Goal: Contribute content: Contribute content

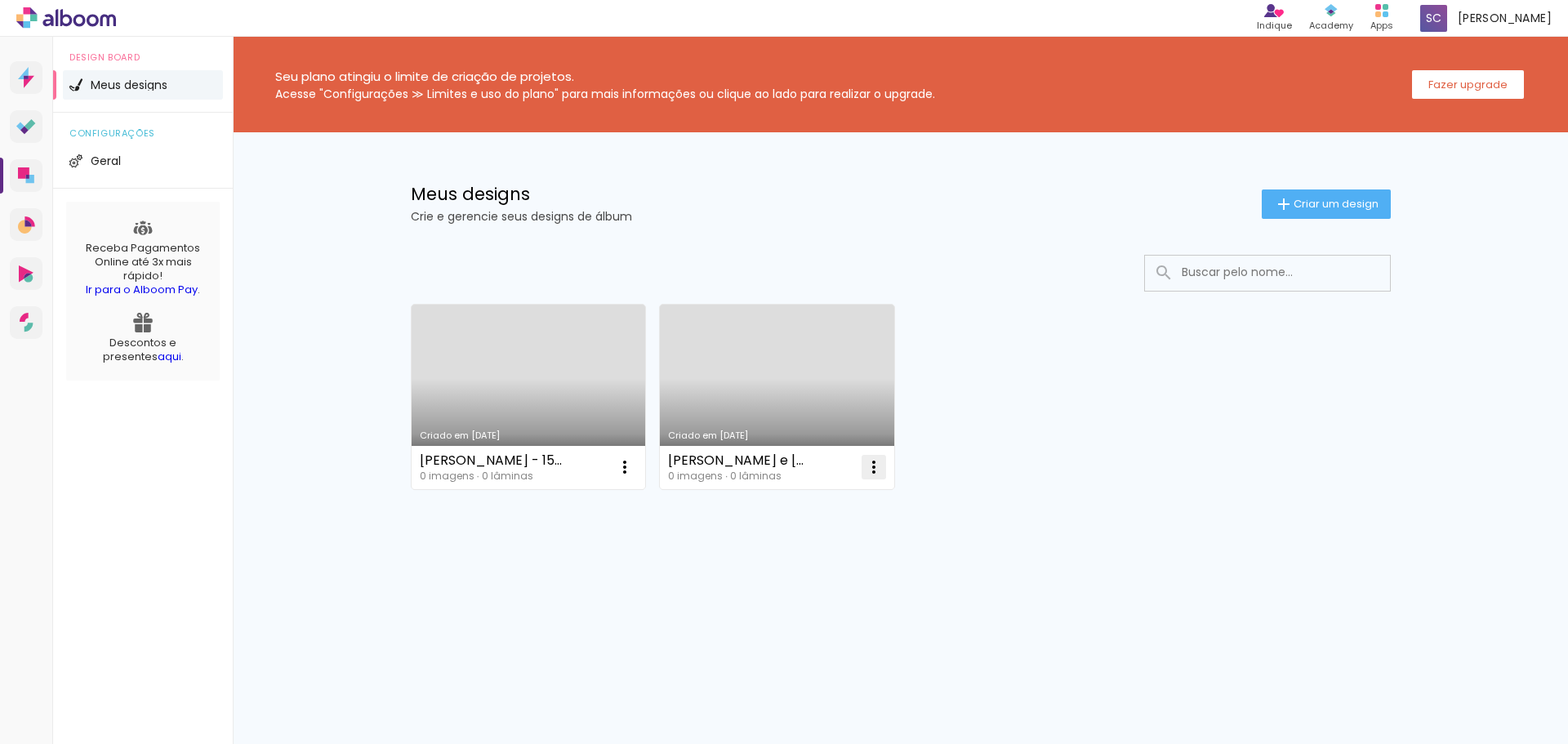
click at [870, 469] on iron-icon at bounding box center [874, 467] width 20 height 20
click at [622, 464] on iron-icon at bounding box center [625, 467] width 20 height 20
click at [583, 505] on paper-item "Abrir" at bounding box center [558, 505] width 163 height 32
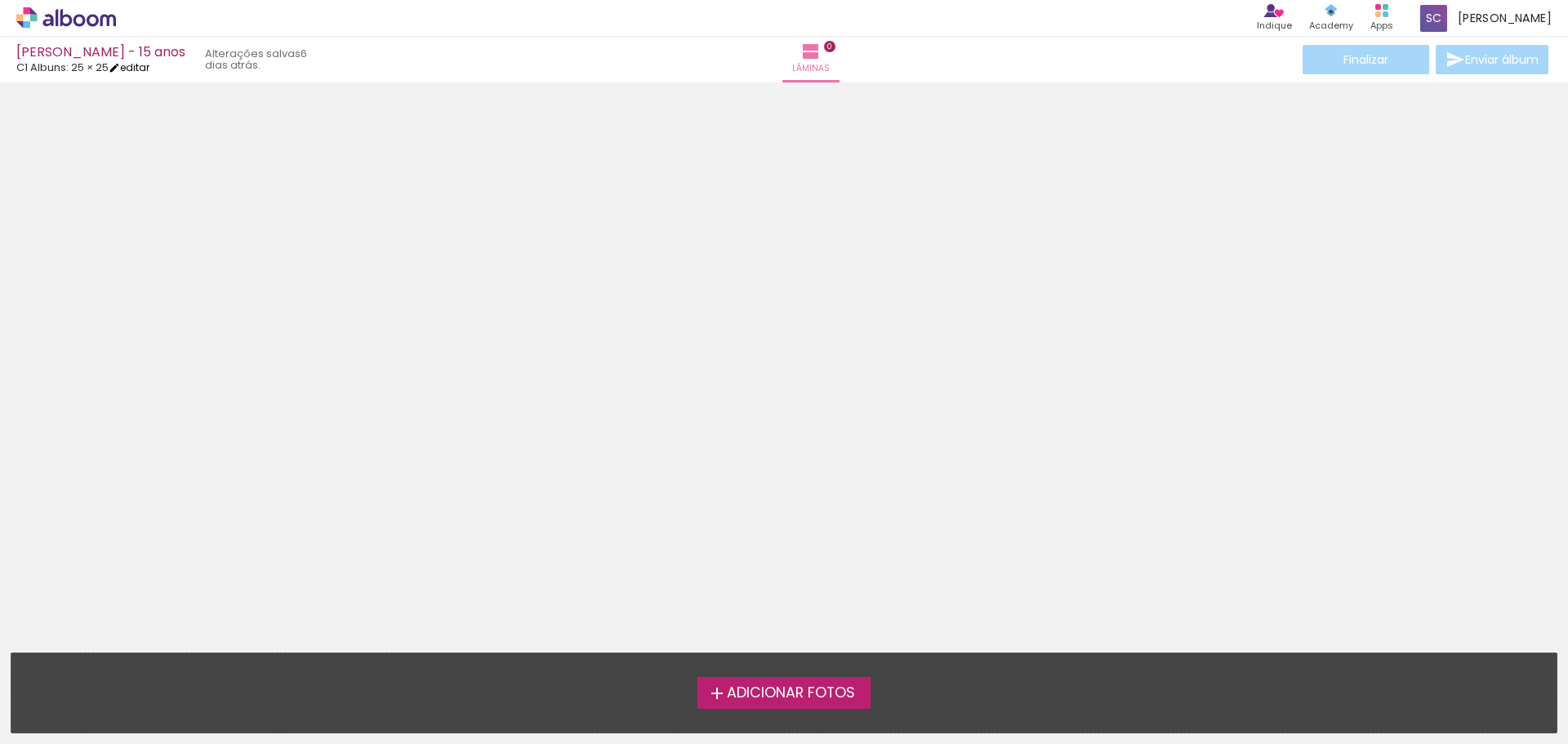
click at [132, 65] on link "editar" at bounding box center [130, 68] width 41 height 14
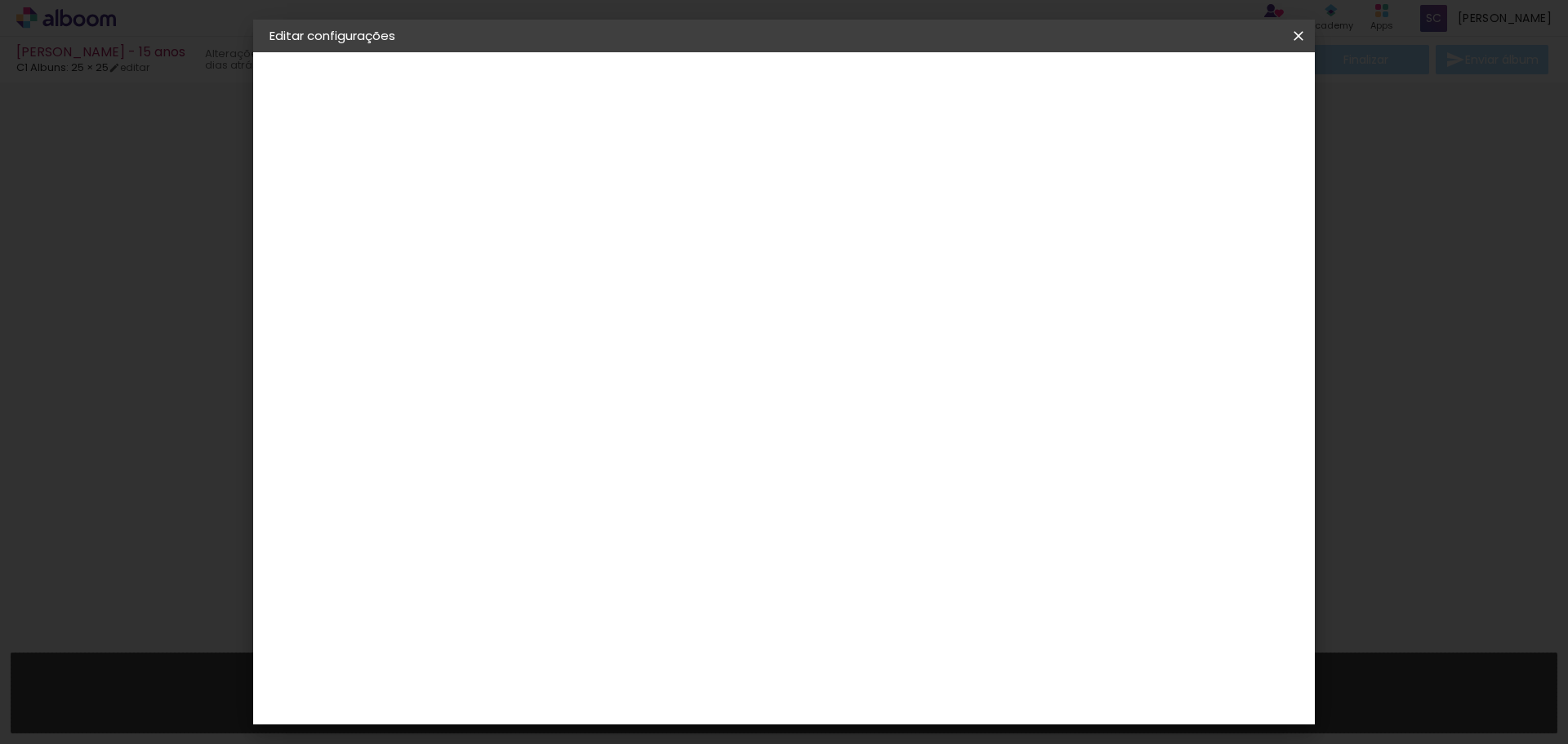
click at [341, 202] on div "C1 Albuns" at bounding box center [323, 201] width 37 height 23
click at [0, 0] on slot "Tamanho Livre" at bounding box center [0, 0] width 0 height 0
click at [658, 310] on input at bounding box center [578, 310] width 165 height 21
type input "c"
type paper-input "c"
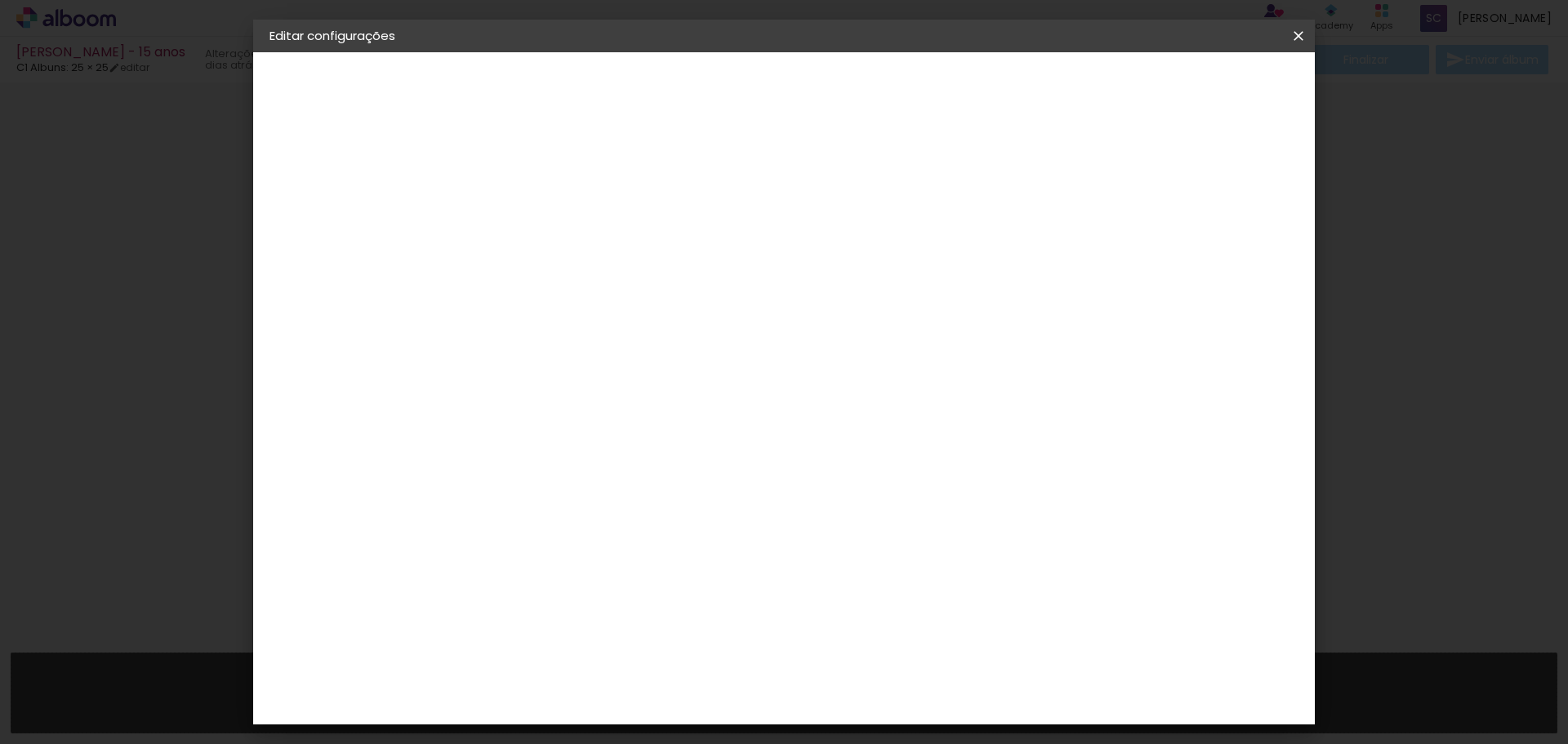
click at [569, 567] on div "C1 Albuns" at bounding box center [548, 578] width 43 height 27
click at [569, 569] on div "C1 Albuns" at bounding box center [548, 578] width 43 height 27
click at [0, 0] on slot "Avançar" at bounding box center [0, 0] width 0 height 0
click at [601, 272] on input "text" at bounding box center [568, 285] width 64 height 26
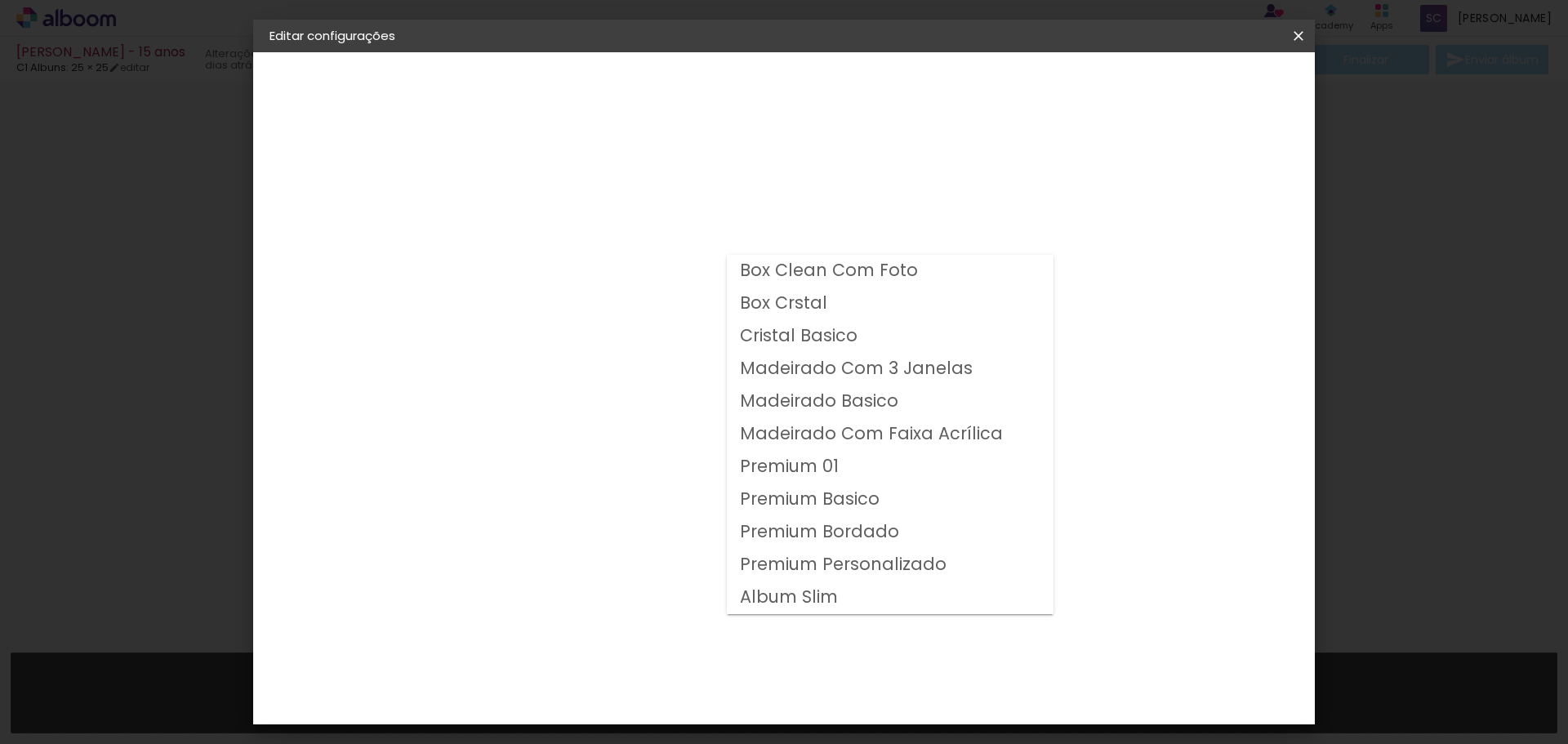
click at [0, 0] on slot "Premium Basico" at bounding box center [0, 0] width 0 height 0
type input "Premium Basico"
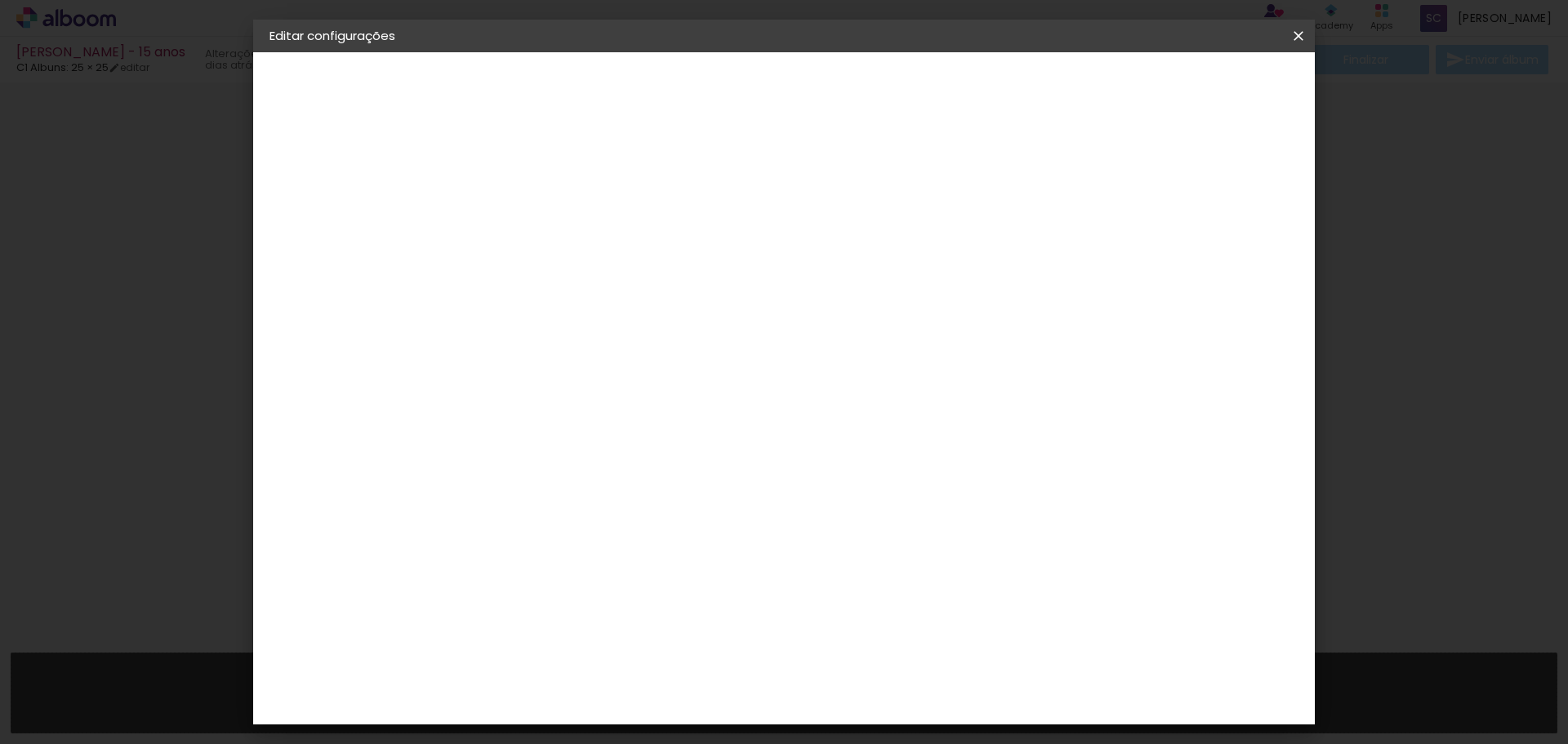
click at [707, 641] on span "20 × 20 cm" at bounding box center [677, 658] width 61 height 33
click at [0, 0] on slot "Avançar" at bounding box center [0, 0] width 0 height 0
click at [1104, 178] on div at bounding box center [1097, 176] width 15 height 15
type paper-checkbox "on"
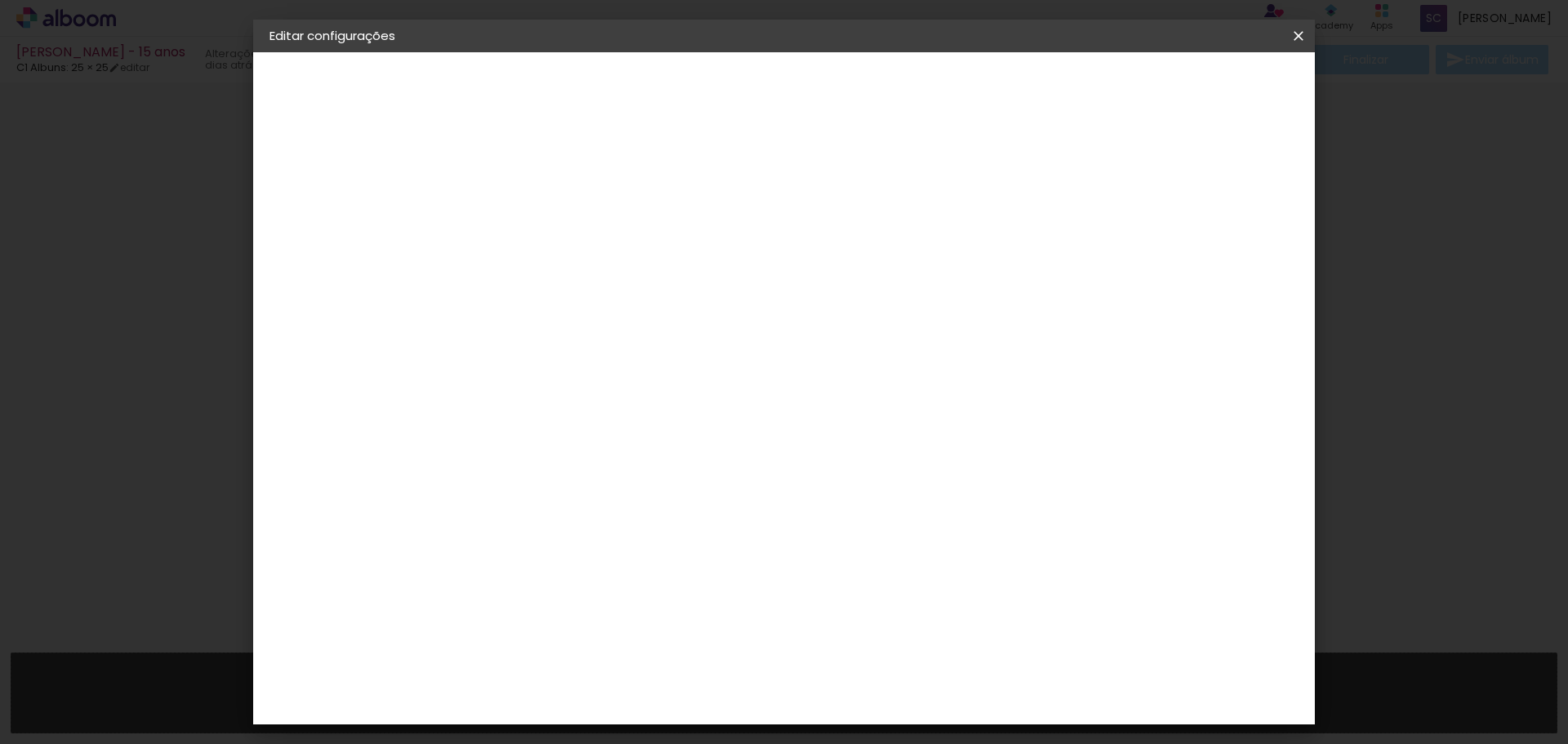
click at [1197, 89] on span "Salvar configurações" at bounding box center [1135, 86] width 121 height 12
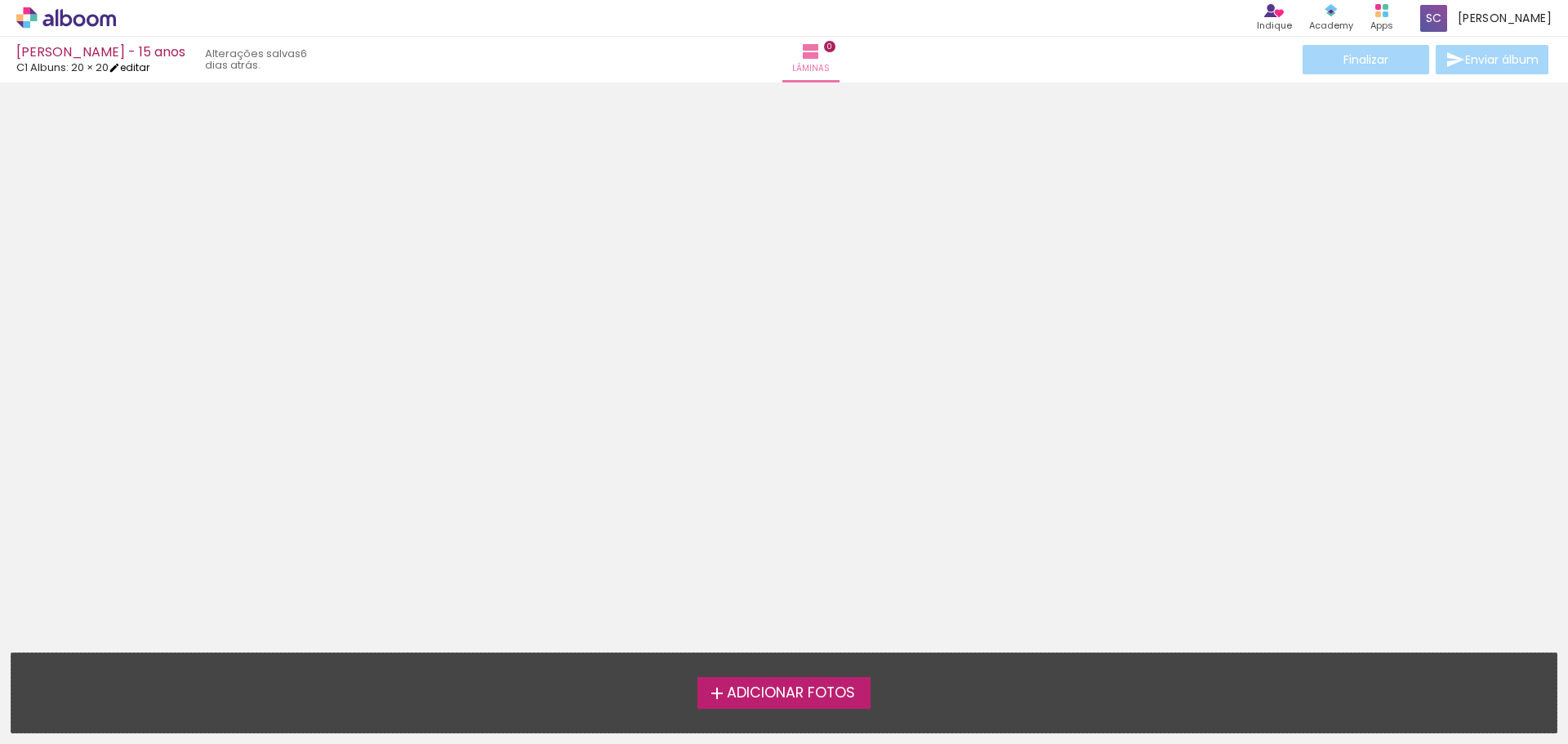
click at [135, 69] on link "editar" at bounding box center [130, 68] width 41 height 14
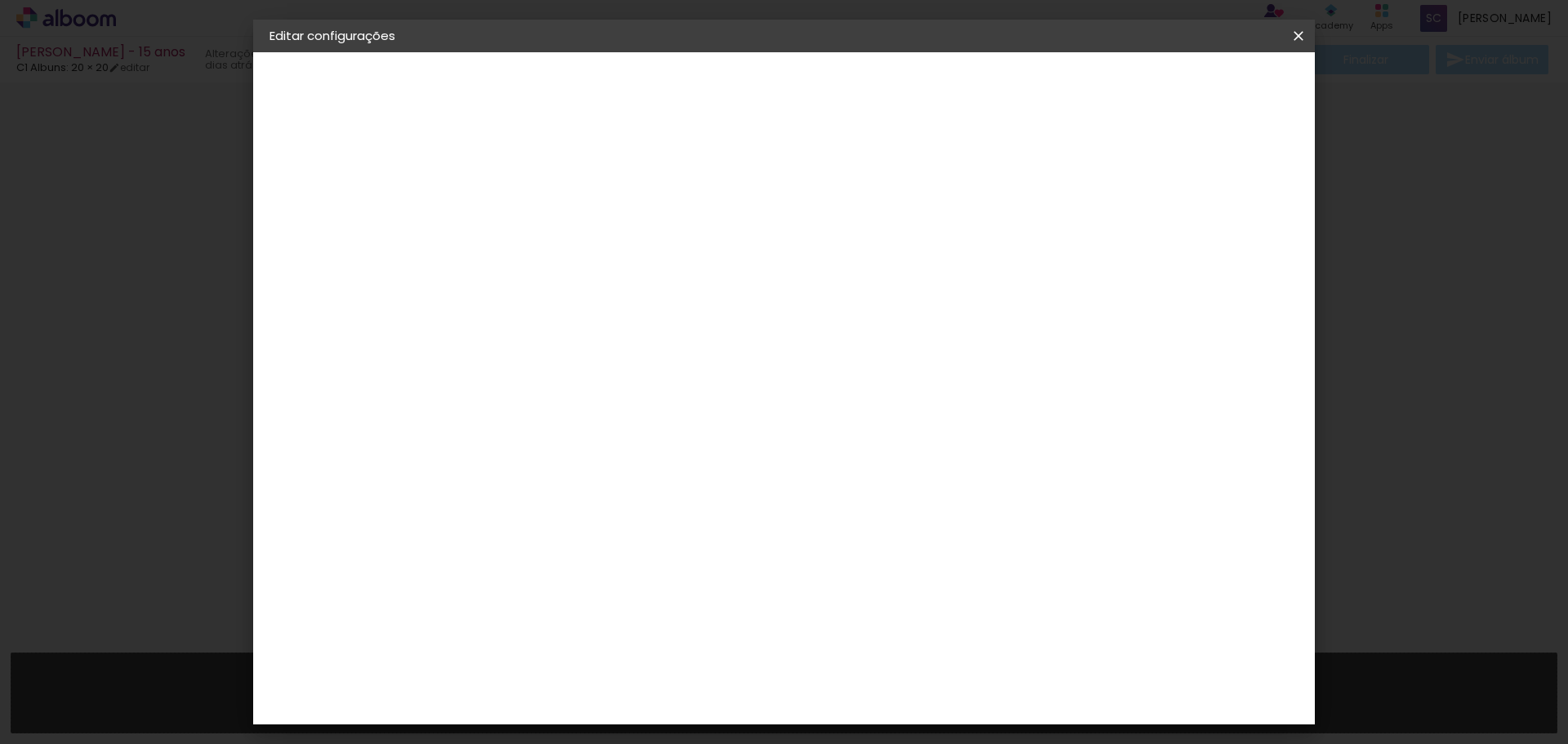
click at [0, 0] on slot "[PERSON_NAME] - 15 anos" at bounding box center [0, 0] width 0 height 0
click at [537, 214] on input "[PERSON_NAME] - 15 anos" at bounding box center [537, 220] width 0 height 26
type input "Va"
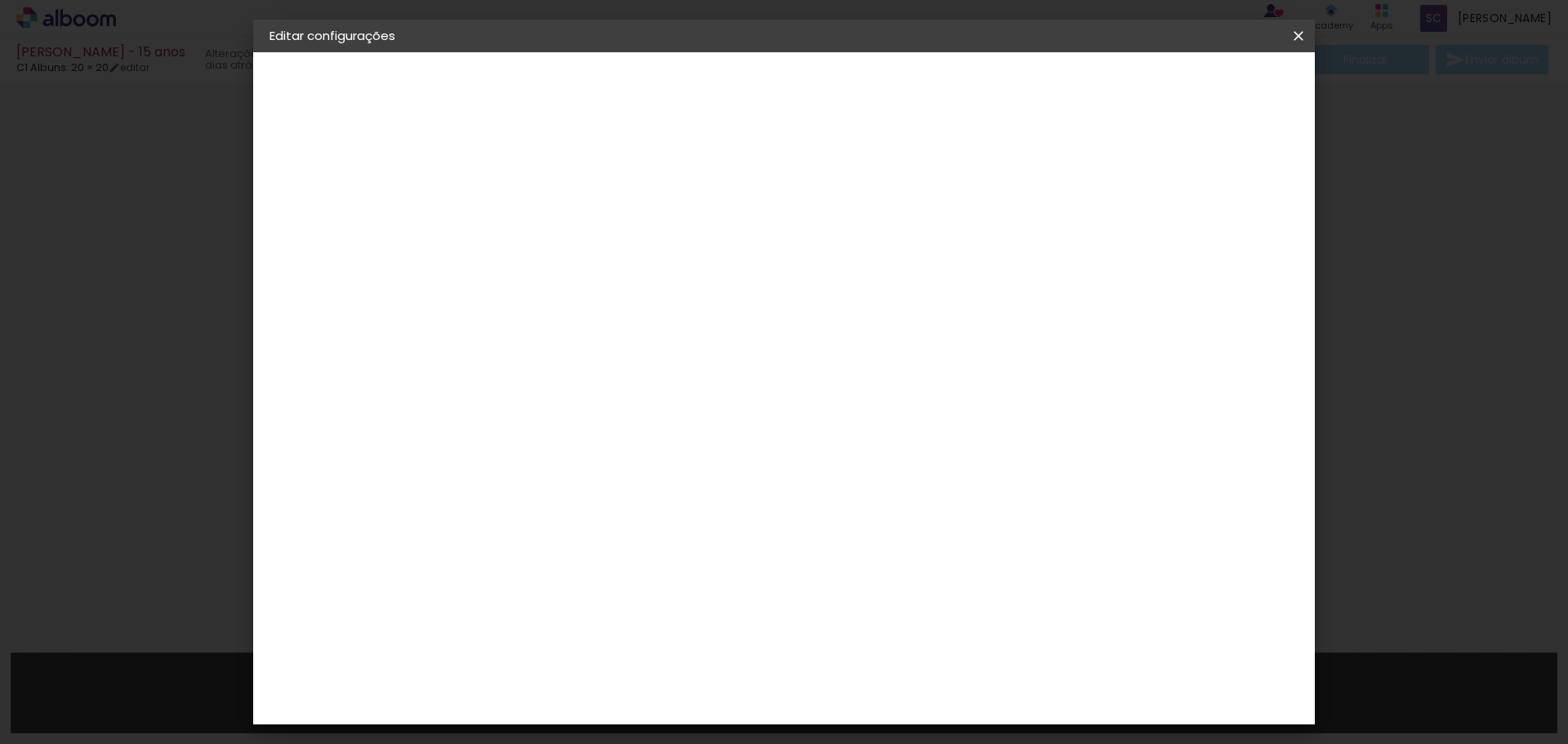
type paper-input "Va"
type input "Valdirene e [PERSON_NAME]"
type paper-input "Valdirene e [PERSON_NAME]"
click at [0, 0] on slot "Avançar" at bounding box center [0, 0] width 0 height 0
click at [807, 77] on div "Voltar Avançar" at bounding box center [726, 86] width 163 height 27
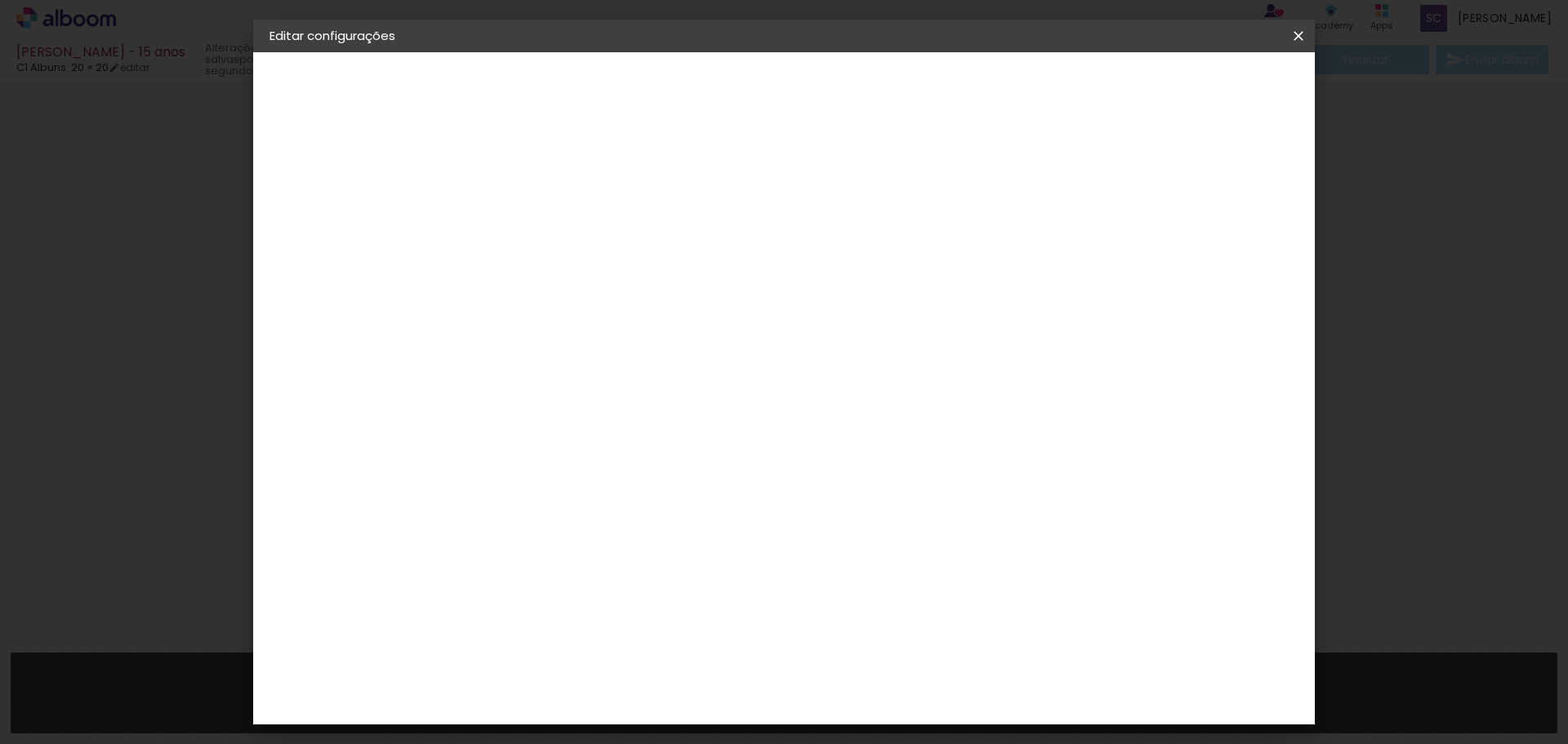
click at [637, 308] on input "c" at bounding box center [566, 310] width 141 height 21
type input "c1"
type paper-input "c1"
click at [569, 372] on div "C1 Albuns" at bounding box center [548, 372] width 43 height 27
click at [799, 256] on paper-item "Tamanho Livre" at bounding box center [726, 248] width 145 height 36
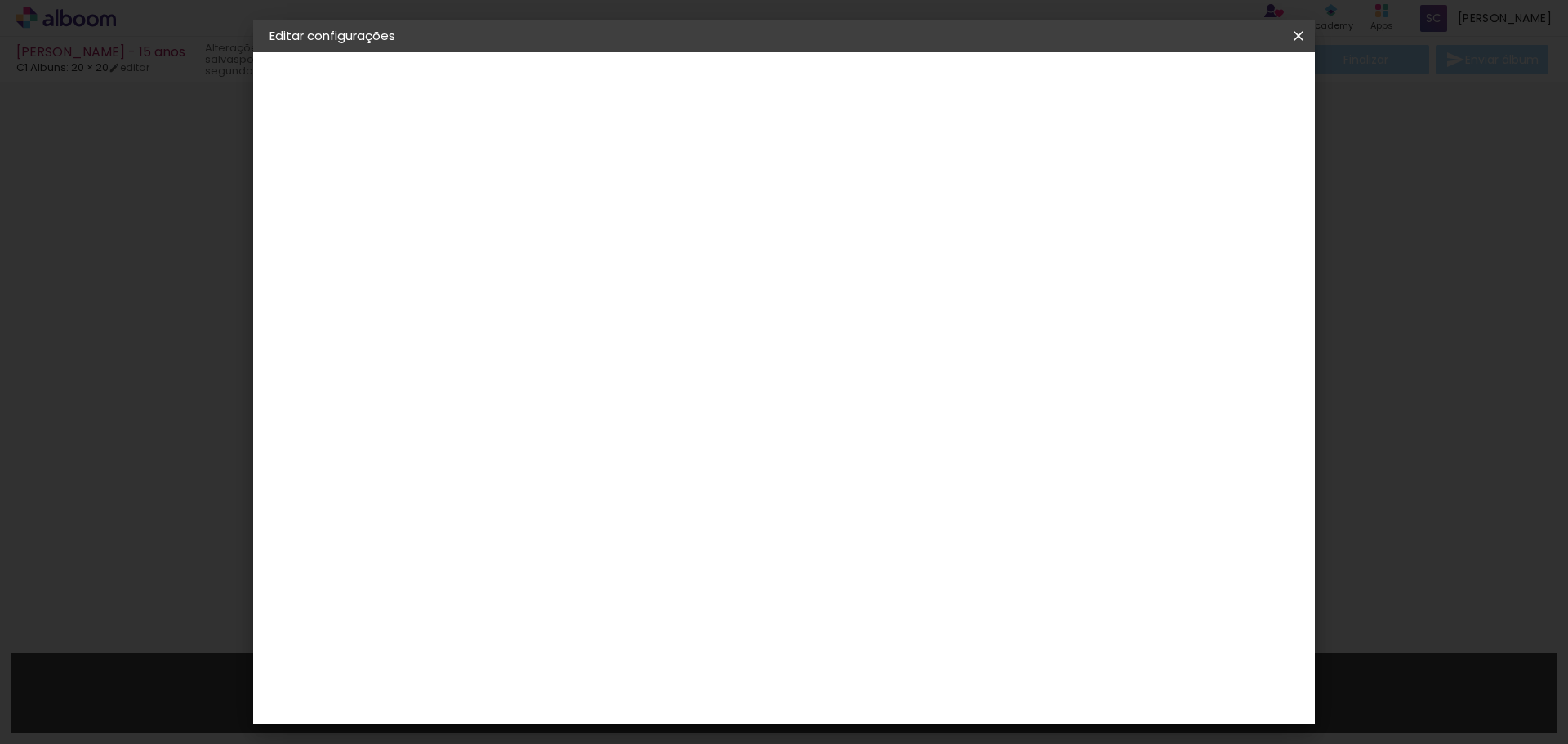
click at [799, 78] on paper-button "Avançar" at bounding box center [759, 86] width 80 height 27
click at [1197, 81] on span "Salvar configurações" at bounding box center [1135, 86] width 121 height 12
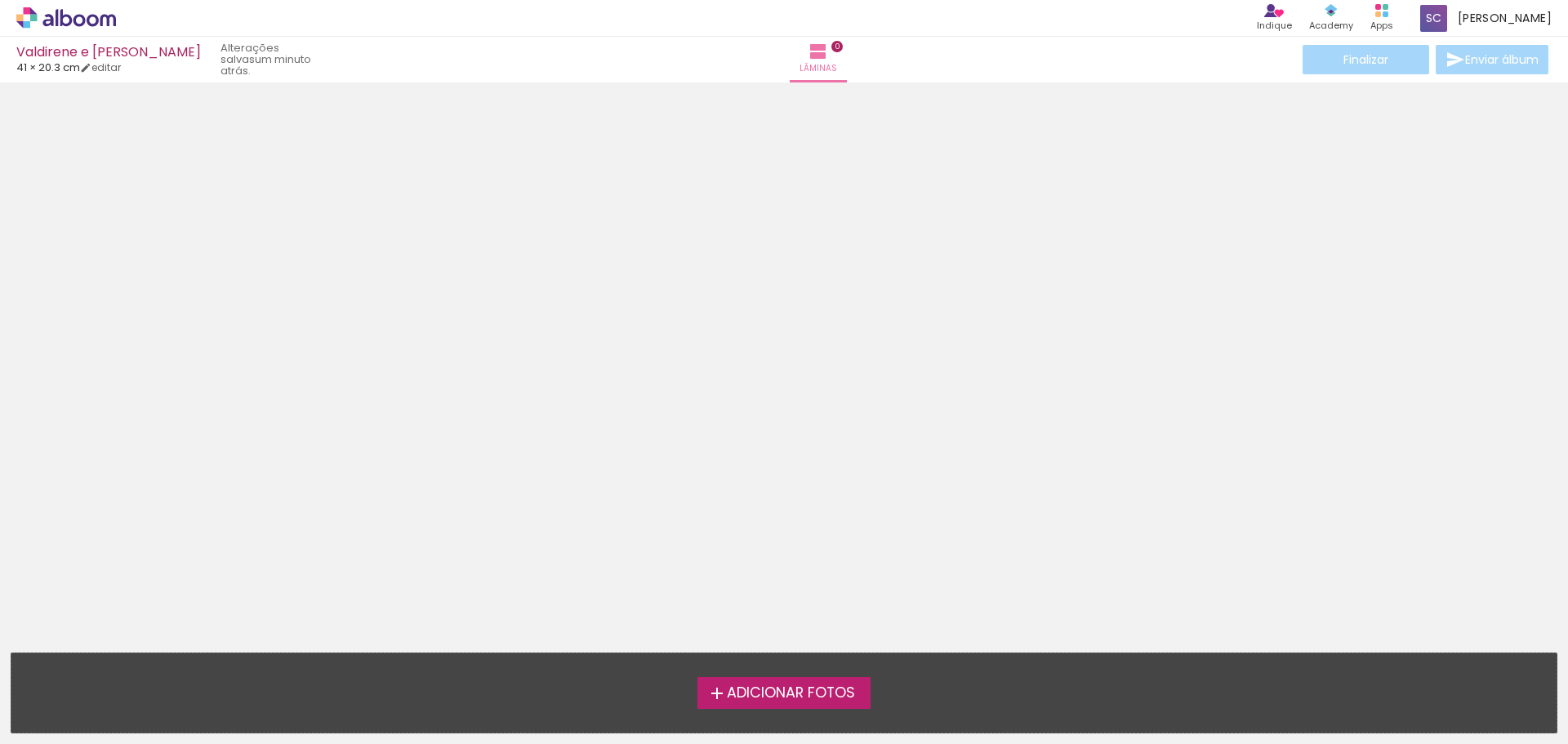
click at [757, 701] on span "Adicionar Fotos" at bounding box center [791, 693] width 129 height 15
click at [0, 0] on input "file" at bounding box center [0, 0] width 0 height 0
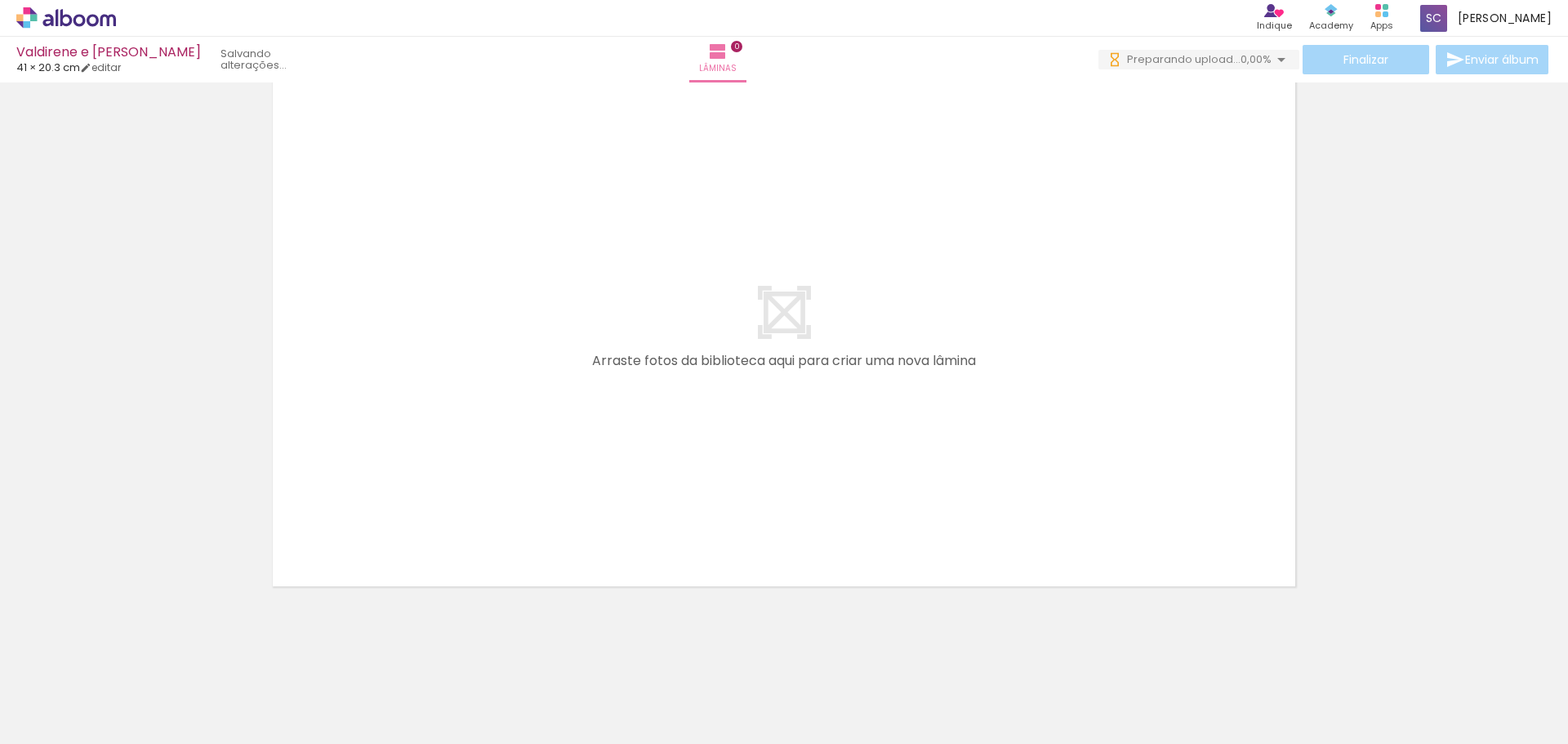
scroll to position [51, 0]
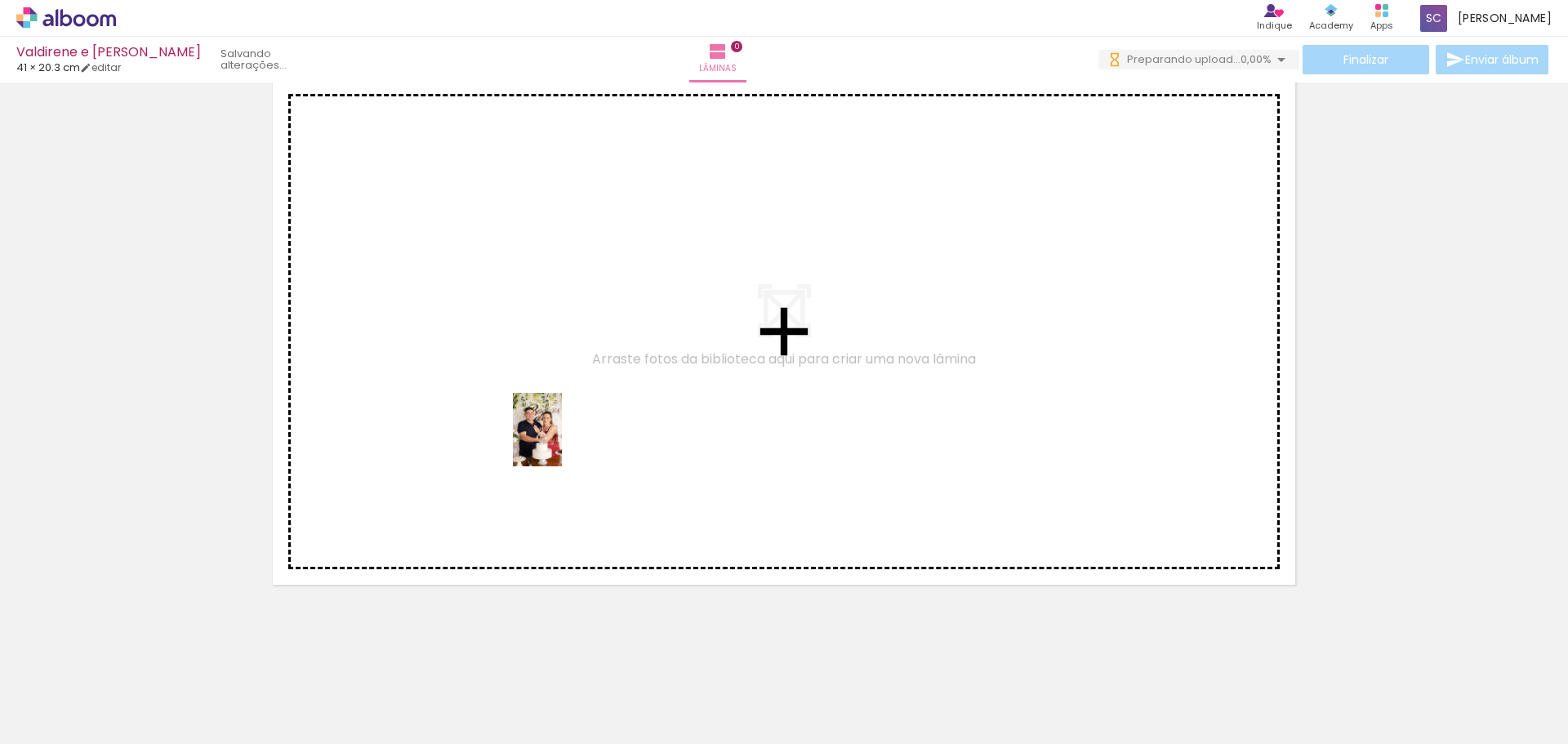
drag, startPoint x: 178, startPoint y: 695, endPoint x: 586, endPoint y: 381, distance: 514.8
click at [586, 382] on quentale-workspace at bounding box center [784, 372] width 1568 height 744
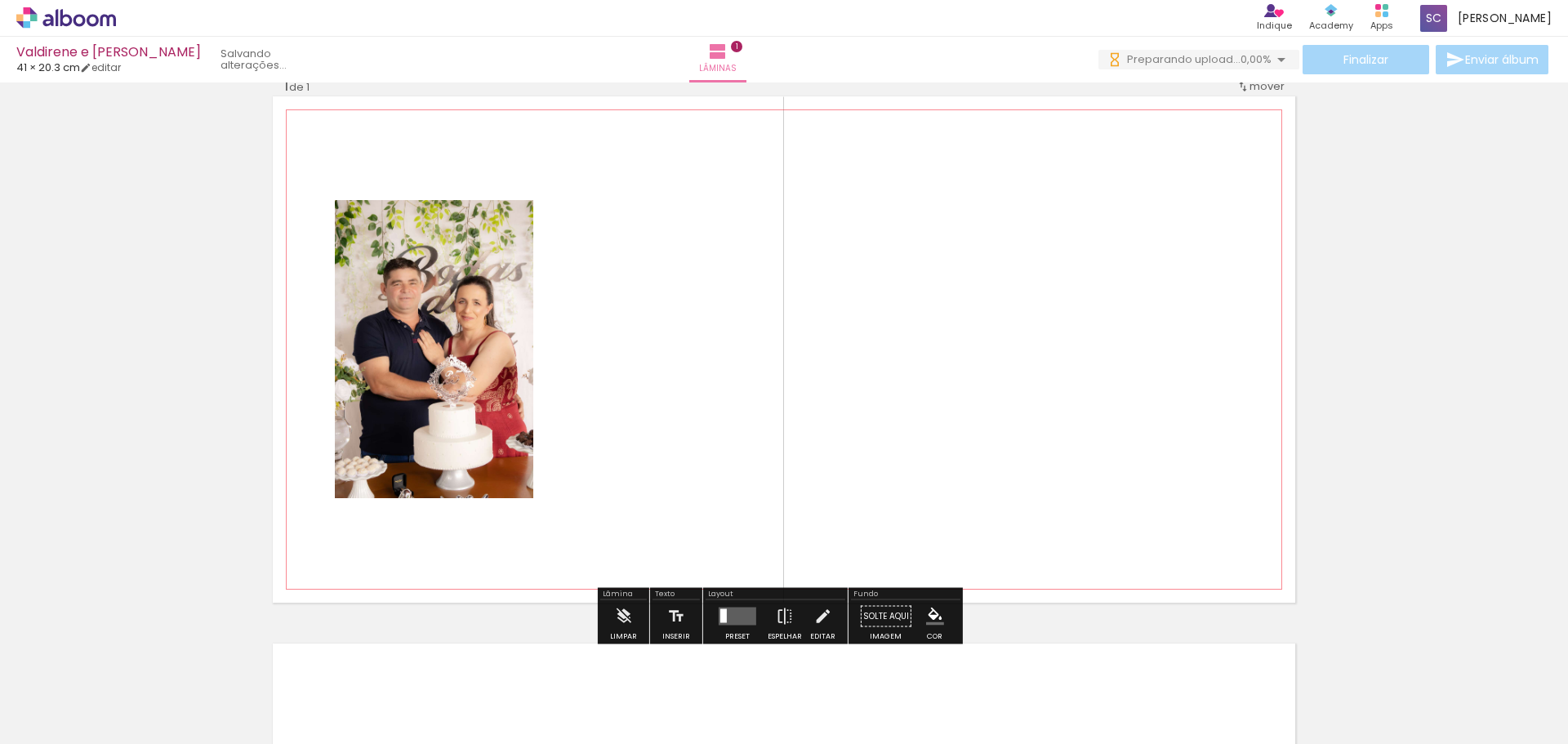
scroll to position [22, 0]
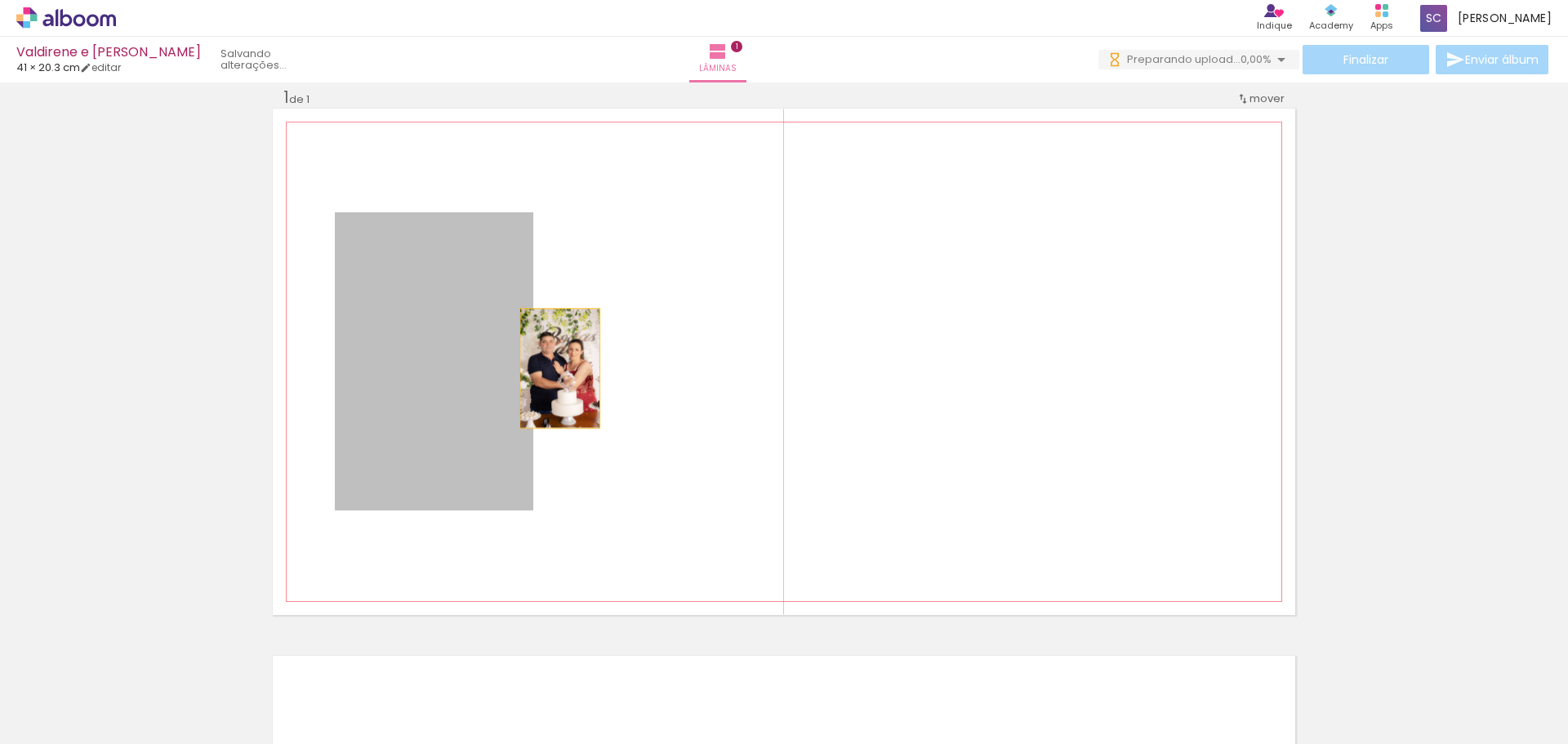
drag, startPoint x: 456, startPoint y: 363, endPoint x: 565, endPoint y: 368, distance: 109.1
click at [565, 368] on quentale-layouter at bounding box center [784, 362] width 1022 height 506
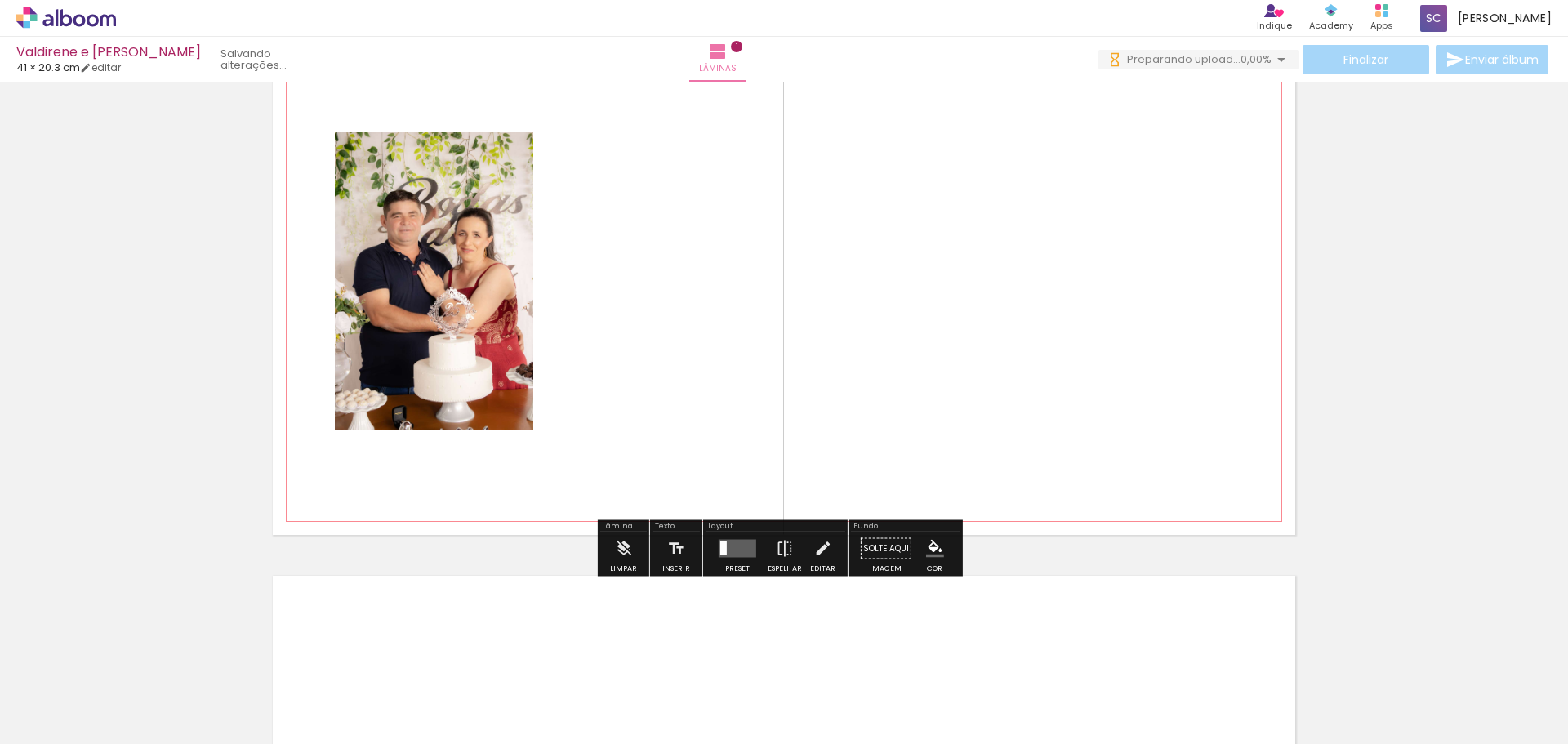
scroll to position [103, 0]
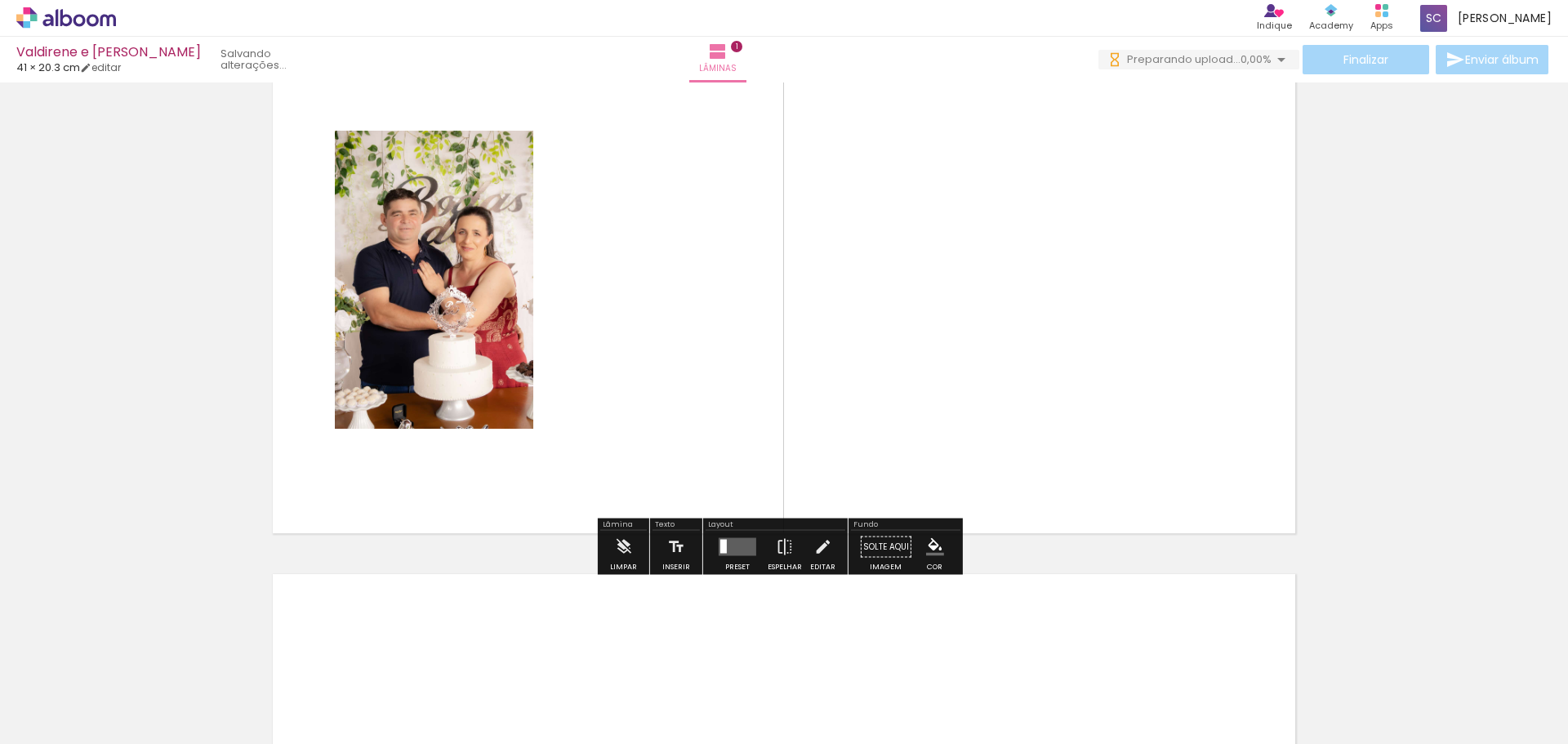
click at [733, 545] on quentale-layouter at bounding box center [738, 548] width 37 height 18
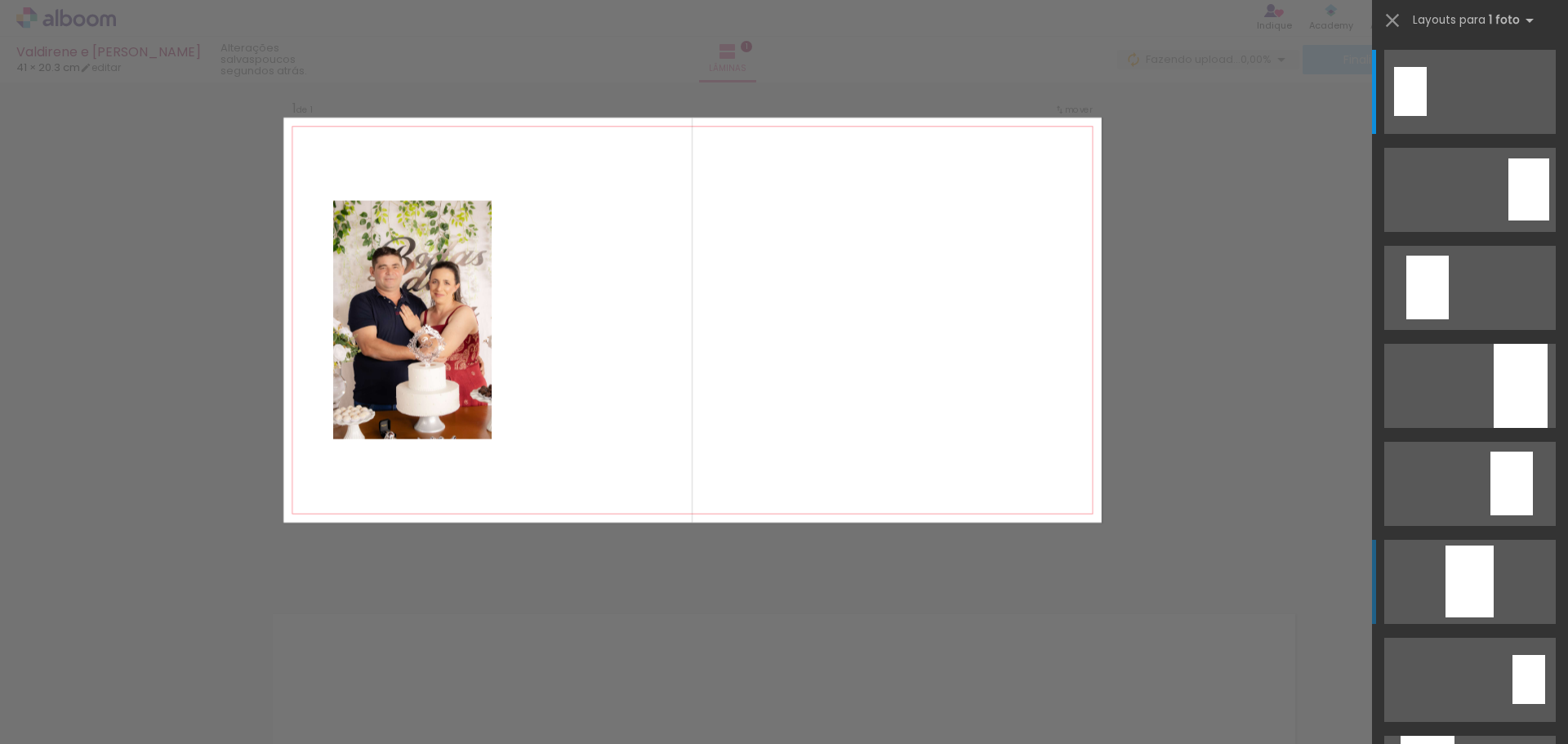
scroll to position [22, 0]
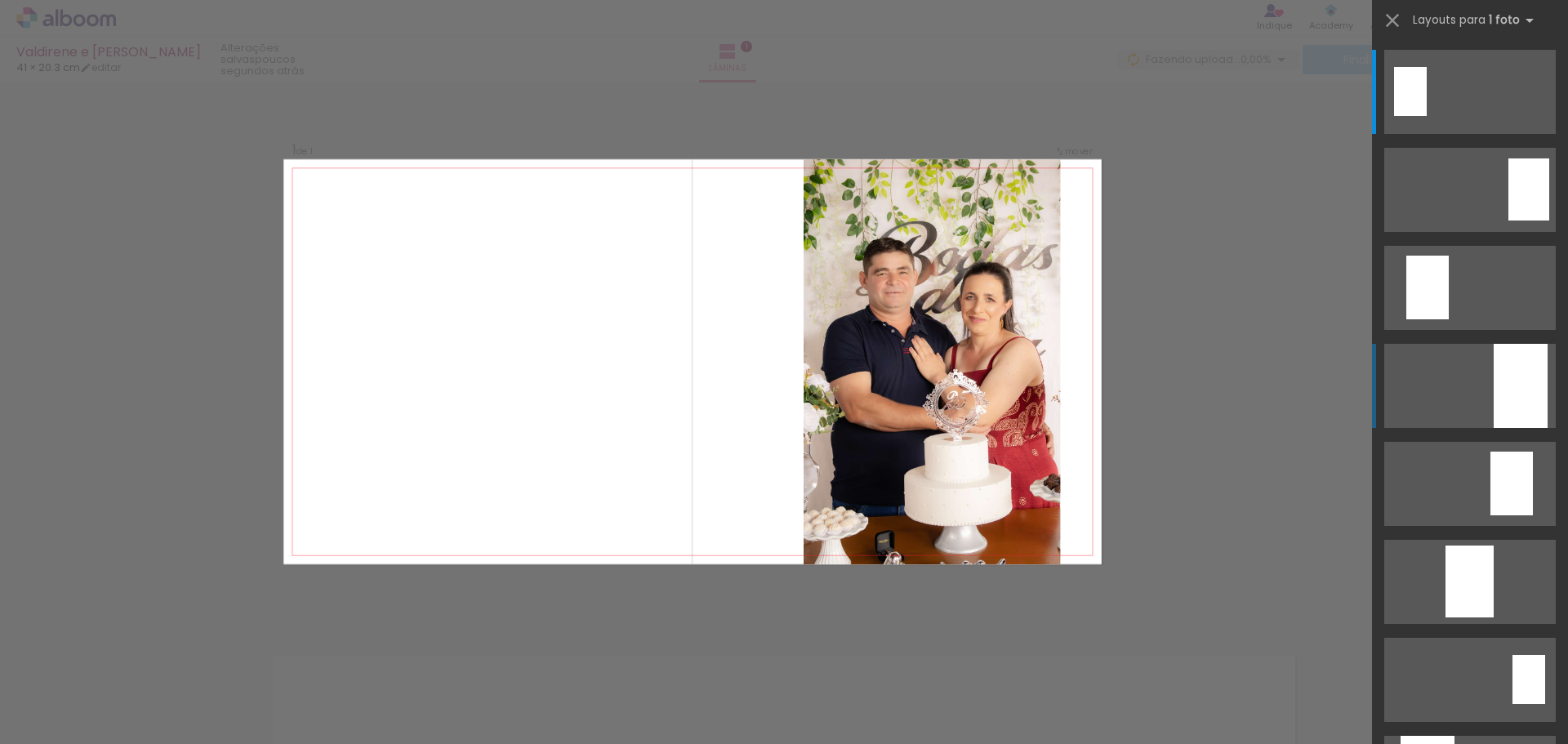
click at [1466, 382] on quentale-layouter at bounding box center [1470, 386] width 172 height 84
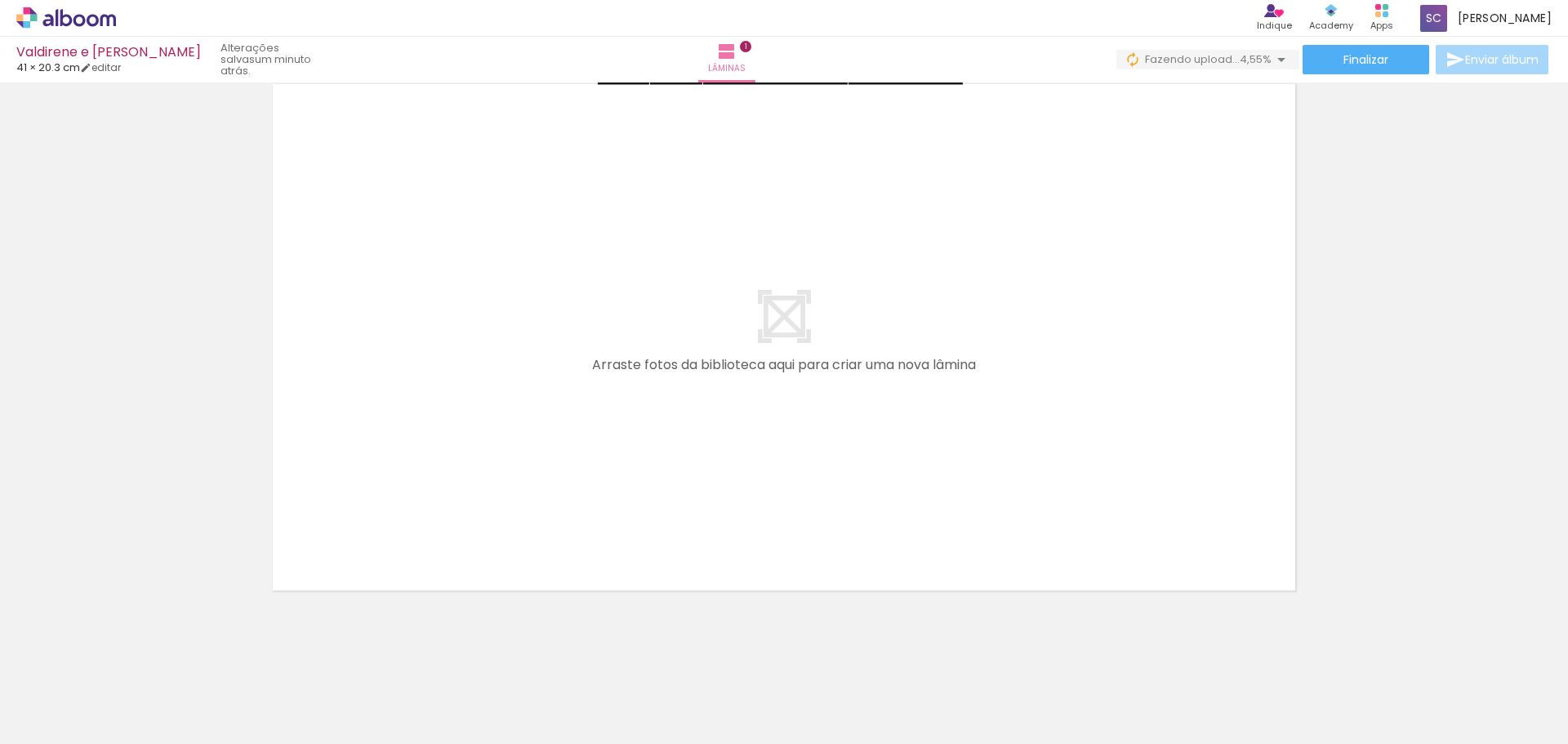
scroll to position [599, 0]
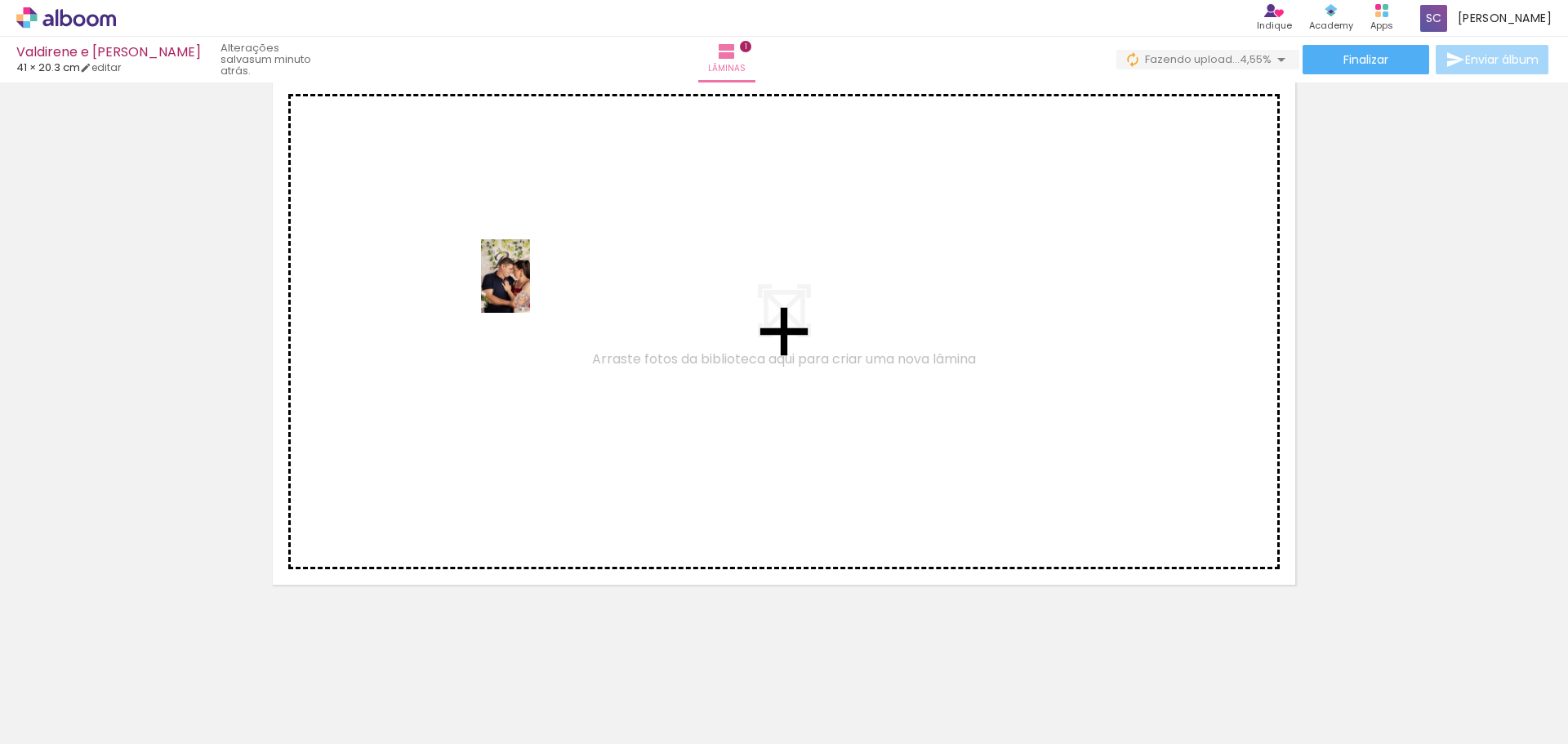
drag, startPoint x: 268, startPoint y: 706, endPoint x: 532, endPoint y: 284, distance: 497.8
click at [532, 284] on quentale-workspace at bounding box center [784, 372] width 1568 height 744
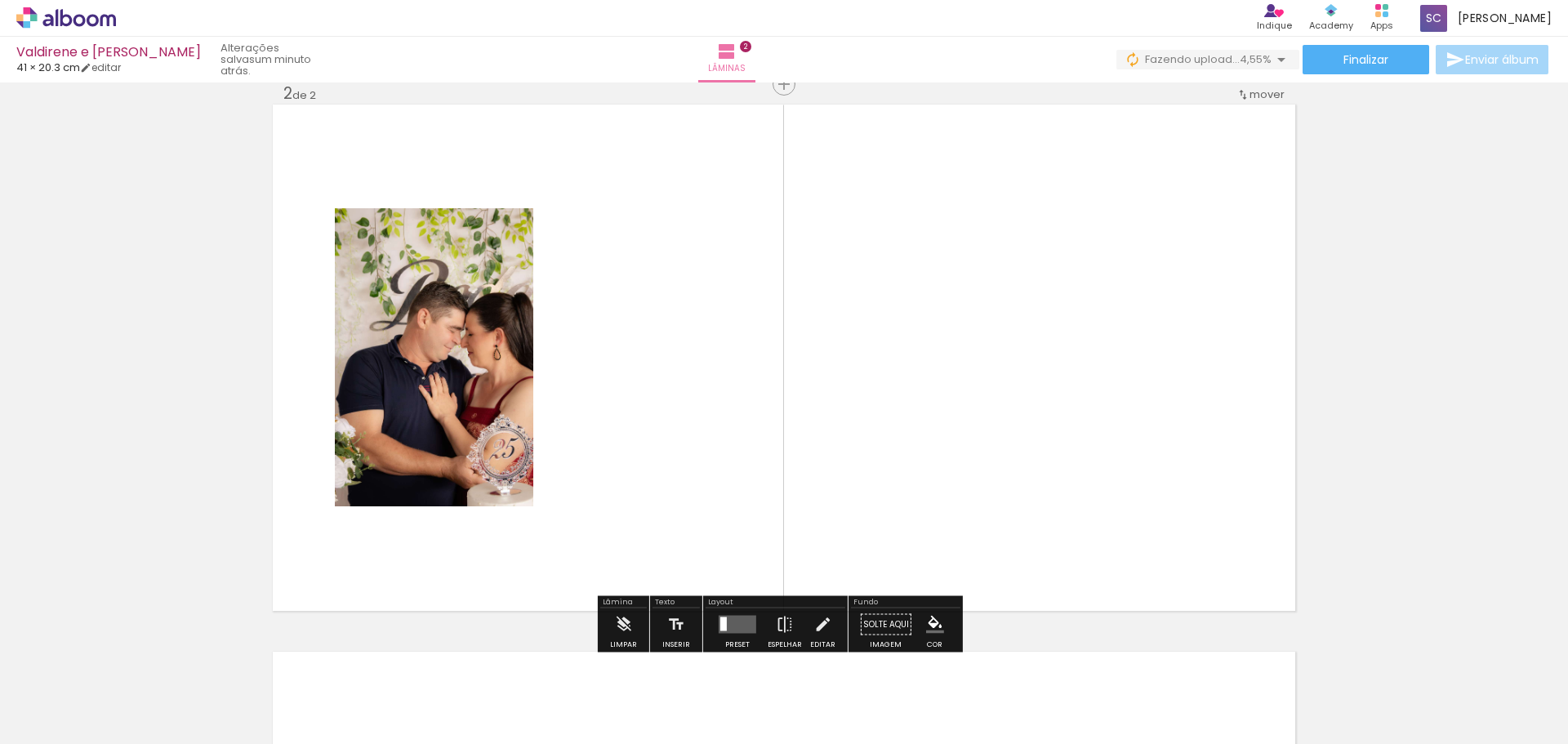
scroll to position [568, 0]
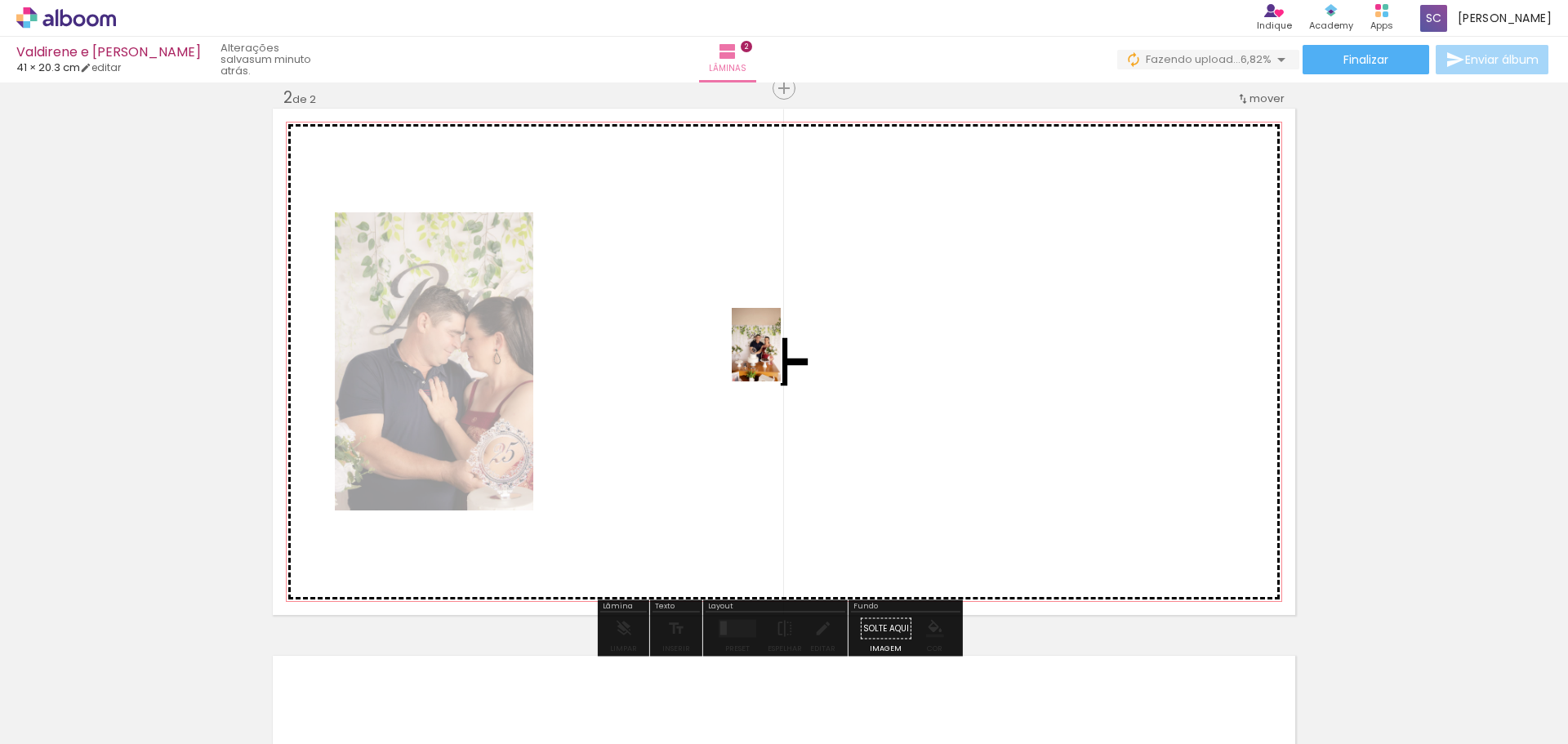
drag, startPoint x: 444, startPoint y: 708, endPoint x: 781, endPoint y: 357, distance: 486.6
click at [781, 357] on quentale-workspace at bounding box center [784, 372] width 1568 height 744
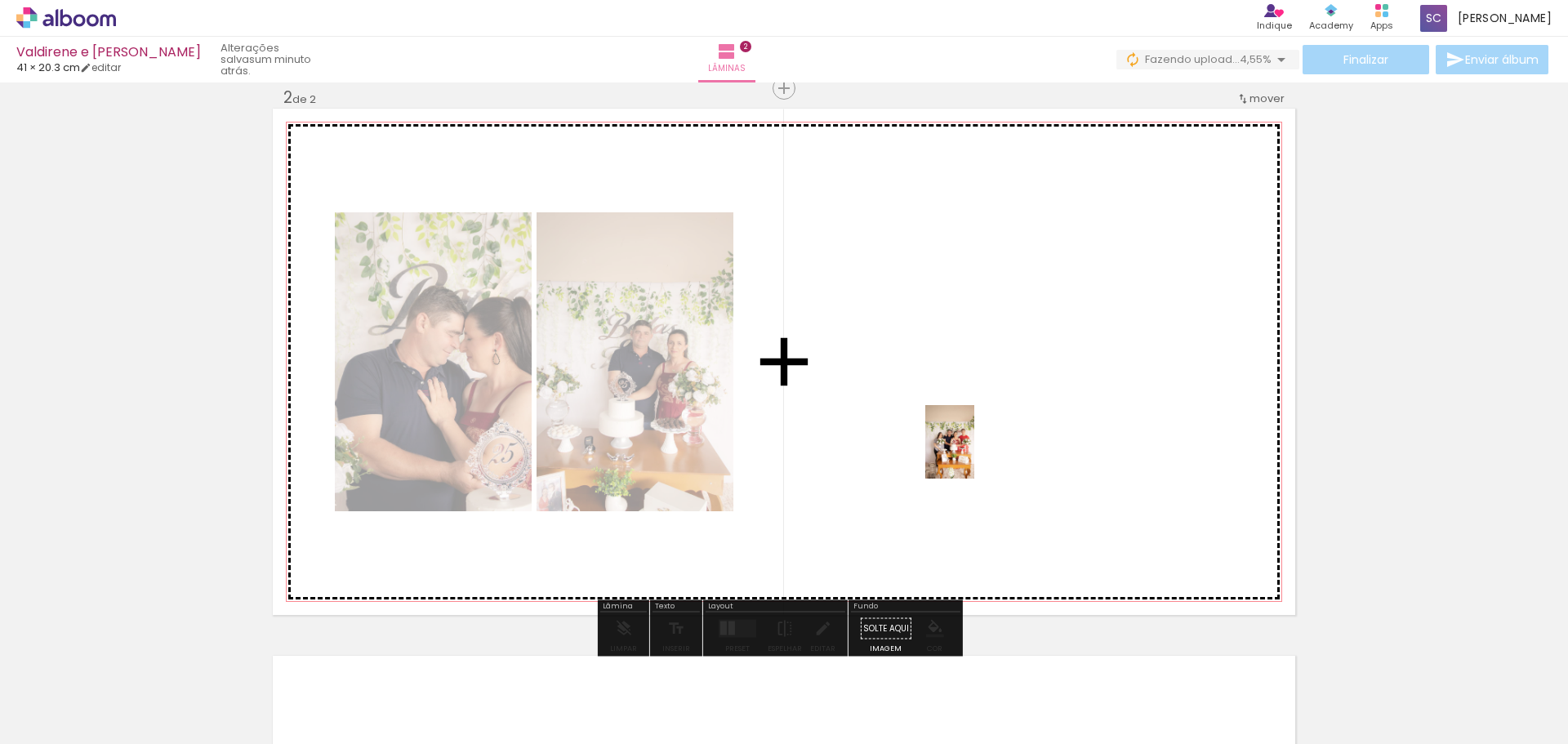
drag, startPoint x: 537, startPoint y: 710, endPoint x: 974, endPoint y: 454, distance: 506.5
click at [974, 454] on quentale-workspace at bounding box center [784, 372] width 1568 height 744
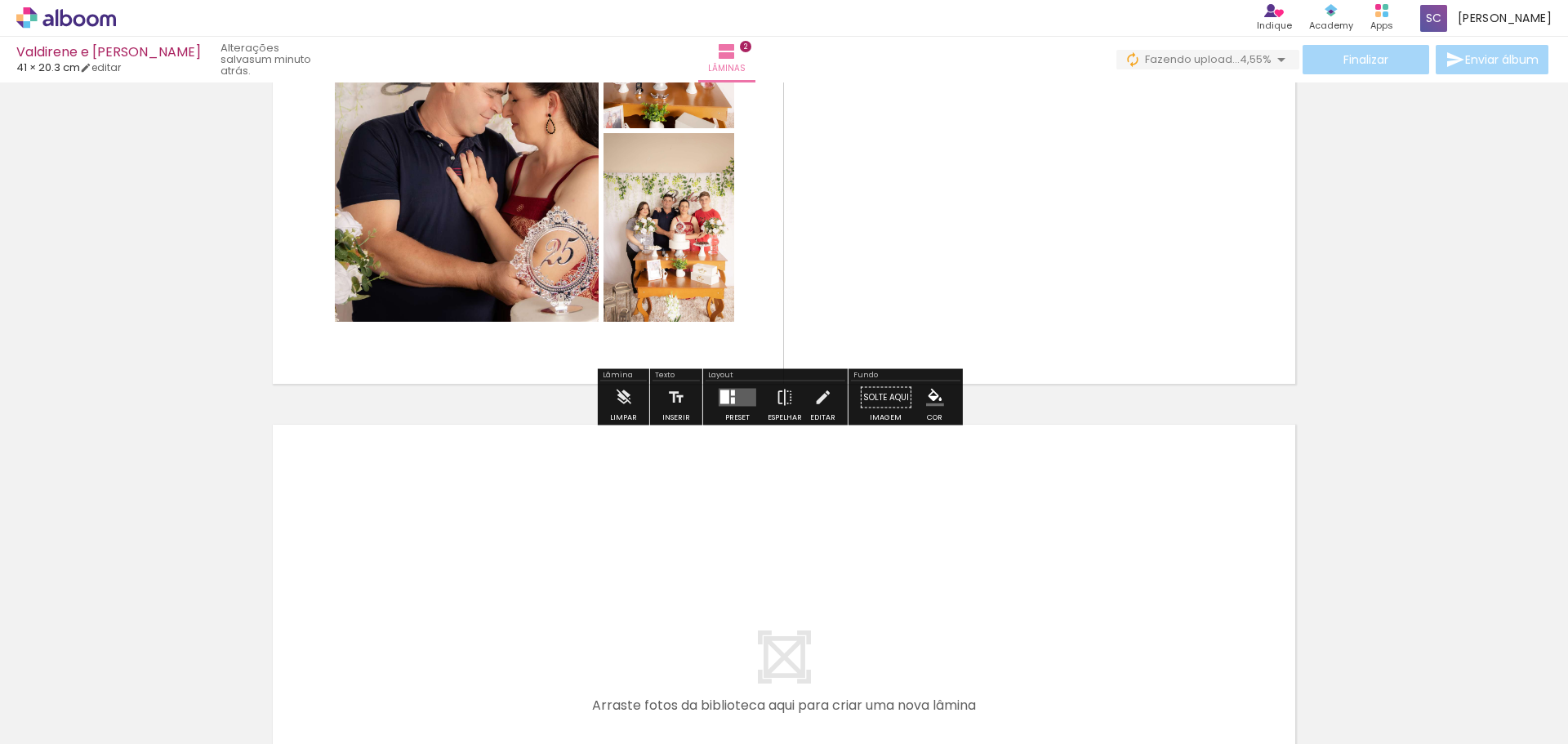
scroll to position [814, 0]
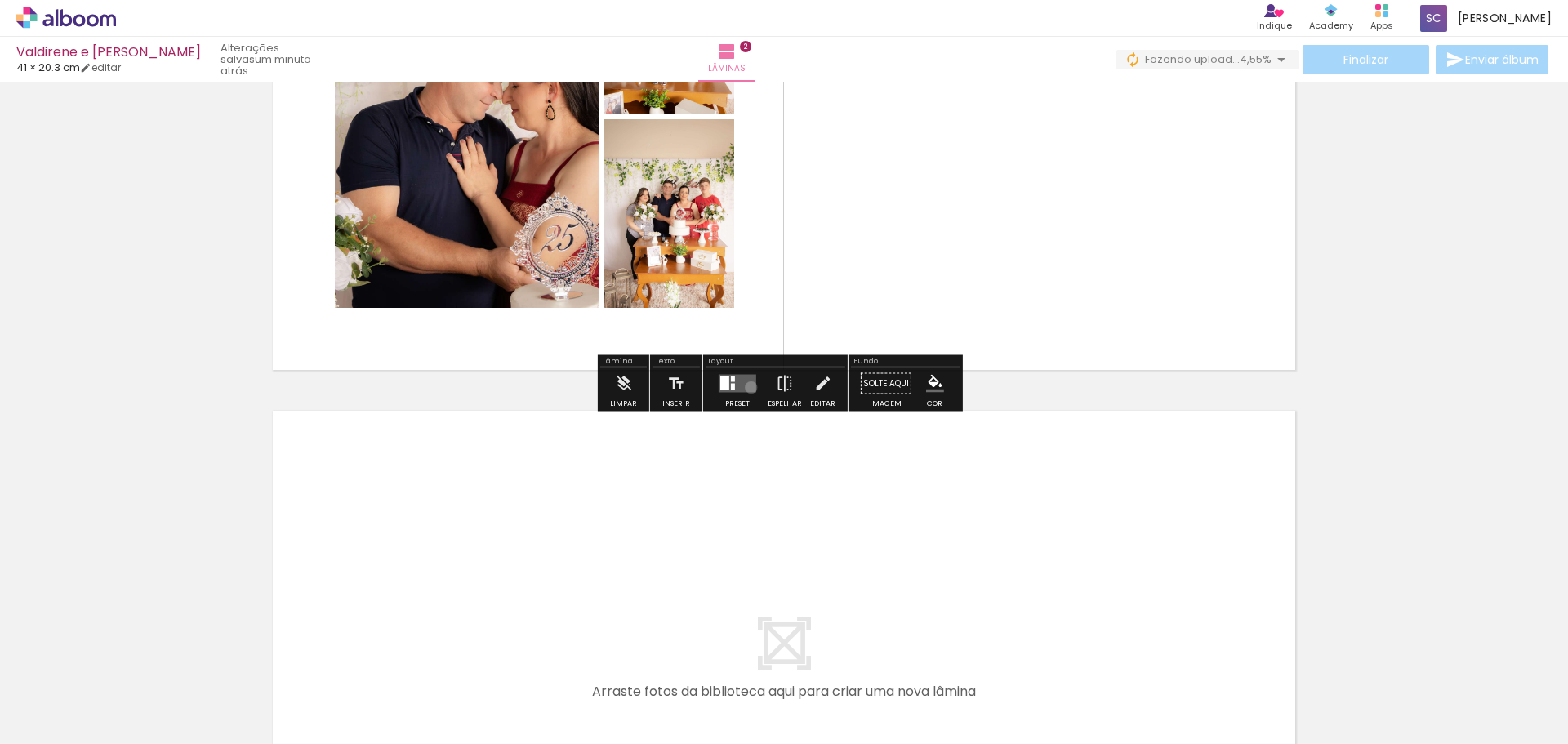
click at [748, 388] on quentale-layouter at bounding box center [738, 384] width 37 height 18
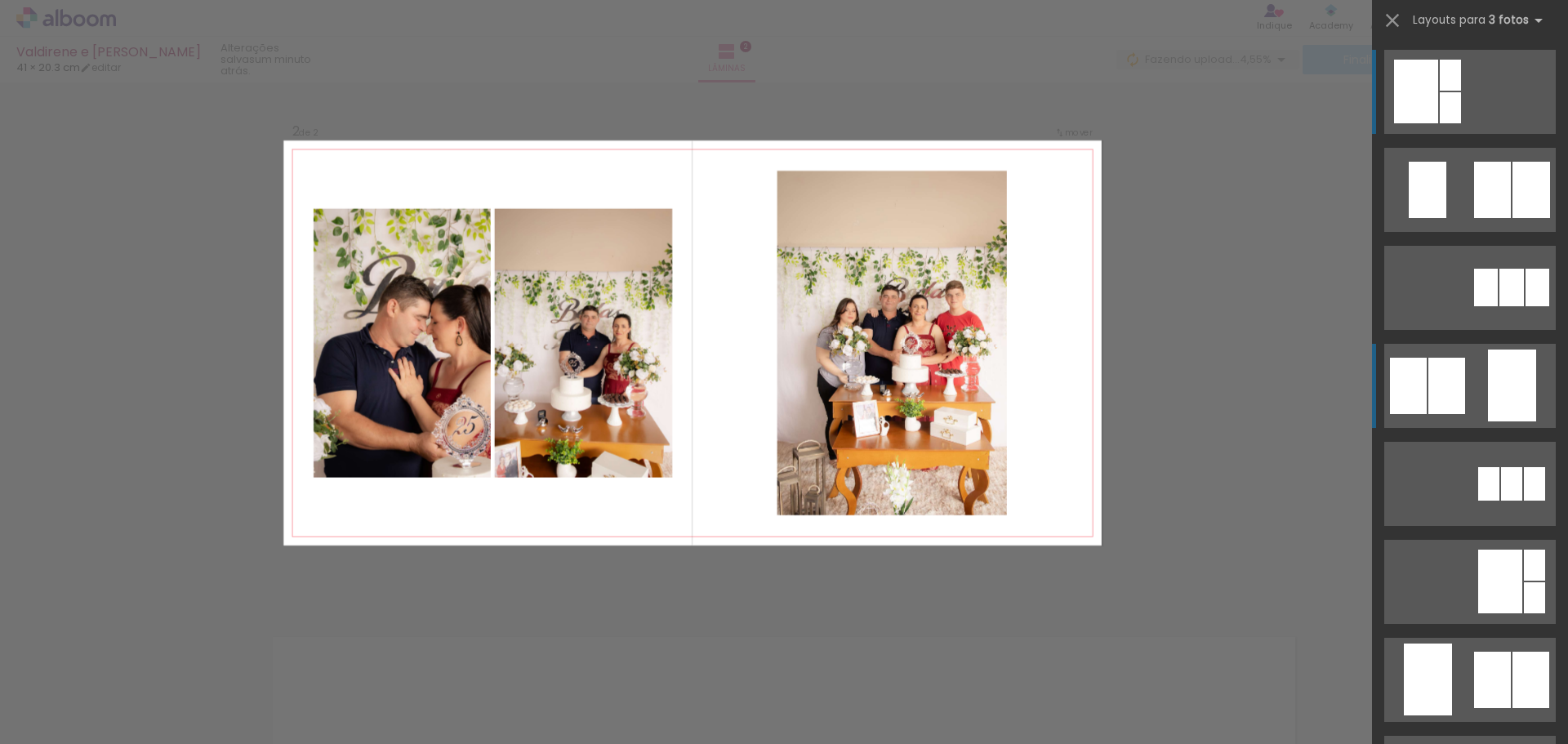
scroll to position [568, 0]
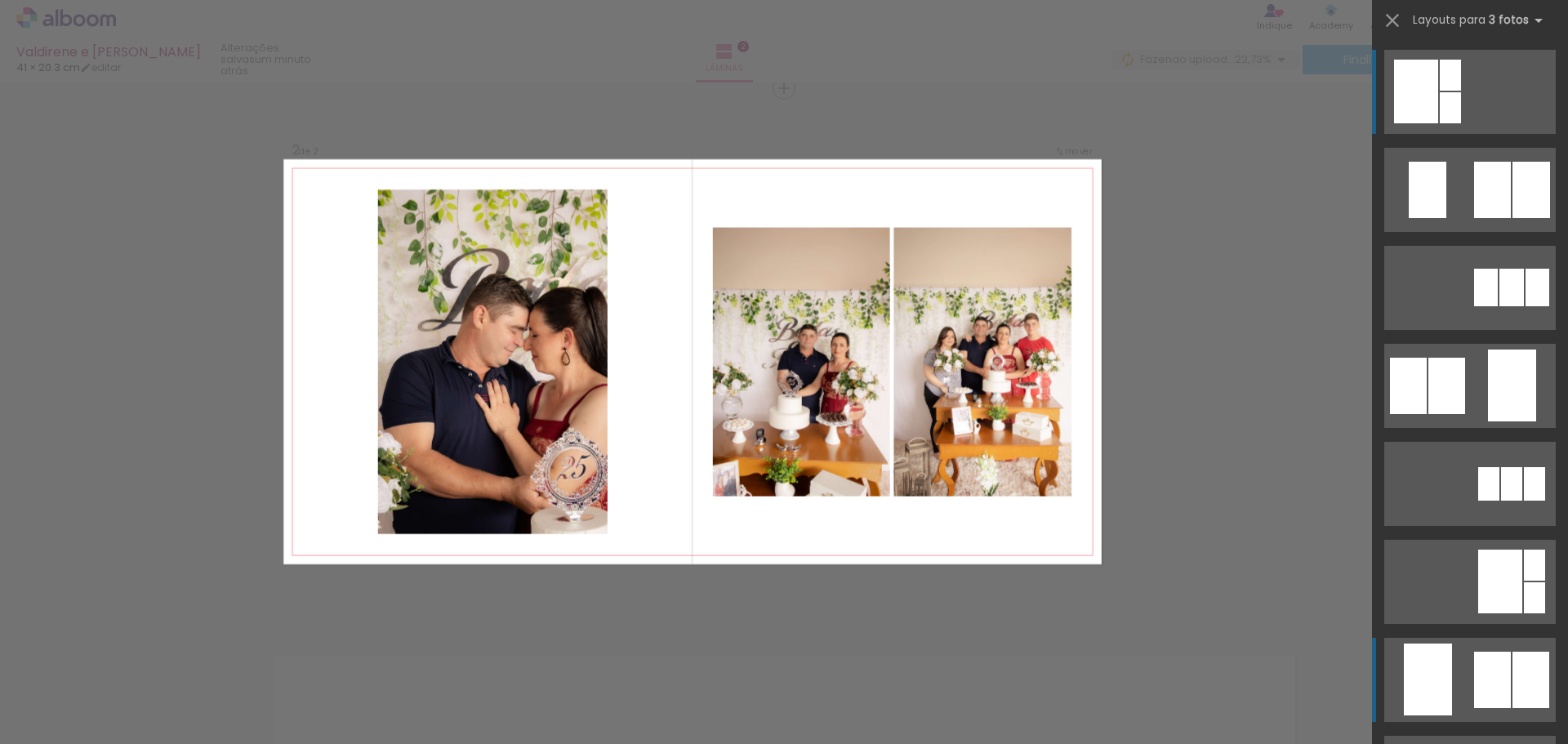
click at [1475, 680] on div at bounding box center [1492, 679] width 36 height 56
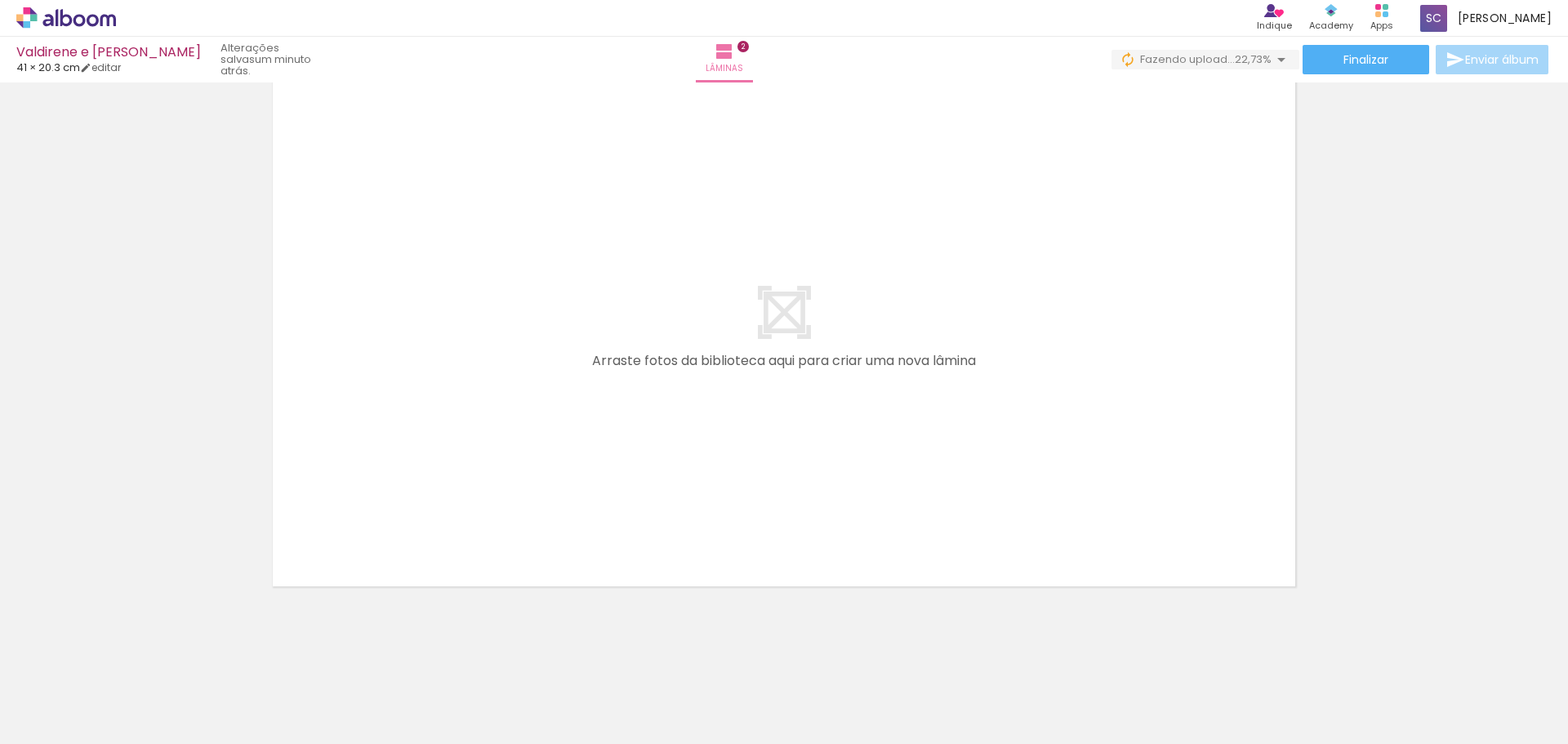
scroll to position [1146, 0]
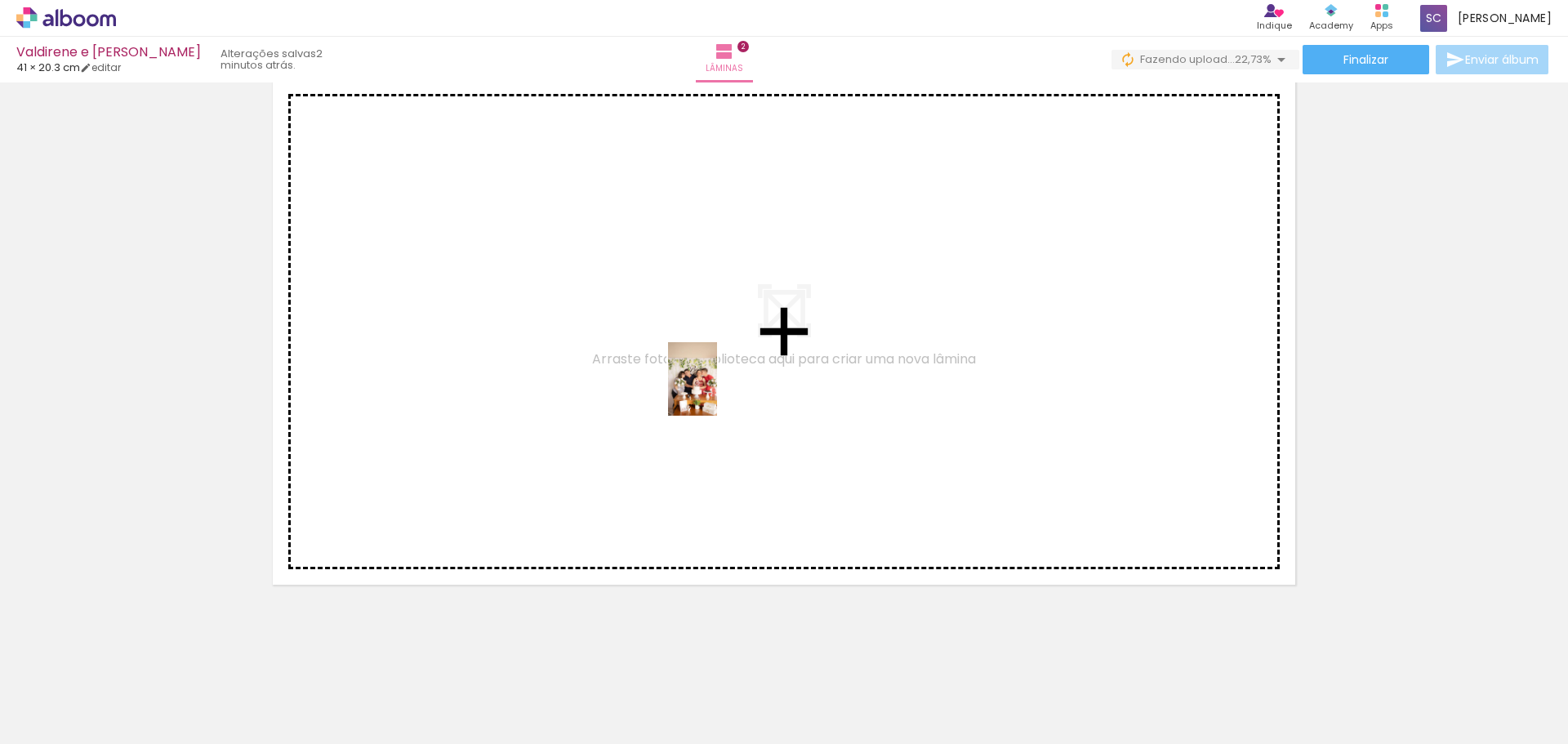
drag, startPoint x: 629, startPoint y: 694, endPoint x: 714, endPoint y: 361, distance: 343.7
click at [714, 357] on quentale-workspace at bounding box center [784, 372] width 1568 height 744
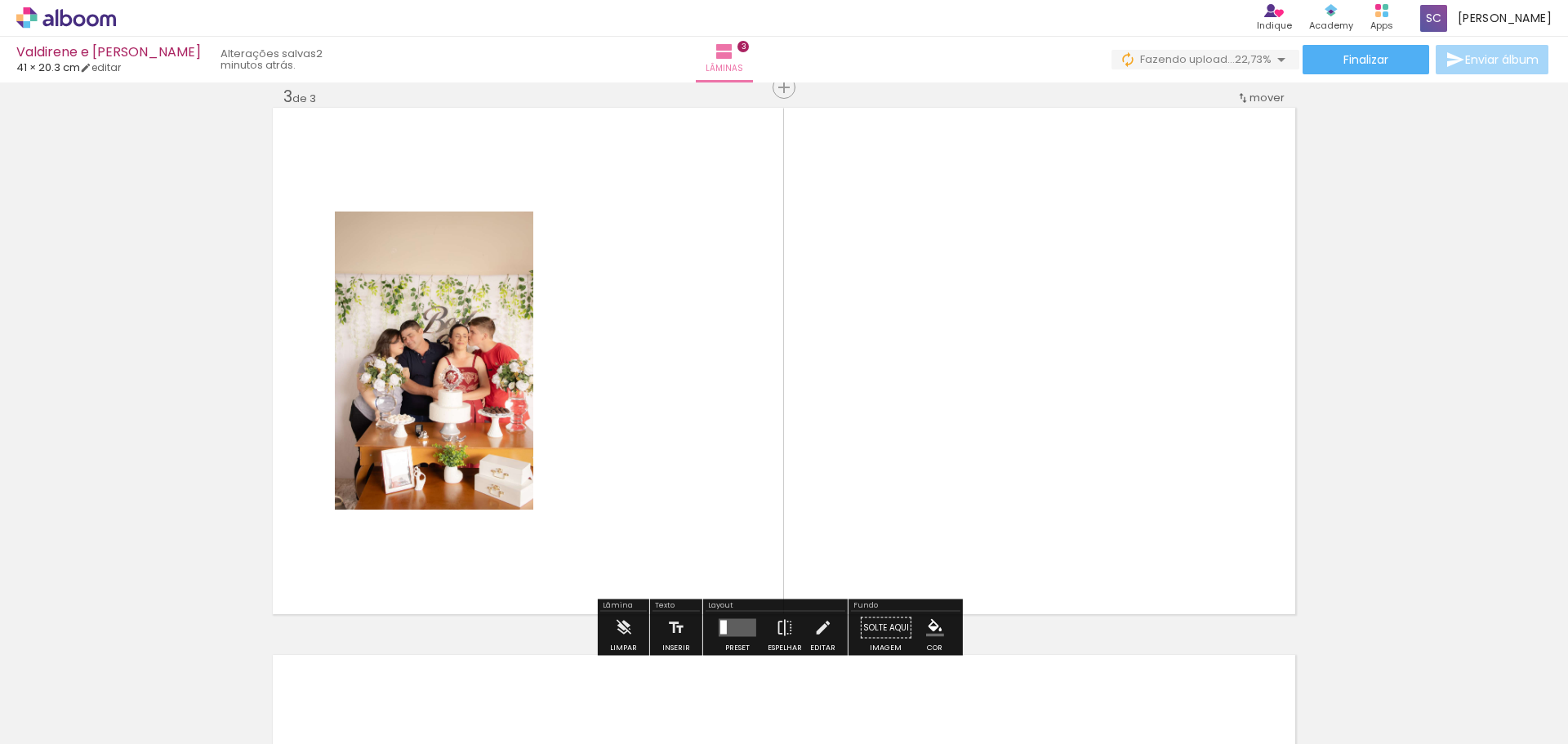
scroll to position [1116, 0]
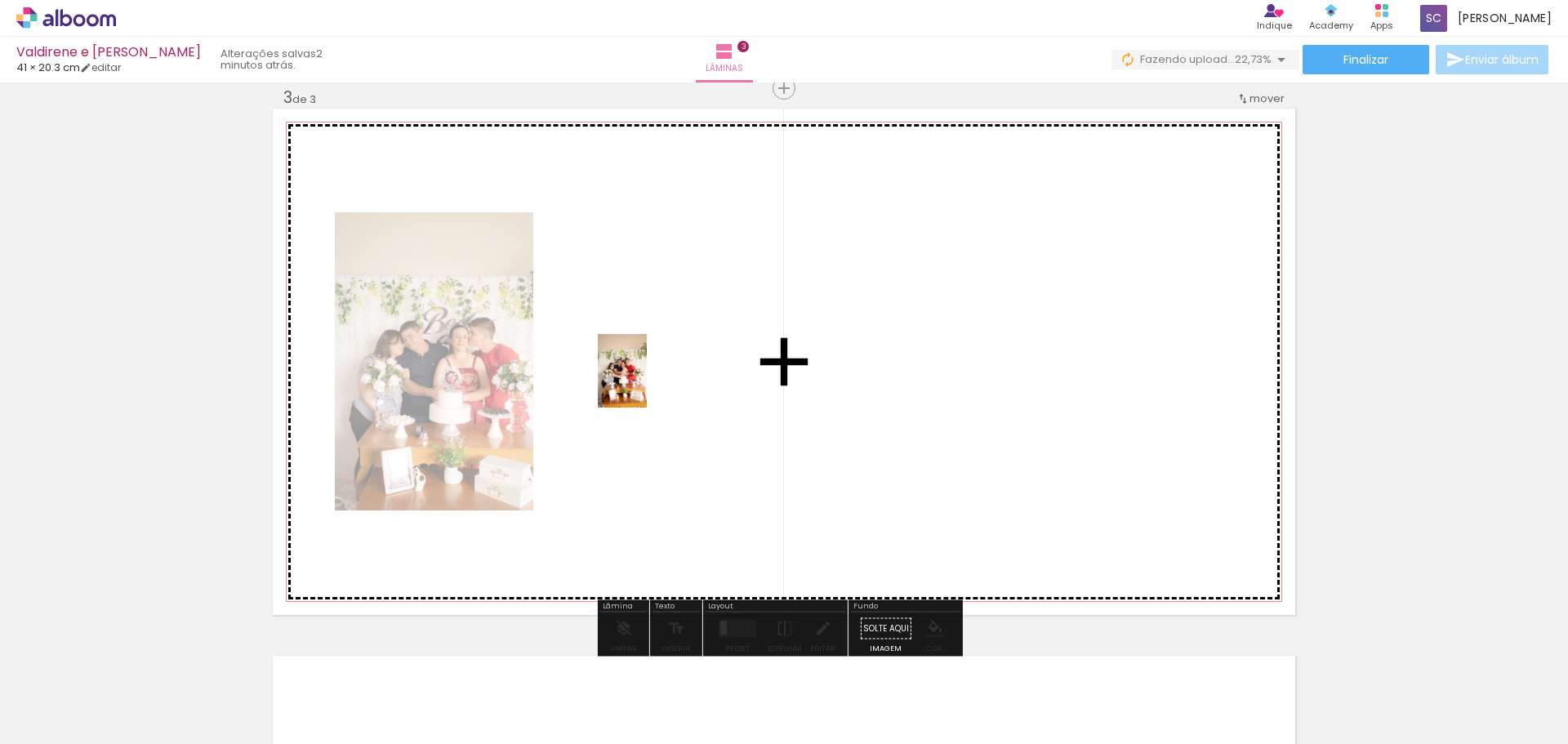
drag, startPoint x: 721, startPoint y: 715, endPoint x: 647, endPoint y: 383, distance: 340.1
click at [647, 383] on quentale-workspace at bounding box center [784, 372] width 1568 height 744
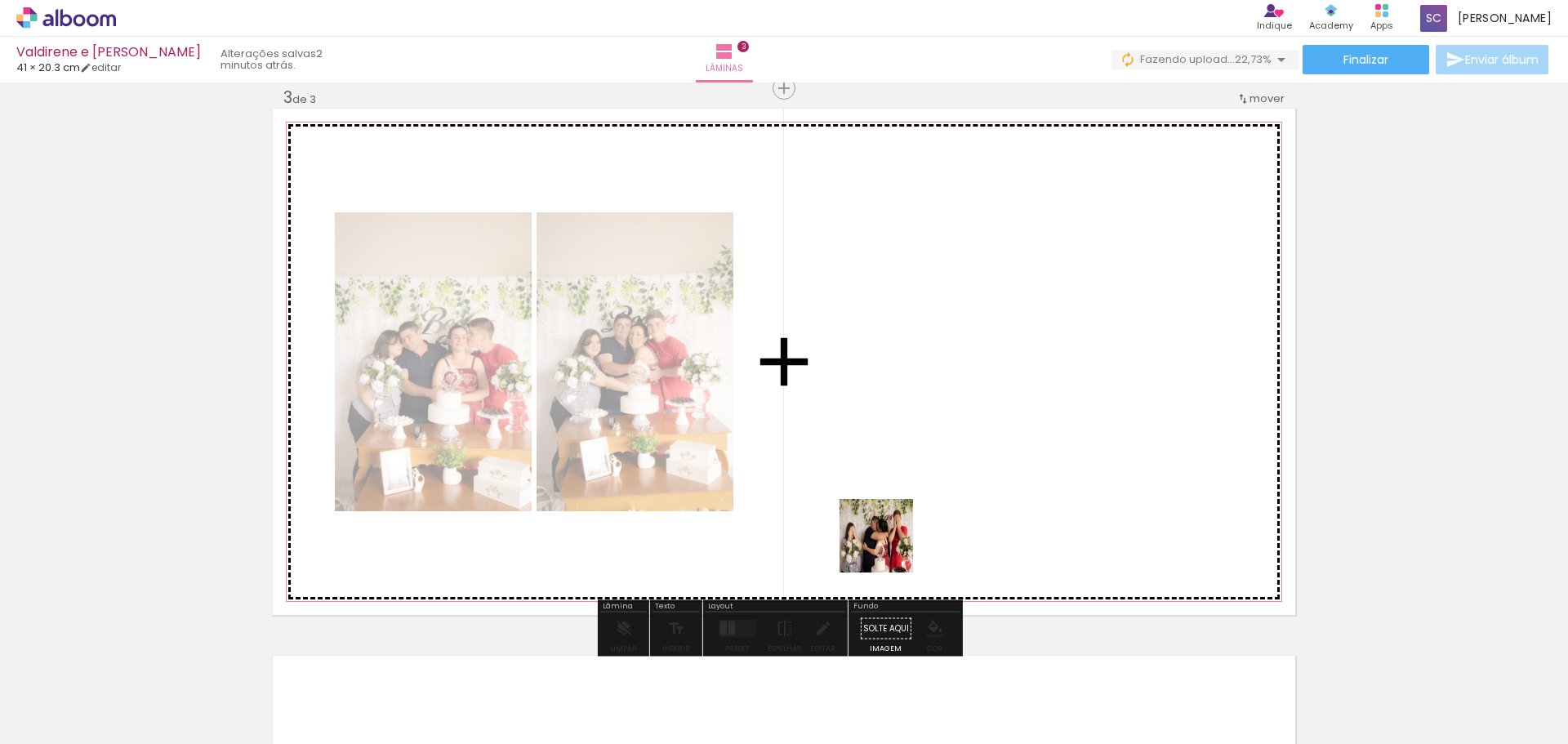
drag, startPoint x: 802, startPoint y: 711, endPoint x: 975, endPoint y: 329, distance: 419.3
click at [975, 329] on quentale-workspace at bounding box center [784, 372] width 1568 height 744
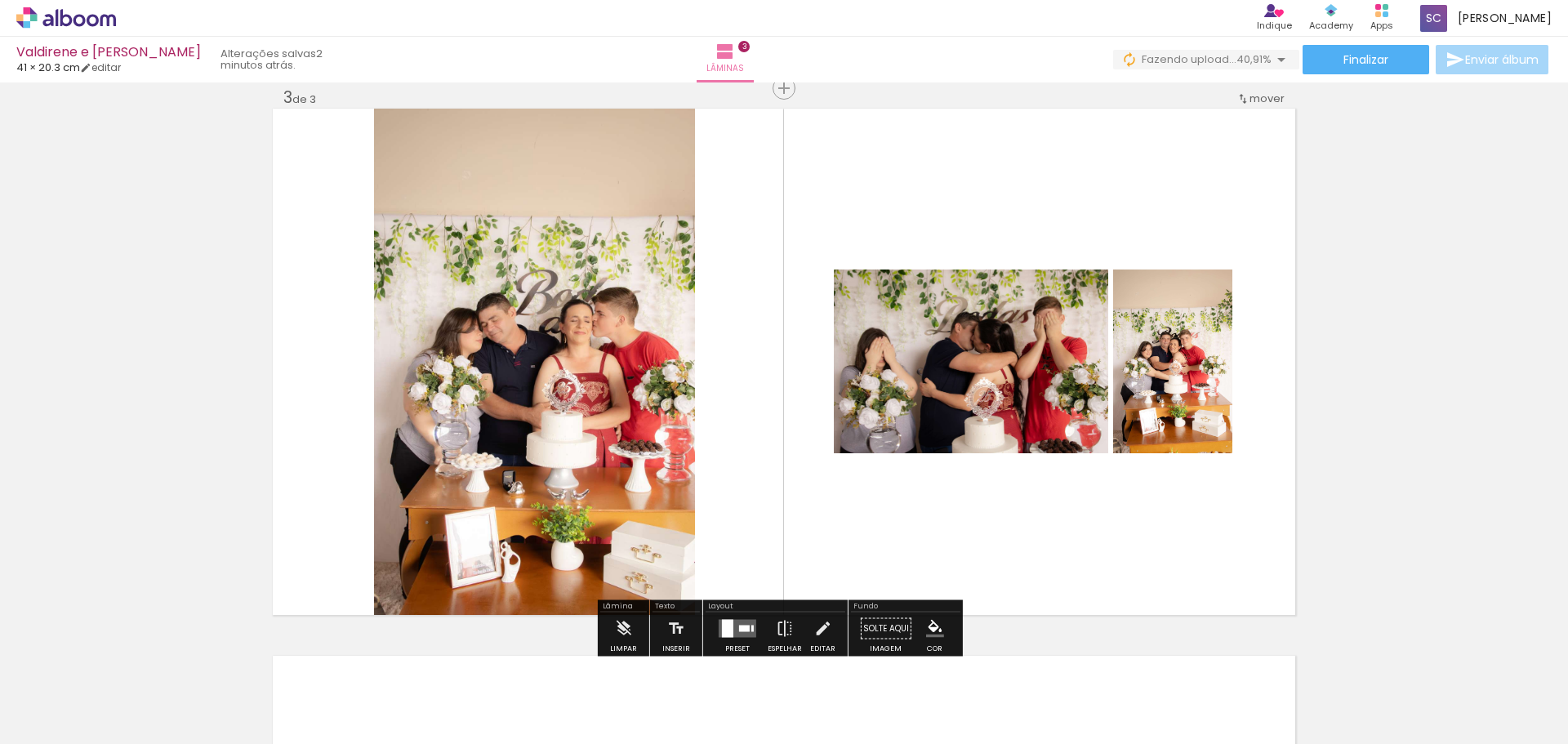
click at [736, 624] on quentale-layouter at bounding box center [738, 629] width 37 height 18
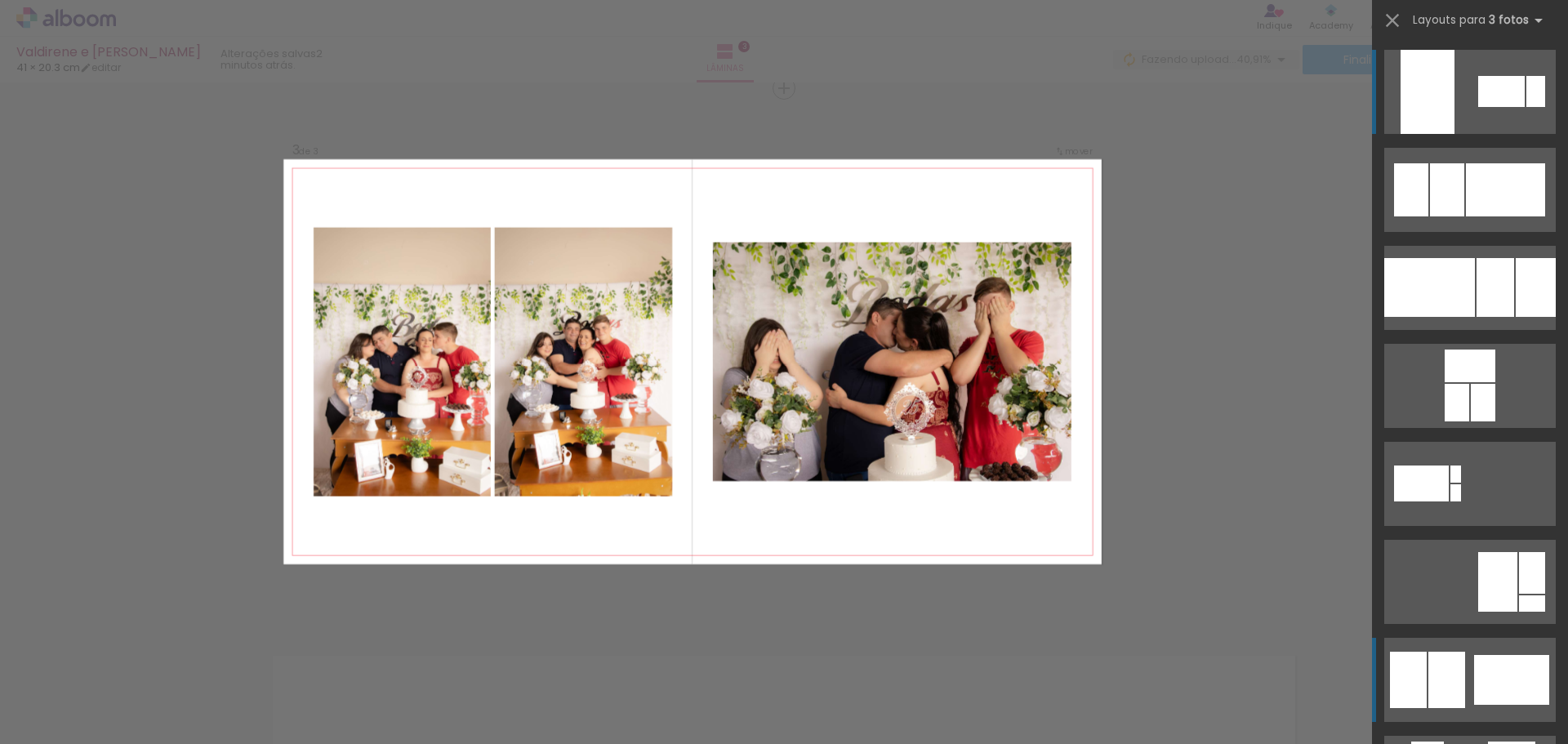
click at [1499, 671] on div at bounding box center [1512, 680] width 76 height 50
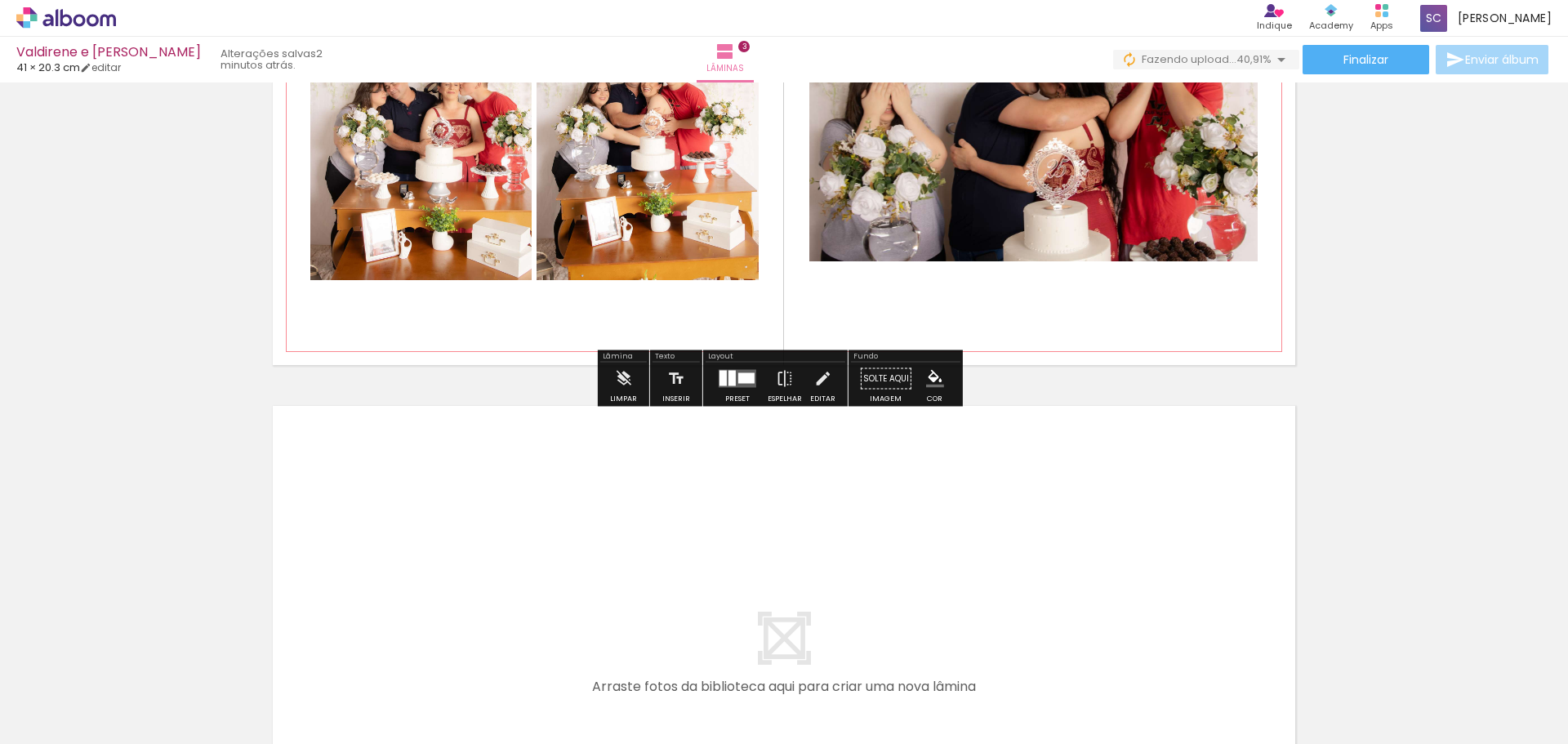
scroll to position [1443, 0]
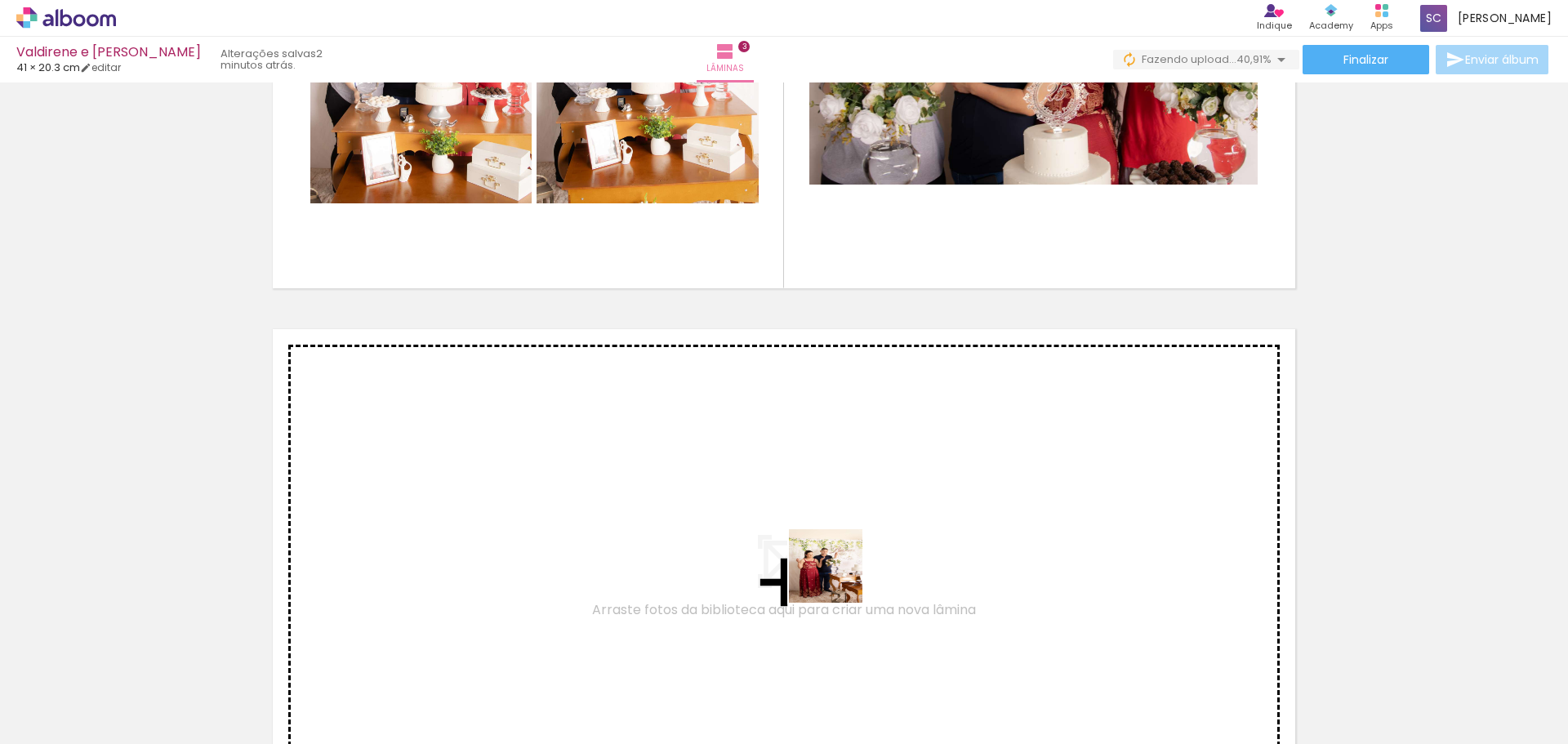
drag, startPoint x: 1092, startPoint y: 707, endPoint x: 747, endPoint y: 490, distance: 407.6
click at [747, 490] on quentale-workspace at bounding box center [784, 372] width 1568 height 744
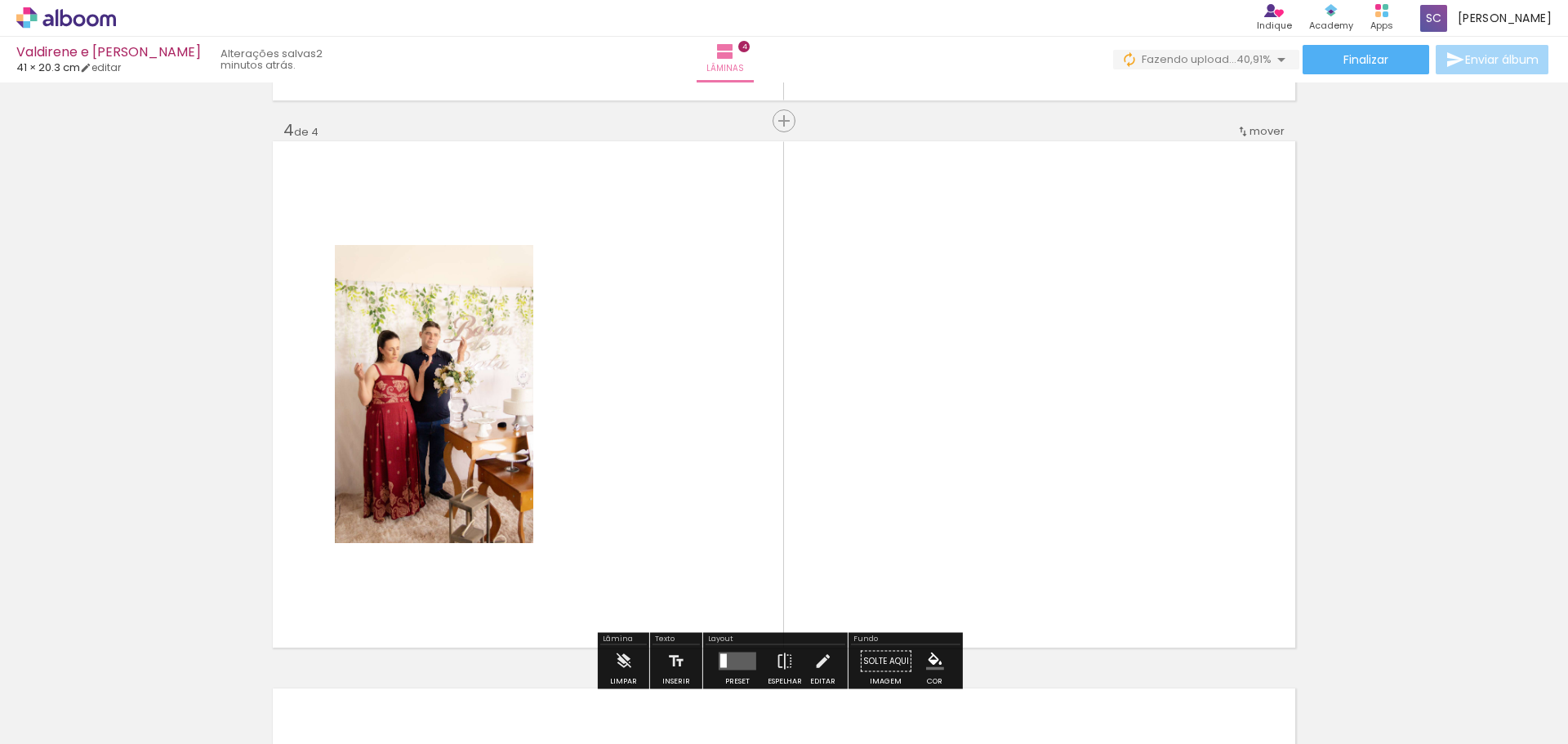
scroll to position [1664, 0]
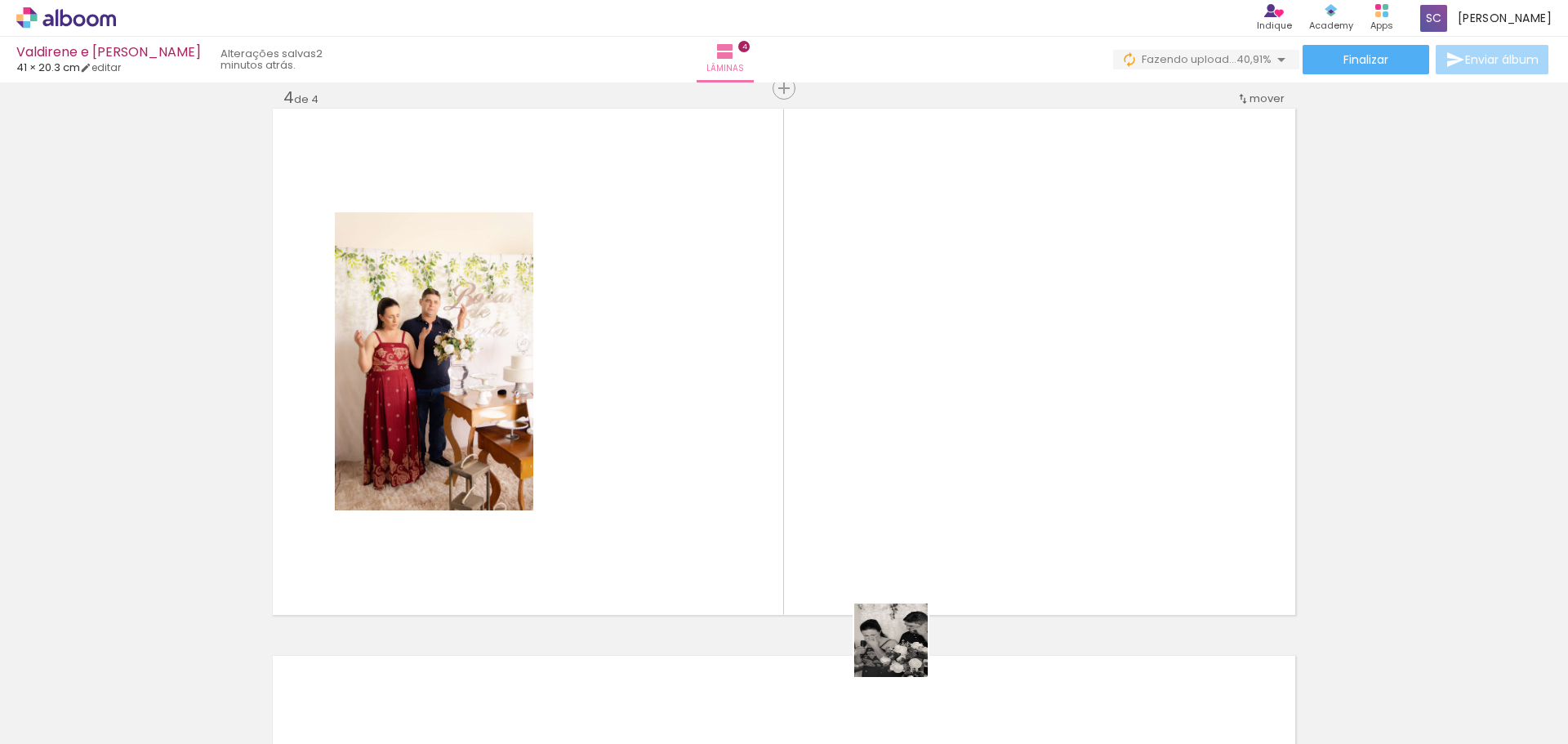
drag, startPoint x: 906, startPoint y: 692, endPoint x: 905, endPoint y: 430, distance: 262.0
click at [905, 430] on quentale-workspace at bounding box center [784, 372] width 1568 height 744
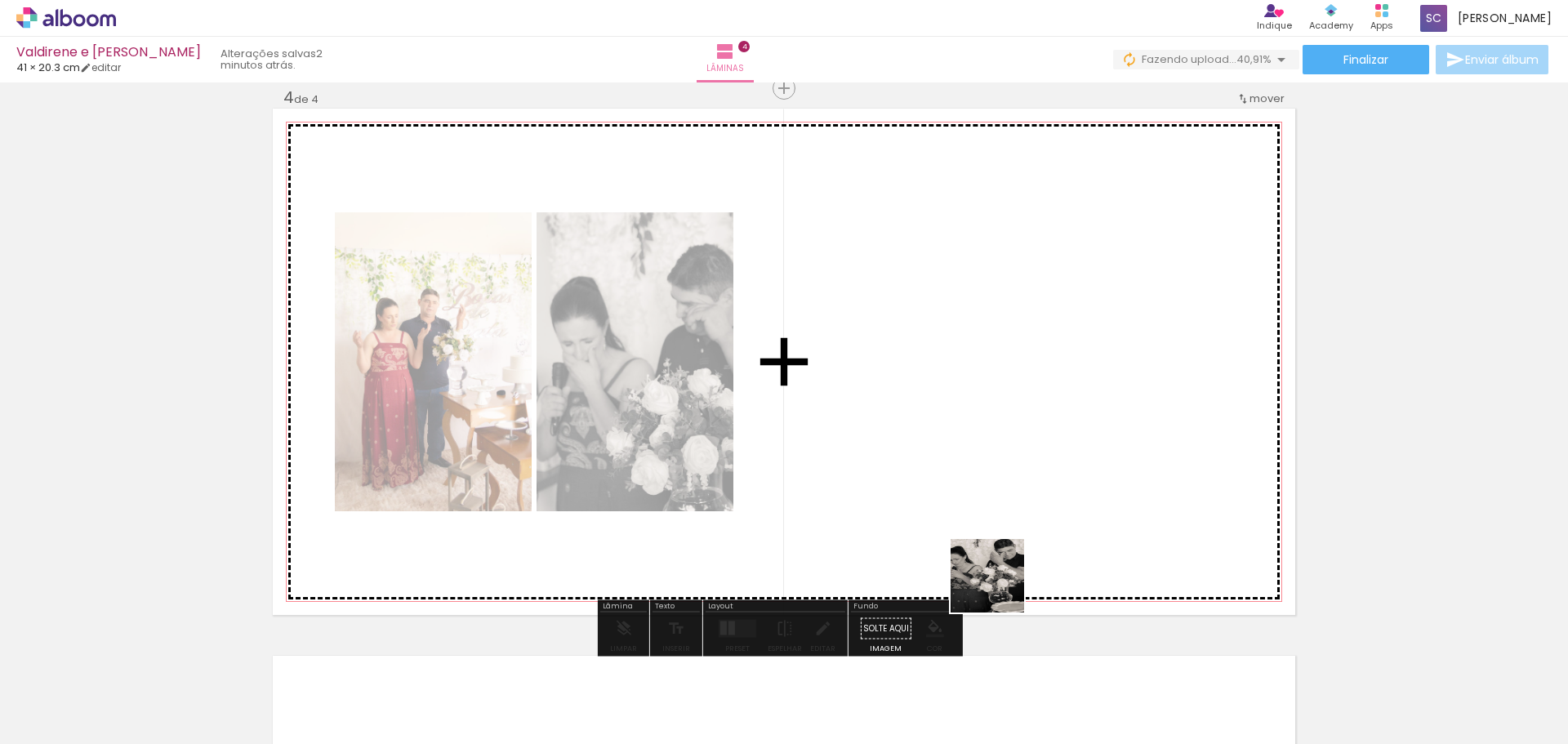
drag, startPoint x: 996, startPoint y: 700, endPoint x: 983, endPoint y: 405, distance: 295.3
click at [984, 407] on quentale-workspace at bounding box center [784, 372] width 1568 height 744
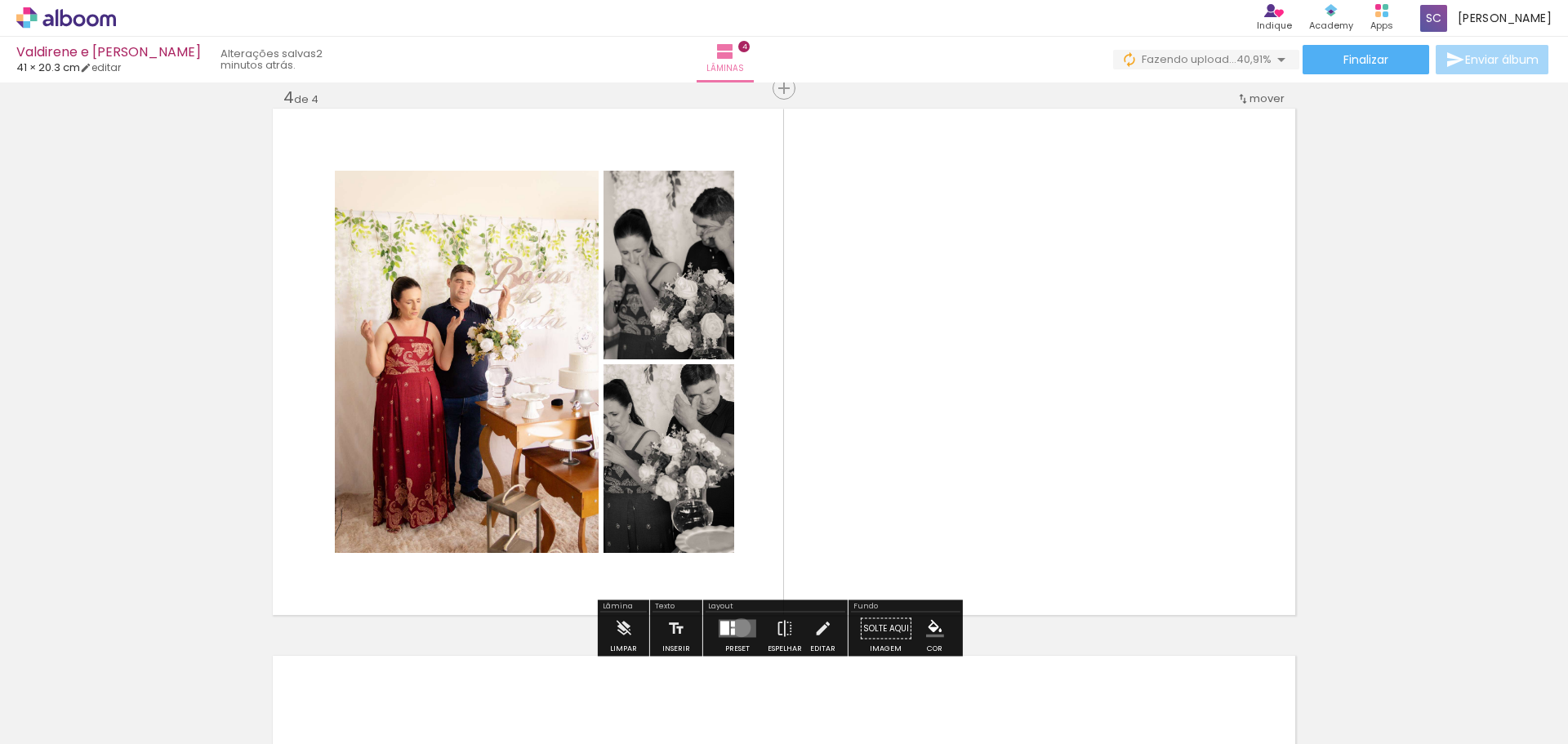
click at [738, 627] on quentale-layouter at bounding box center [738, 629] width 37 height 18
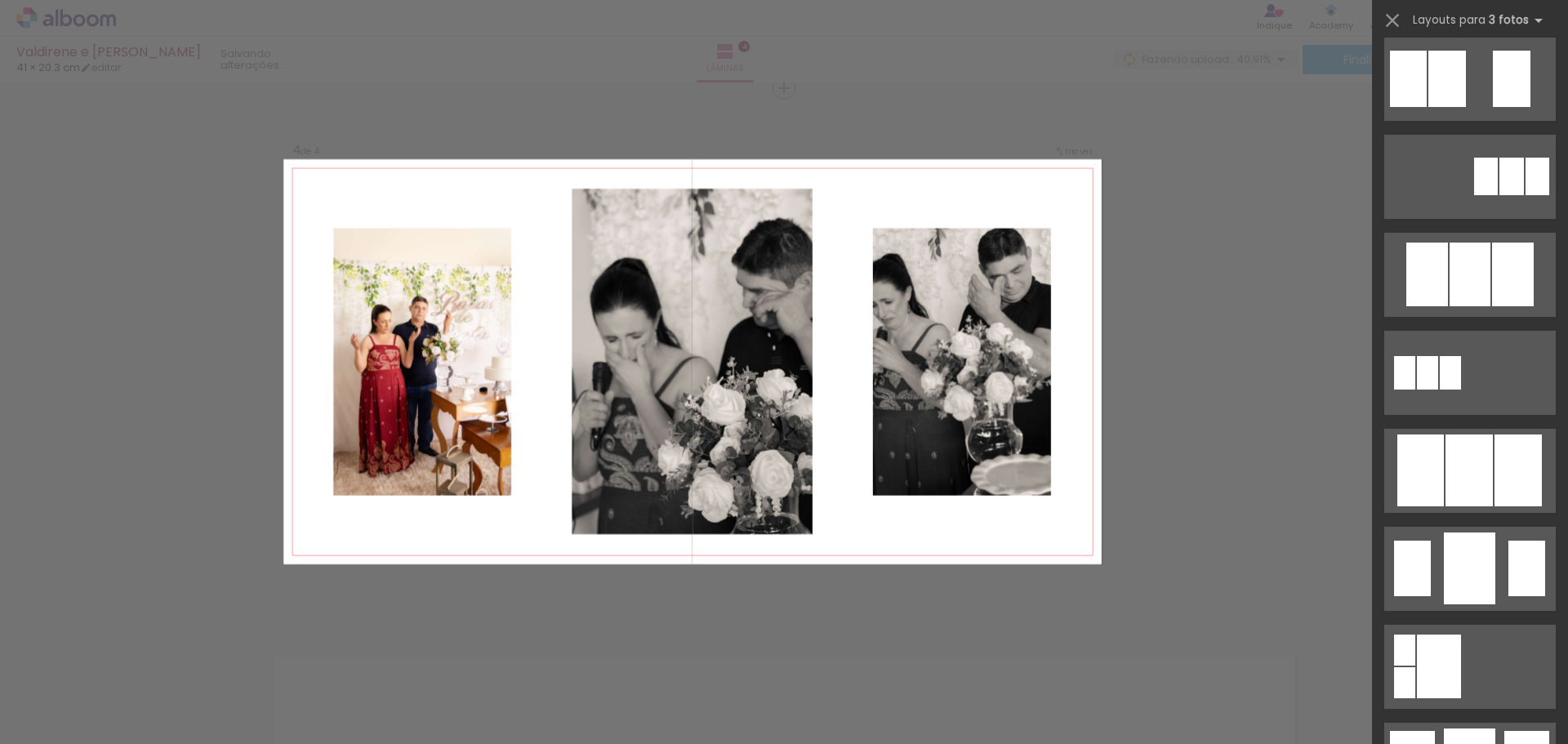
scroll to position [735, 0]
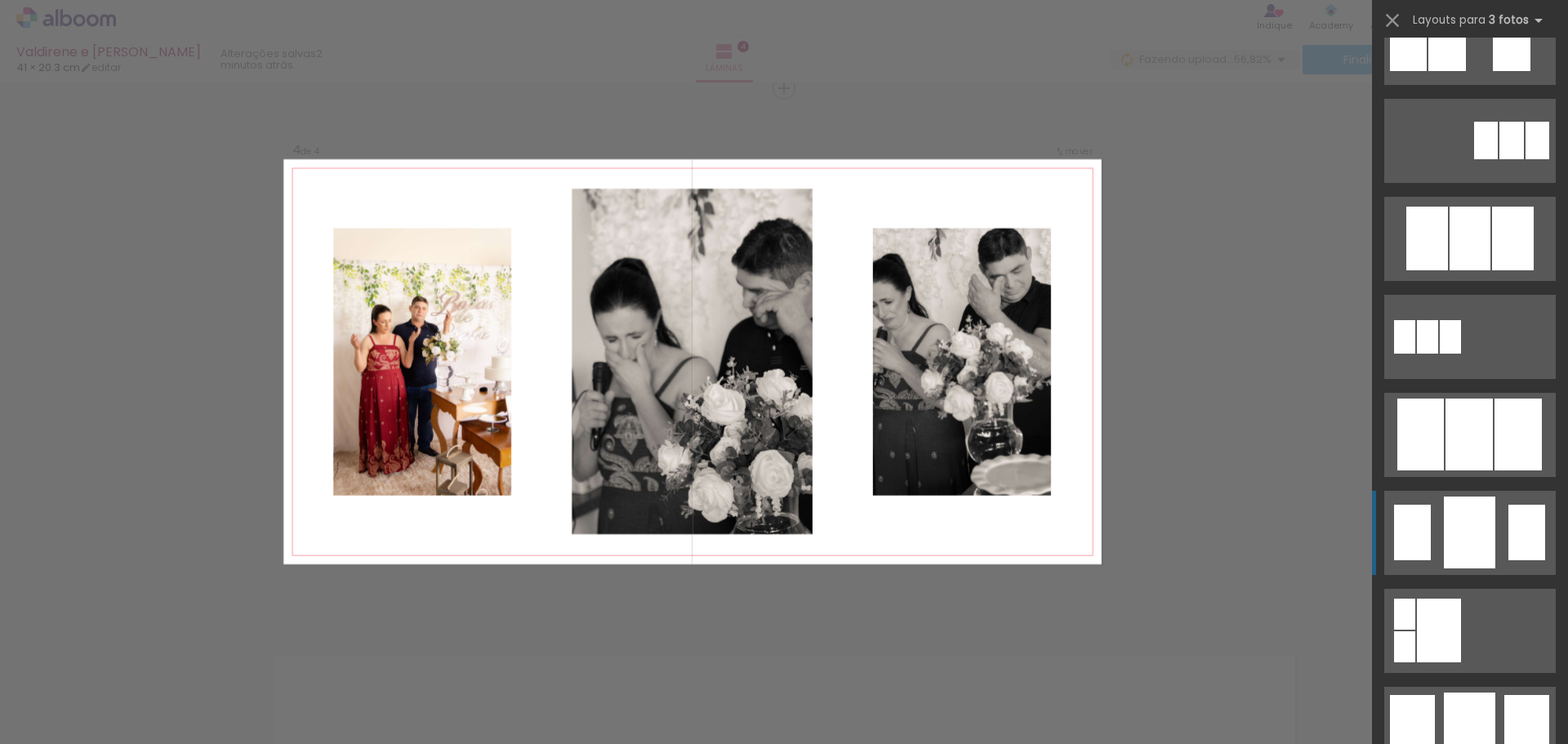
click at [1447, 505] on div at bounding box center [1470, 532] width 51 height 72
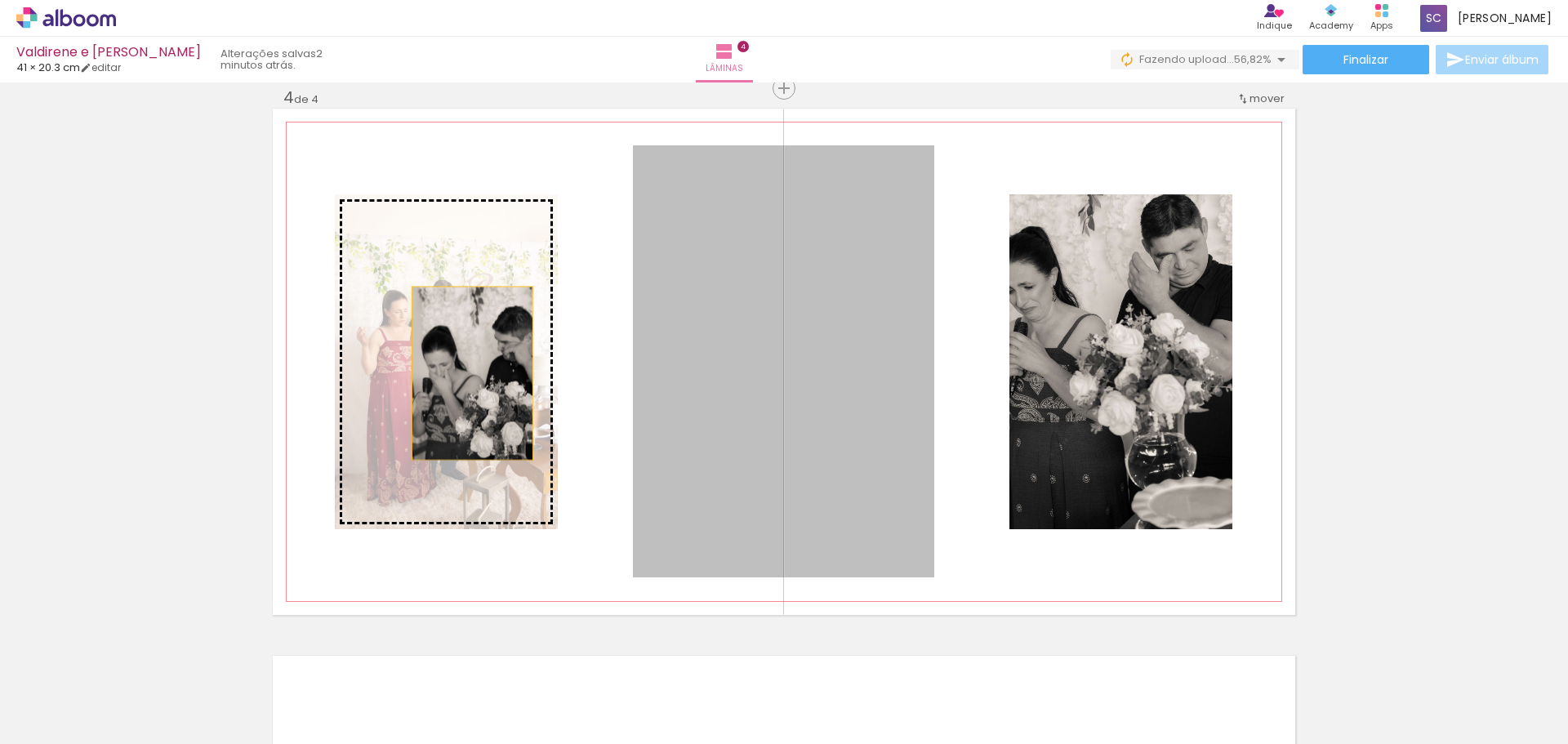
drag, startPoint x: 824, startPoint y: 376, endPoint x: 463, endPoint y: 371, distance: 361.0
click at [0, 0] on slot at bounding box center [0, 0] width 0 height 0
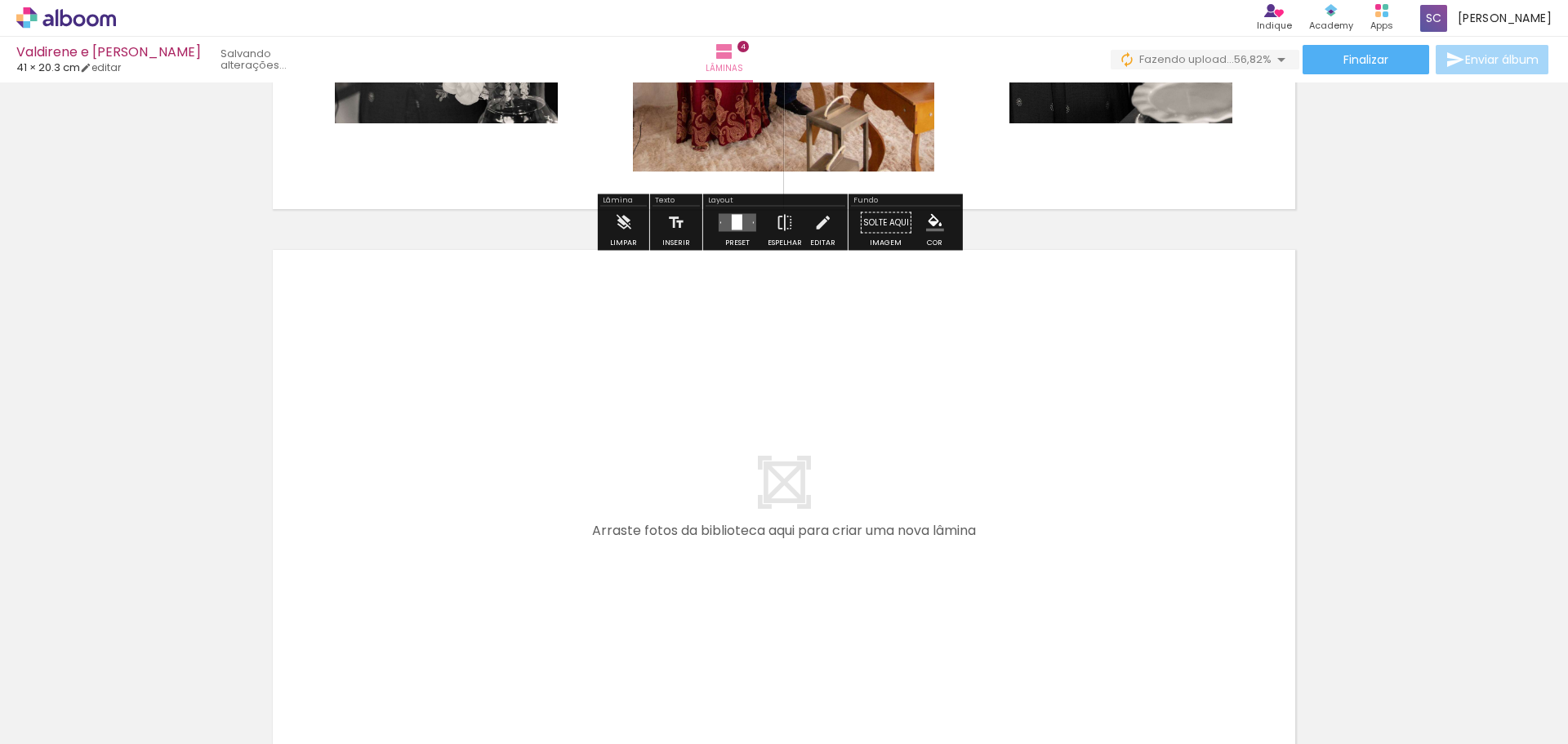
scroll to position [2072, 0]
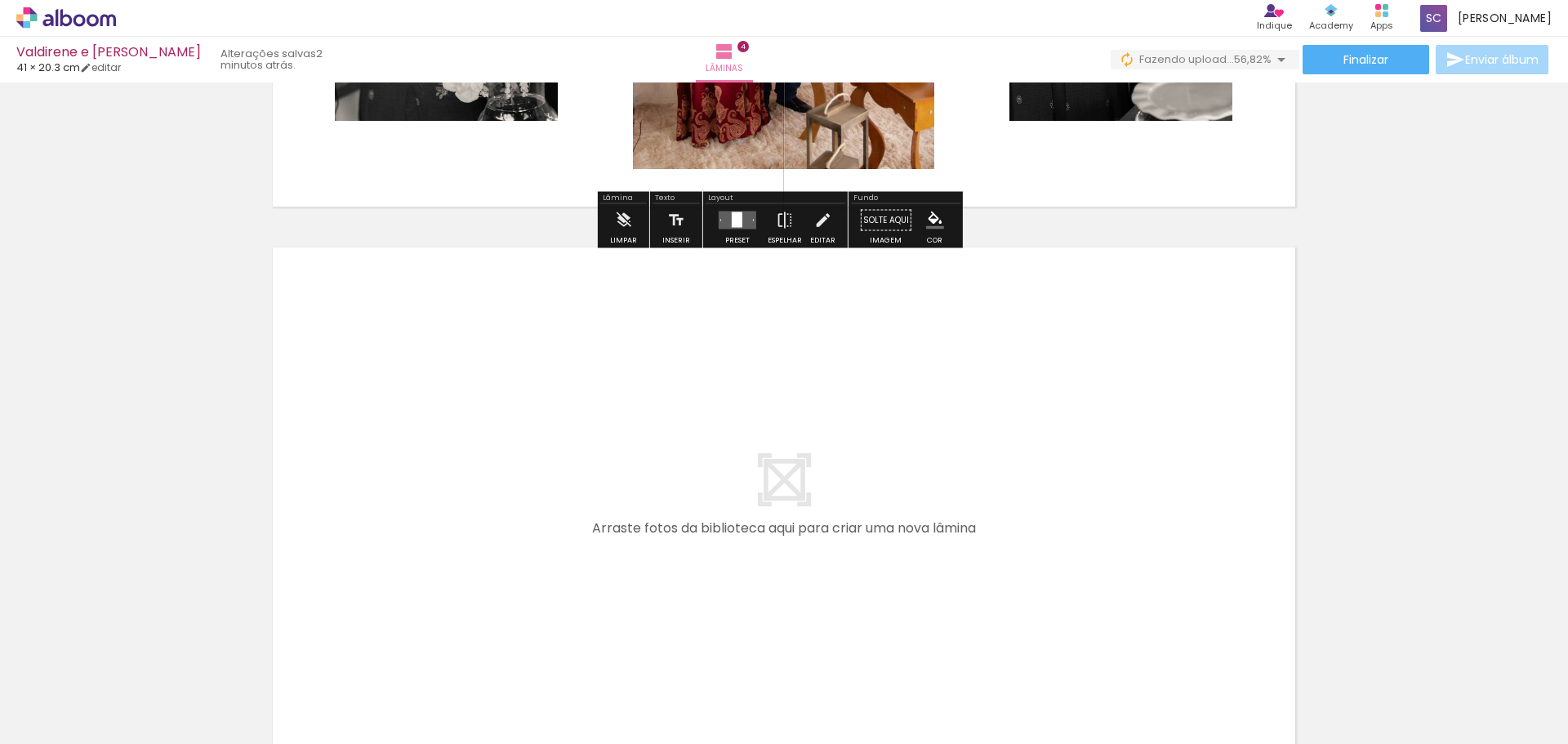
click at [996, 397] on quentale-layouter at bounding box center [784, 501] width 1022 height 506
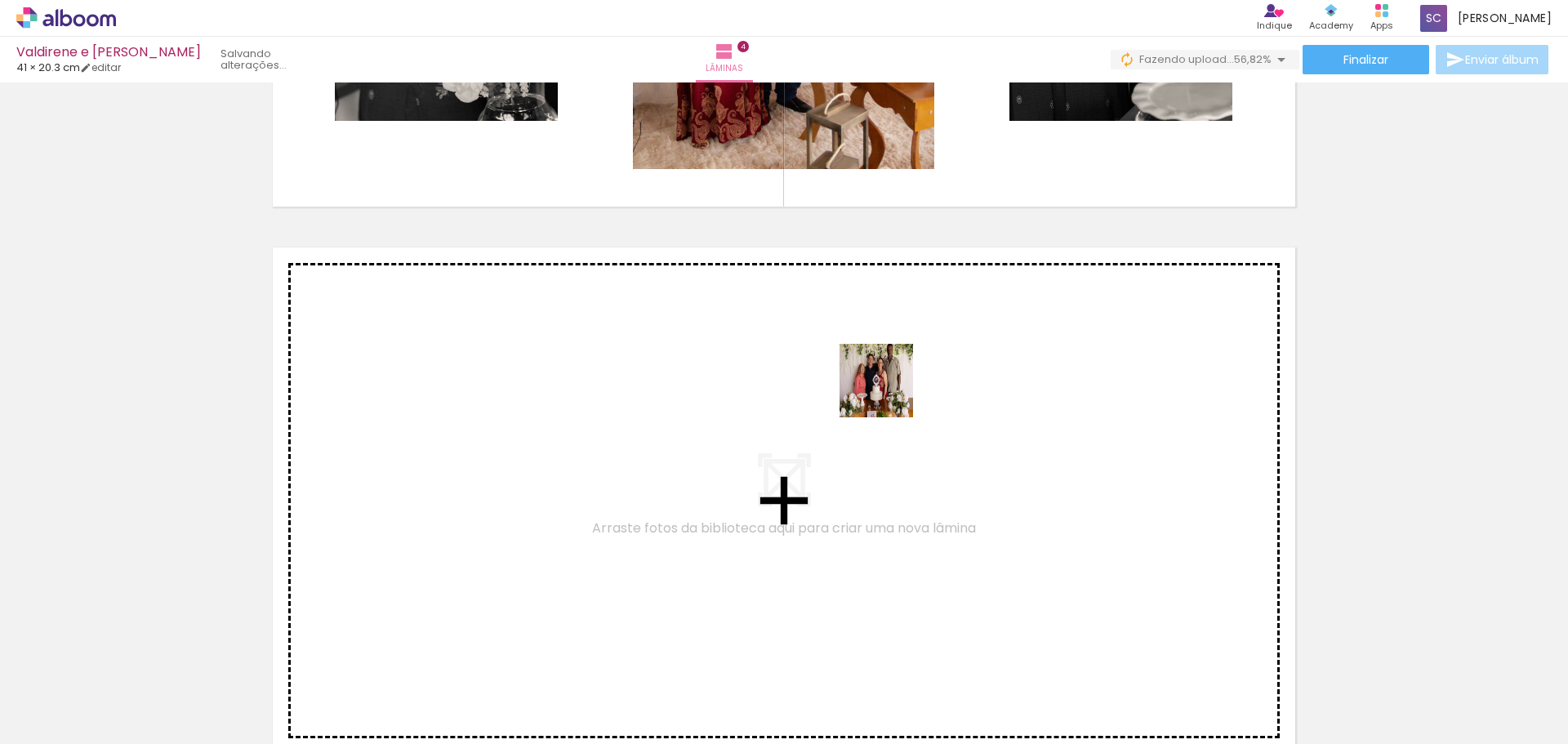
drag, startPoint x: 1164, startPoint y: 700, endPoint x: 868, endPoint y: 354, distance: 455.3
click at [868, 354] on quentale-workspace at bounding box center [784, 372] width 1568 height 744
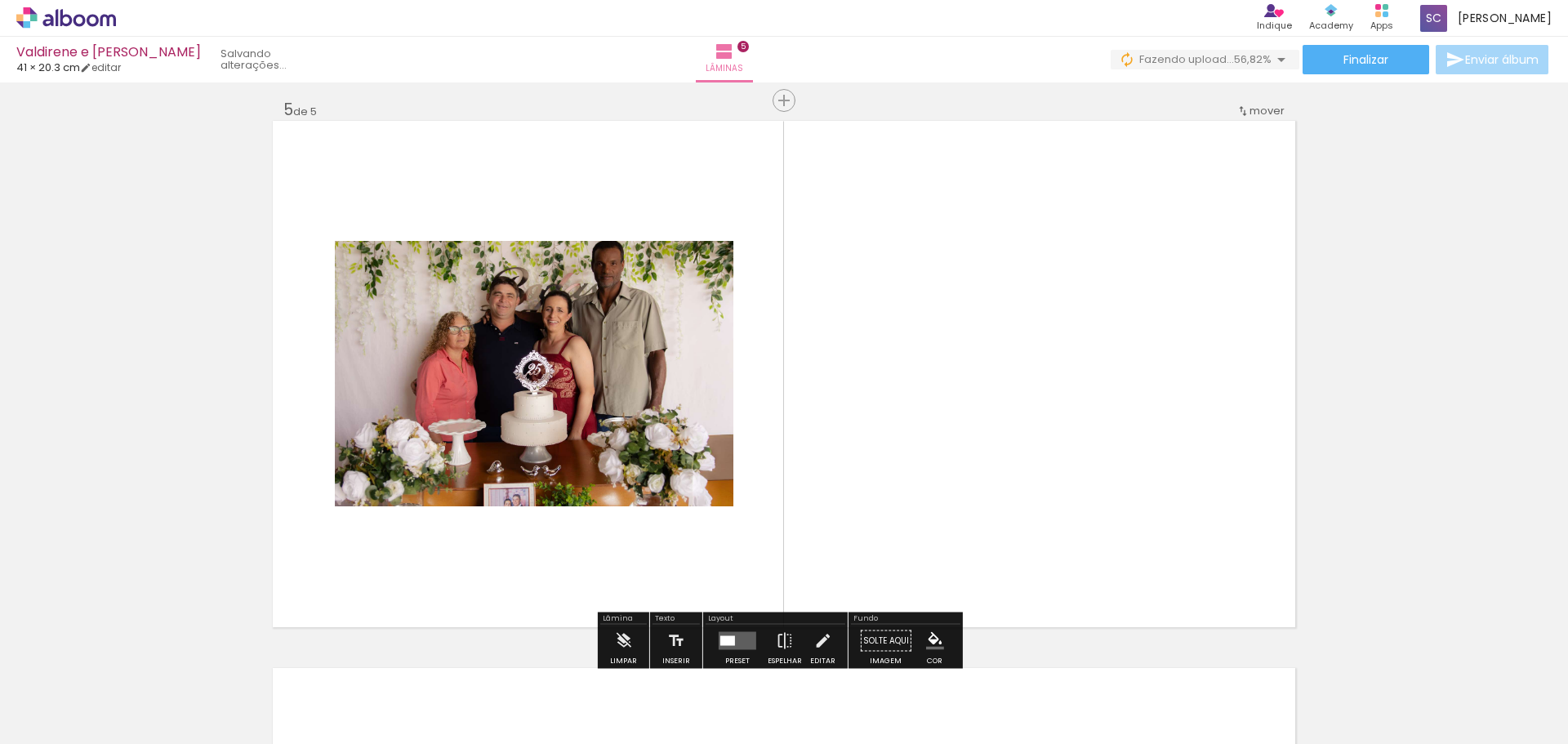
scroll to position [2211, 0]
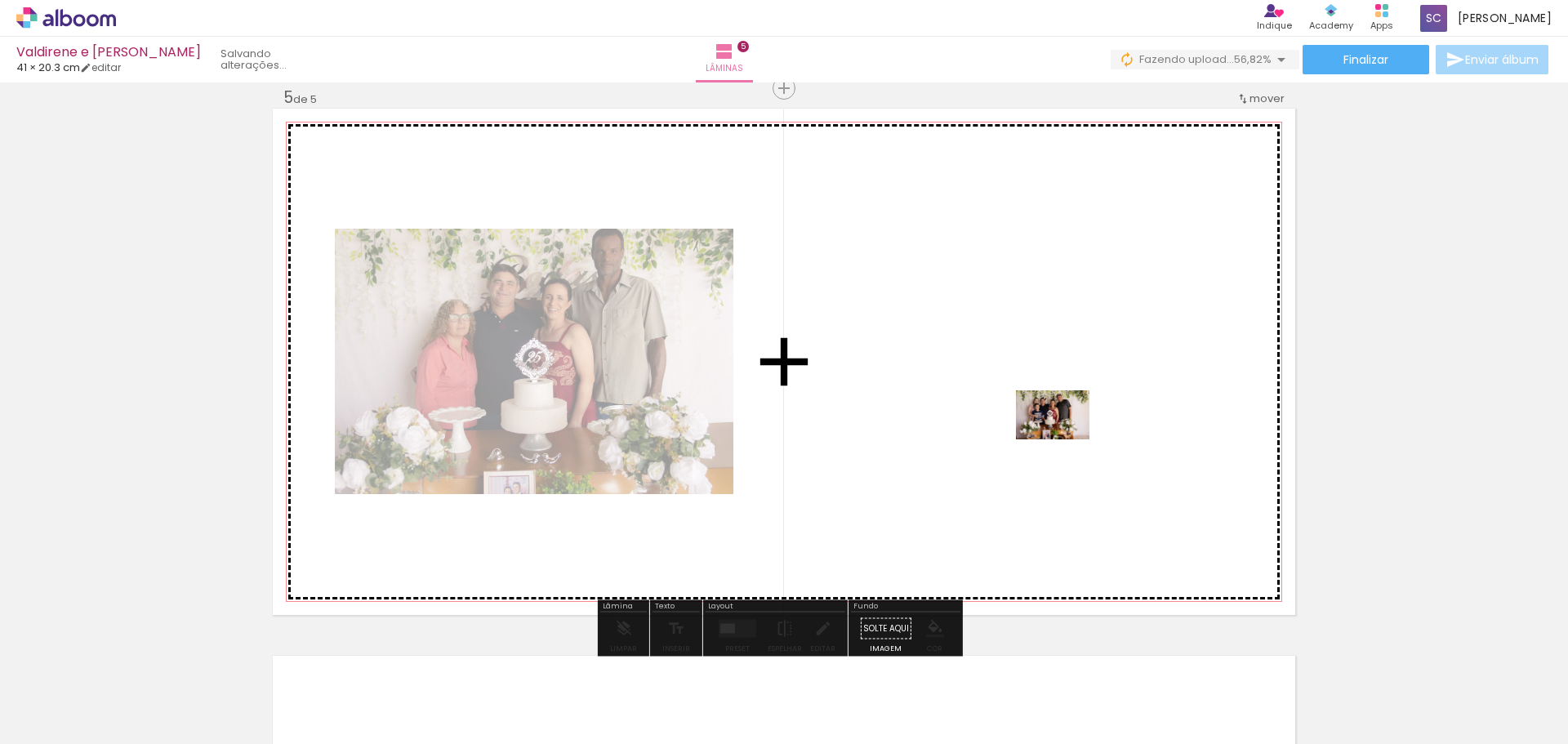
drag, startPoint x: 1270, startPoint y: 688, endPoint x: 1066, endPoint y: 440, distance: 321.1
click at [1066, 440] on quentale-workspace at bounding box center [784, 372] width 1568 height 744
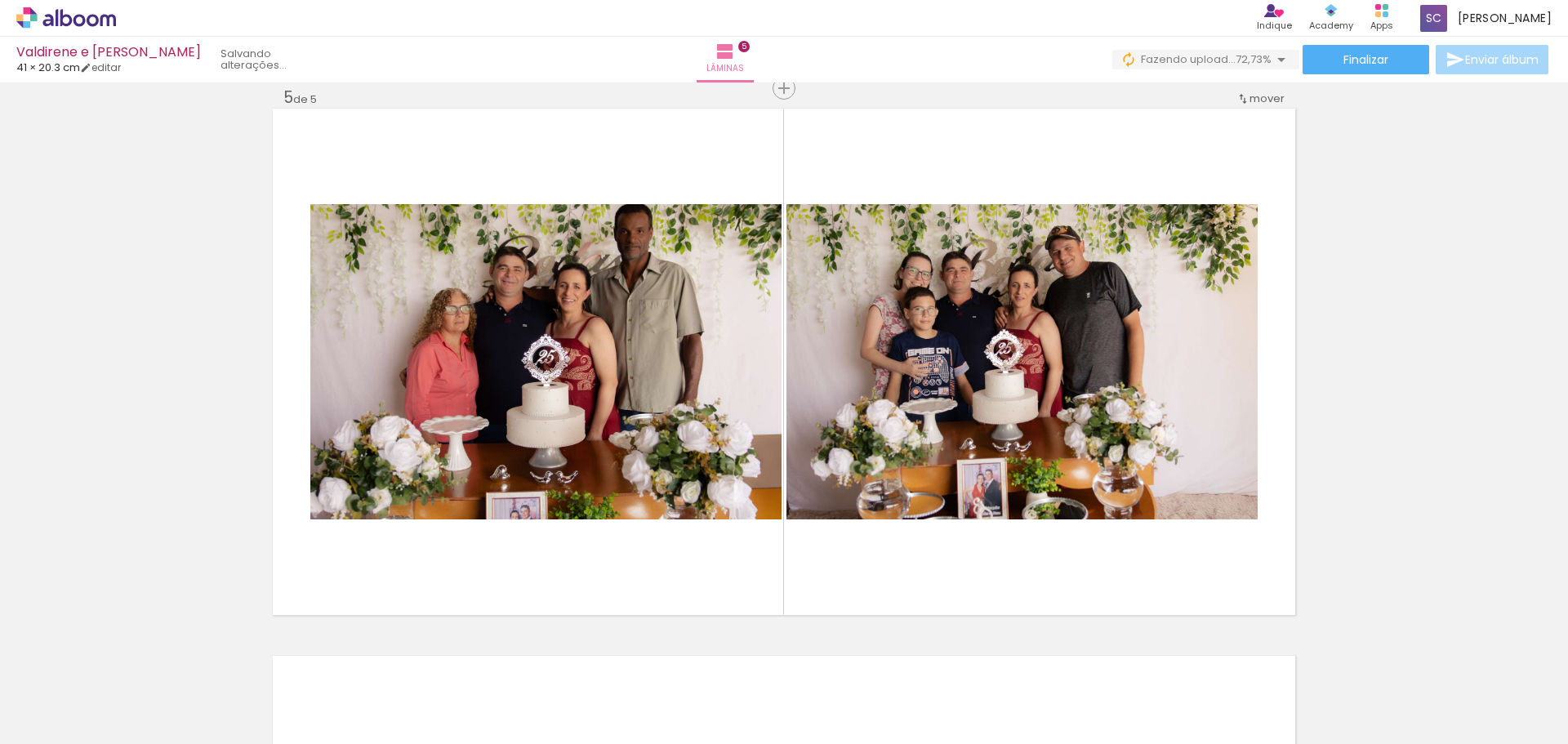
scroll to position [0, 613]
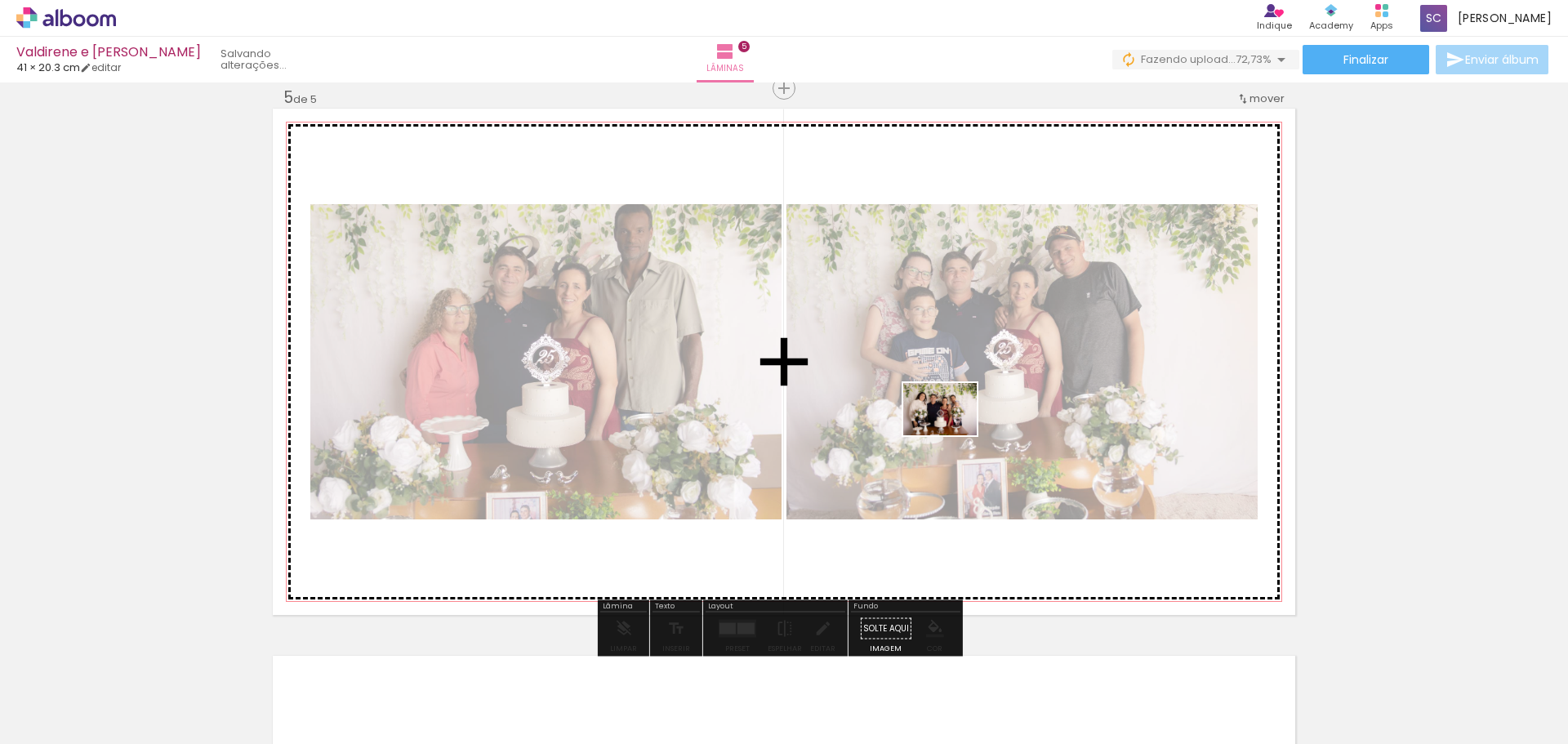
drag, startPoint x: 915, startPoint y: 696, endPoint x: 953, endPoint y: 432, distance: 266.7
click at [953, 432] on quentale-workspace at bounding box center [784, 372] width 1568 height 744
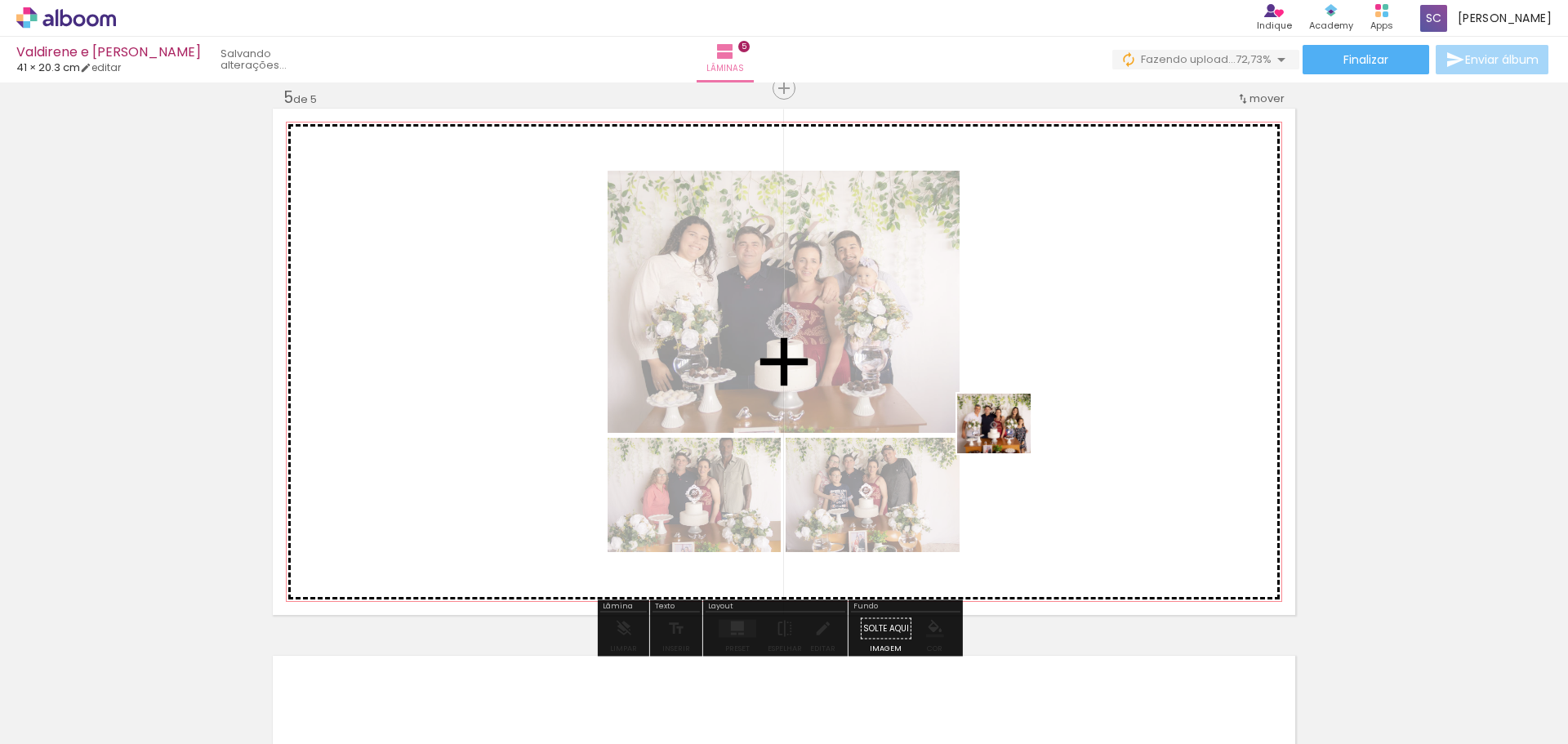
drag, startPoint x: 1013, startPoint y: 695, endPoint x: 1007, endPoint y: 442, distance: 253.1
click at [1007, 442] on quentale-workspace at bounding box center [784, 372] width 1568 height 744
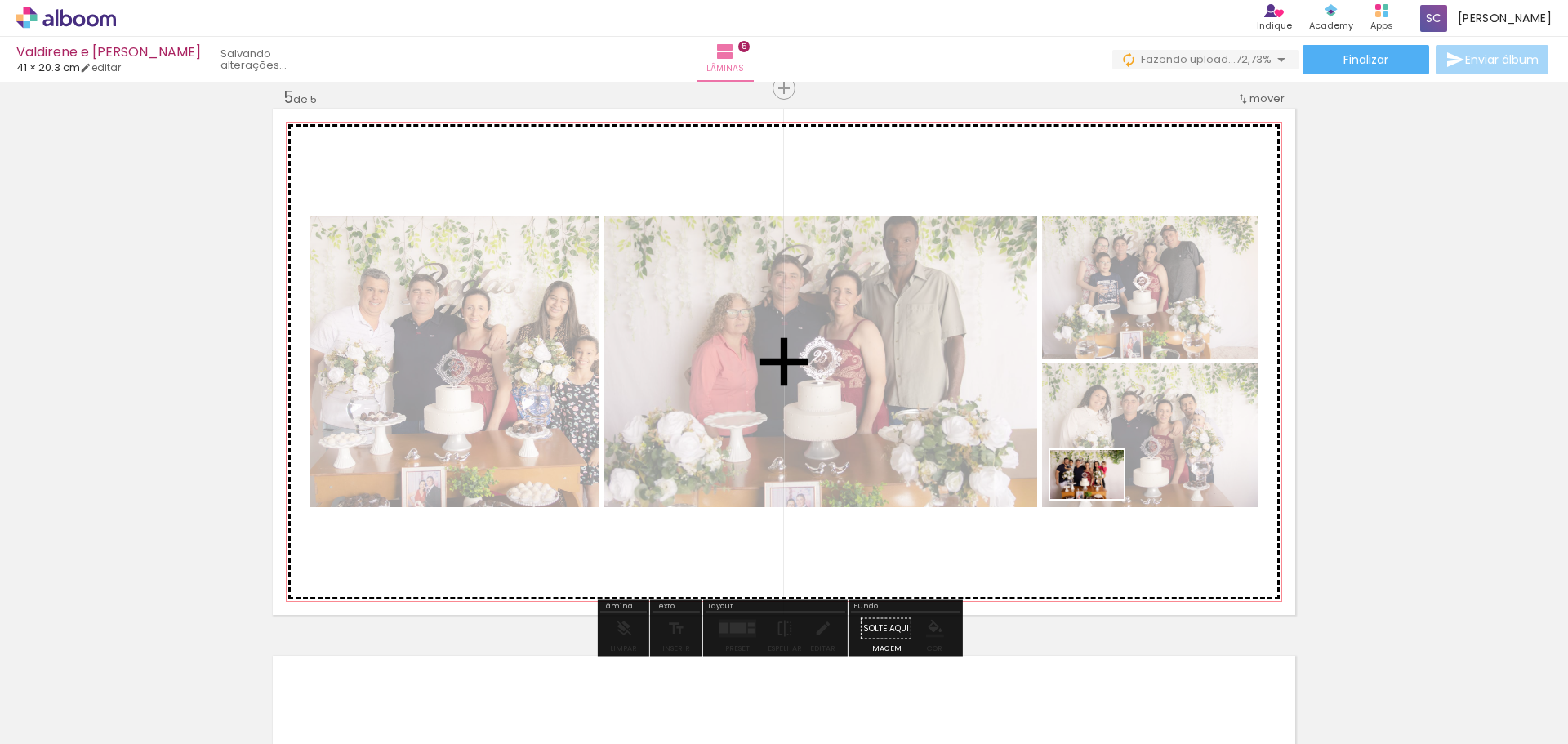
drag, startPoint x: 1104, startPoint y: 701, endPoint x: 1104, endPoint y: 497, distance: 204.0
click at [1100, 485] on quentale-workspace at bounding box center [784, 372] width 1568 height 744
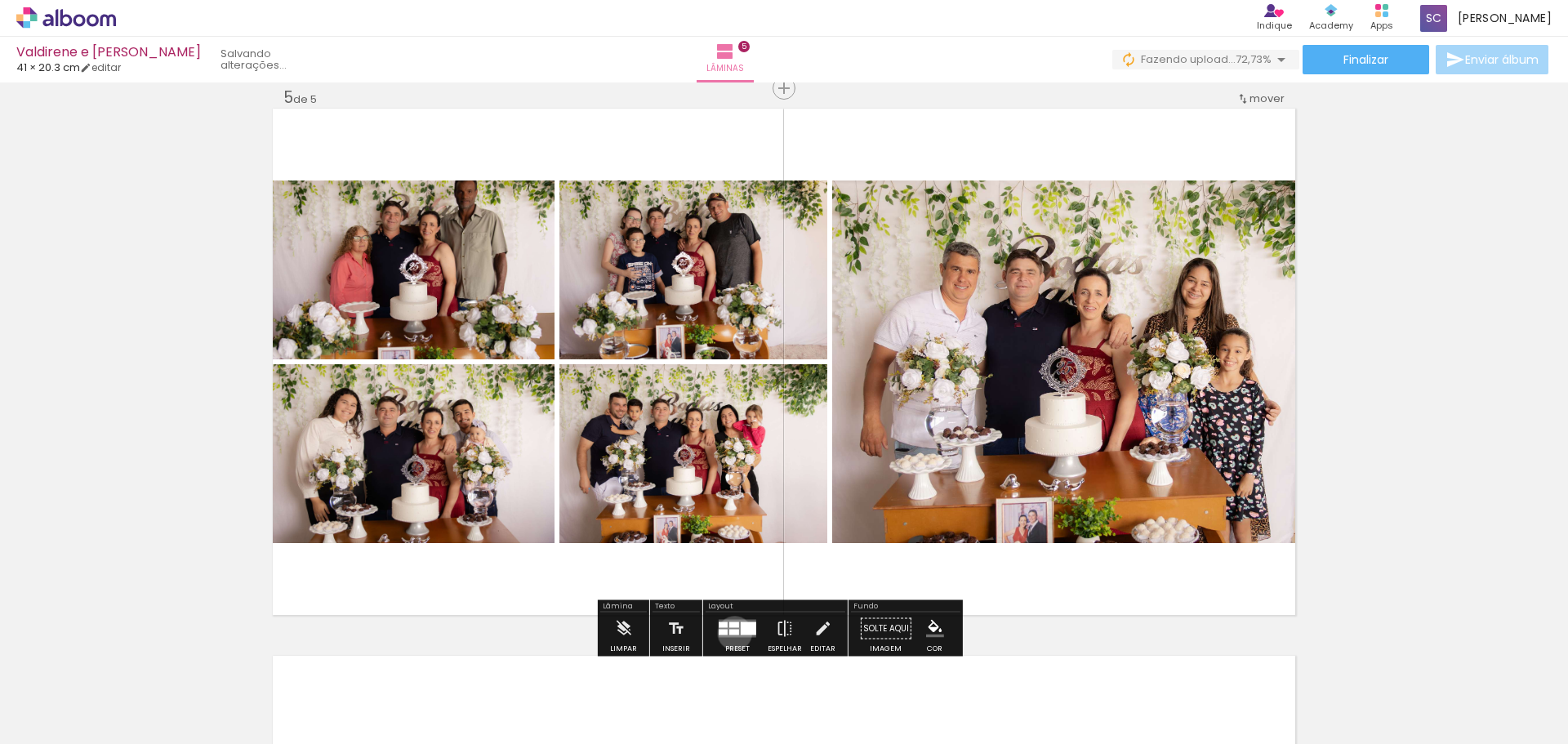
click at [731, 633] on div at bounding box center [734, 633] width 10 height 6
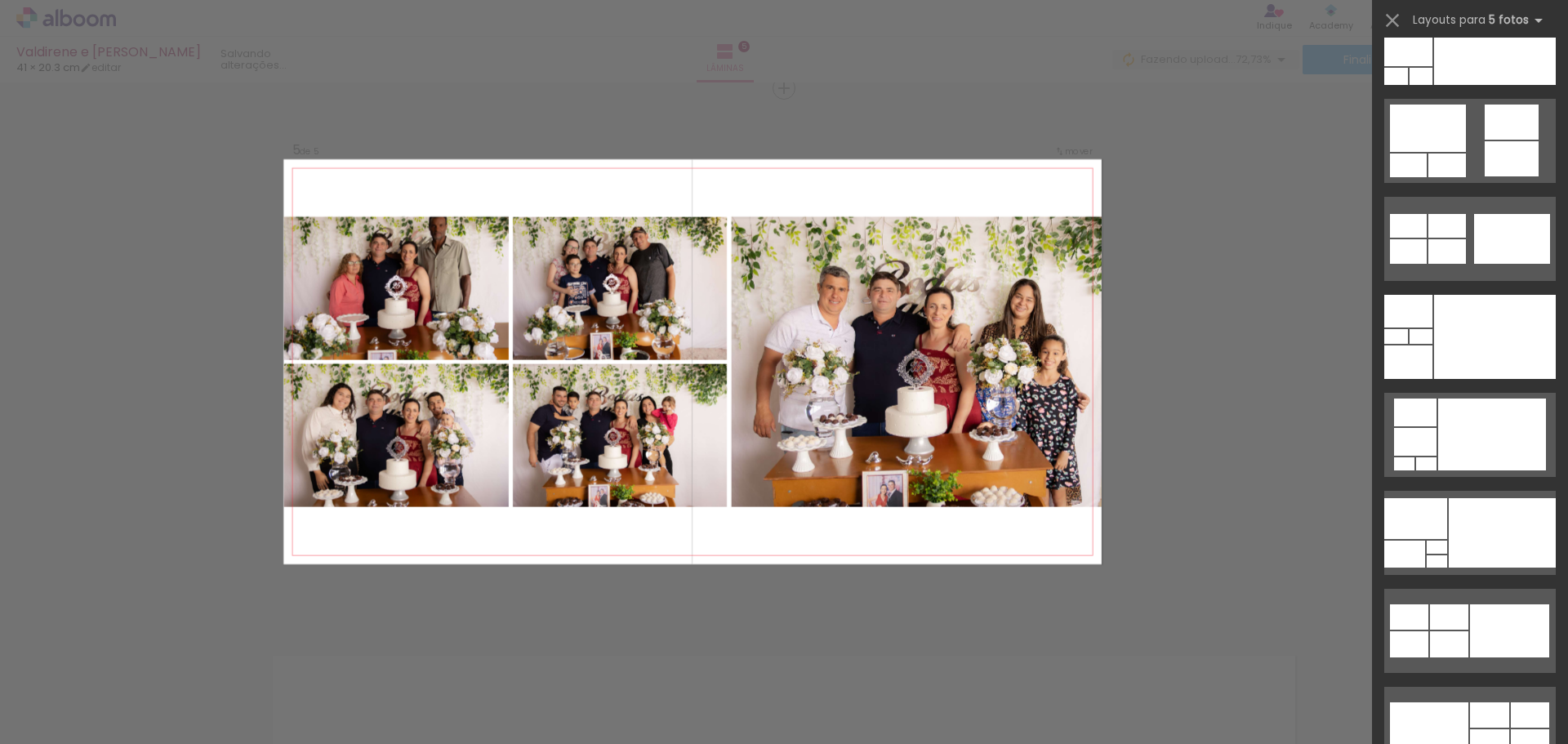
scroll to position [0, 0]
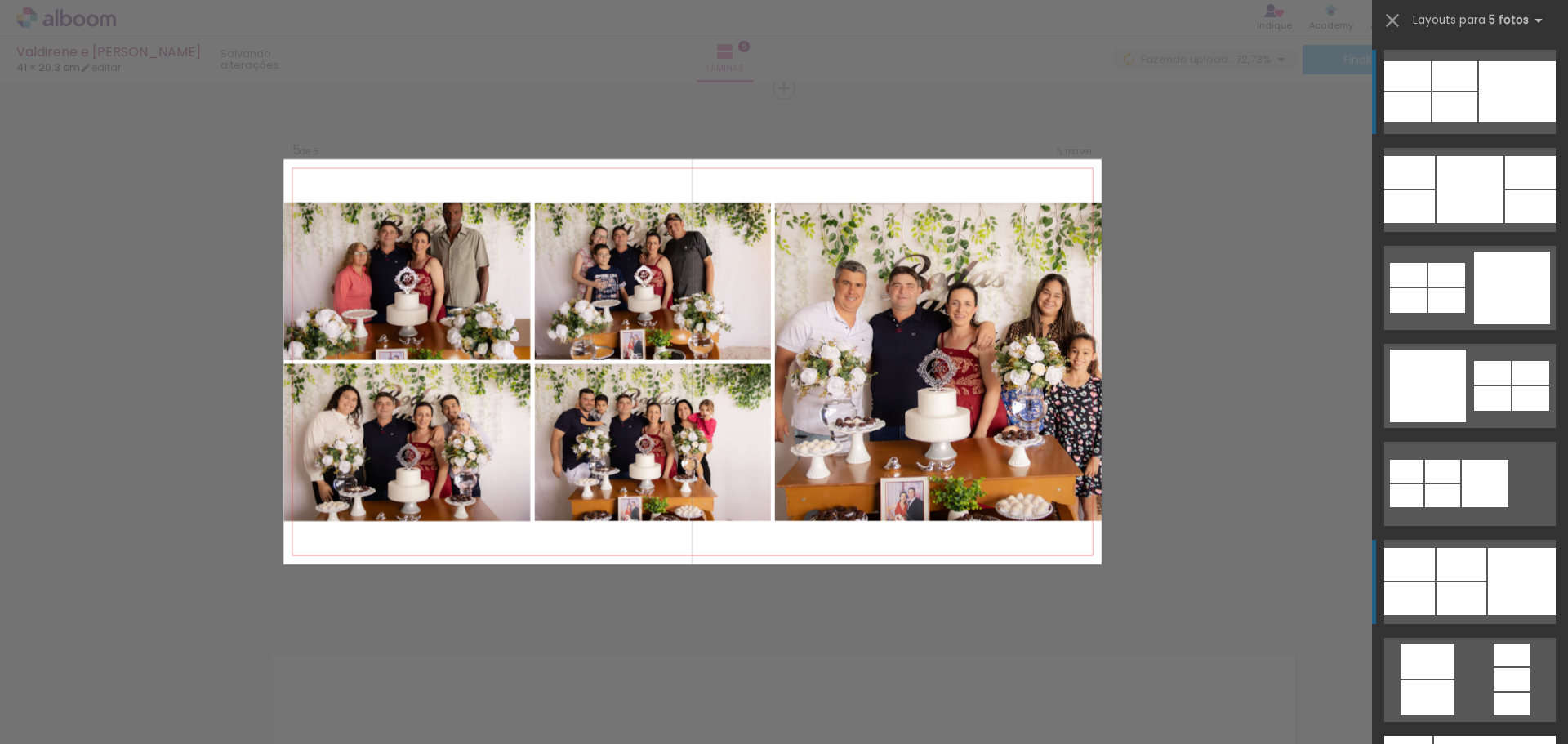
click at [1480, 558] on div at bounding box center [1461, 564] width 50 height 32
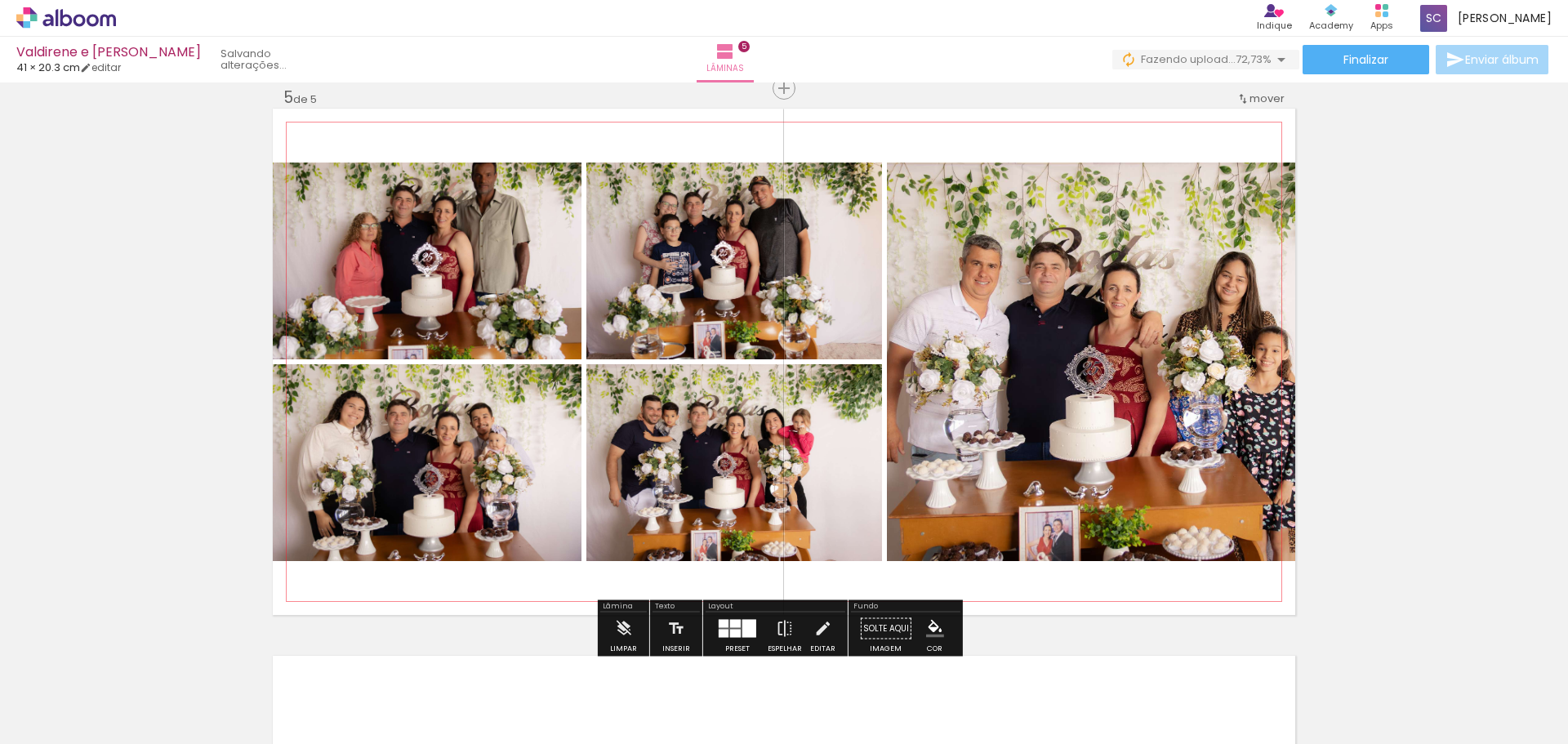
click at [440, 236] on quentale-photo at bounding box center [427, 261] width 309 height 197
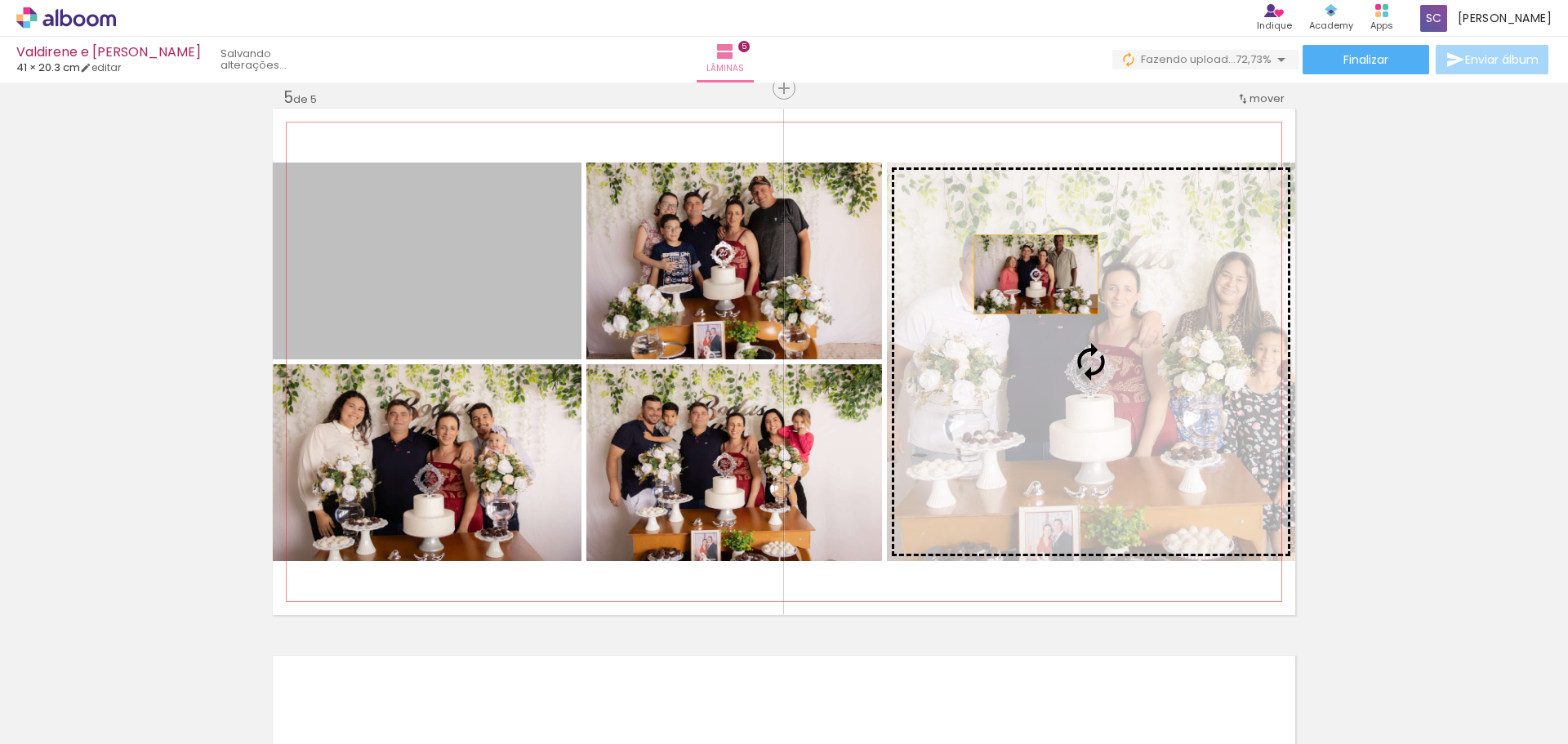
drag, startPoint x: 363, startPoint y: 257, endPoint x: 1033, endPoint y: 276, distance: 670.3
click at [0, 0] on slot at bounding box center [0, 0] width 0 height 0
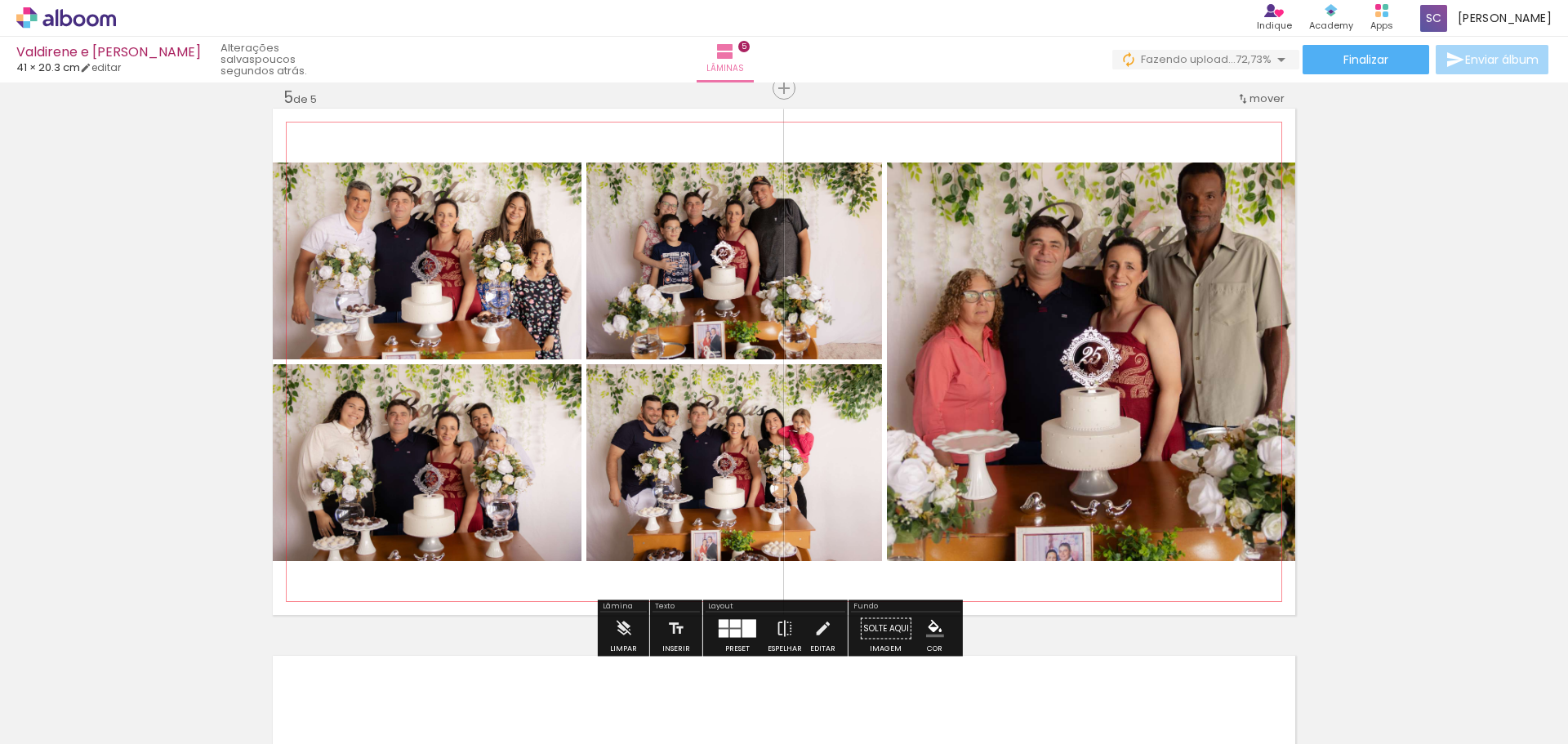
click at [1138, 491] on quentale-photo at bounding box center [1091, 362] width 408 height 399
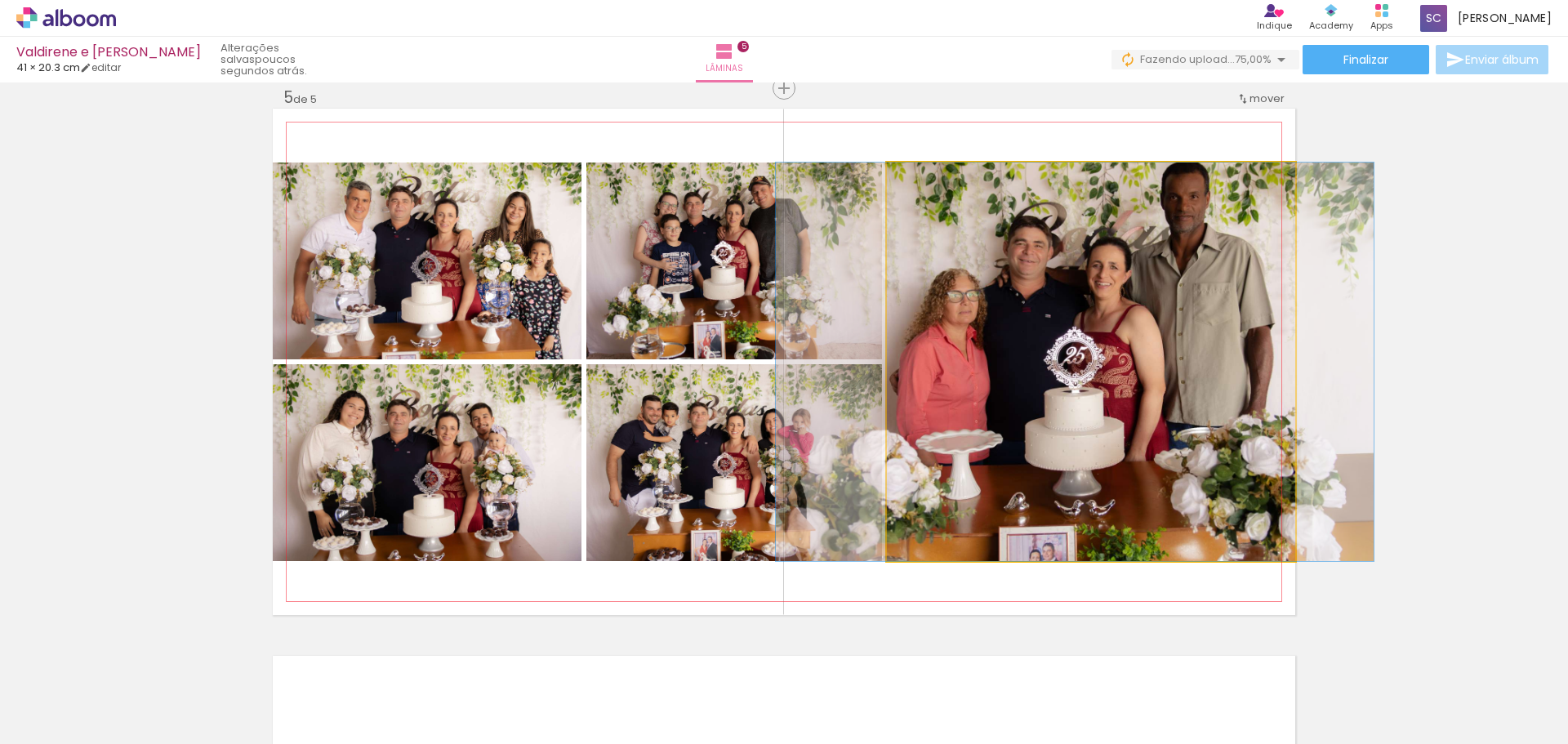
drag, startPoint x: 1124, startPoint y: 417, endPoint x: 1109, endPoint y: 419, distance: 15.1
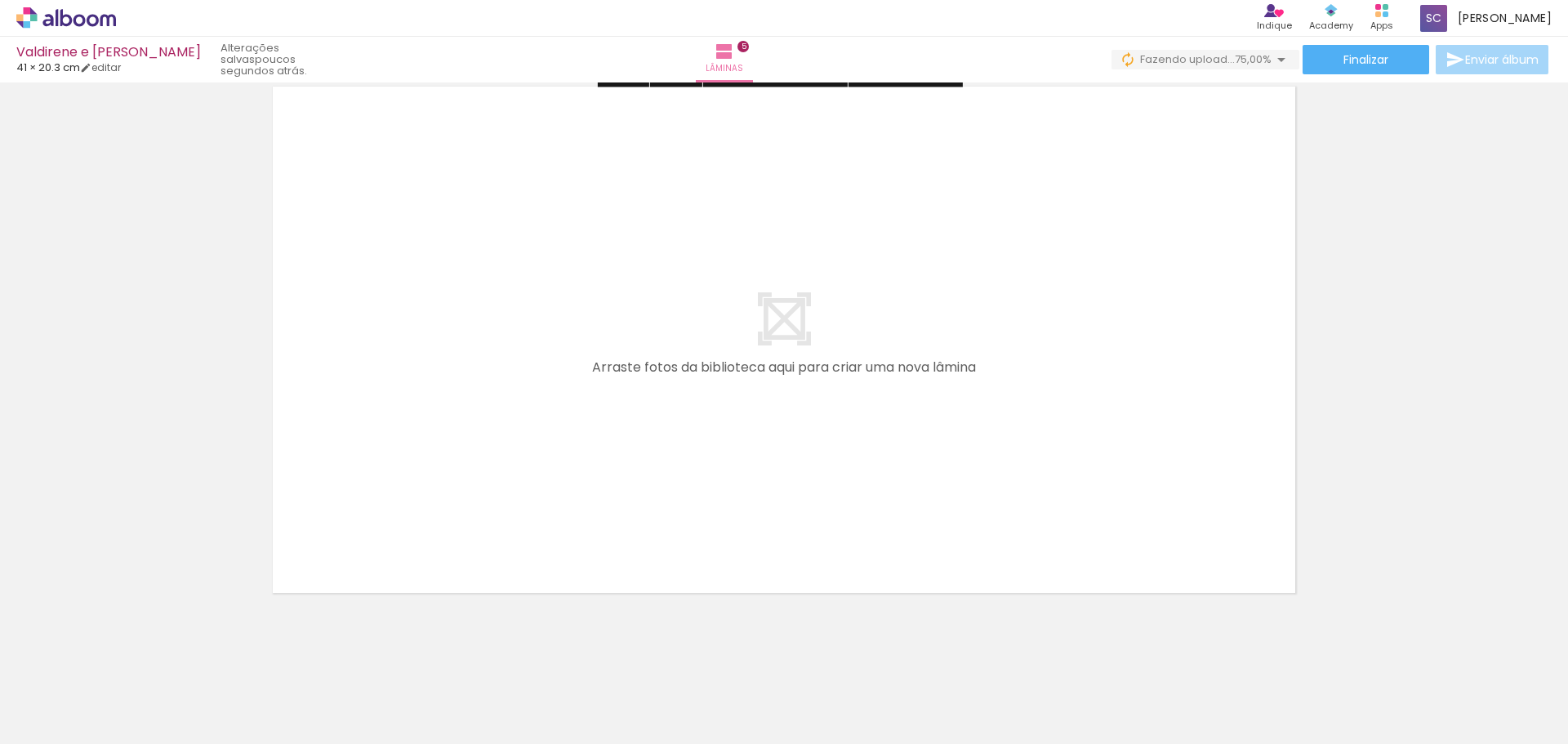
scroll to position [2783, 0]
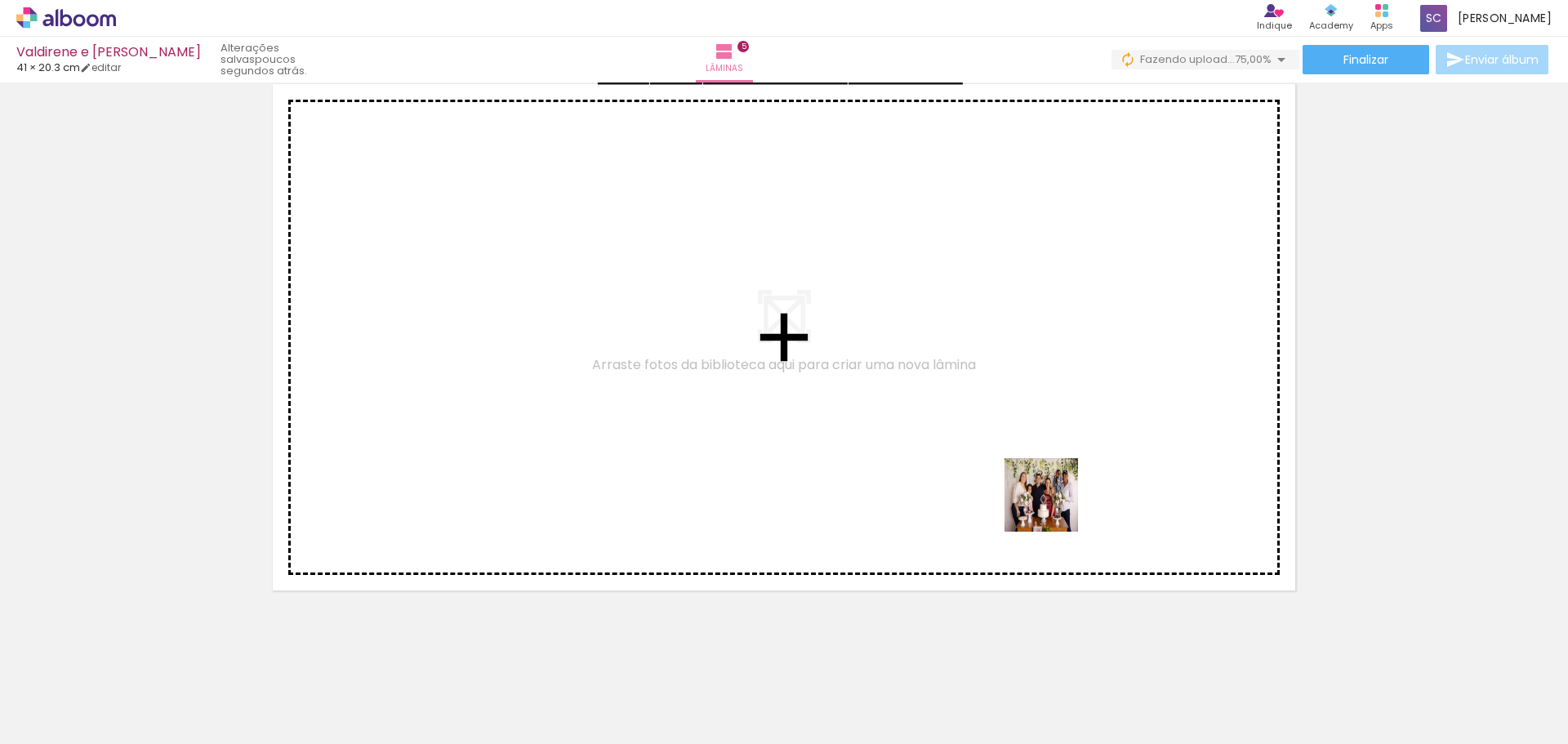
drag, startPoint x: 1197, startPoint y: 700, endPoint x: 1010, endPoint y: 424, distance: 333.4
click at [1010, 424] on quentale-workspace at bounding box center [784, 372] width 1568 height 744
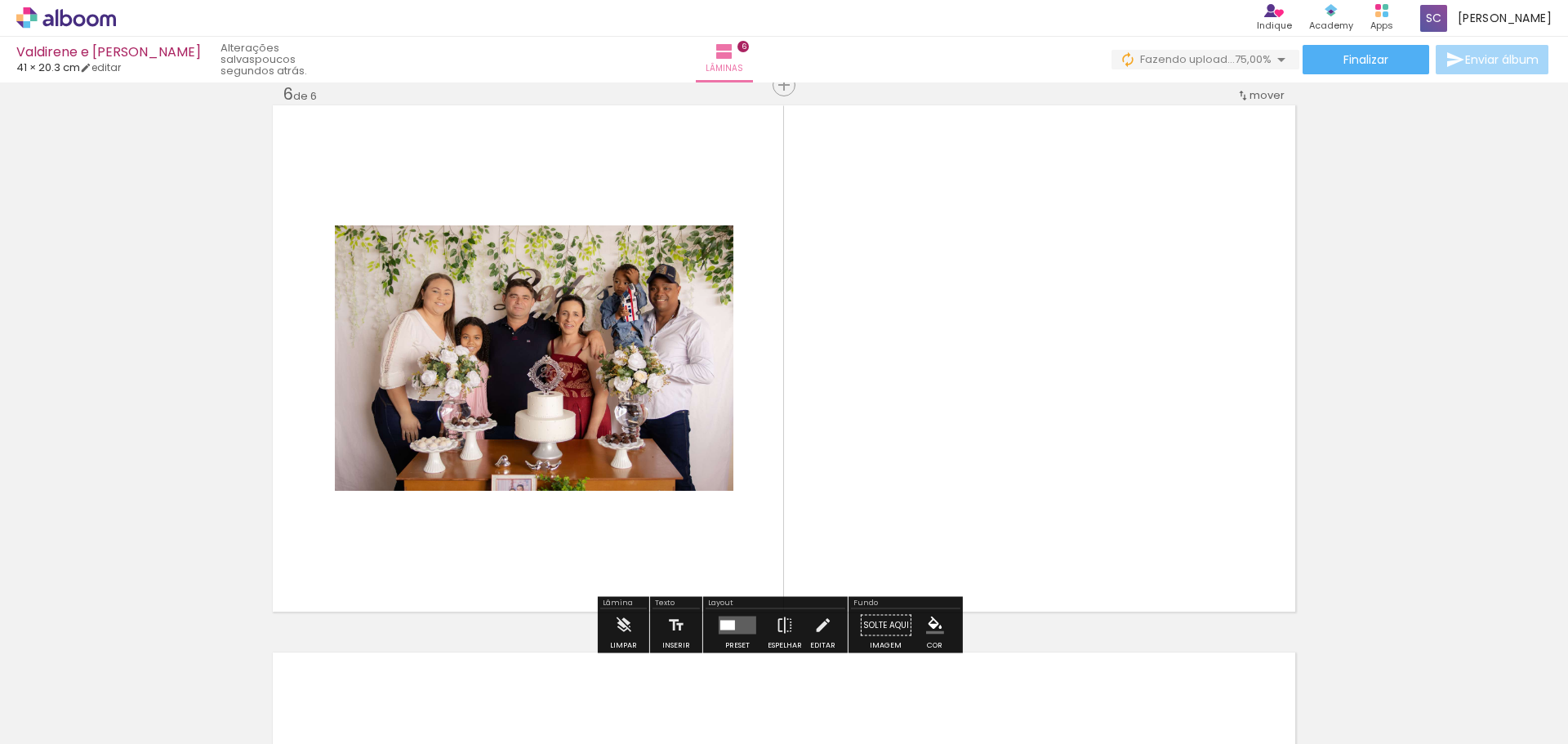
scroll to position [2758, 0]
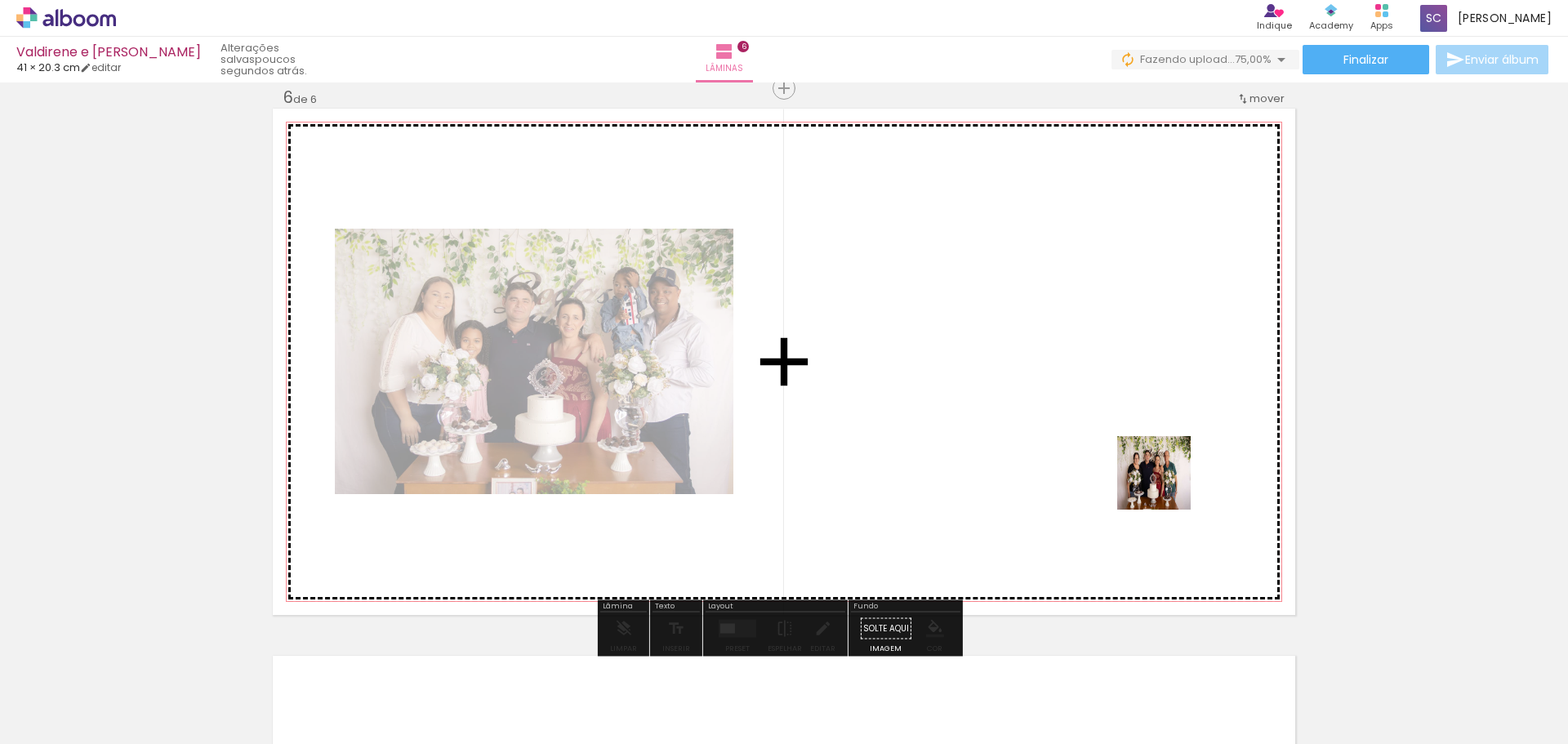
drag, startPoint x: 1283, startPoint y: 679, endPoint x: 1072, endPoint y: 333, distance: 405.3
click at [1072, 333] on quentale-workspace at bounding box center [784, 372] width 1568 height 744
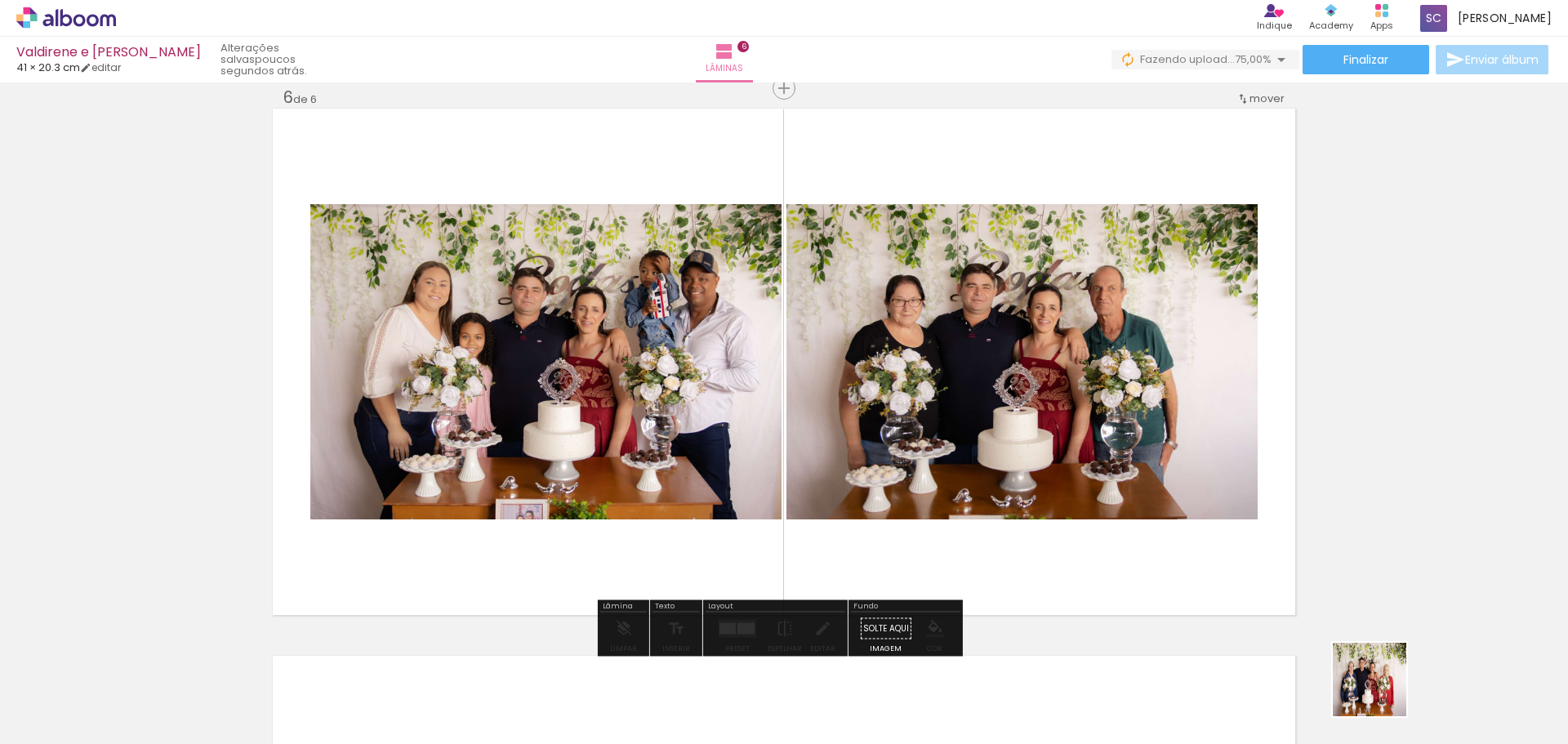
drag, startPoint x: 1391, startPoint y: 698, endPoint x: 1135, endPoint y: 486, distance: 332.4
click at [1135, 486] on quentale-workspace at bounding box center [784, 372] width 1568 height 744
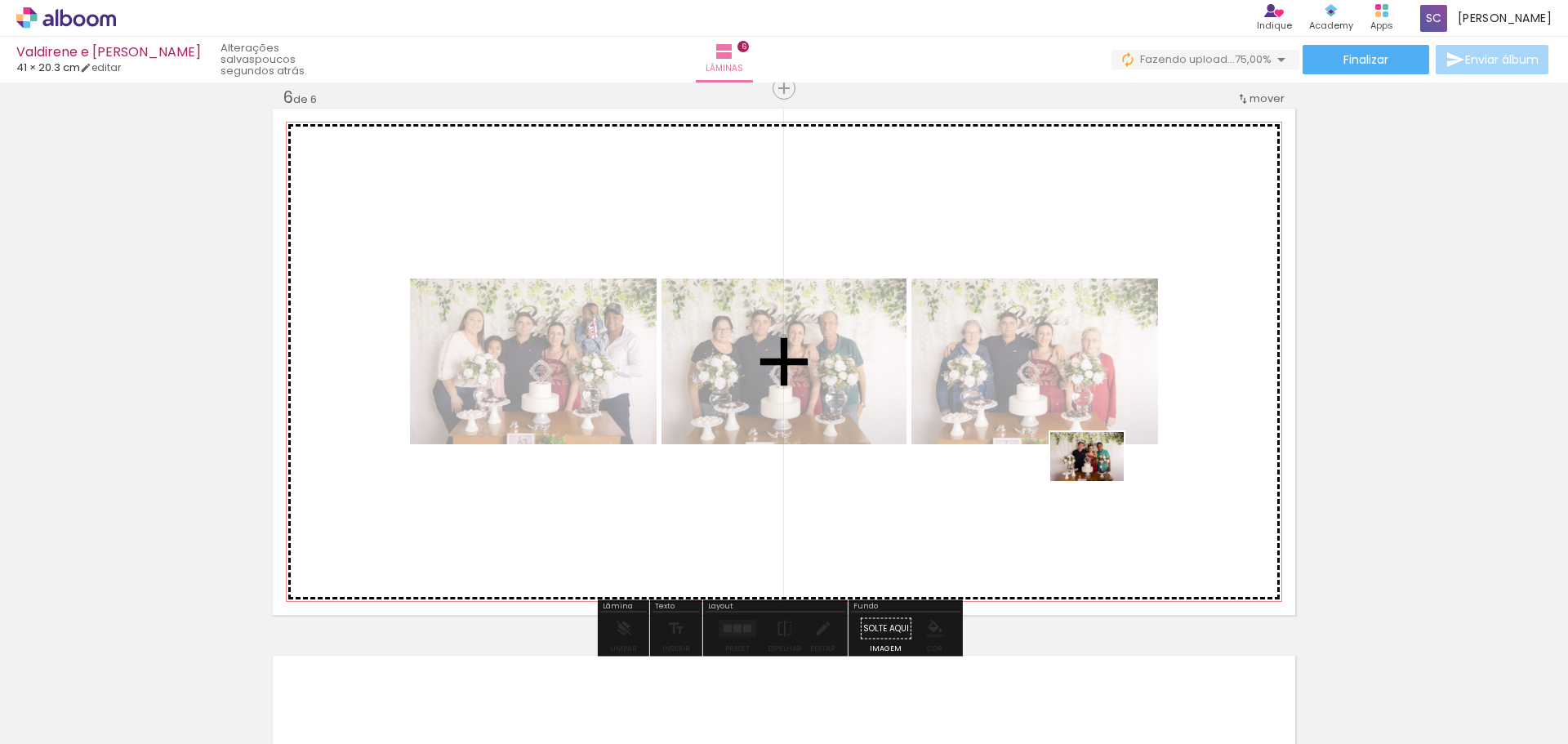
drag, startPoint x: 1460, startPoint y: 706, endPoint x: 1080, endPoint y: 466, distance: 449.4
click at [1088, 471] on quentale-workspace at bounding box center [784, 372] width 1568 height 744
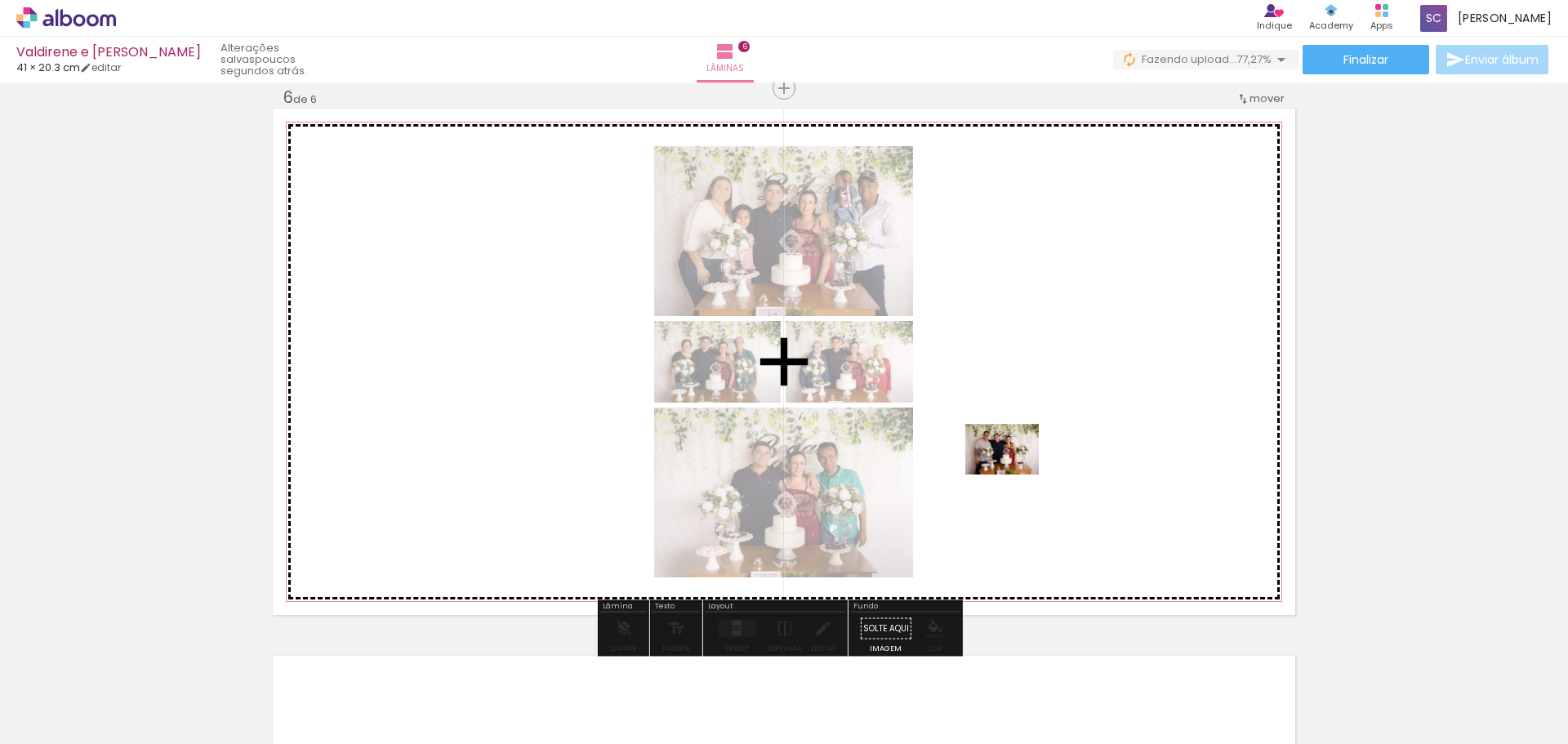
drag, startPoint x: 1542, startPoint y: 692, endPoint x: 954, endPoint y: 438, distance: 640.5
click at [954, 438] on quentale-workspace at bounding box center [784, 372] width 1568 height 744
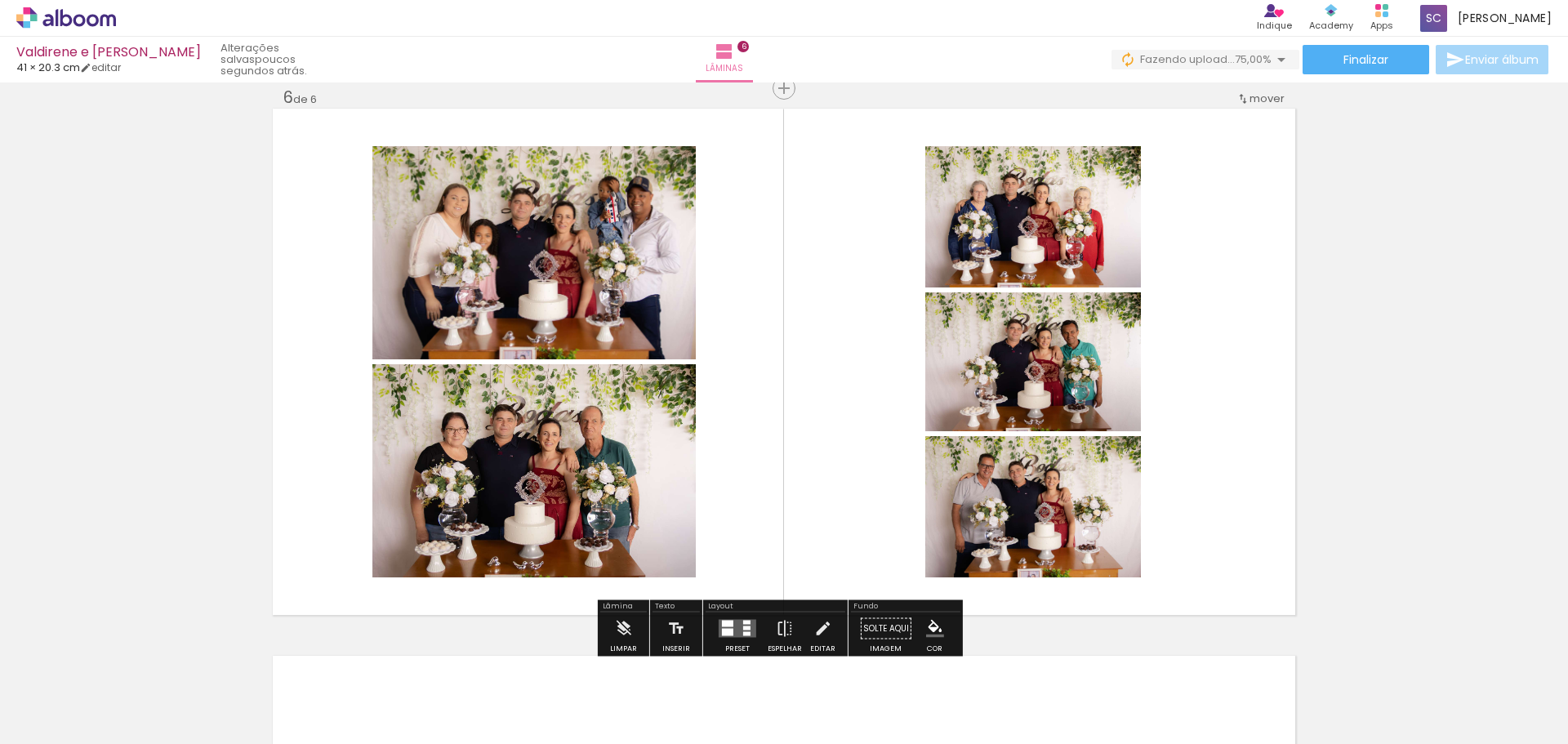
click at [746, 622] on div at bounding box center [747, 623] width 7 height 4
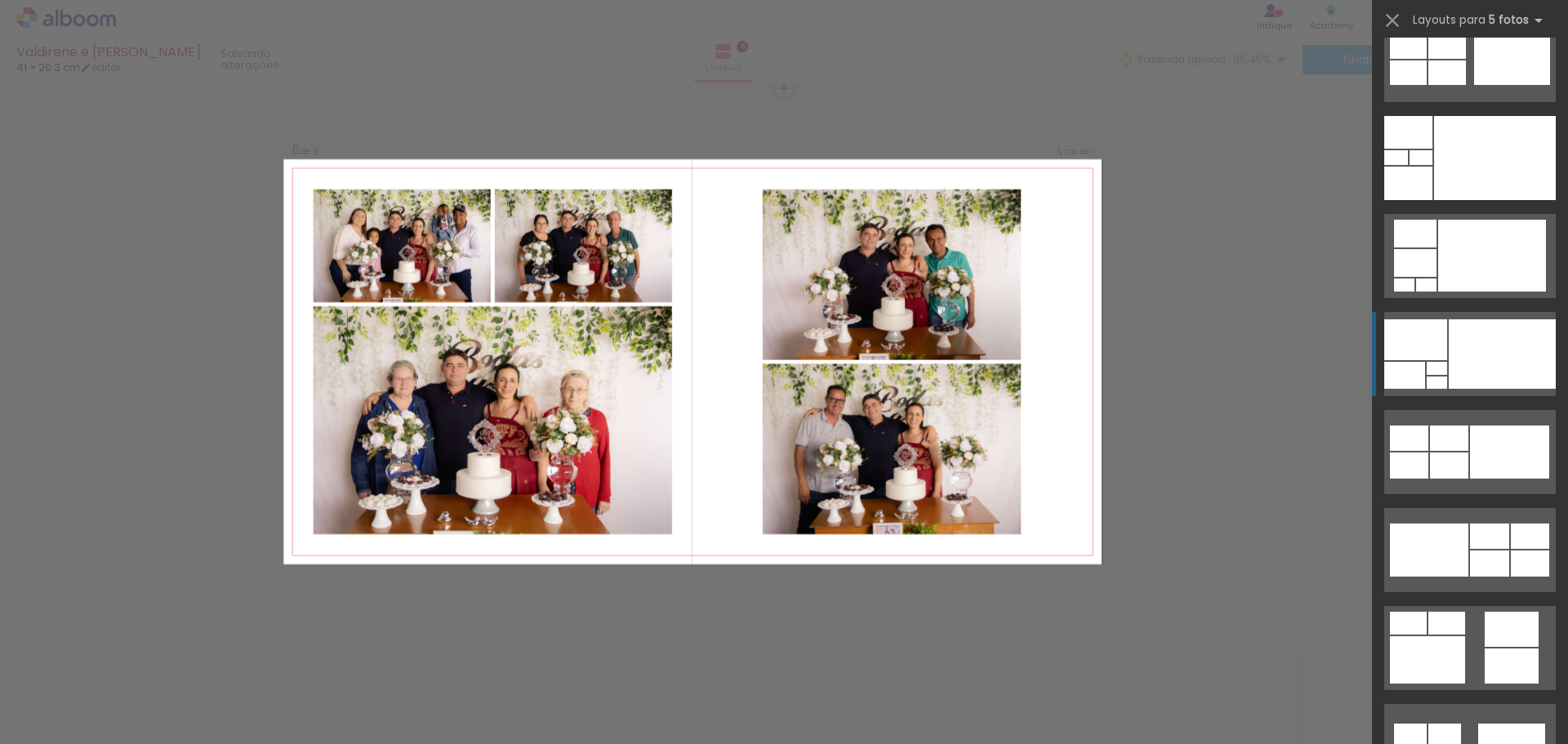
scroll to position [327, 0]
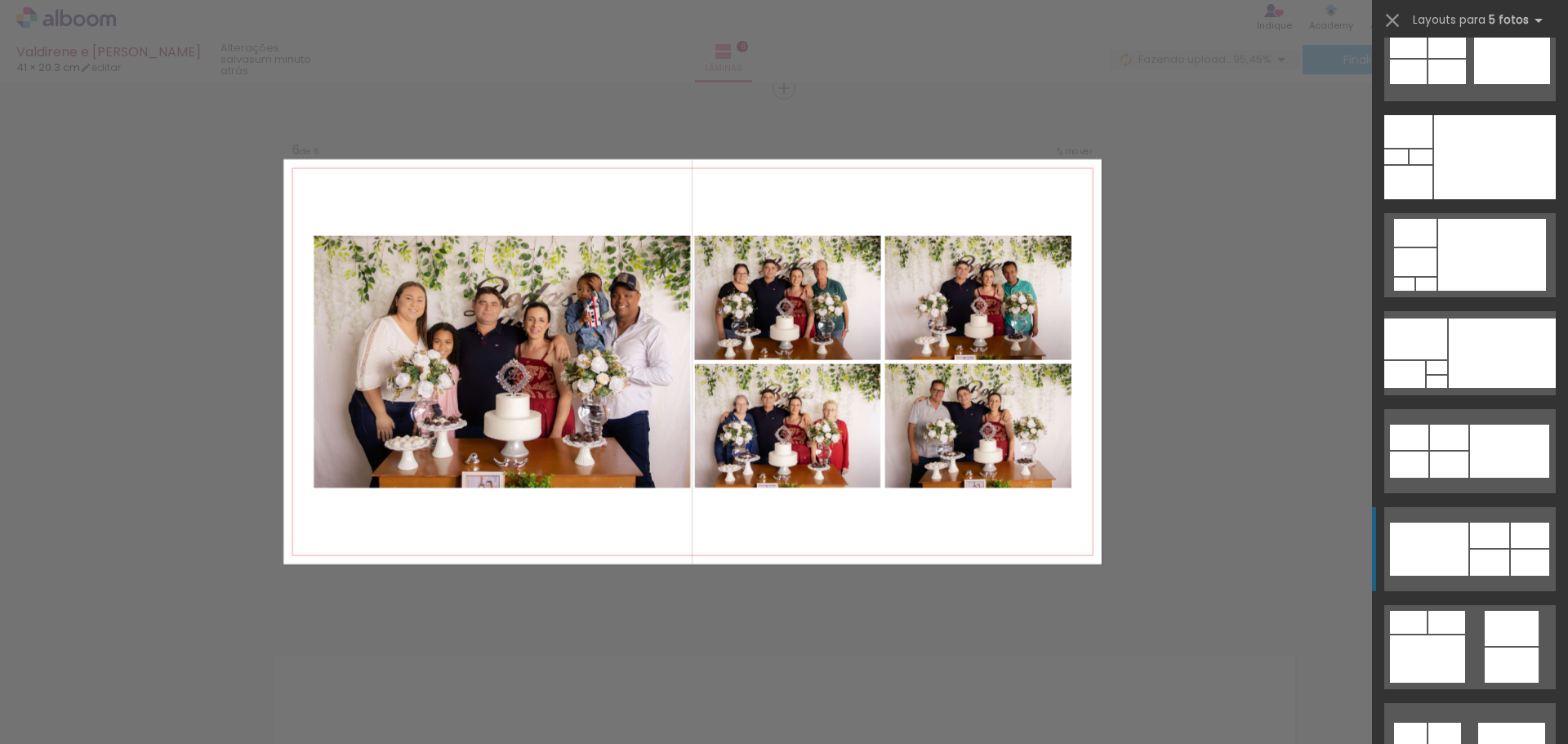
click at [1452, 538] on div at bounding box center [1430, 550] width 78 height 53
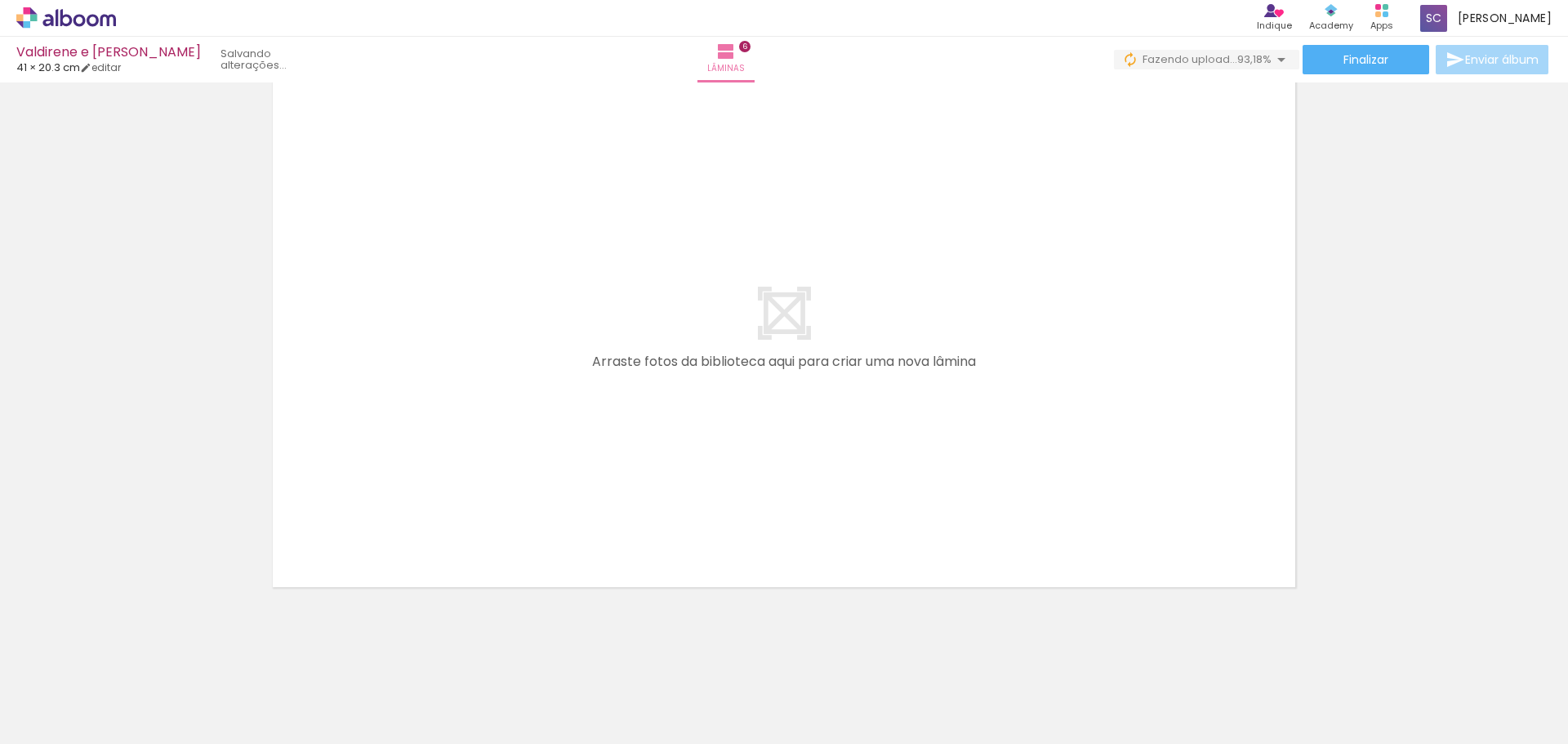
scroll to position [3336, 0]
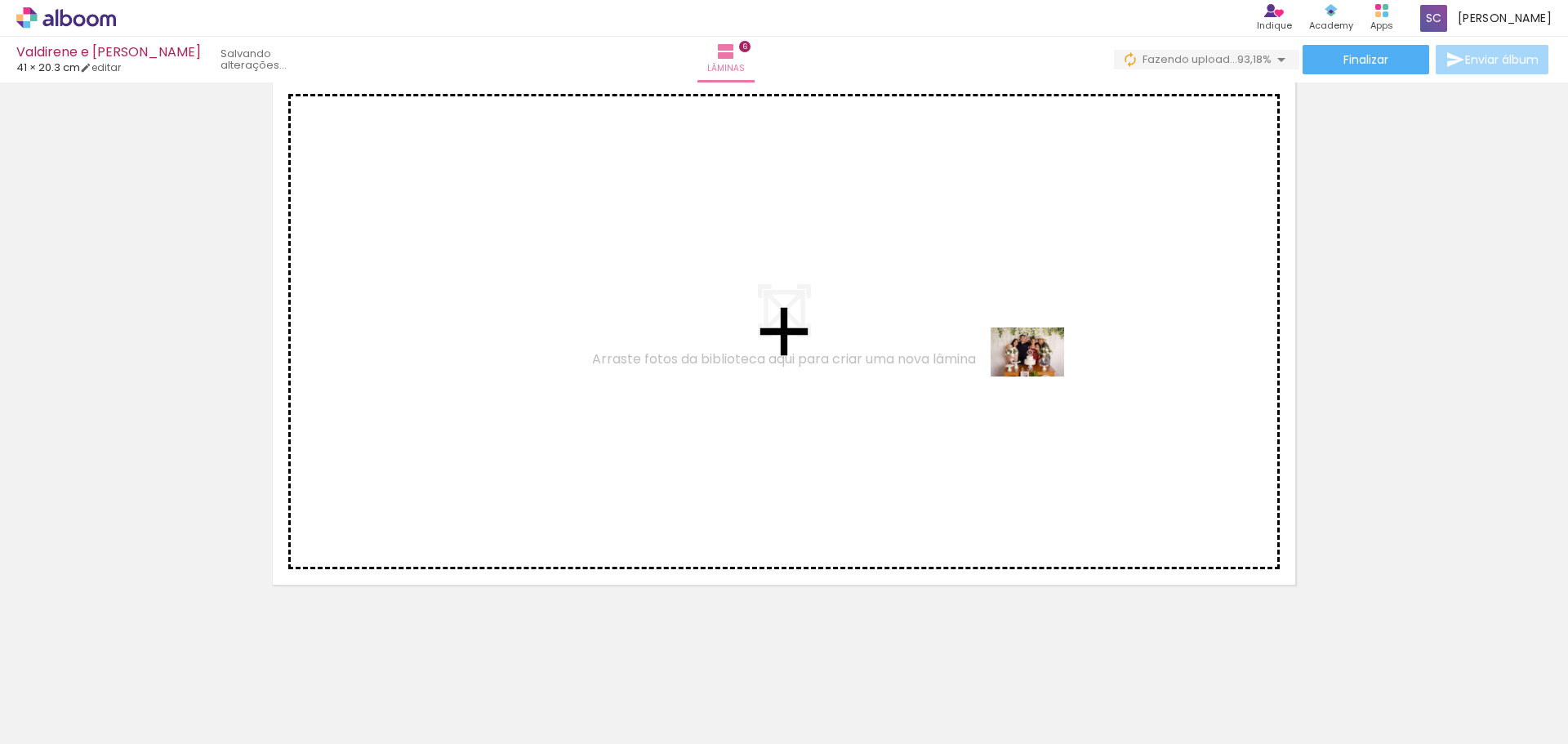
drag, startPoint x: 1248, startPoint y: 690, endPoint x: 1040, endPoint y: 377, distance: 375.8
click at [1040, 377] on quentale-workspace at bounding box center [784, 372] width 1568 height 744
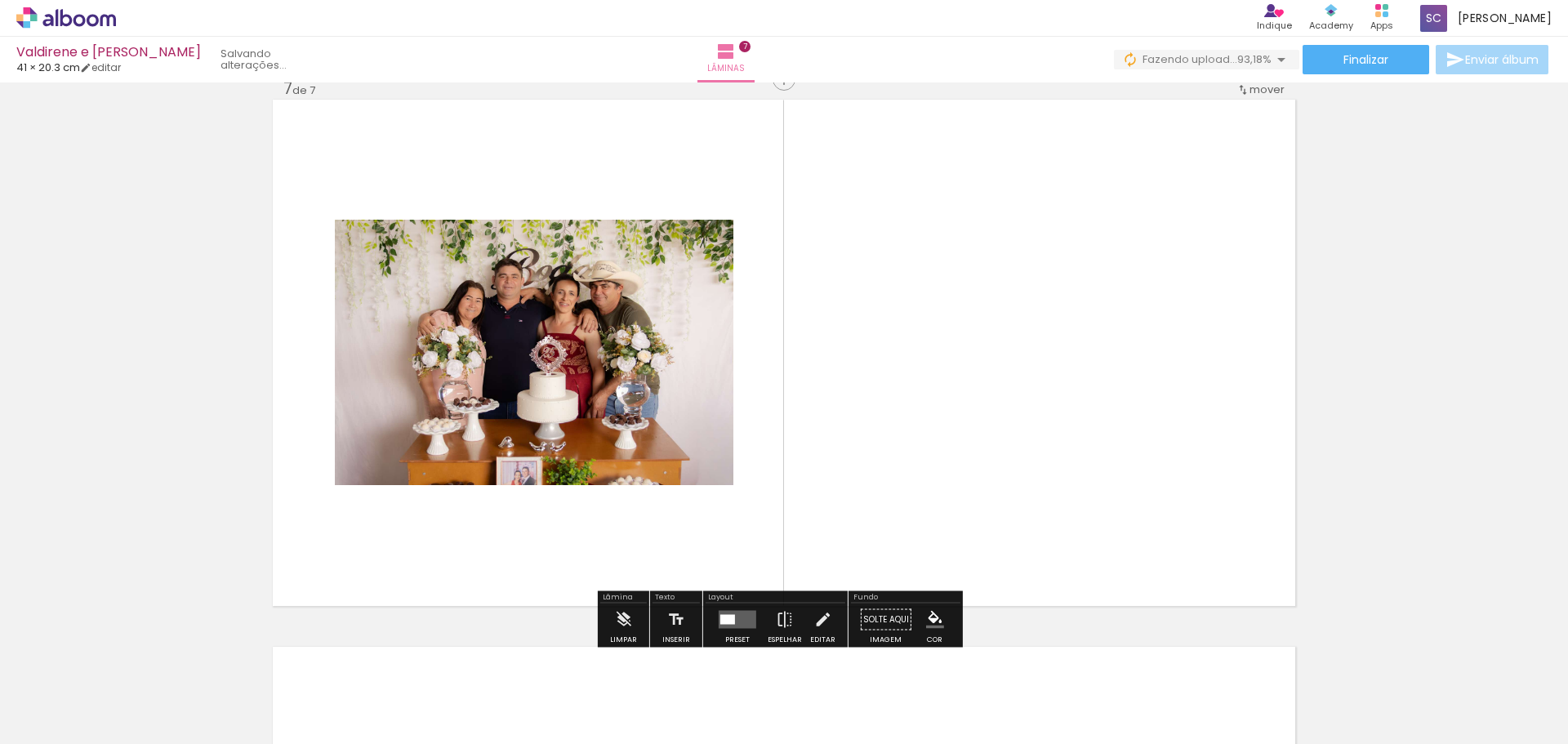
scroll to position [3306, 0]
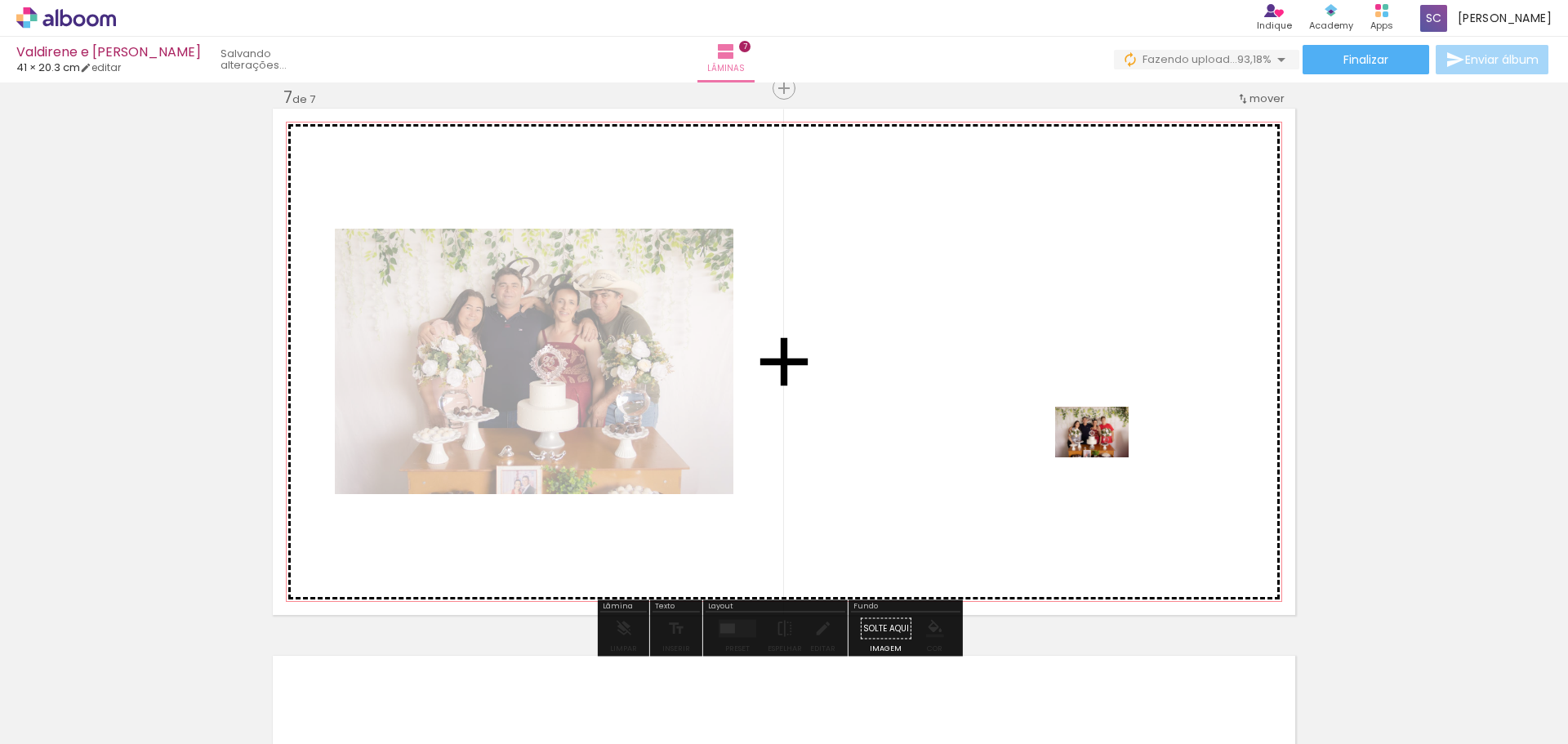
drag, startPoint x: 1350, startPoint y: 691, endPoint x: 1061, endPoint y: 409, distance: 403.8
click at [1061, 409] on quentale-workspace at bounding box center [784, 372] width 1568 height 744
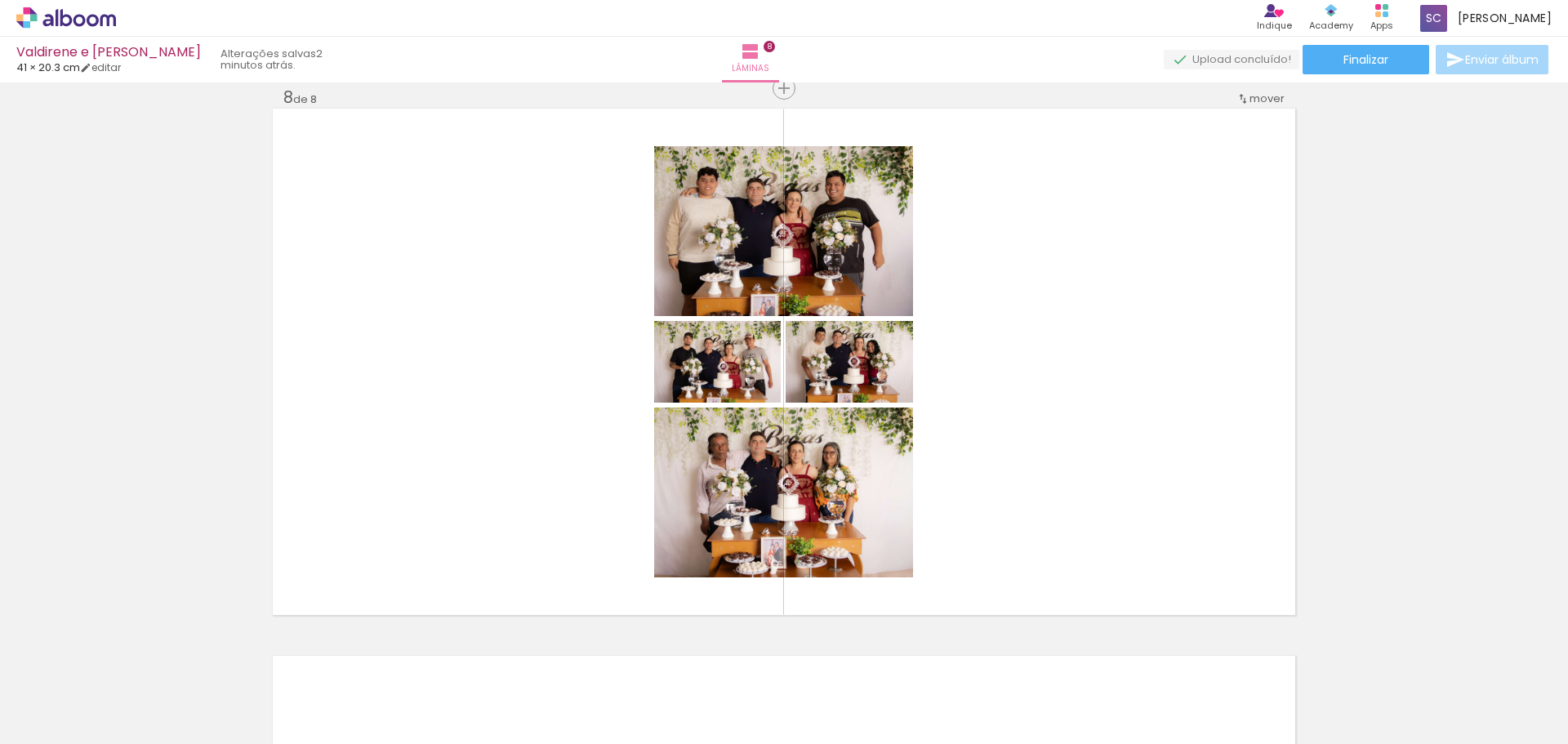
scroll to position [0, 1946]
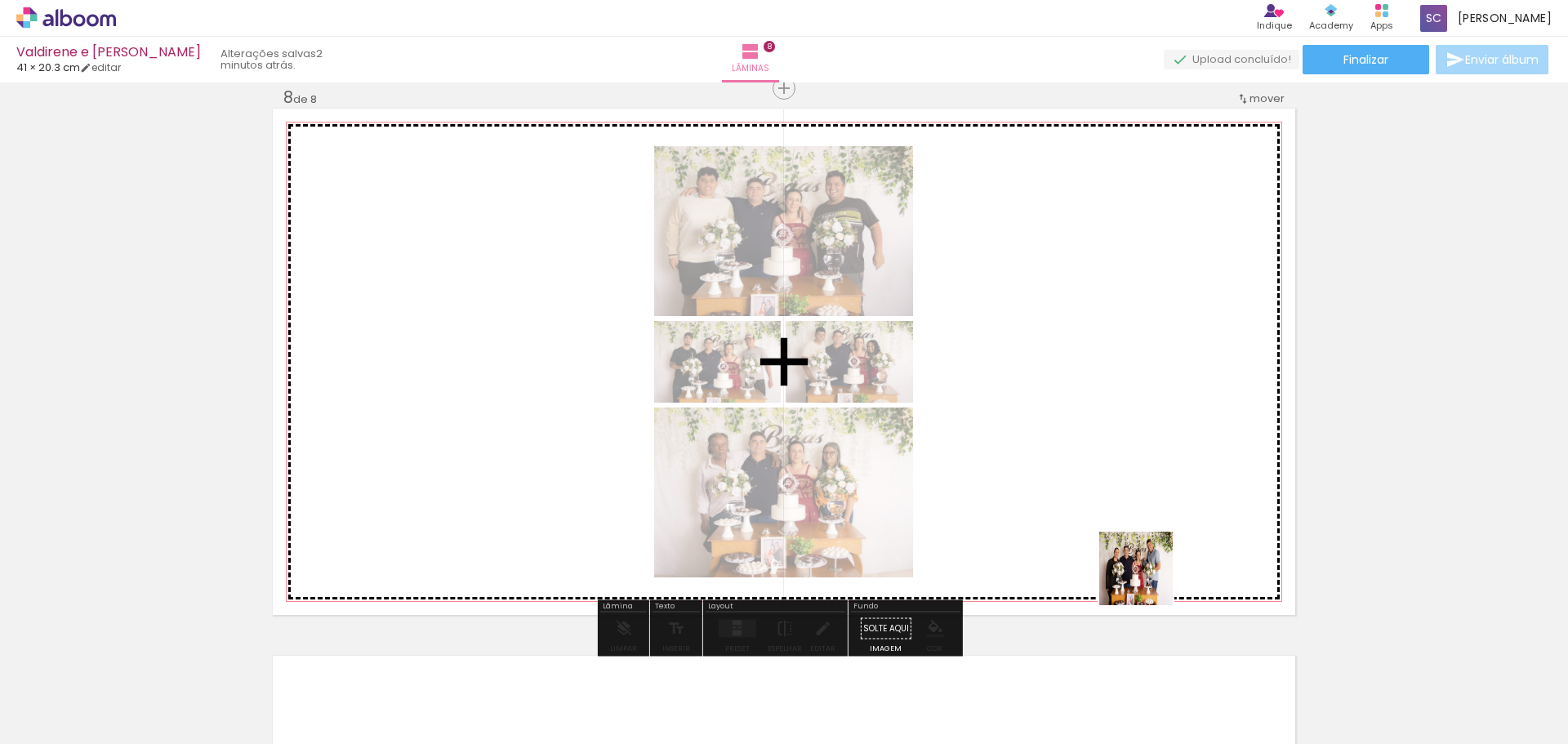
drag, startPoint x: 1148, startPoint y: 711, endPoint x: 1142, endPoint y: 549, distance: 162.1
click at [1142, 549] on quentale-workspace at bounding box center [784, 372] width 1568 height 744
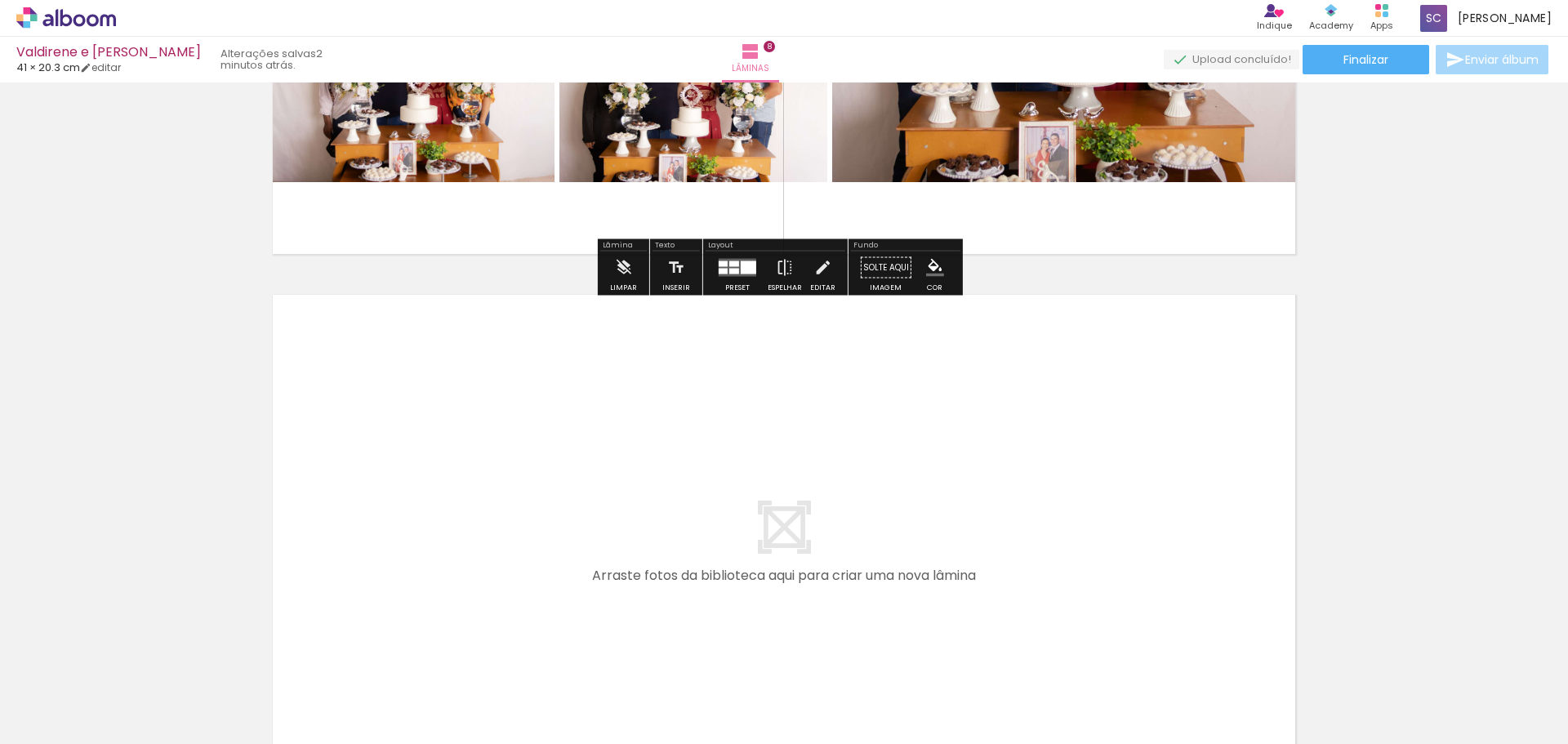
scroll to position [4262, 0]
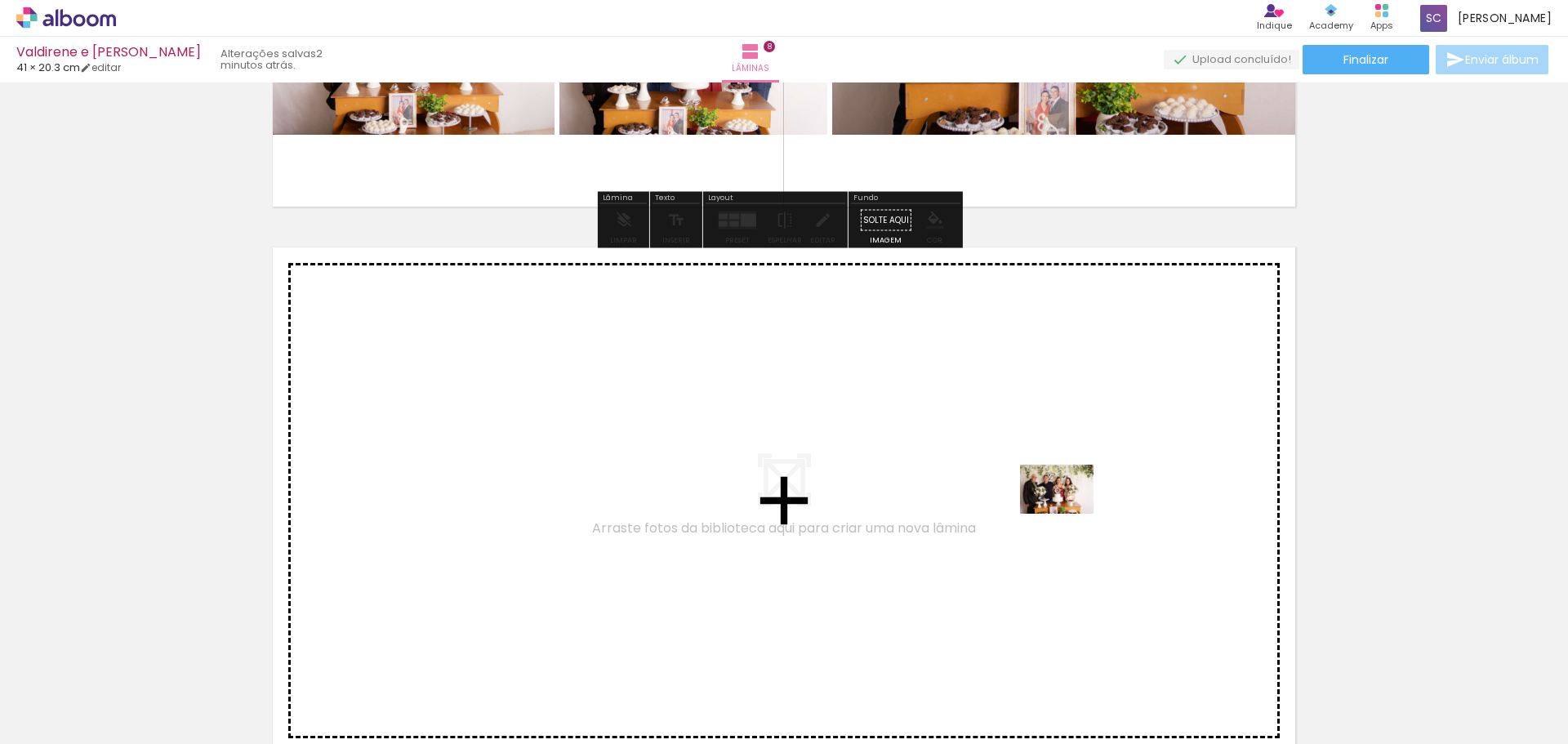
drag, startPoint x: 1121, startPoint y: 702, endPoint x: 1070, endPoint y: 514, distance: 194.8
click at [1070, 514] on quentale-workspace at bounding box center [784, 372] width 1568 height 744
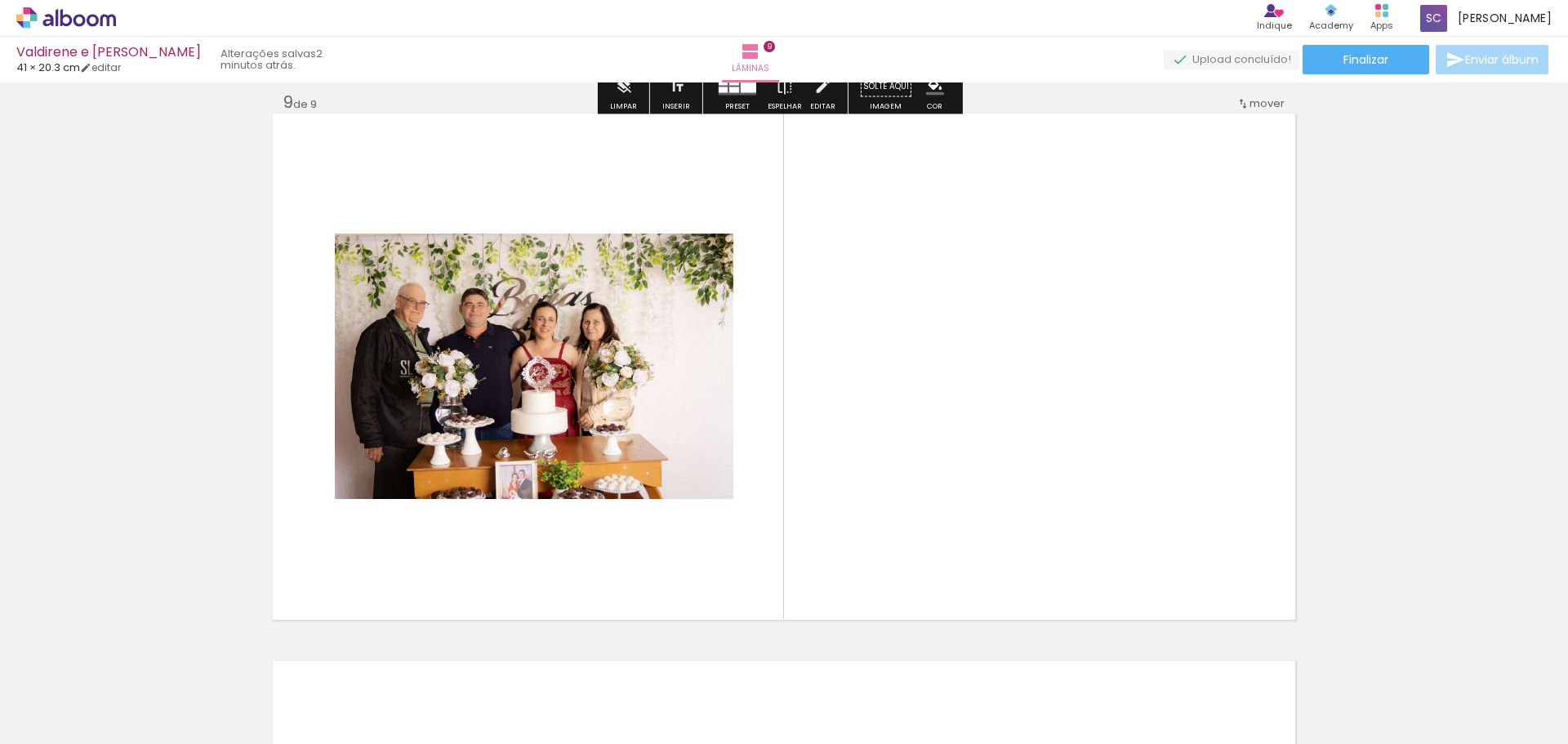
scroll to position [4401, 0]
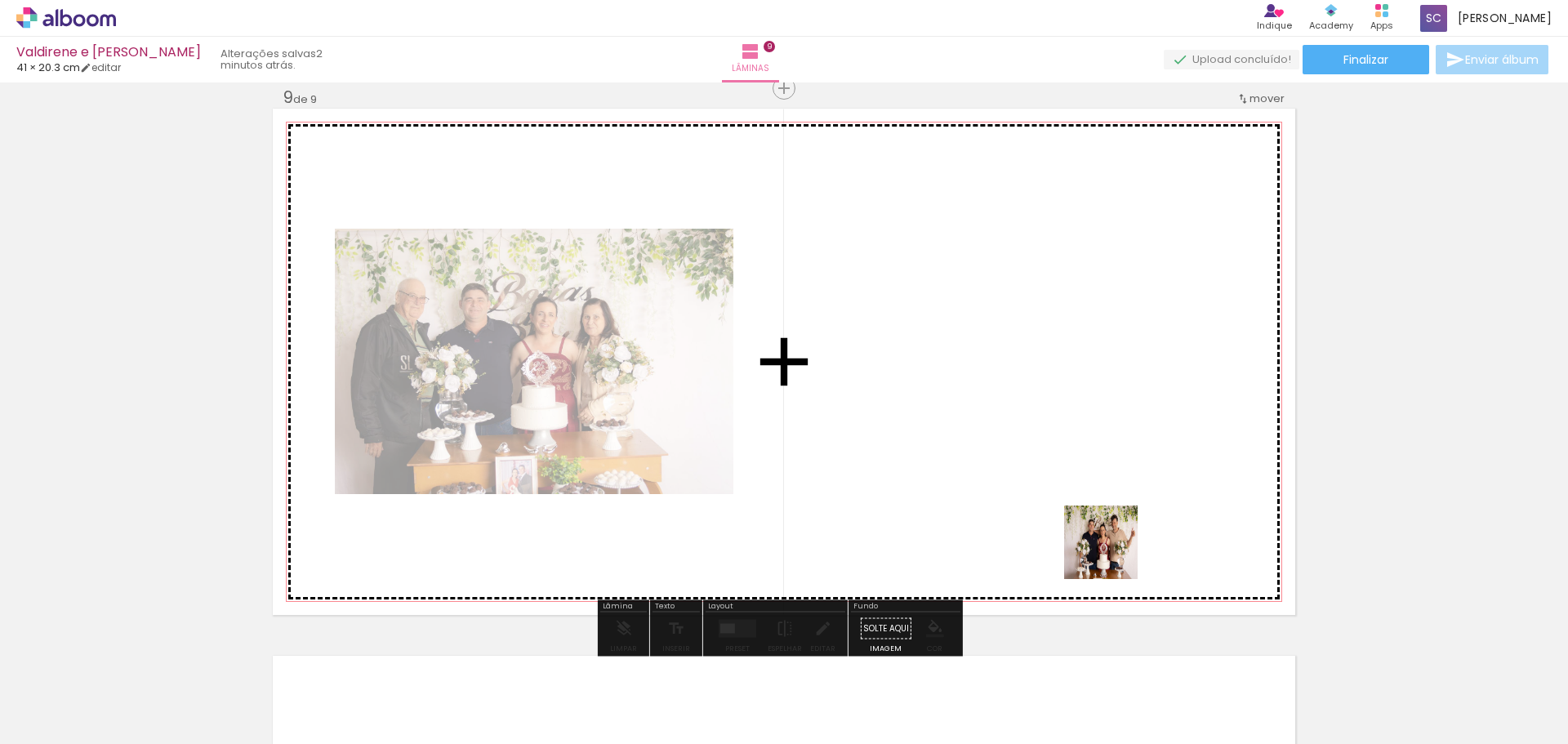
drag, startPoint x: 1405, startPoint y: 712, endPoint x: 1121, endPoint y: 583, distance: 311.9
click at [1087, 523] on quentale-workspace at bounding box center [784, 372] width 1568 height 744
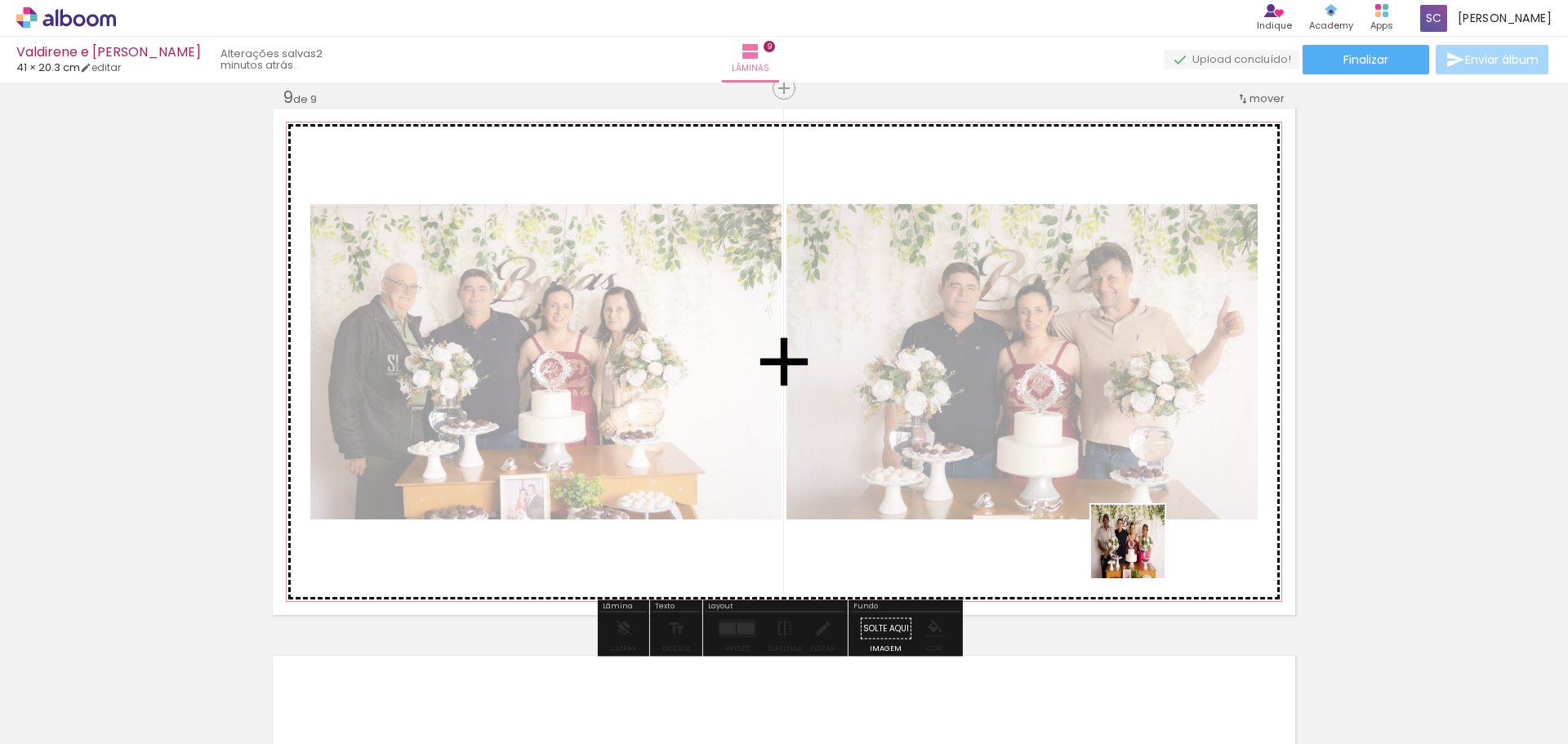
drag, startPoint x: 1228, startPoint y: 691, endPoint x: 1145, endPoint y: 544, distance: 168.8
click at [1113, 500] on quentale-workspace at bounding box center [784, 372] width 1568 height 744
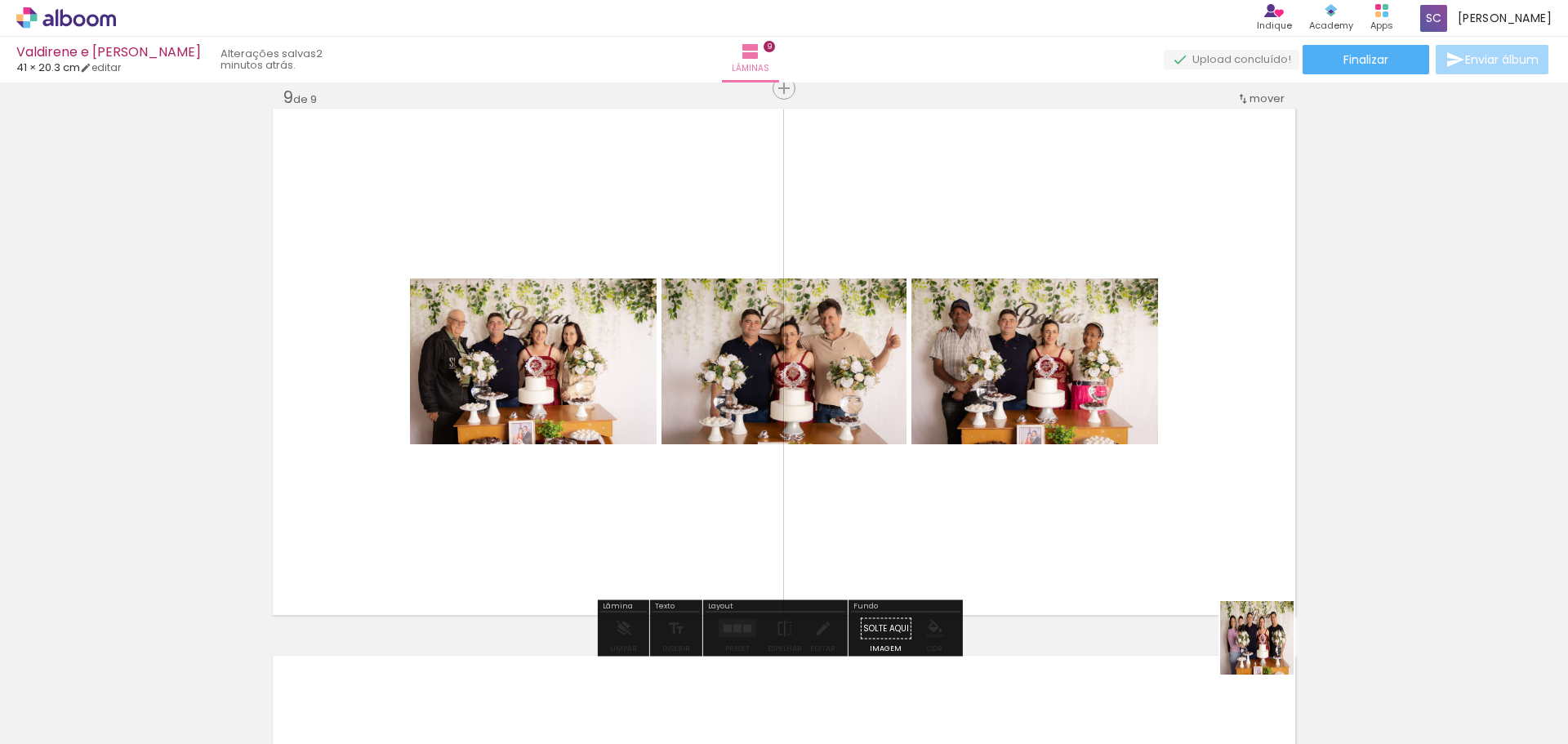
drag, startPoint x: 1320, startPoint y: 699, endPoint x: 1053, endPoint y: 475, distance: 348.5
click at [1053, 475] on quentale-workspace at bounding box center [784, 372] width 1568 height 744
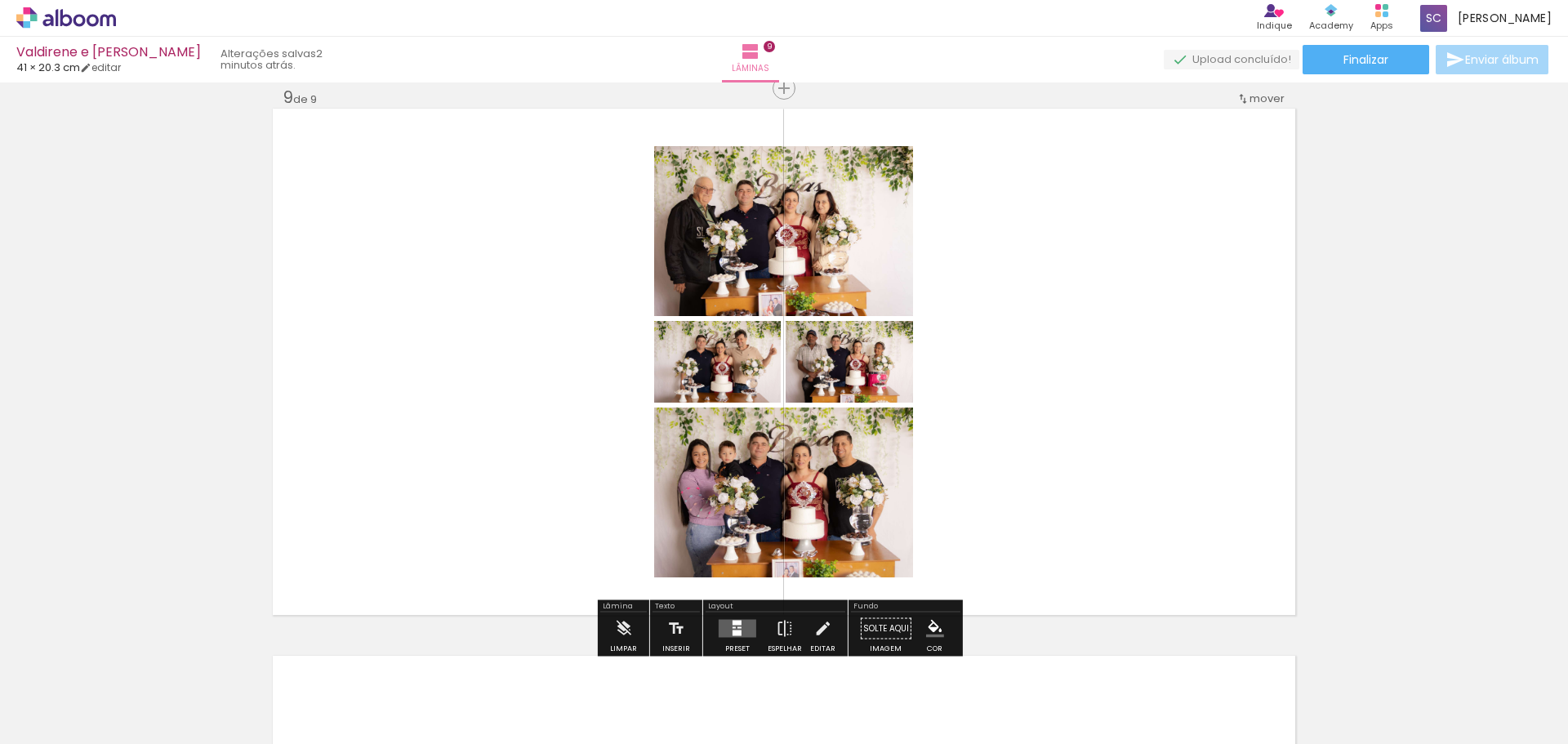
click at [737, 618] on div at bounding box center [737, 628] width 44 height 32
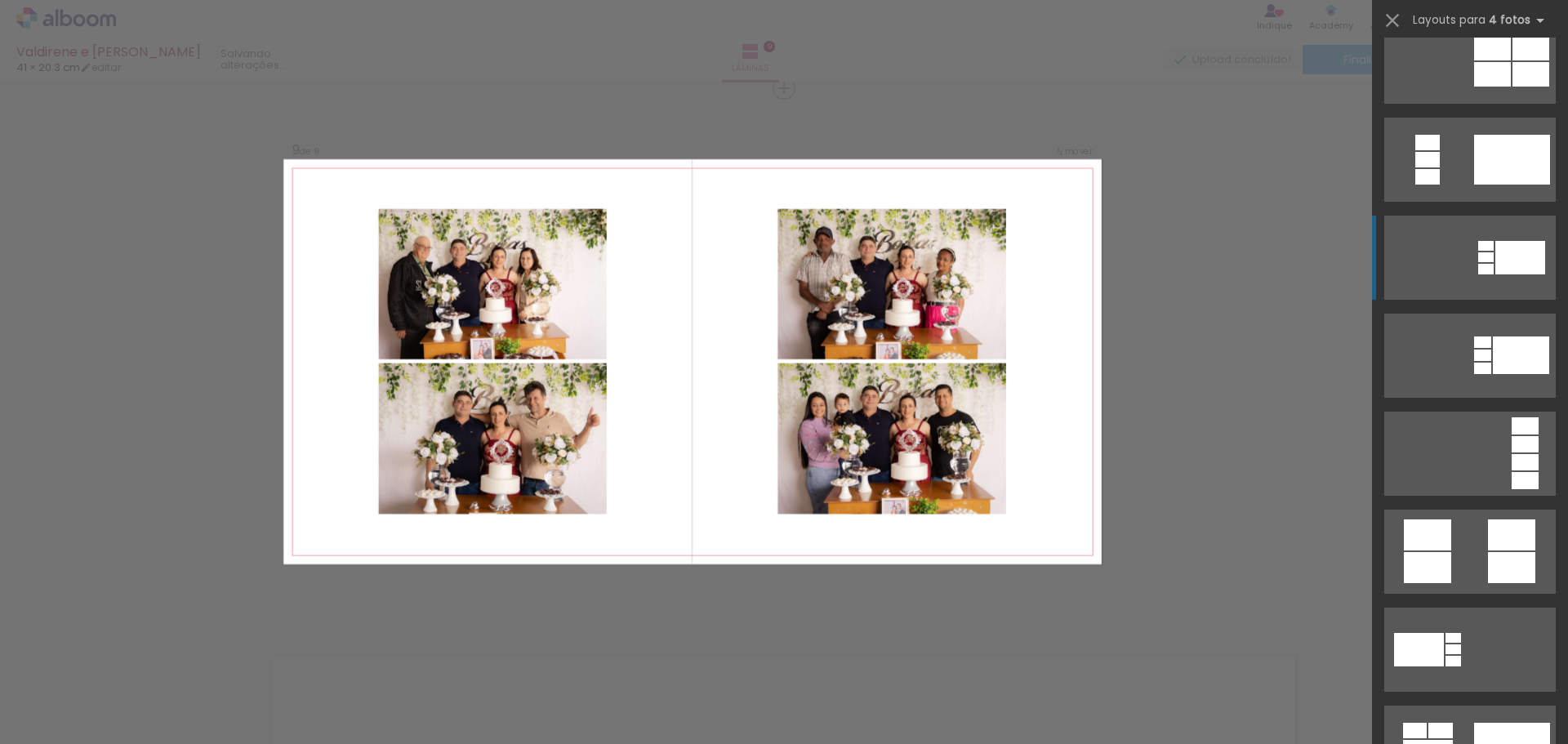
scroll to position [327, 0]
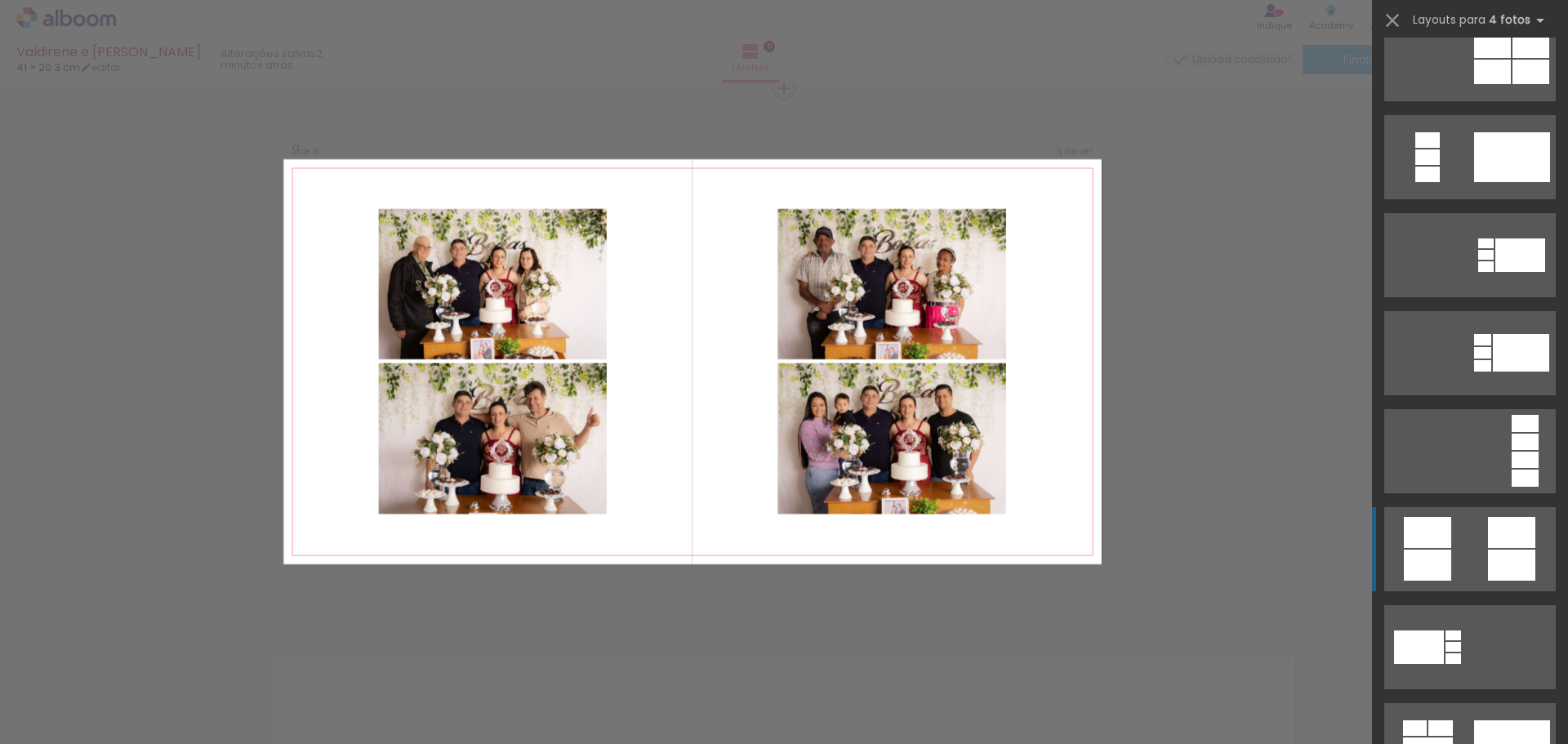
click at [1466, 548] on quentale-layouter at bounding box center [1470, 550] width 172 height 84
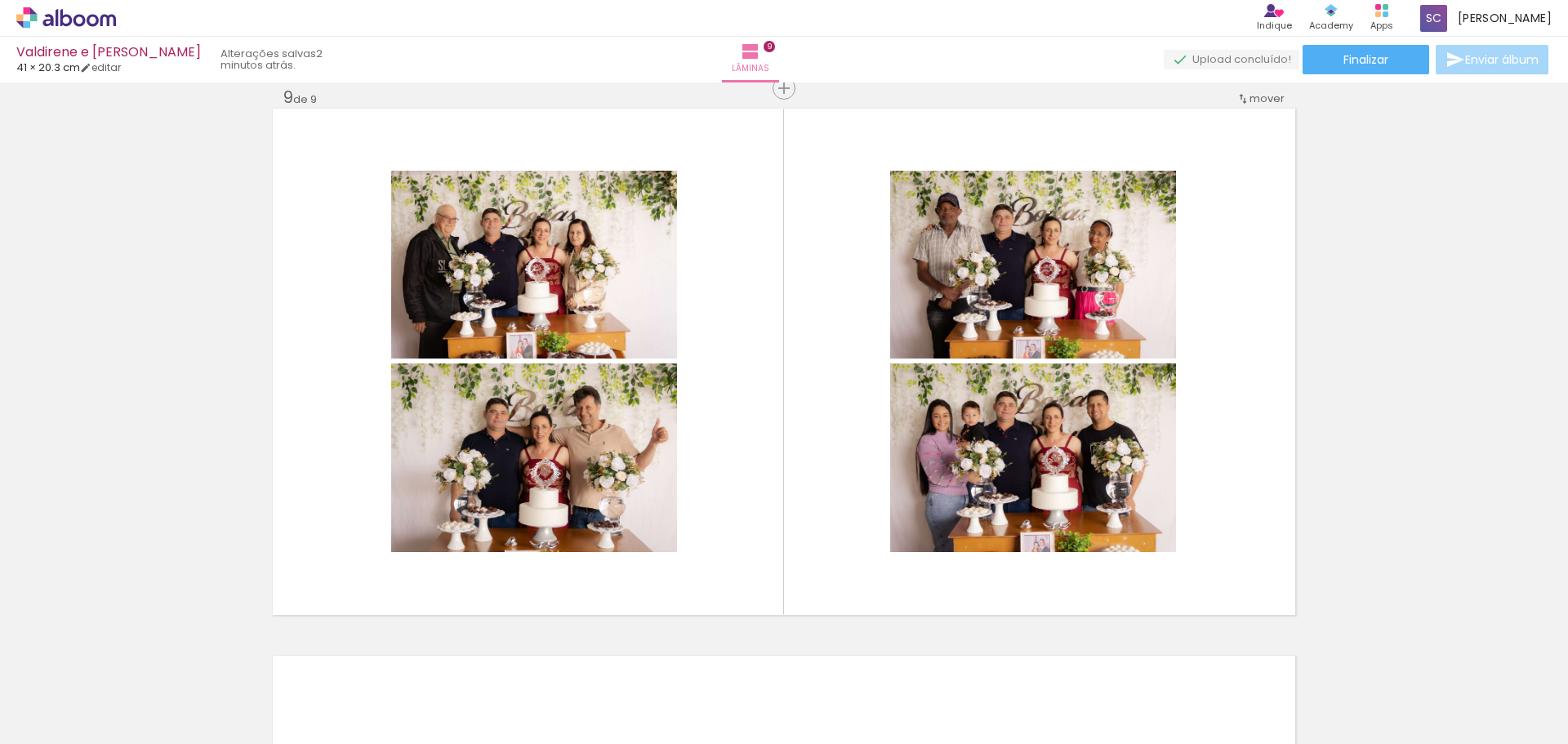
scroll to position [0, 2462]
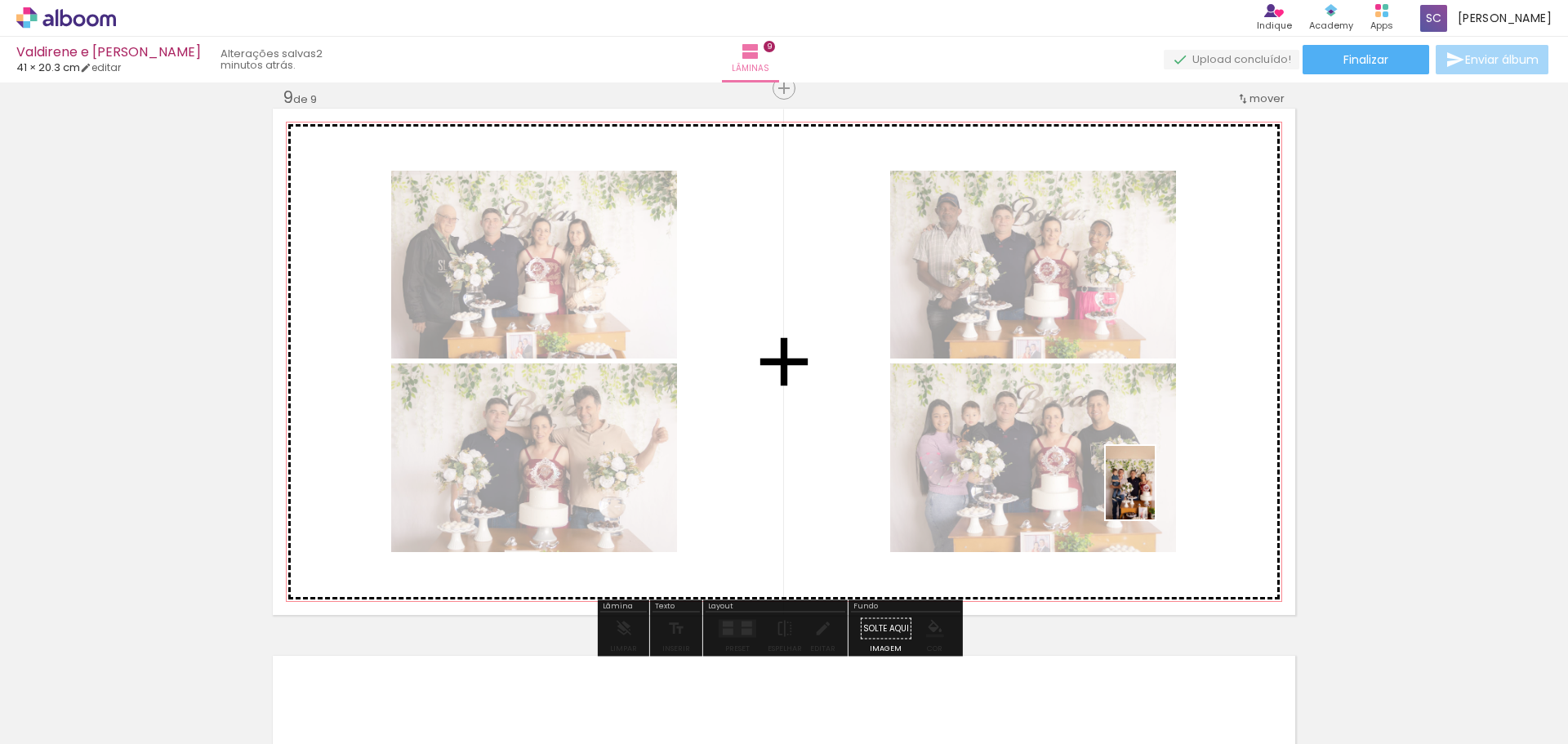
drag, startPoint x: 1097, startPoint y: 700, endPoint x: 1155, endPoint y: 495, distance: 213.0
click at [1155, 495] on quentale-workspace at bounding box center [784, 372] width 1568 height 744
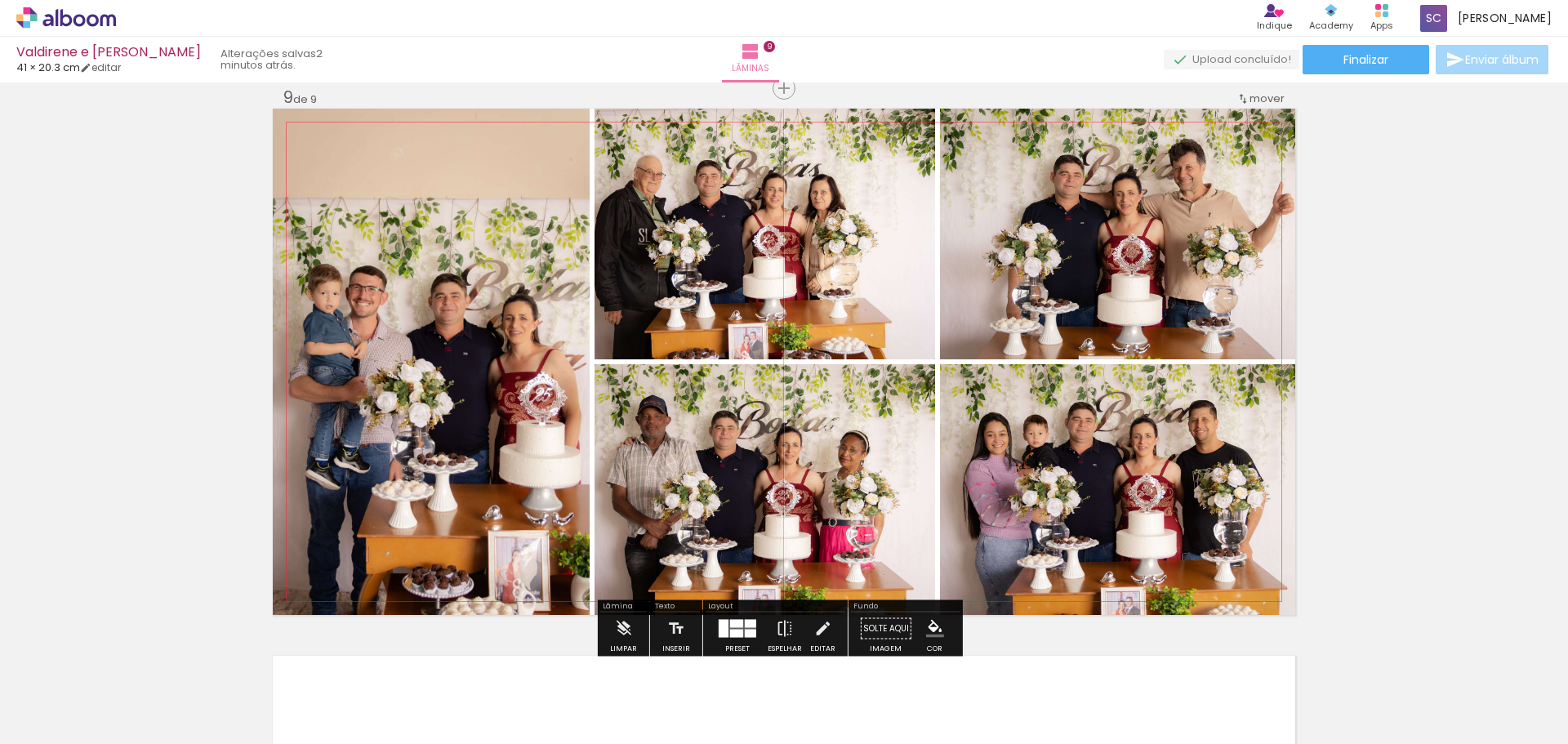
click at [421, 487] on quentale-photo at bounding box center [431, 362] width 317 height 506
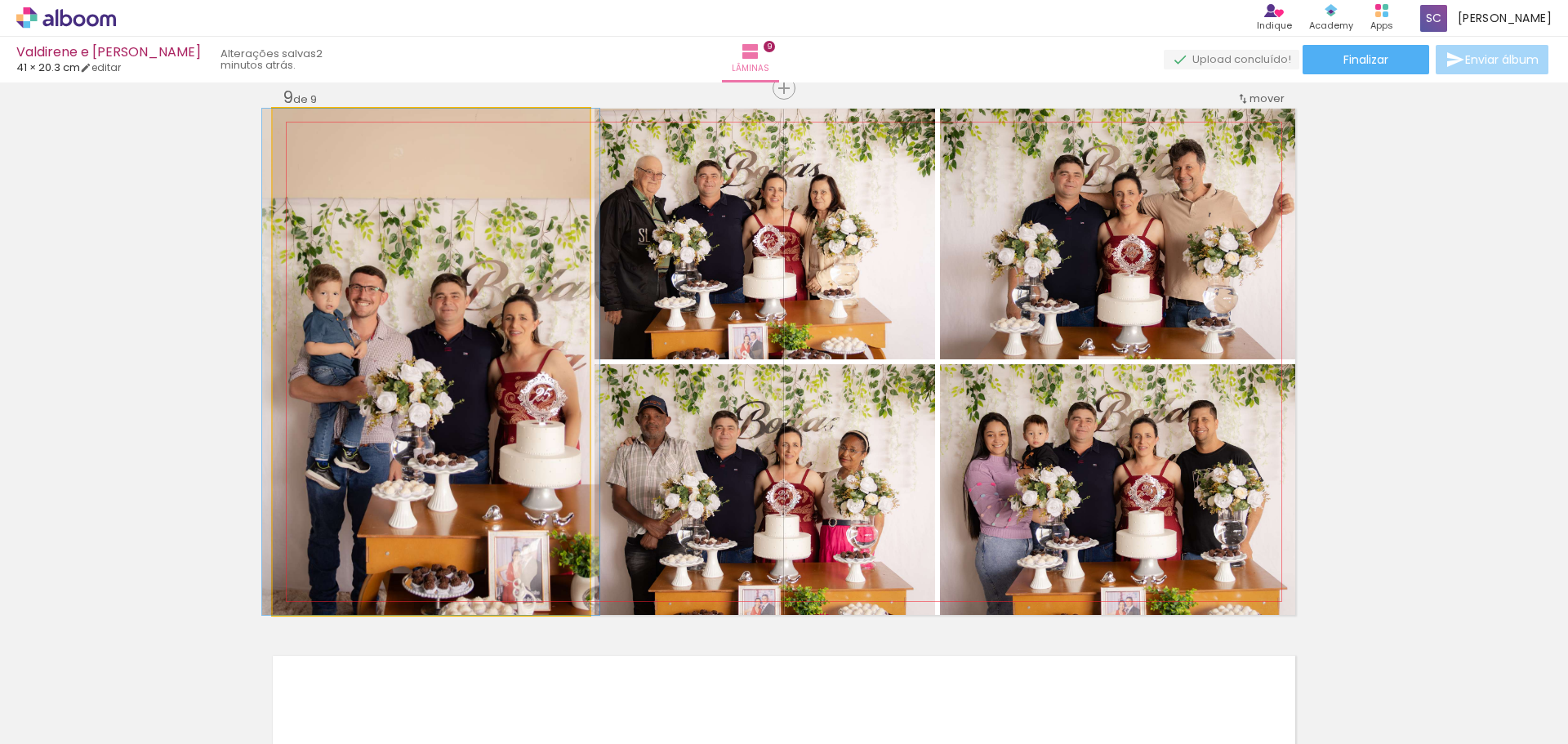
click at [452, 295] on quentale-photo at bounding box center [431, 362] width 317 height 506
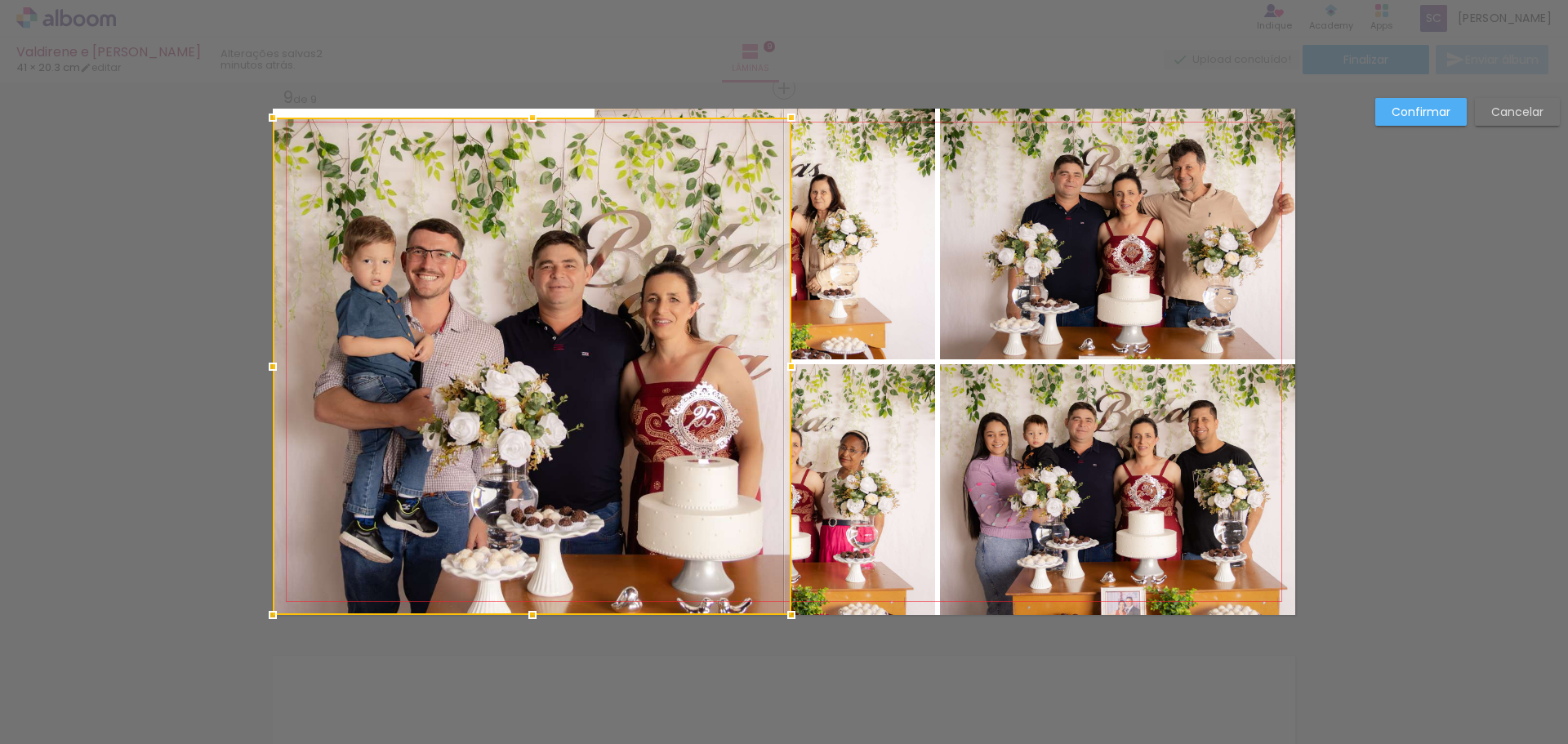
drag, startPoint x: 589, startPoint y: 104, endPoint x: 765, endPoint y: -14, distance: 211.9
click at [765, 0] on html "link( href="../../bower_components/polymer/polymer.html" rel="import" ) picture…" at bounding box center [784, 372] width 1568 height 744
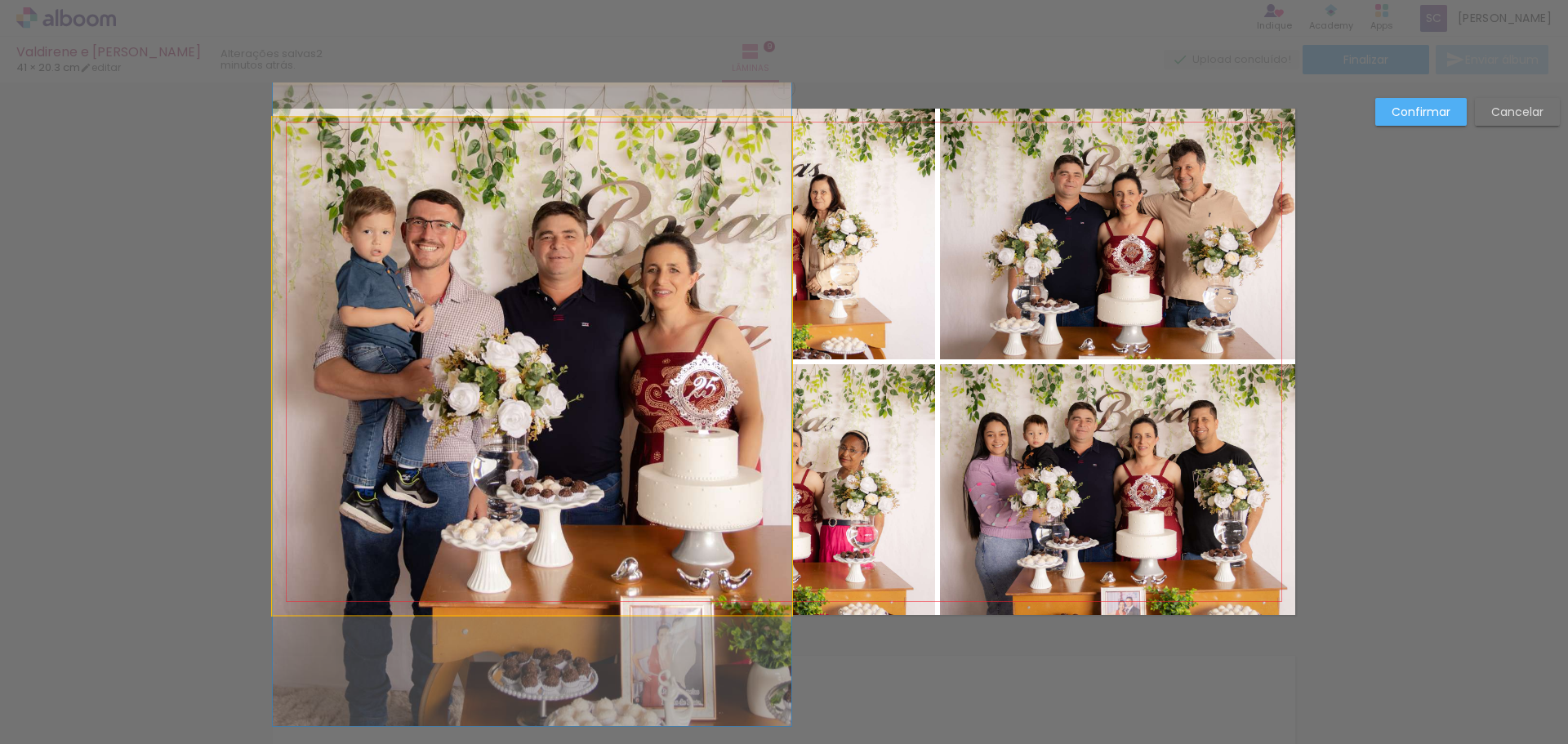
drag, startPoint x: 583, startPoint y: 344, endPoint x: 541, endPoint y: 311, distance: 53.4
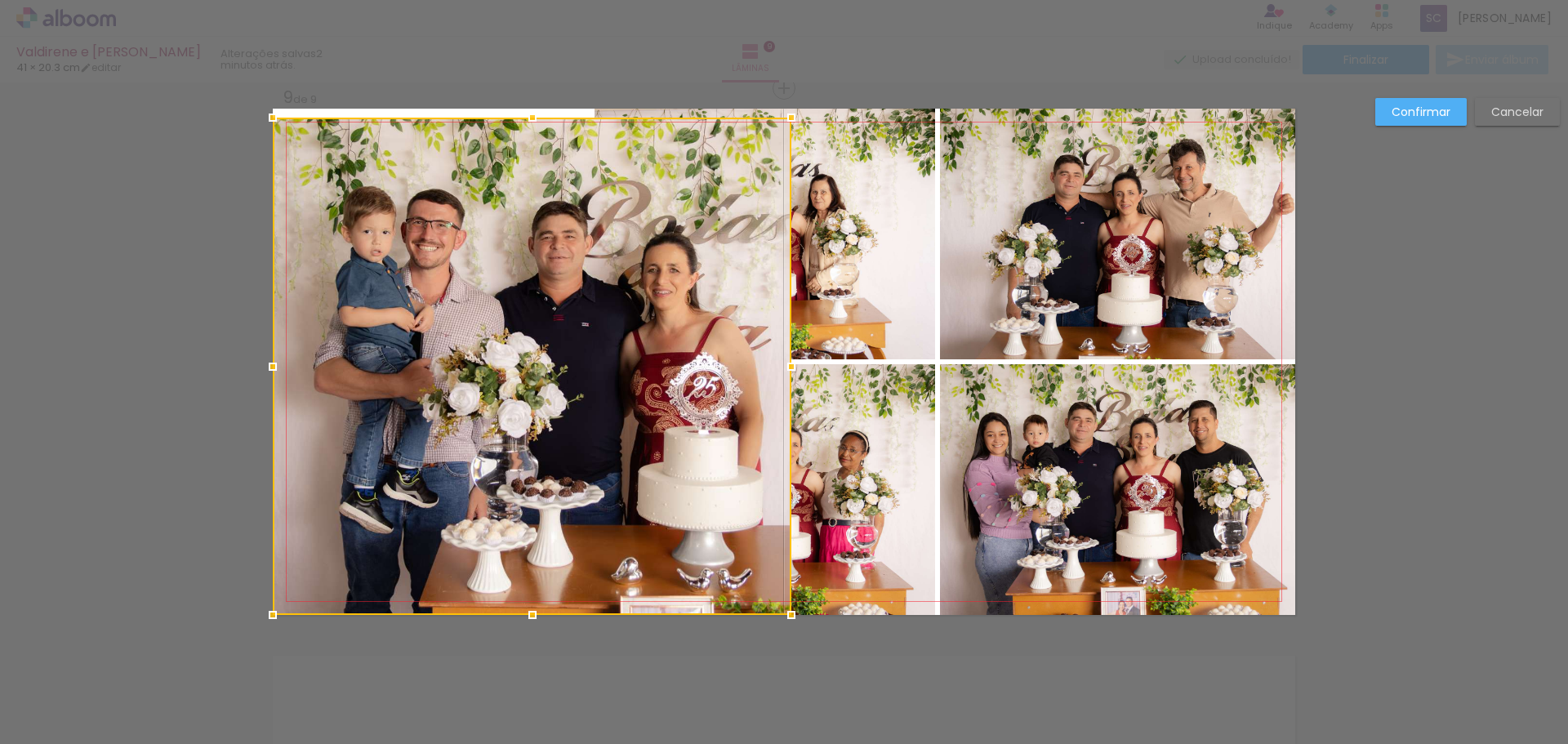
click at [950, 291] on quentale-photo at bounding box center [1118, 235] width 355 height 251
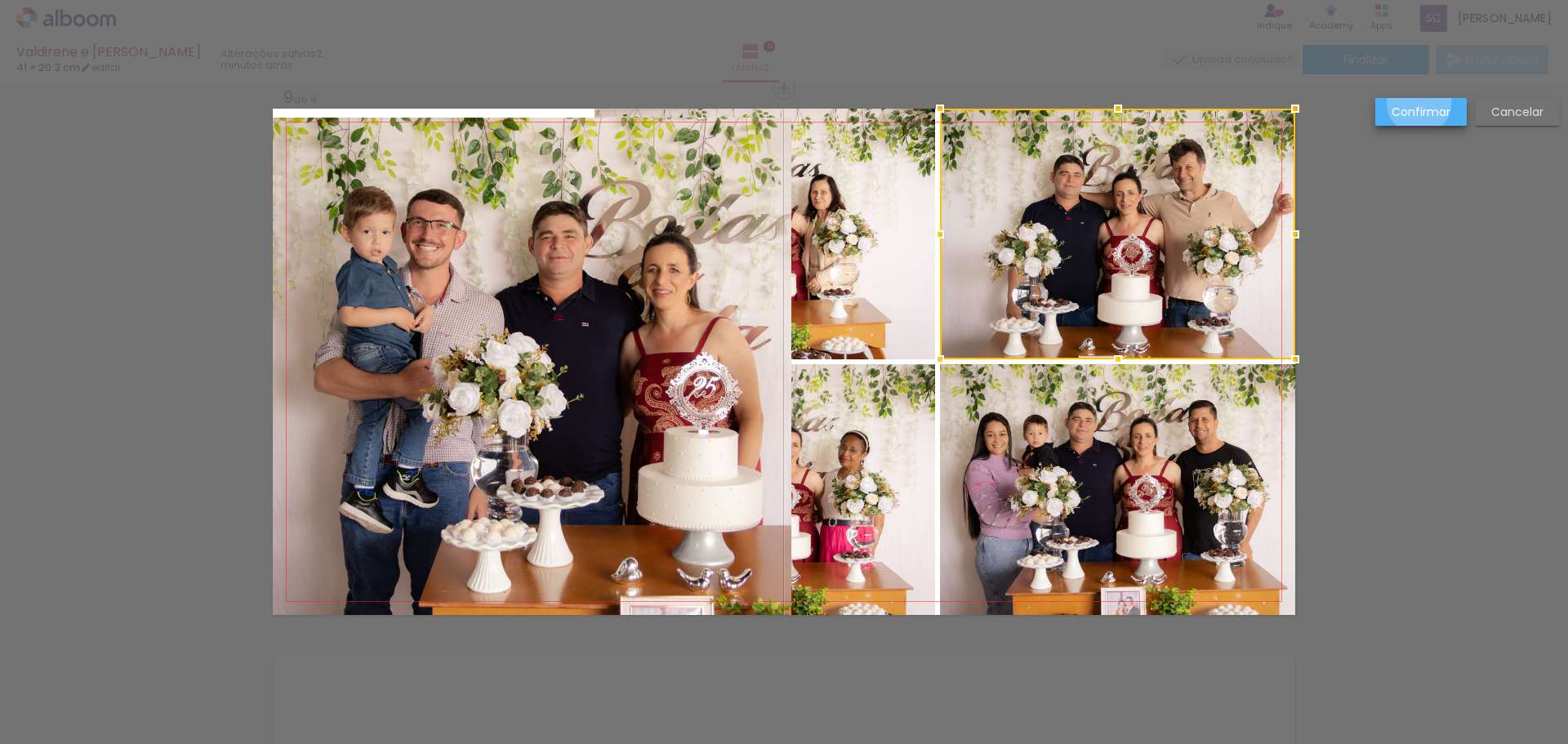
click at [1420, 103] on paper-button "Confirmar" at bounding box center [1421, 112] width 91 height 27
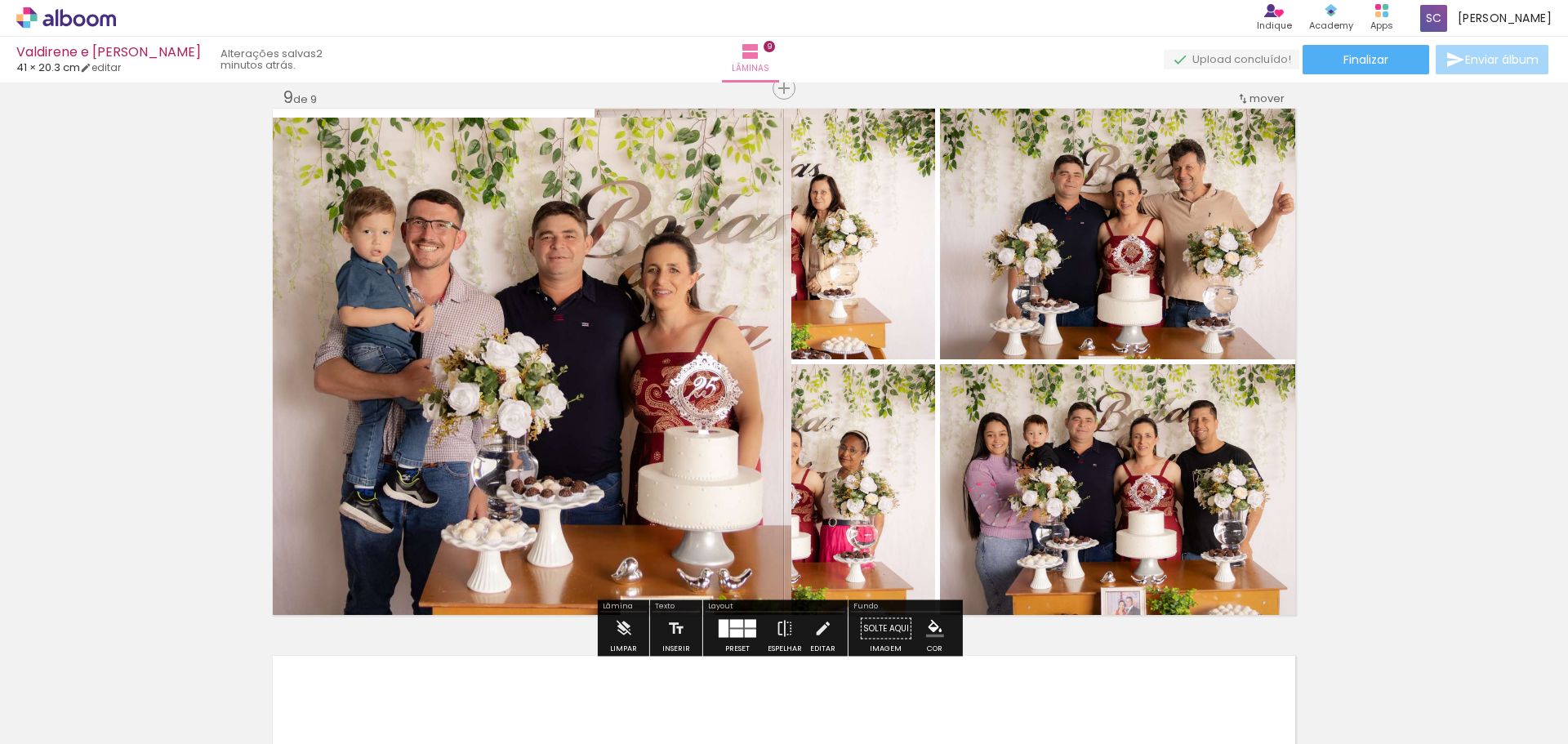
click at [740, 620] on quentale-layouter at bounding box center [738, 629] width 37 height 18
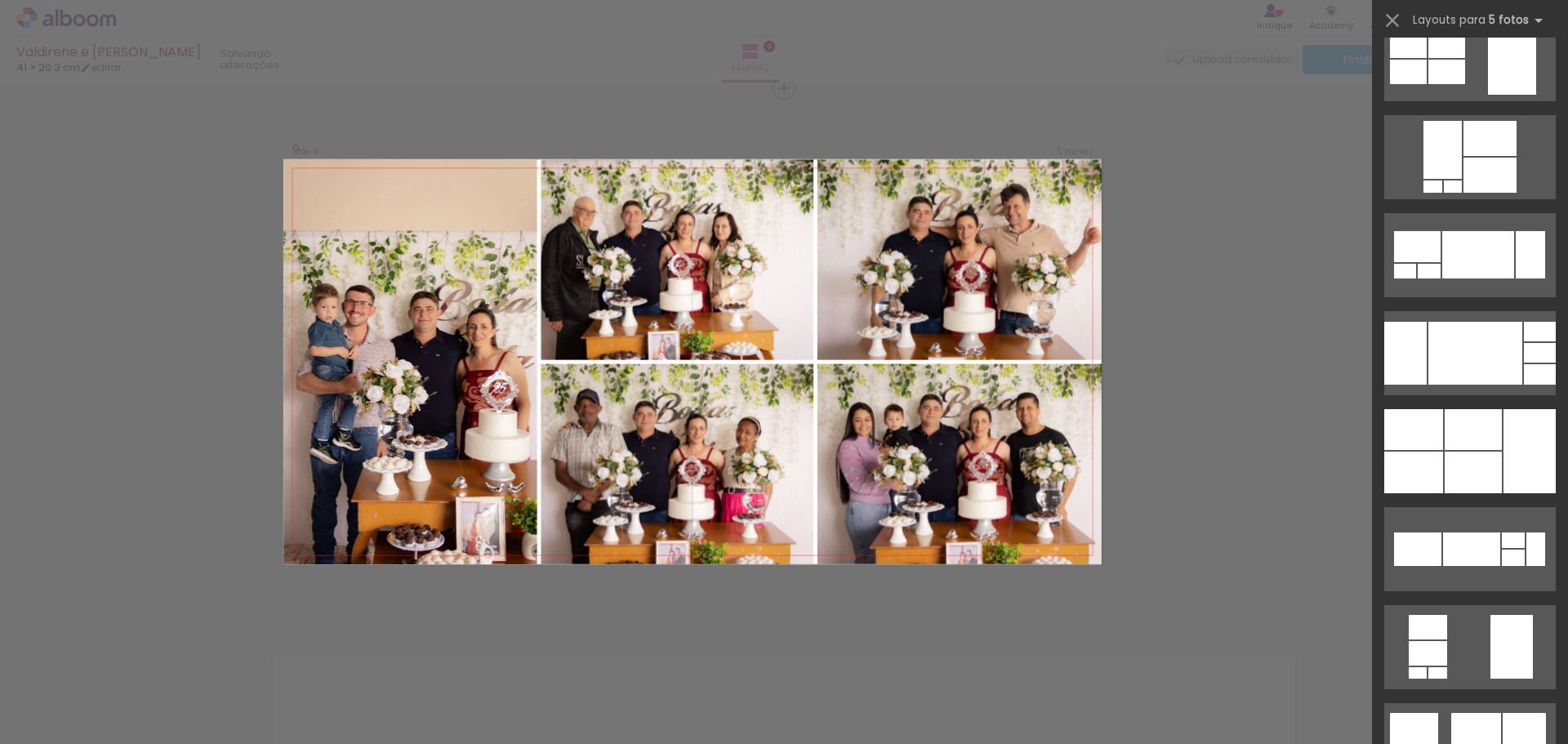
scroll to position [0, 0]
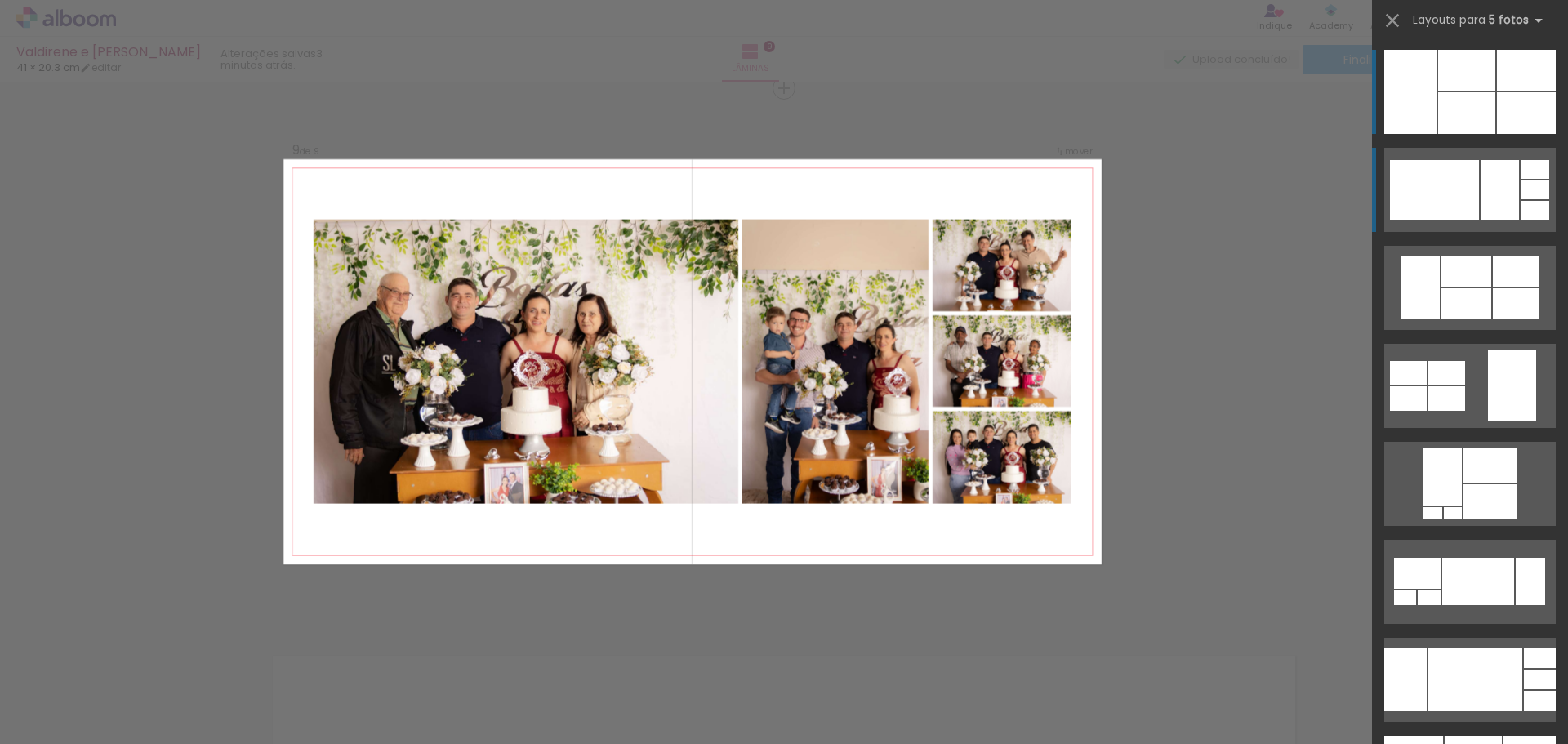
click at [1500, 176] on div at bounding box center [1499, 189] width 38 height 60
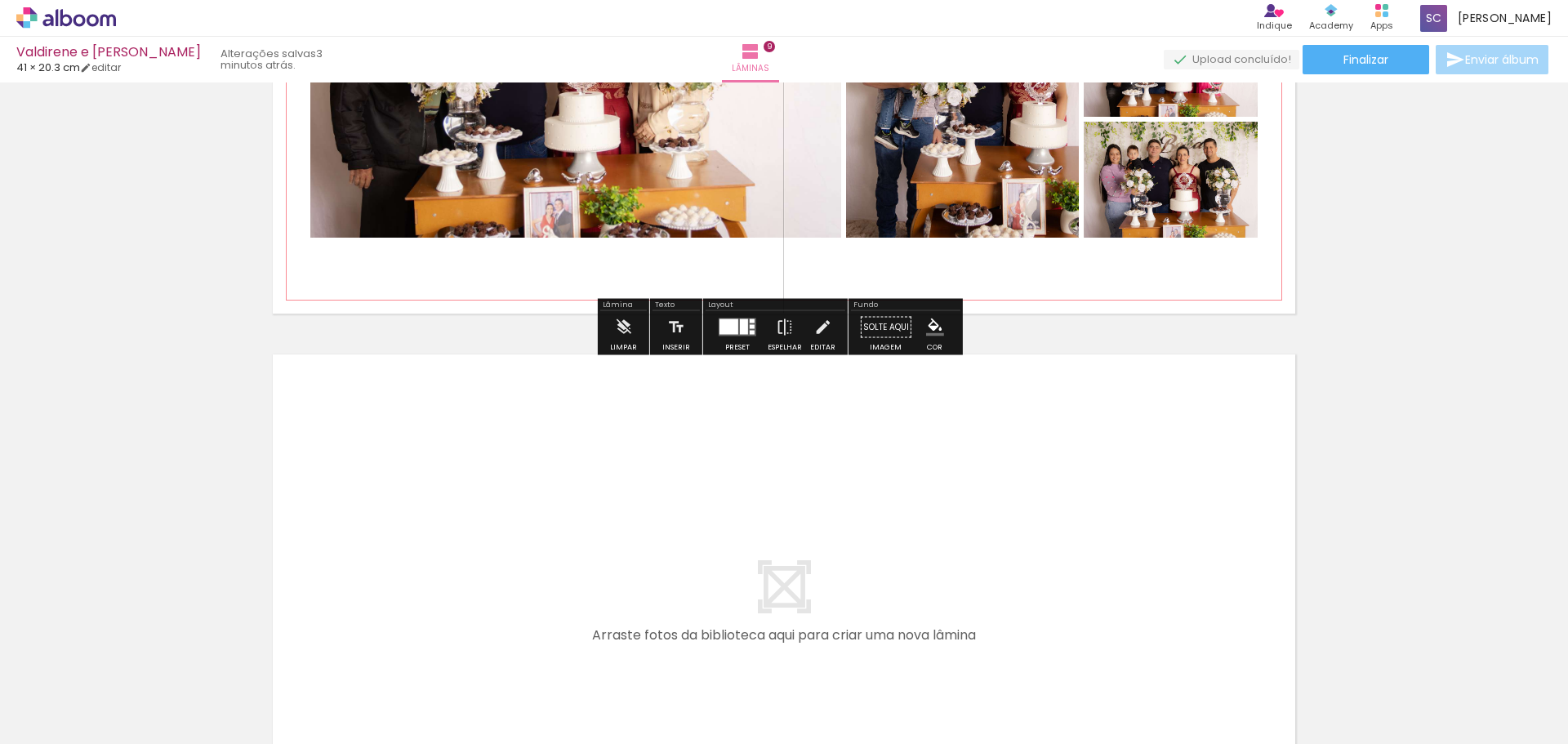
scroll to position [4728, 0]
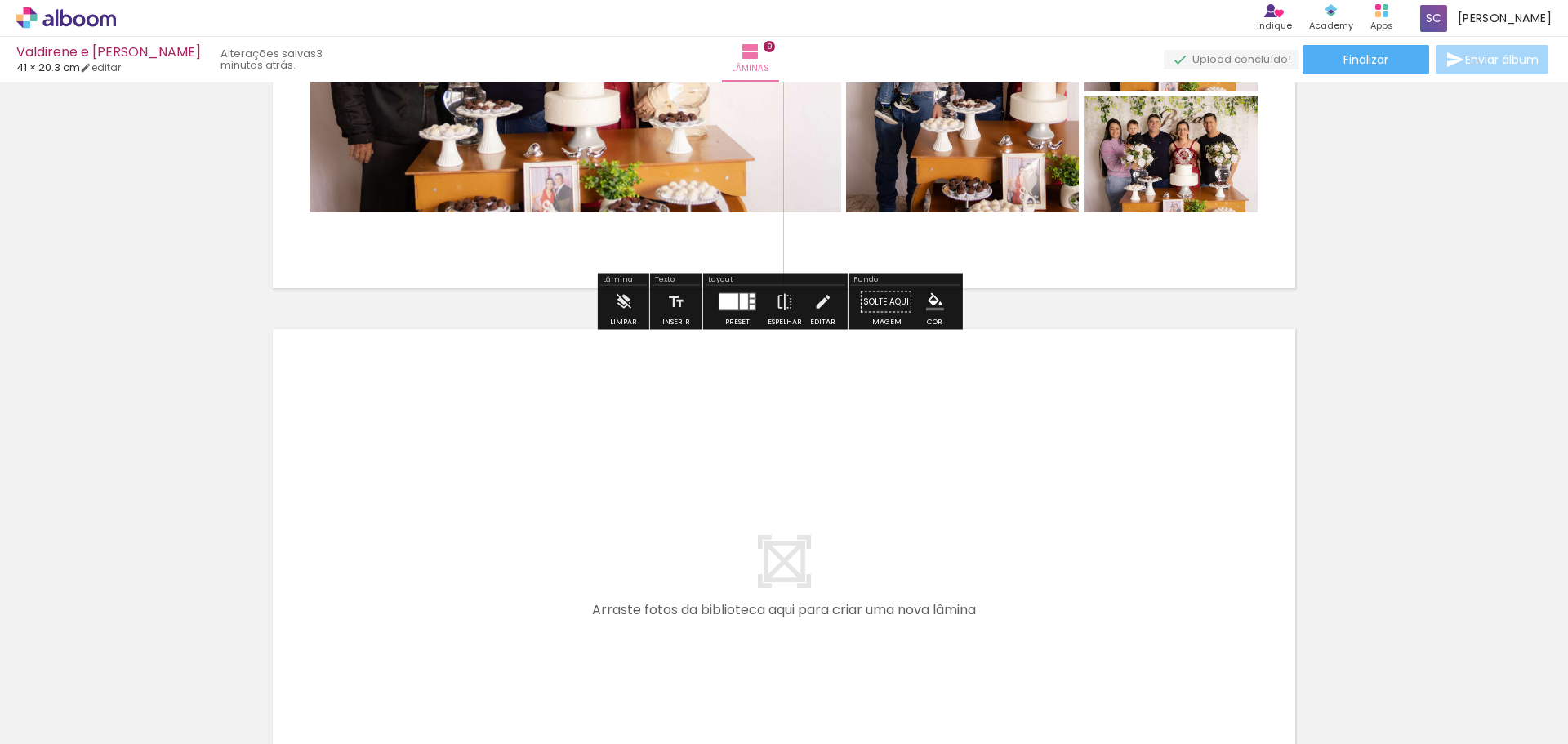
click at [957, 505] on quentale-layouter at bounding box center [784, 582] width 1022 height 506
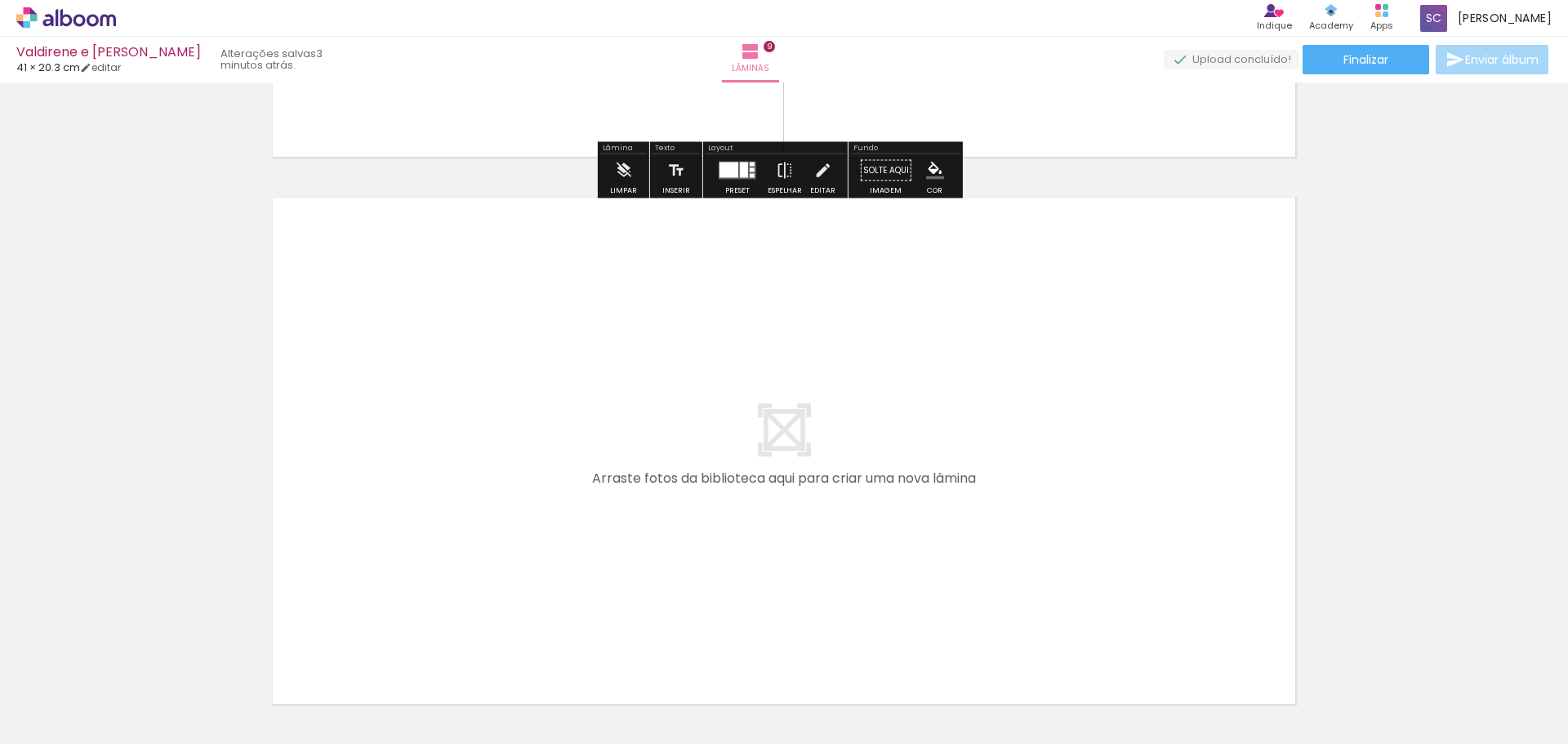
scroll to position [4891, 0]
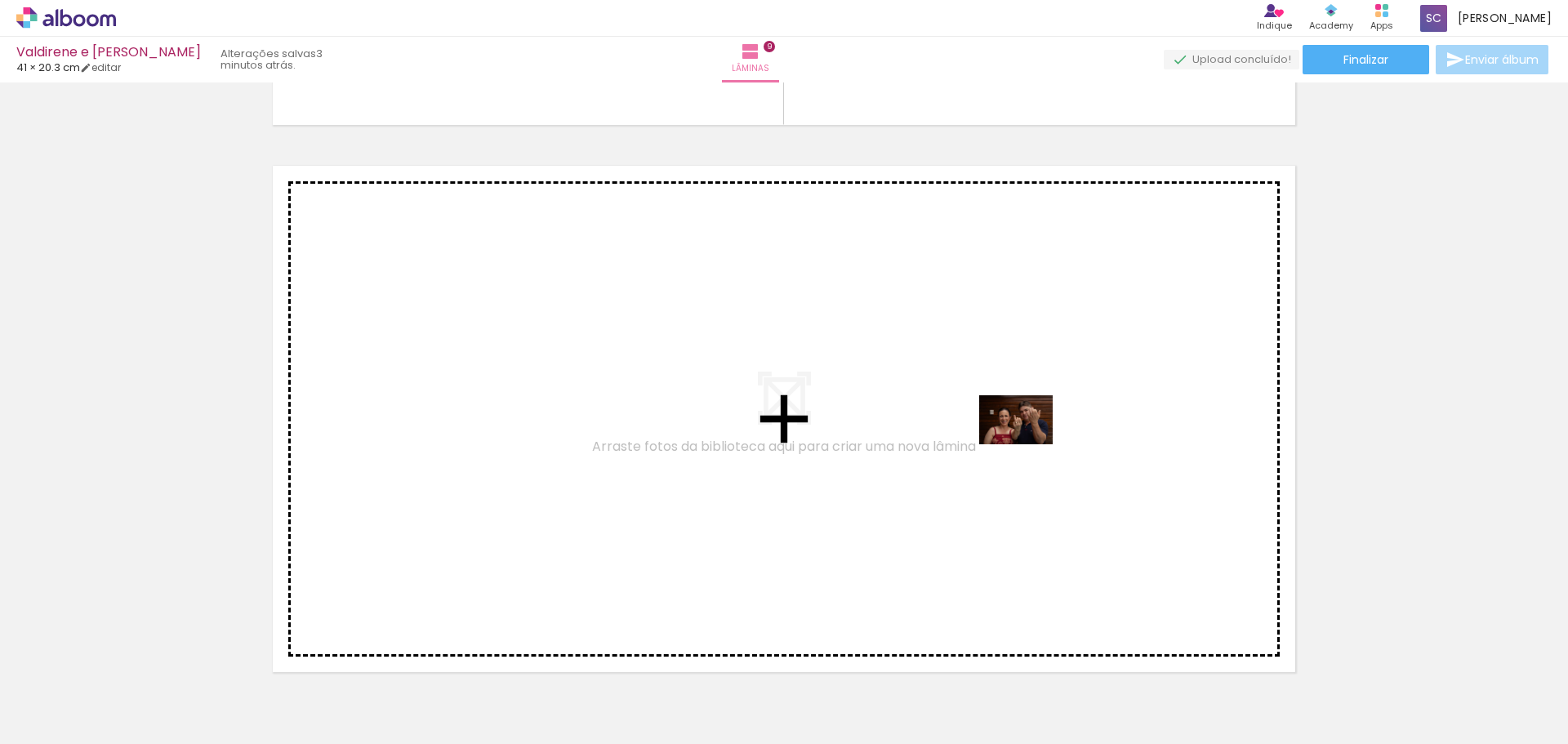
drag, startPoint x: 1174, startPoint y: 689, endPoint x: 1027, endPoint y: 442, distance: 287.4
click at [1027, 442] on quentale-workspace at bounding box center [784, 372] width 1568 height 744
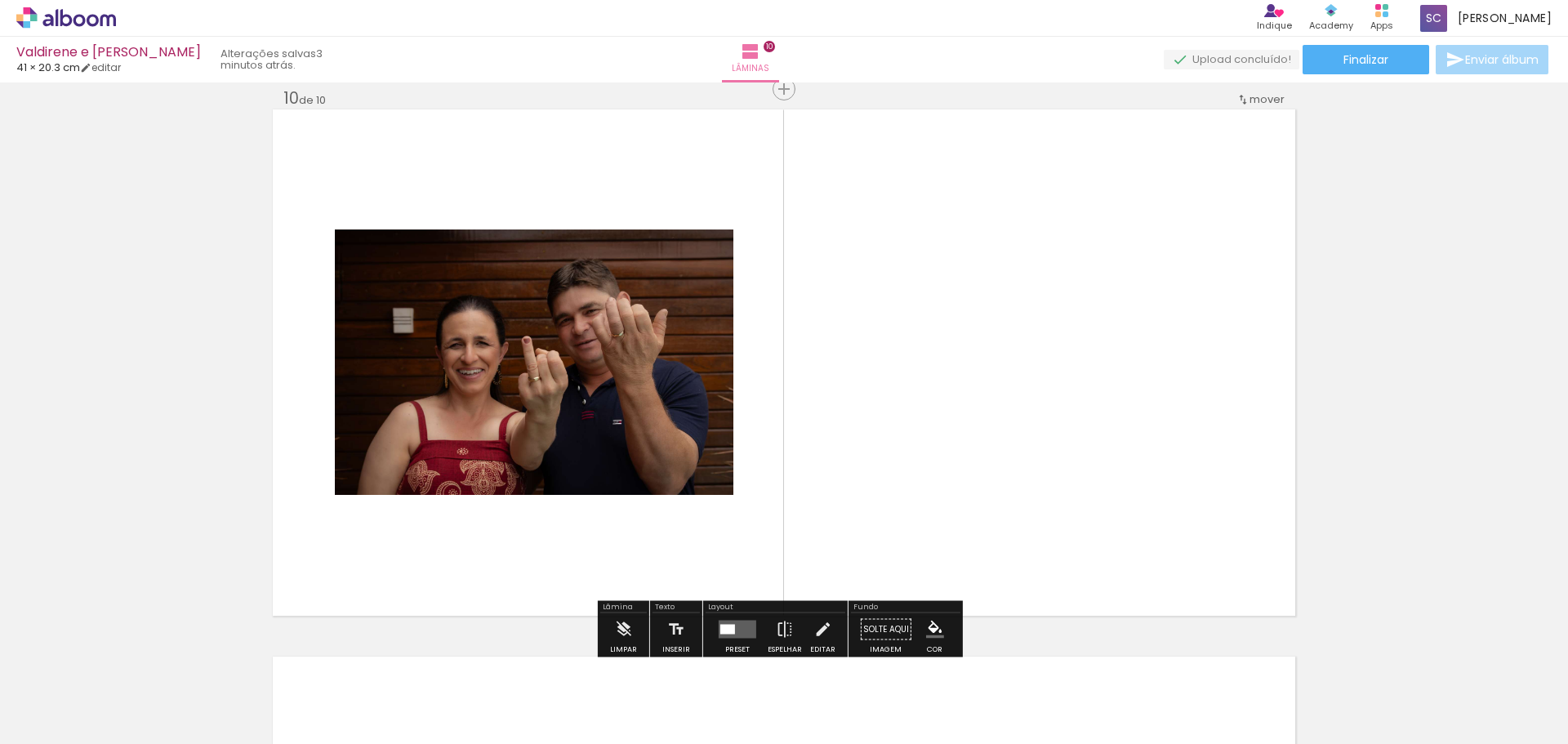
scroll to position [4948, 0]
click at [741, 622] on quentale-layouter at bounding box center [738, 629] width 37 height 18
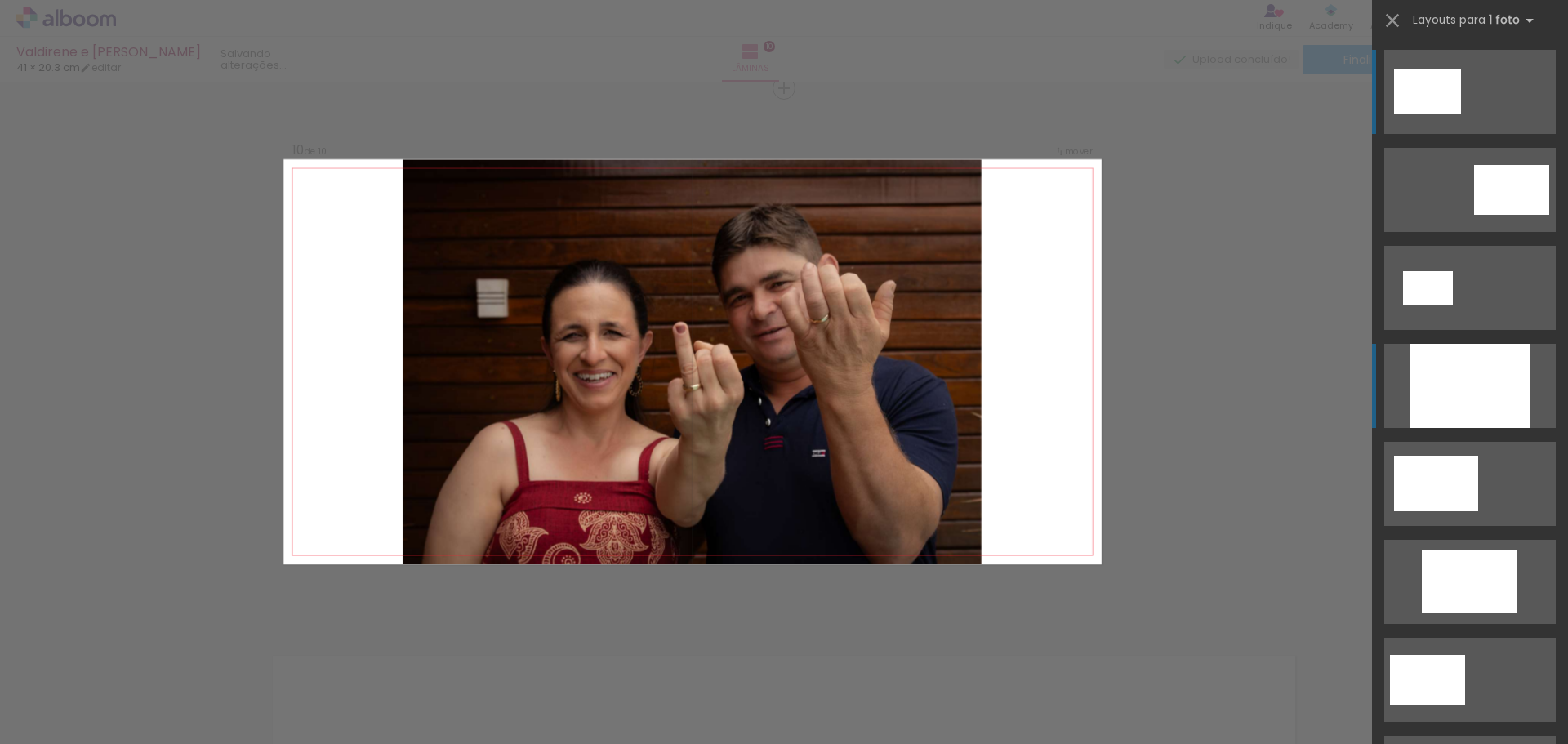
click at [1480, 363] on div at bounding box center [1470, 386] width 121 height 84
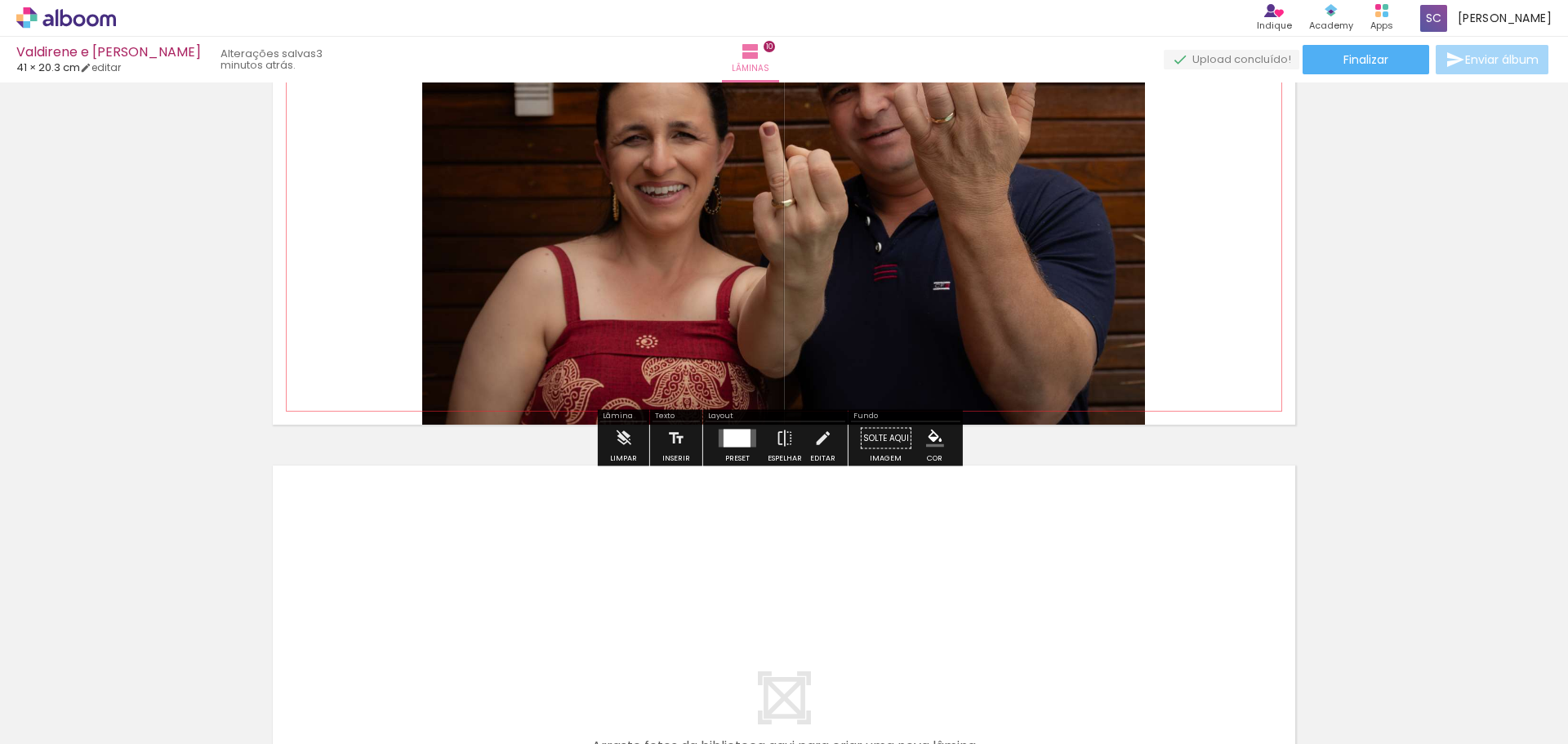
scroll to position [5275, 0]
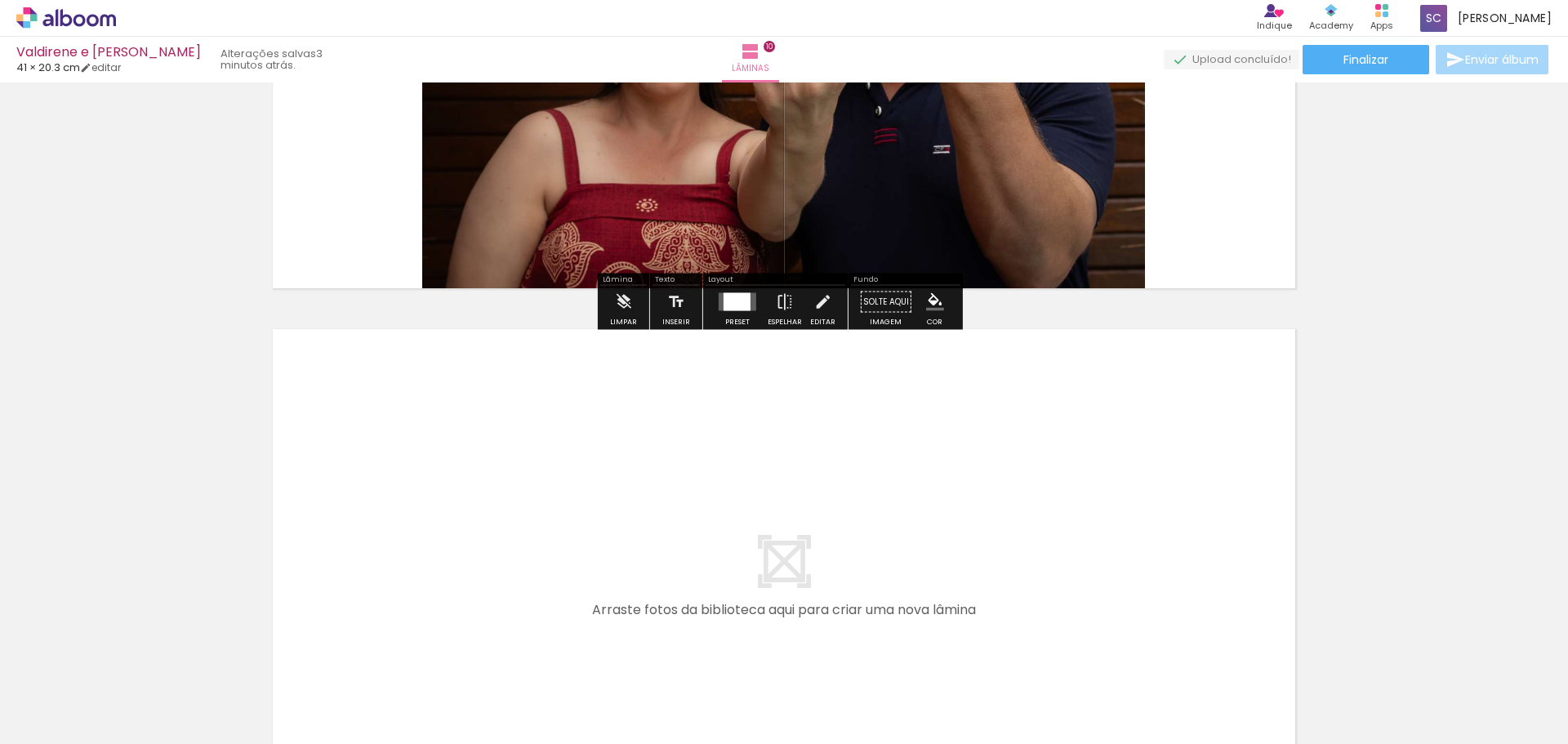
click at [1024, 477] on quentale-layouter at bounding box center [784, 582] width 1022 height 506
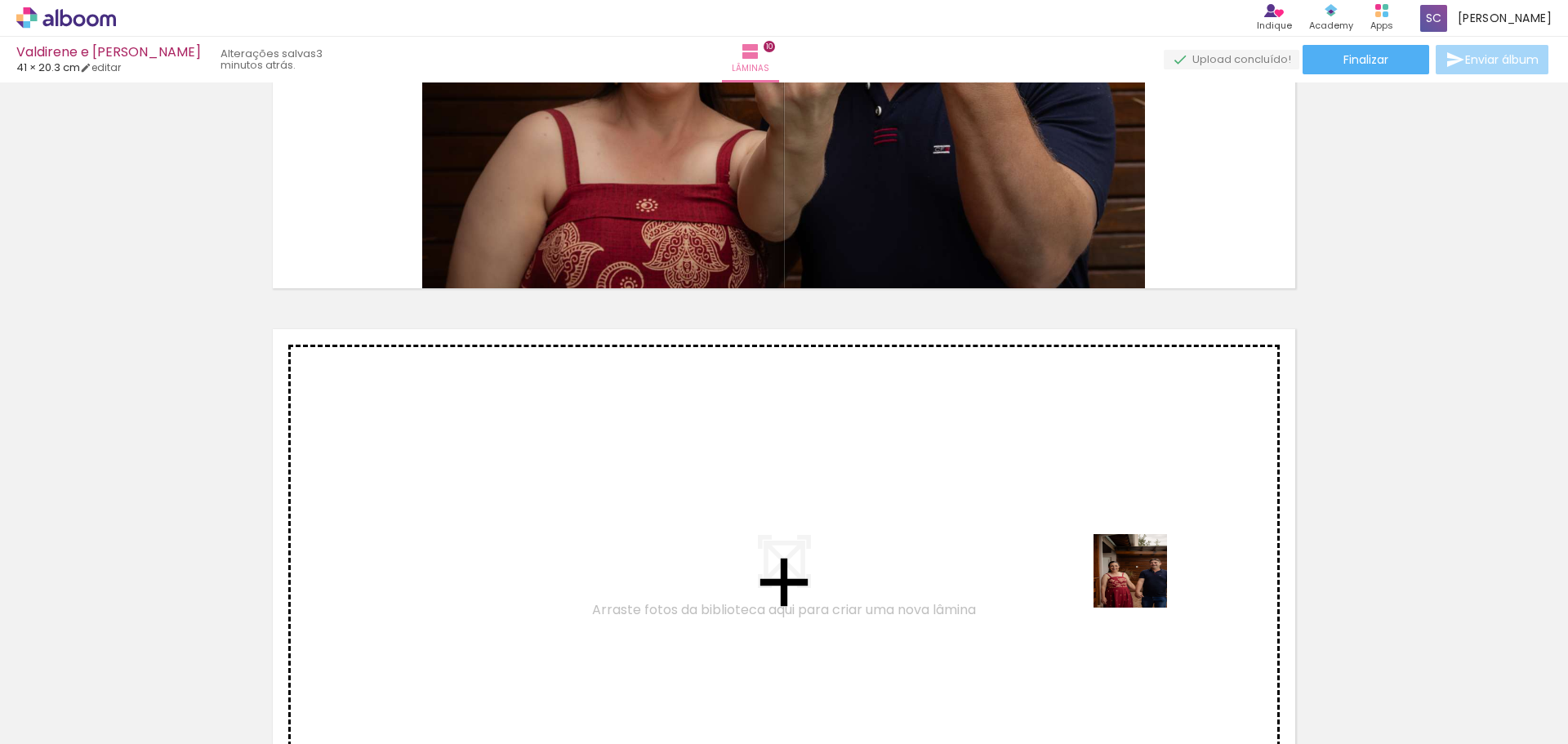
drag, startPoint x: 1370, startPoint y: 704, endPoint x: 1056, endPoint y: 488, distance: 381.1
click at [1056, 488] on quentale-workspace at bounding box center [784, 372] width 1568 height 744
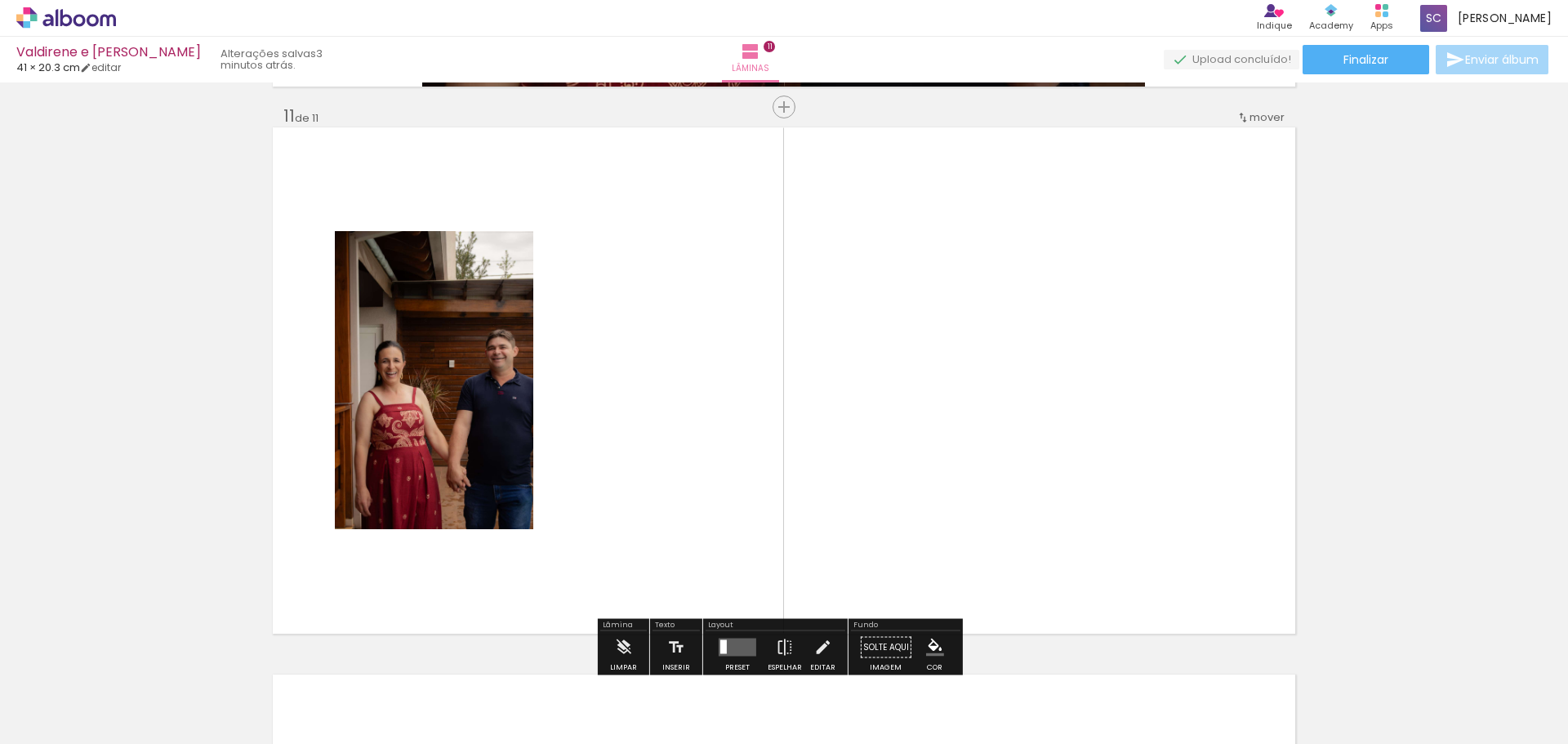
scroll to position [5496, 0]
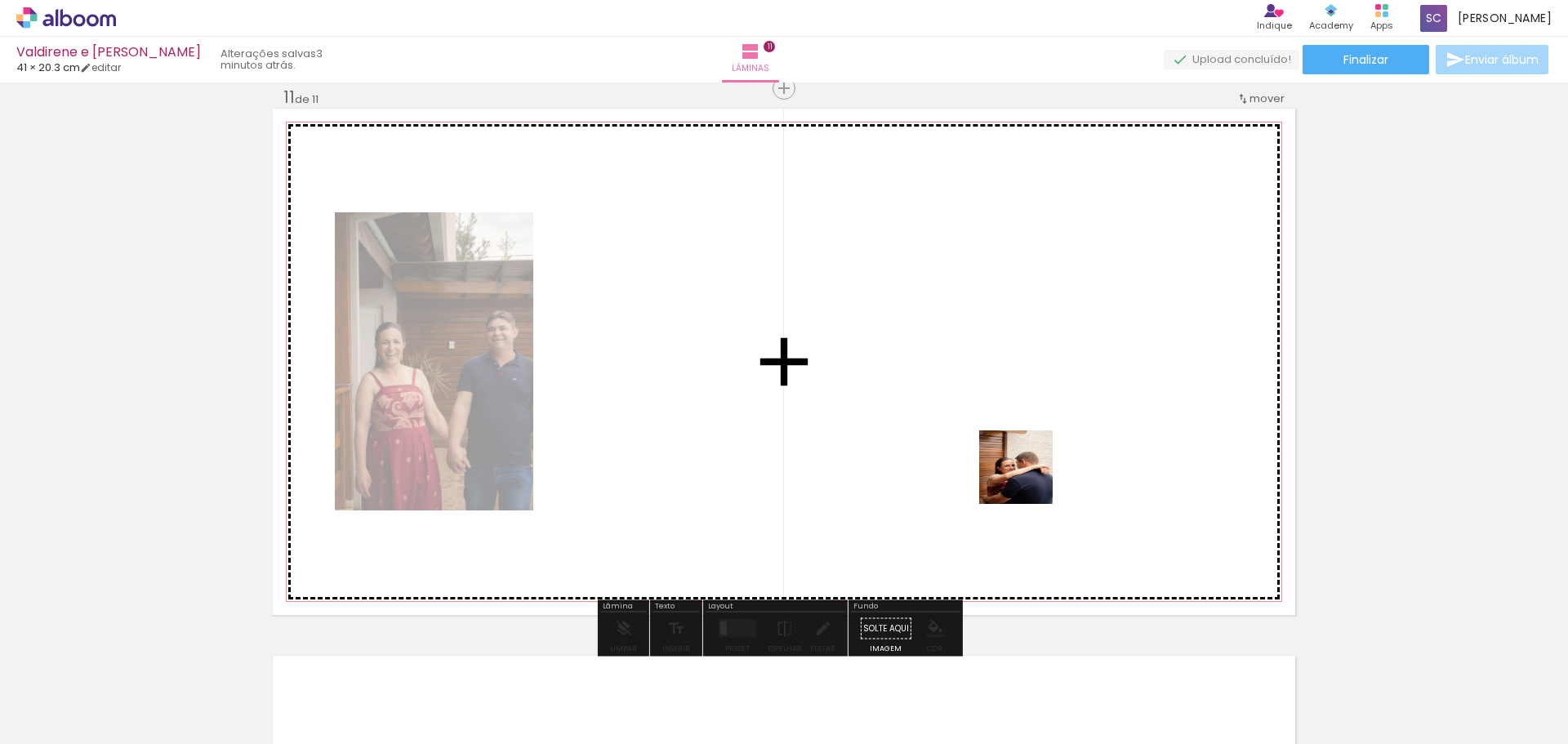
drag, startPoint x: 1278, startPoint y: 706, endPoint x: 995, endPoint y: 416, distance: 405.2
click at [995, 416] on quentale-workspace at bounding box center [784, 372] width 1568 height 744
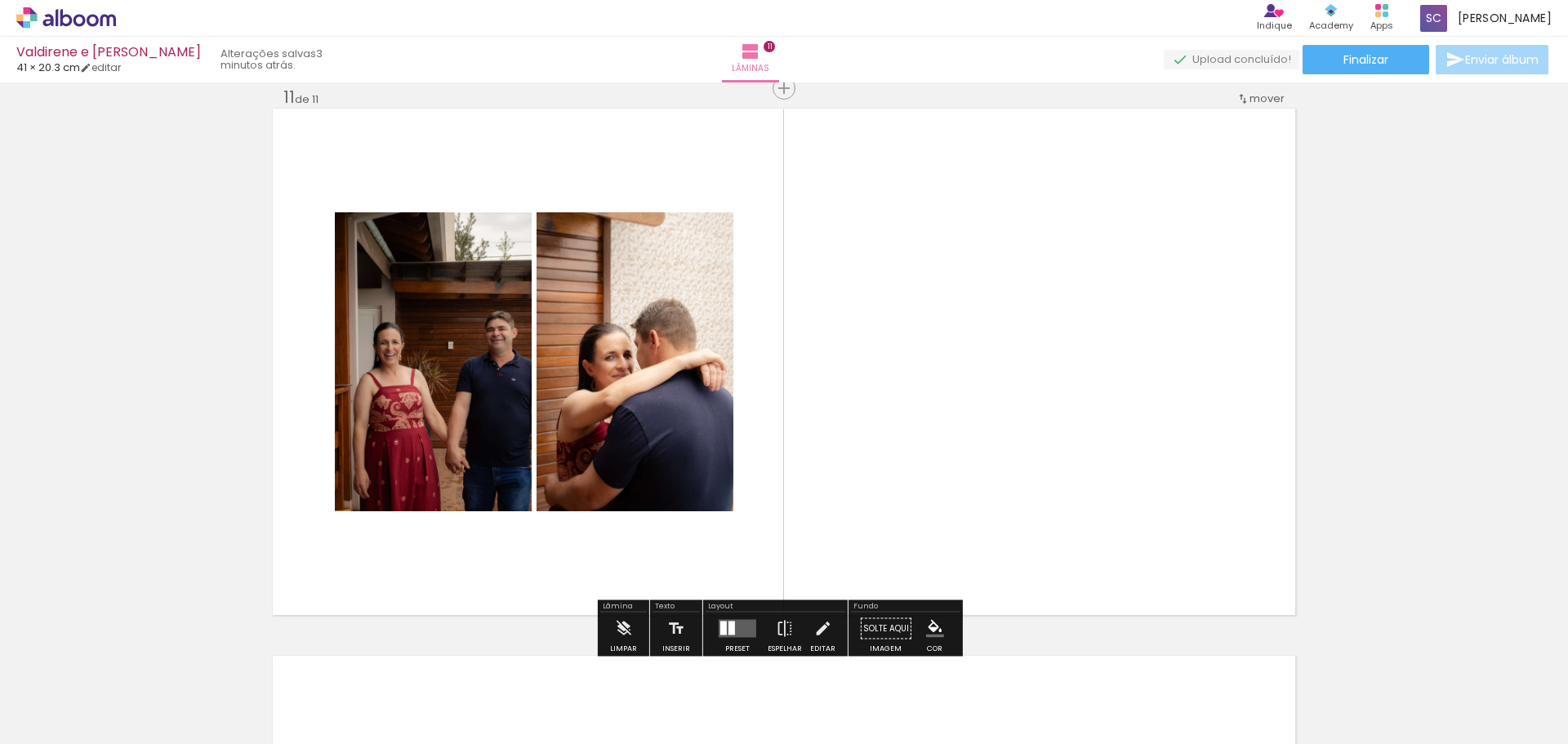
click at [716, 618] on div at bounding box center [737, 628] width 44 height 32
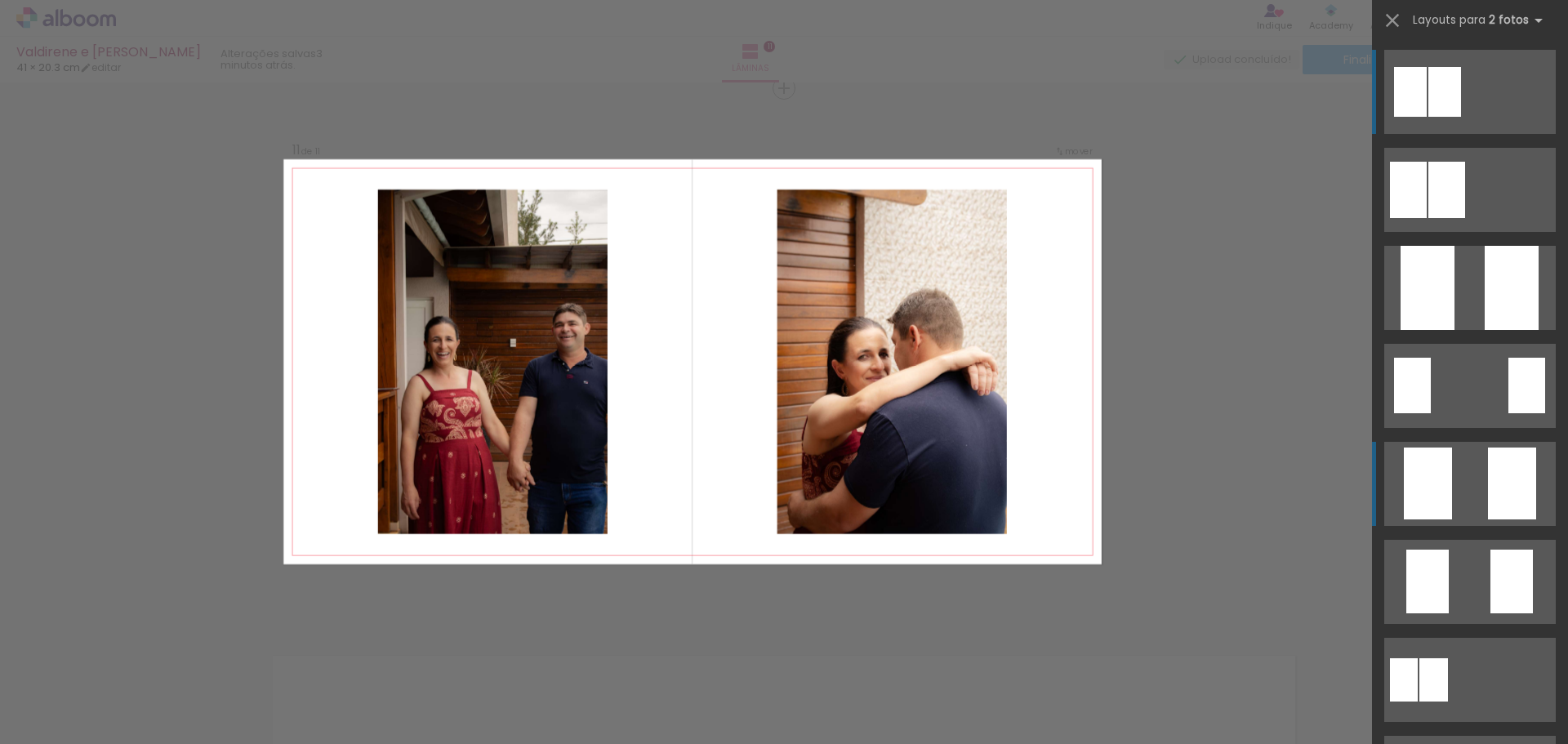
click at [1432, 485] on div at bounding box center [1428, 483] width 48 height 72
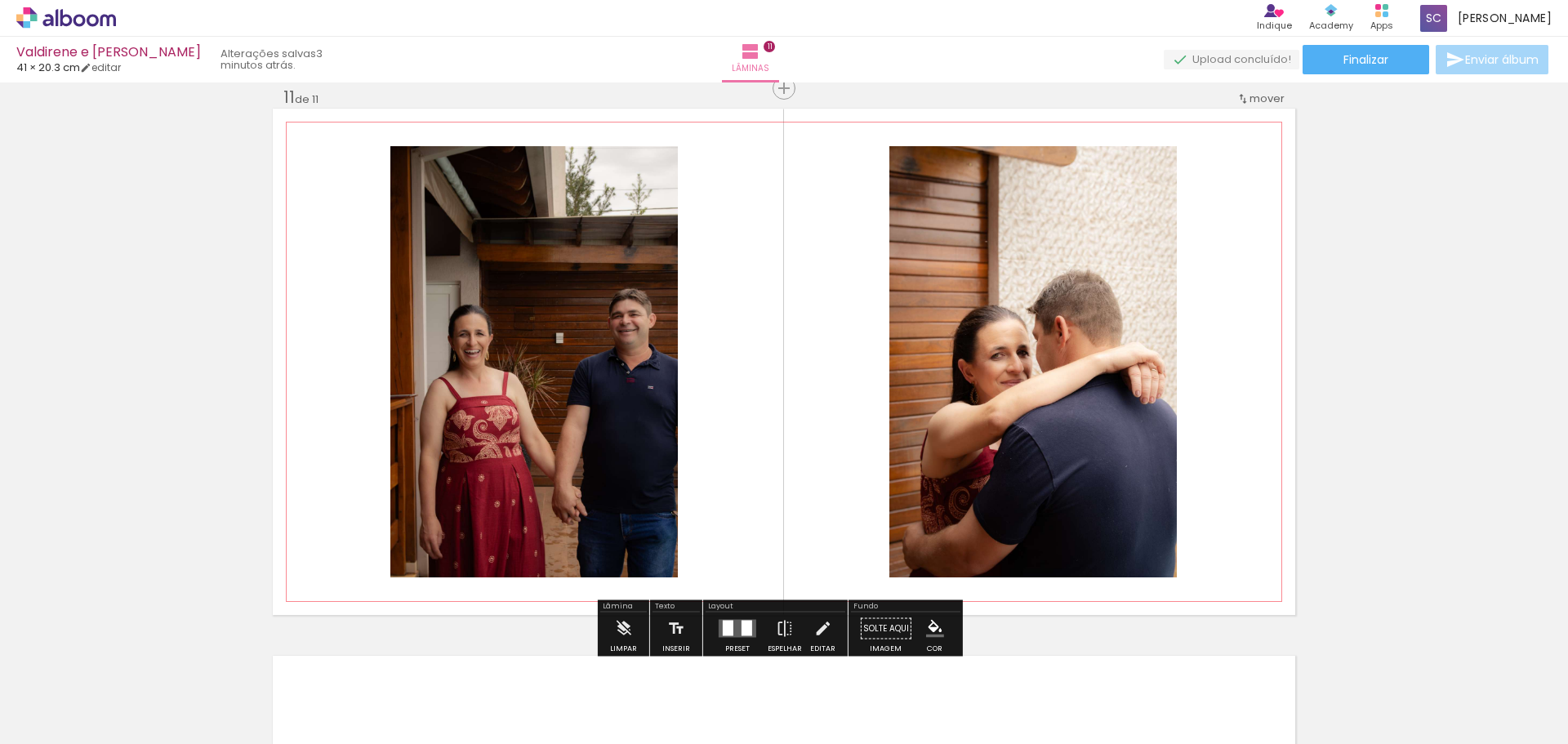
scroll to position [5904, 0]
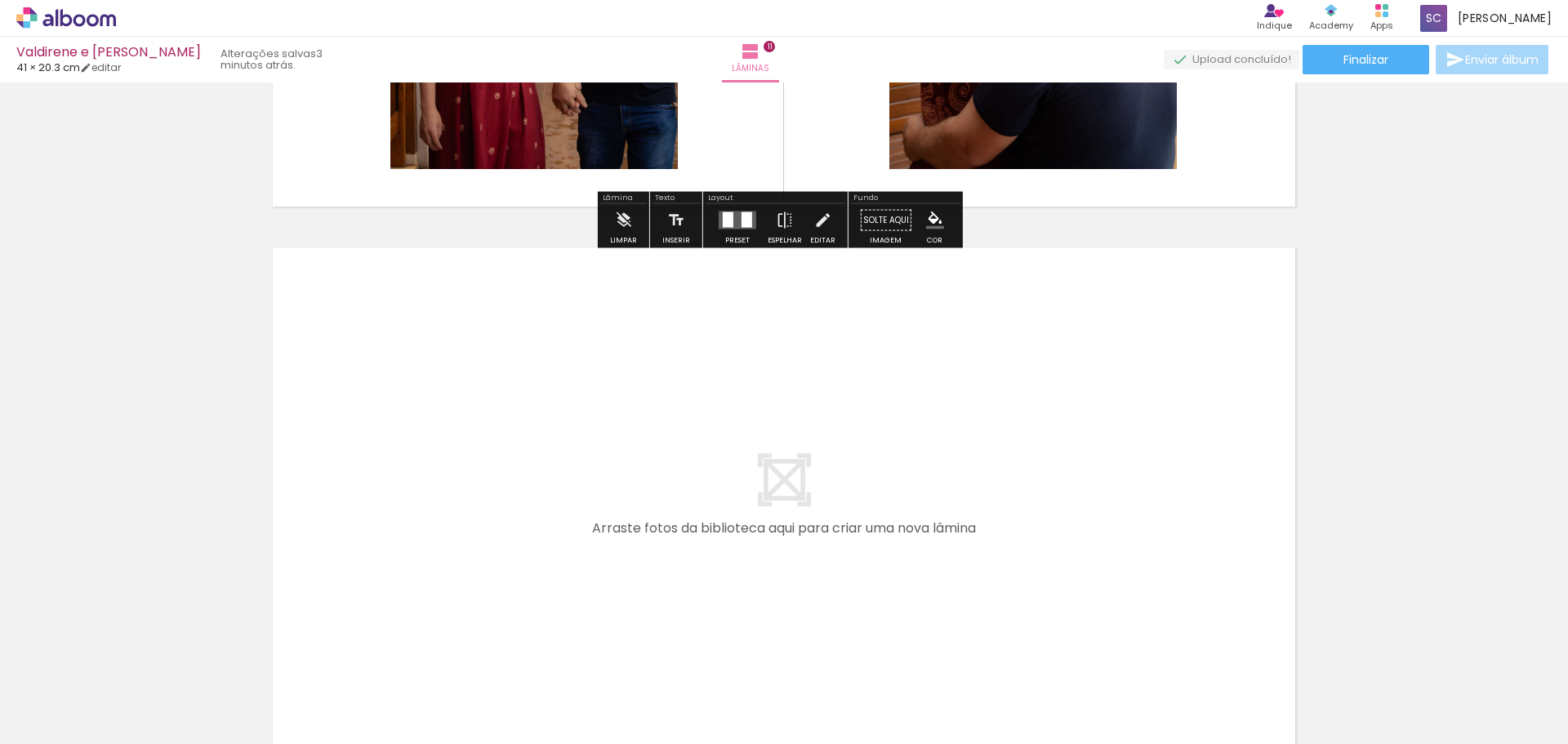
click at [929, 459] on quentale-layouter at bounding box center [784, 501] width 1022 height 506
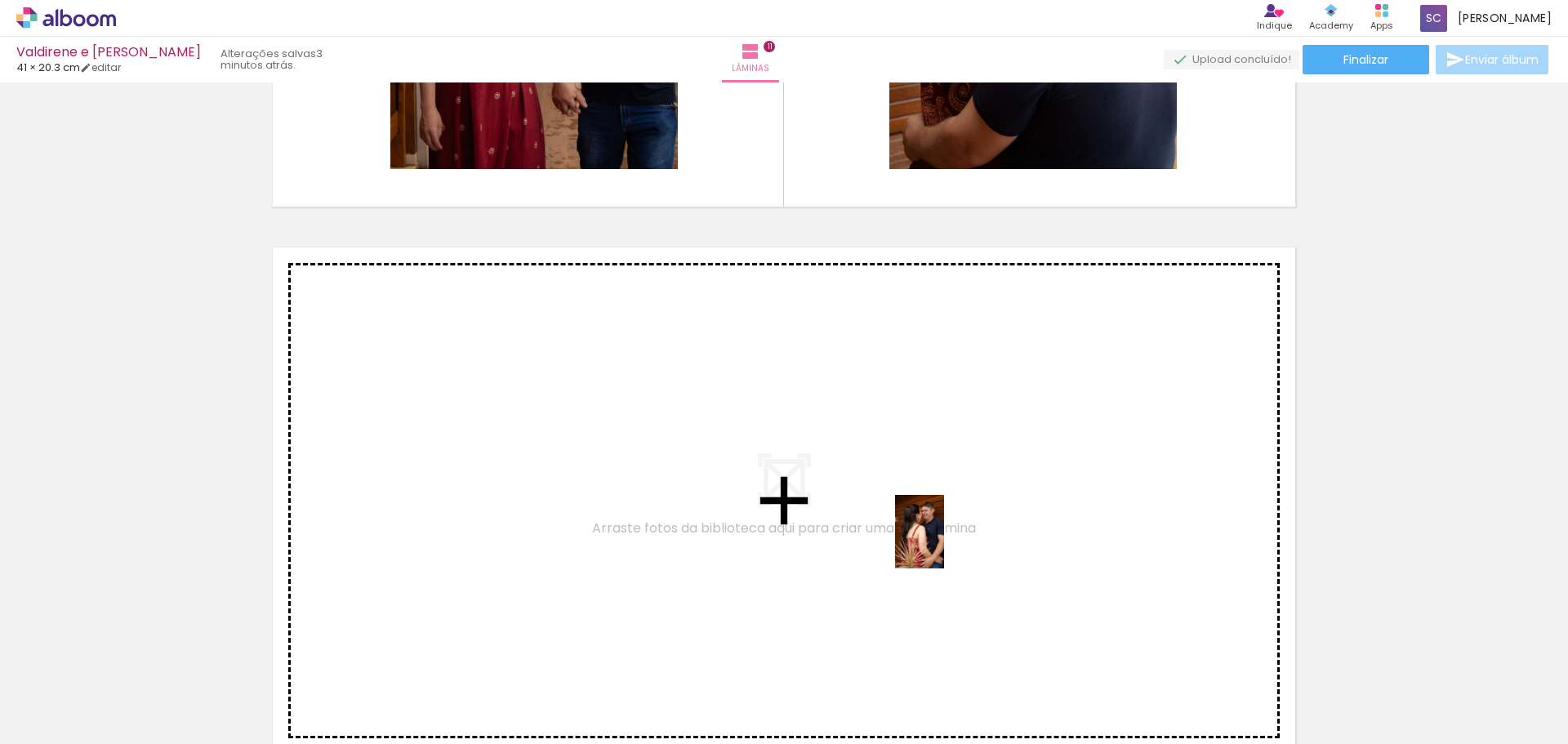
drag, startPoint x: 1325, startPoint y: 695, endPoint x: 924, endPoint y: 477, distance: 456.4
click at [924, 477] on quentale-workspace at bounding box center [784, 372] width 1568 height 744
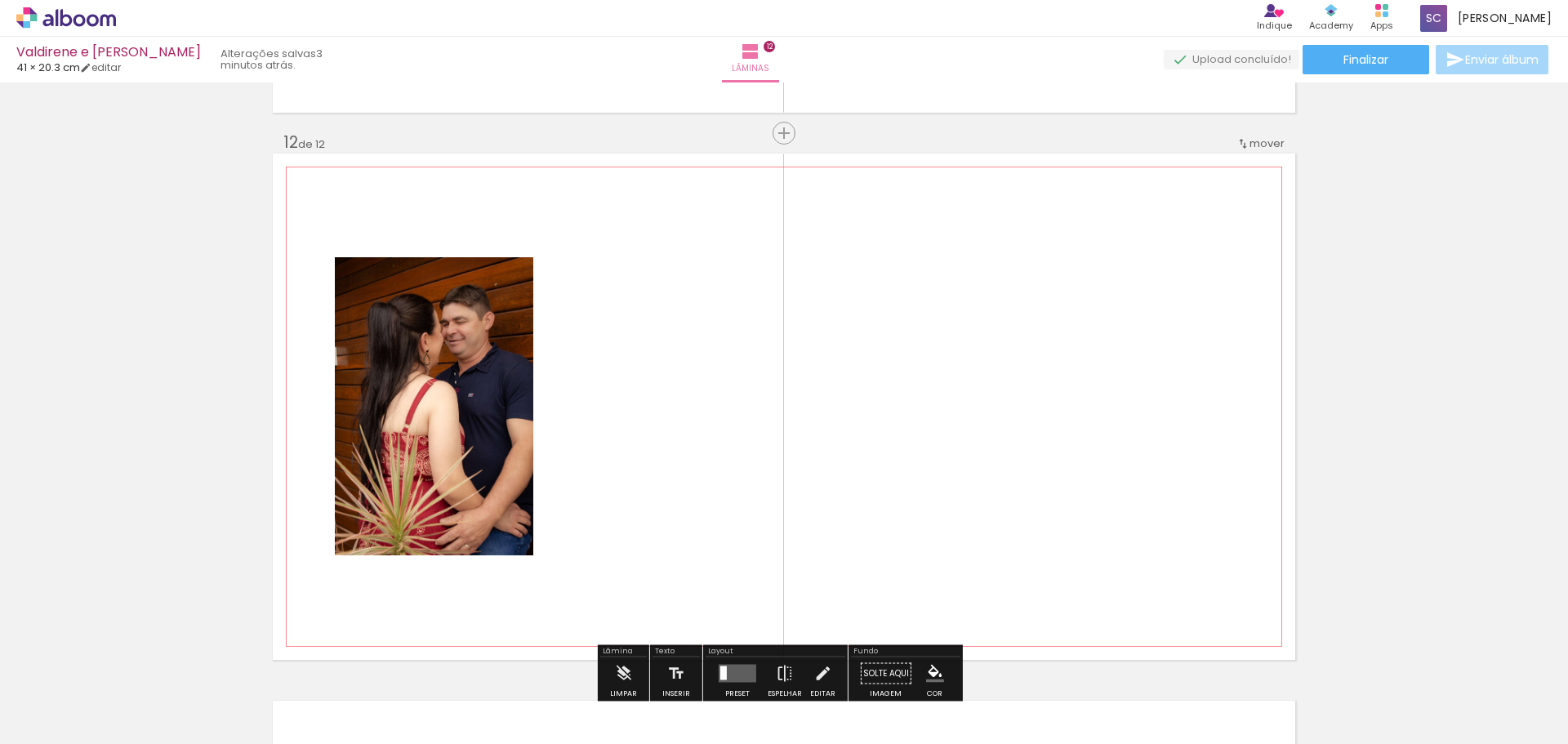
scroll to position [6043, 0]
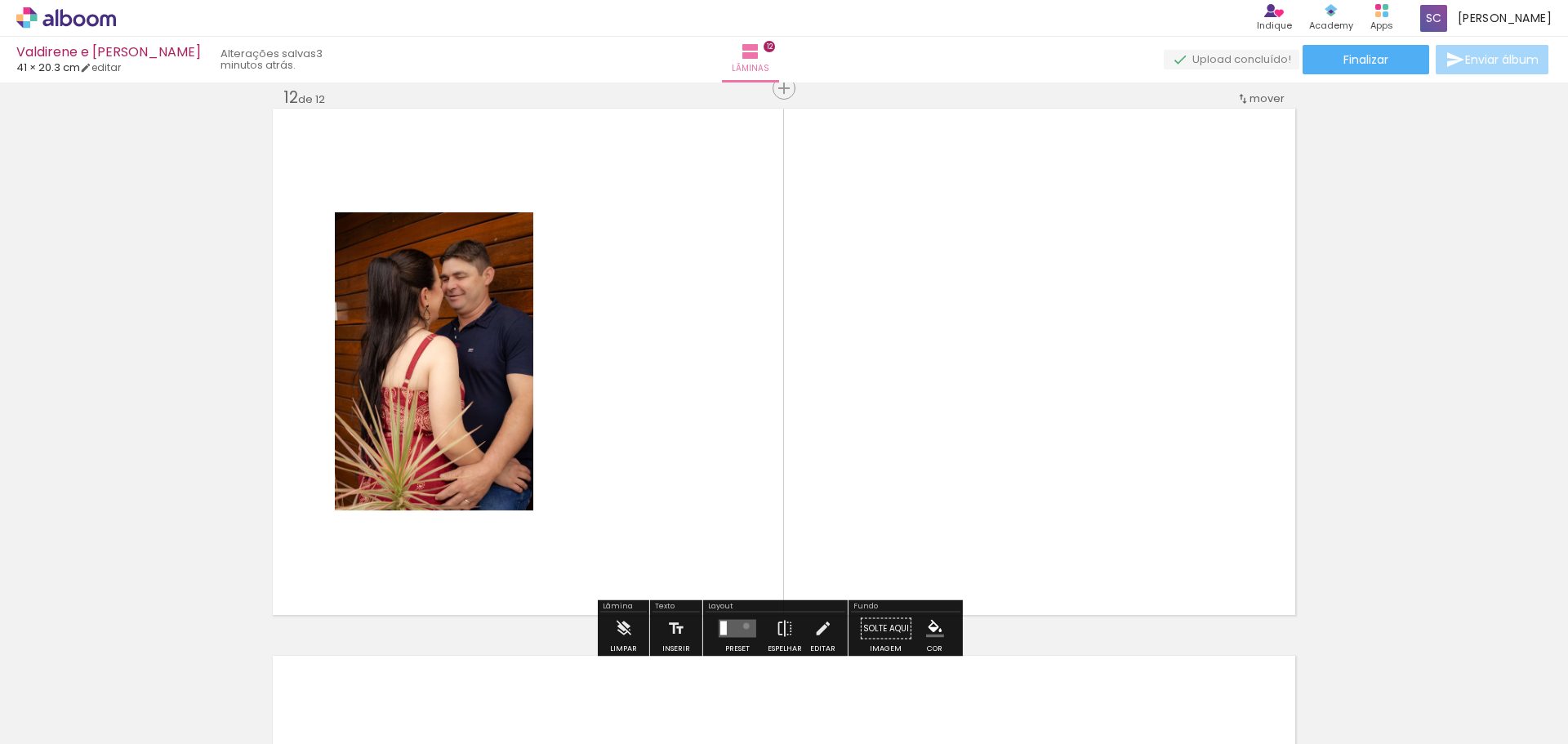
click at [743, 626] on quentale-layouter at bounding box center [738, 629] width 37 height 18
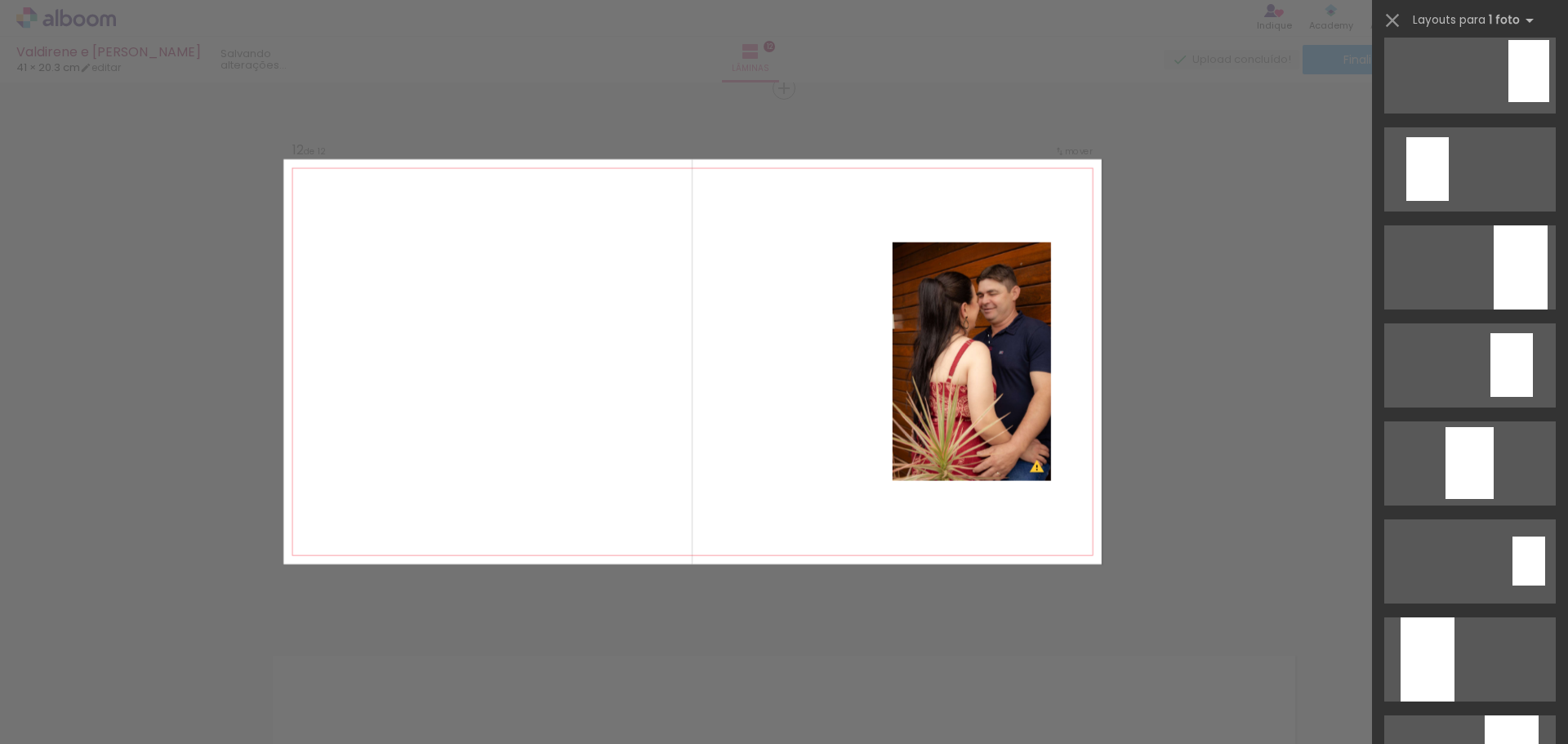
scroll to position [0, 0]
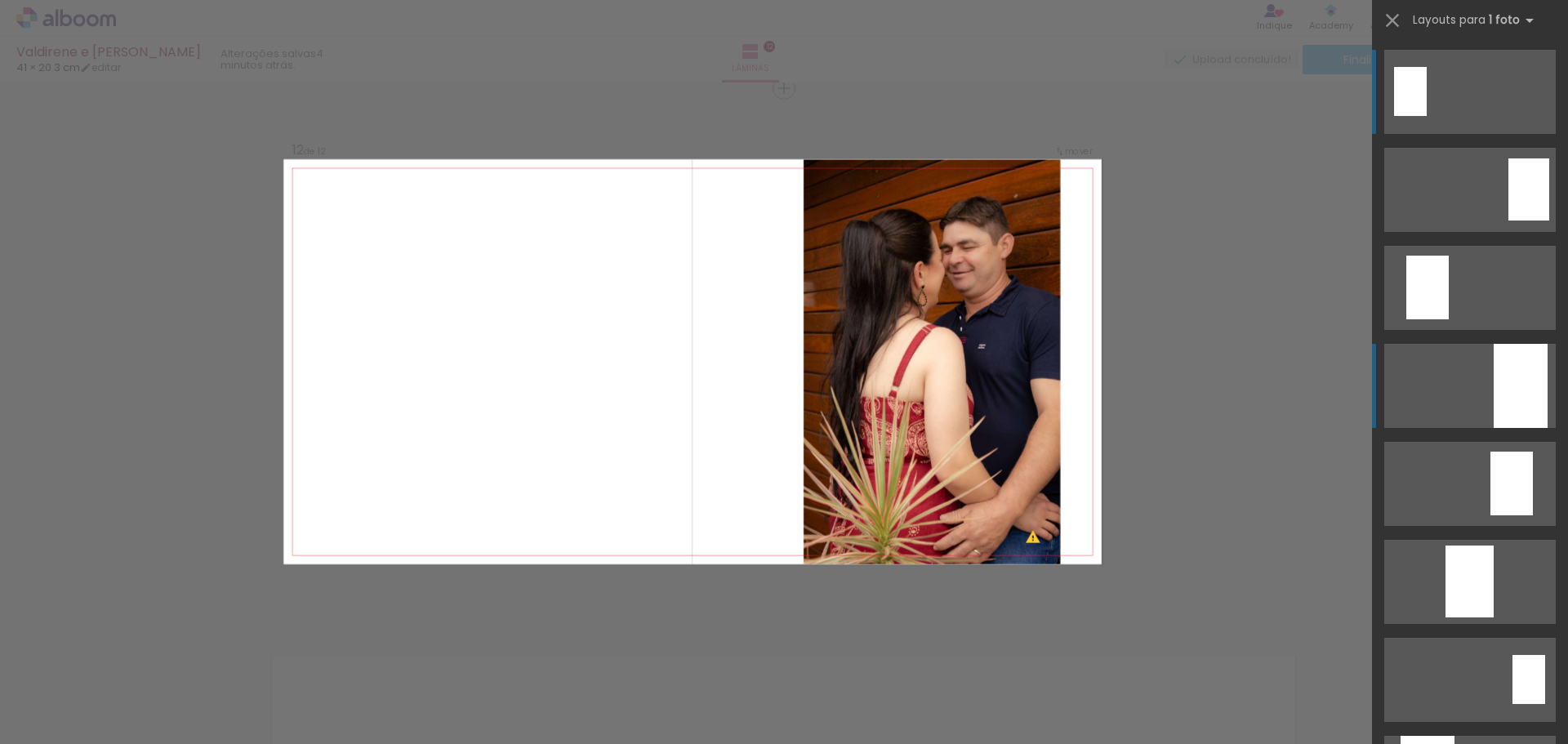
click at [1505, 365] on div at bounding box center [1521, 386] width 54 height 84
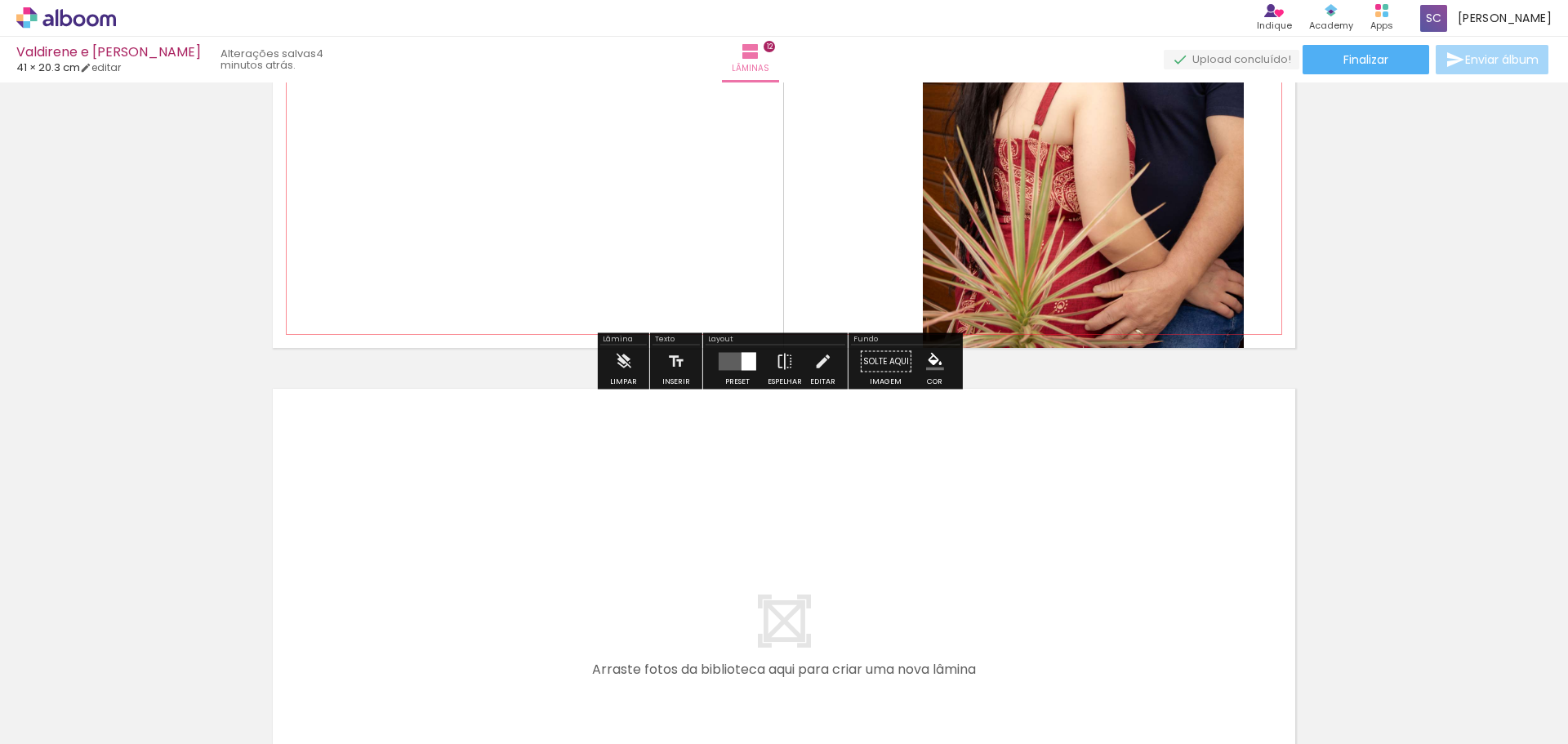
scroll to position [6370, 0]
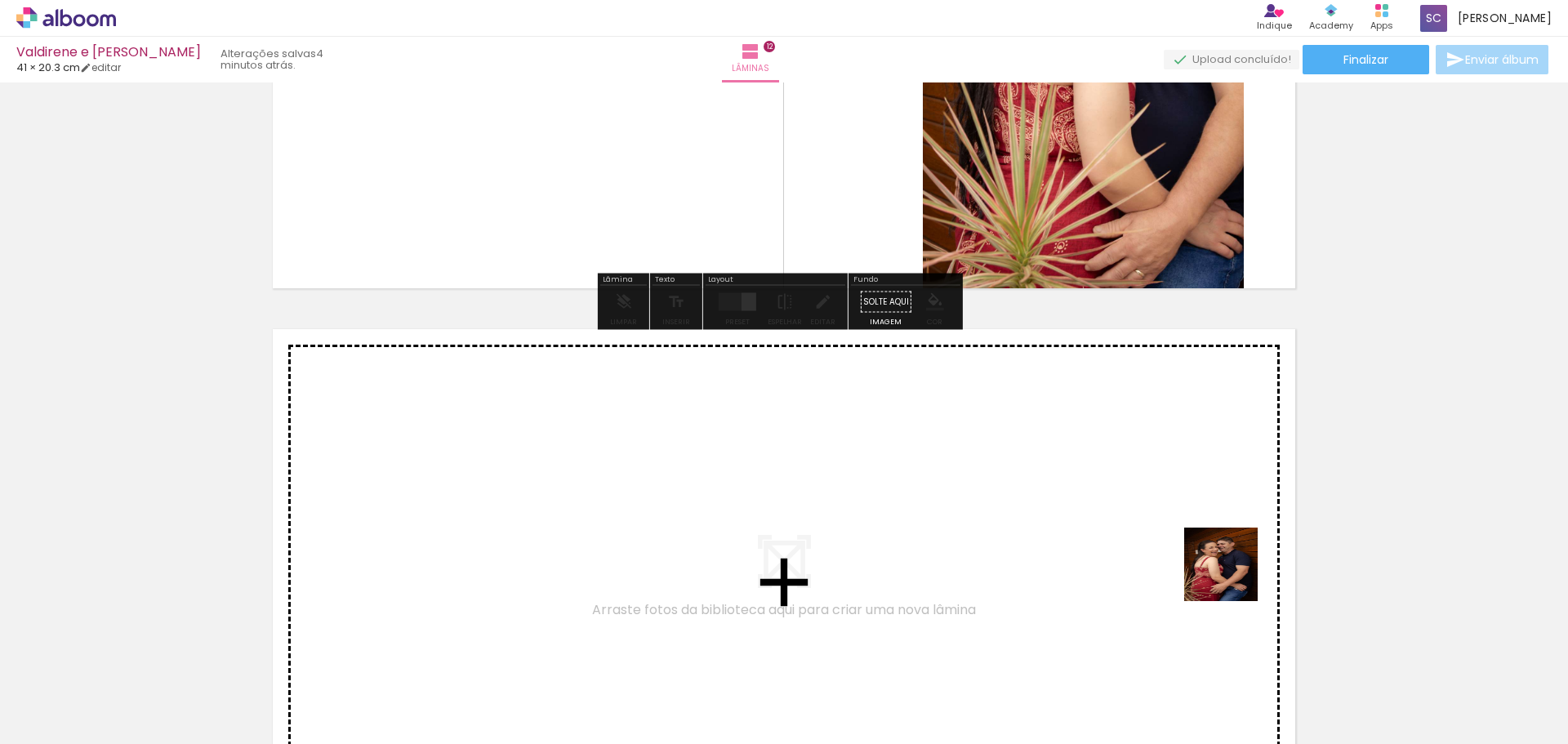
drag, startPoint x: 1402, startPoint y: 677, endPoint x: 1097, endPoint y: 486, distance: 359.9
click at [1097, 486] on quentale-workspace at bounding box center [784, 372] width 1568 height 744
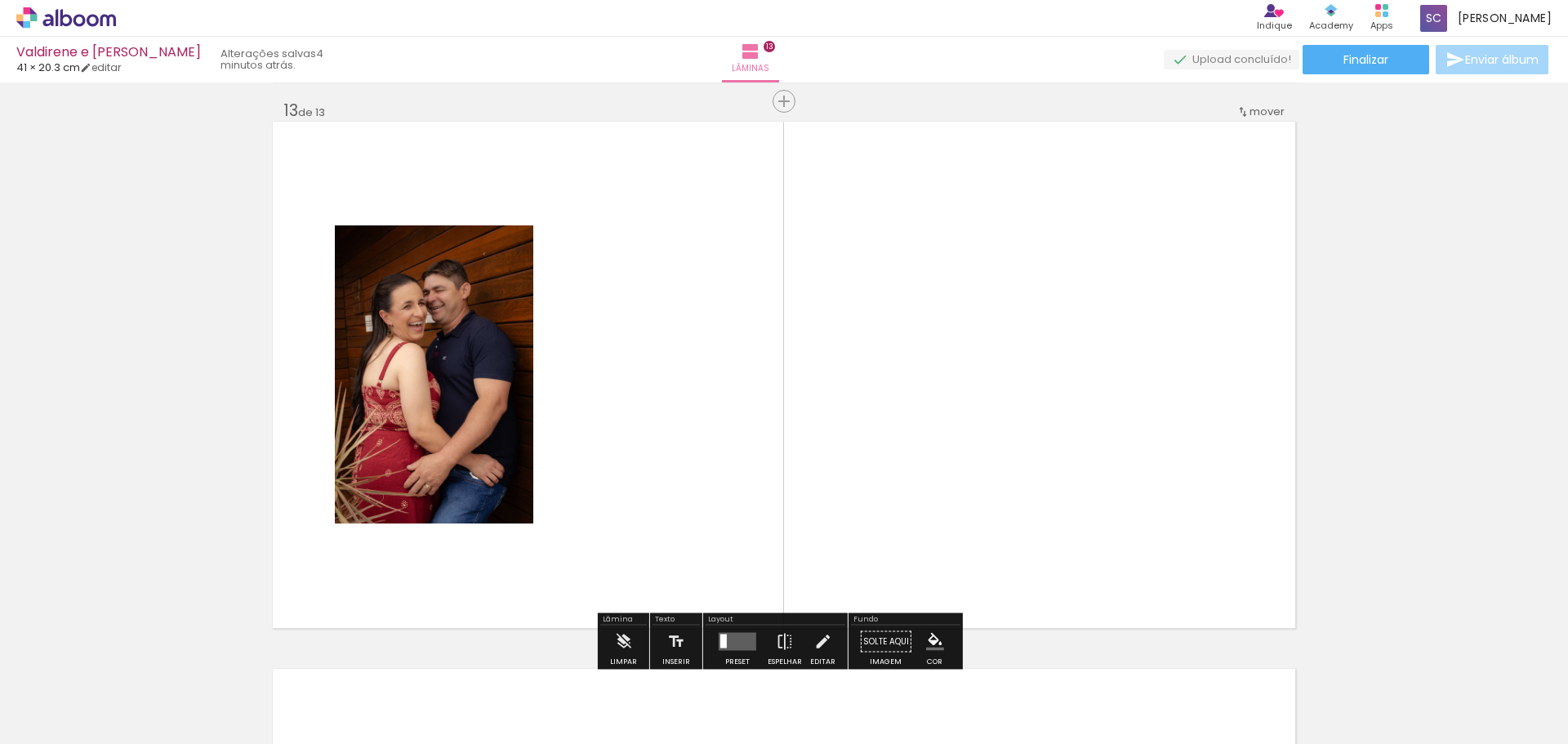
scroll to position [6591, 0]
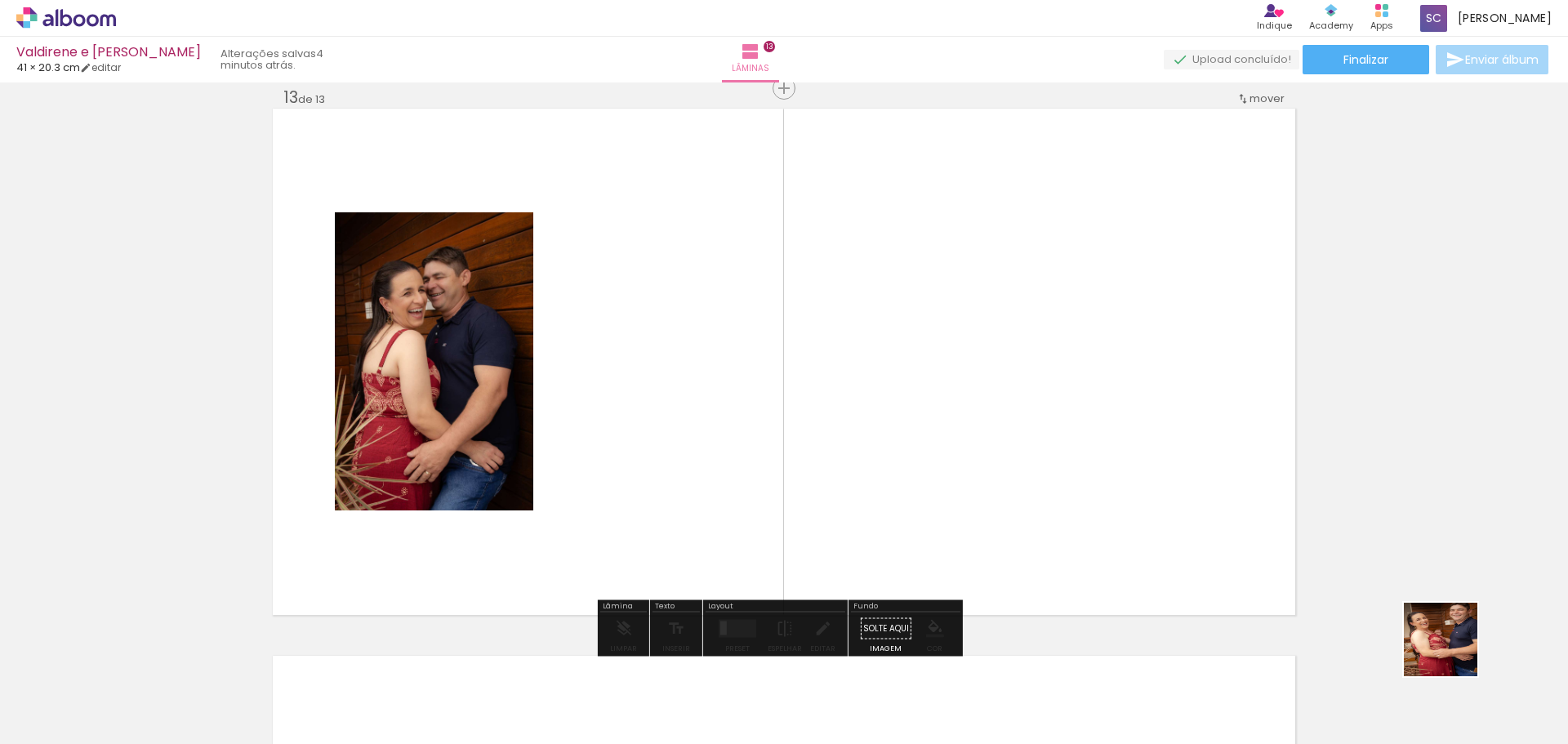
drag, startPoint x: 1518, startPoint y: 690, endPoint x: 983, endPoint y: 430, distance: 594.8
click at [986, 431] on quentale-workspace at bounding box center [784, 372] width 1568 height 744
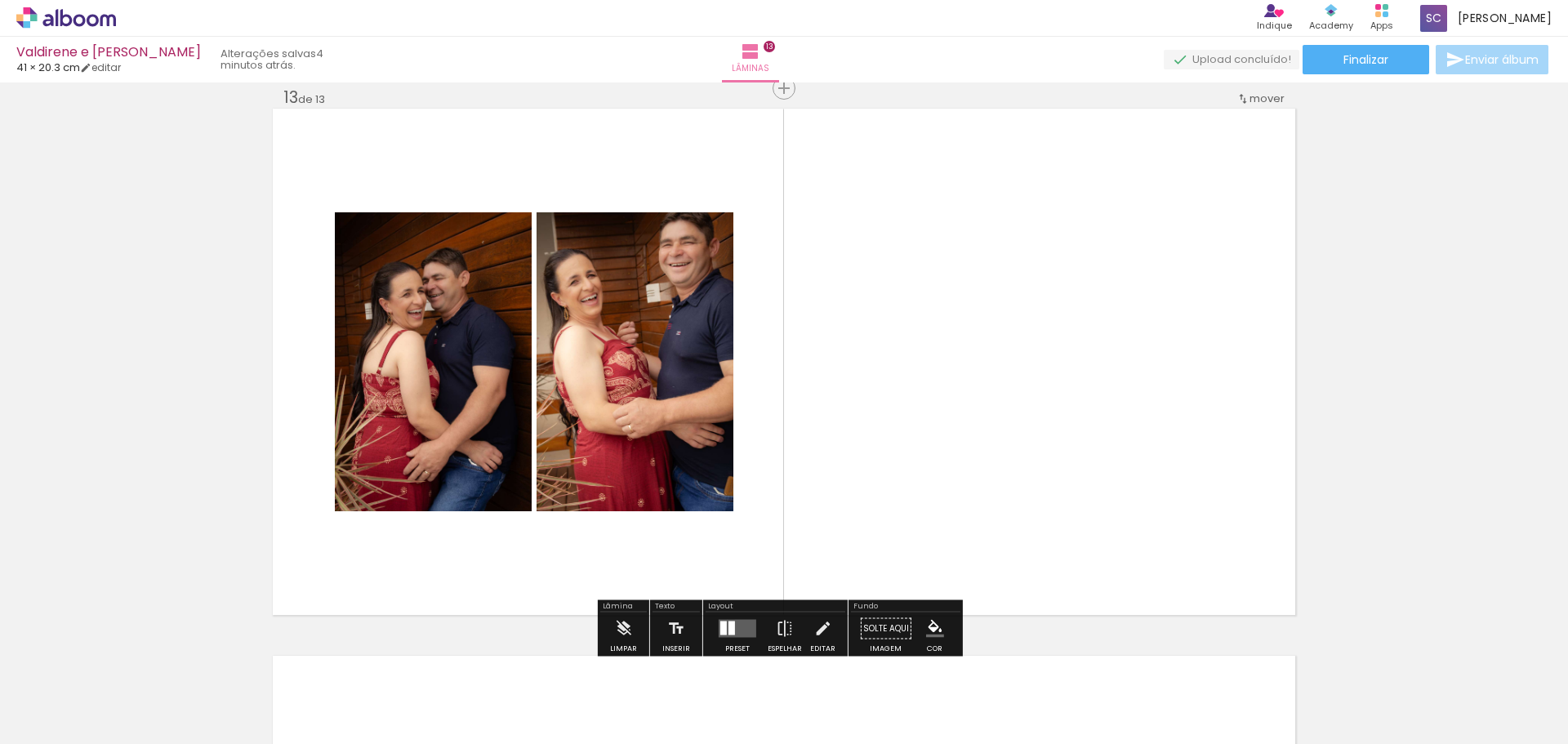
click at [729, 622] on div at bounding box center [732, 629] width 7 height 14
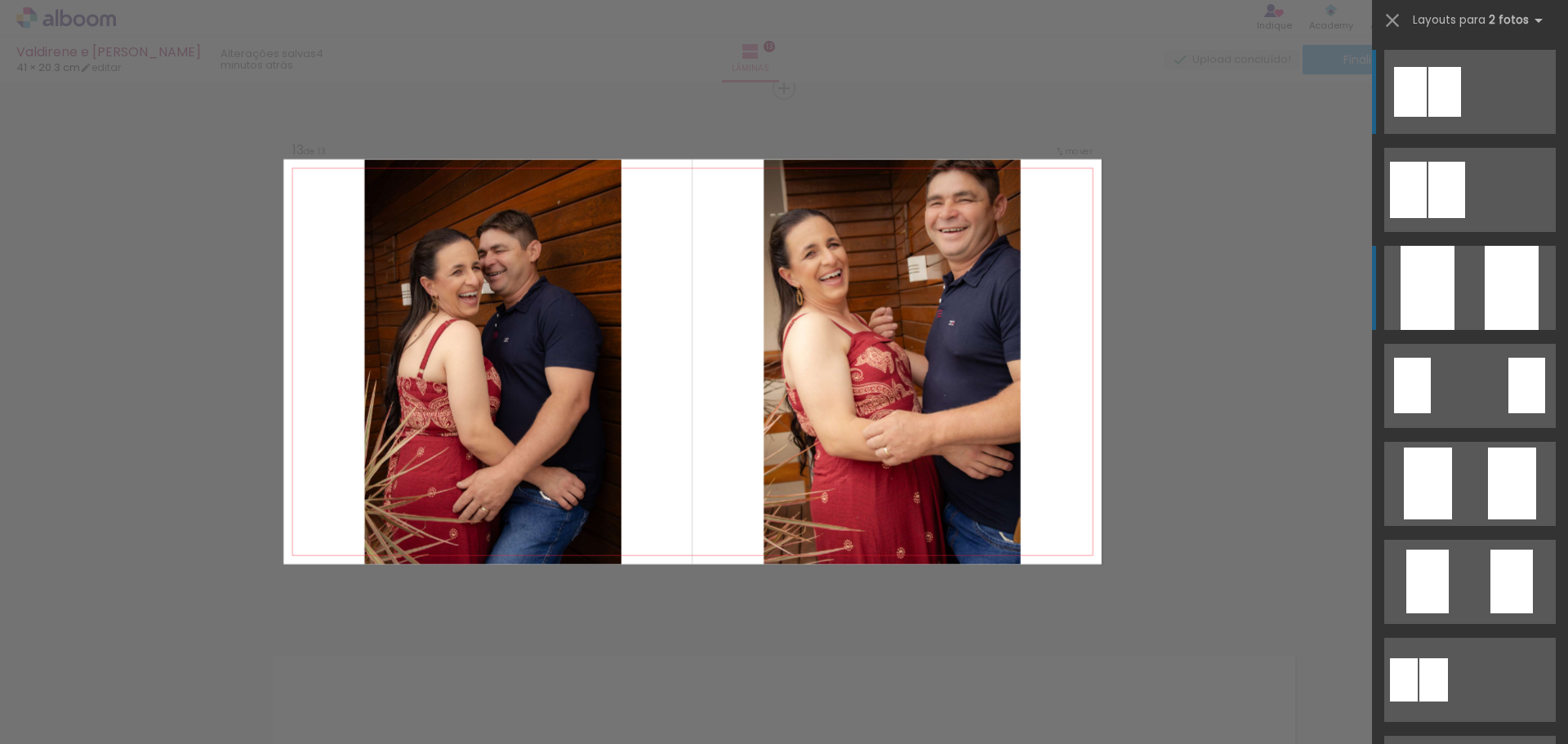
click at [1465, 280] on quentale-layouter at bounding box center [1470, 289] width 172 height 84
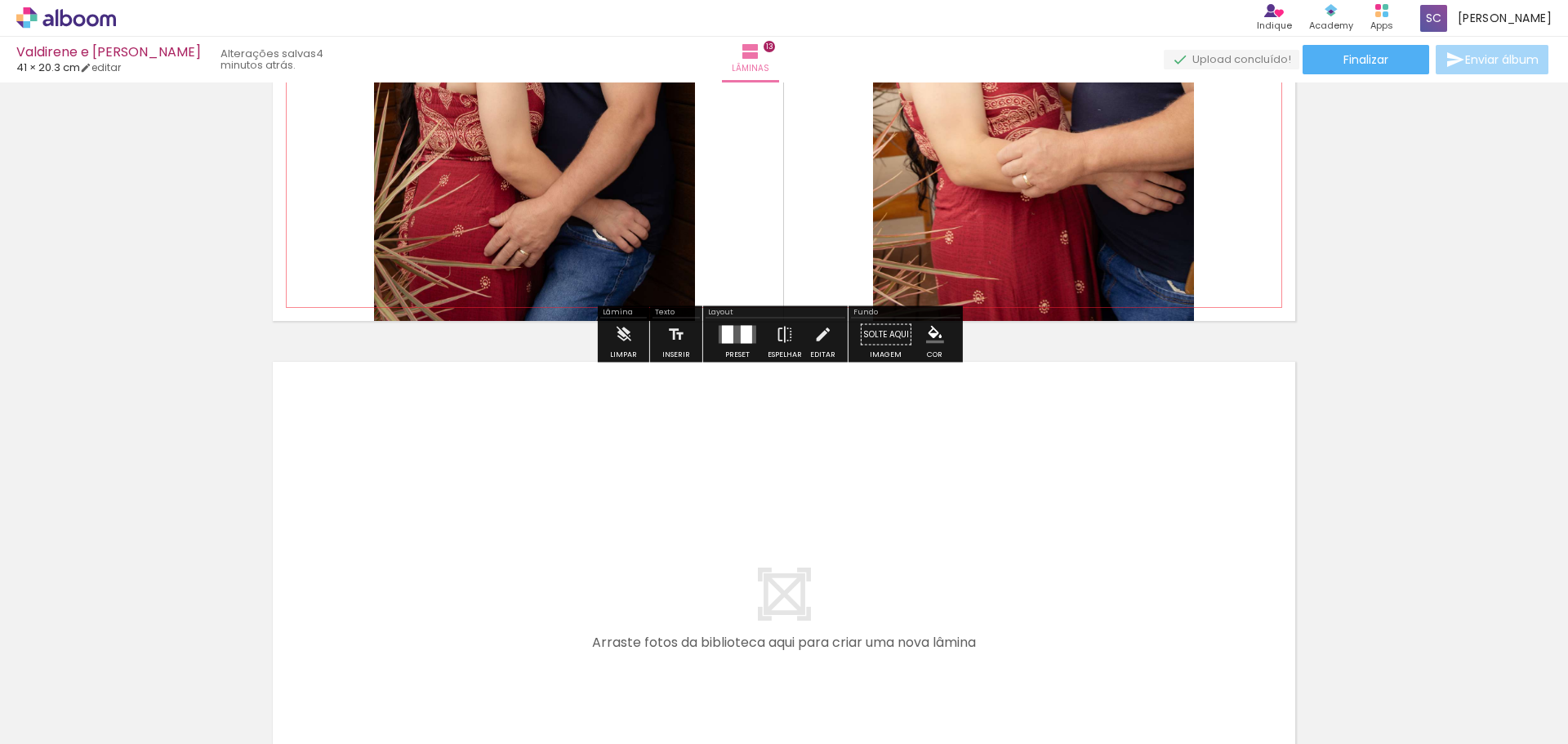
scroll to position [6918, 0]
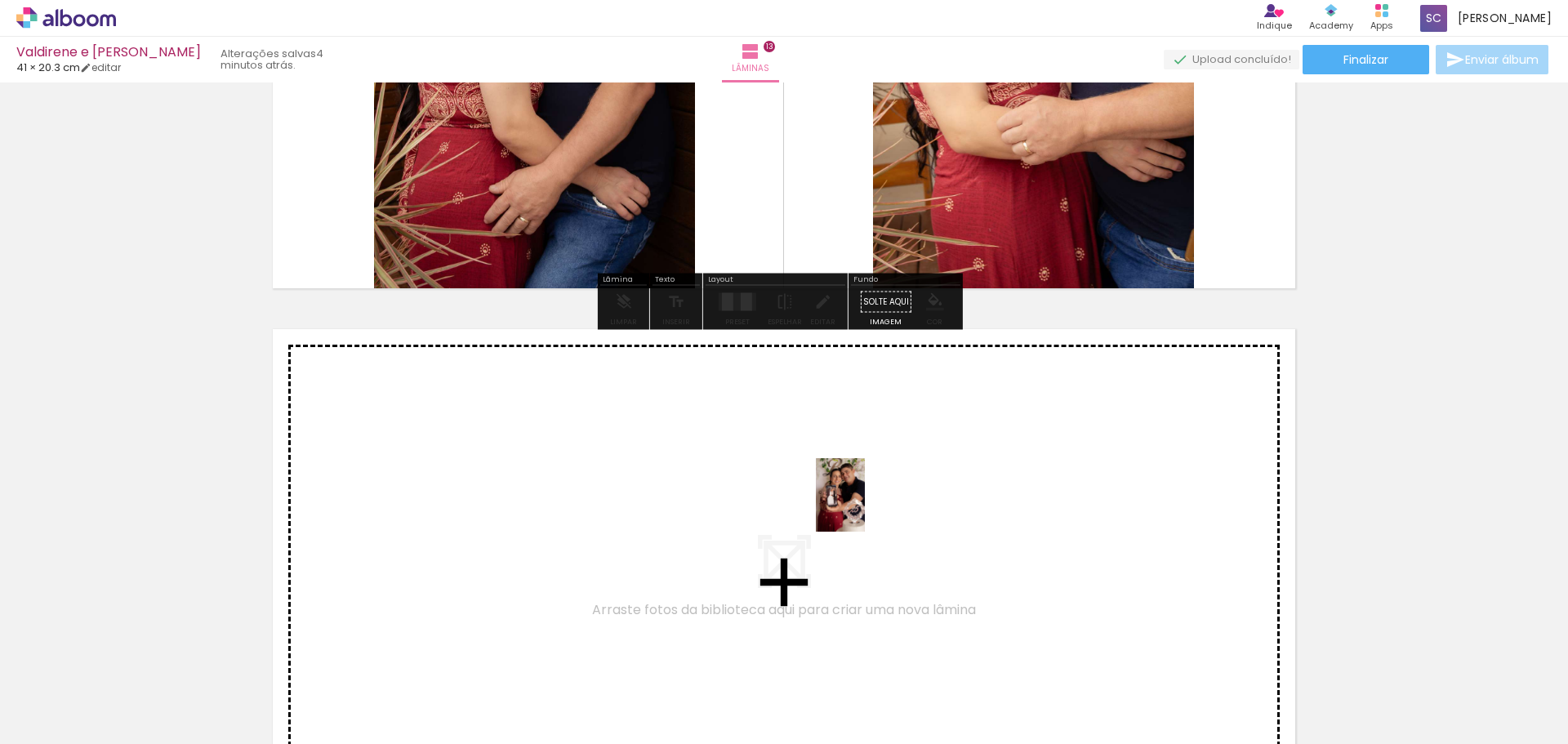
drag, startPoint x: 916, startPoint y: 707, endPoint x: 865, endPoint y: 507, distance: 206.4
click at [865, 507] on quentale-workspace at bounding box center [784, 372] width 1568 height 744
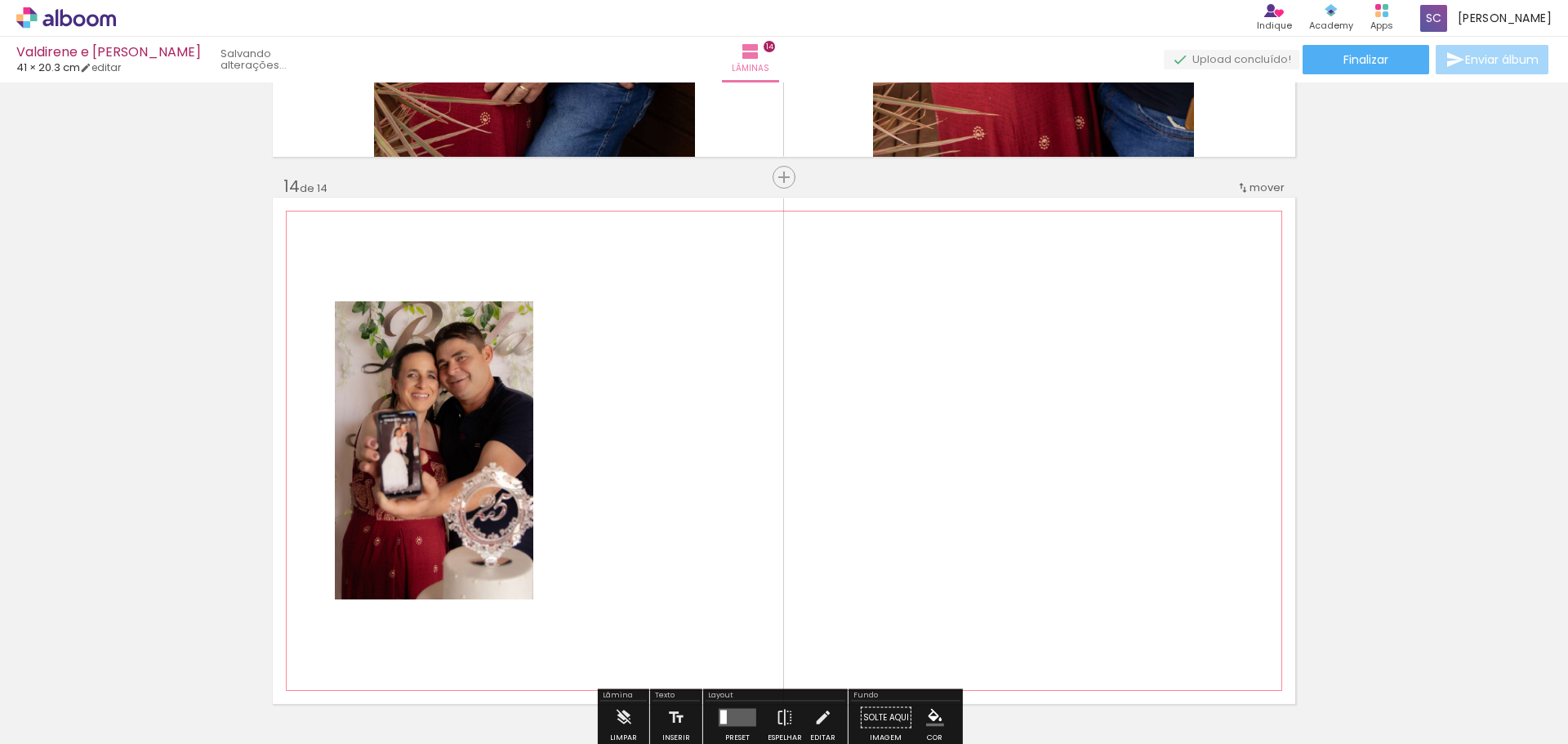
scroll to position [7138, 0]
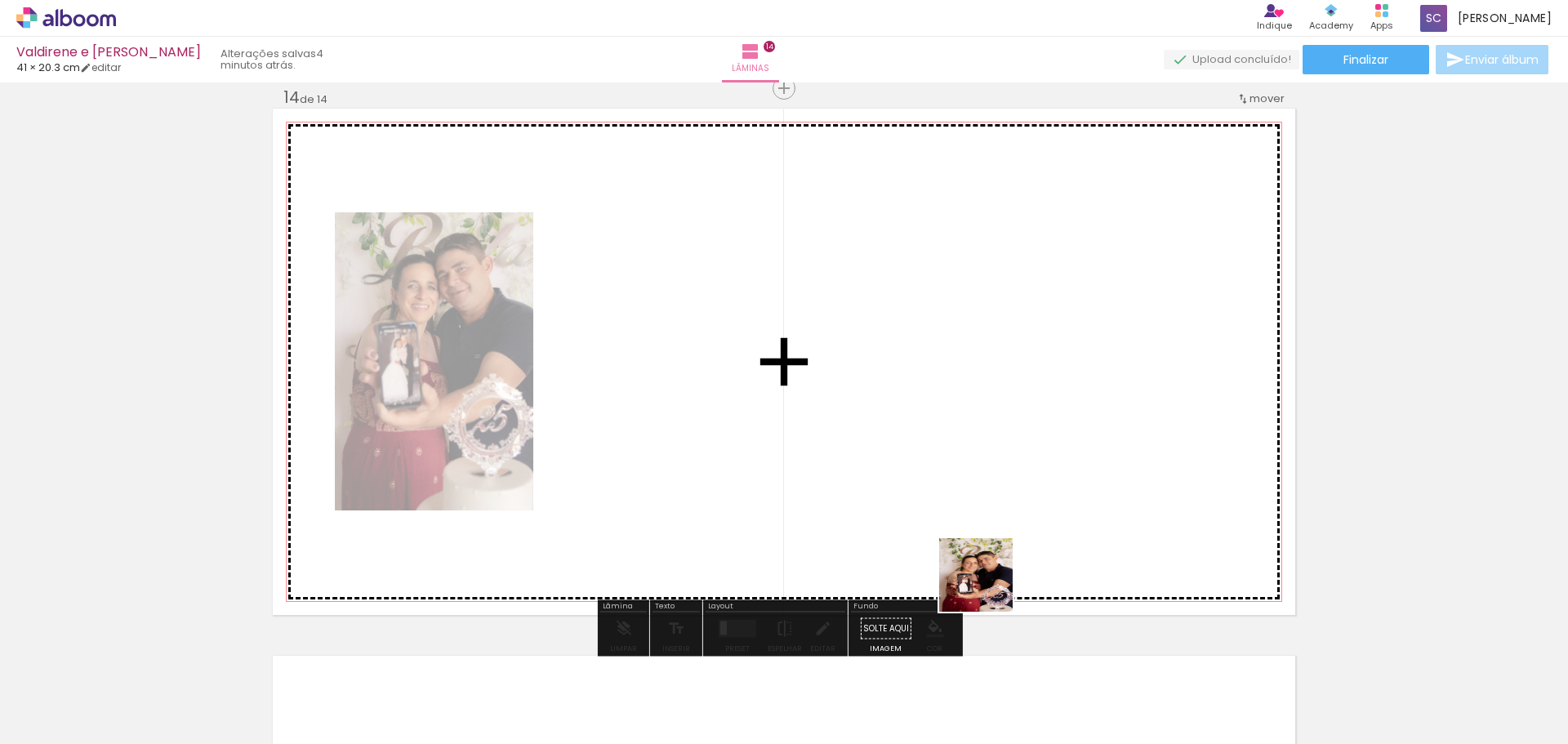
drag, startPoint x: 1007, startPoint y: 706, endPoint x: 979, endPoint y: 439, distance: 268.5
click at [979, 439] on quentale-workspace at bounding box center [784, 372] width 1568 height 744
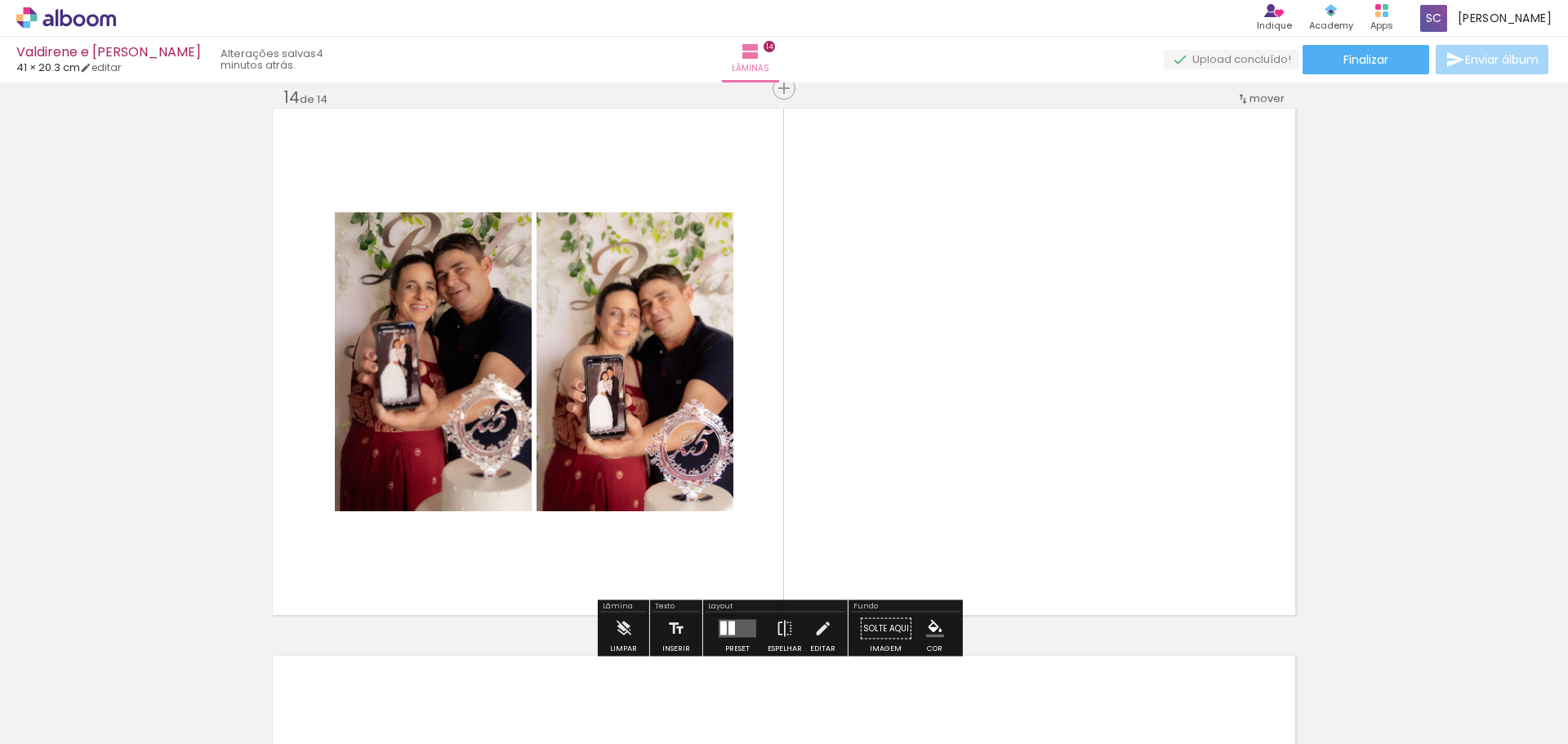
click at [752, 623] on quentale-layouter at bounding box center [738, 629] width 37 height 18
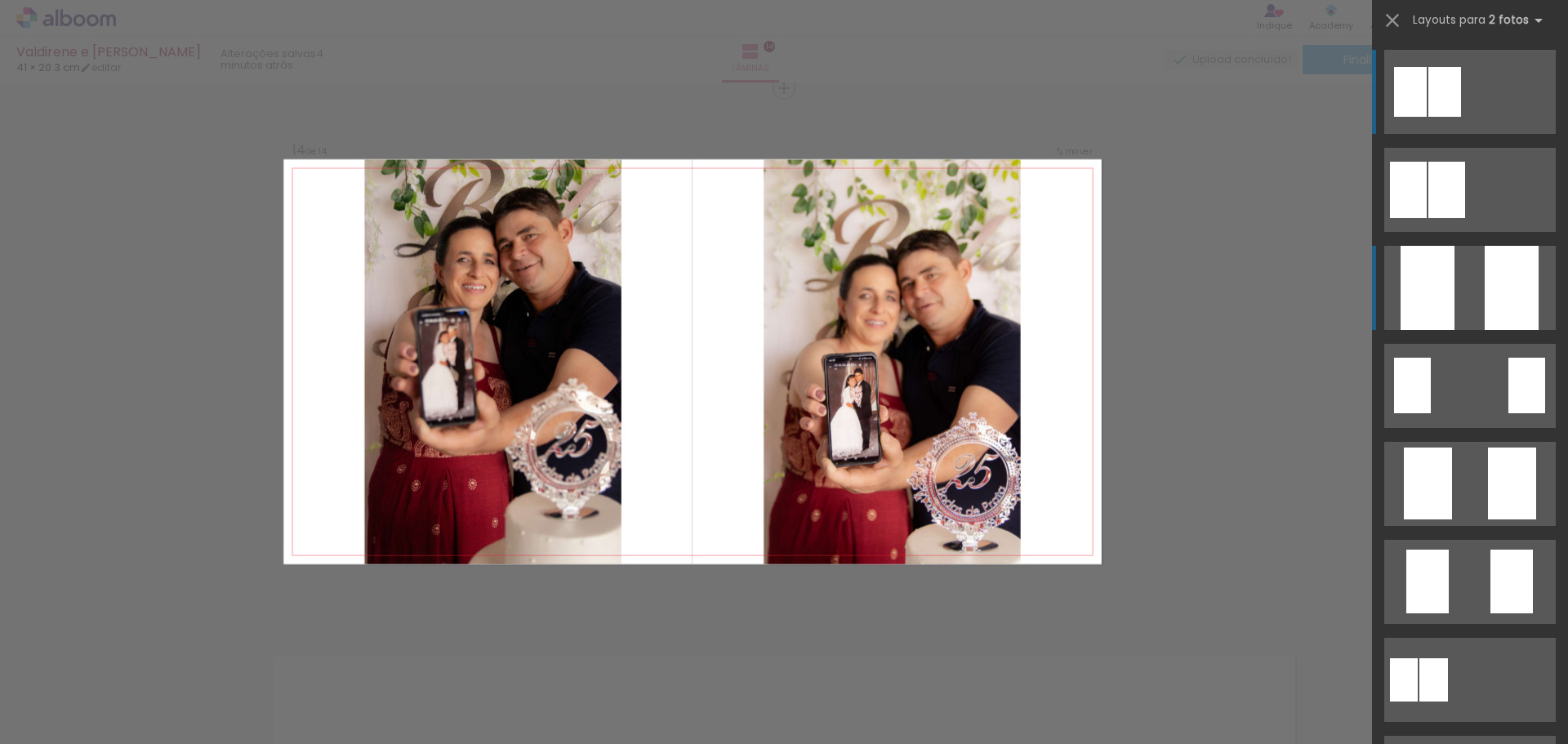
click at [1465, 291] on quentale-layouter at bounding box center [1470, 289] width 172 height 84
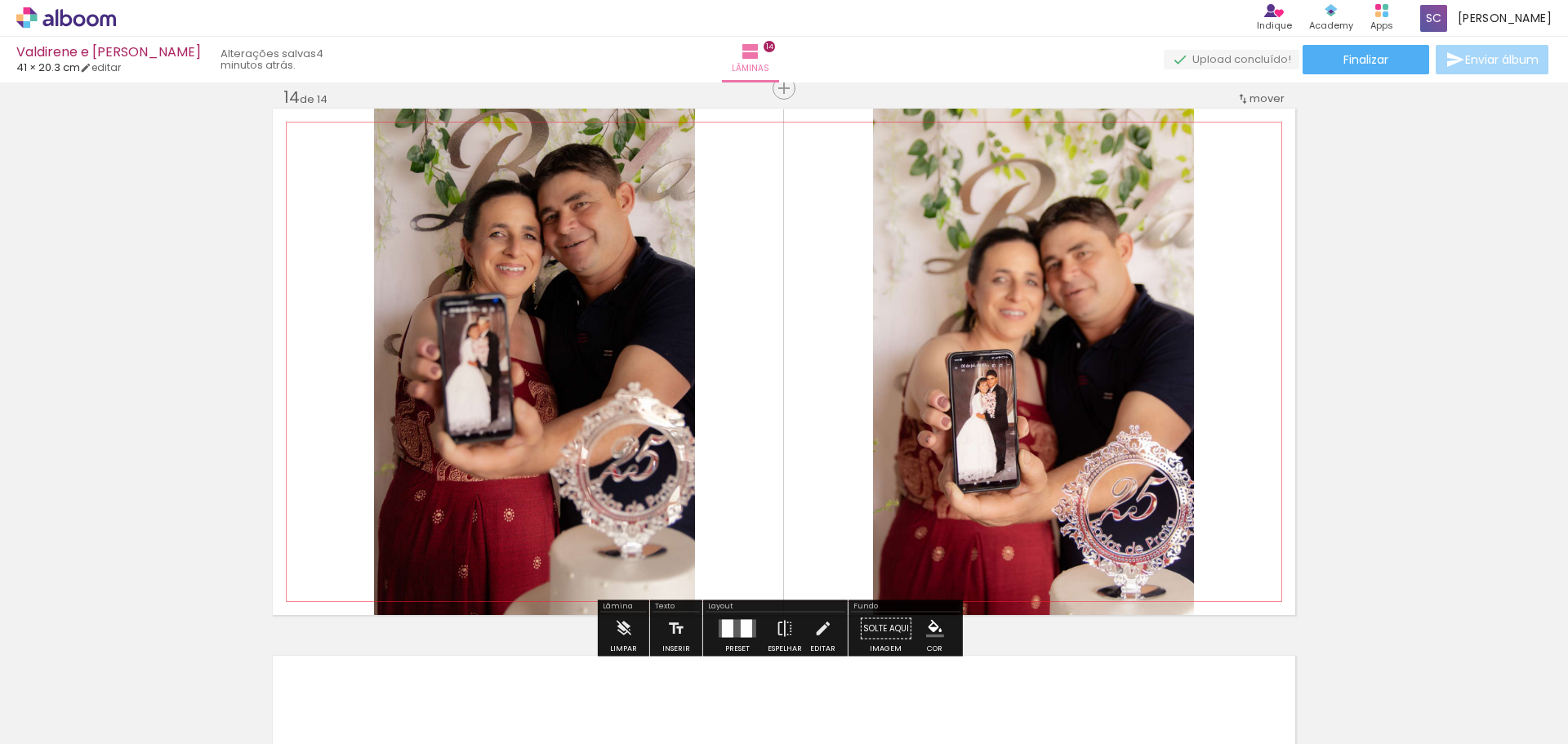
click at [1104, 234] on quentale-photo at bounding box center [1033, 362] width 321 height 506
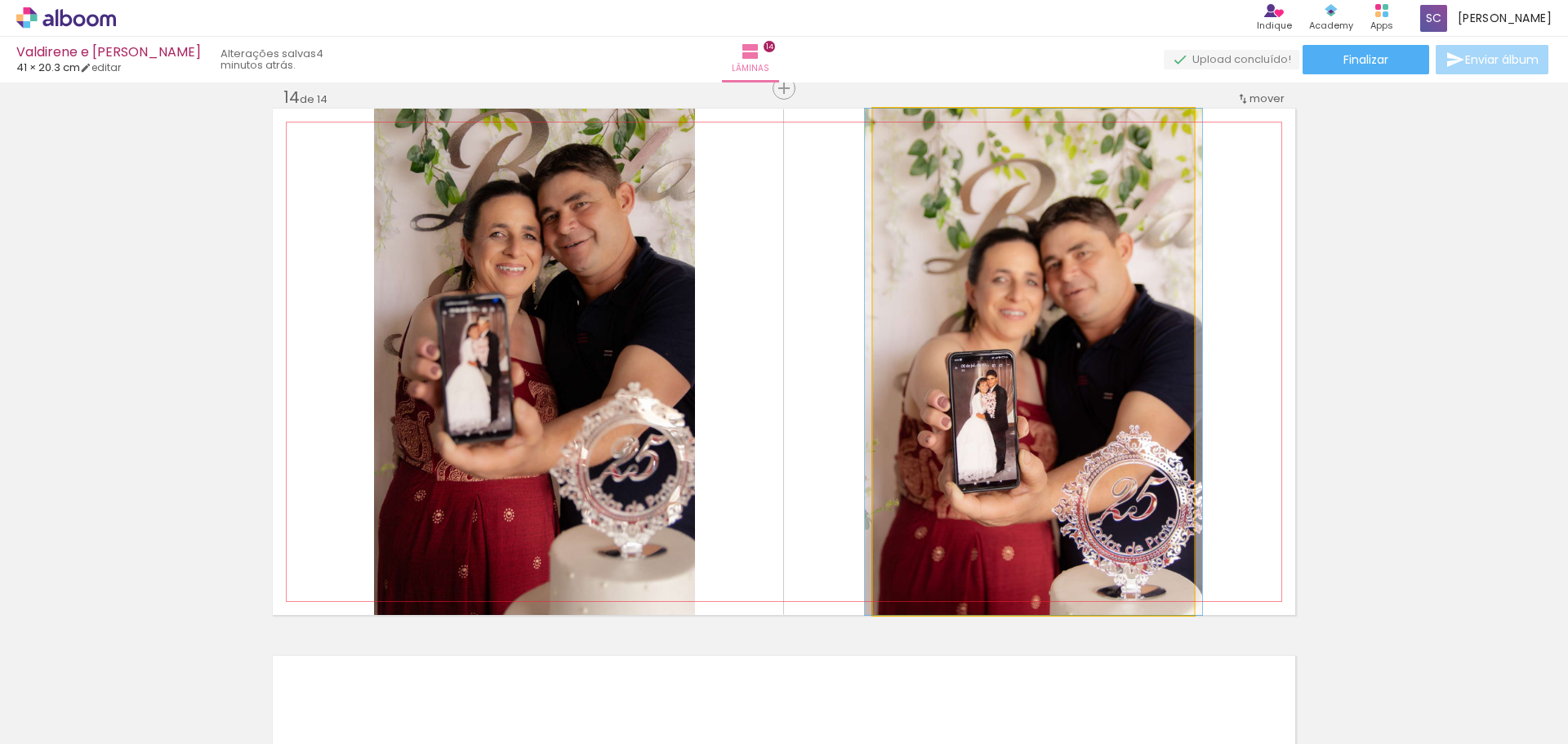
click at [1104, 234] on quentale-photo at bounding box center [1033, 362] width 321 height 506
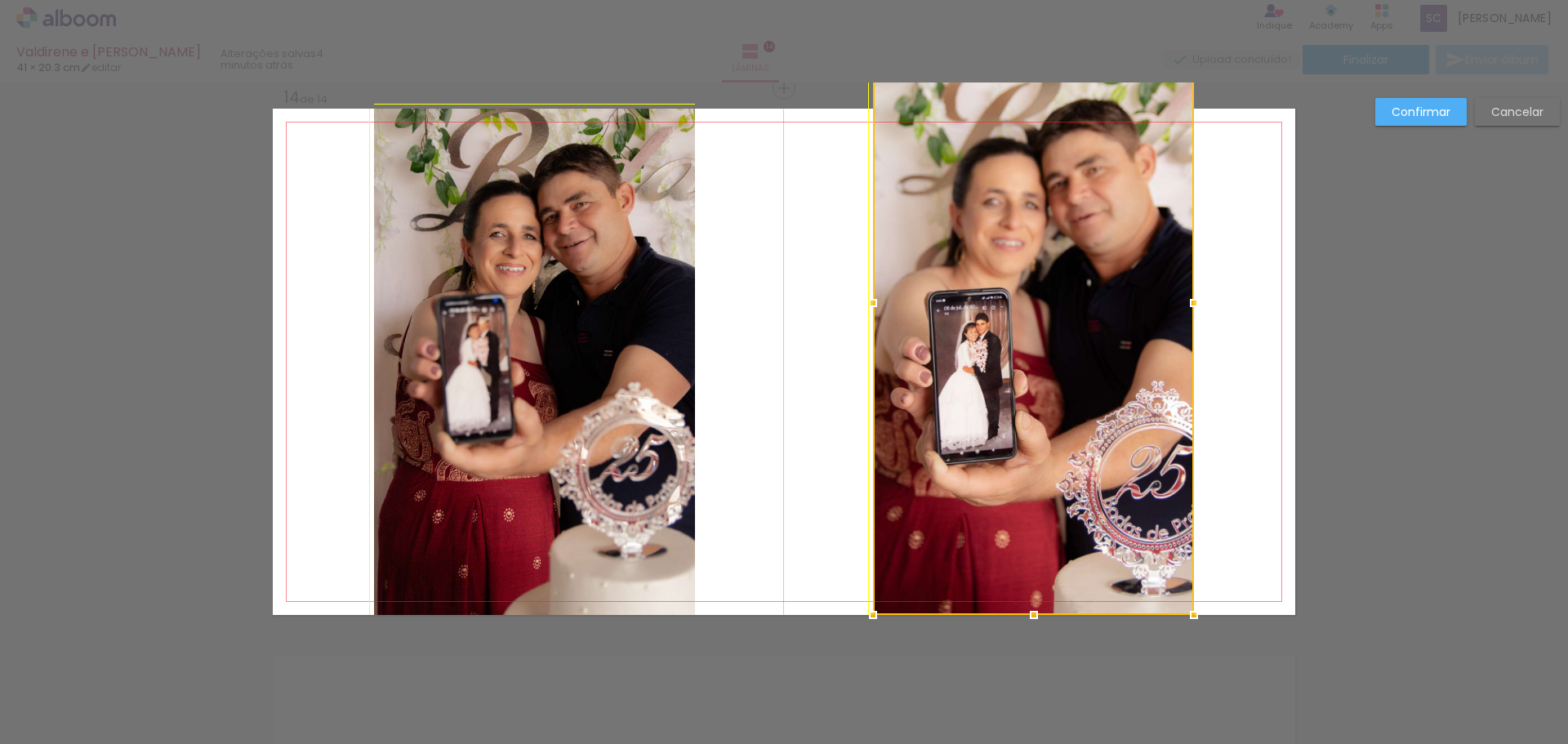
drag, startPoint x: 1188, startPoint y: 104, endPoint x: 1197, endPoint y: 94, distance: 13.5
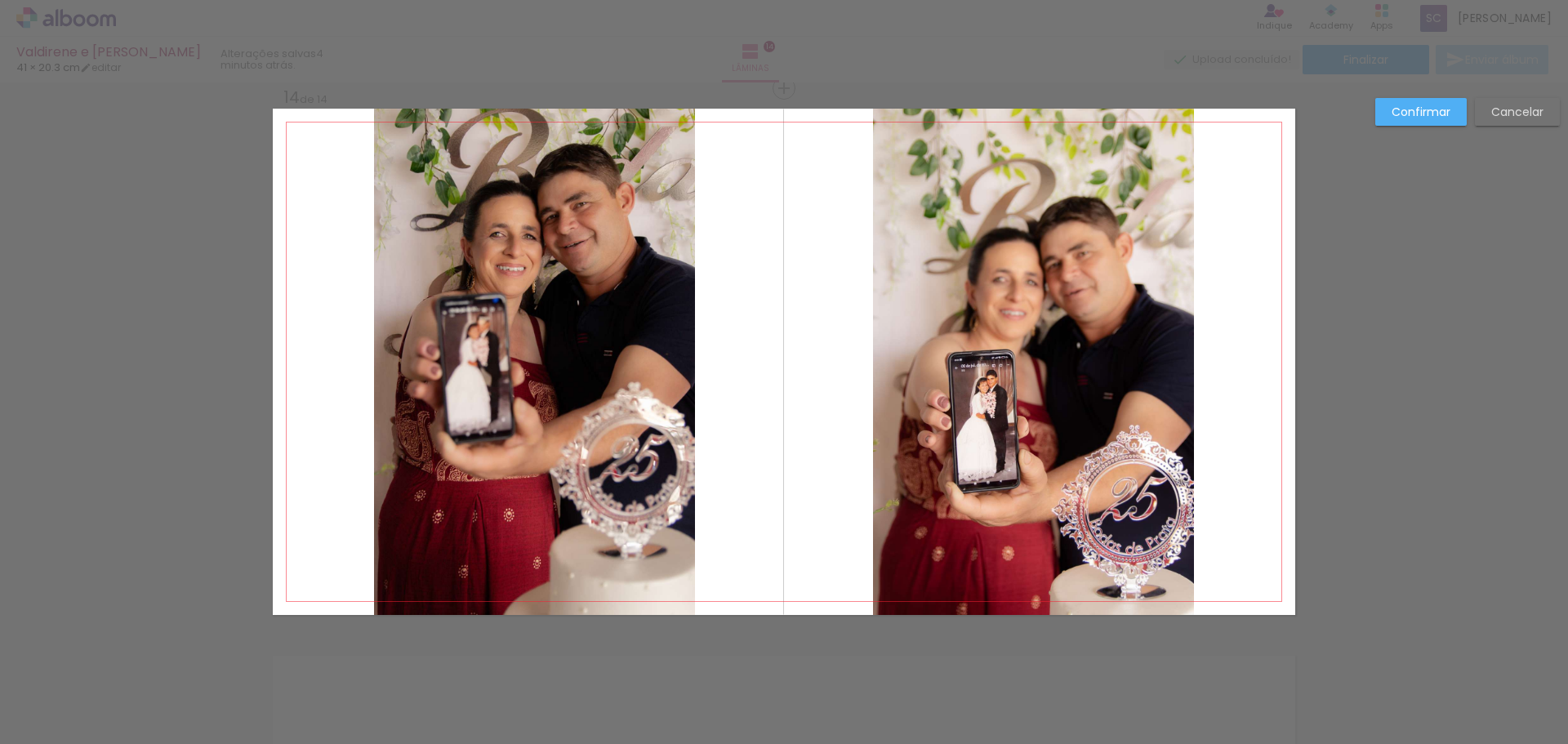
click at [1143, 191] on quentale-photo at bounding box center [1033, 362] width 321 height 506
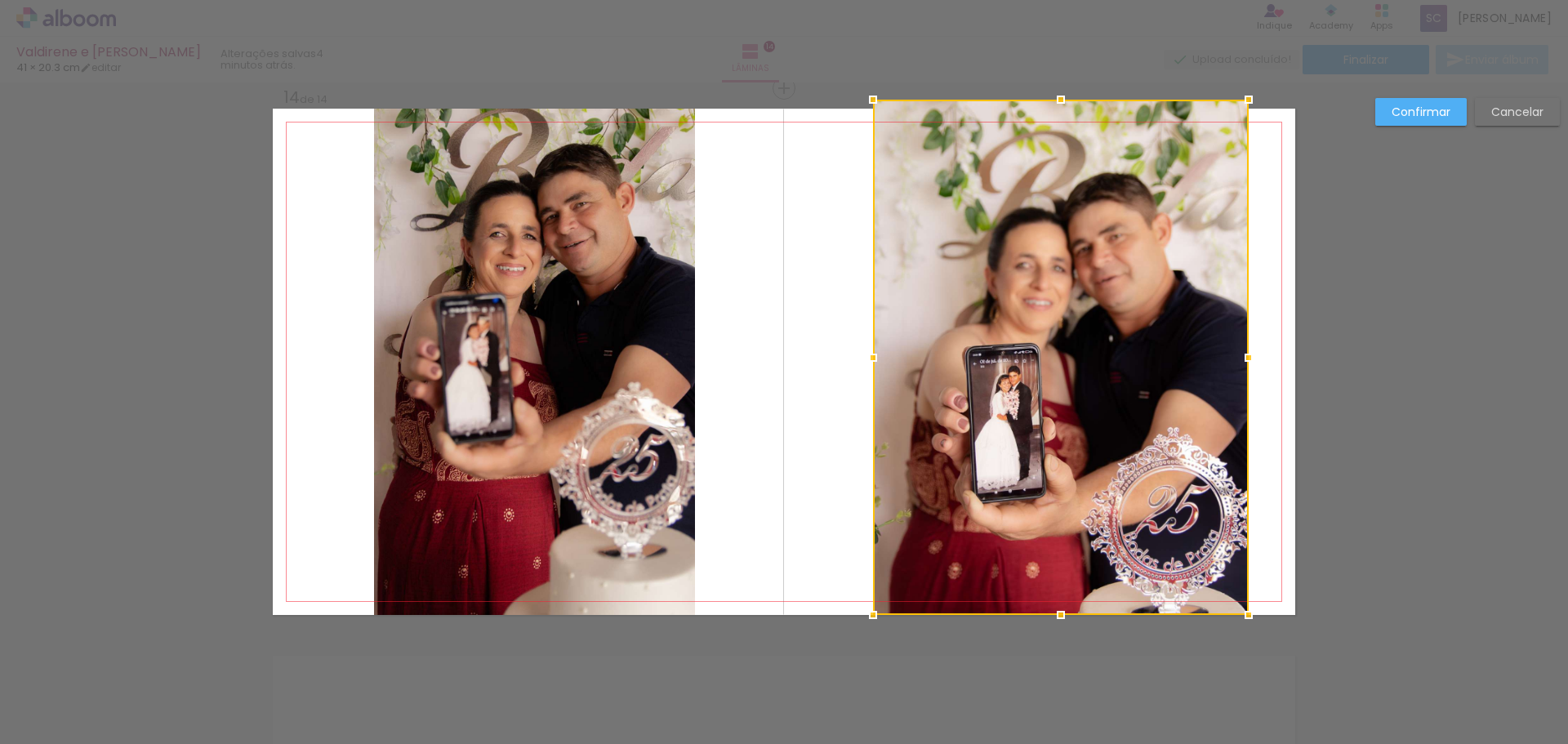
drag, startPoint x: 1192, startPoint y: 103, endPoint x: 1237, endPoint y: 40, distance: 77.4
click at [1237, 0] on div "Valdirene e Pedro 41 × 20.3 cm editar 4 minutos atrás. Lâminas 14 Finalizar Env…" at bounding box center [784, 0] width 1568 height 0
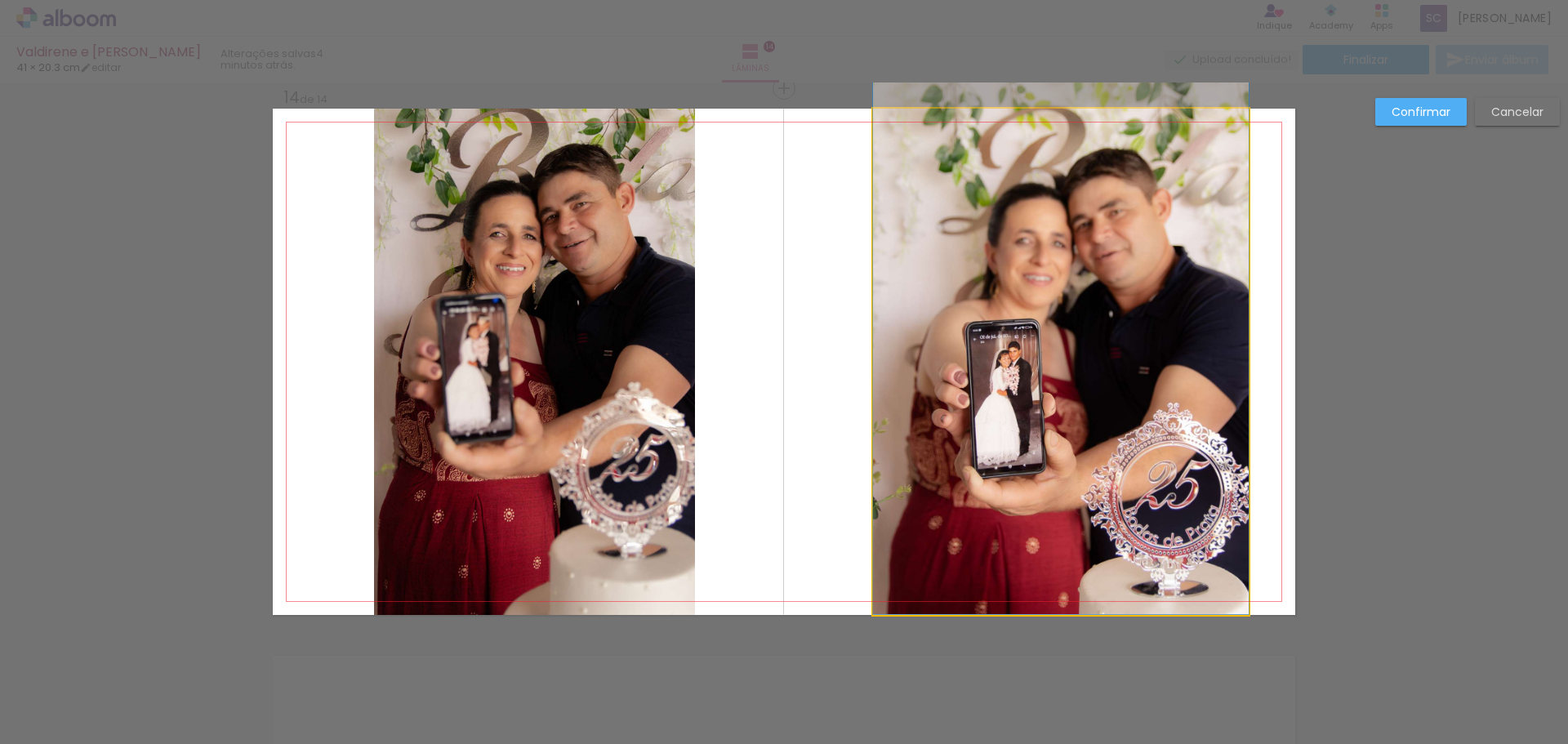
drag, startPoint x: 1113, startPoint y: 339, endPoint x: 1091, endPoint y: 258, distance: 83.9
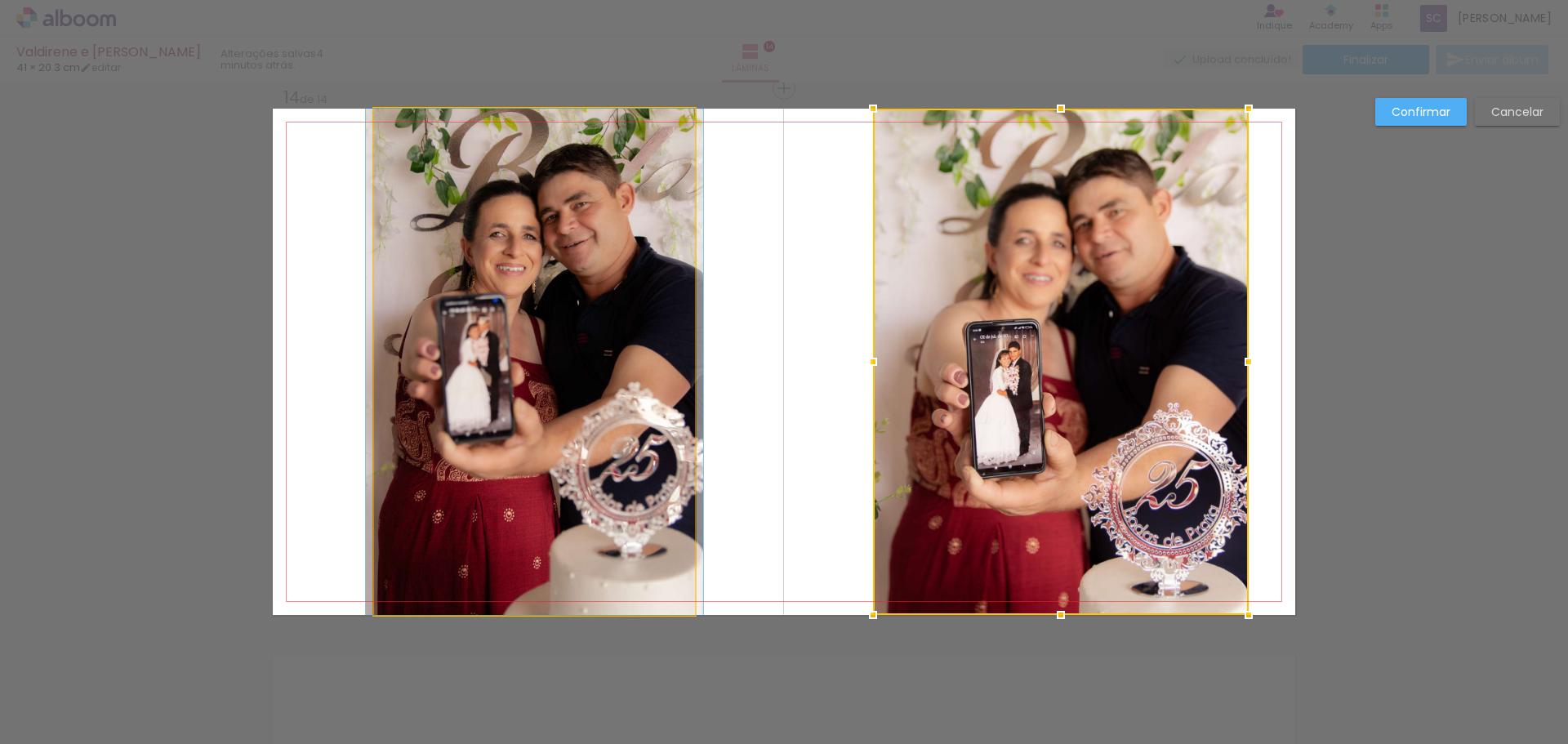
click at [635, 334] on quentale-photo at bounding box center [534, 362] width 321 height 506
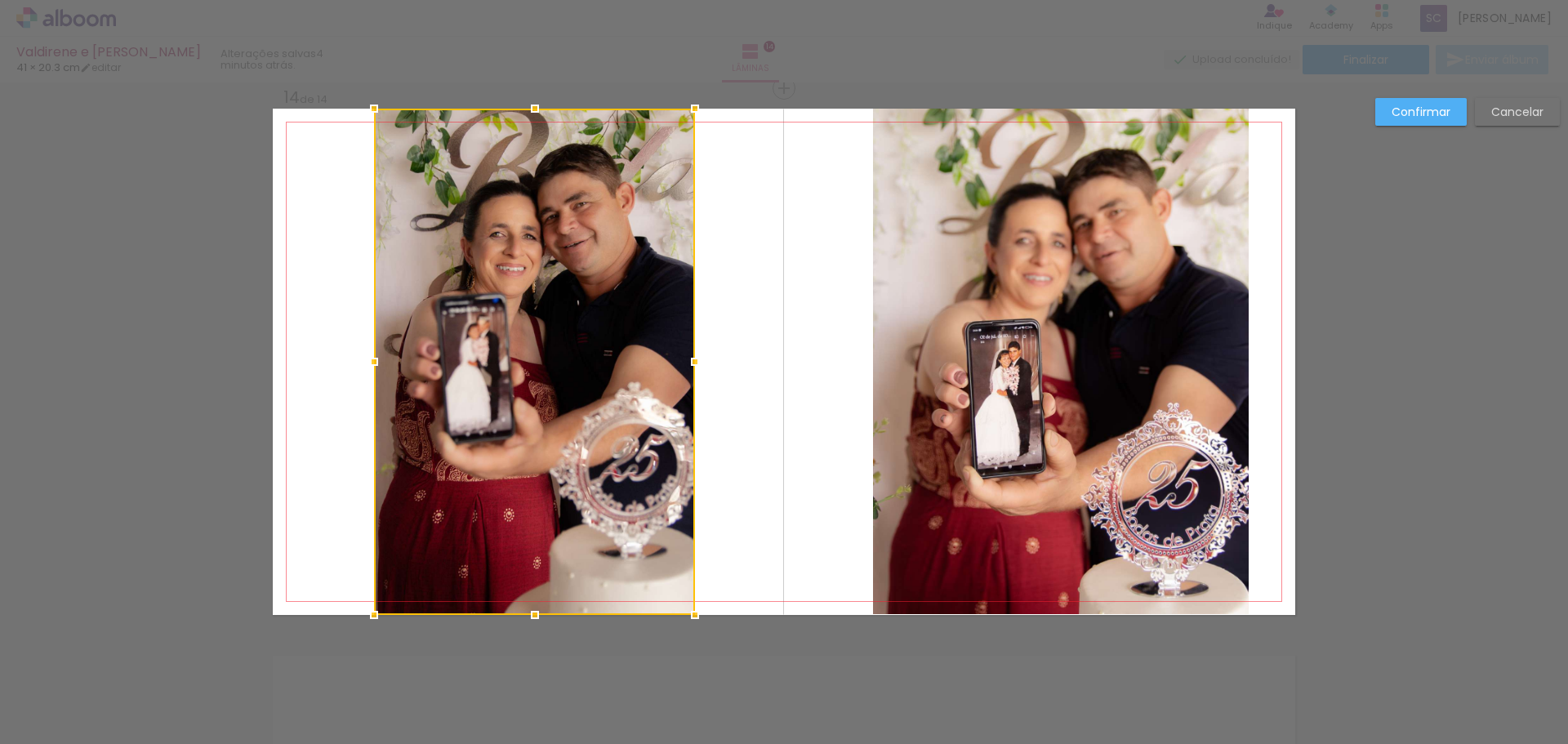
click at [0, 0] on slot "Confirmar" at bounding box center [0, 0] width 0 height 0
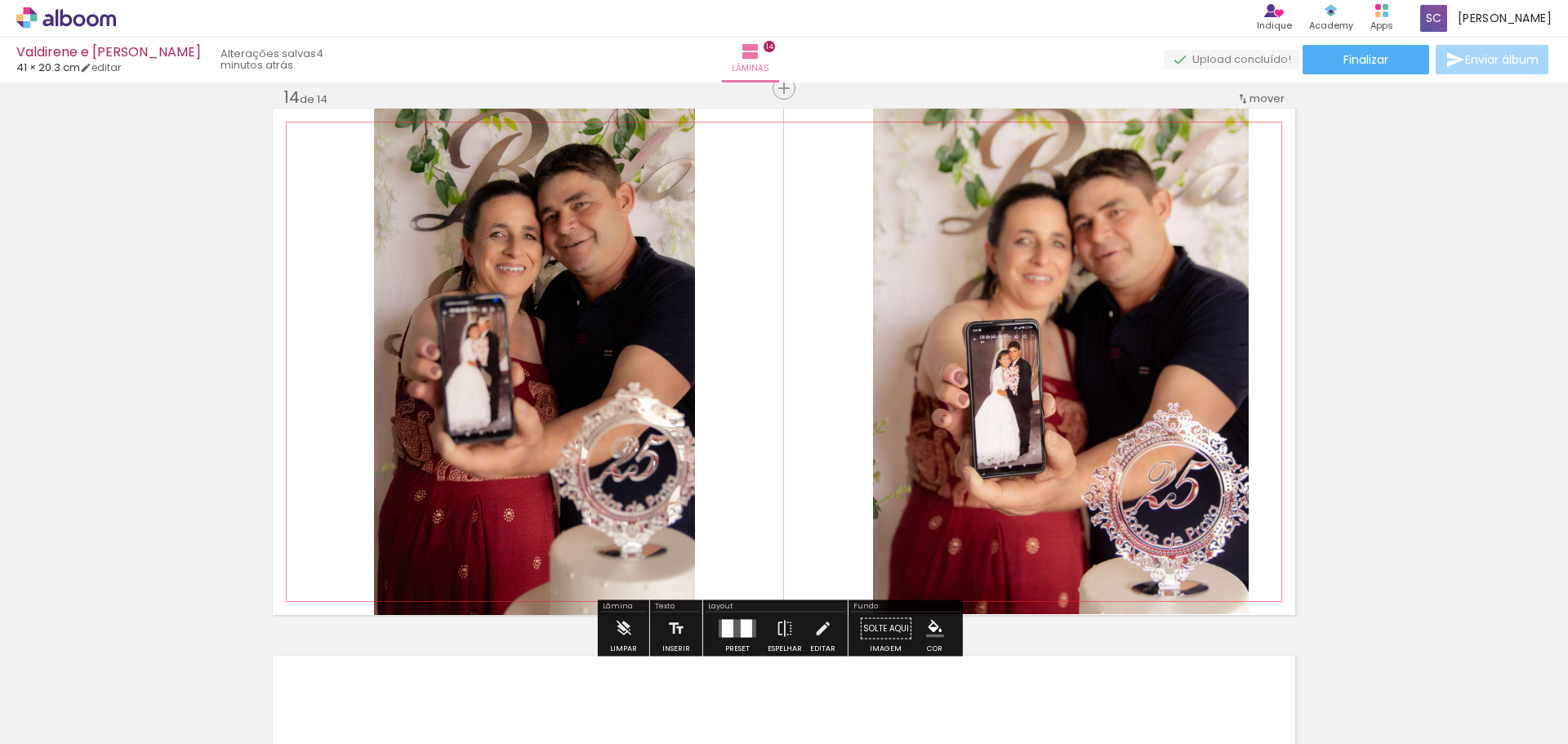
click at [598, 389] on quentale-photo at bounding box center [534, 362] width 321 height 506
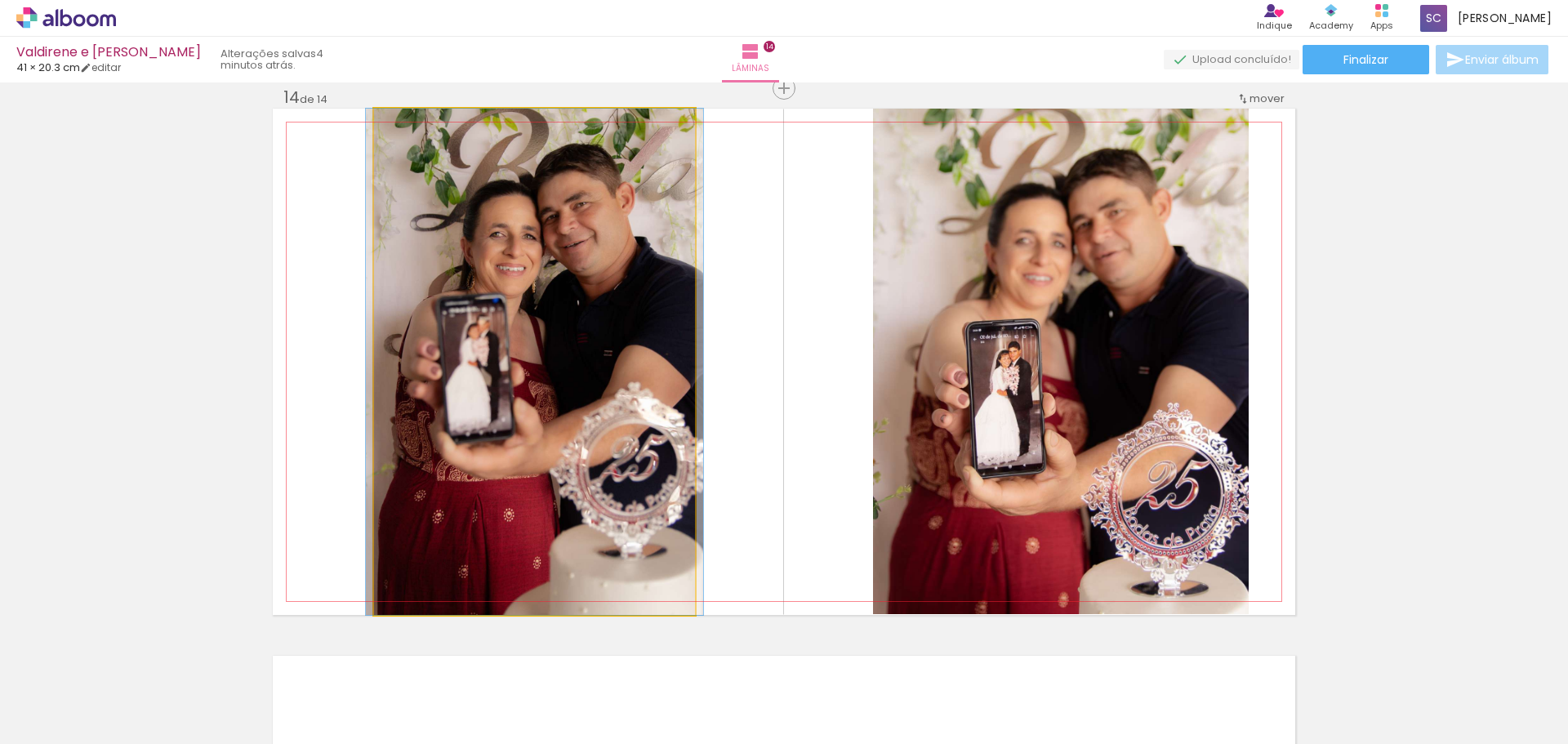
click at [557, 472] on quentale-photo at bounding box center [534, 362] width 321 height 506
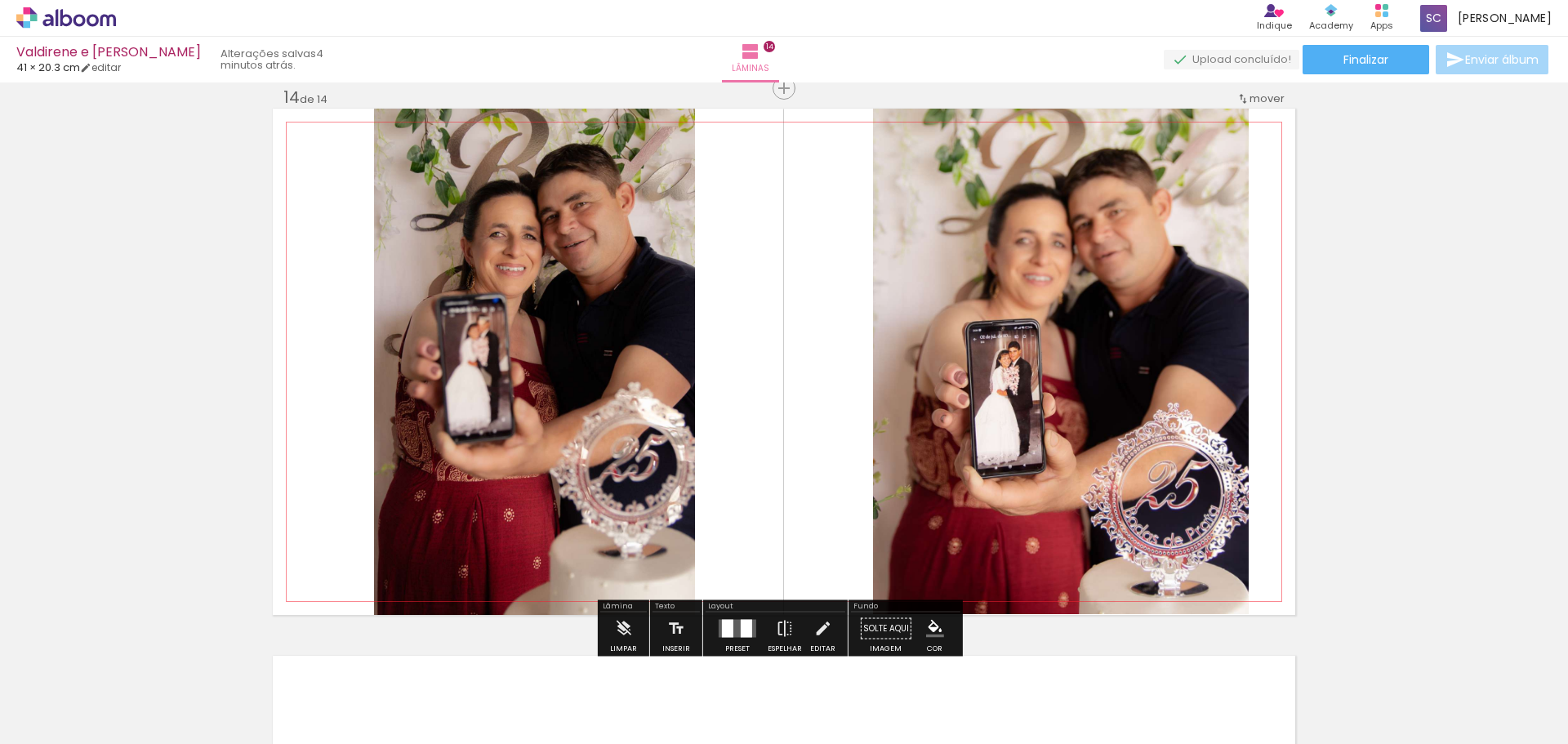
click at [514, 482] on quentale-photo at bounding box center [534, 362] width 321 height 506
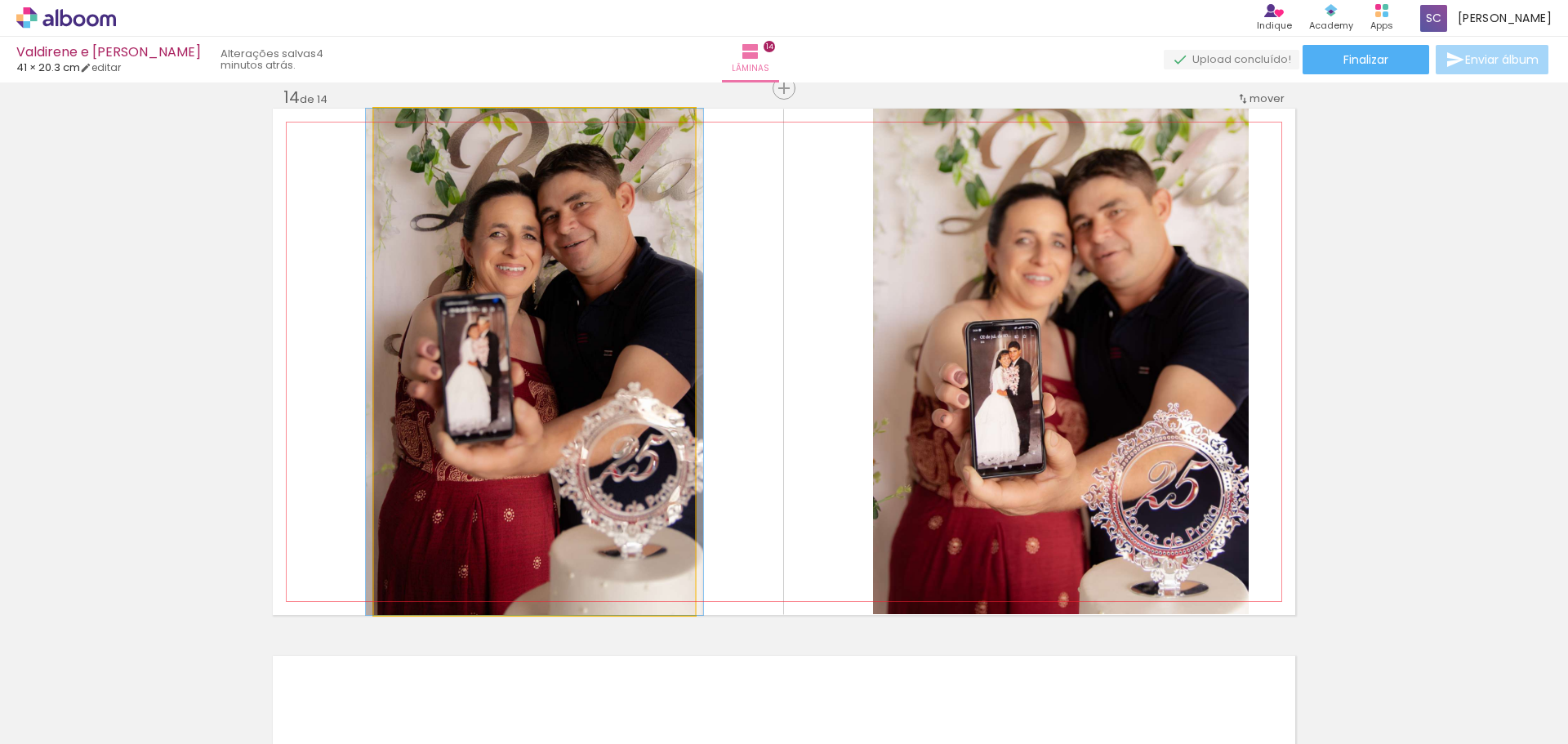
click at [407, 534] on quentale-photo at bounding box center [534, 362] width 321 height 506
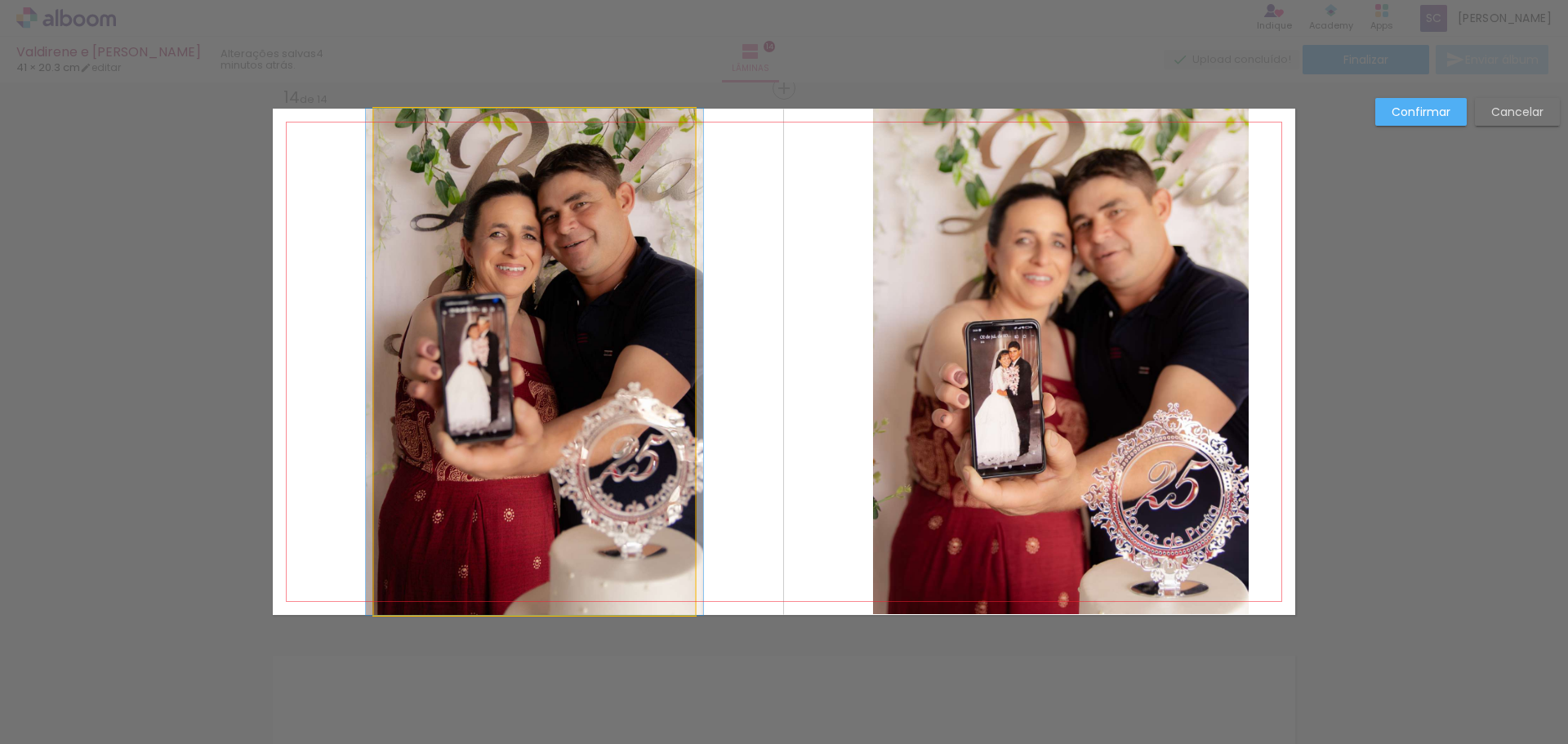
click at [504, 291] on quentale-photo at bounding box center [534, 362] width 321 height 506
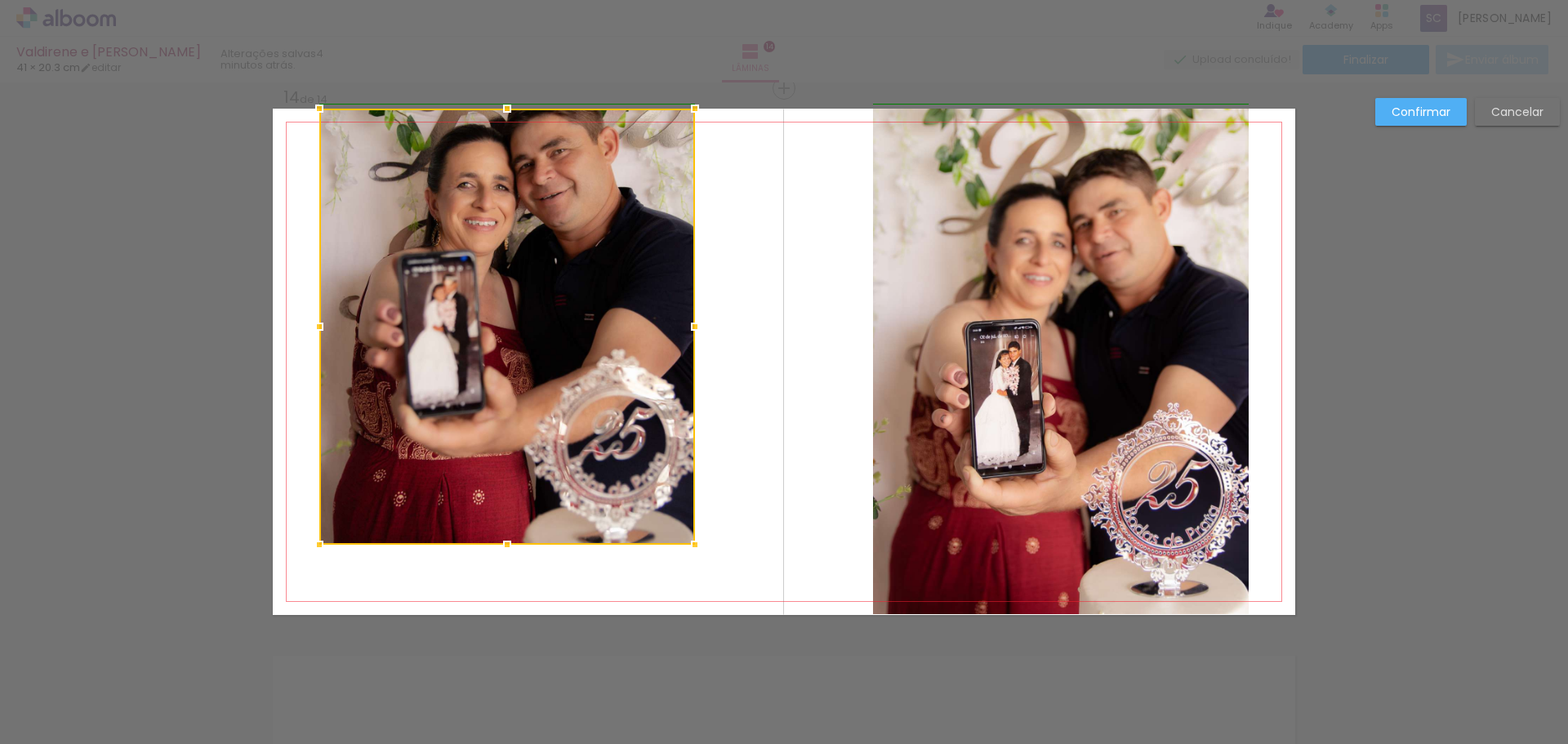
drag, startPoint x: 367, startPoint y: 617, endPoint x: 320, endPoint y: 717, distance: 110.5
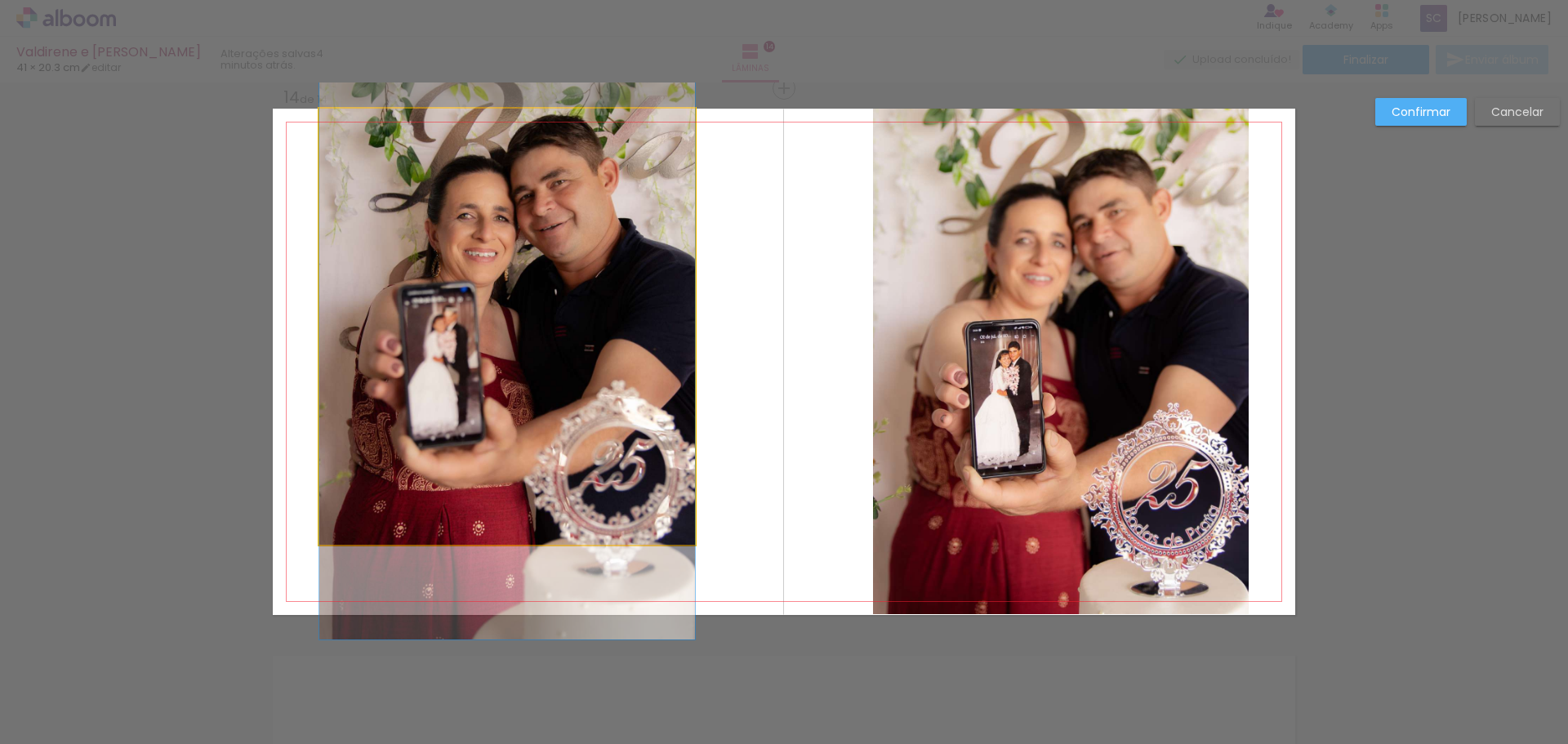
drag, startPoint x: 473, startPoint y: 466, endPoint x: 584, endPoint y: 495, distance: 114.7
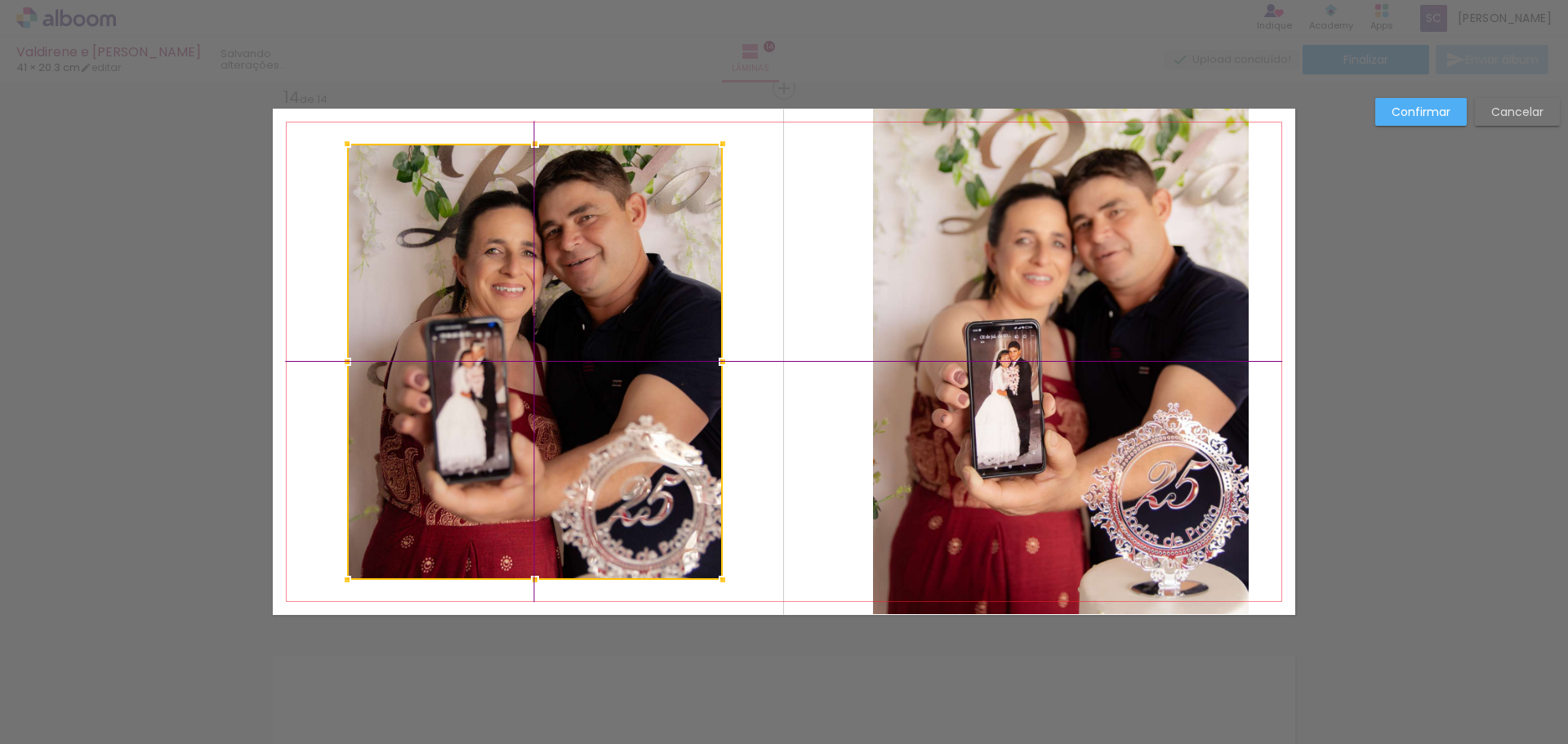
drag, startPoint x: 619, startPoint y: 472, endPoint x: 656, endPoint y: 531, distance: 69.6
click at [656, 531] on div at bounding box center [535, 362] width 376 height 437
click at [0, 0] on slot "Cancelar" at bounding box center [0, 0] width 0 height 0
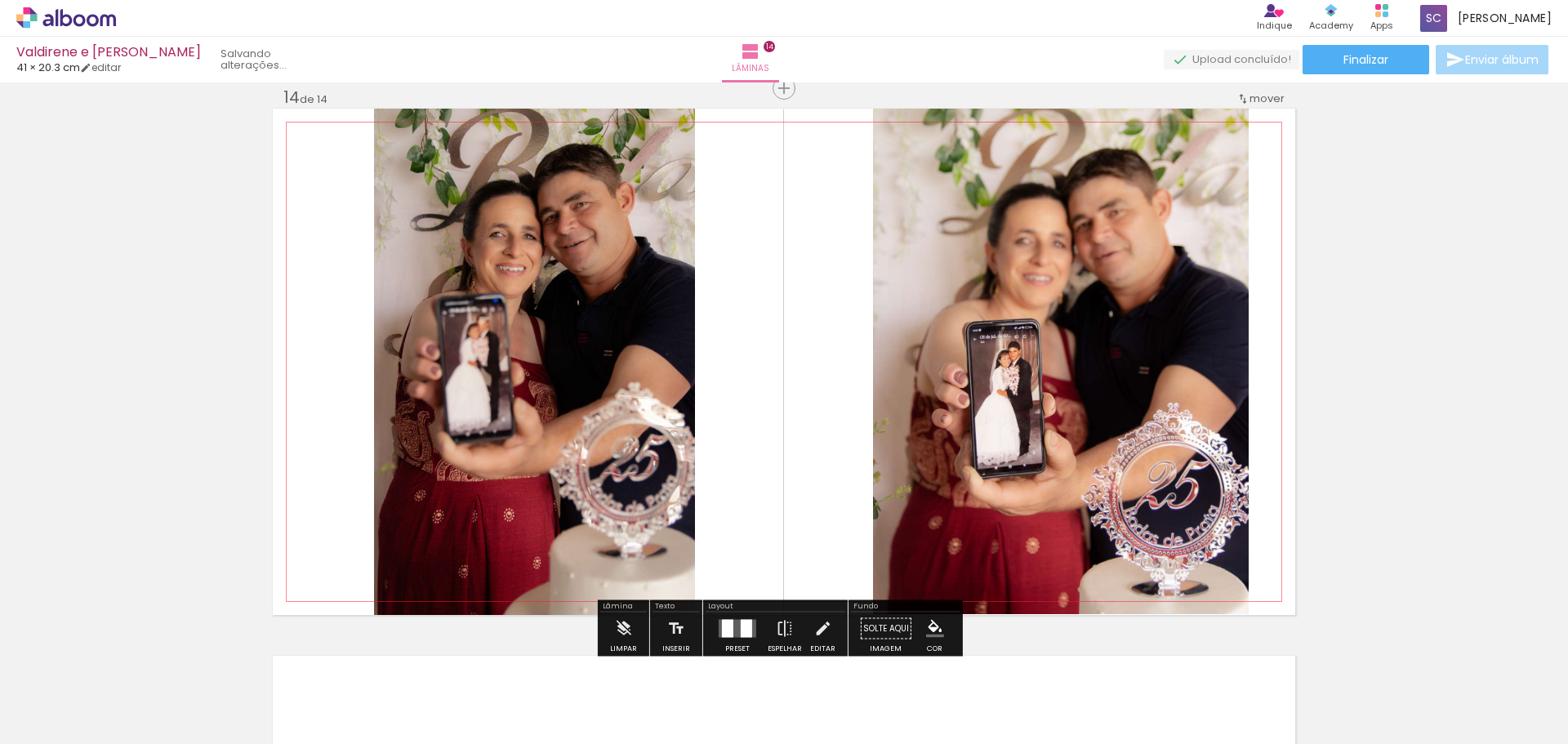
click at [618, 404] on quentale-photo at bounding box center [534, 362] width 321 height 506
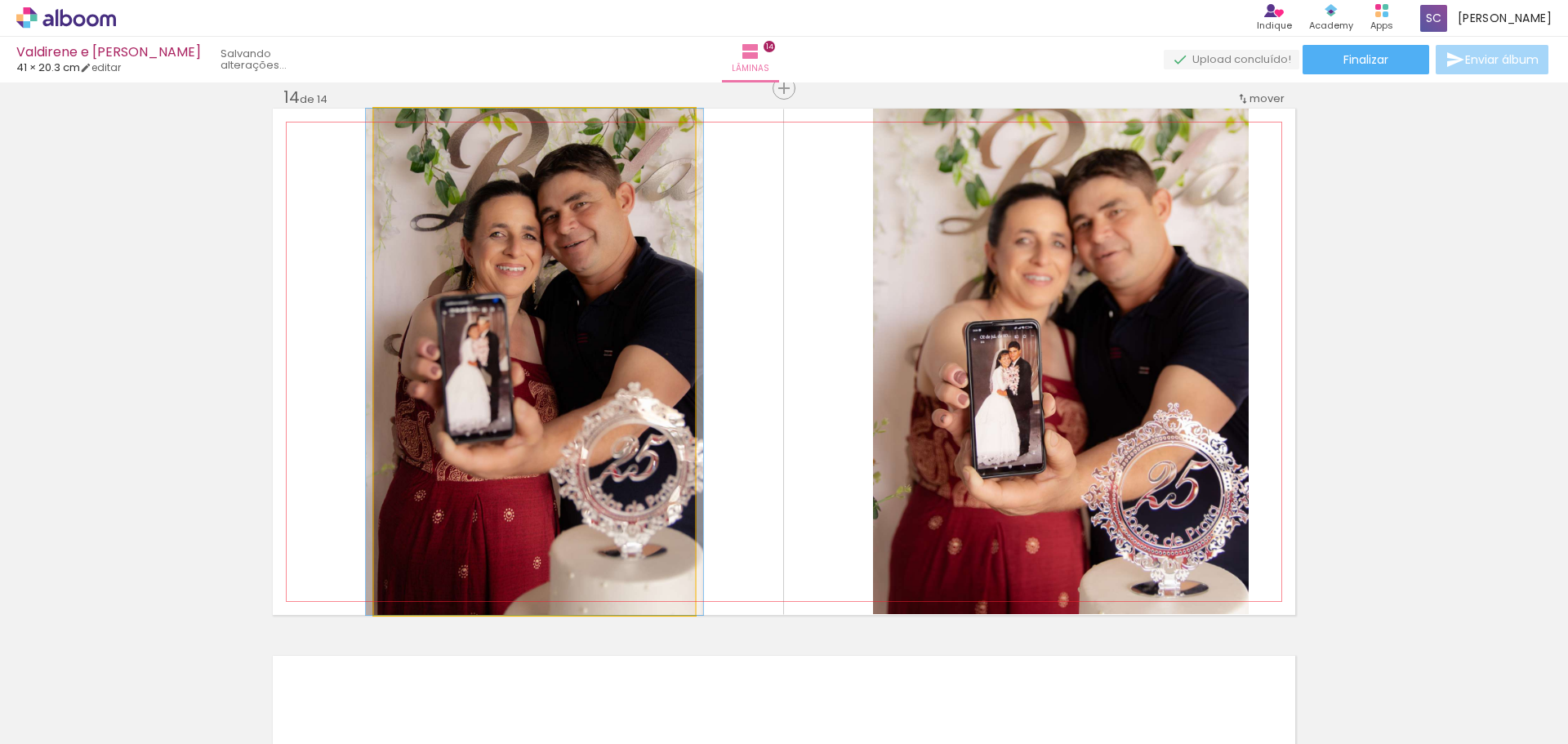
click at [418, 511] on quentale-photo at bounding box center [534, 362] width 321 height 506
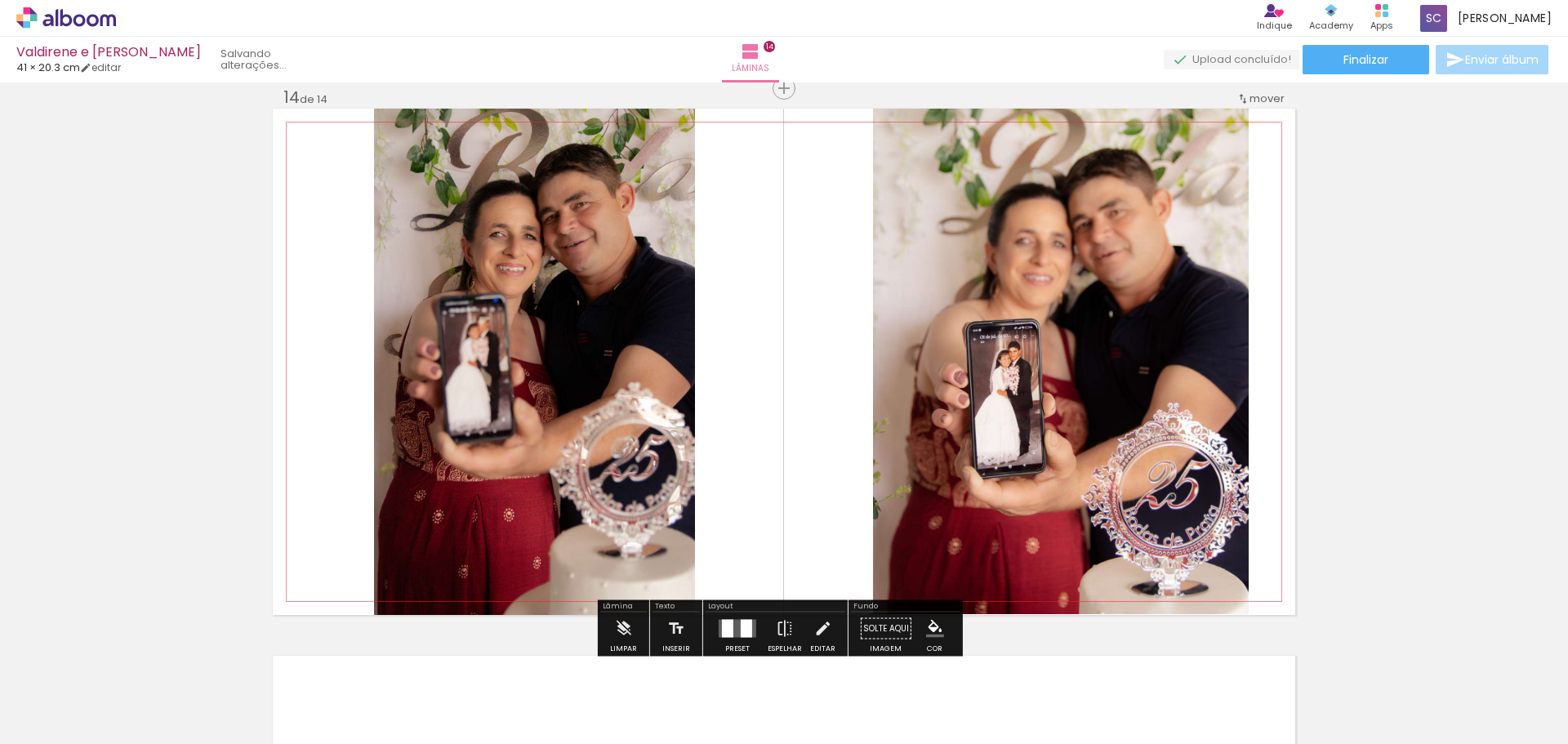
click at [813, 561] on quentale-layouter at bounding box center [784, 362] width 1022 height 506
click at [471, 538] on quentale-photo at bounding box center [534, 362] width 321 height 506
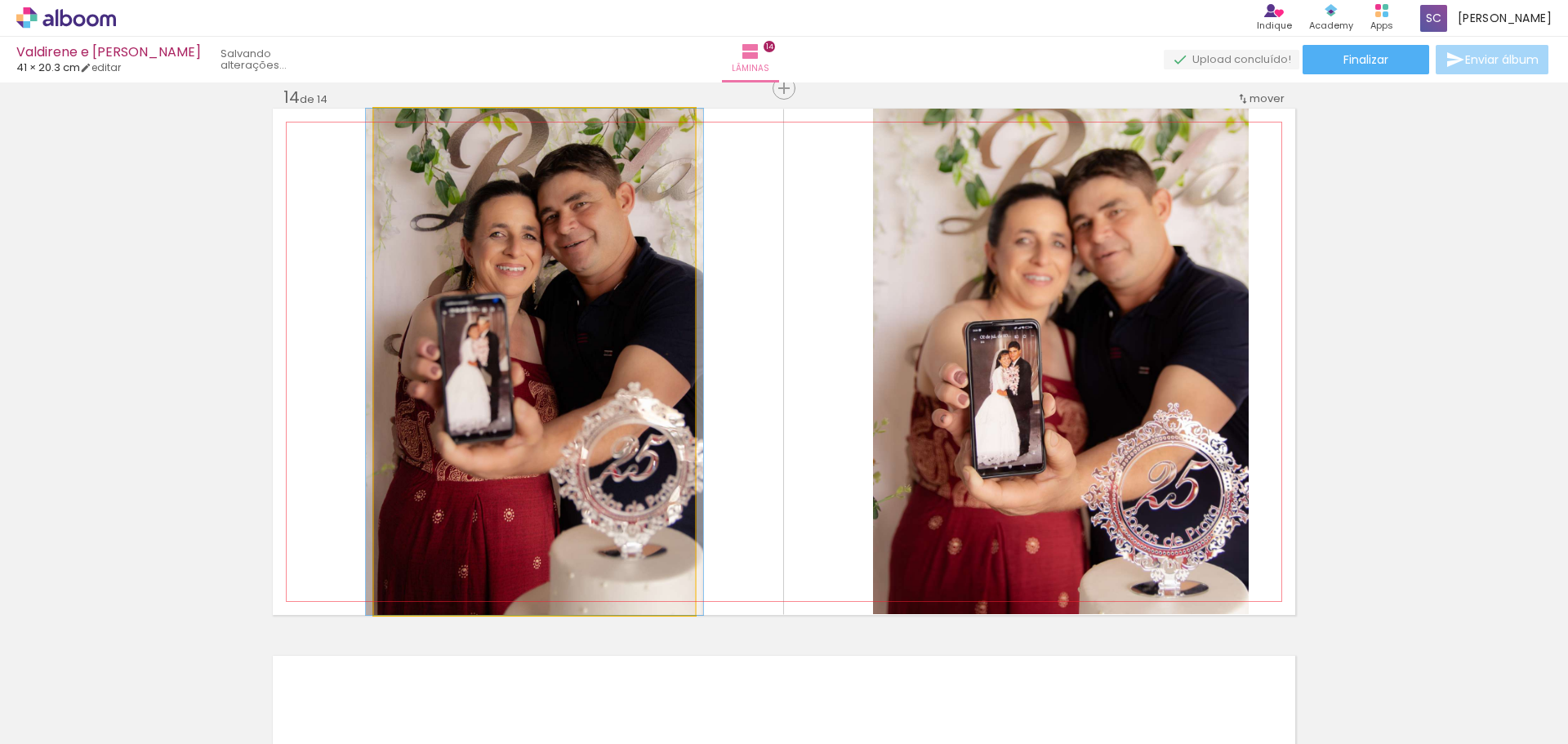
click at [383, 597] on quentale-photo at bounding box center [534, 362] width 321 height 506
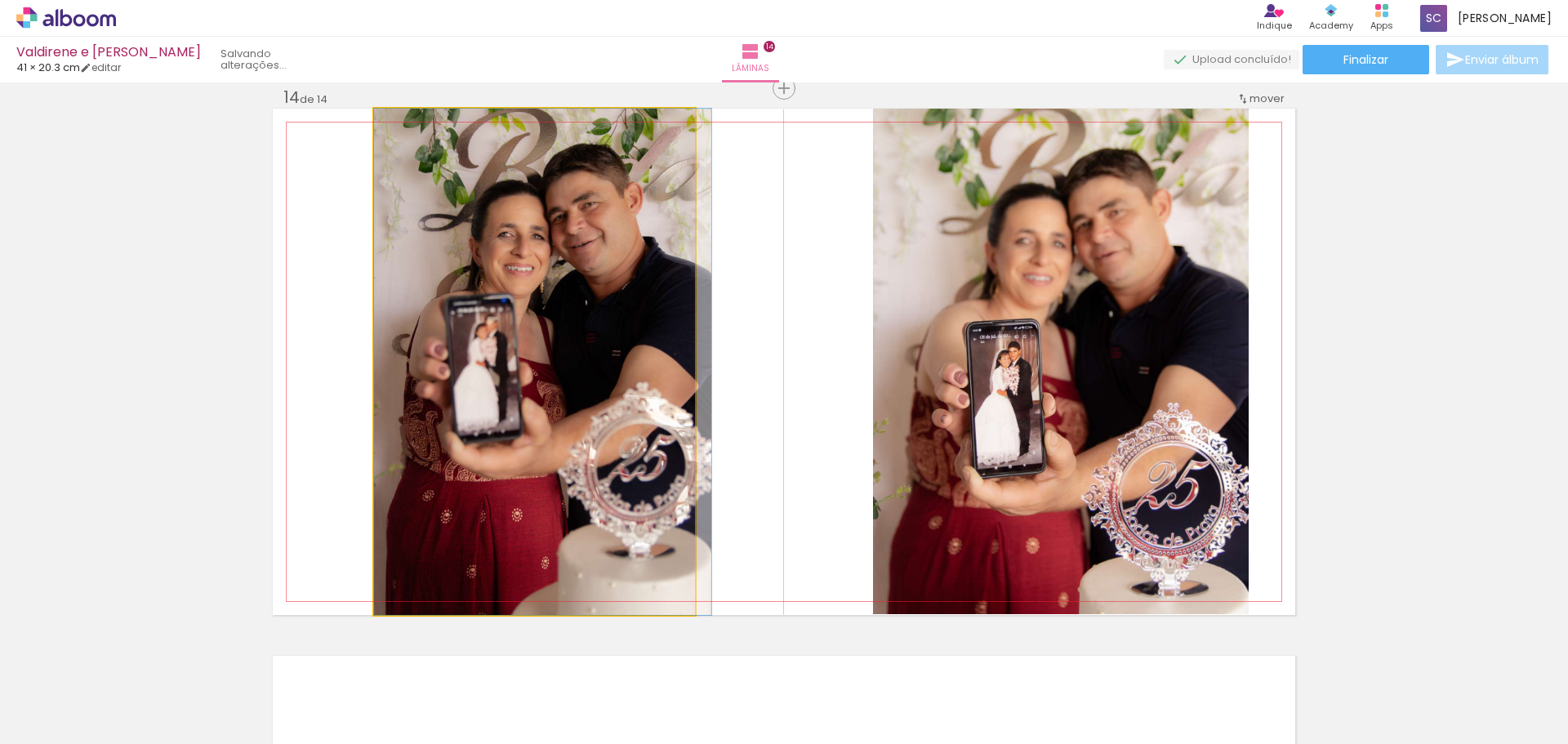
drag, startPoint x: 524, startPoint y: 289, endPoint x: 536, endPoint y: 357, distance: 69.1
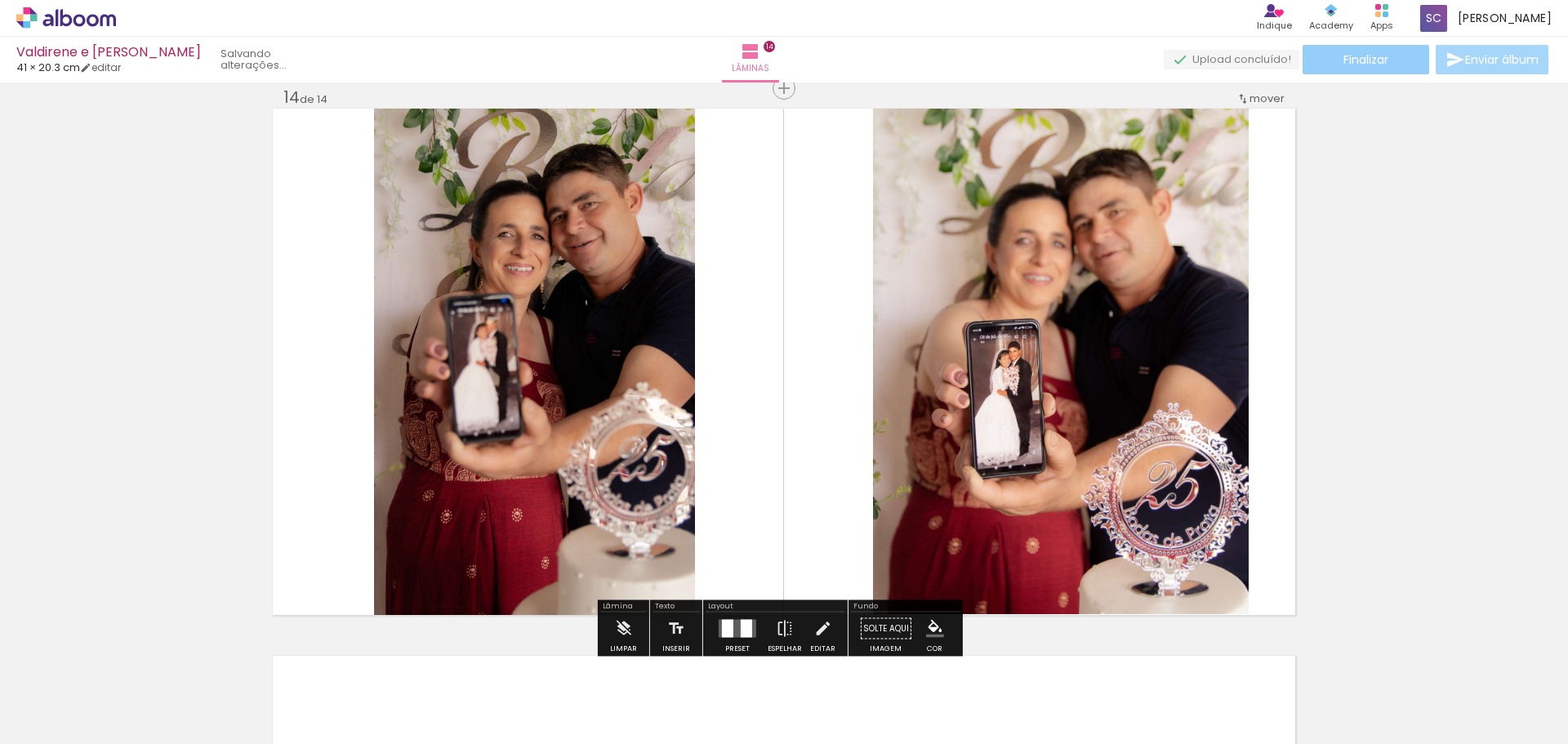
click at [1343, 47] on paper-button "Finalizar" at bounding box center [1366, 60] width 127 height 29
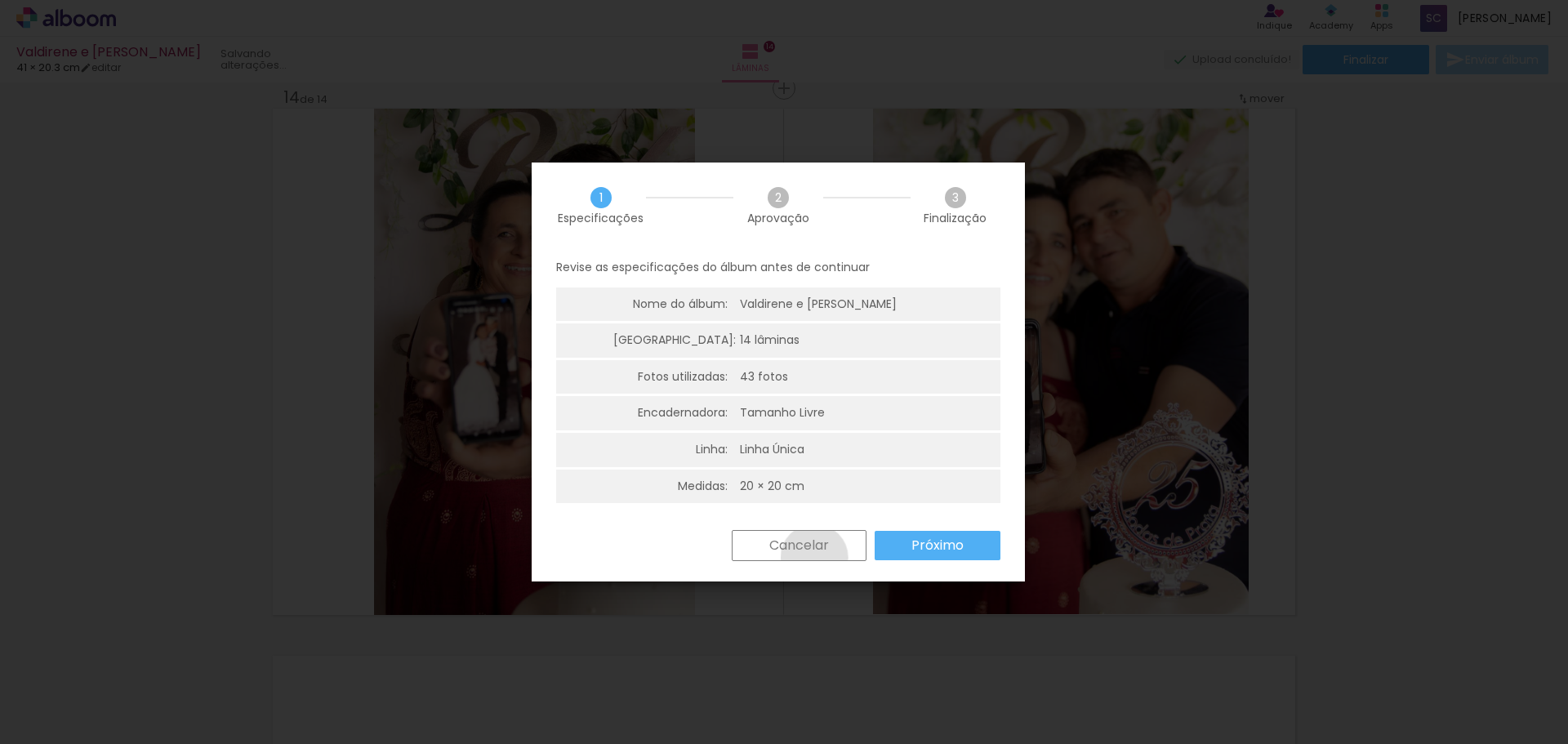
click at [813, 558] on paper-button "Cancelar" at bounding box center [799, 546] width 134 height 31
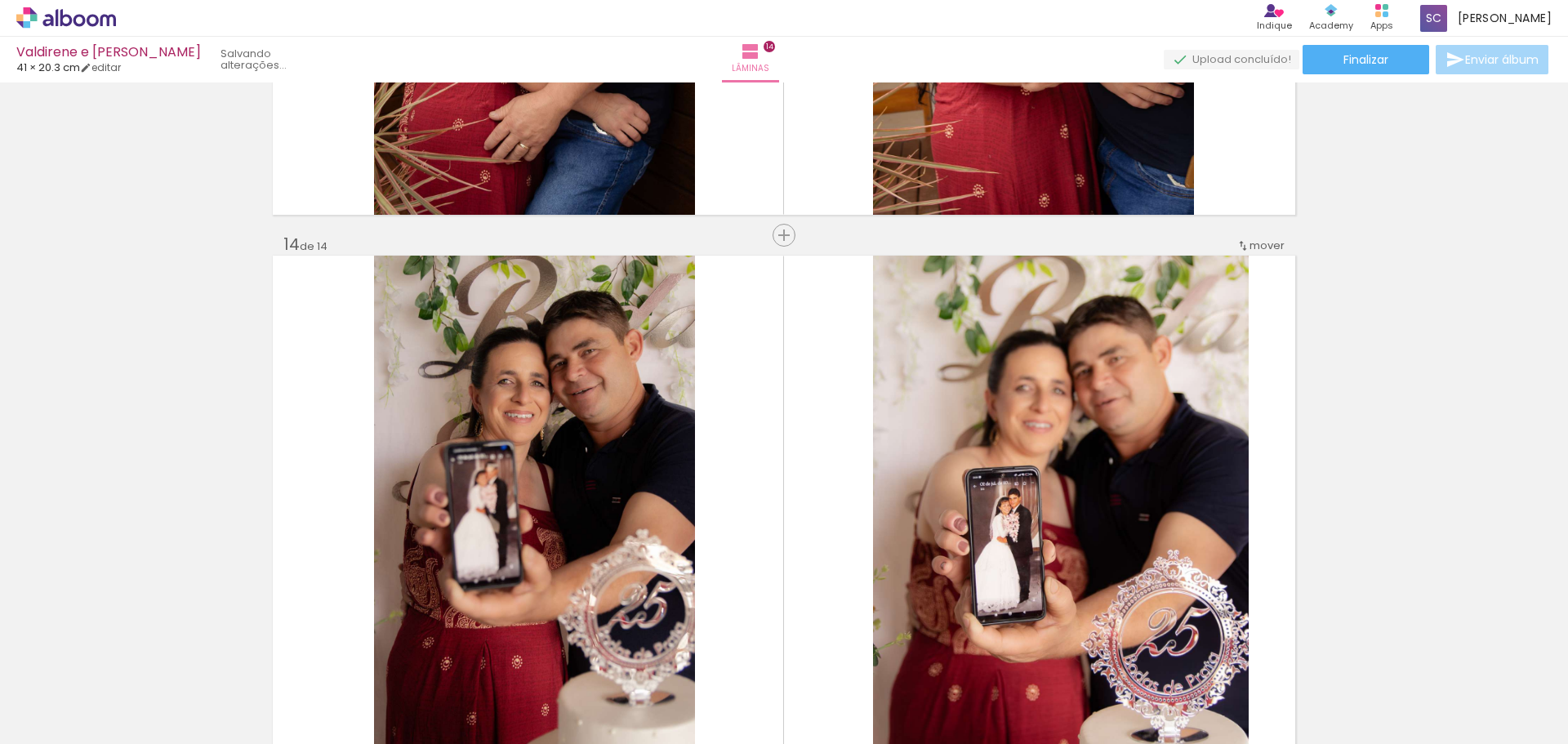
scroll to position [6975, 0]
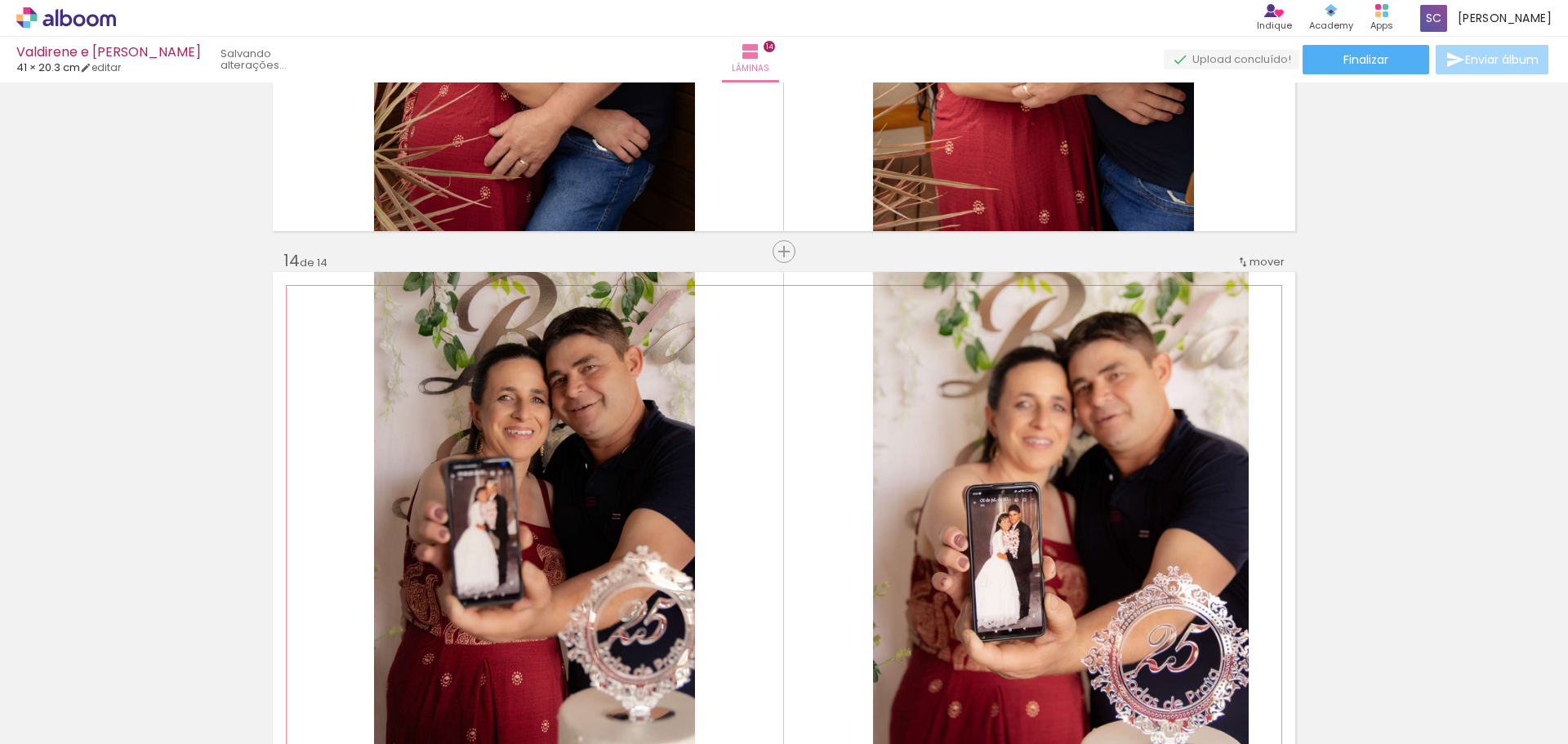
drag, startPoint x: 792, startPoint y: 360, endPoint x: 821, endPoint y: 288, distance: 77.6
click at [821, 288] on quentale-layouter at bounding box center [784, 525] width 1022 height 506
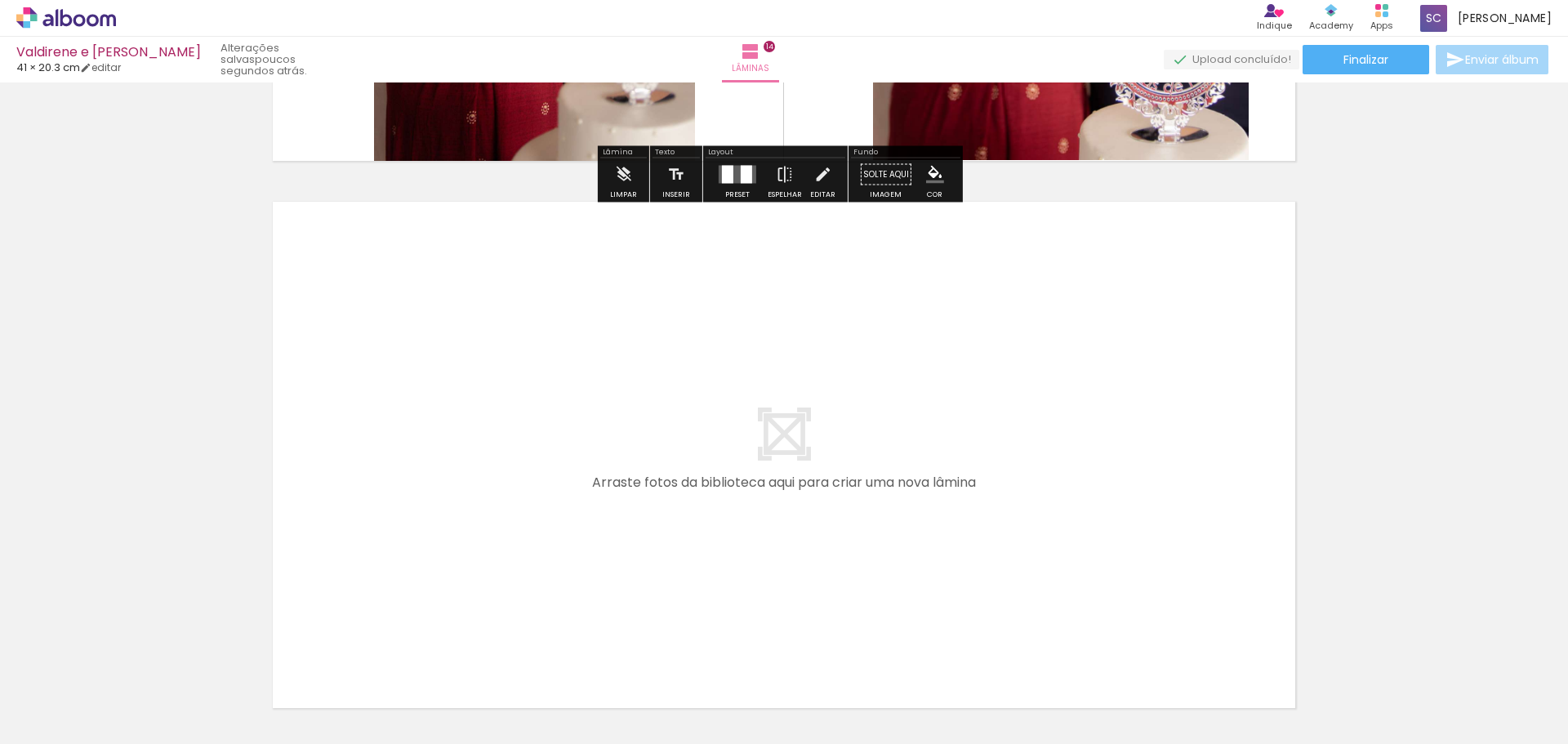
scroll to position [7634, 0]
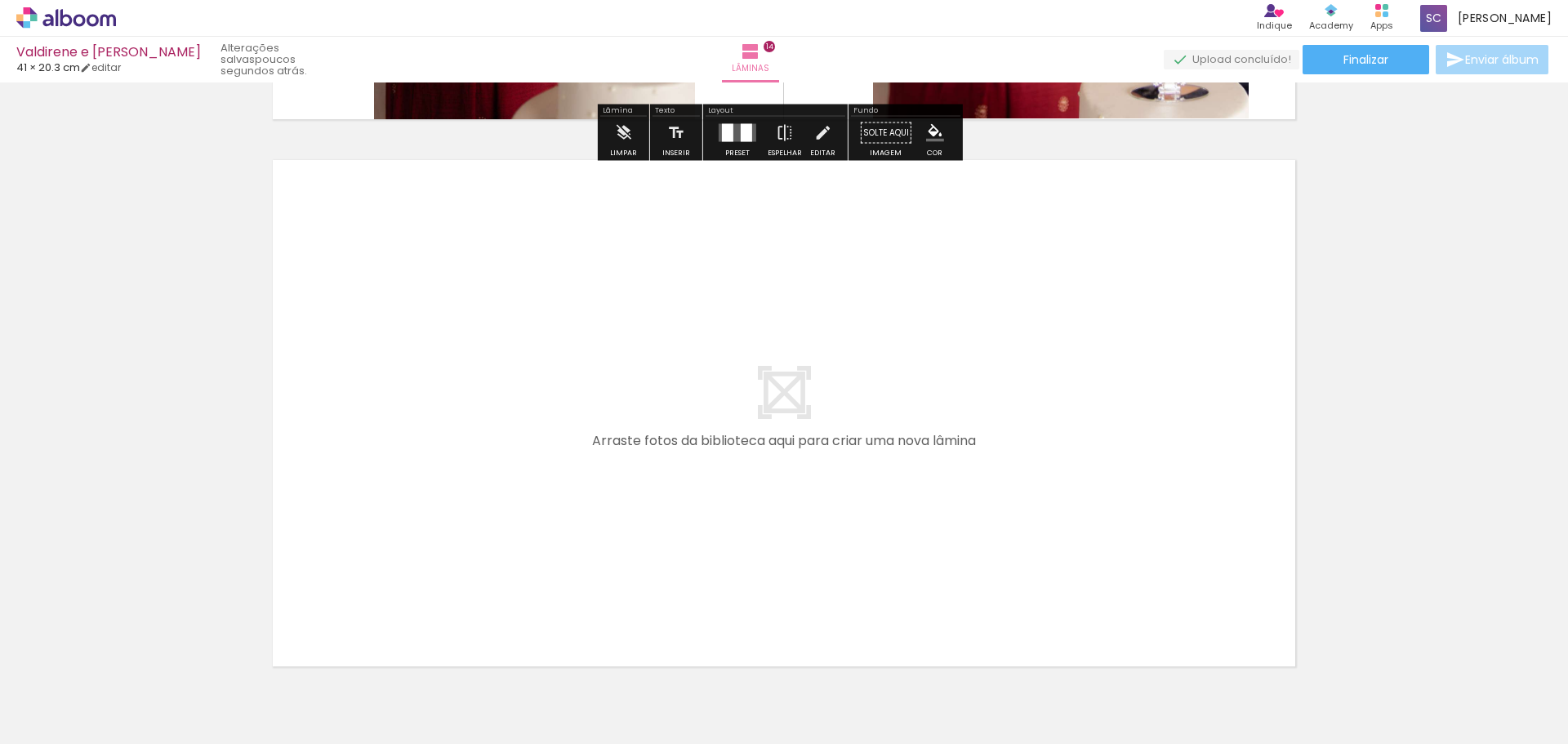
click at [976, 375] on quentale-layouter at bounding box center [784, 413] width 1022 height 506
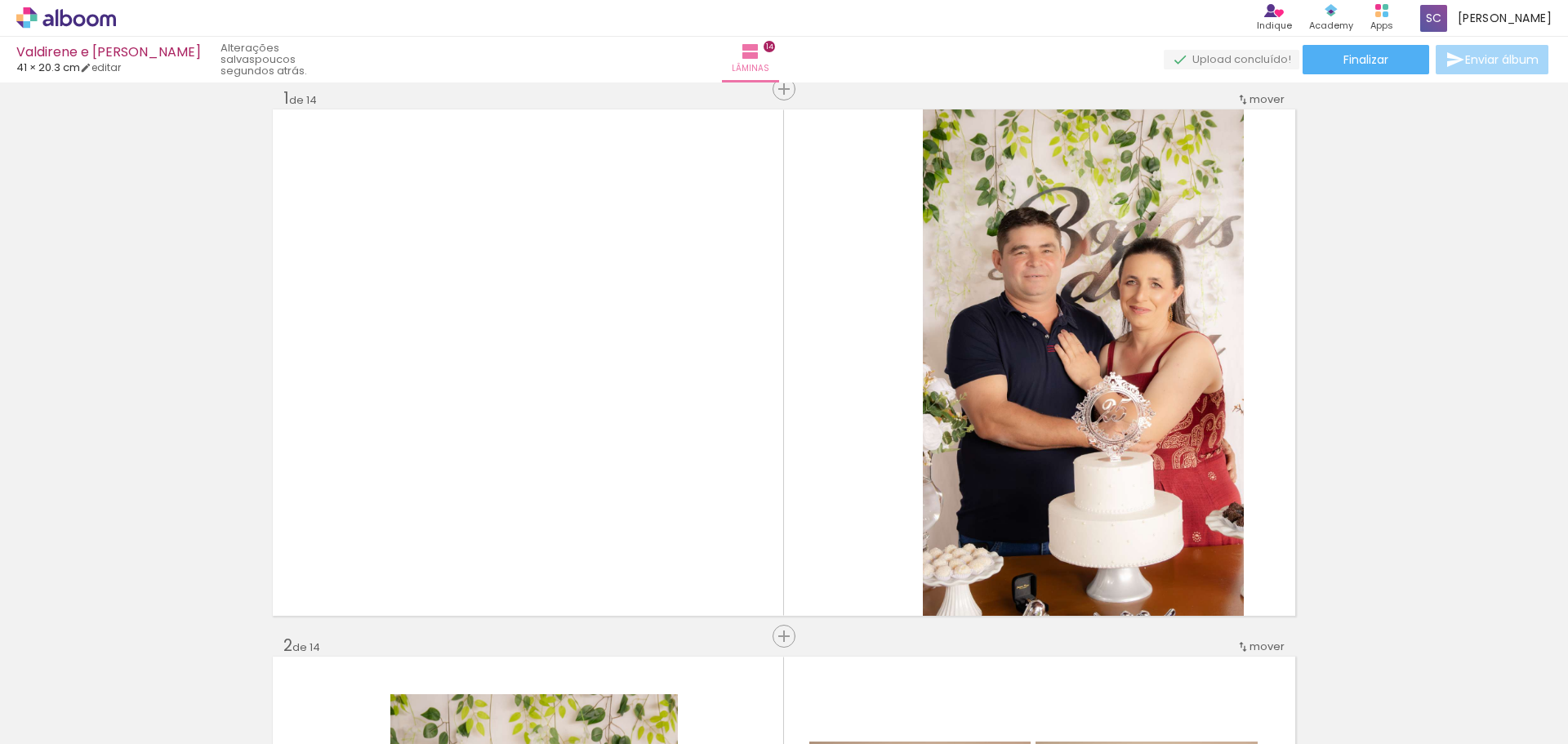
scroll to position [0, 0]
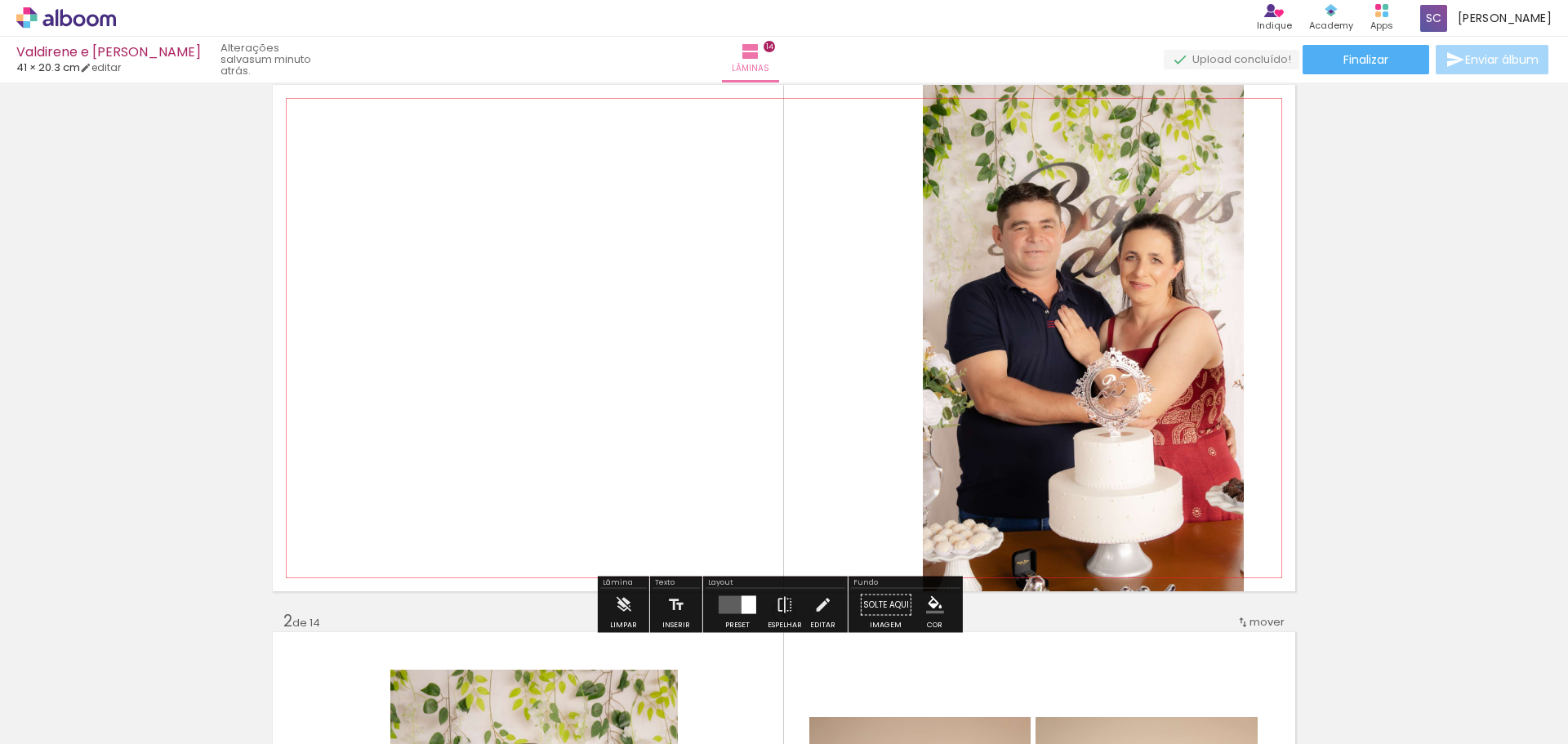
scroll to position [245, 0]
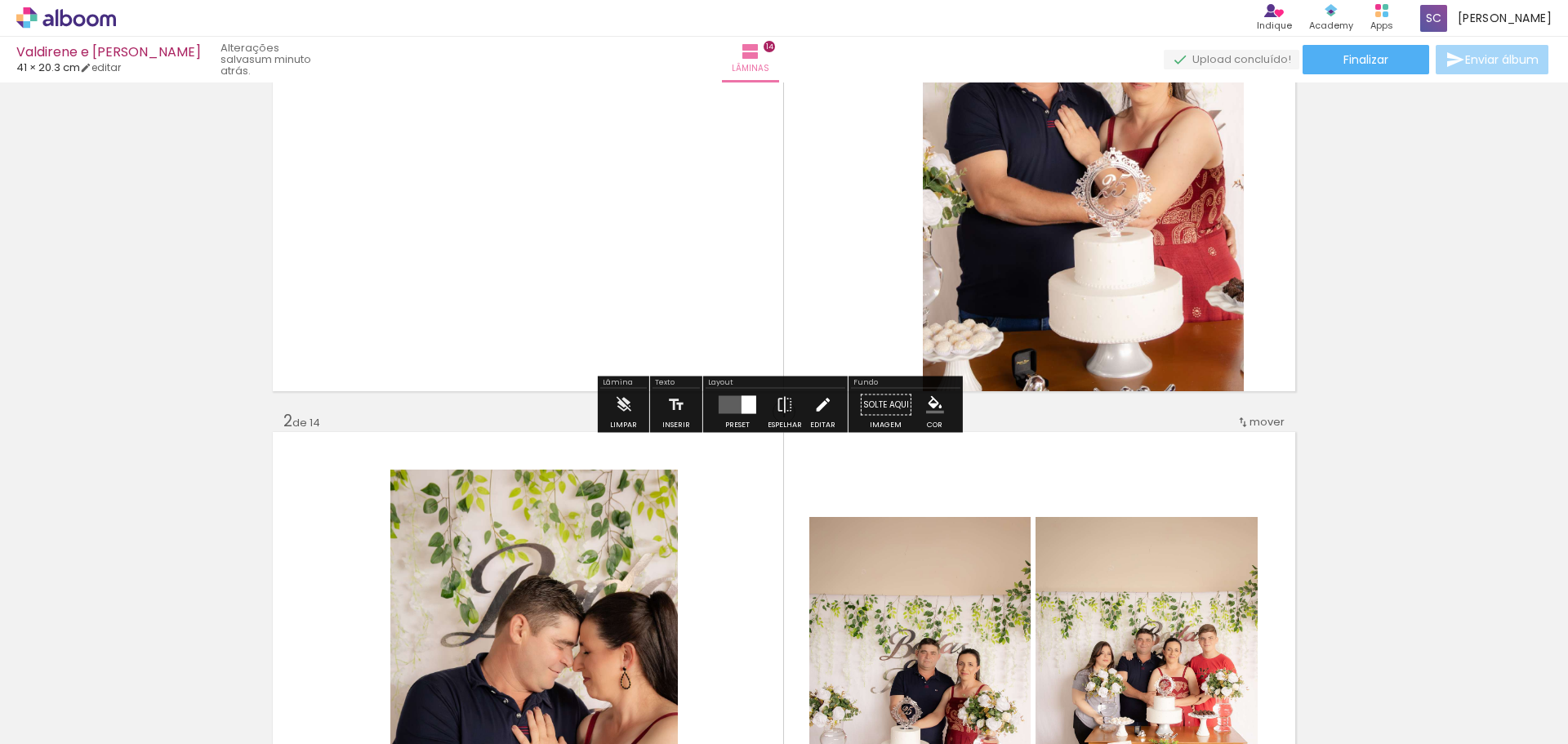
click at [821, 408] on iron-icon at bounding box center [822, 404] width 18 height 32
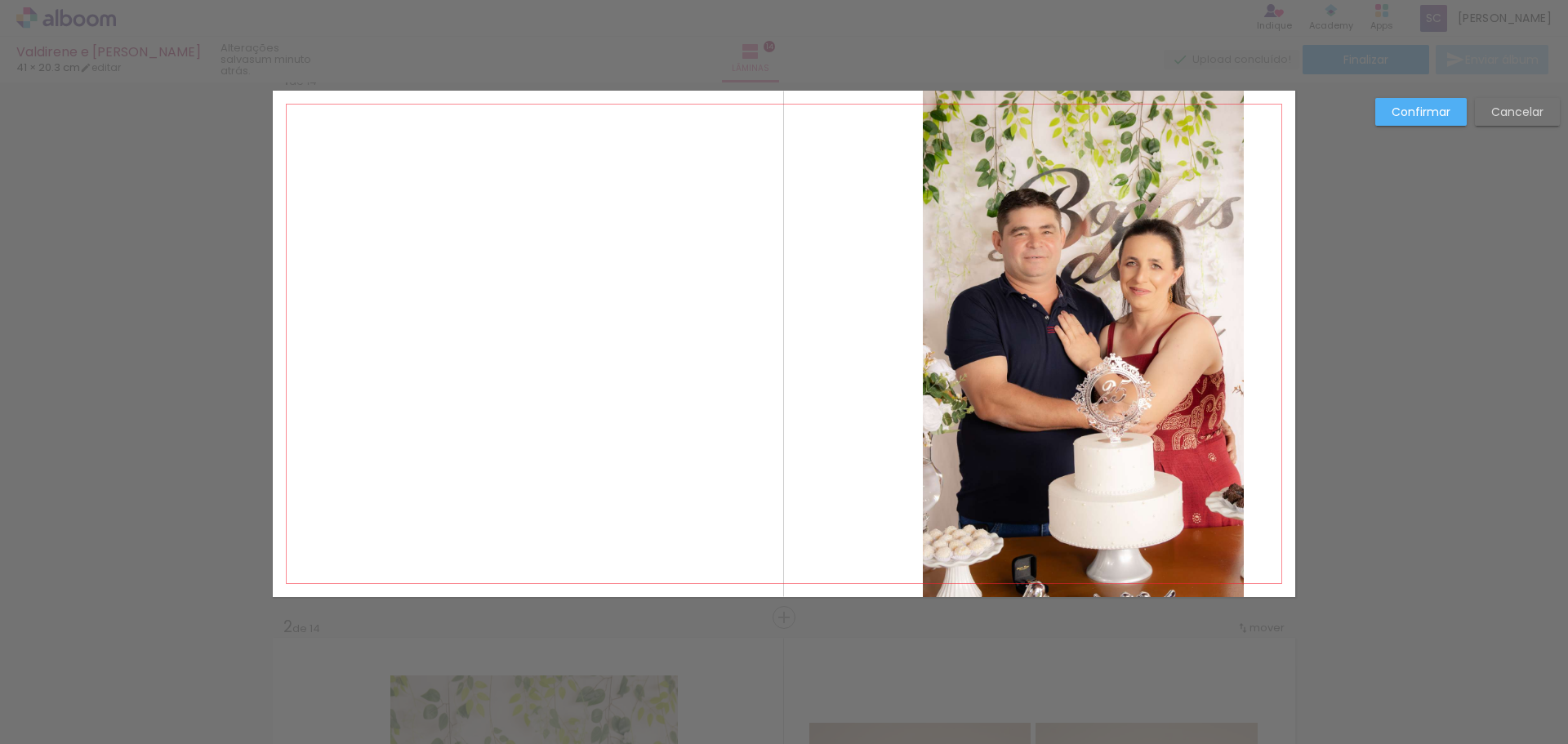
scroll to position [22, 0]
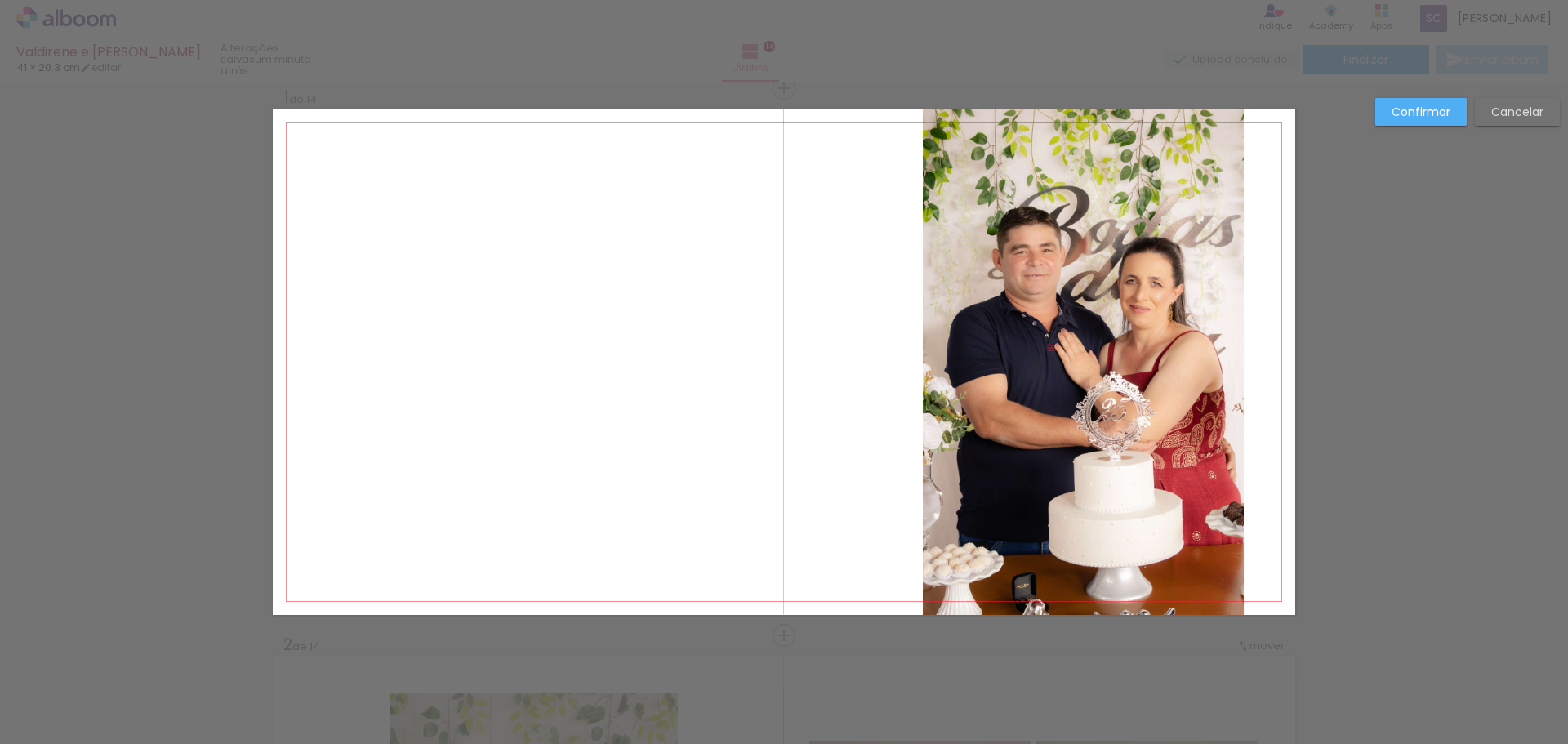
click at [0, 0] on slot "Confirmar" at bounding box center [0, 0] width 0 height 0
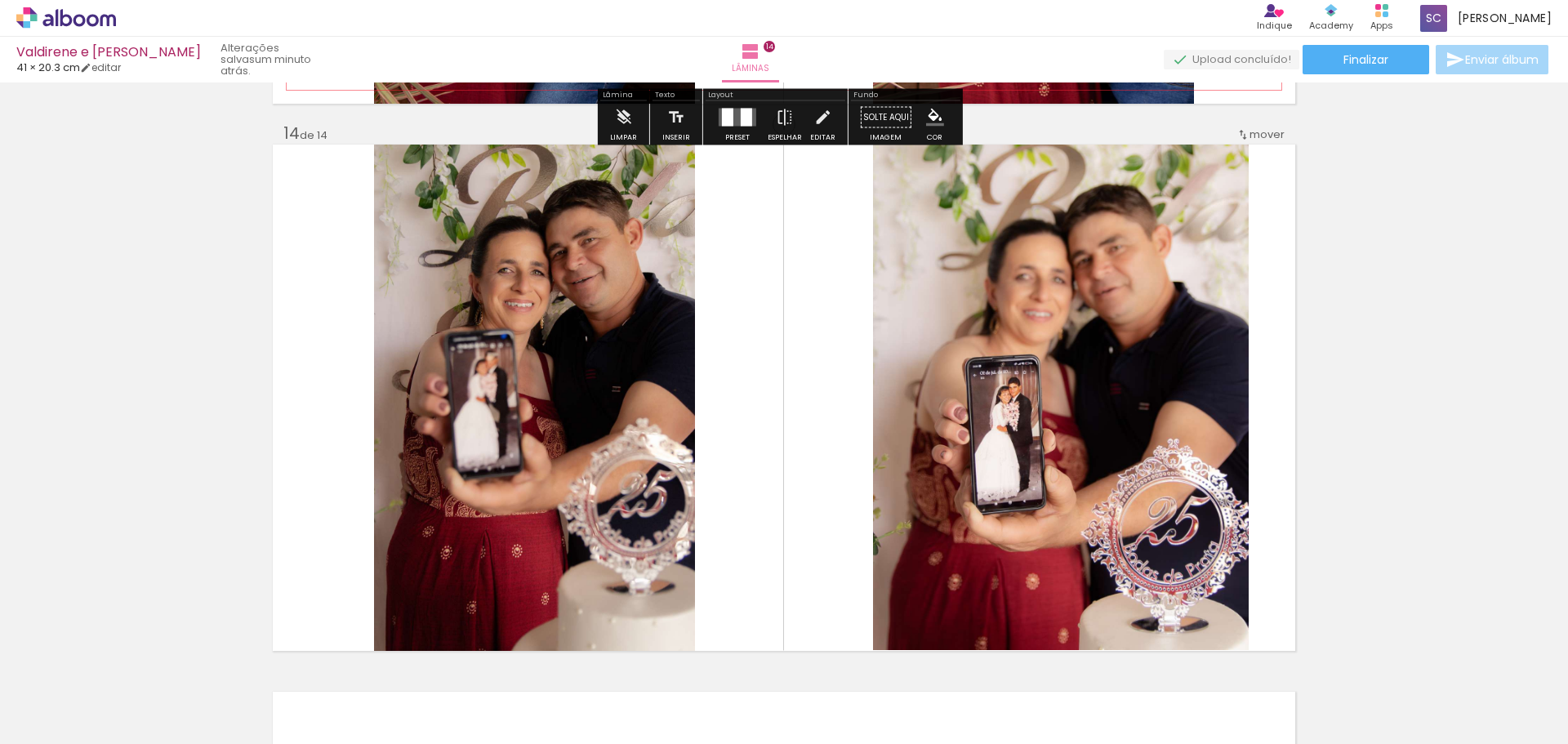
scroll to position [7108, 0]
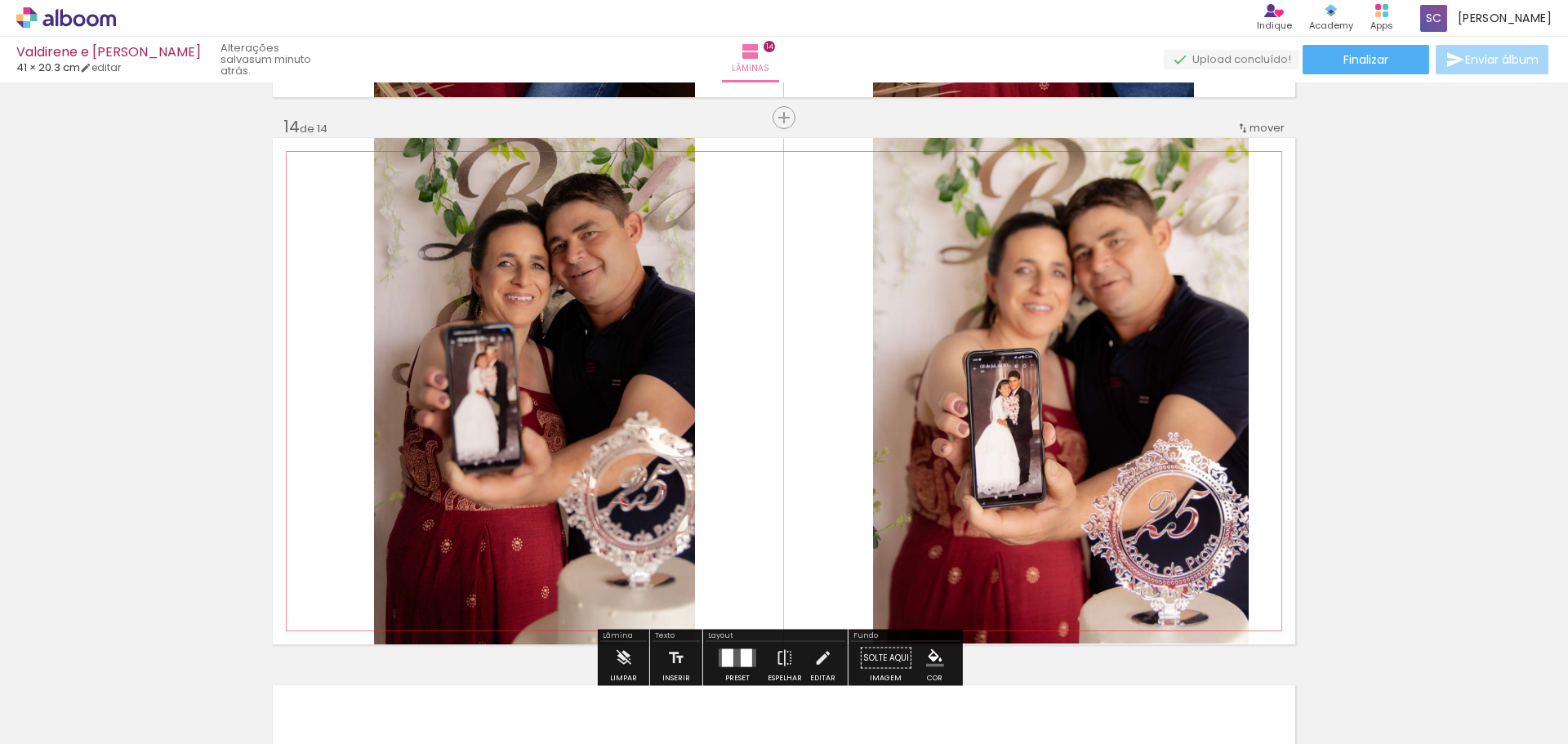
click at [1258, 124] on span "mover" at bounding box center [1268, 128] width 35 height 16
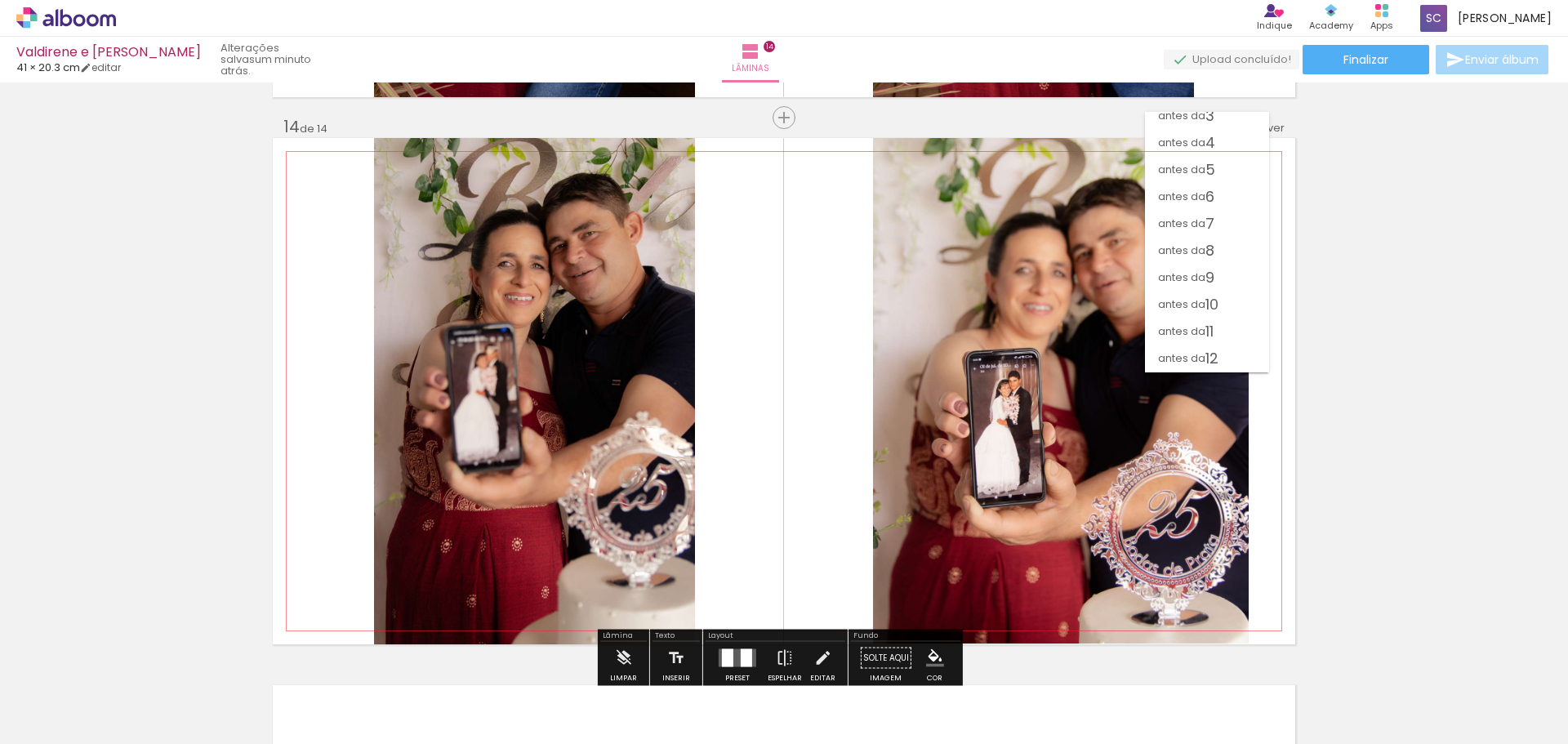
scroll to position [0, 0]
click at [1217, 226] on paper-item "antes da 5" at bounding box center [1207, 233] width 125 height 27
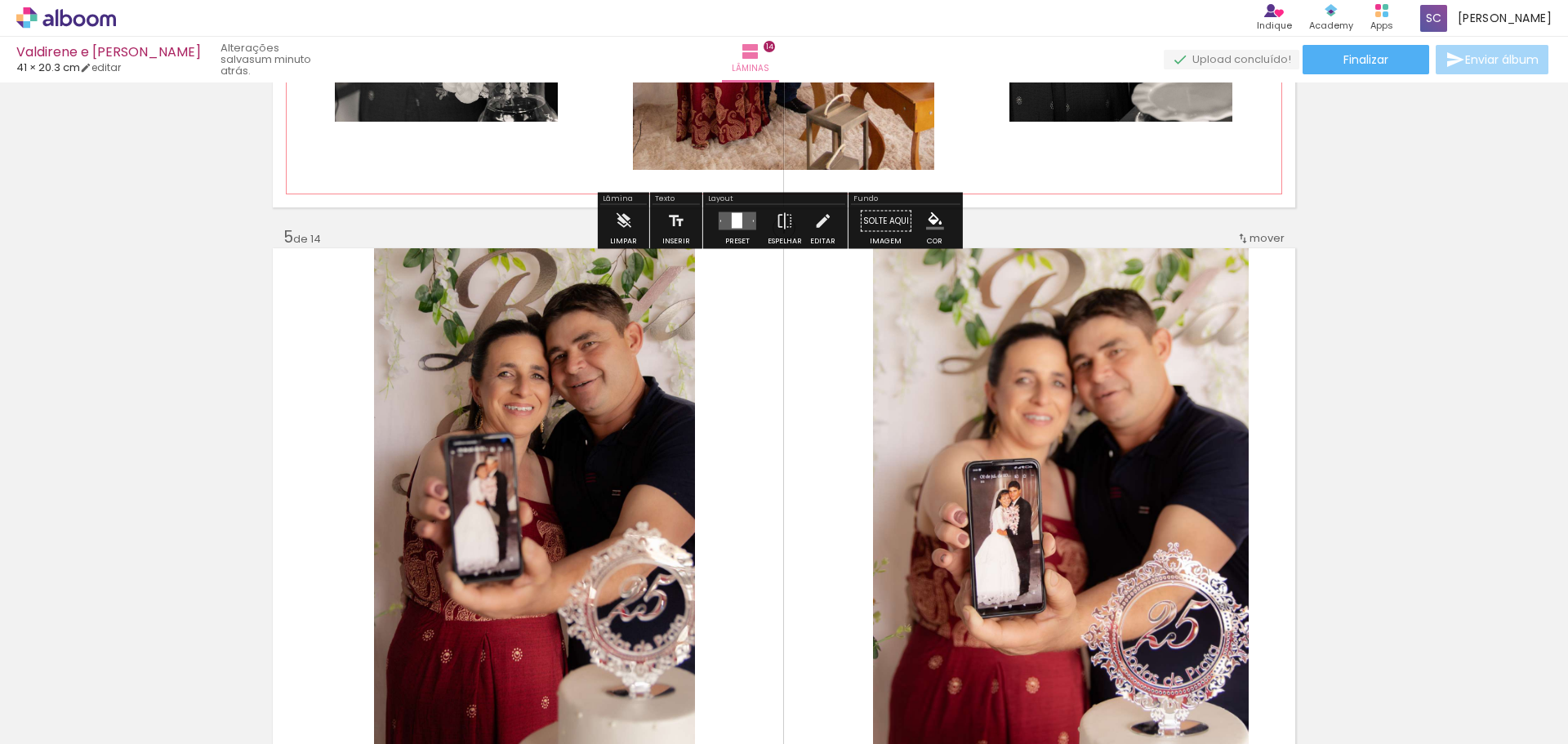
scroll to position [2129, 0]
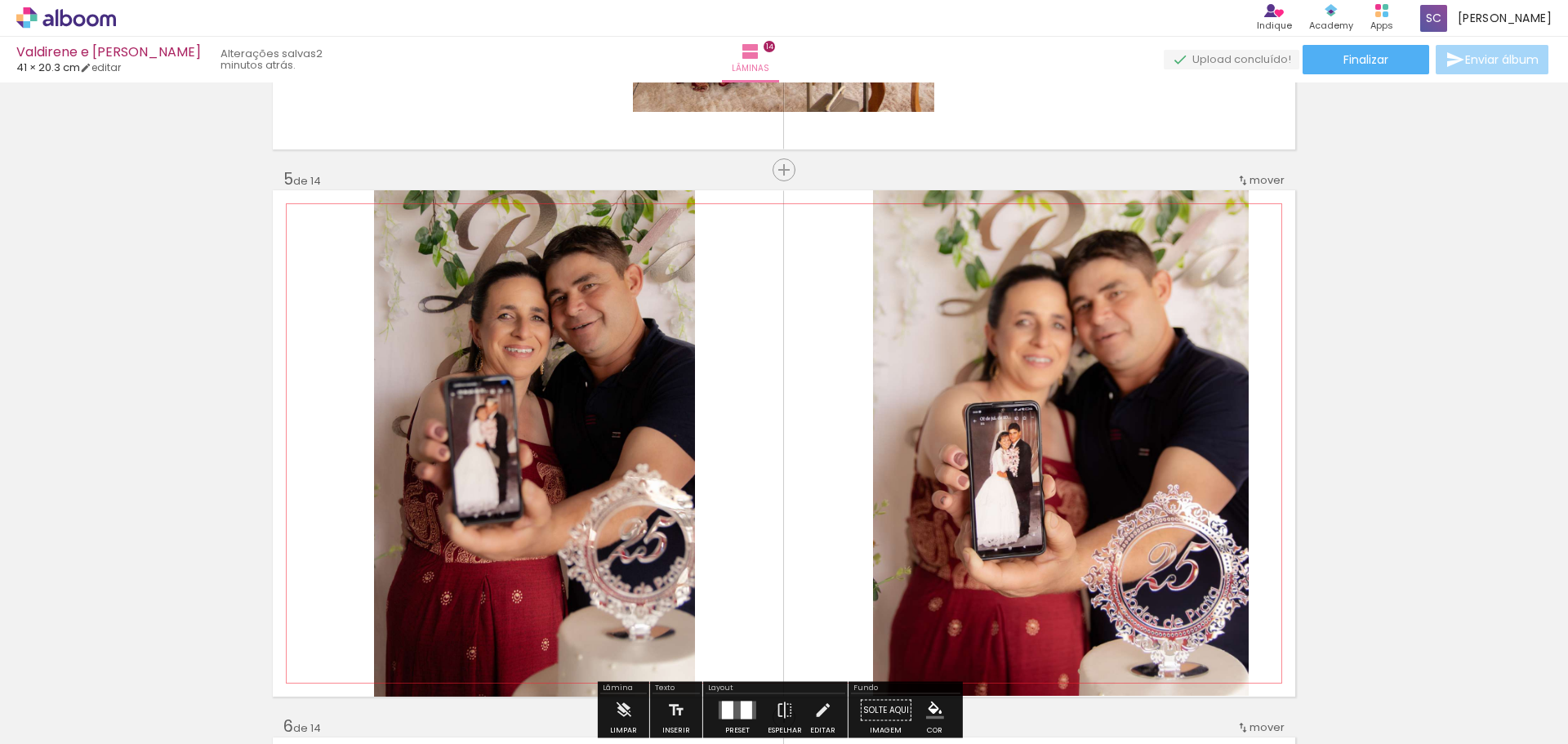
click at [1269, 183] on span "mover" at bounding box center [1268, 181] width 35 height 16
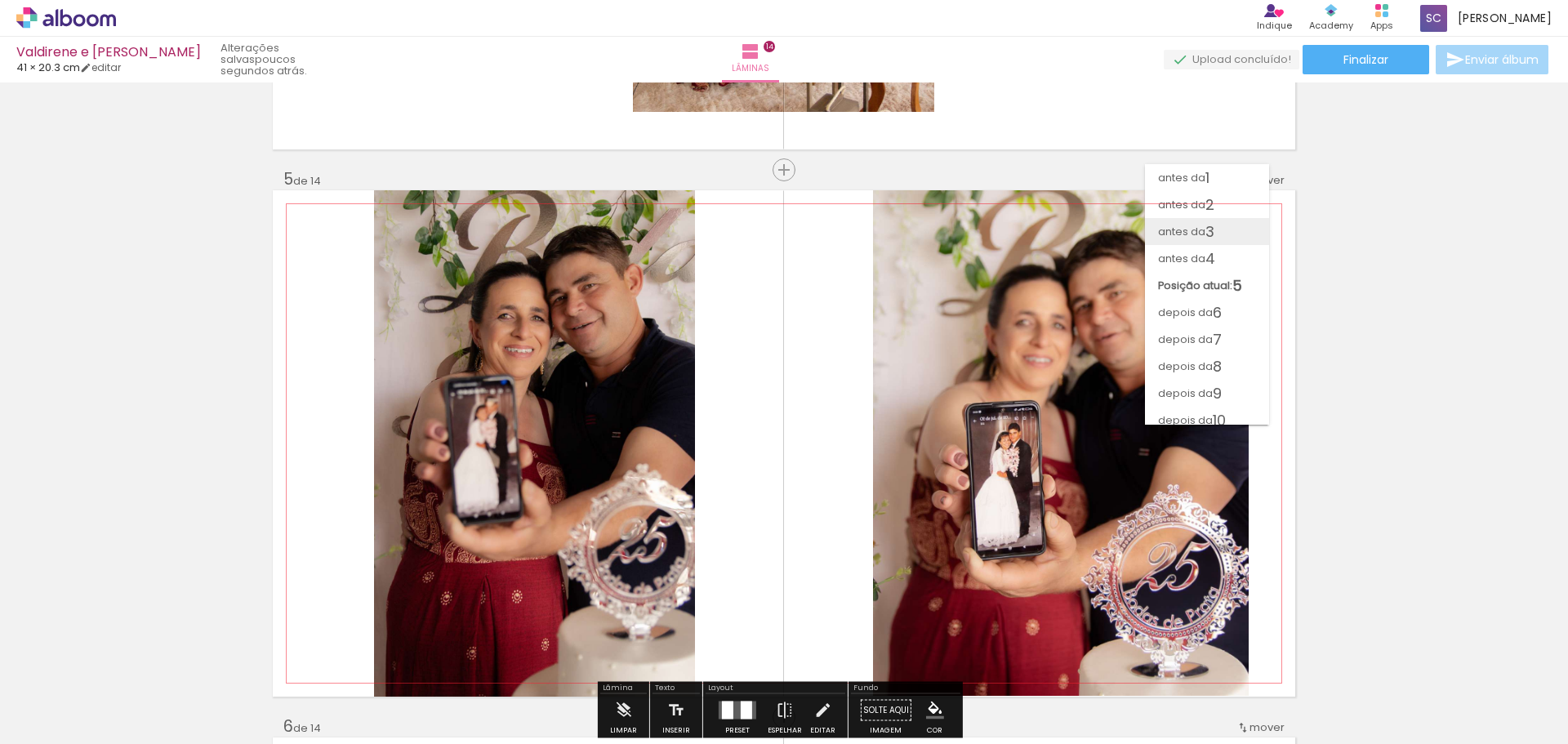
click at [1237, 241] on paper-item "antes da 3" at bounding box center [1207, 231] width 125 height 27
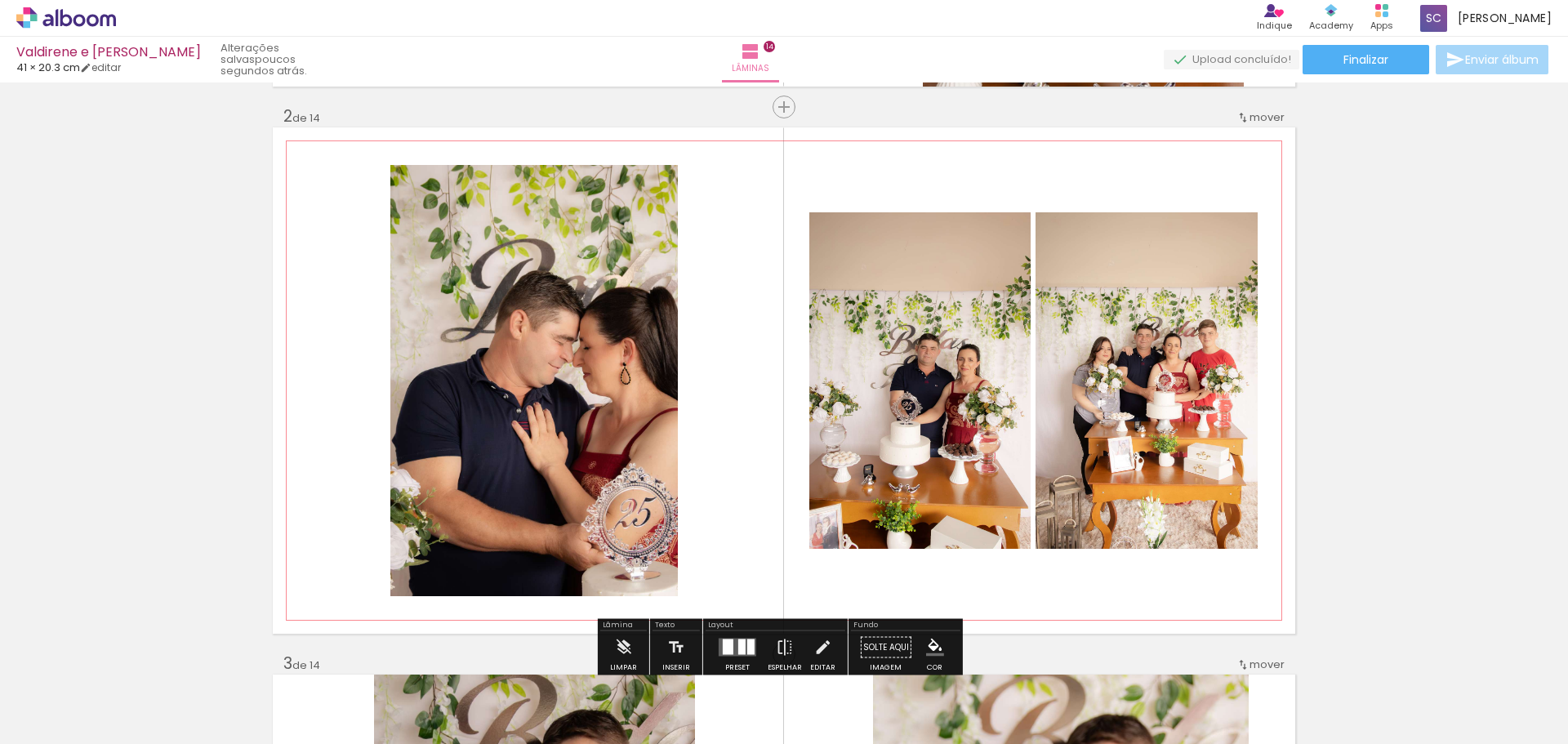
scroll to position [544, 0]
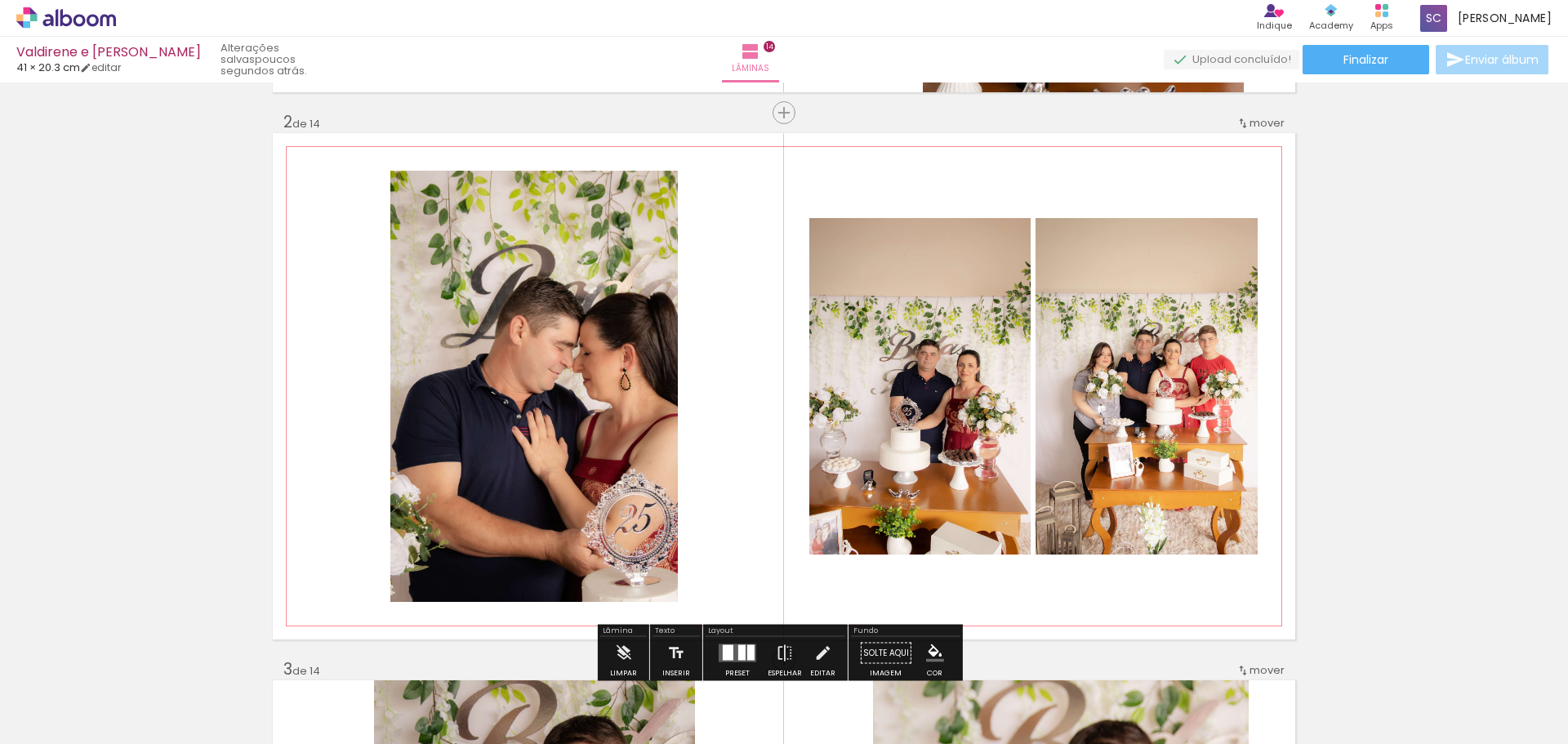
click at [1222, 303] on quentale-photo at bounding box center [1147, 386] width 222 height 337
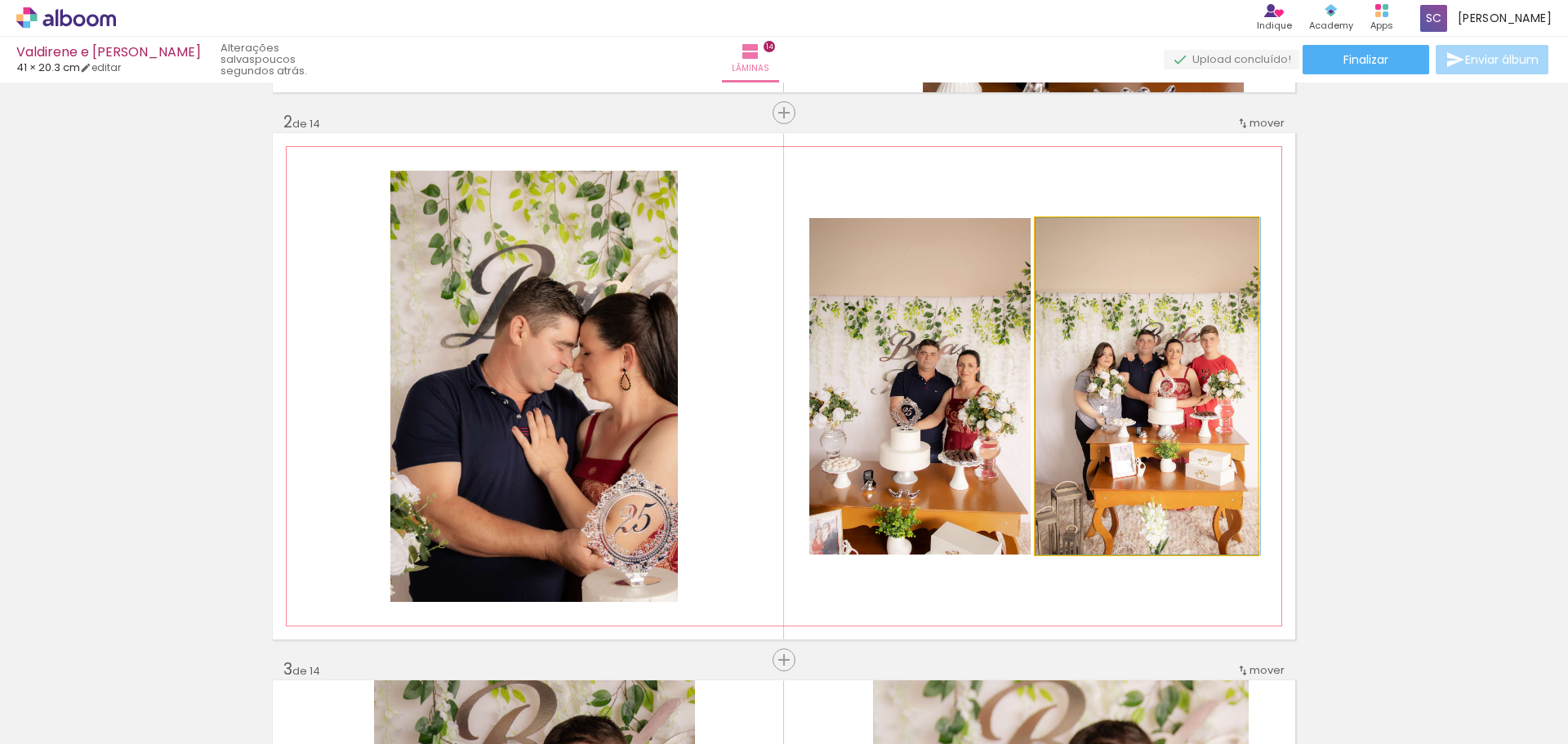
drag, startPoint x: 1173, startPoint y: 332, endPoint x: 1203, endPoint y: 397, distance: 71.6
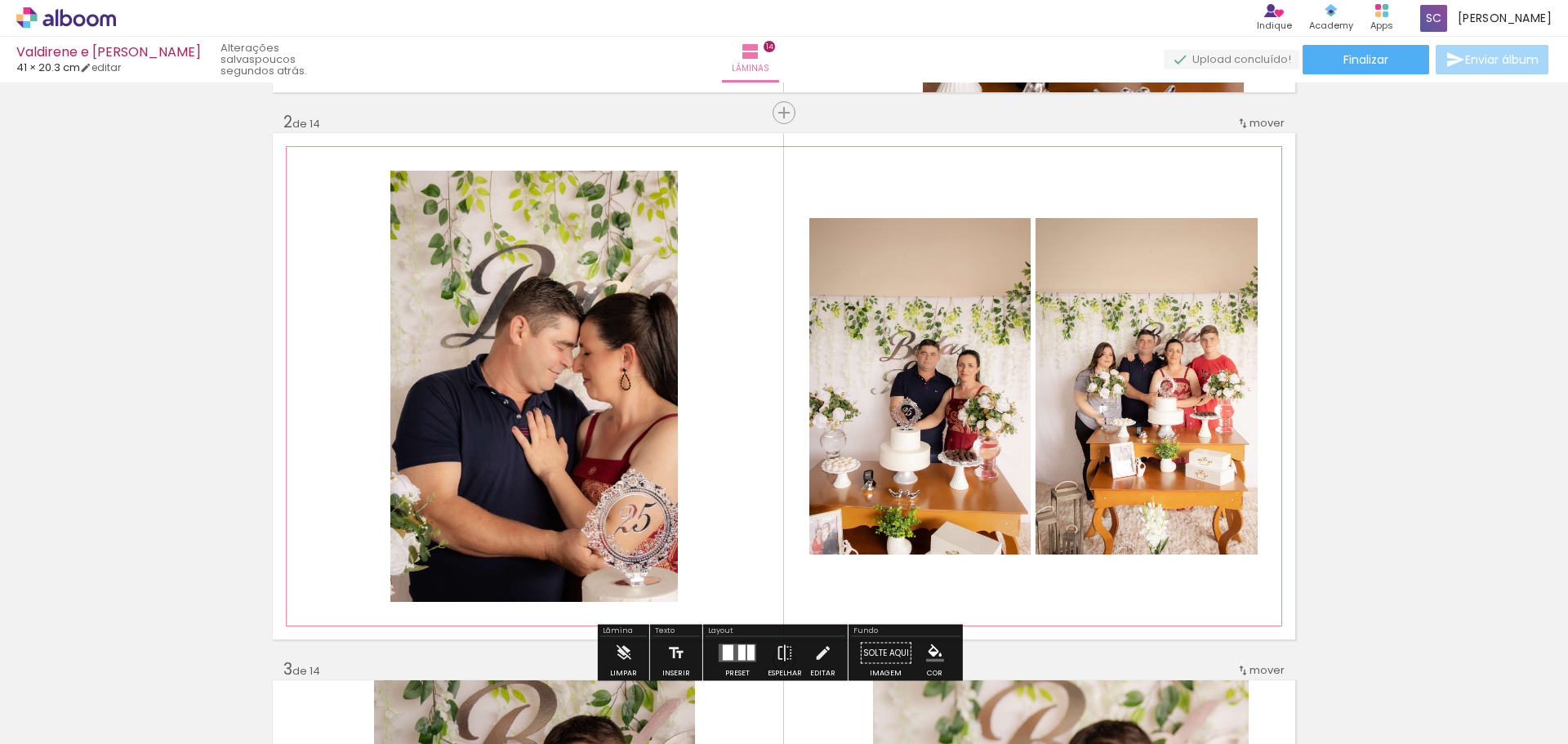
click at [1201, 349] on quentale-photo at bounding box center [1147, 386] width 222 height 337
click at [1231, 393] on quentale-photo at bounding box center [1147, 386] width 222 height 337
click at [1201, 235] on div at bounding box center [1202, 235] width 20 height 17
click at [1230, 159] on quentale-layouter at bounding box center [784, 387] width 1022 height 506
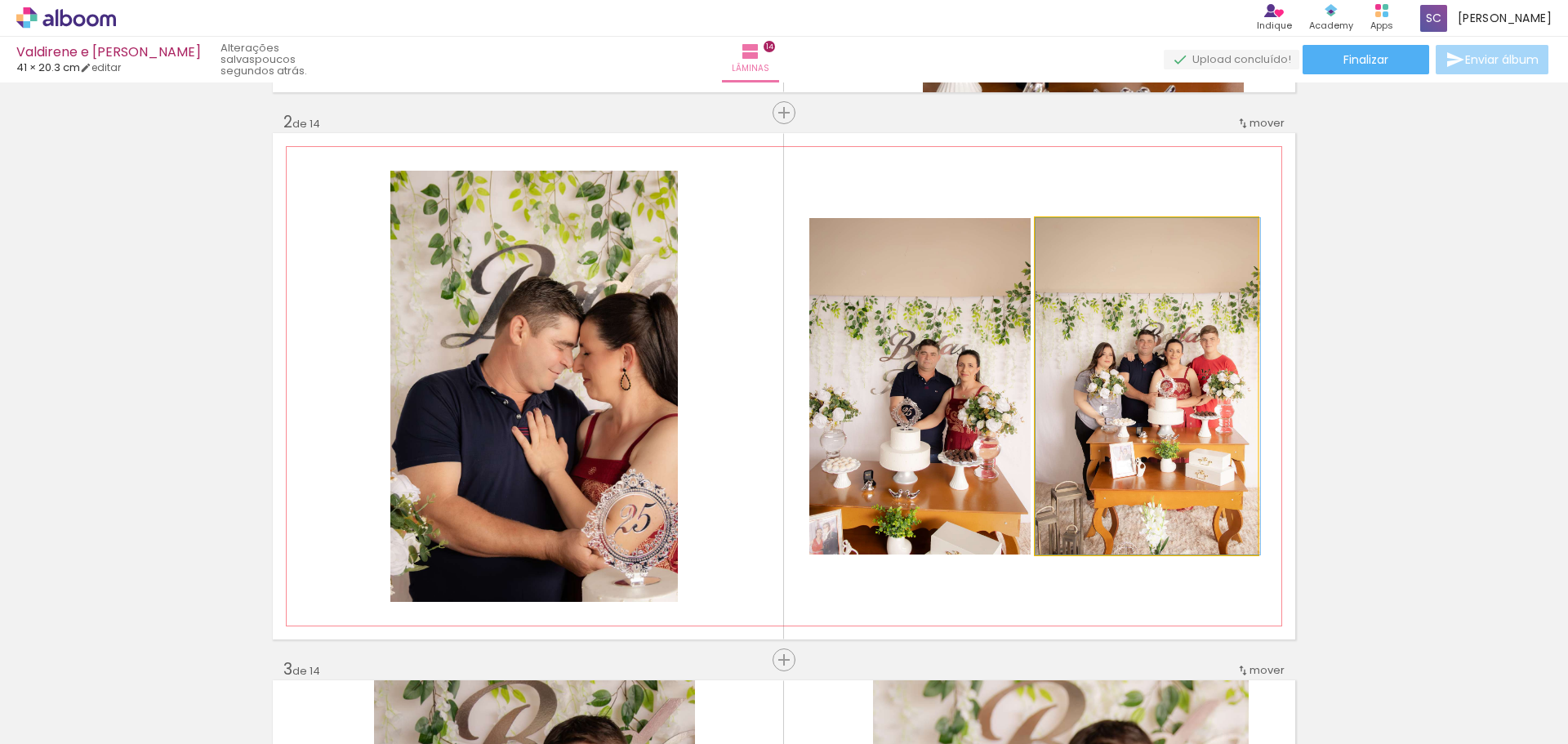
click at [1200, 300] on quentale-photo at bounding box center [1147, 386] width 222 height 337
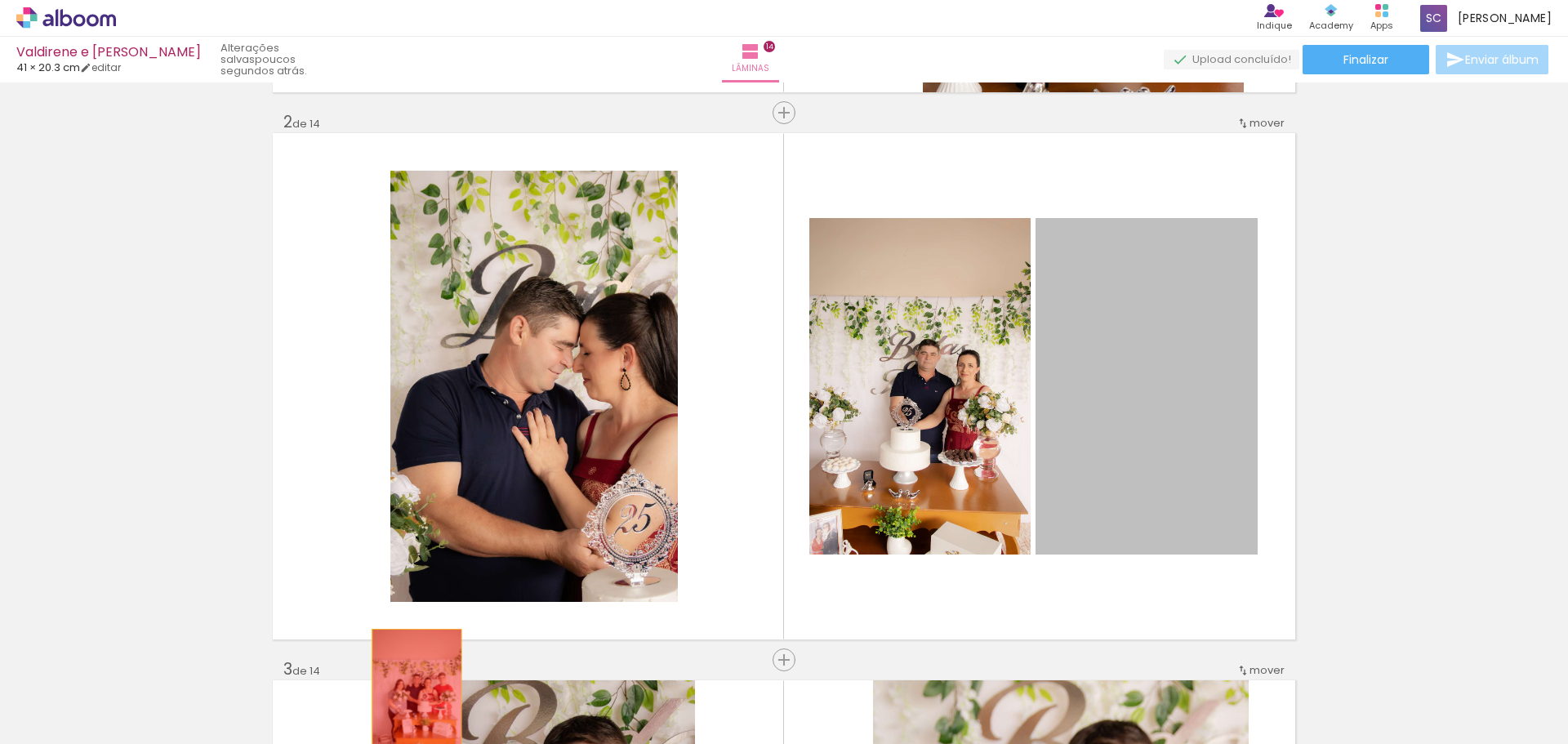
drag, startPoint x: 1227, startPoint y: 422, endPoint x: 411, endPoint y: 697, distance: 861.1
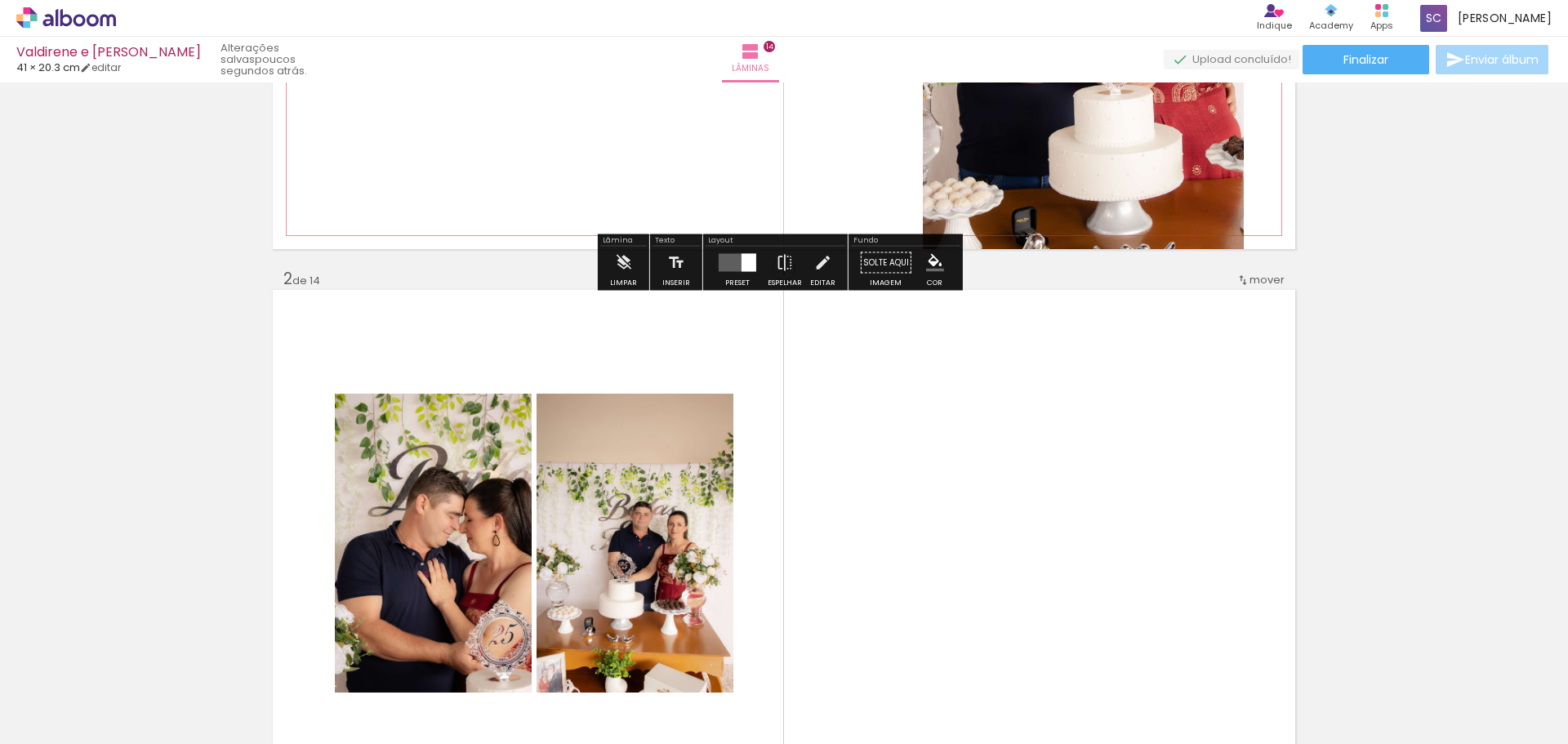
scroll to position [572, 0]
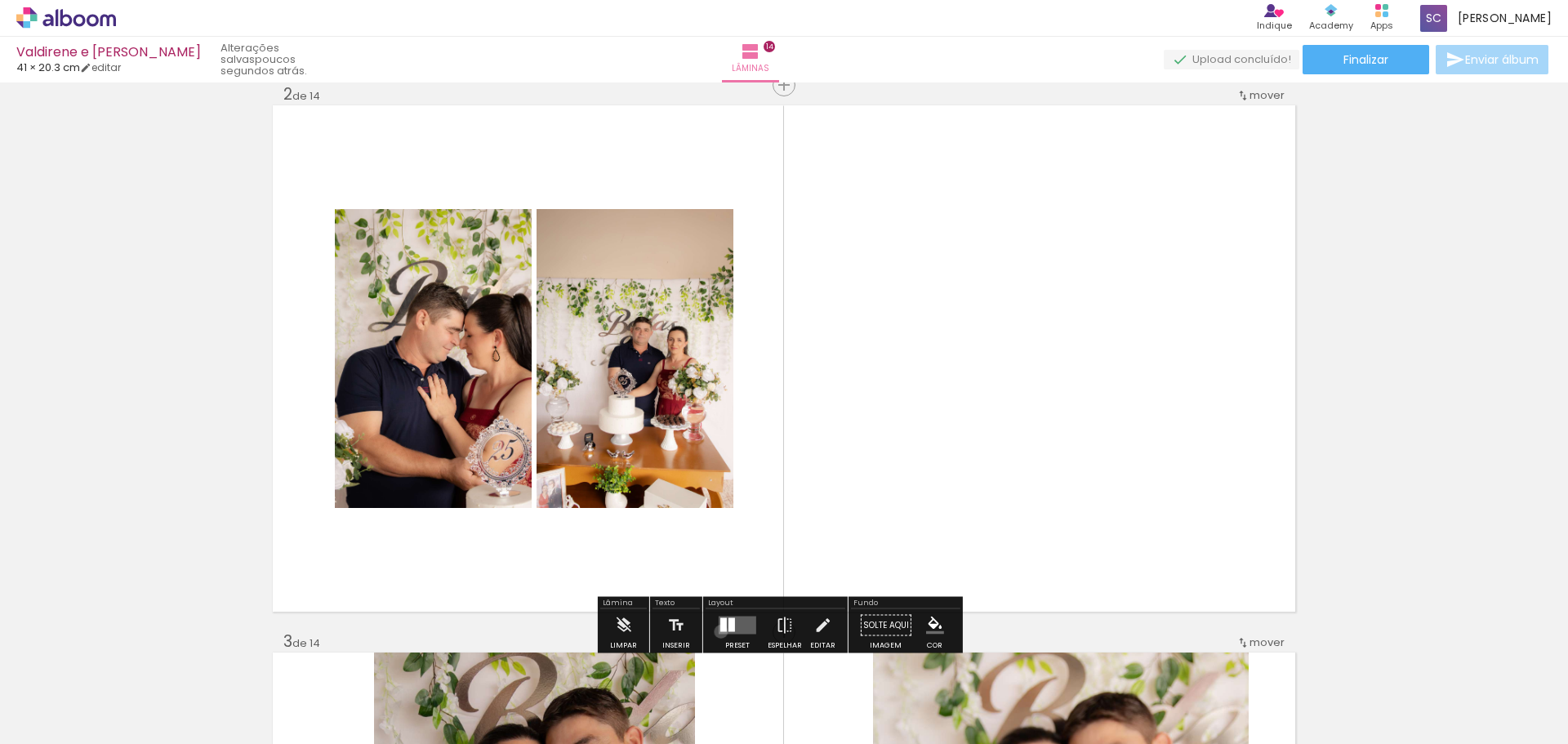
click at [720, 631] on div at bounding box center [723, 625] width 7 height 14
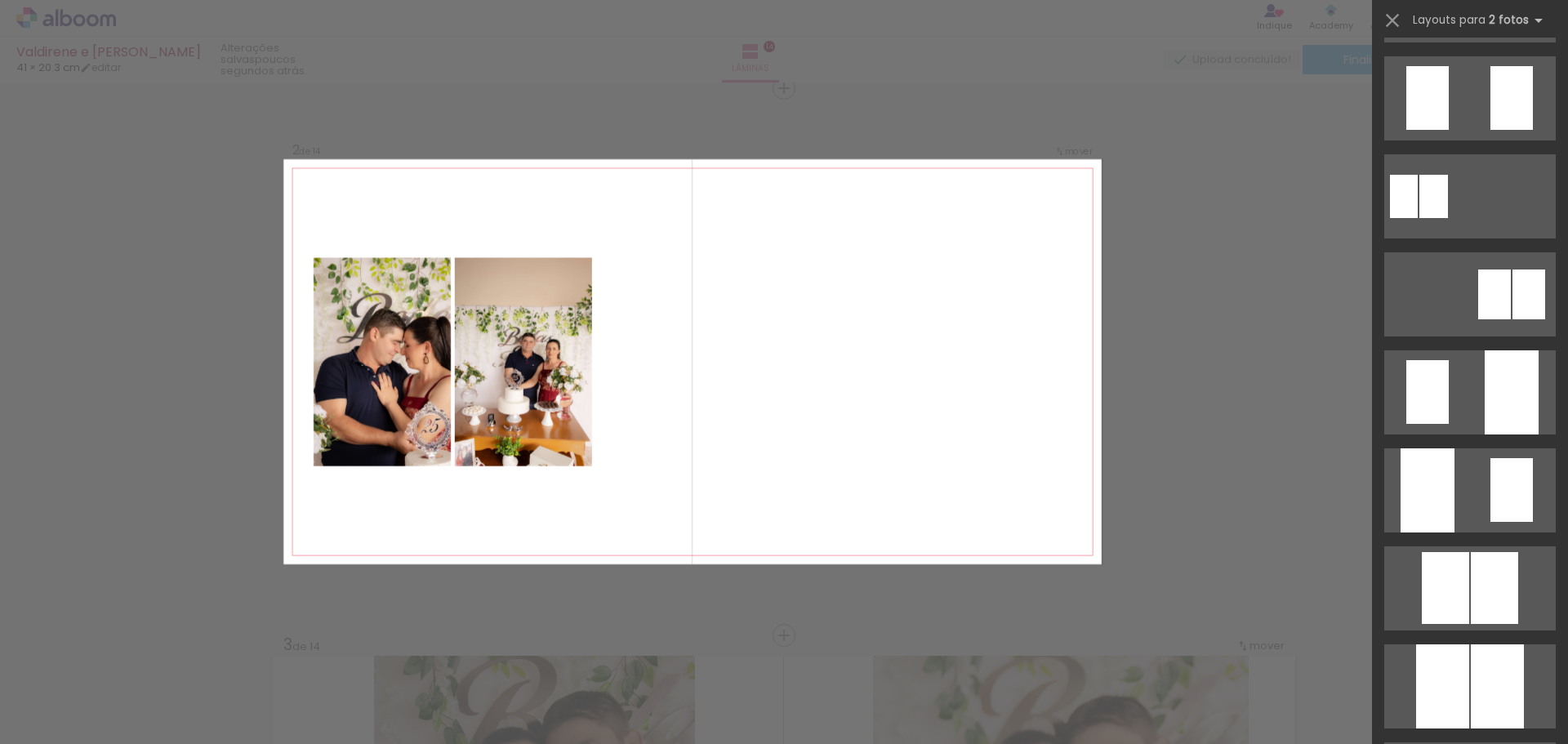
scroll to position [490, 0]
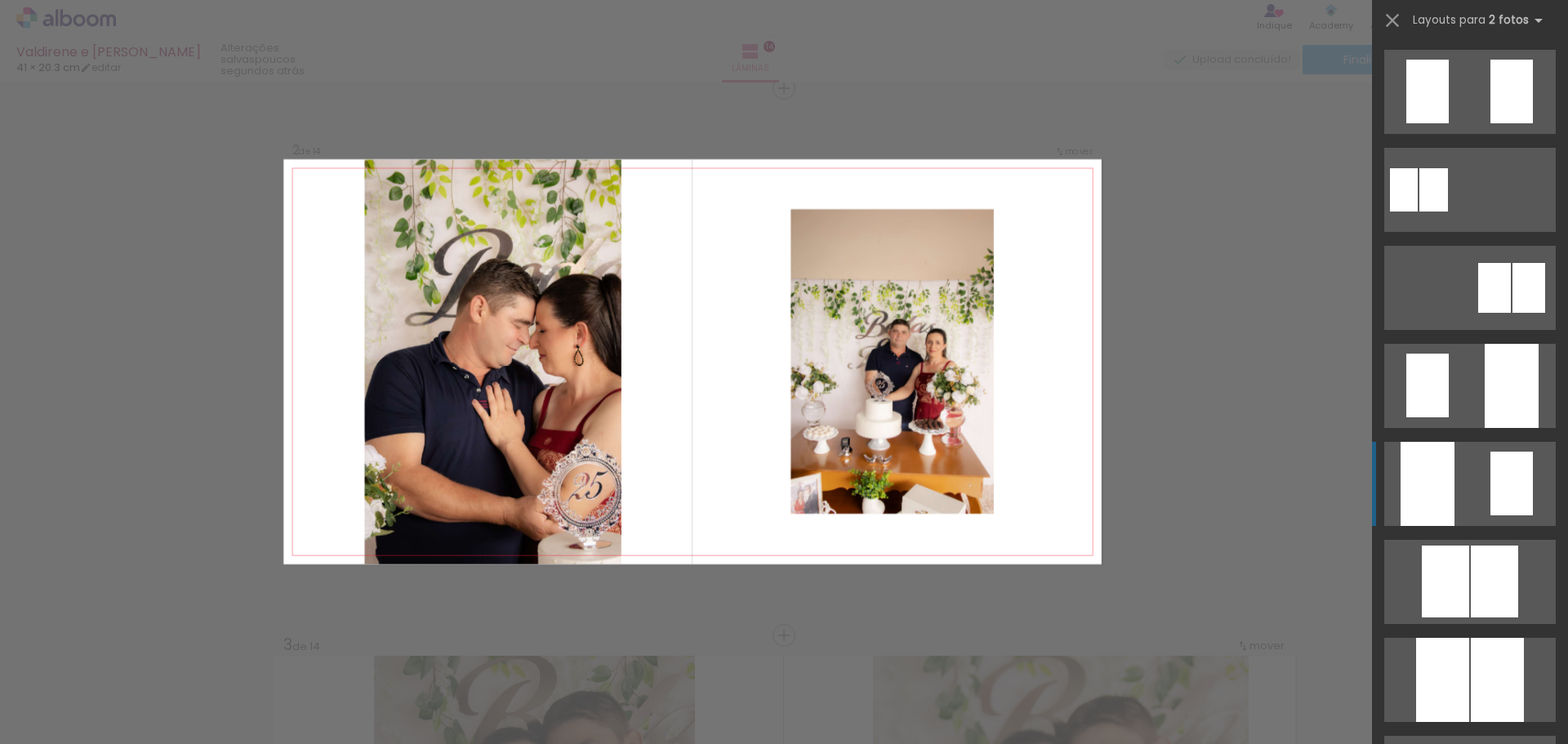
click at [1435, 461] on div at bounding box center [1428, 484] width 54 height 84
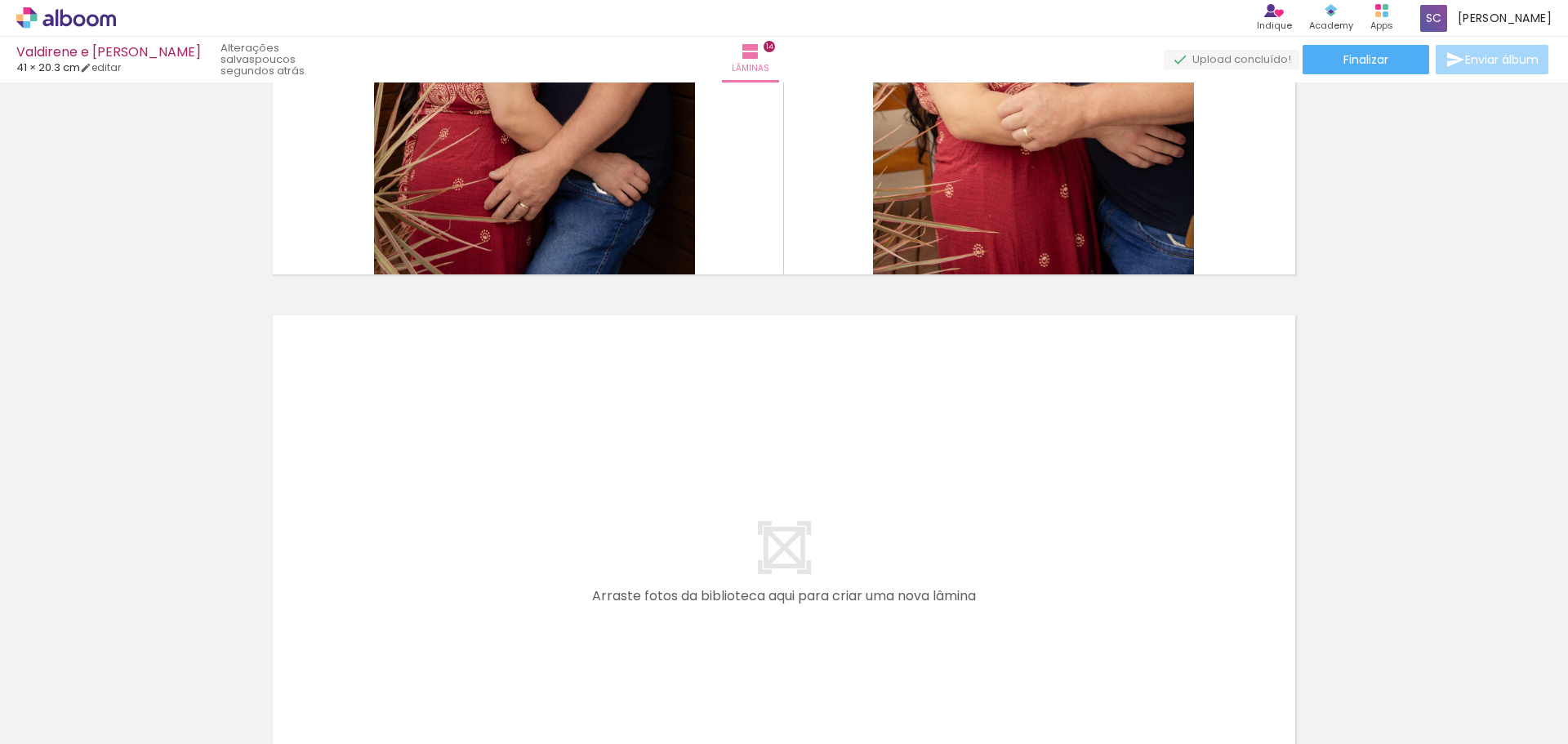
scroll to position [7678, 0]
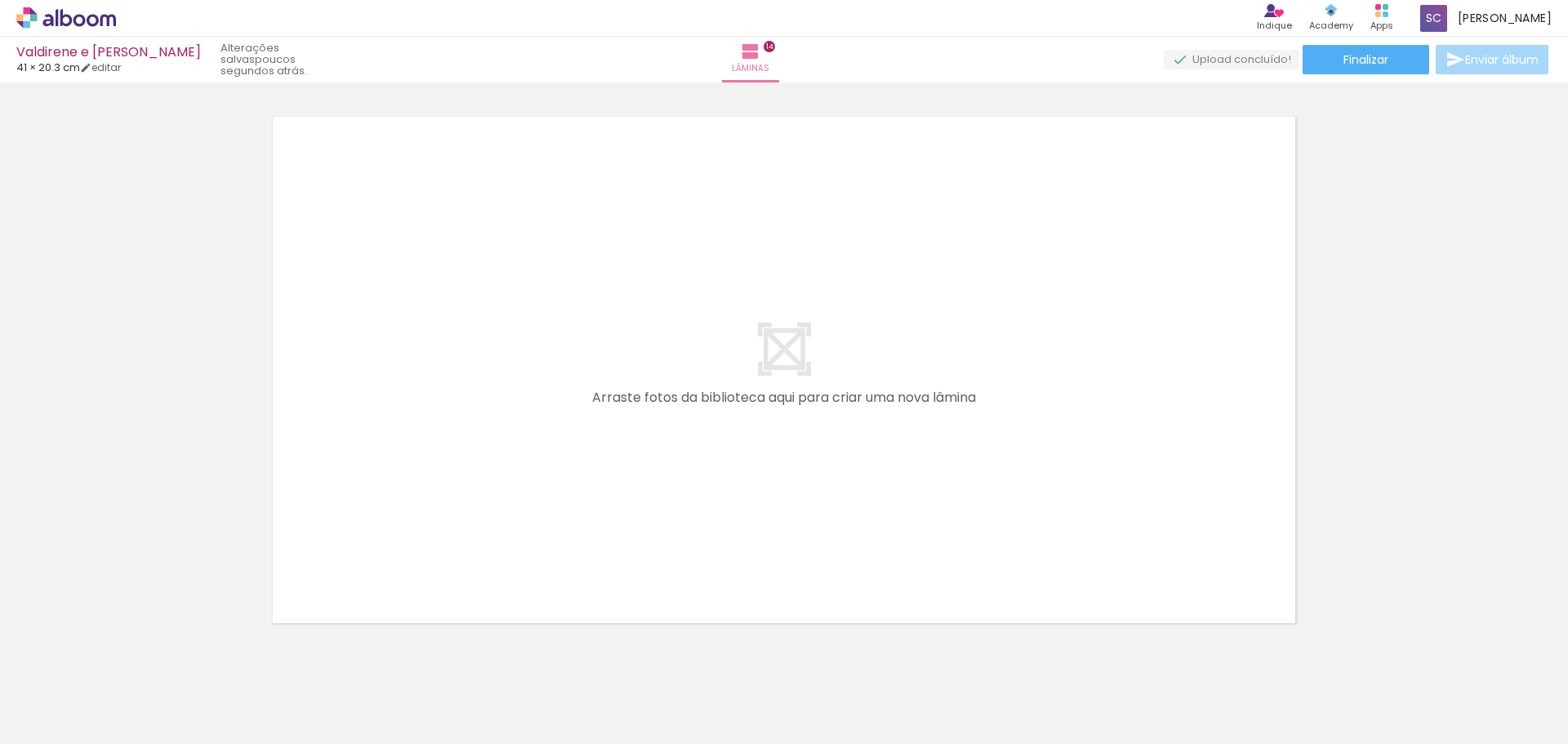
click at [1085, 413] on quentale-layouter at bounding box center [784, 370] width 1022 height 506
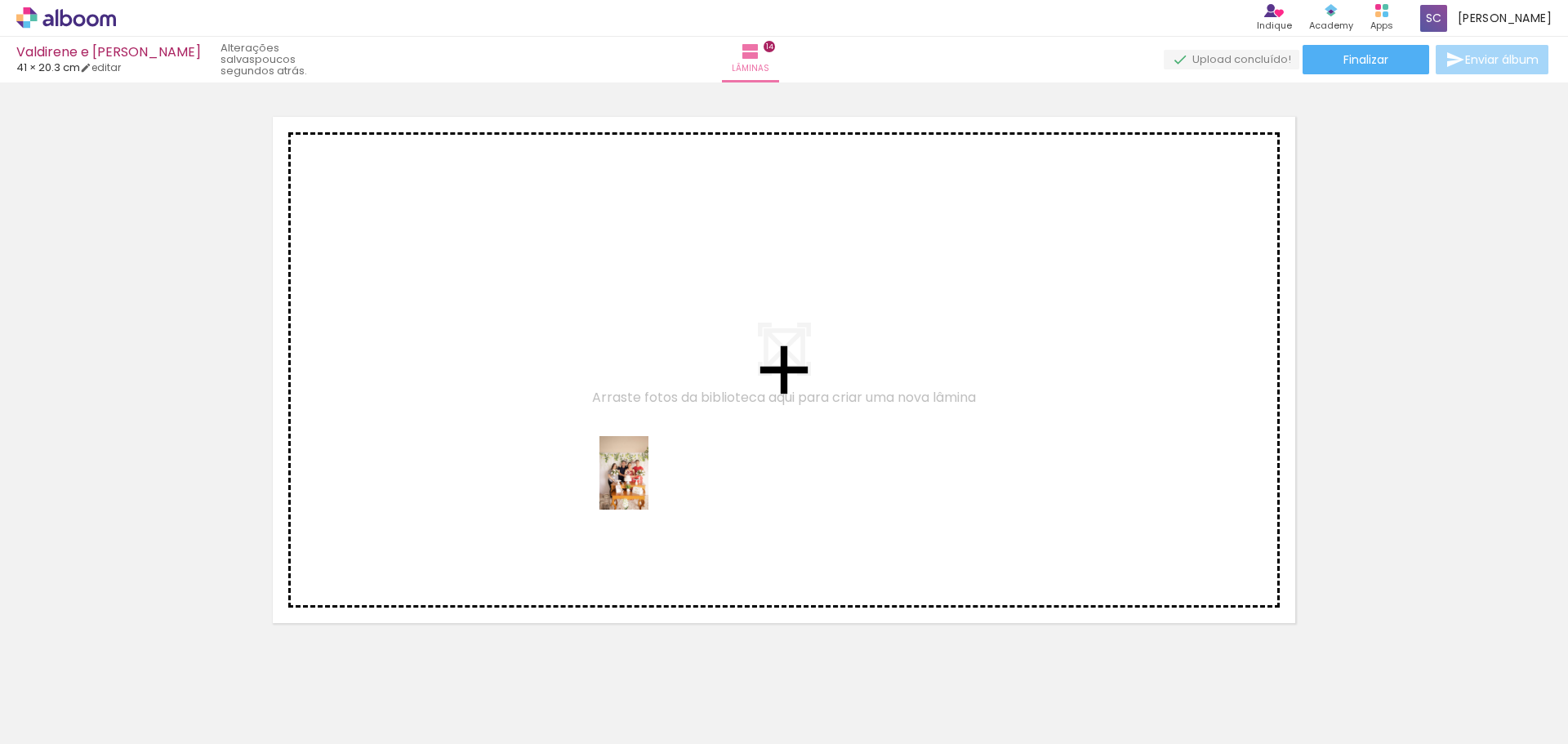
drag, startPoint x: 504, startPoint y: 692, endPoint x: 665, endPoint y: 460, distance: 282.4
click at [665, 459] on quentale-workspace at bounding box center [784, 372] width 1568 height 744
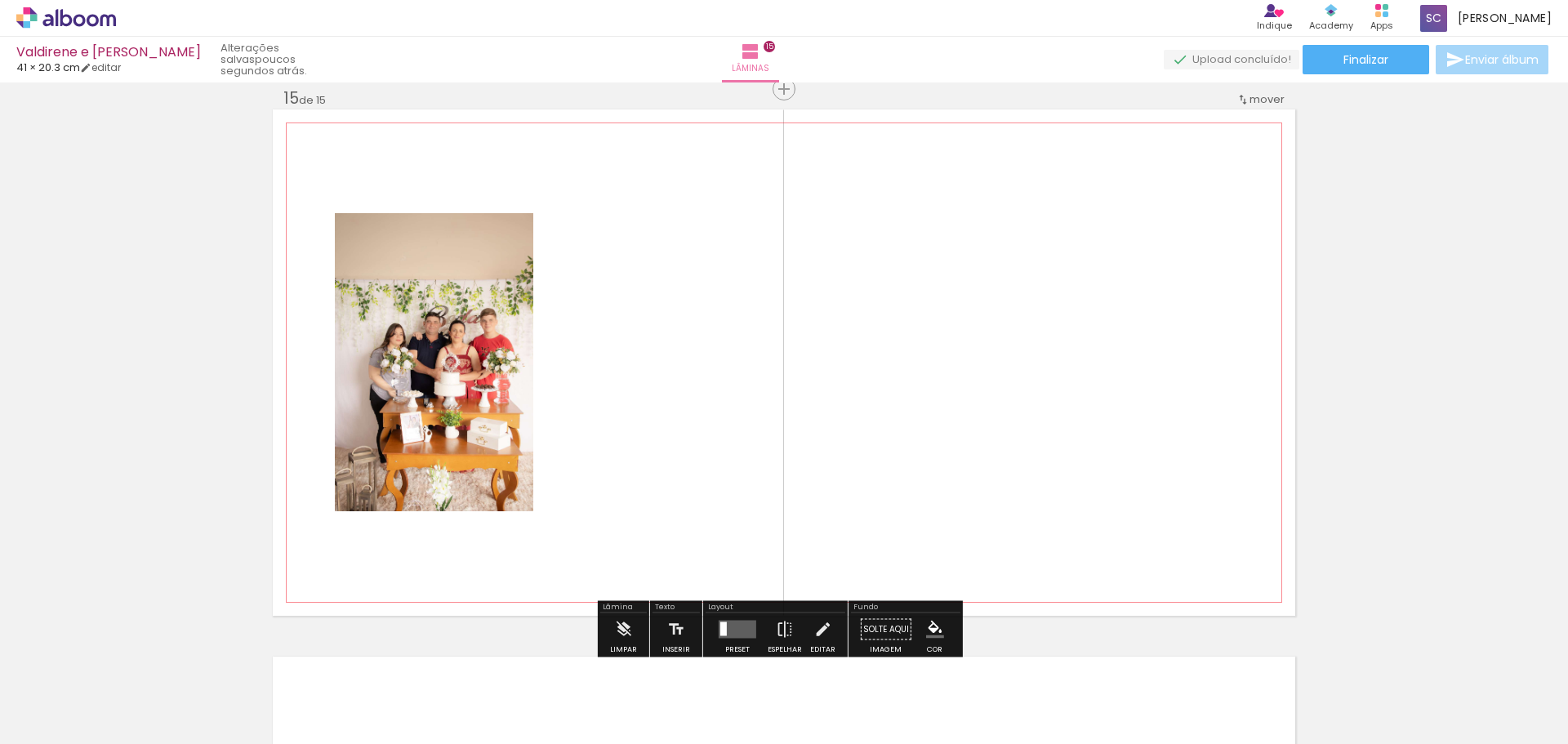
scroll to position [7685, 0]
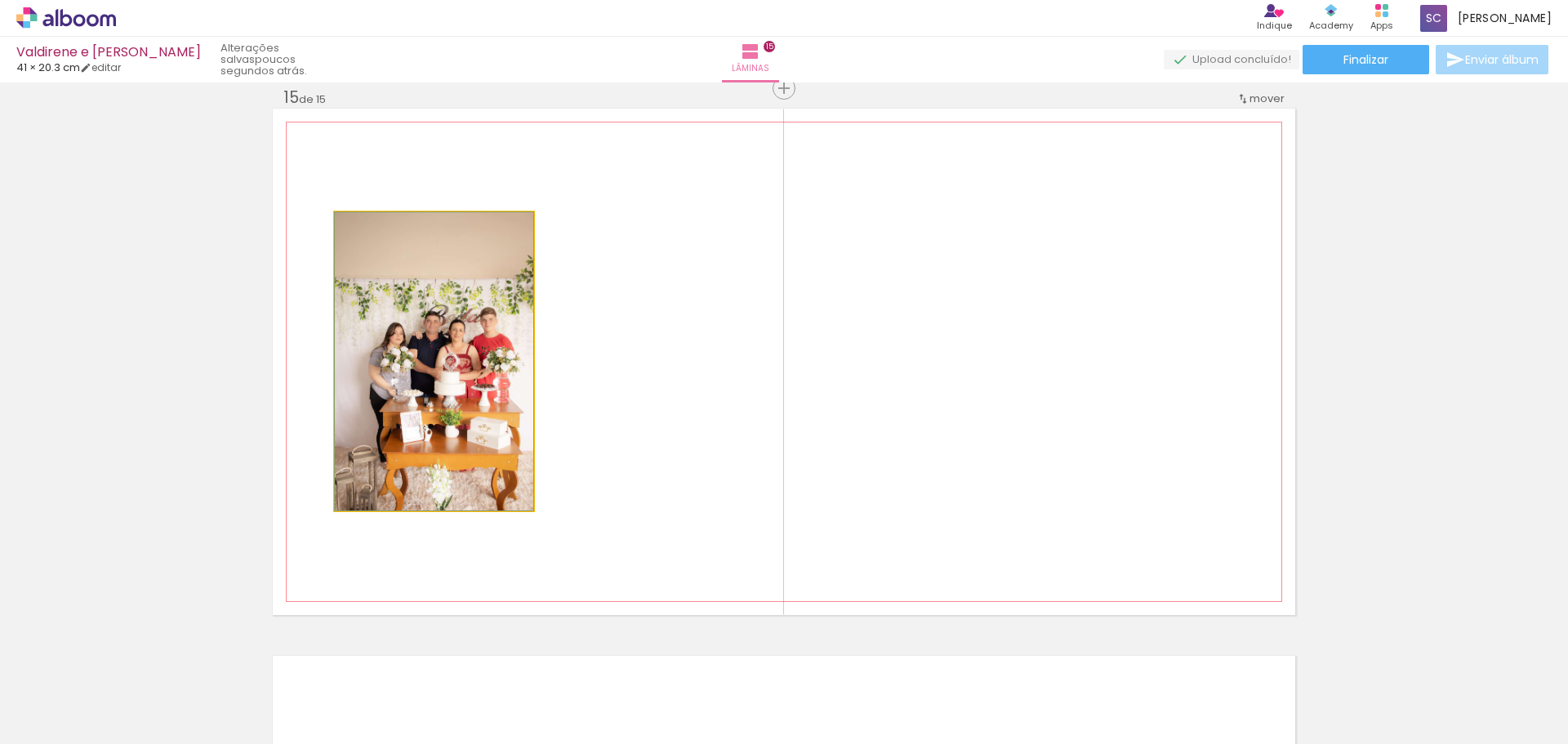
click at [422, 366] on quentale-photo at bounding box center [434, 361] width 198 height 298
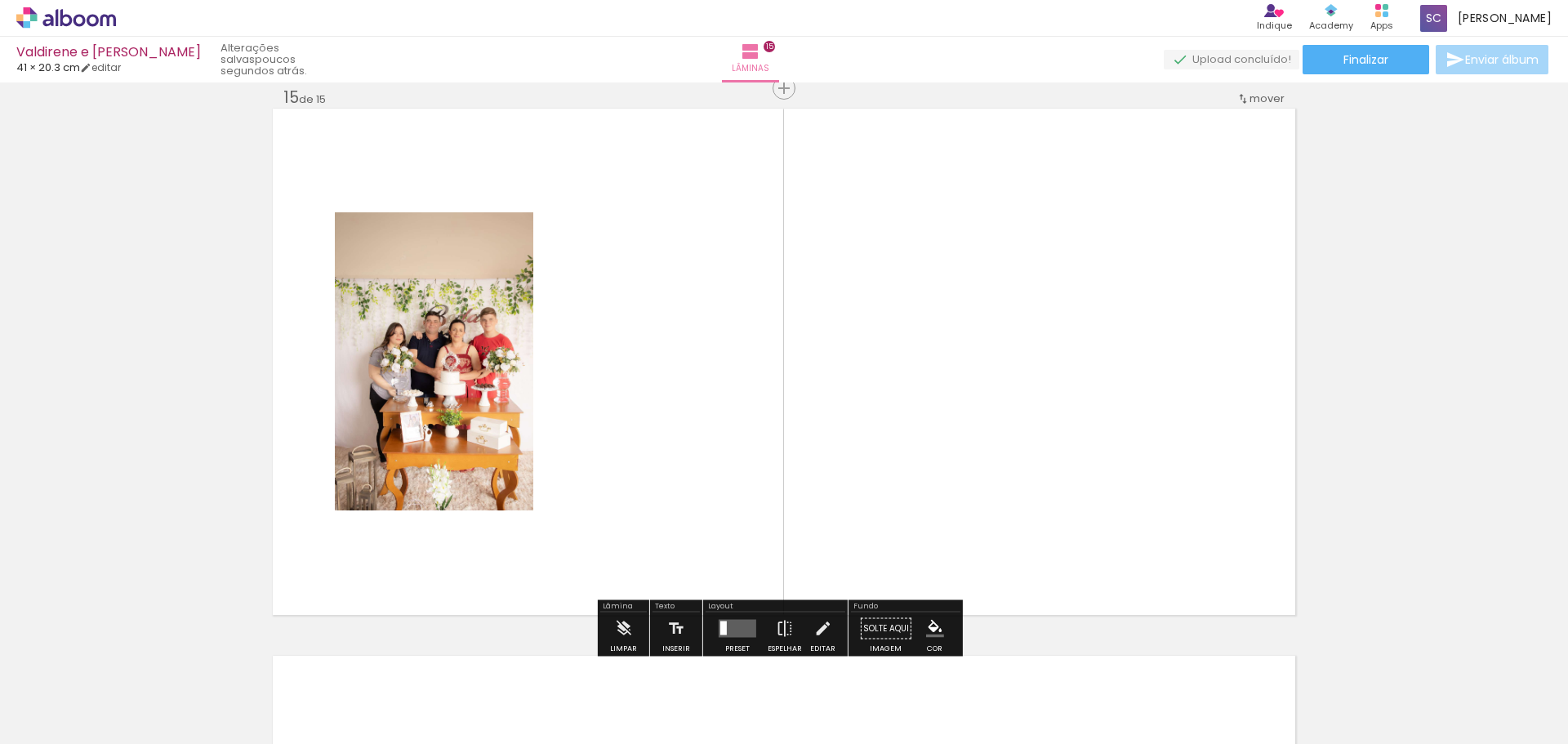
click at [711, 627] on paper-button "Preset" at bounding box center [737, 633] width 52 height 41
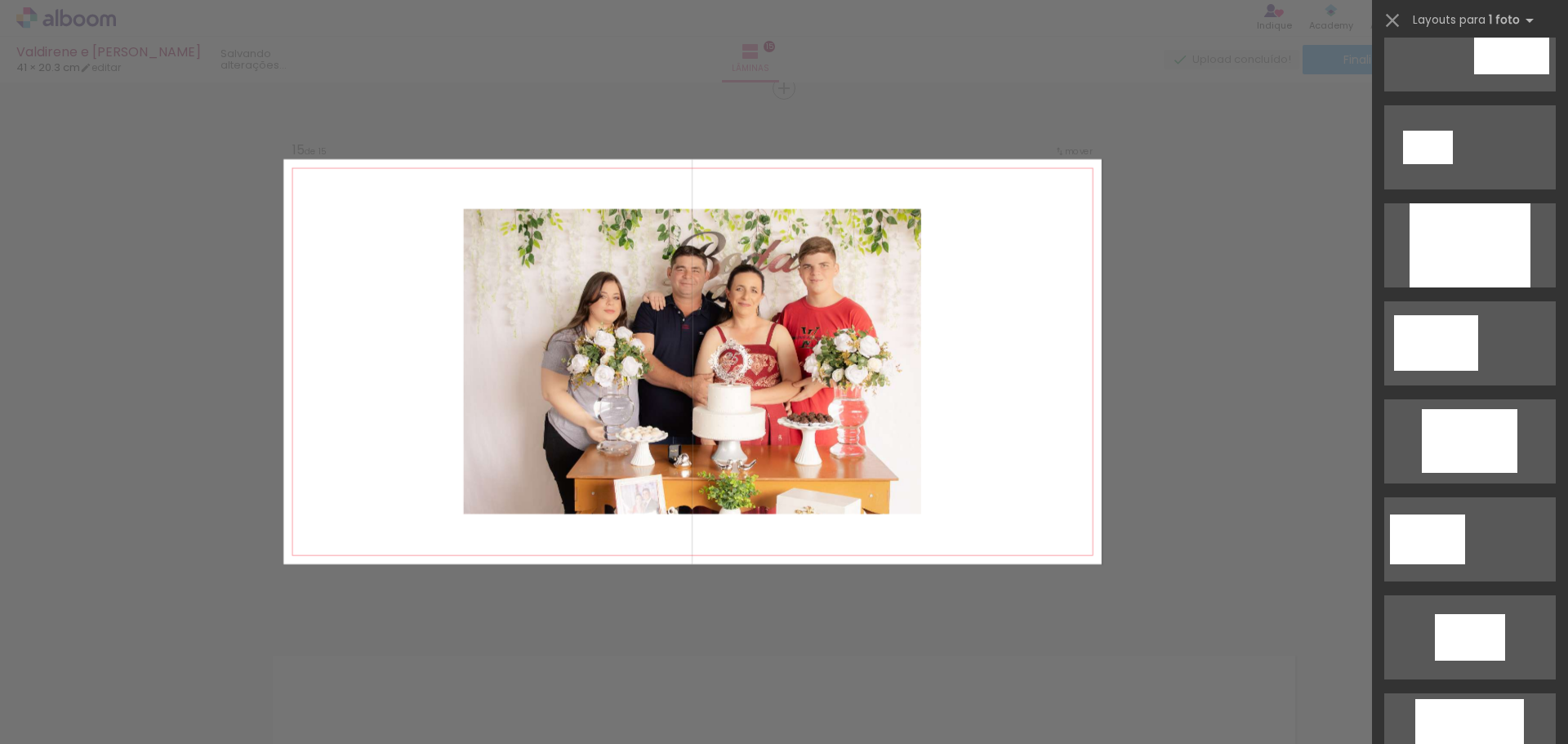
scroll to position [2533, 0]
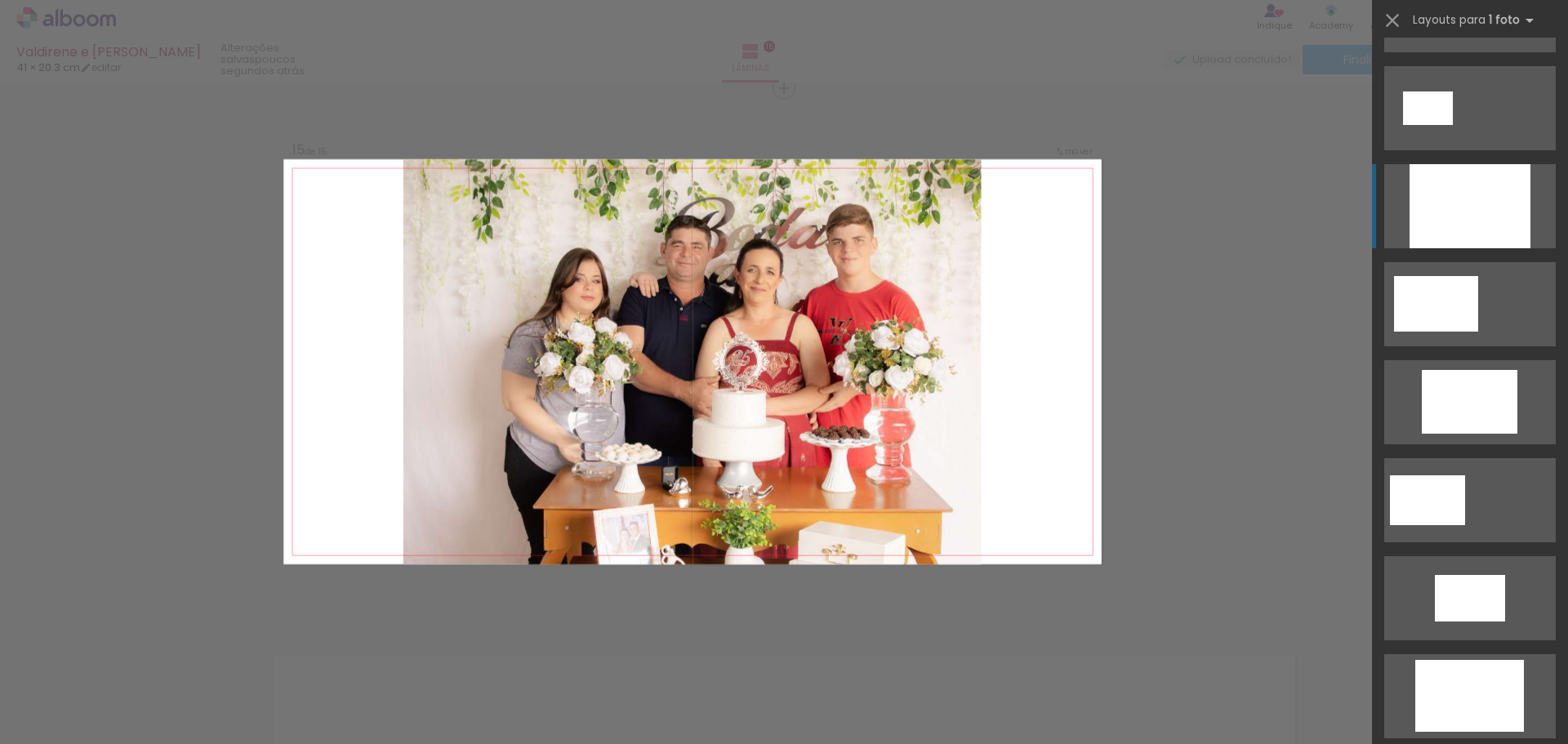
click at [1474, 224] on div at bounding box center [1470, 206] width 121 height 84
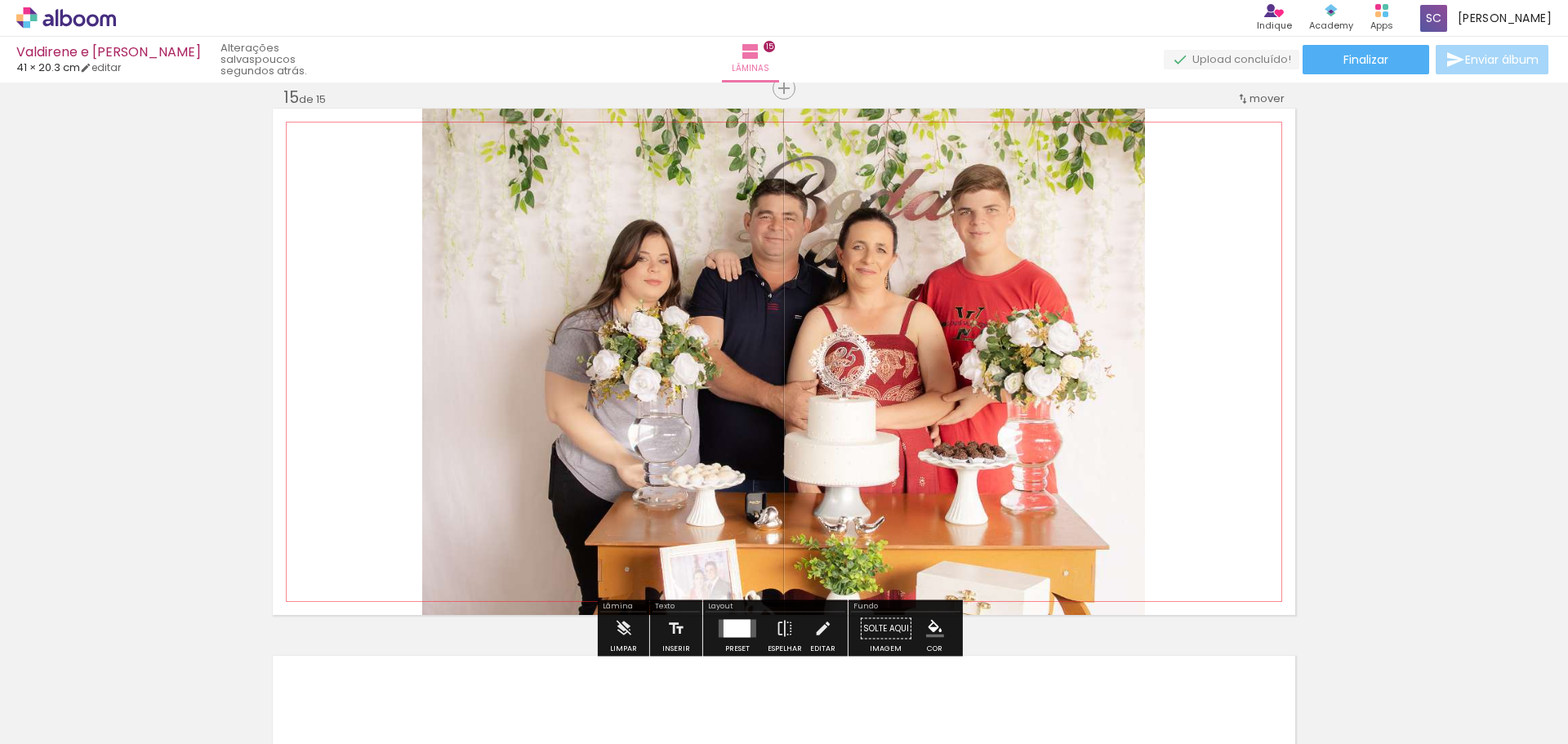
click at [1190, 370] on quentale-layouter at bounding box center [784, 362] width 1022 height 506
click at [725, 626] on div at bounding box center [737, 629] width 26 height 18
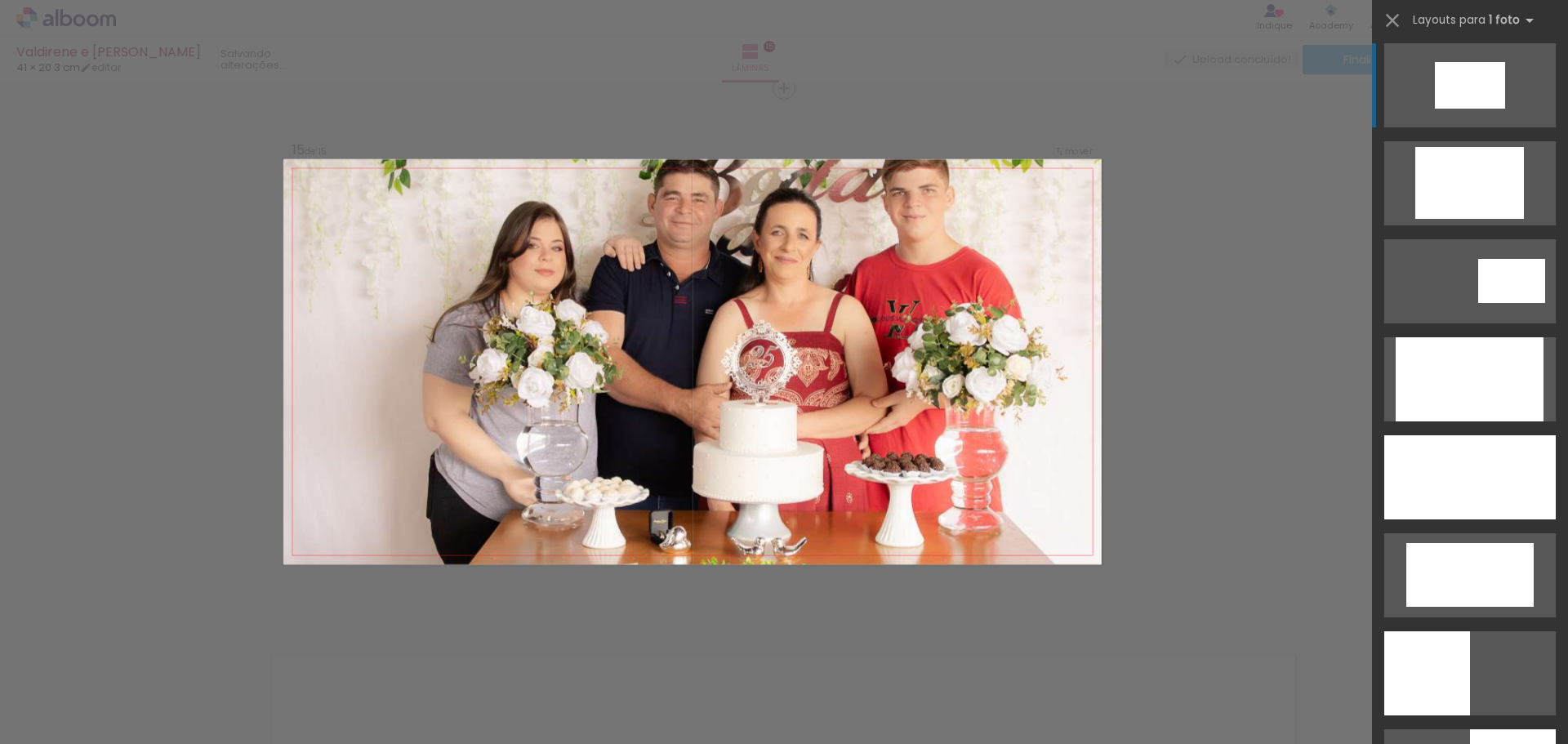
scroll to position [3056, 0]
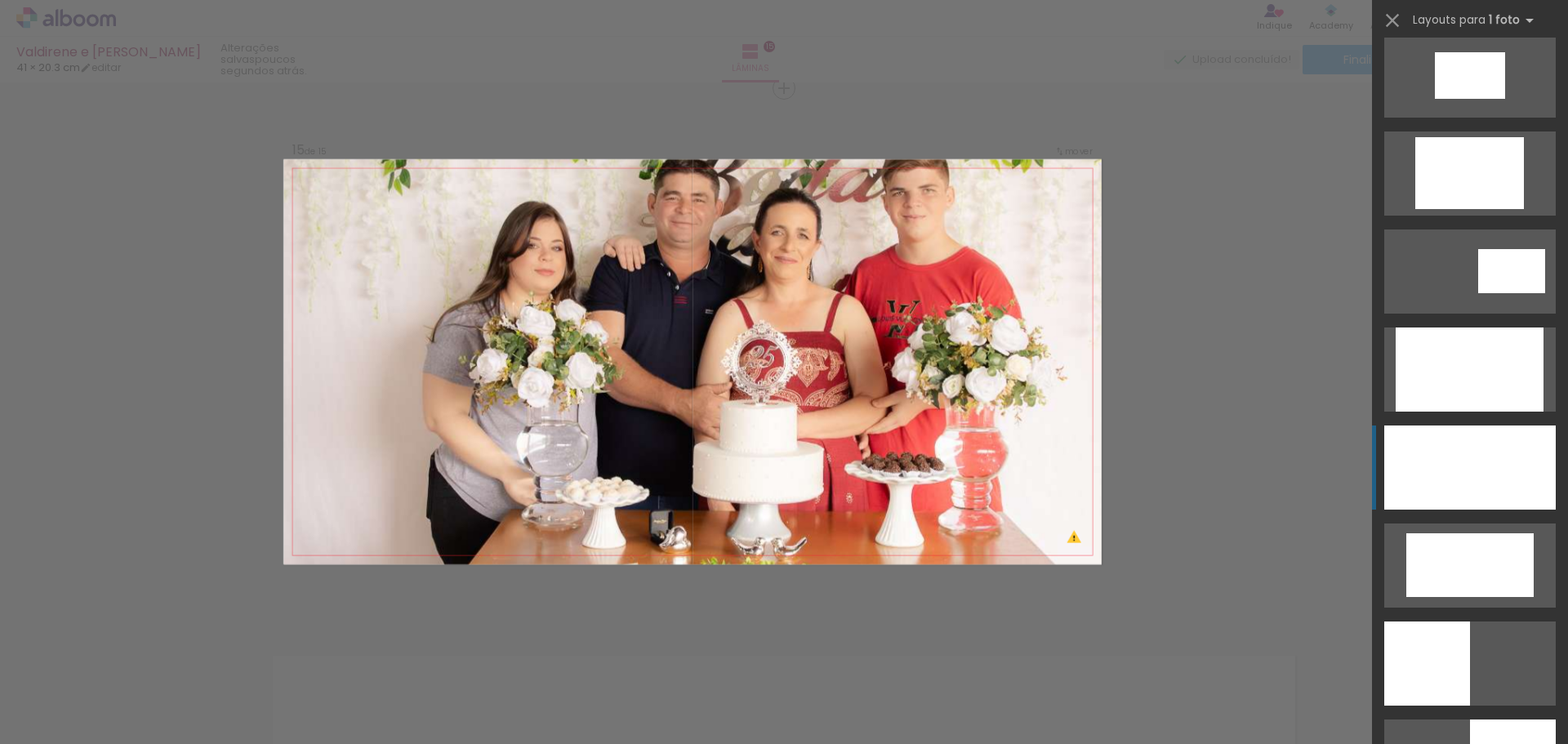
click at [1481, 468] on div at bounding box center [1470, 468] width 172 height 84
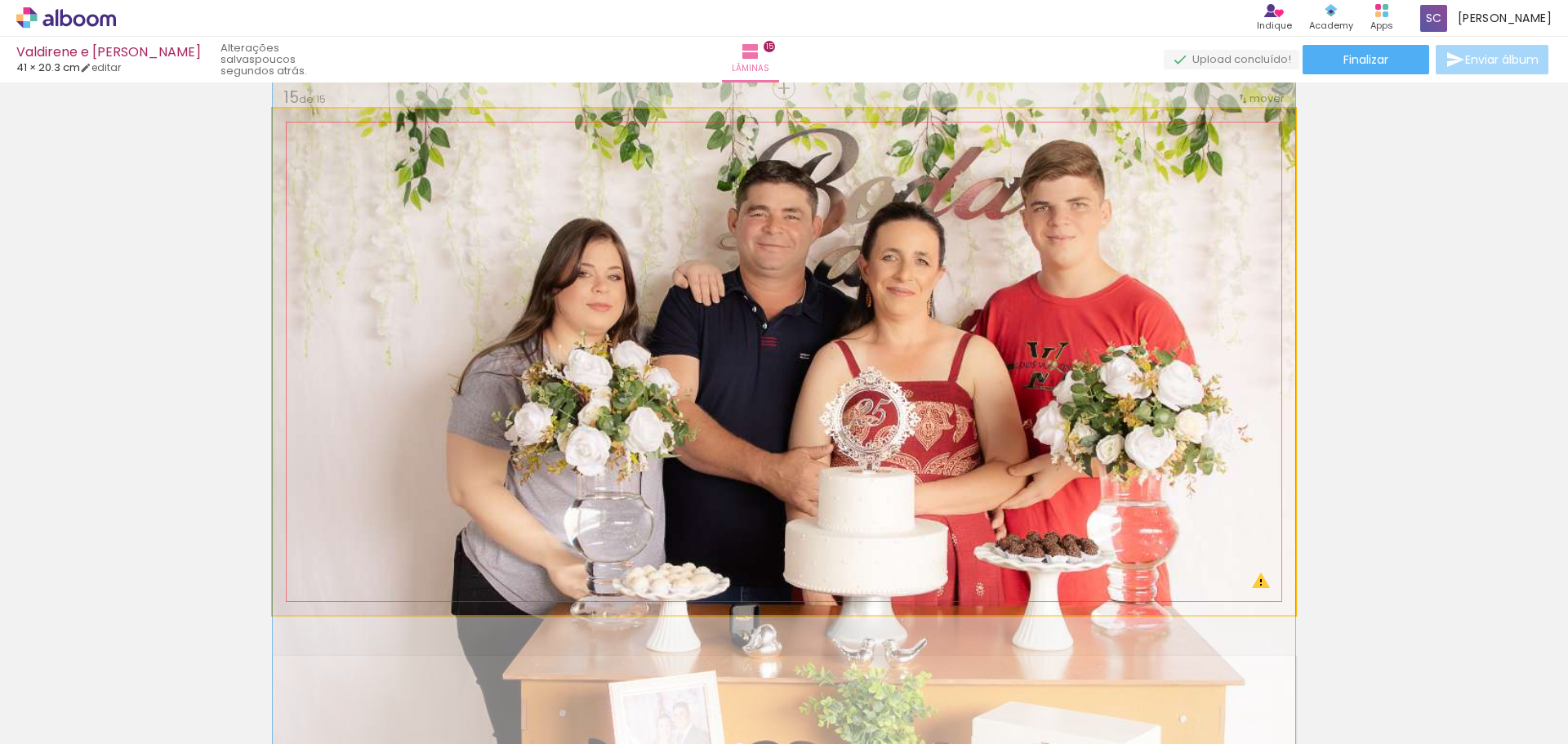
drag, startPoint x: 1056, startPoint y: 347, endPoint x: 1056, endPoint y: 407, distance: 60.0
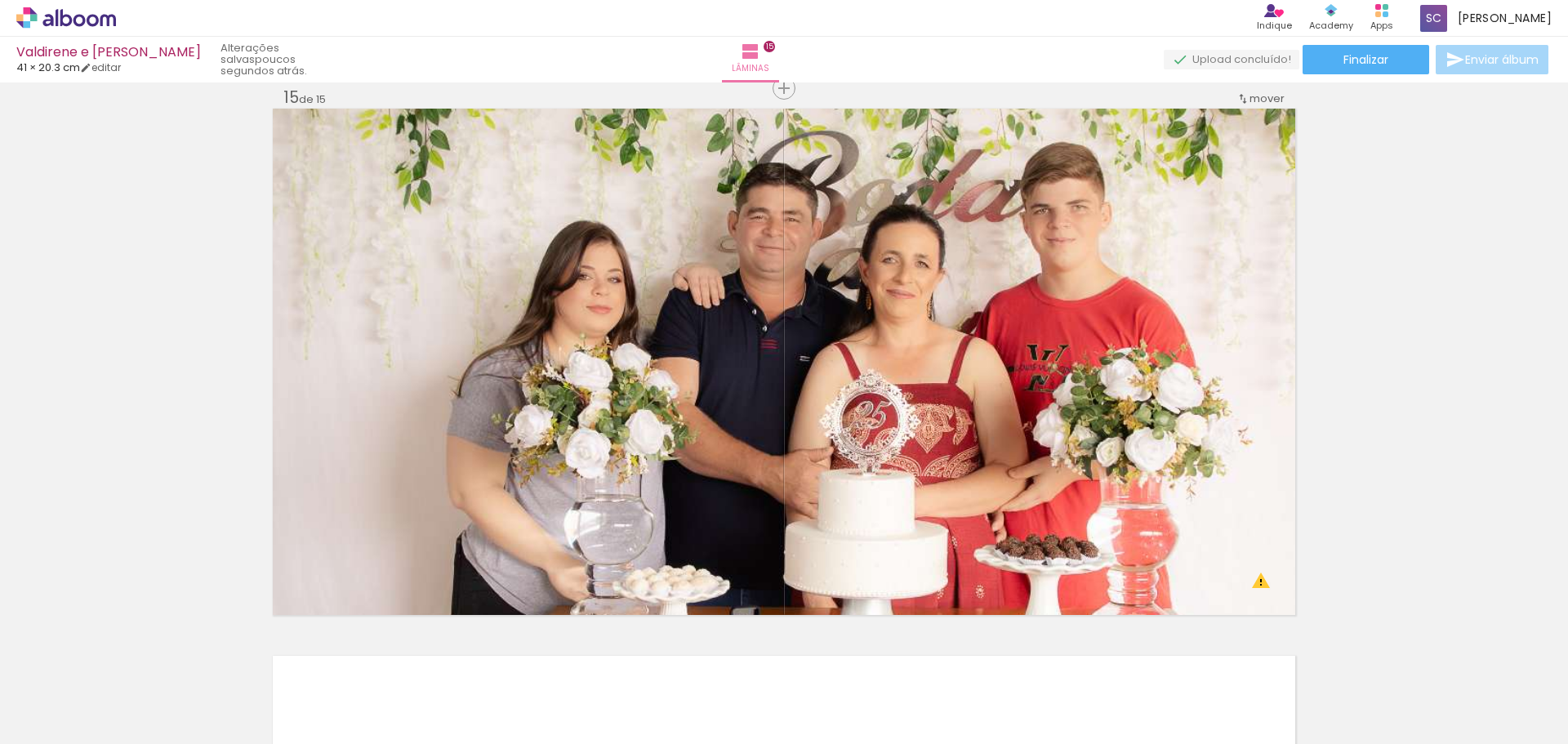
scroll to position [0, 2462]
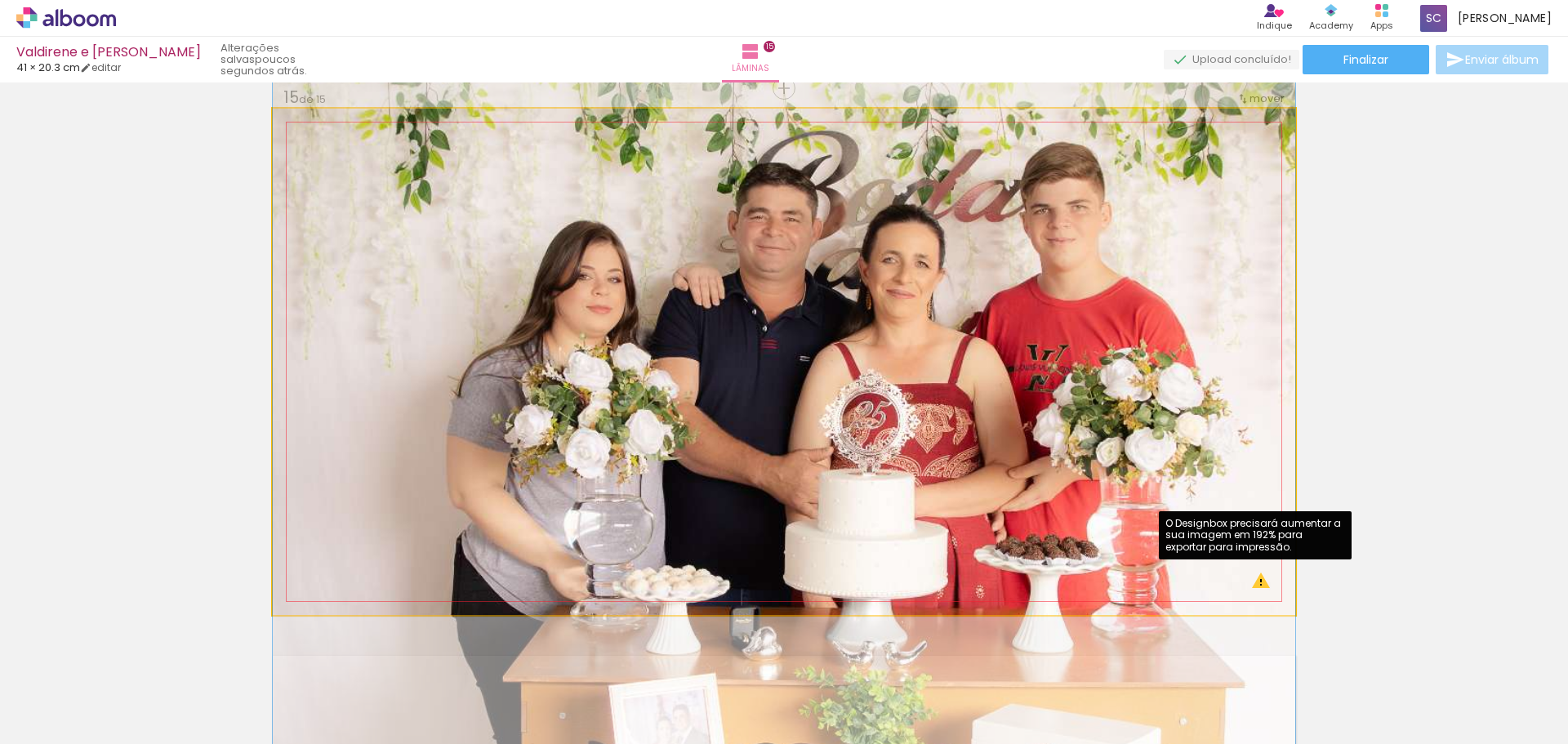
click at [1256, 581] on quentale-photo at bounding box center [784, 362] width 1022 height 506
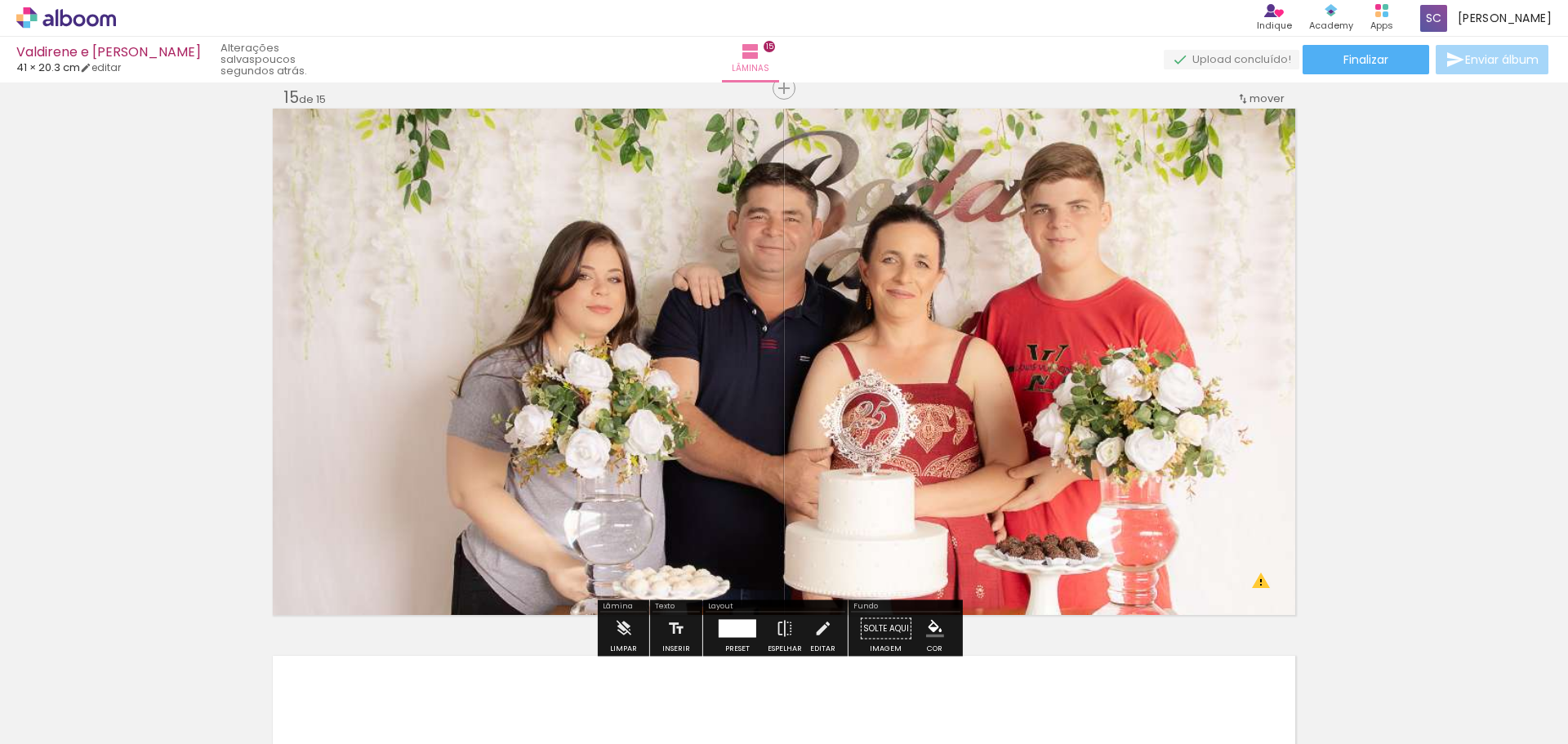
click at [1185, 721] on quentale-thumb at bounding box center [1177, 689] width 91 height 94
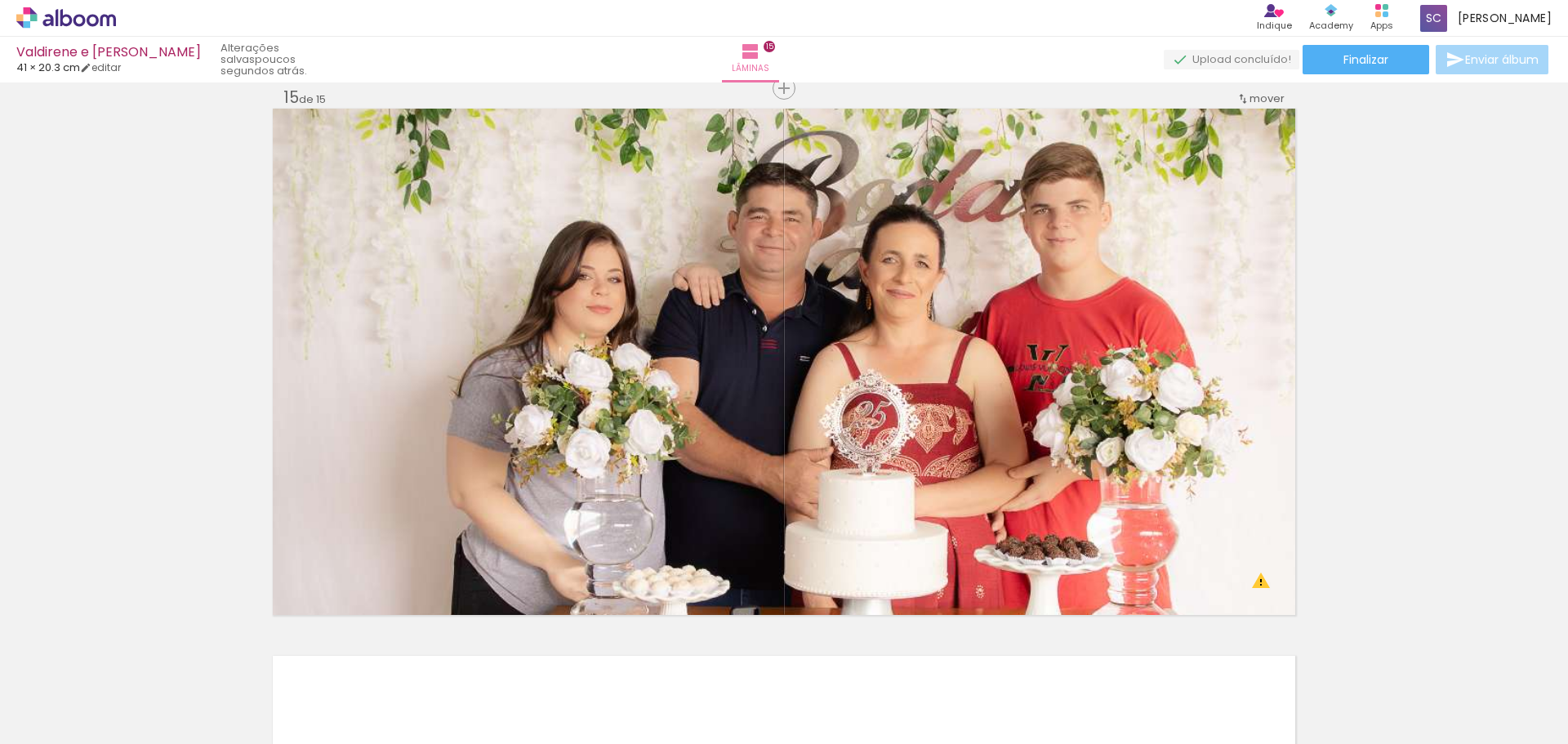
click at [1112, 703] on div at bounding box center [1086, 689] width 54 height 80
click at [1026, 698] on div at bounding box center [995, 689] width 80 height 54
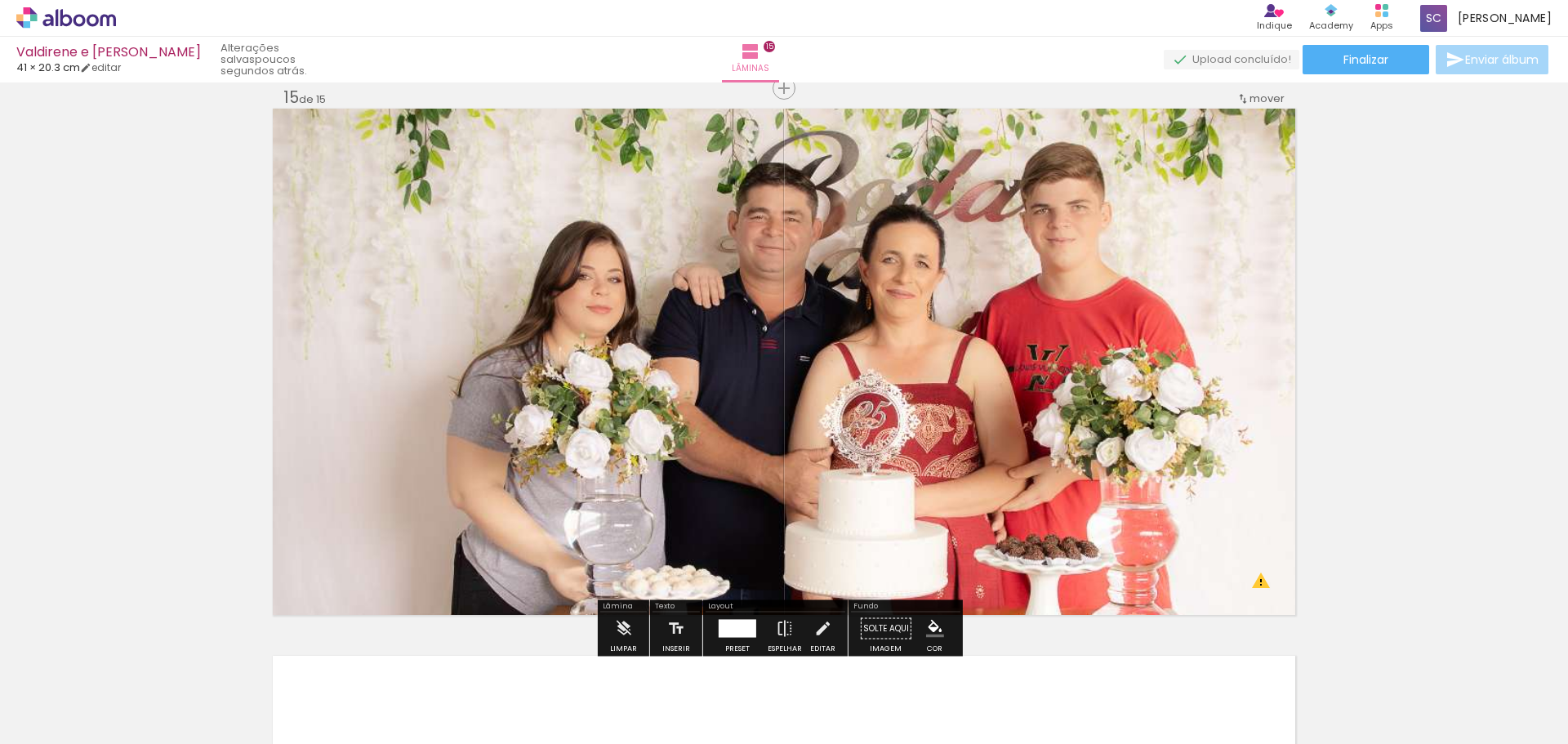
click at [1226, 61] on quentale-upload-monitor at bounding box center [1231, 60] width 135 height 21
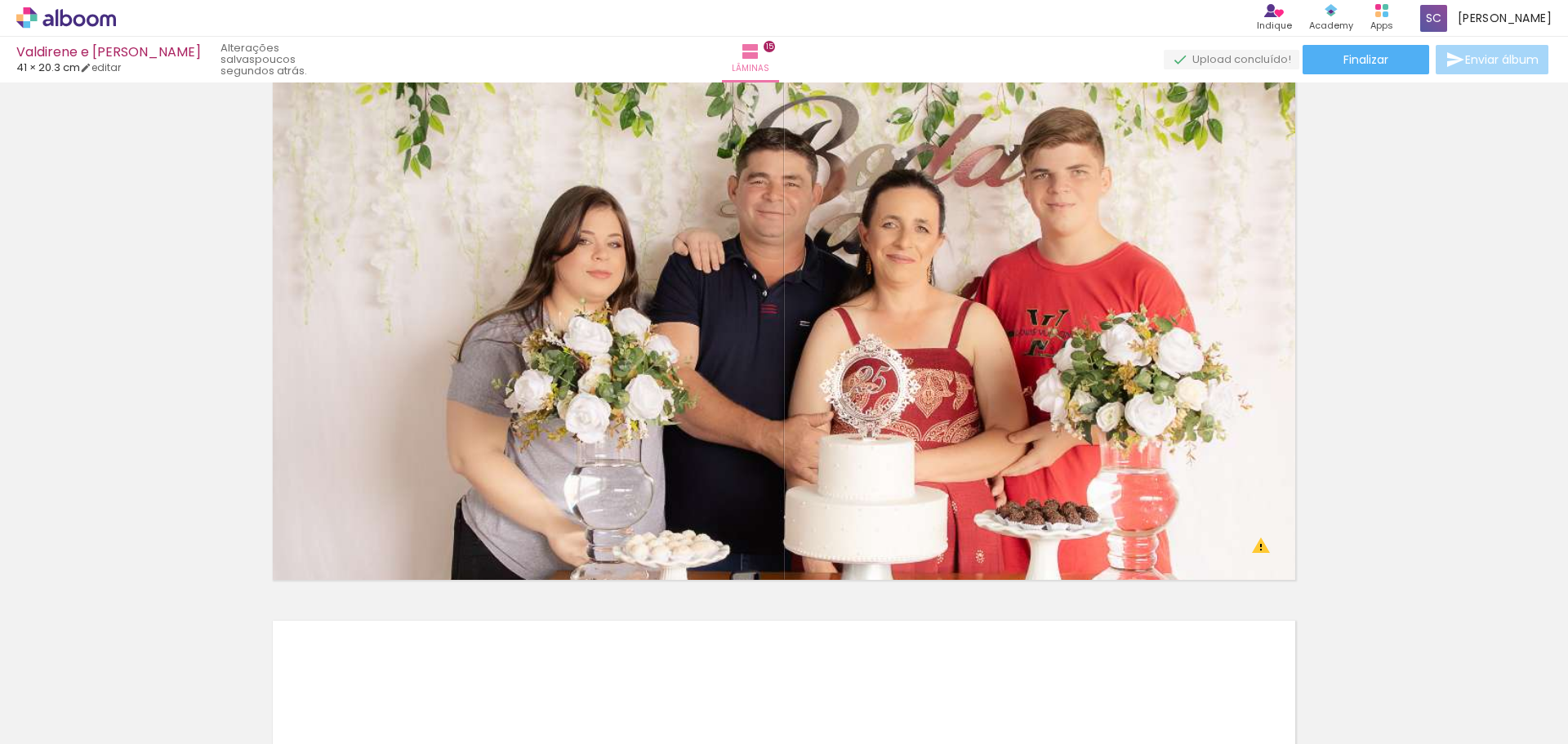
scroll to position [7524, 0]
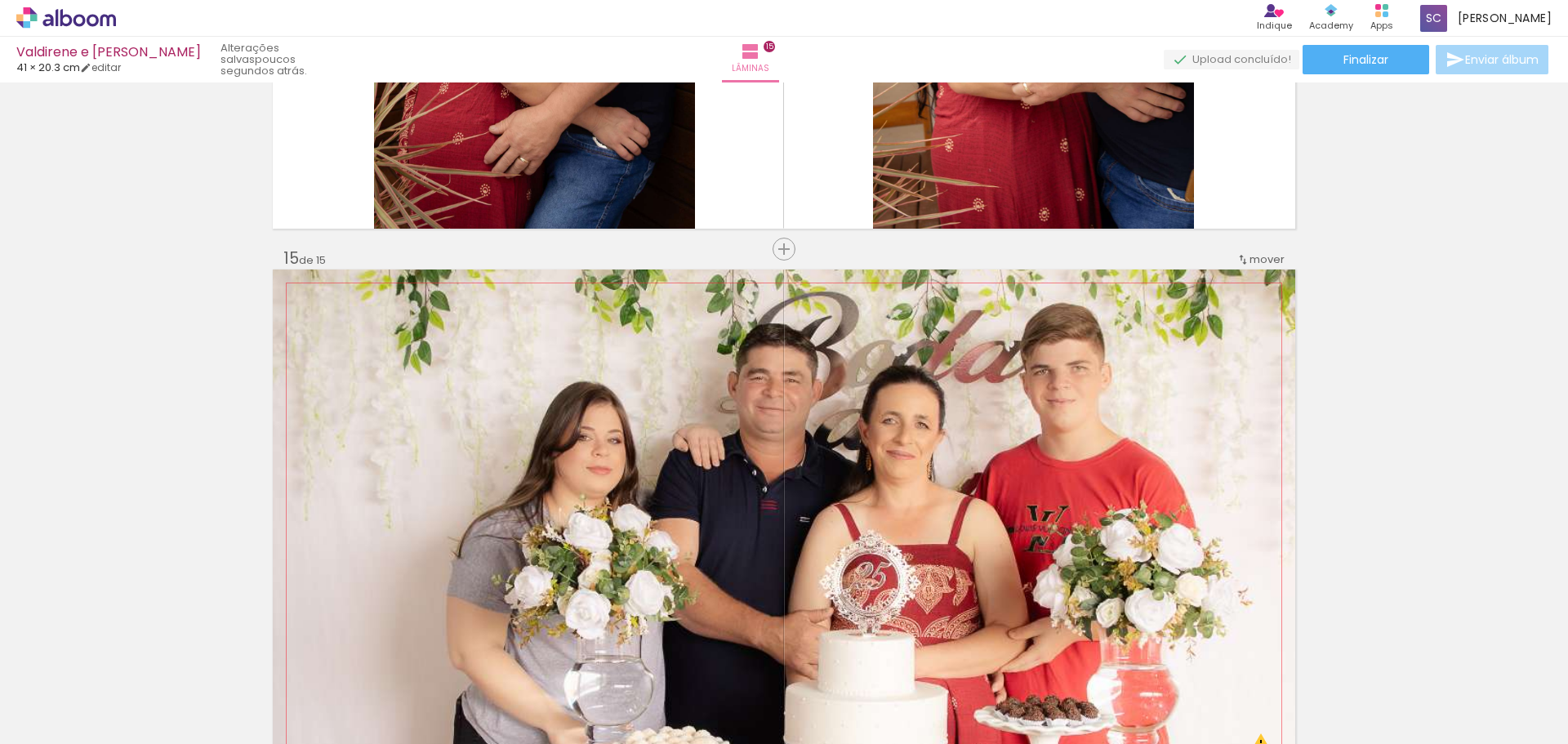
click at [1263, 261] on span "mover" at bounding box center [1268, 259] width 35 height 16
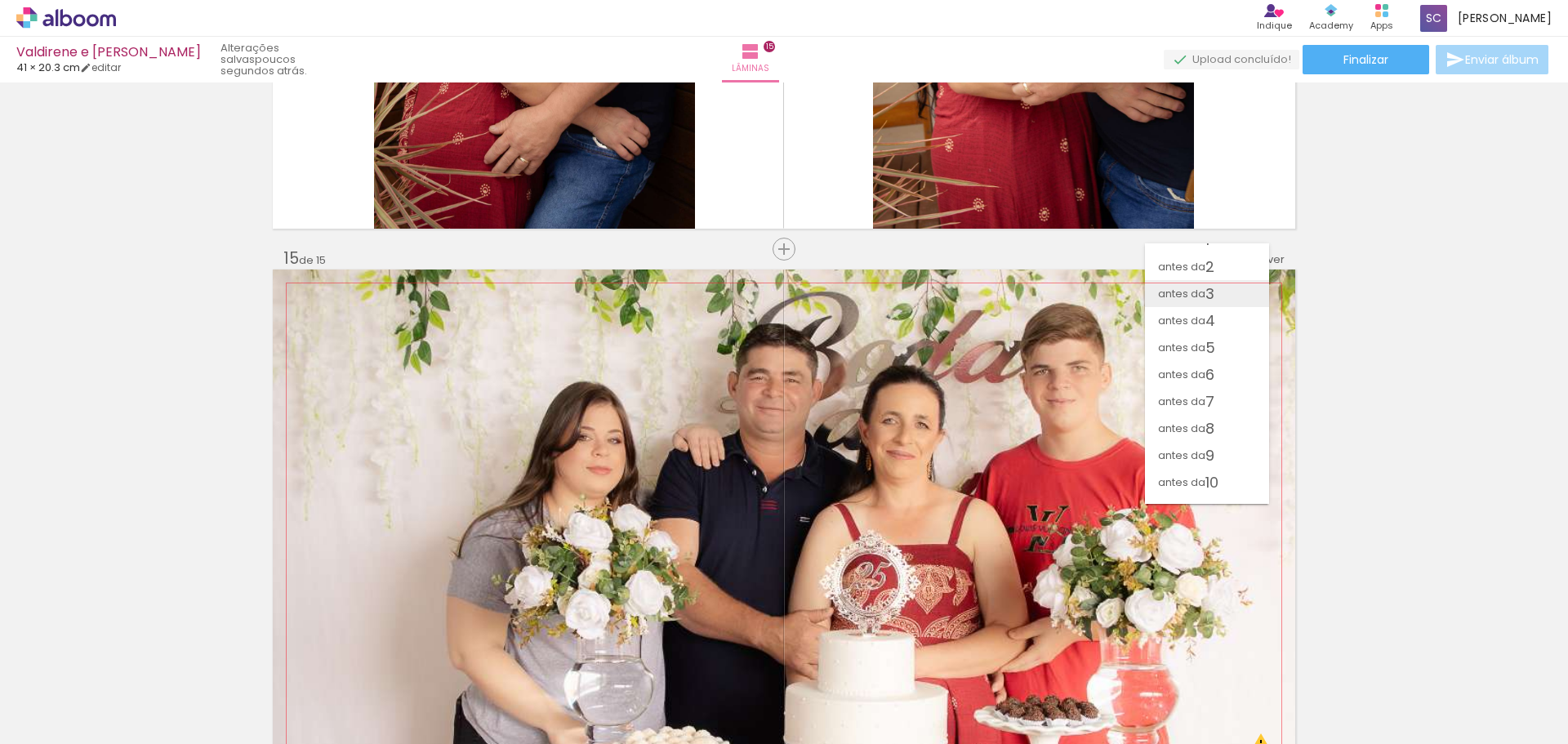
scroll to position [0, 0]
click at [1232, 344] on paper-item "antes da 4" at bounding box center [1207, 337] width 125 height 27
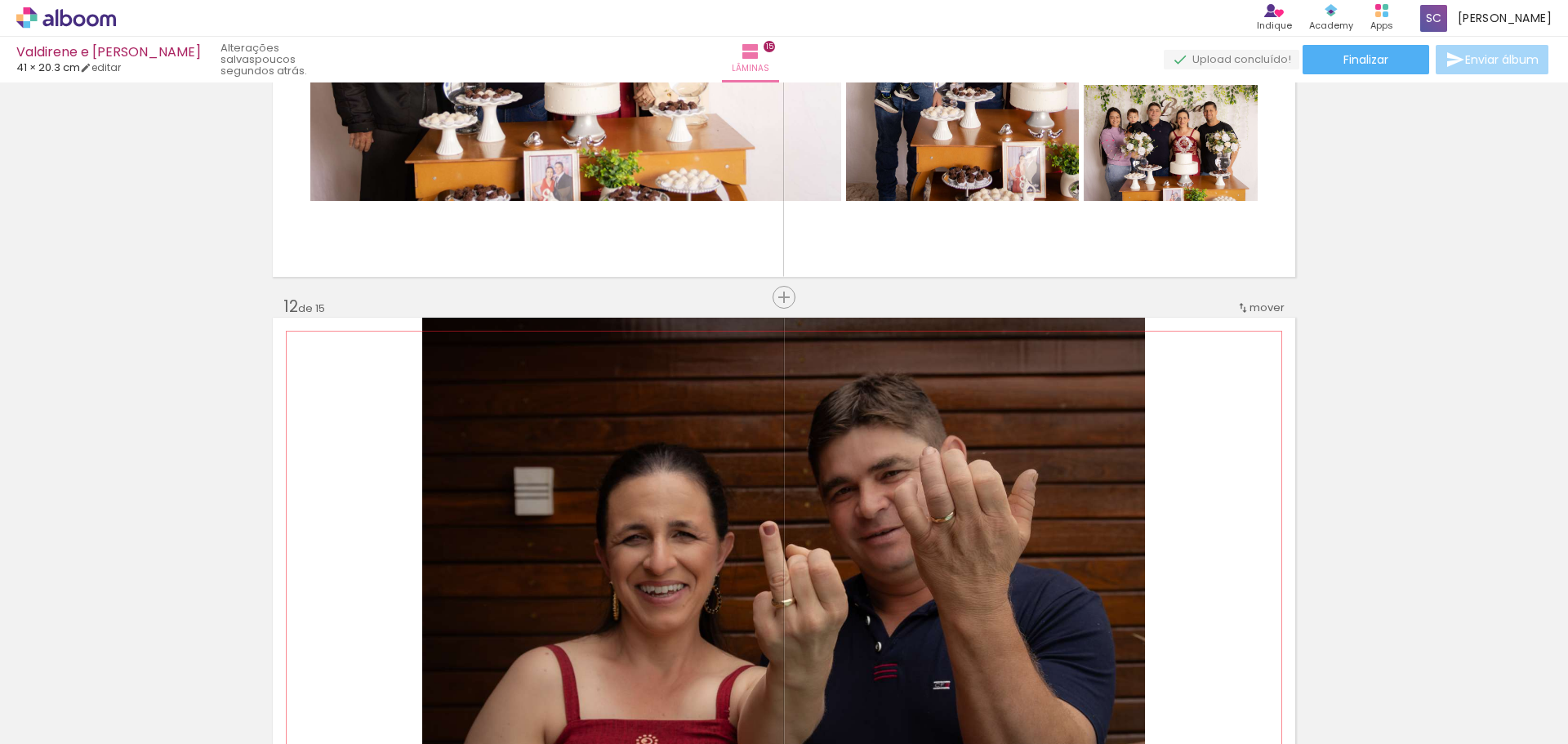
scroll to position [5802, 0]
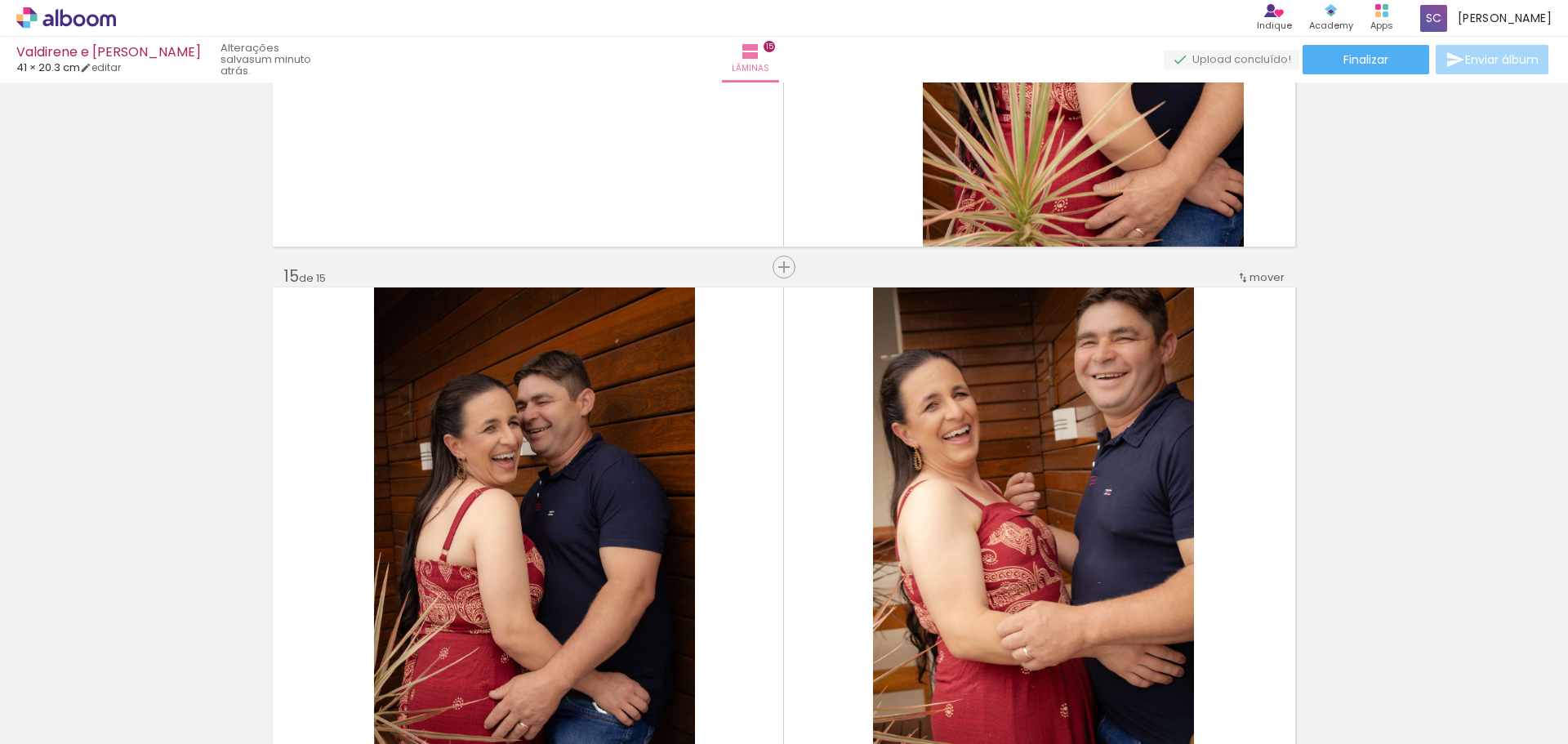
scroll to position [7518, 0]
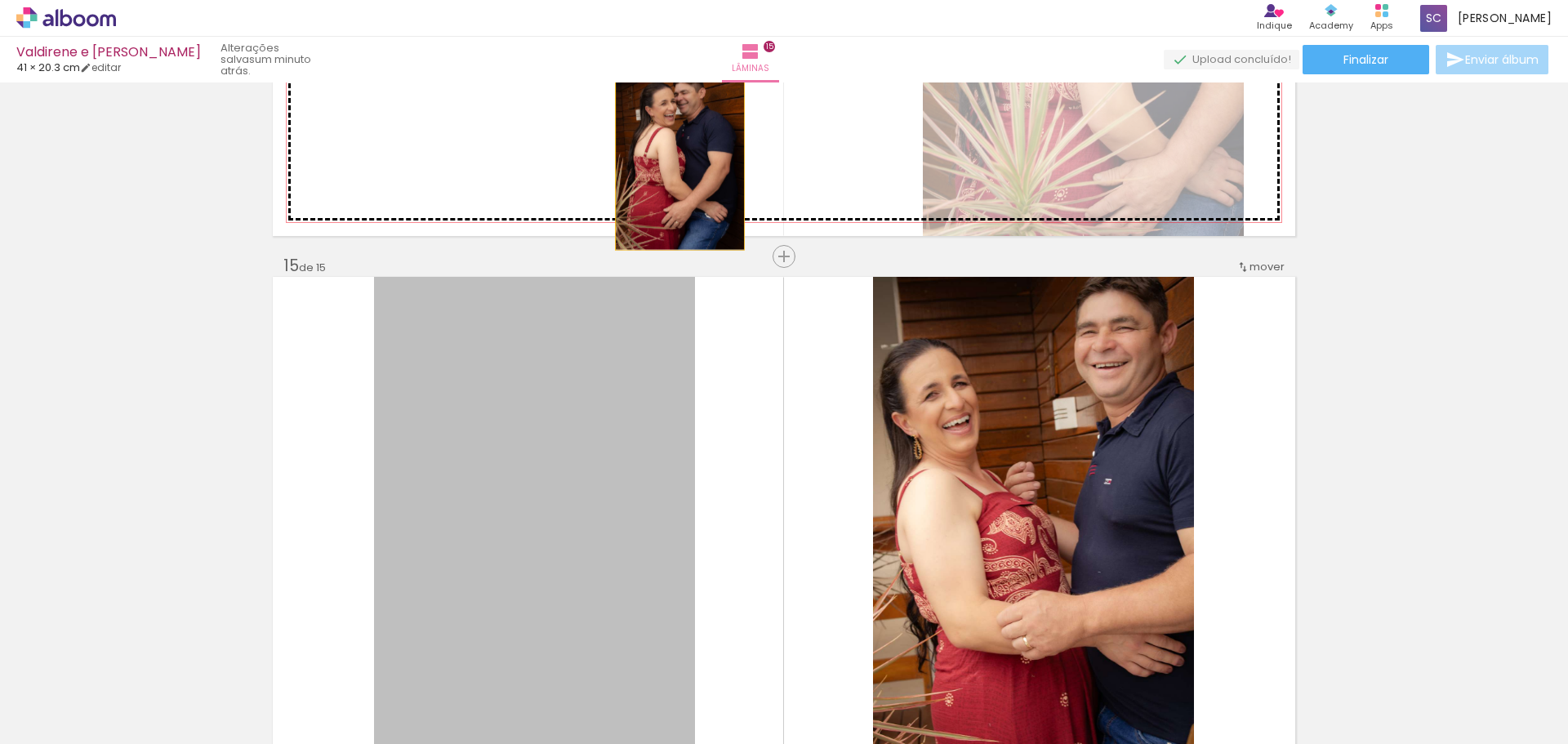
drag, startPoint x: 611, startPoint y: 538, endPoint x: 674, endPoint y: 148, distance: 395.1
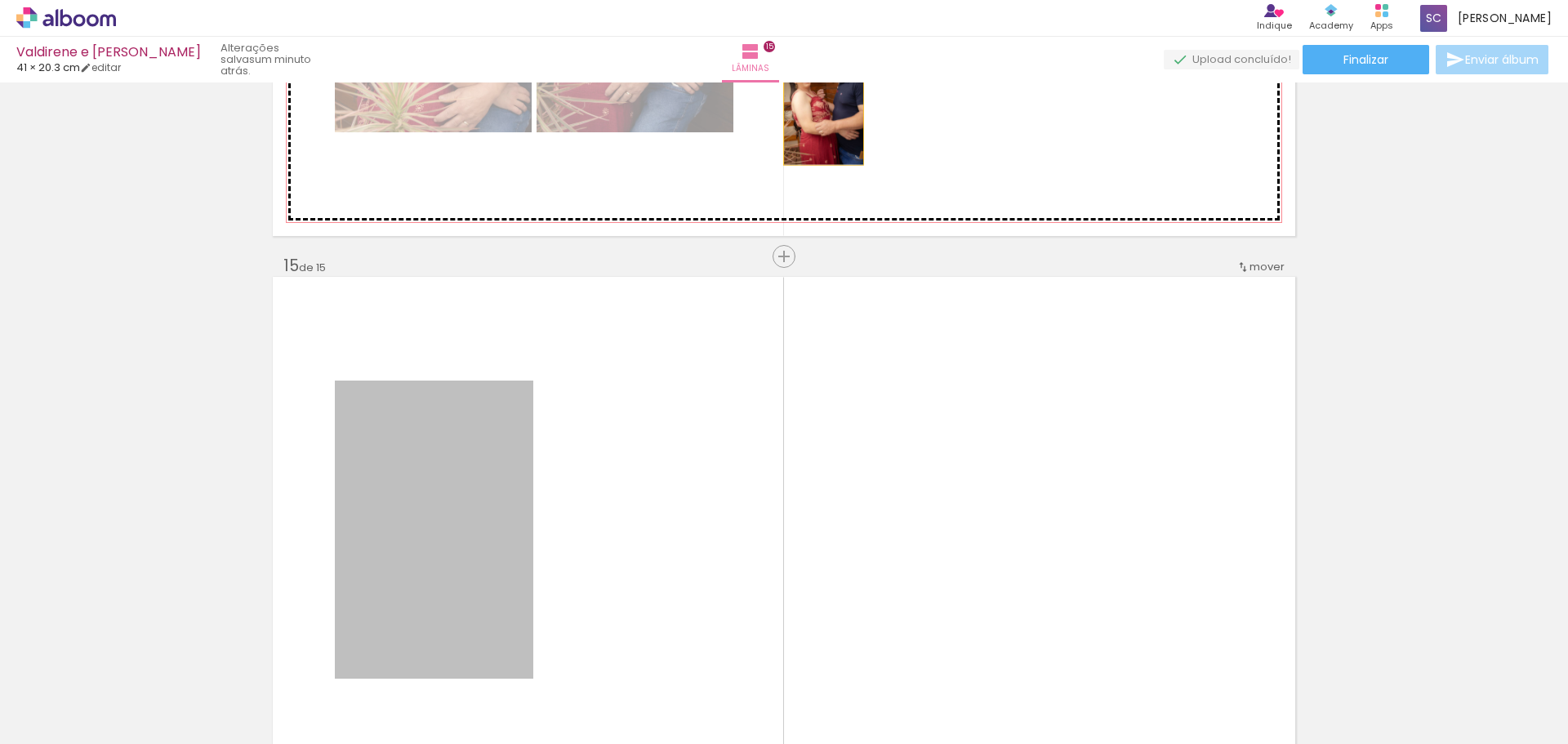
drag, startPoint x: 483, startPoint y: 521, endPoint x: 817, endPoint y: 105, distance: 533.5
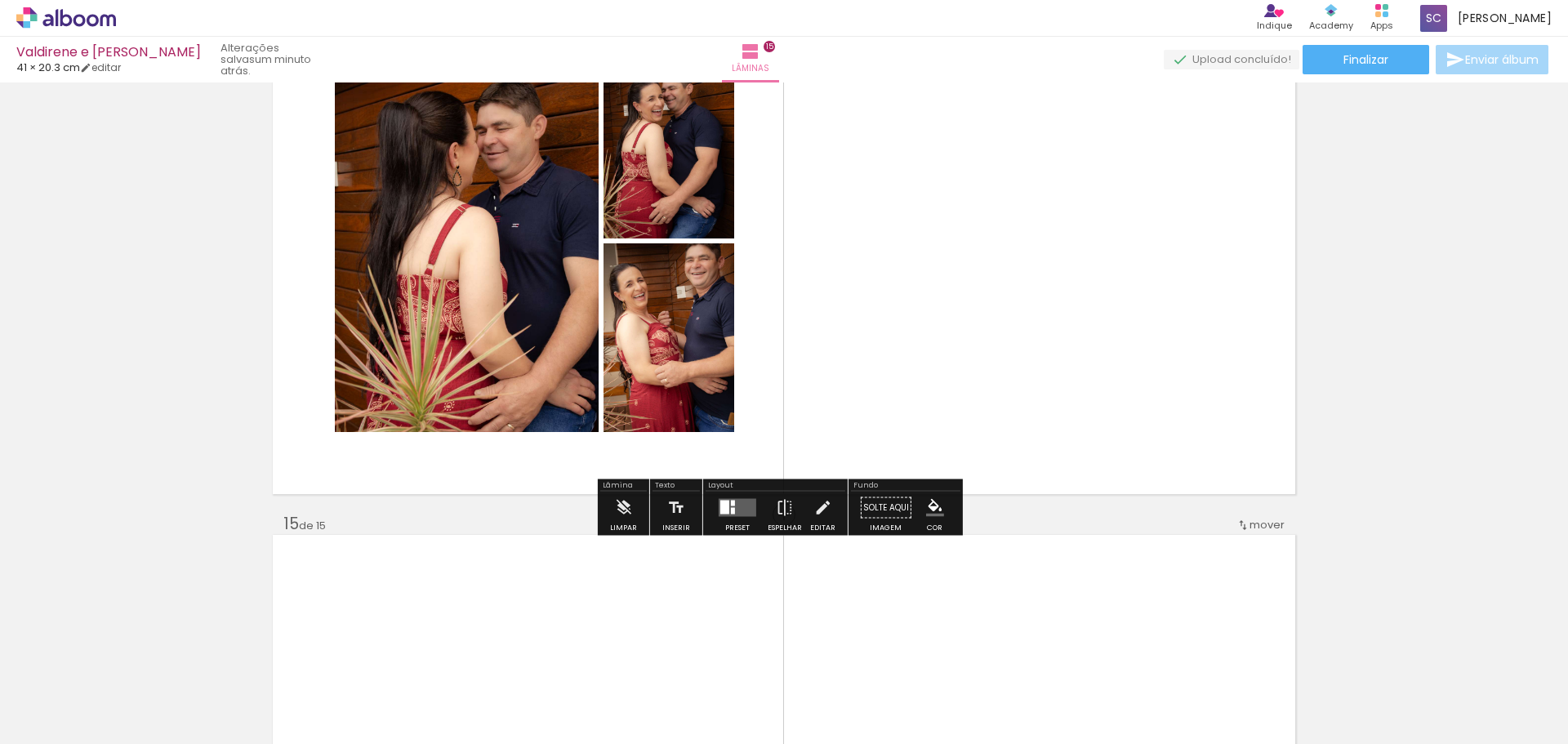
scroll to position [7191, 0]
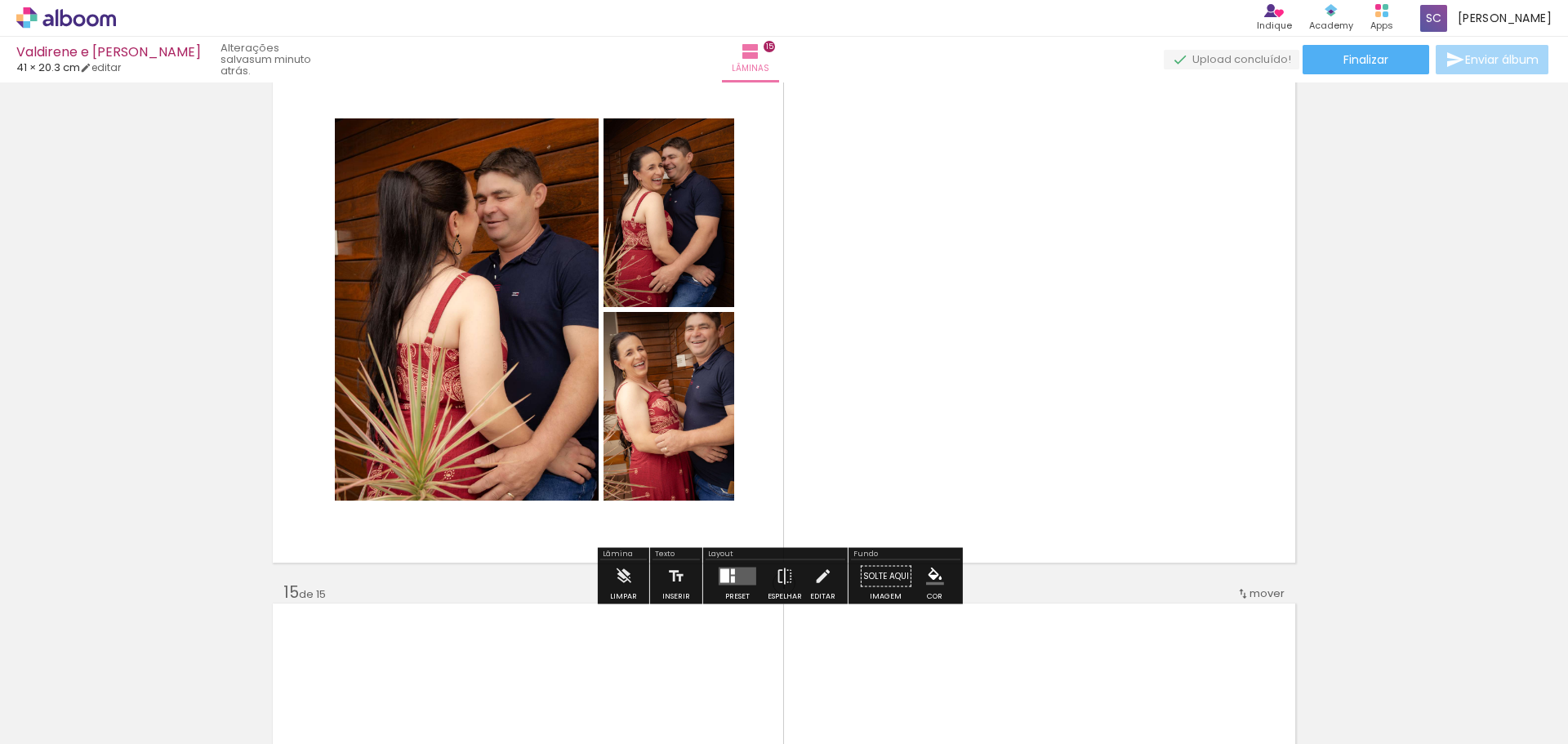
click at [731, 577] on div at bounding box center [733, 580] width 4 height 7
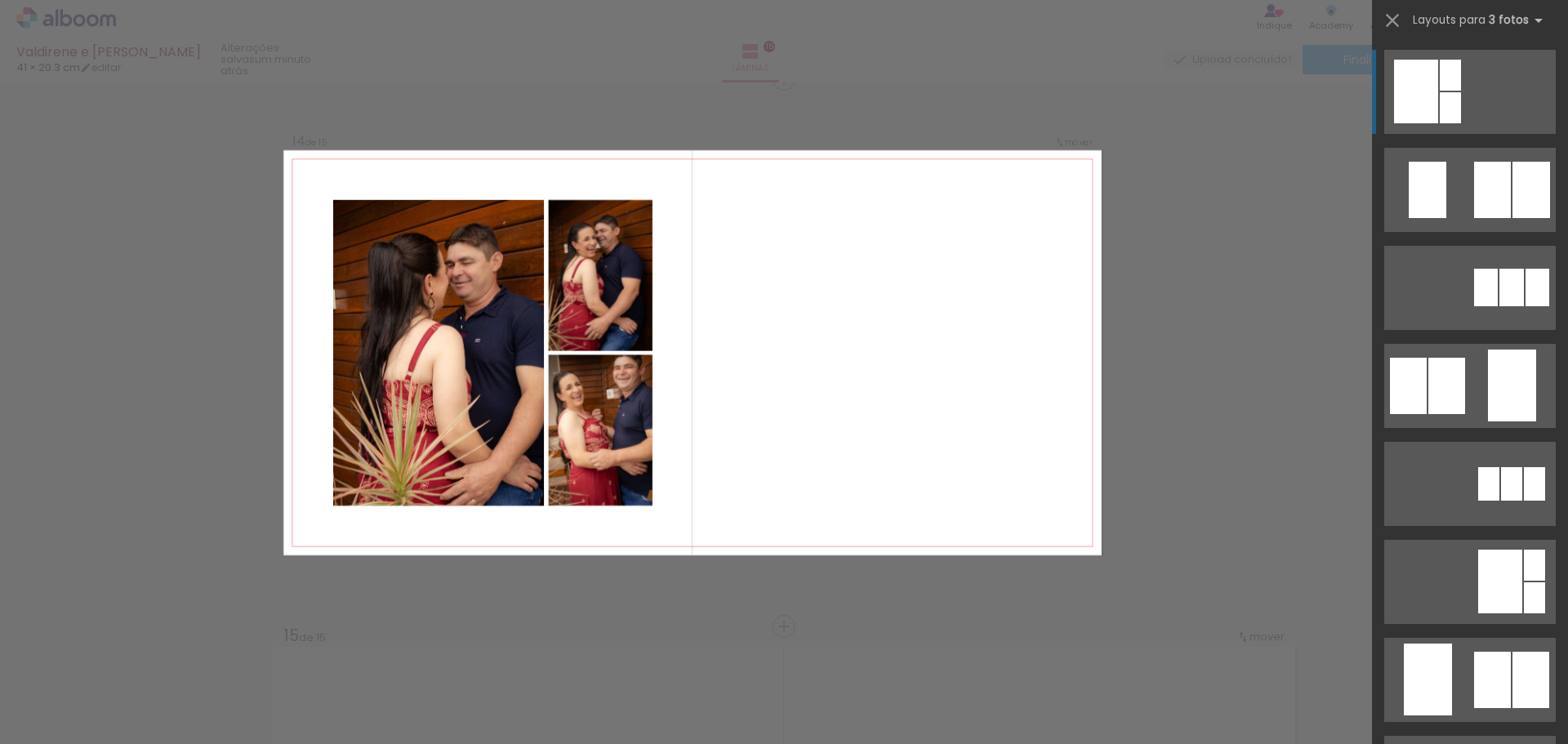
scroll to position [7138, 0]
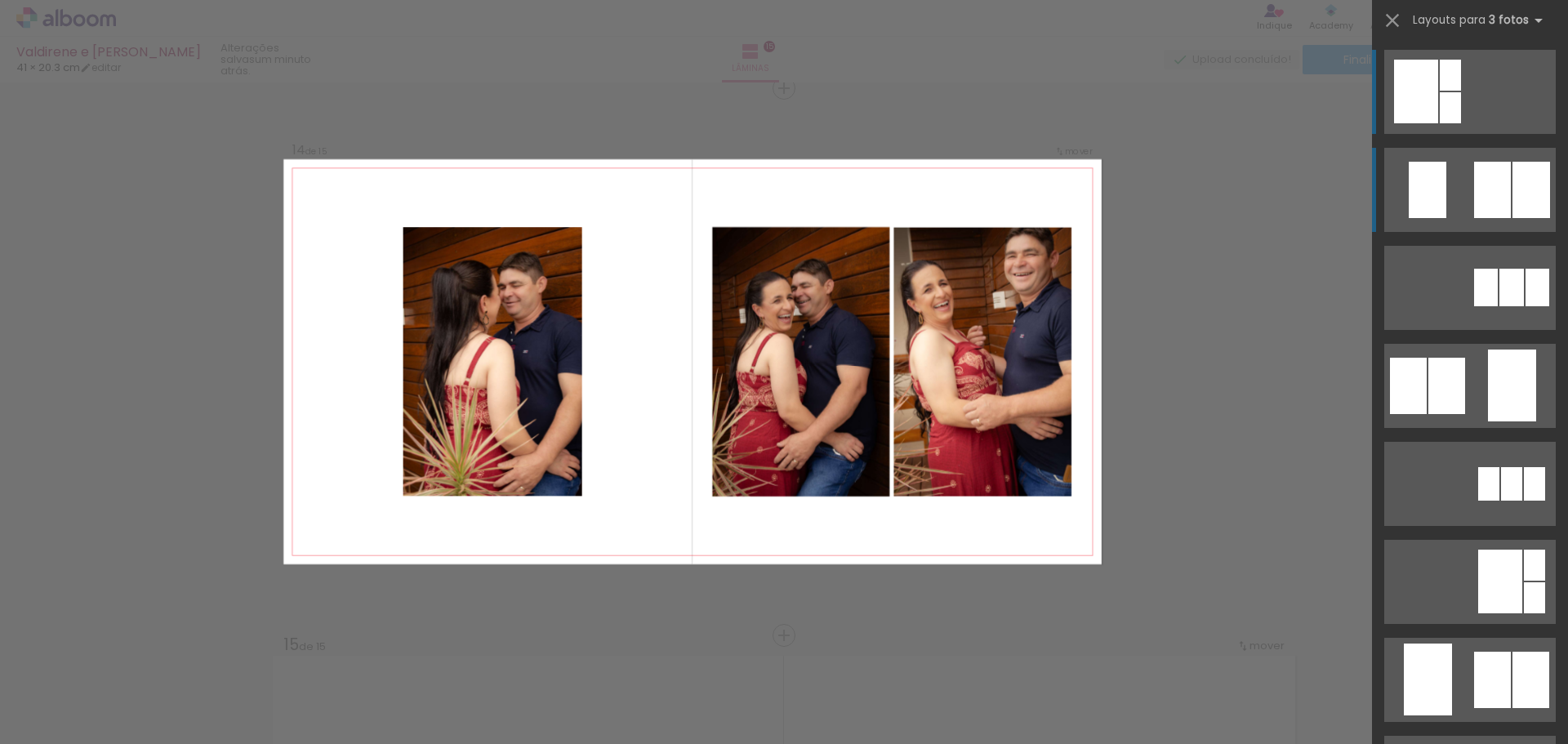
click at [1446, 196] on quentale-layouter at bounding box center [1470, 190] width 172 height 84
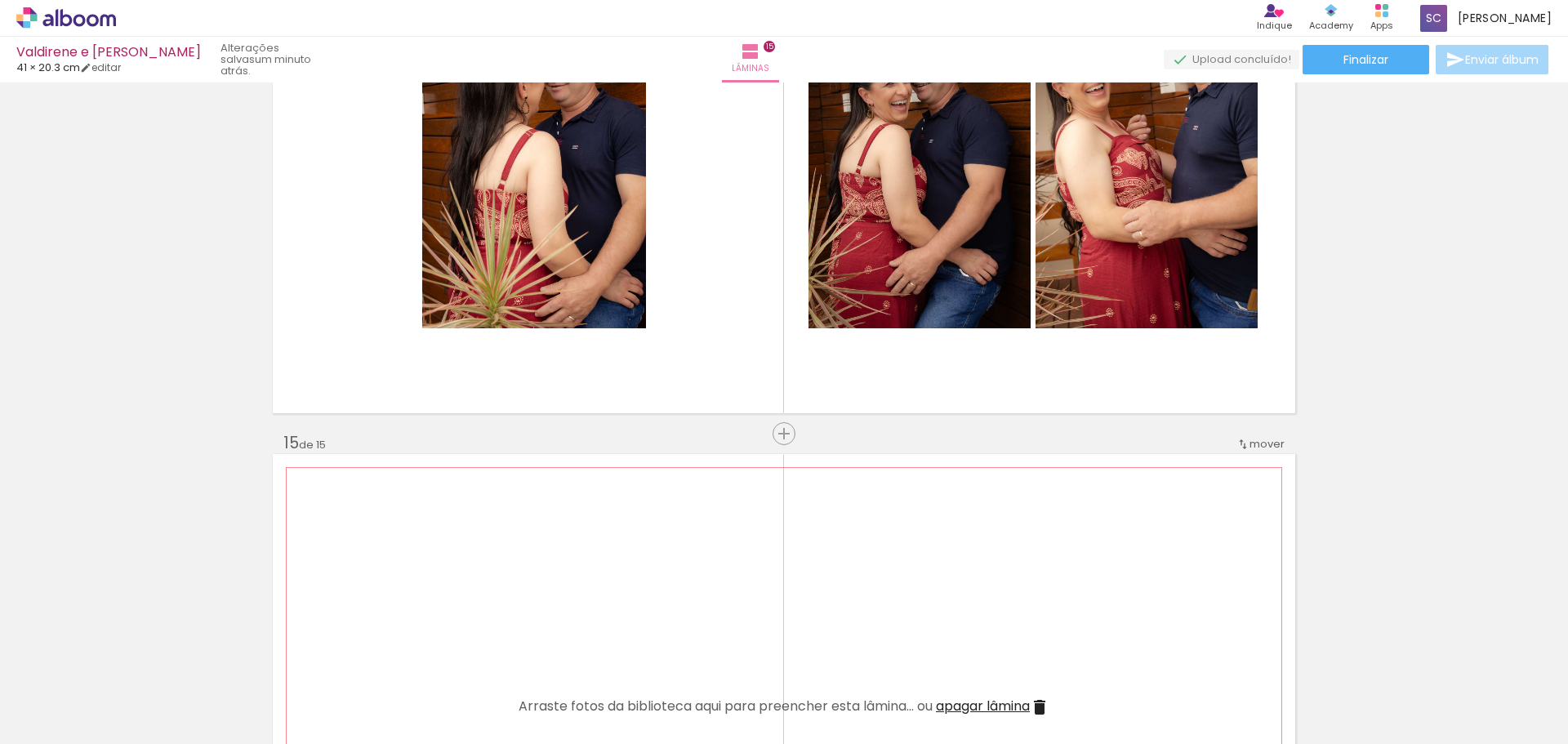
scroll to position [7547, 0]
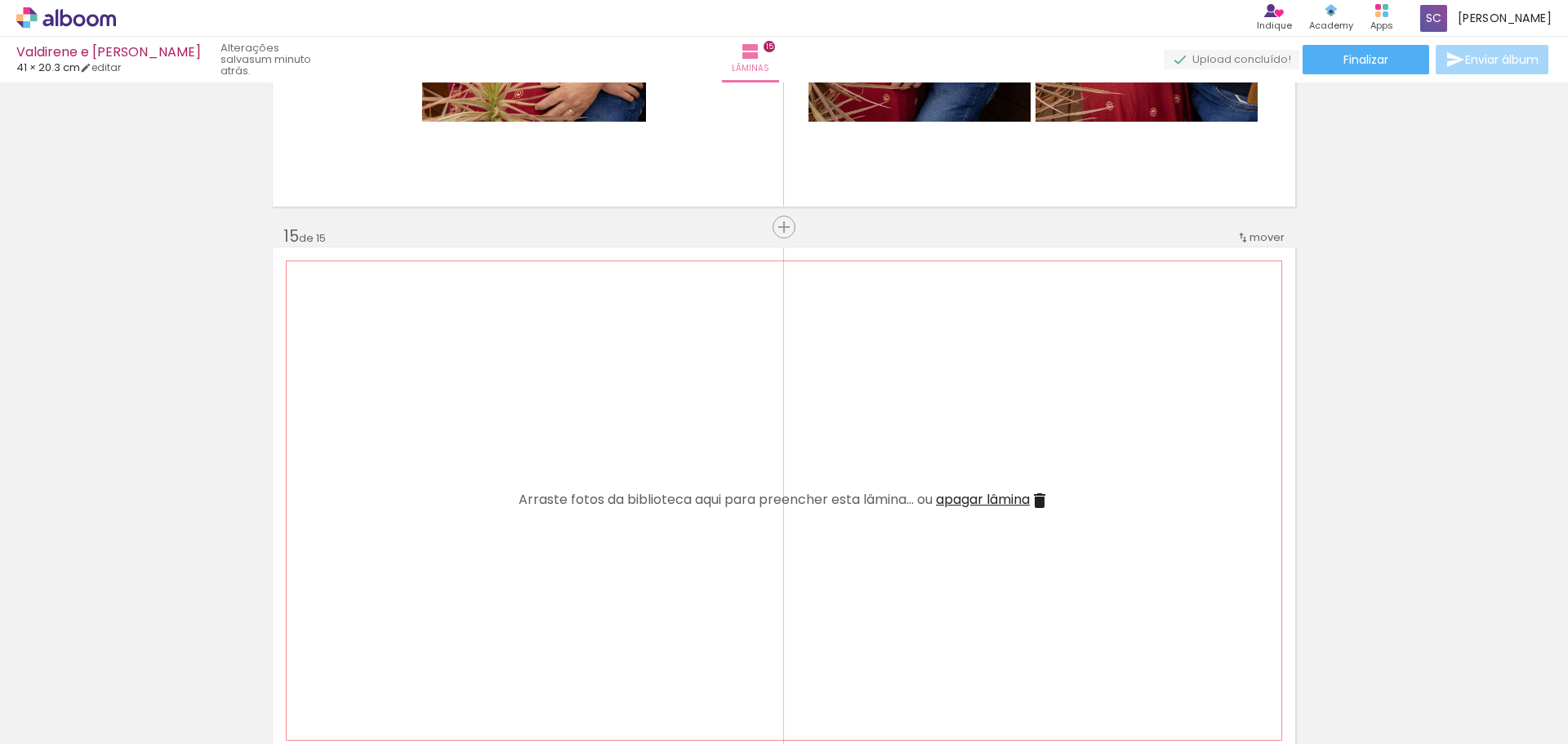
click at [1012, 500] on span "apagar lâmina" at bounding box center [983, 499] width 94 height 19
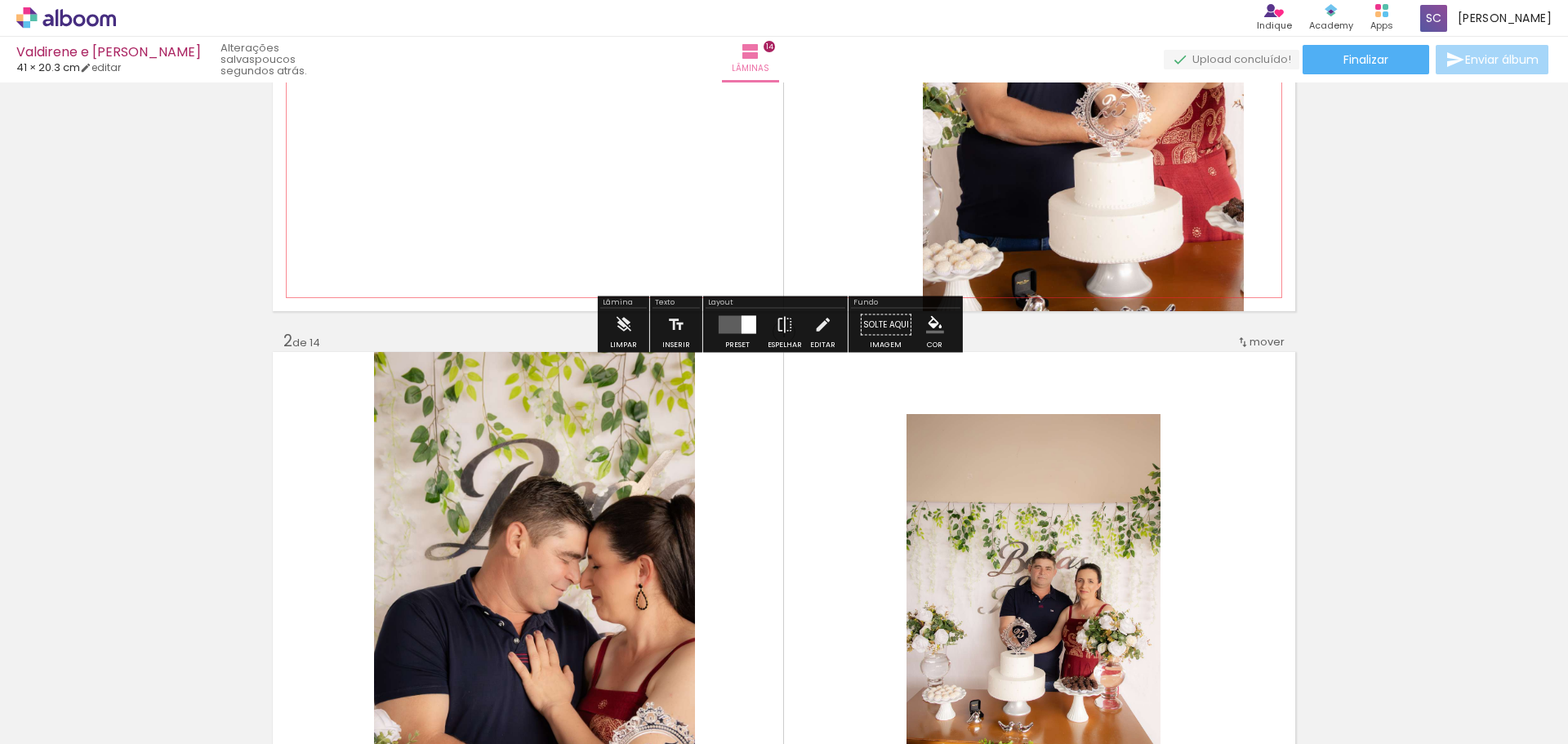
scroll to position [327, 0]
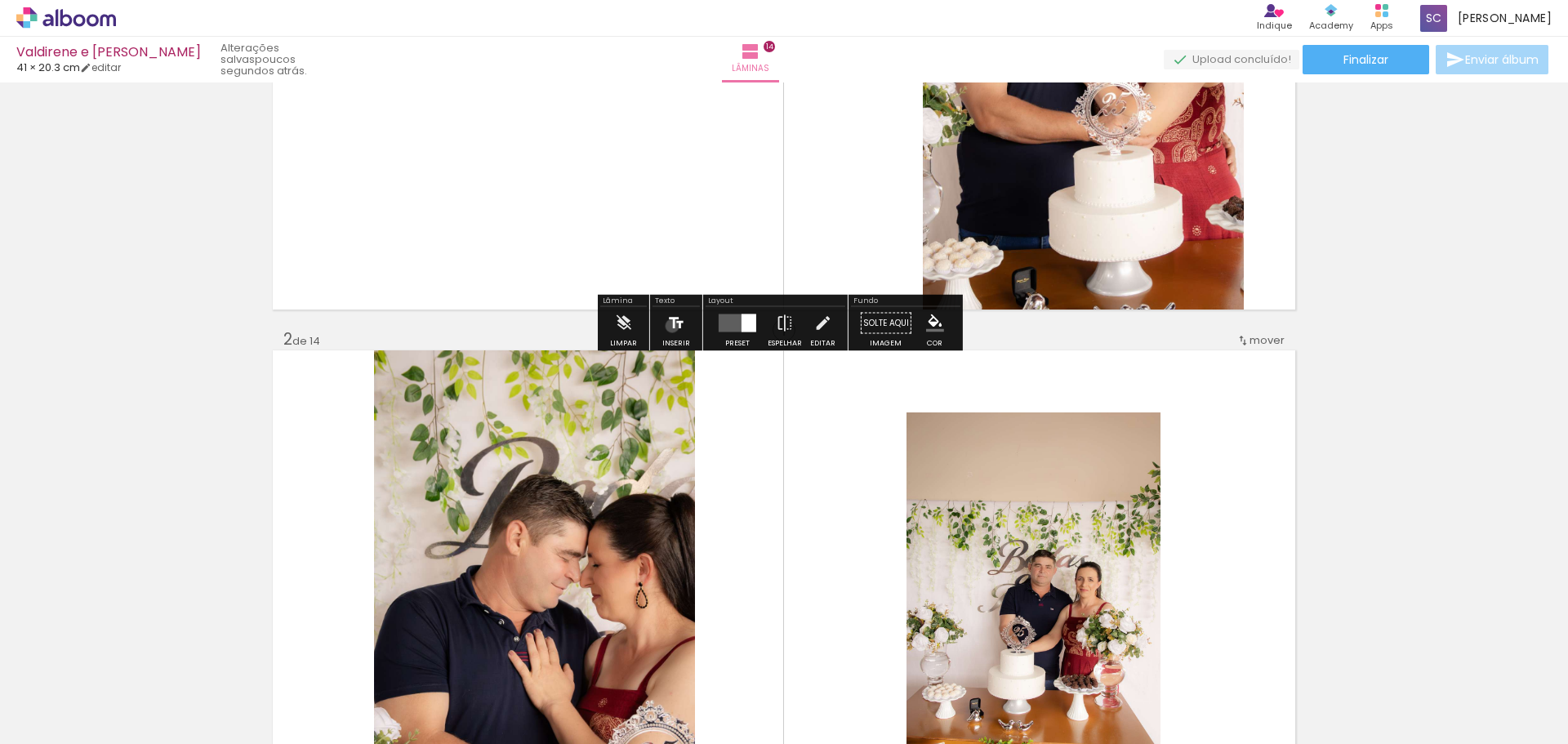
click iron-icon
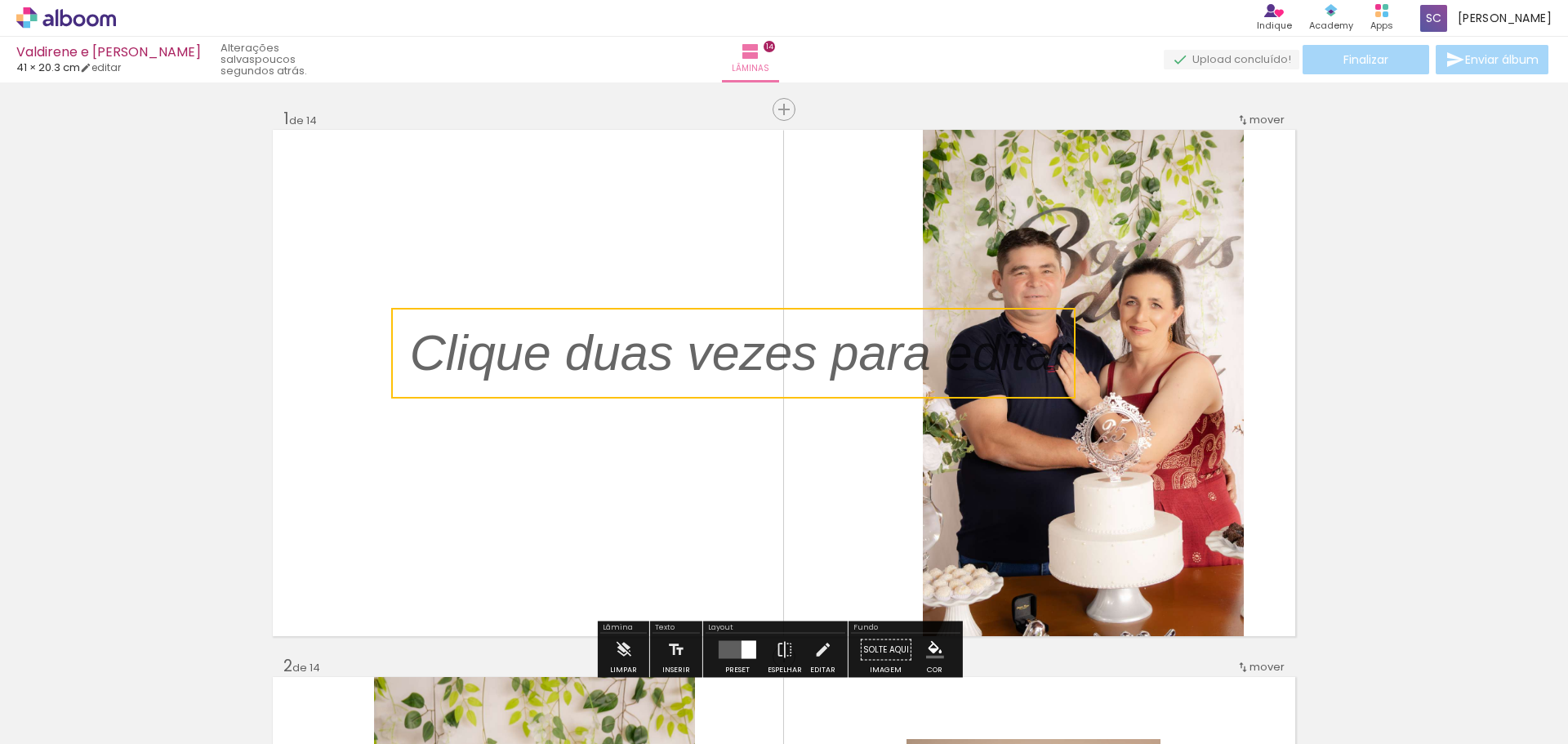
scroll to position [0, 2462]
click at [417, 335] on quentale-selection at bounding box center [734, 353] width 685 height 90
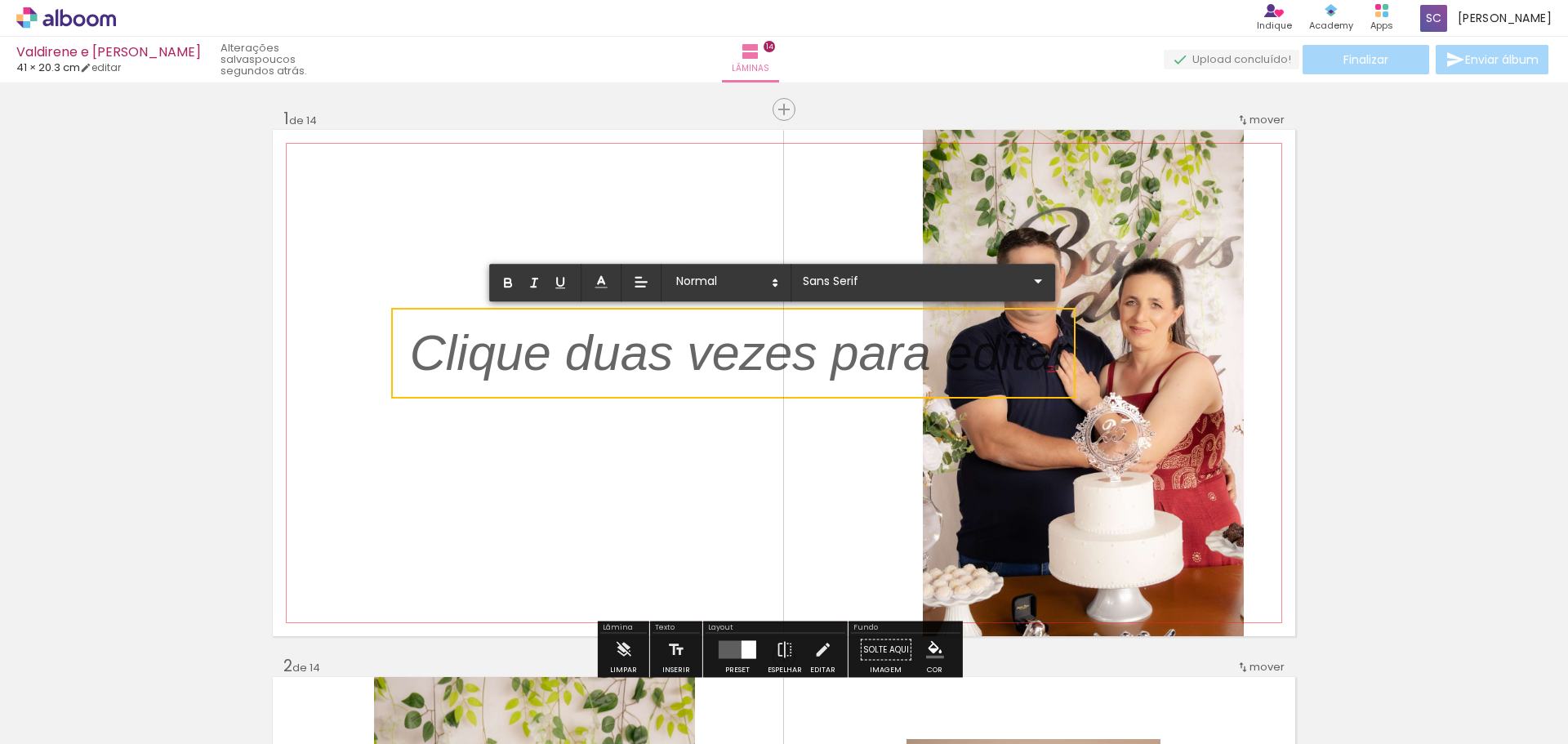
click at [417, 335] on p at bounding box center [740, 363] width 660 height 71
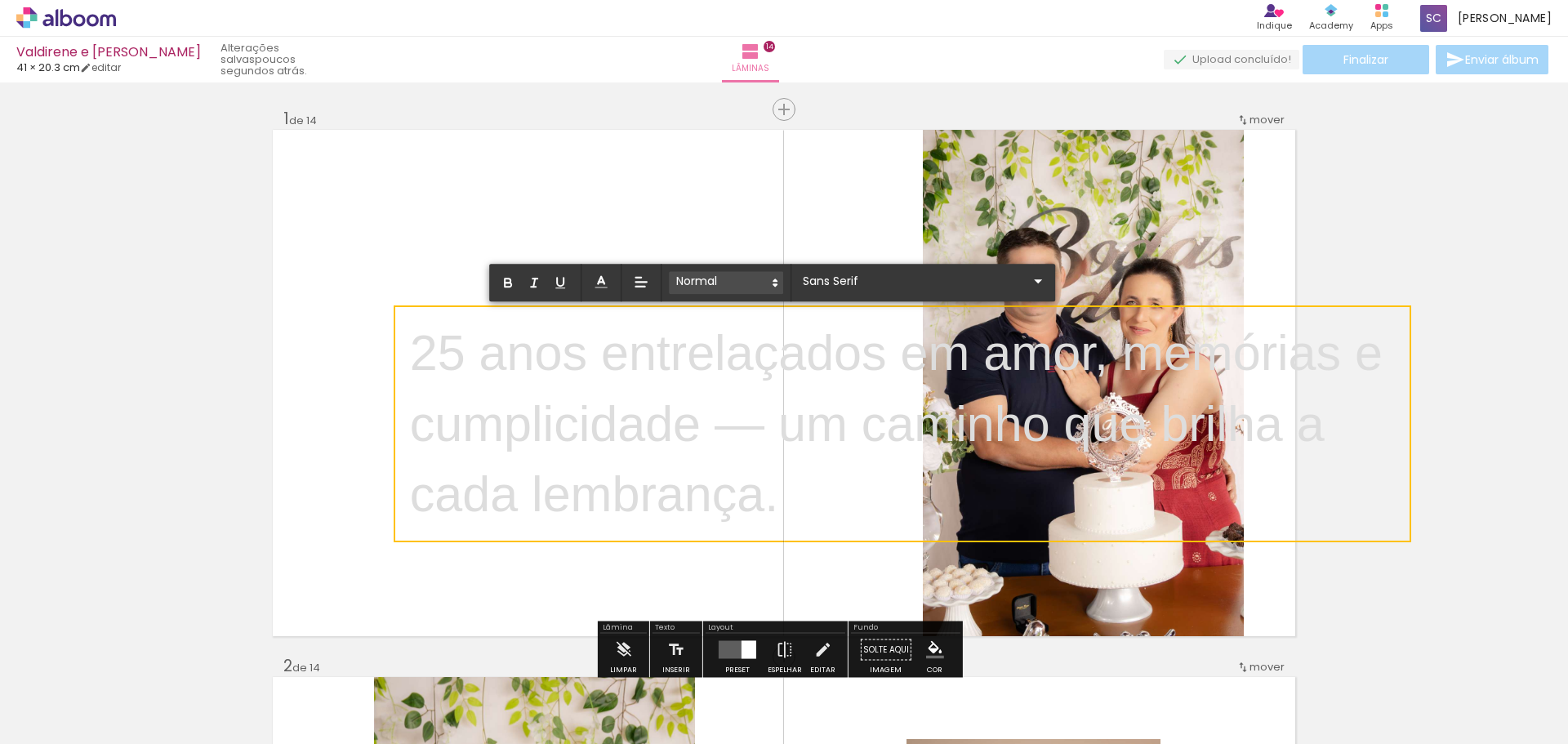
click at [683, 284] on span at bounding box center [726, 282] width 115 height 23
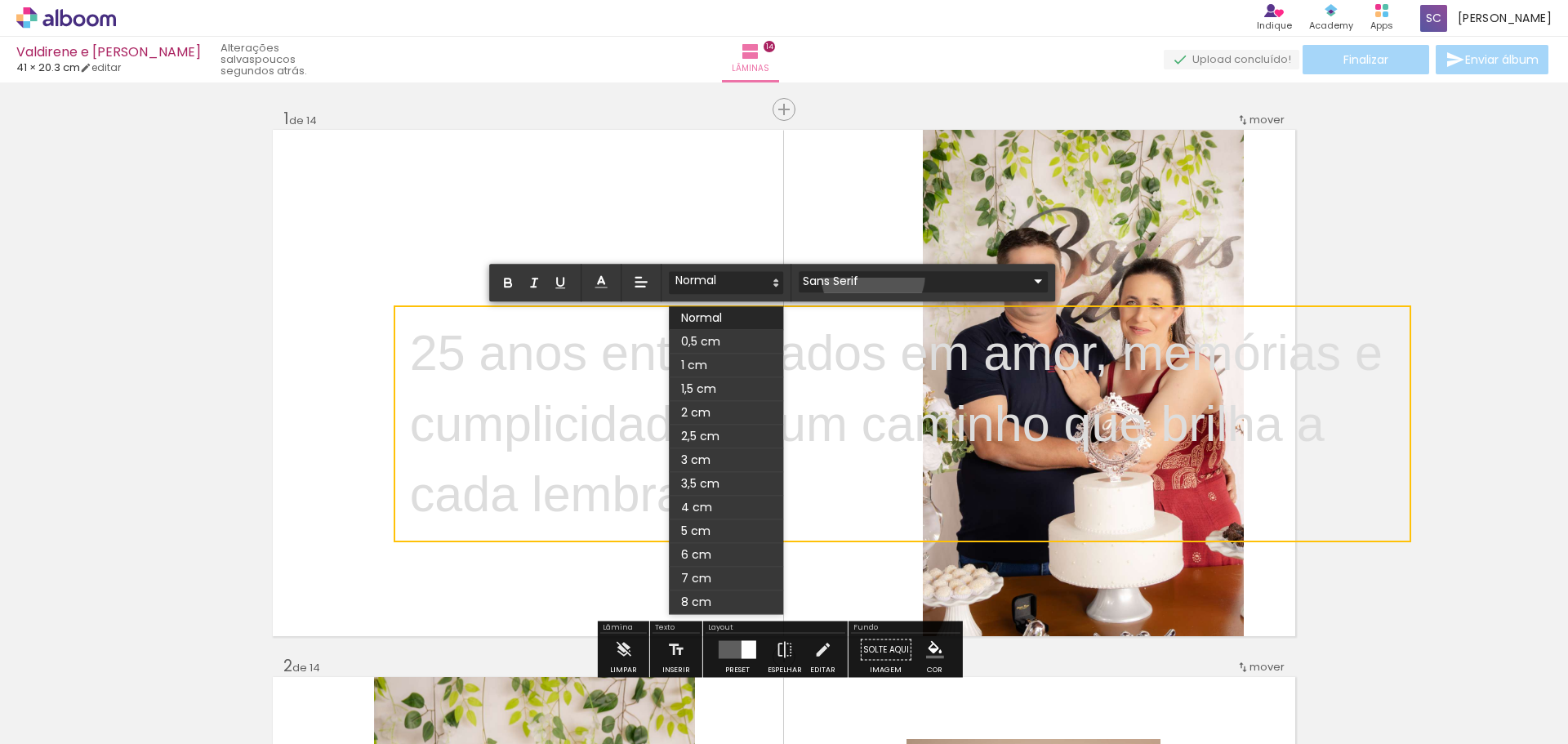
click at [873, 276] on input "Sans Serif" at bounding box center [914, 281] width 230 height 17
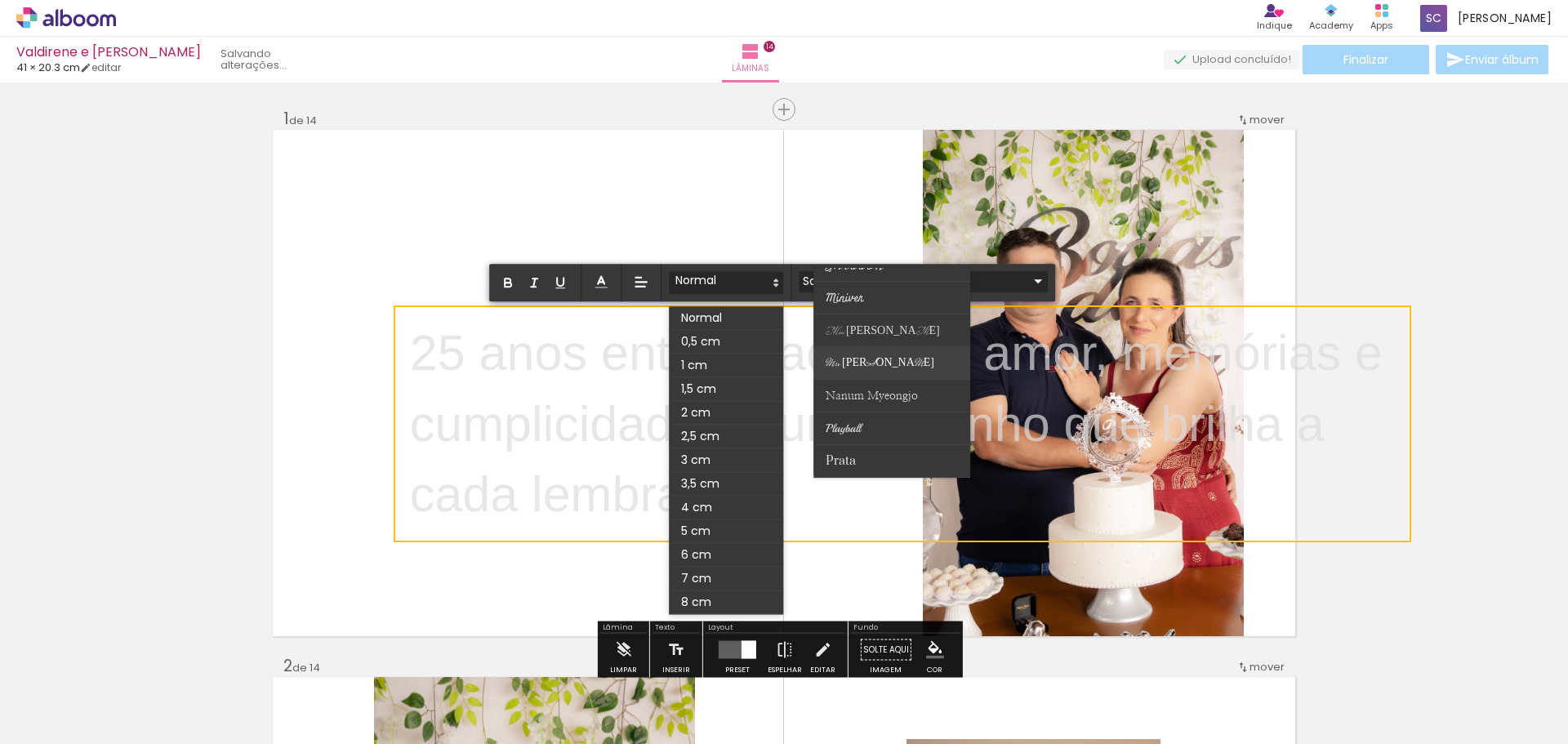
scroll to position [490, 0]
click at [866, 345] on paper-item at bounding box center [892, 349] width 157 height 32
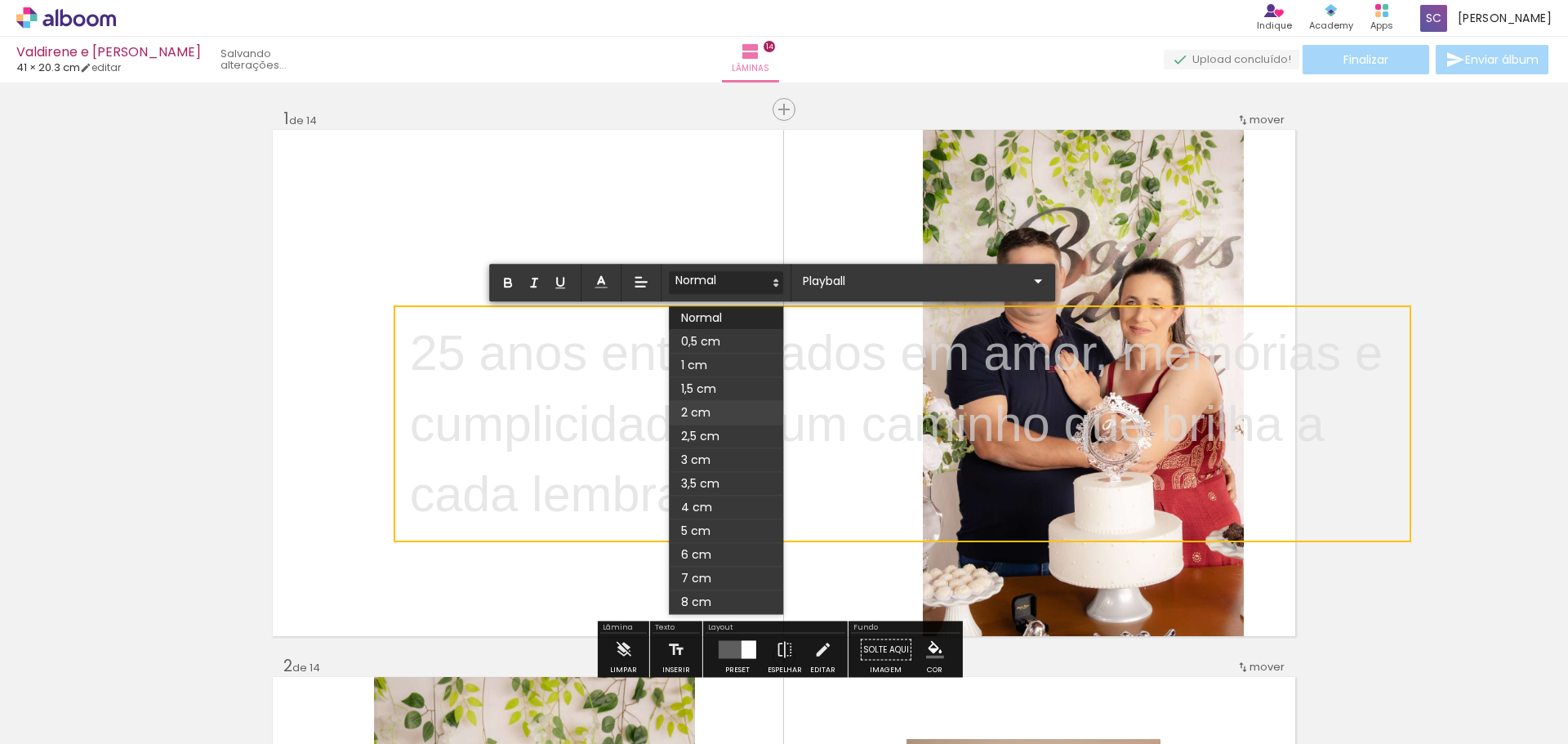
click at [716, 412] on span at bounding box center [726, 413] width 115 height 24
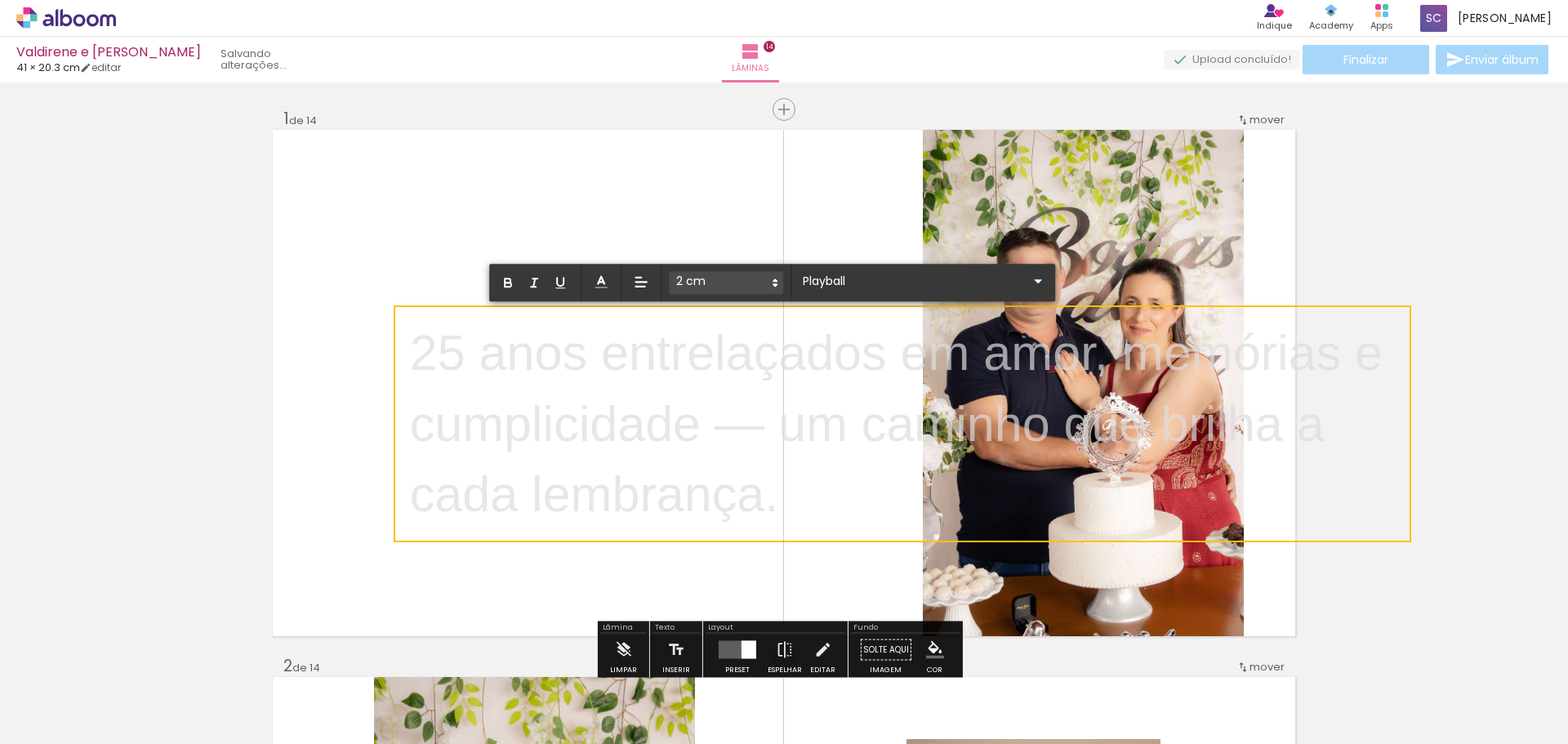
click at [723, 278] on span at bounding box center [726, 282] width 115 height 23
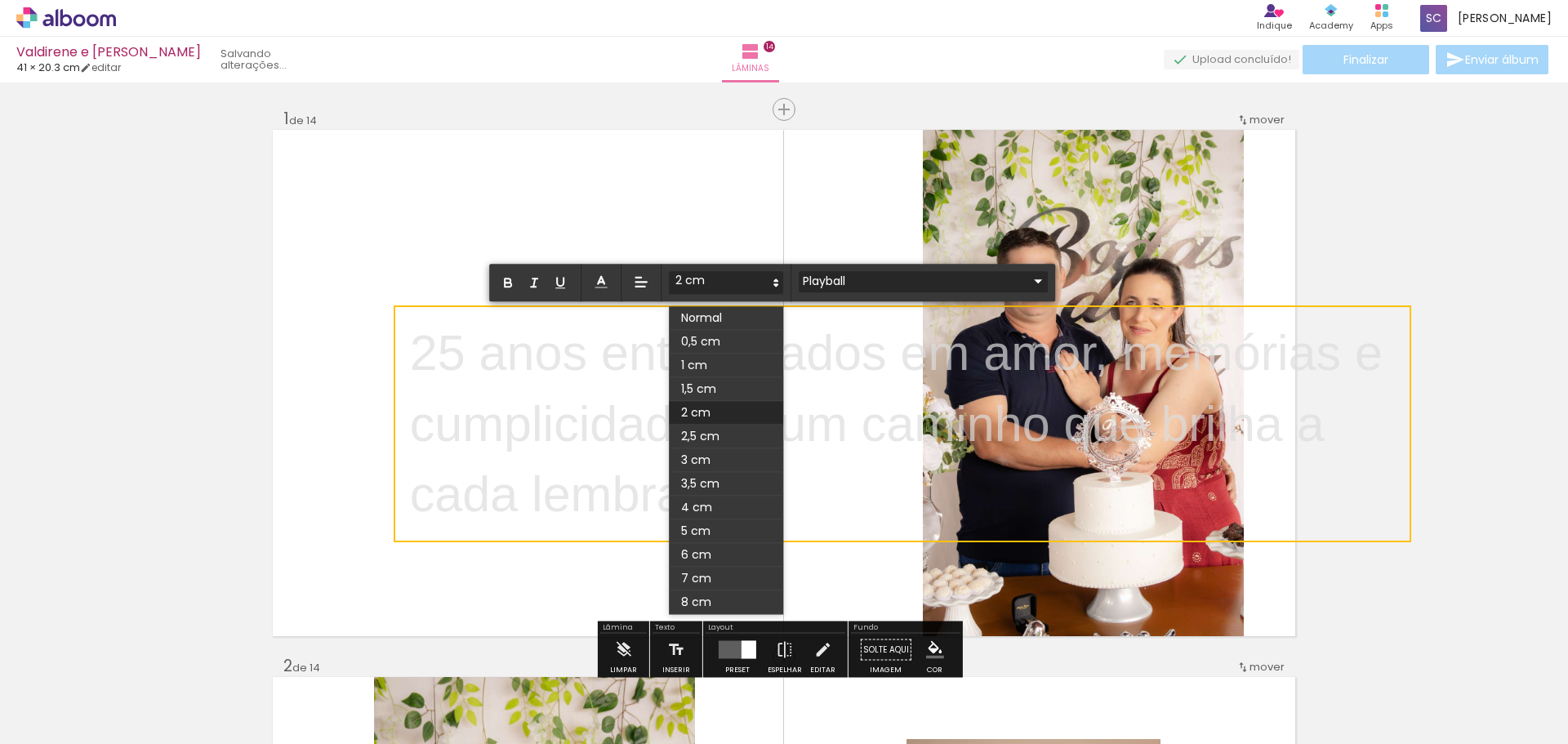
click at [827, 284] on input "Playball" at bounding box center [914, 281] width 230 height 17
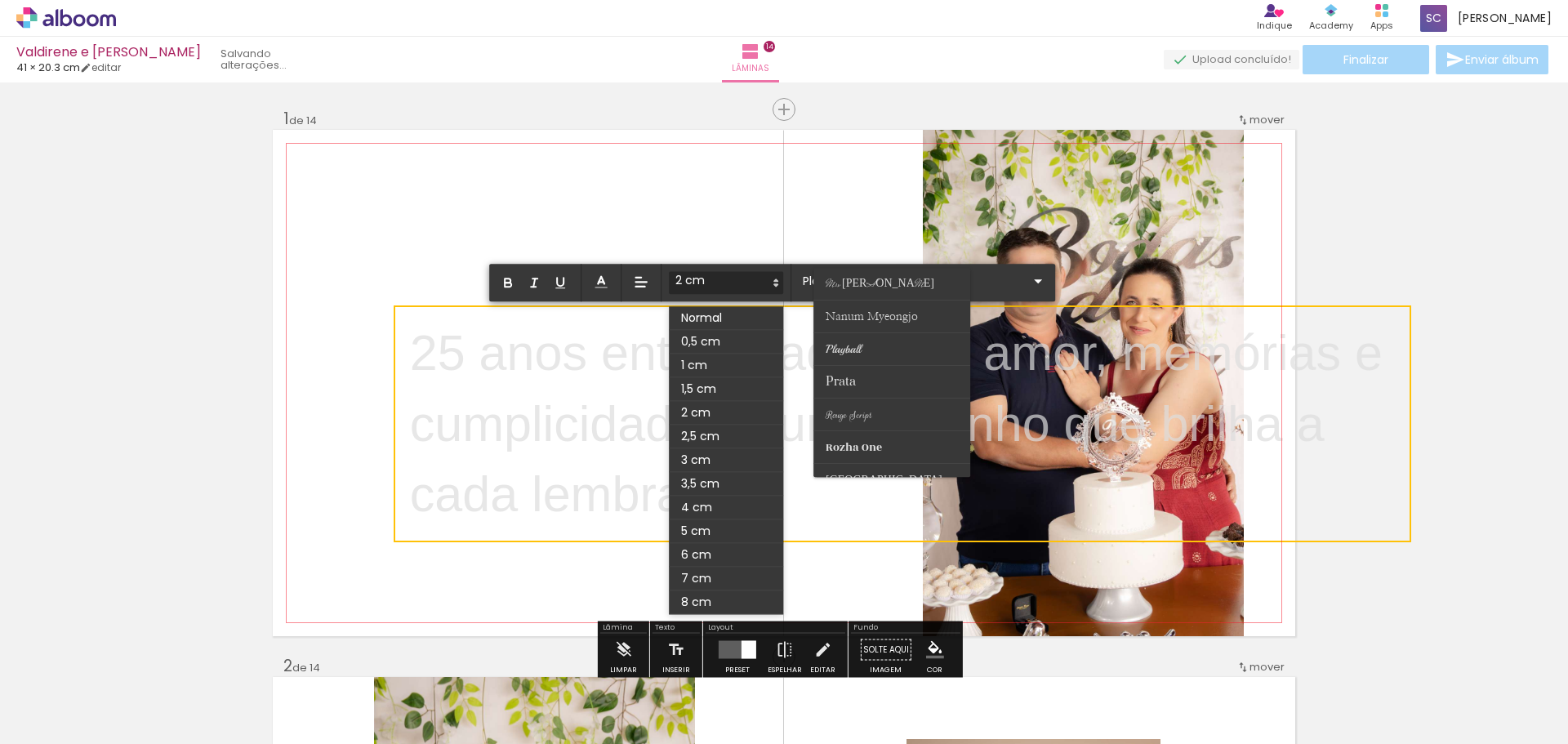
click at [598, 412] on p "25 anos entrelaçados em amor, memórias e cumplicidade — um caminho que brilha a…" at bounding box center [909, 424] width 998 height 213
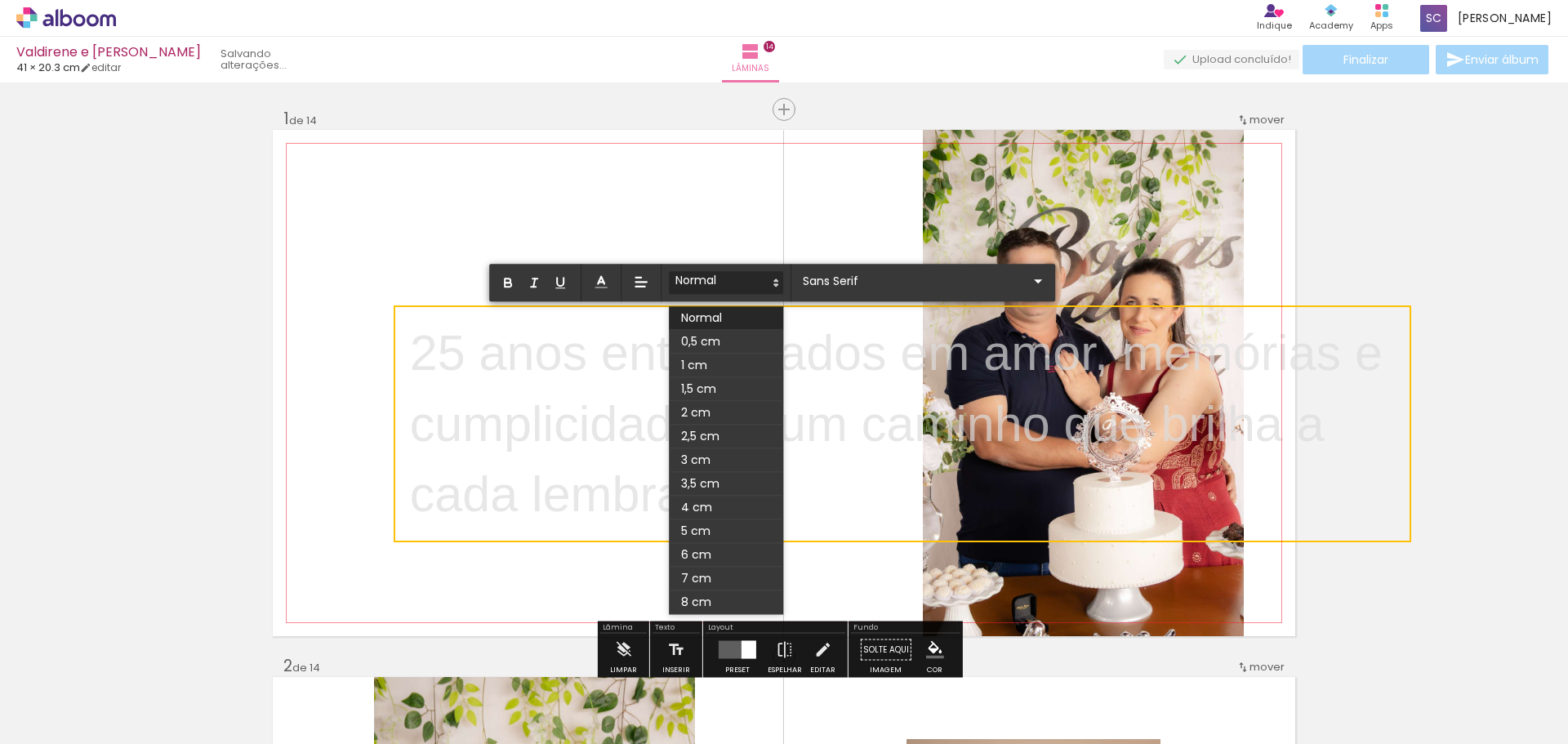
click at [480, 360] on p "25 anos entrelaçados em amor, memórias e cumplicidade — um caminho que brilha a…" at bounding box center [909, 424] width 998 height 212
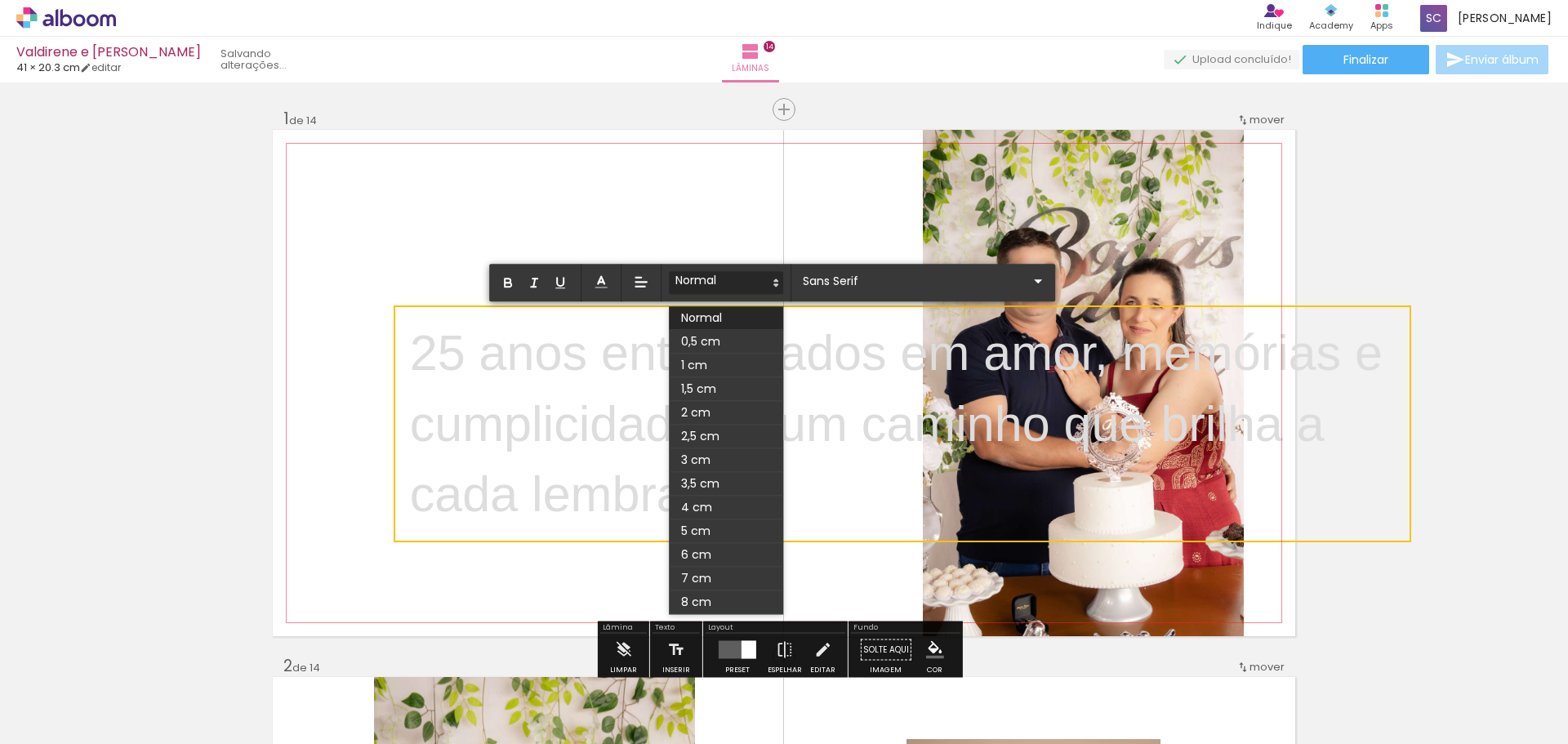
click at [695, 248] on quentale-layouter at bounding box center [784, 383] width 1022 height 506
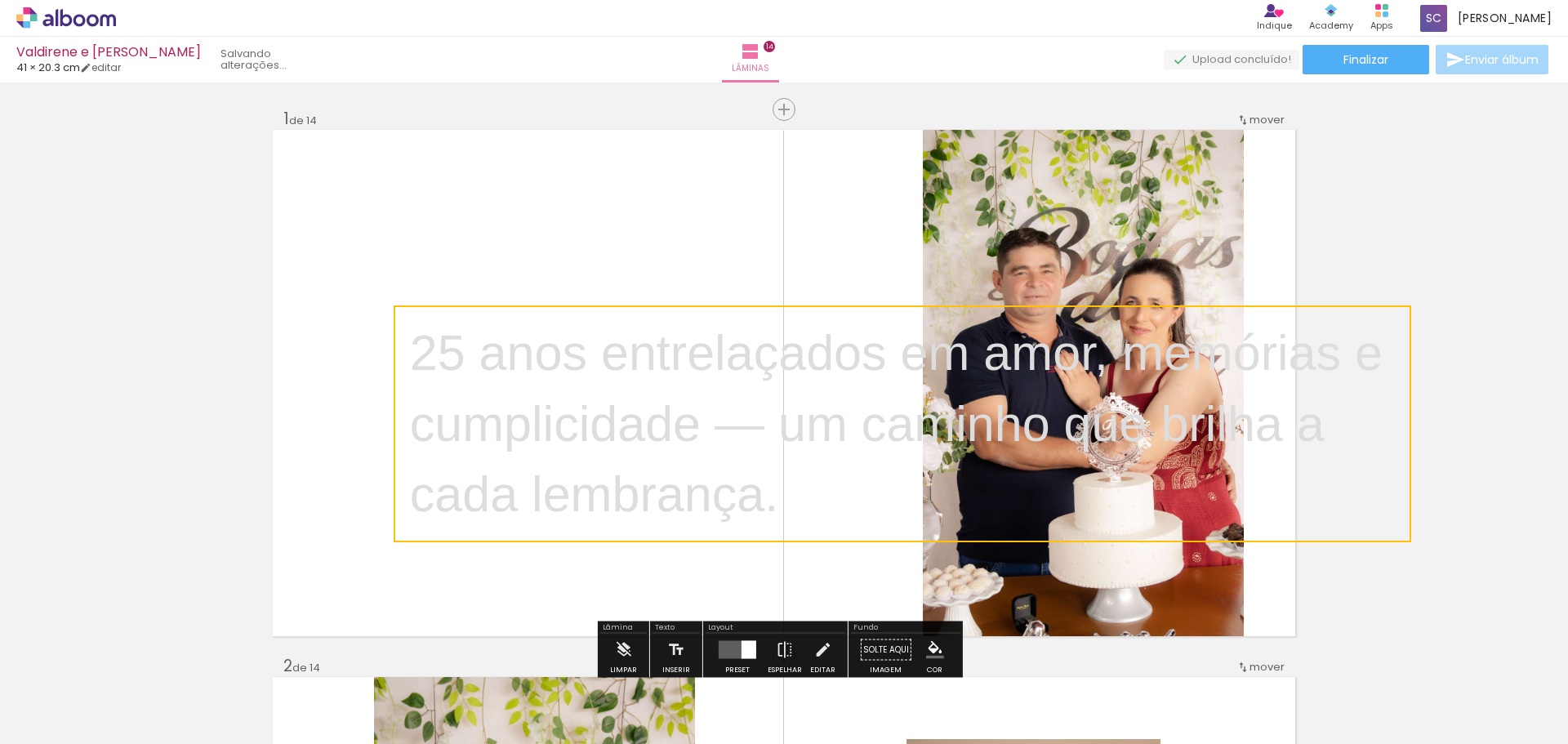
click at [690, 362] on quentale-selection at bounding box center [902, 423] width 1018 height 237
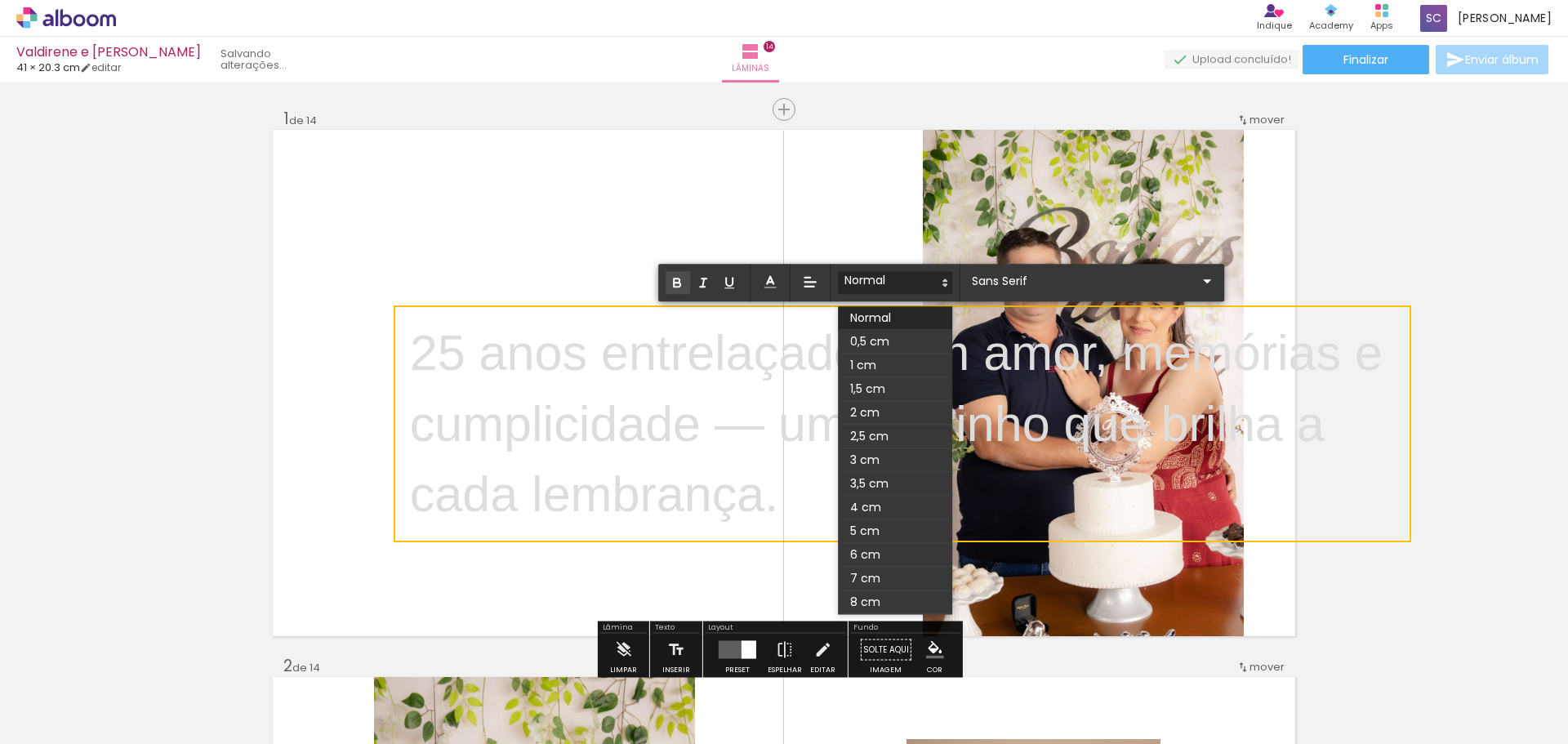
click at [676, 290] on icon "button" at bounding box center [677, 283] width 15 height 15
click at [678, 396] on p "25 ﻿ anos entrelaçados em amor, memórias e cumplicidade — um caminho que brilha…" at bounding box center [909, 424] width 998 height 212
click at [678, 396] on p "25 anos entrelaçados em amor, memórias e cumplicidade — um caminho que brilha a…" at bounding box center [909, 424] width 998 height 212
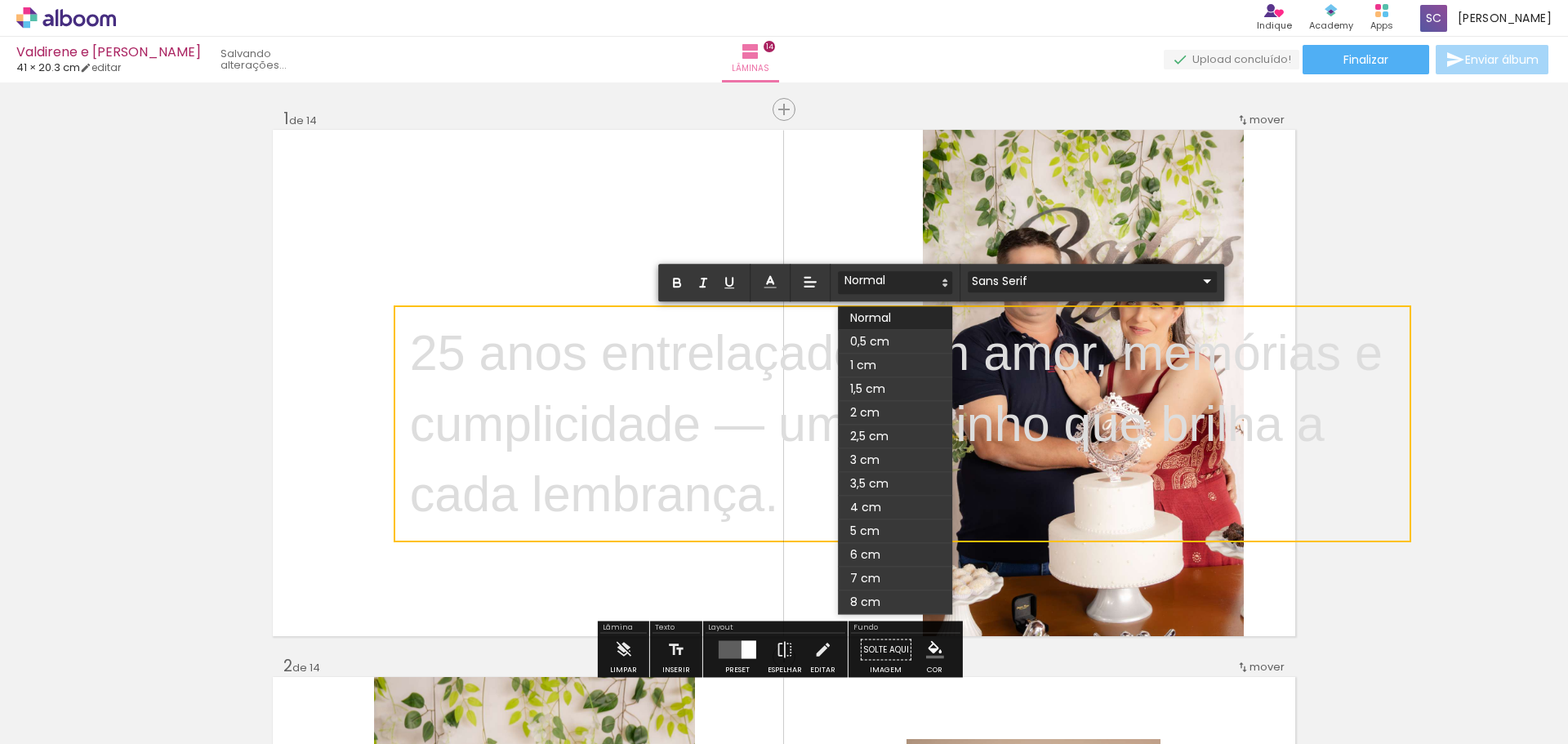
click at [984, 278] on input "Sans Serif" at bounding box center [1082, 281] width 230 height 17
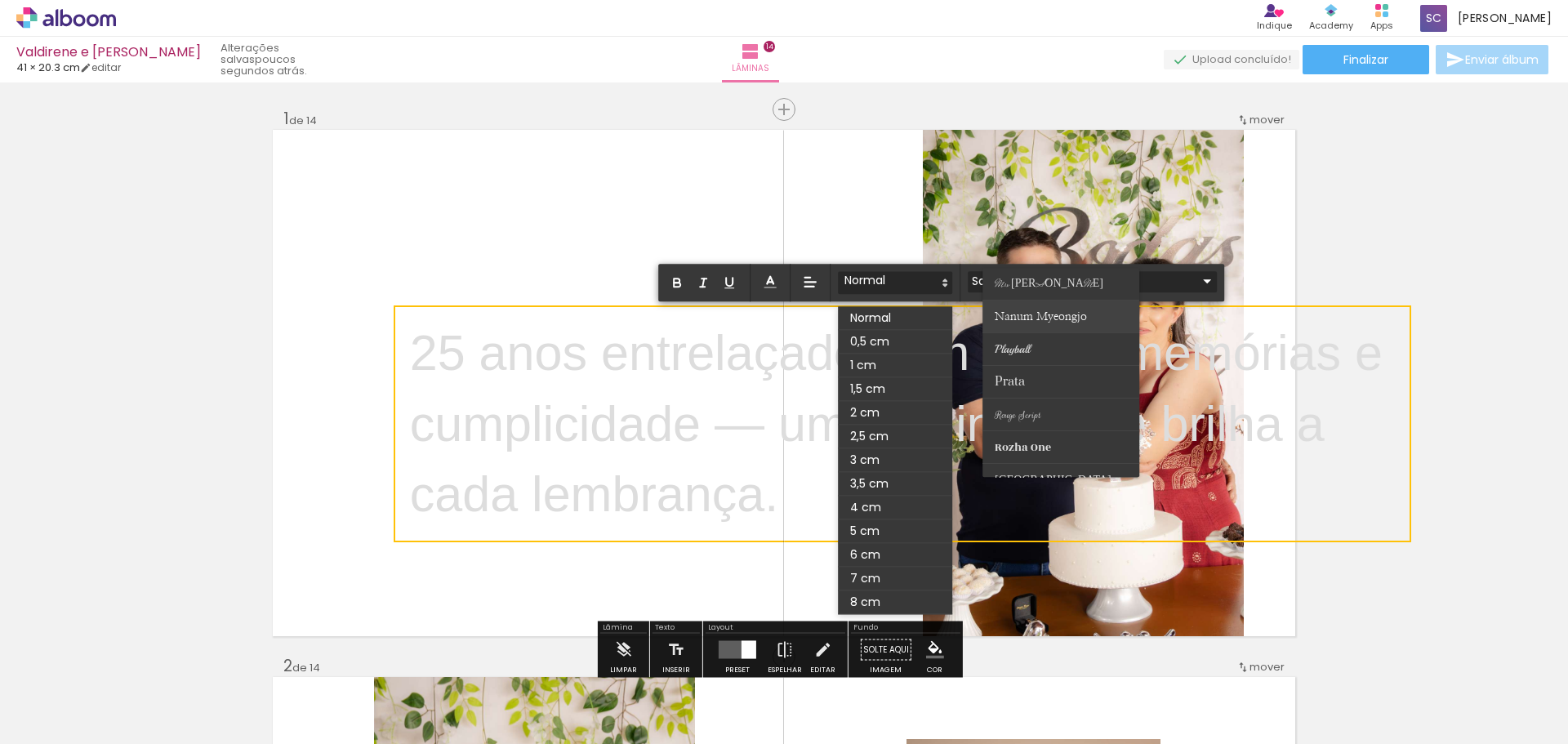
click at [1025, 319] on span "Nanum Myeongjo" at bounding box center [1041, 317] width 92 height 12
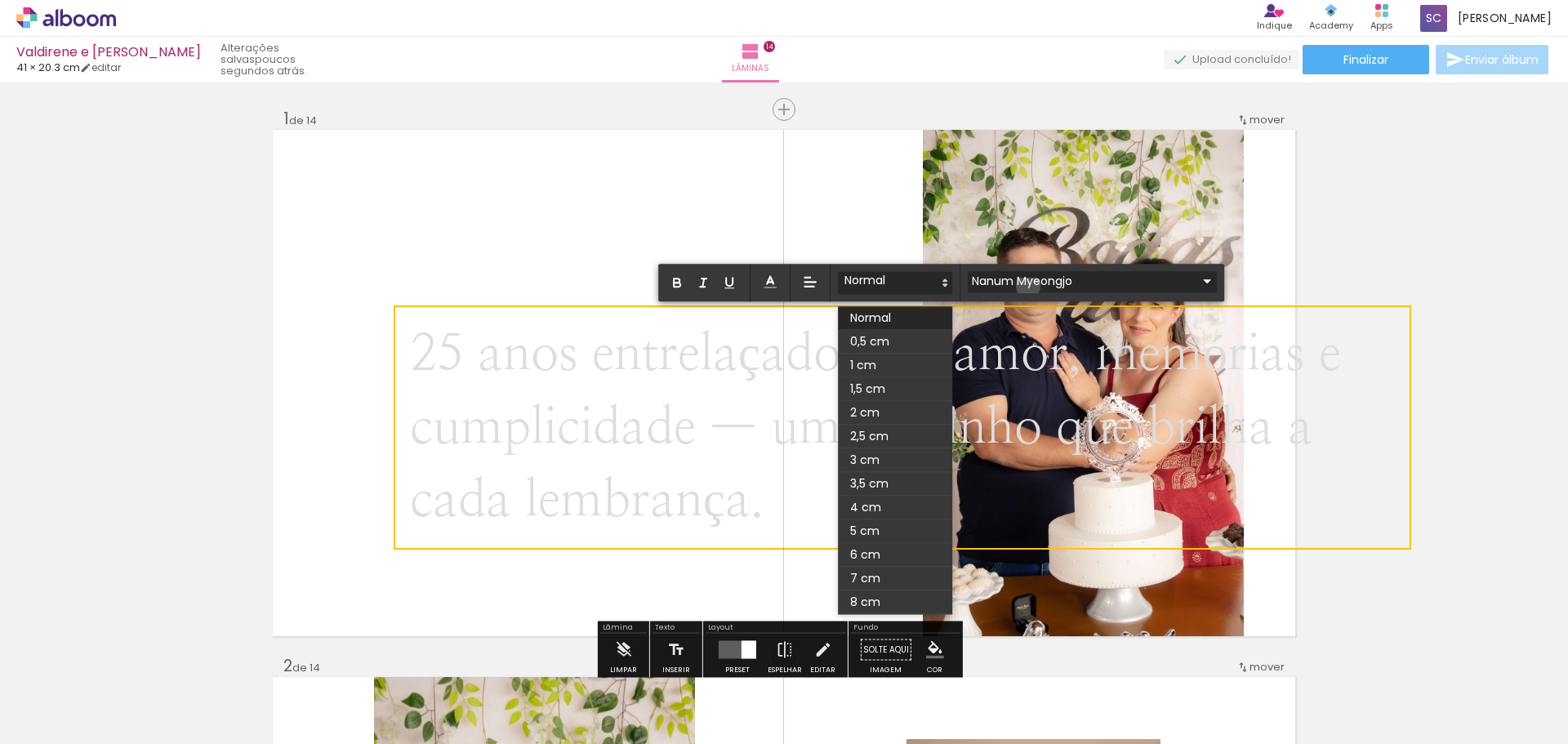
click at [1028, 286] on input "Nanum Myeongjo" at bounding box center [1082, 281] width 230 height 17
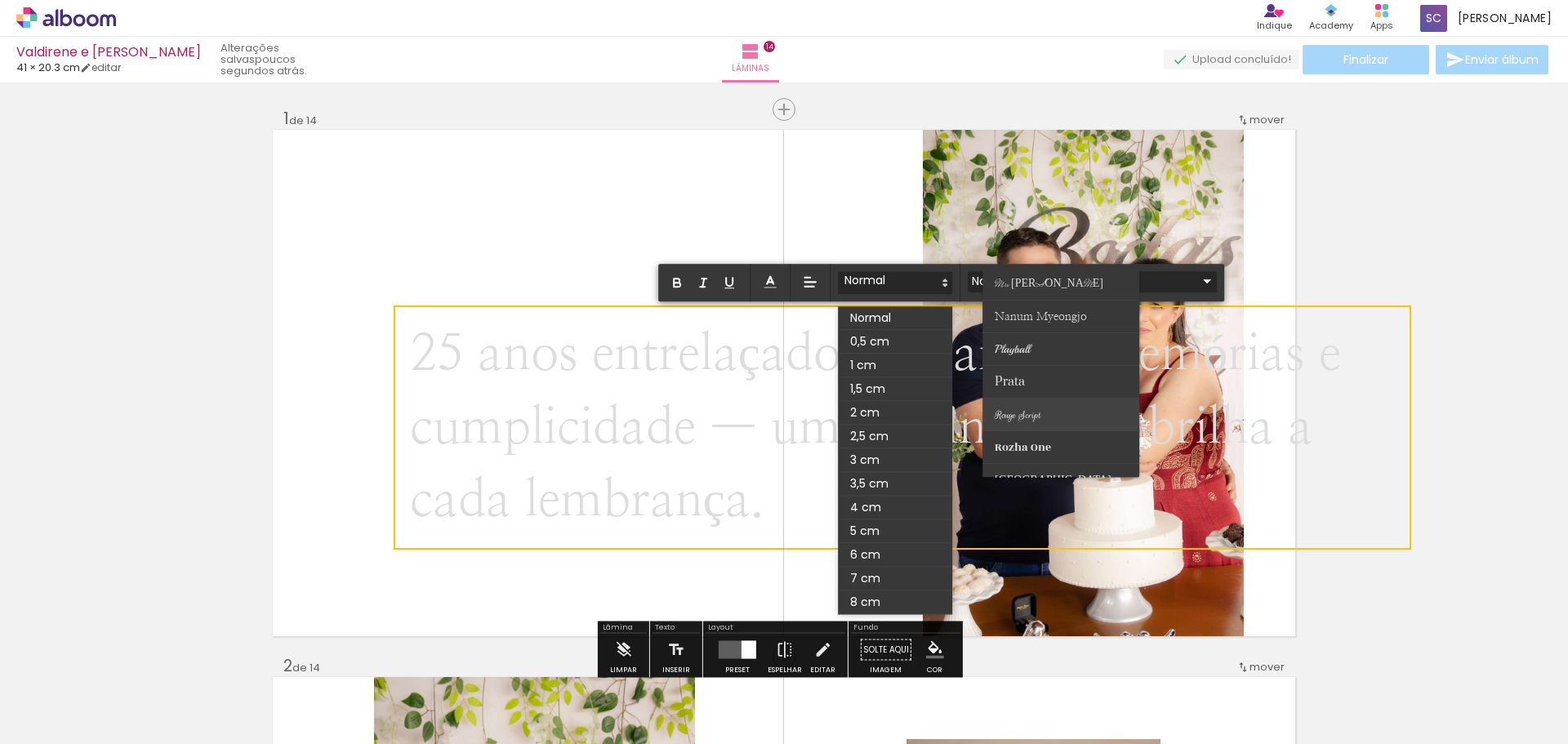
click at [1037, 413] on span "Rouge Script" at bounding box center [1018, 415] width 46 height 14
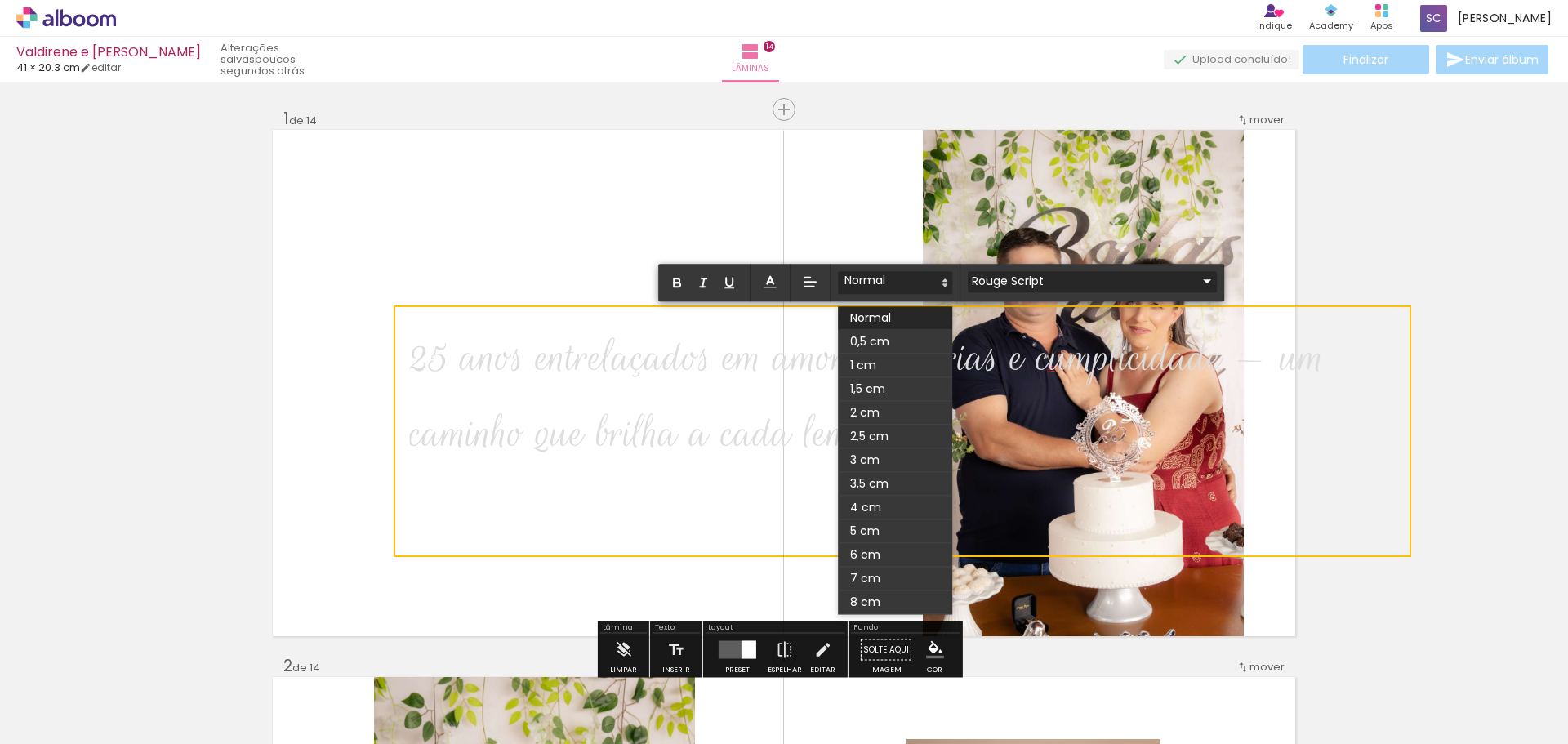
click at [1029, 278] on input "Rouge Script" at bounding box center [1082, 281] width 230 height 17
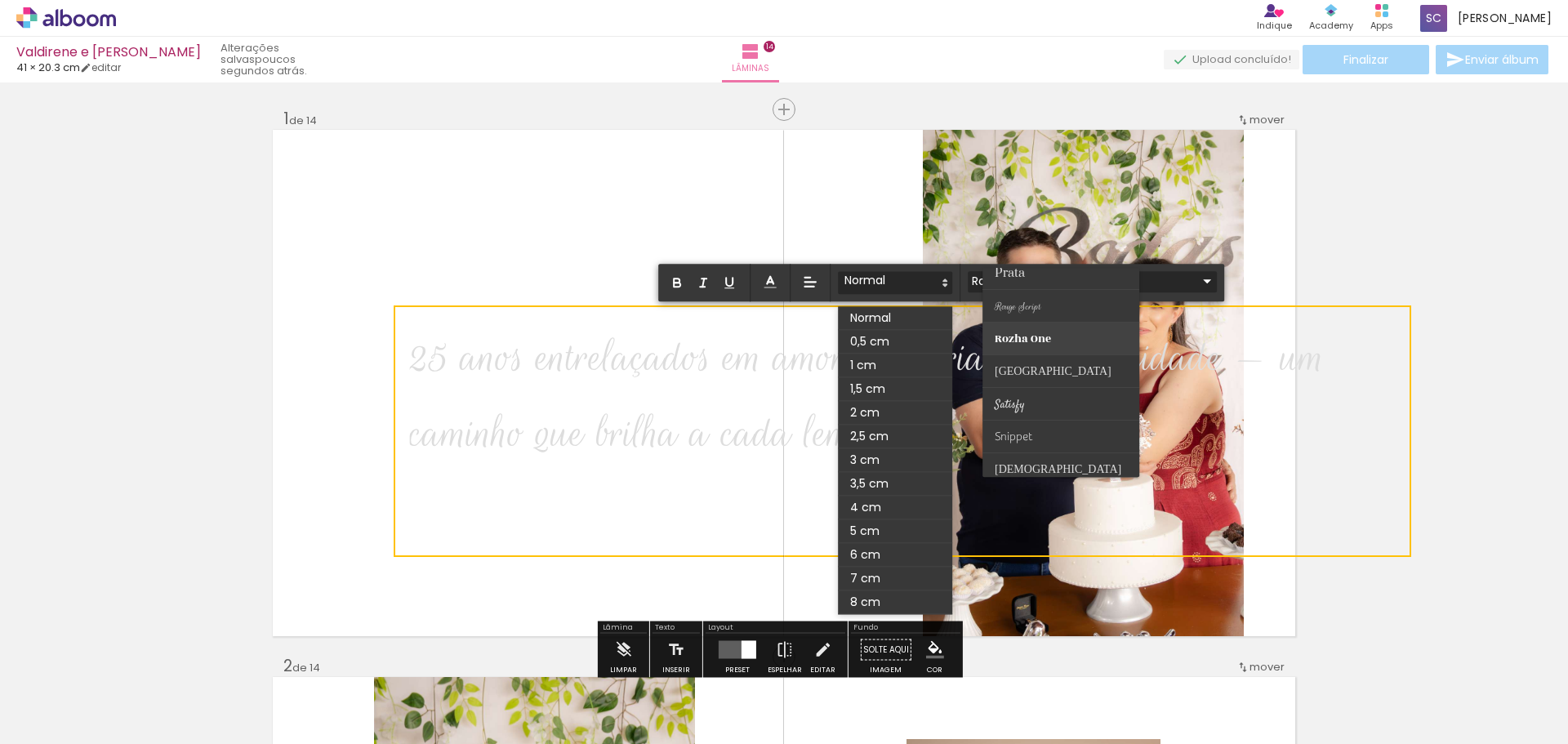
scroll to position [641, 0]
click at [1031, 359] on paper-item at bounding box center [1061, 362] width 157 height 32
type input "Satisfy"
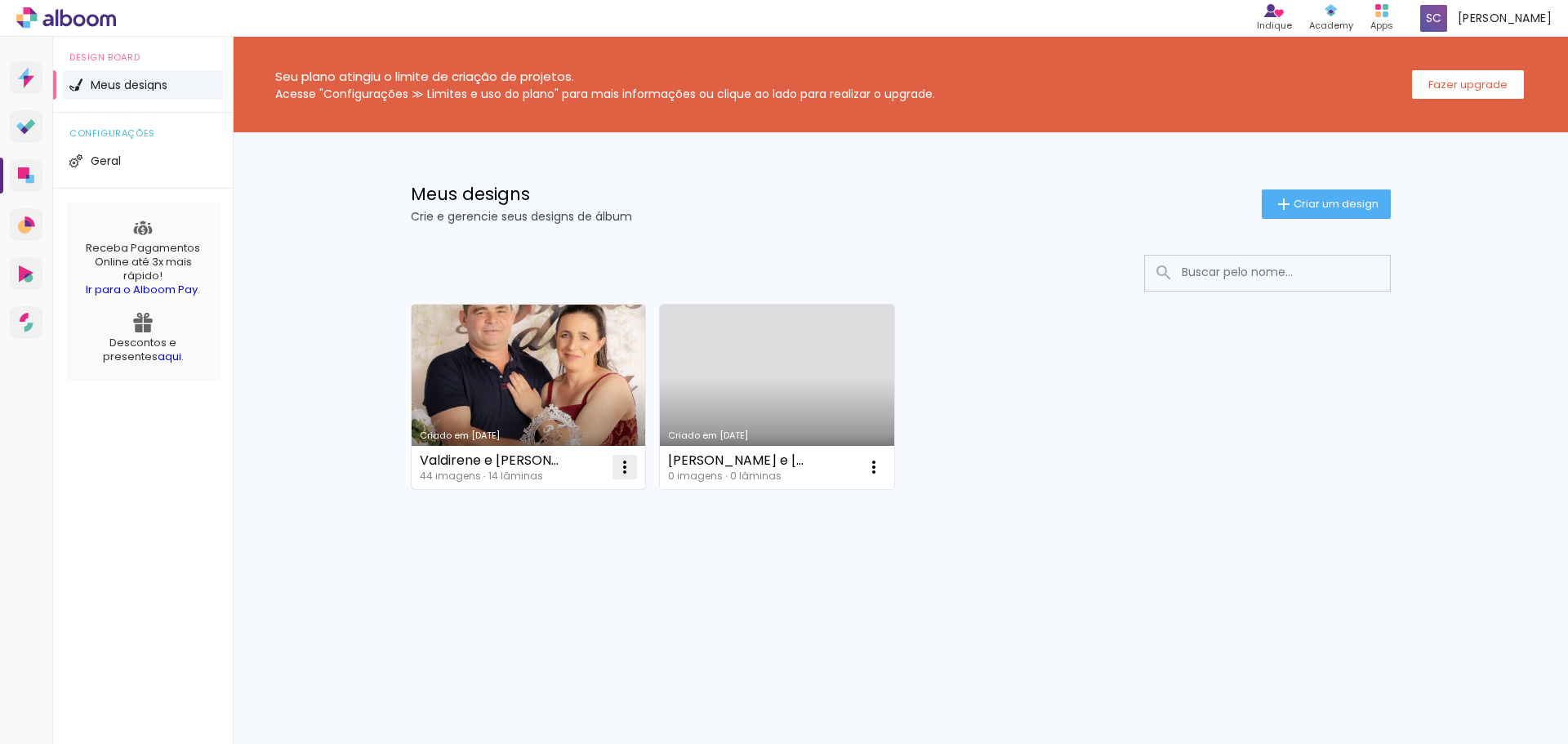
click at [619, 464] on iron-icon at bounding box center [625, 467] width 20 height 20
click at [568, 493] on paper-item "Abrir" at bounding box center [558, 505] width 163 height 32
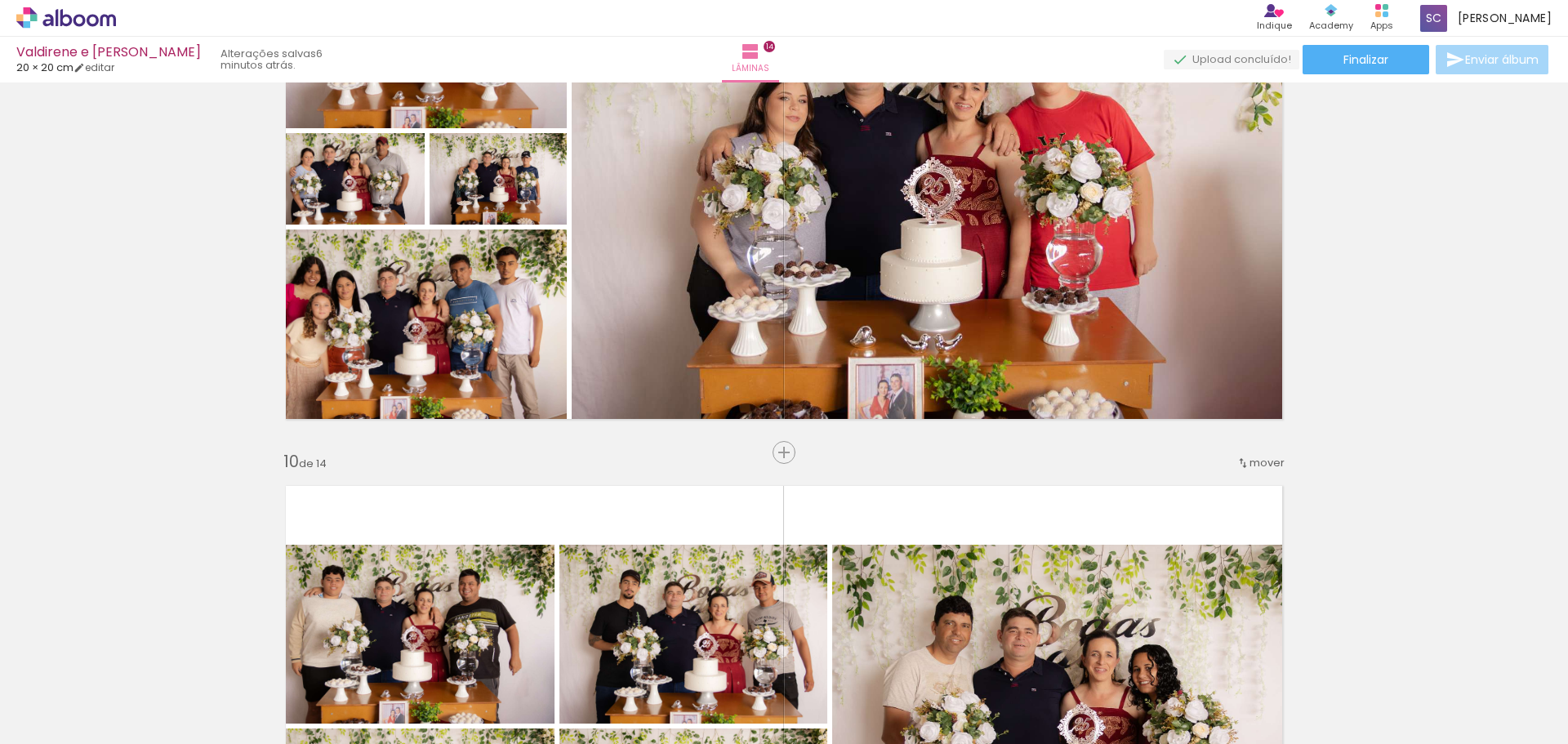
scroll to position [4576, 0]
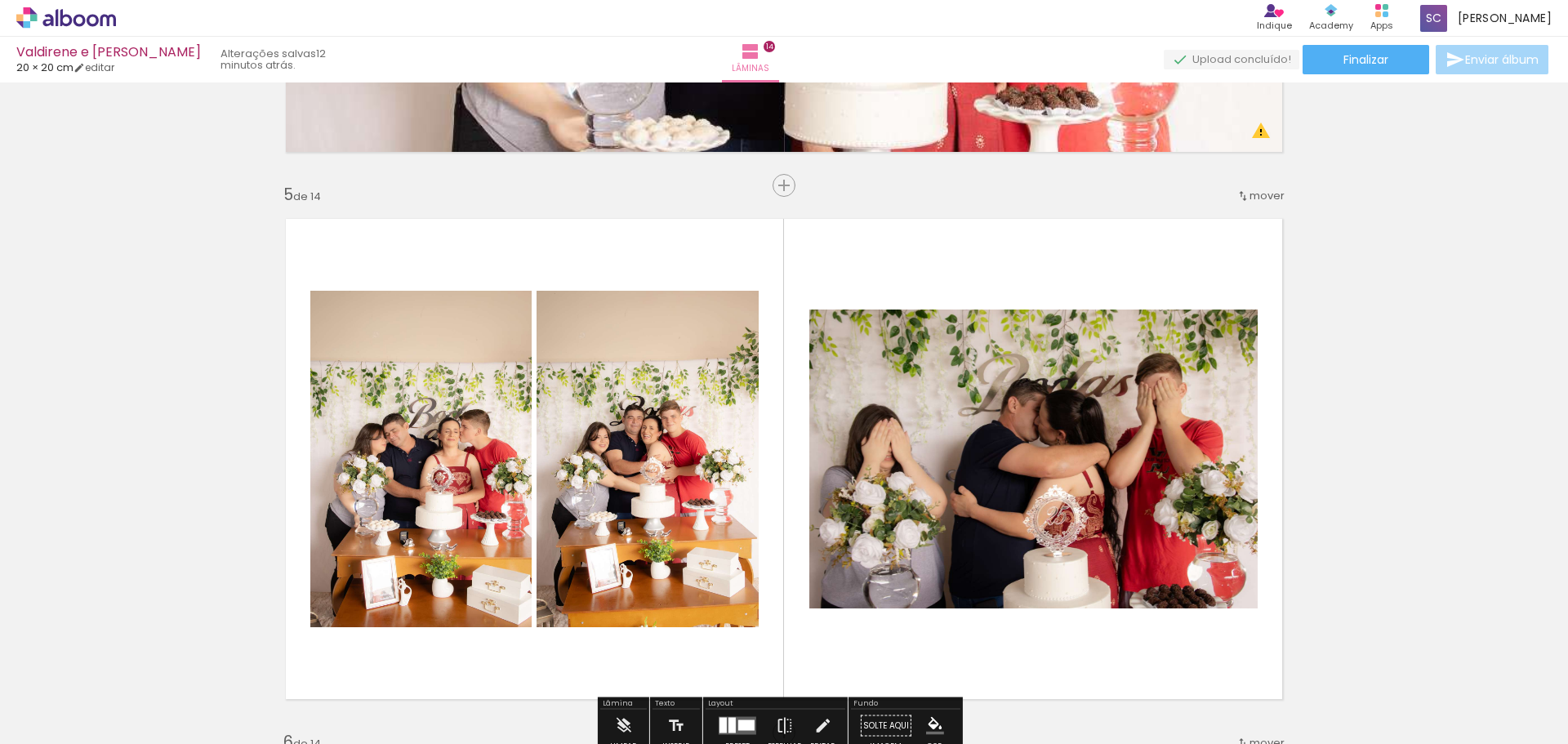
scroll to position [2369, 0]
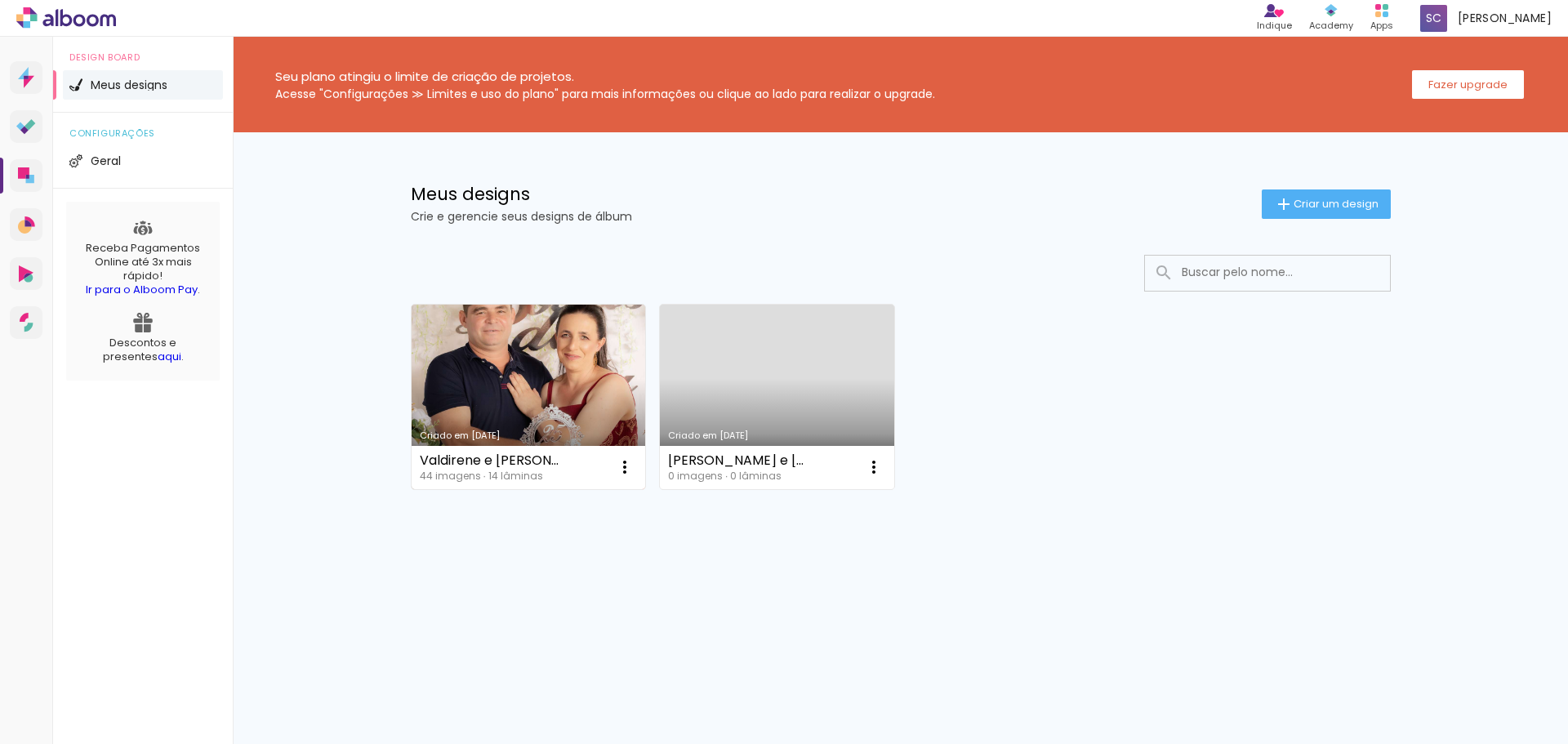
click at [529, 377] on link "Criado em [DATE]" at bounding box center [529, 398] width 235 height 185
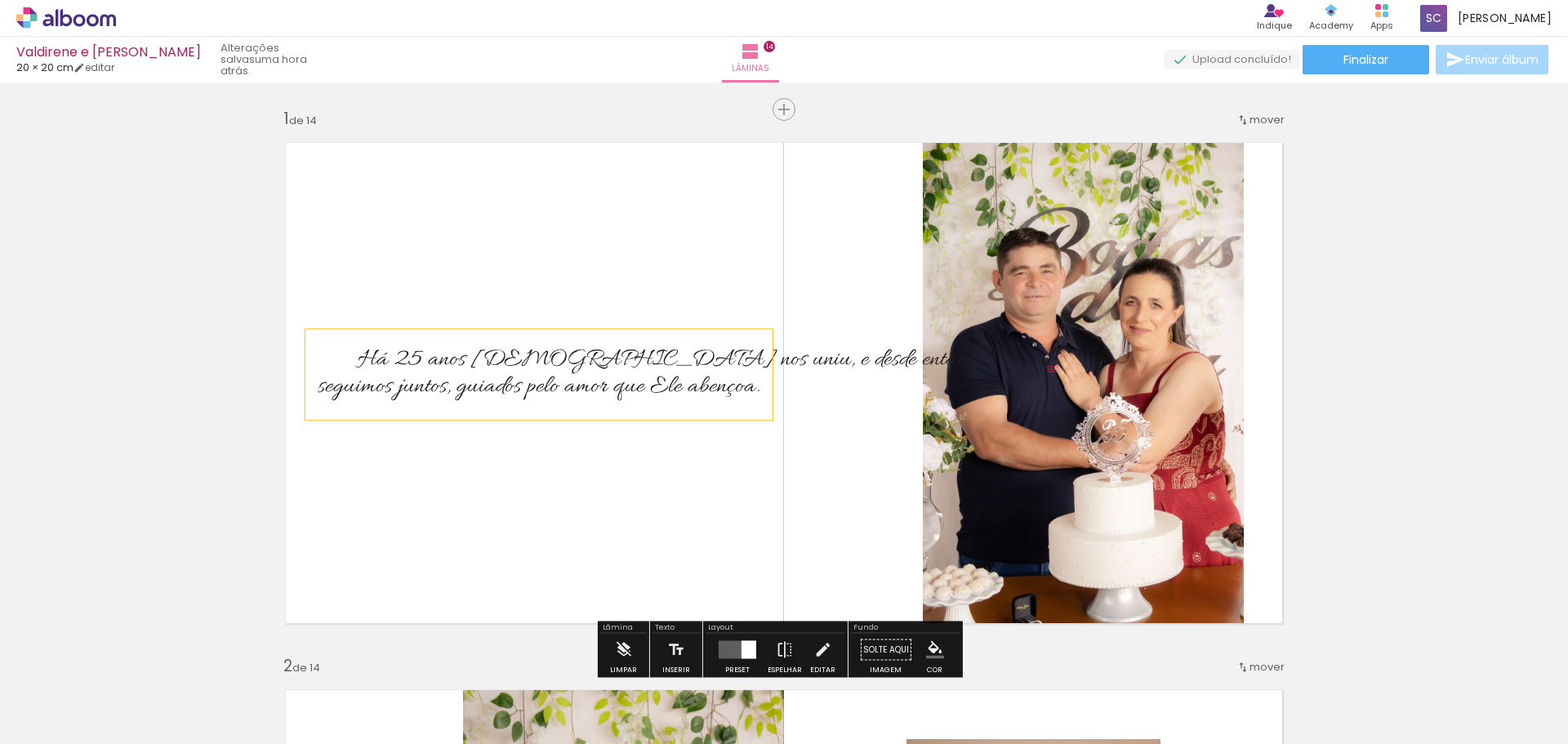
click at [501, 356] on p "seguimos juntos, guiados pelo amor que Ele abençoa." at bounding box center [539, 374] width 443 height 71
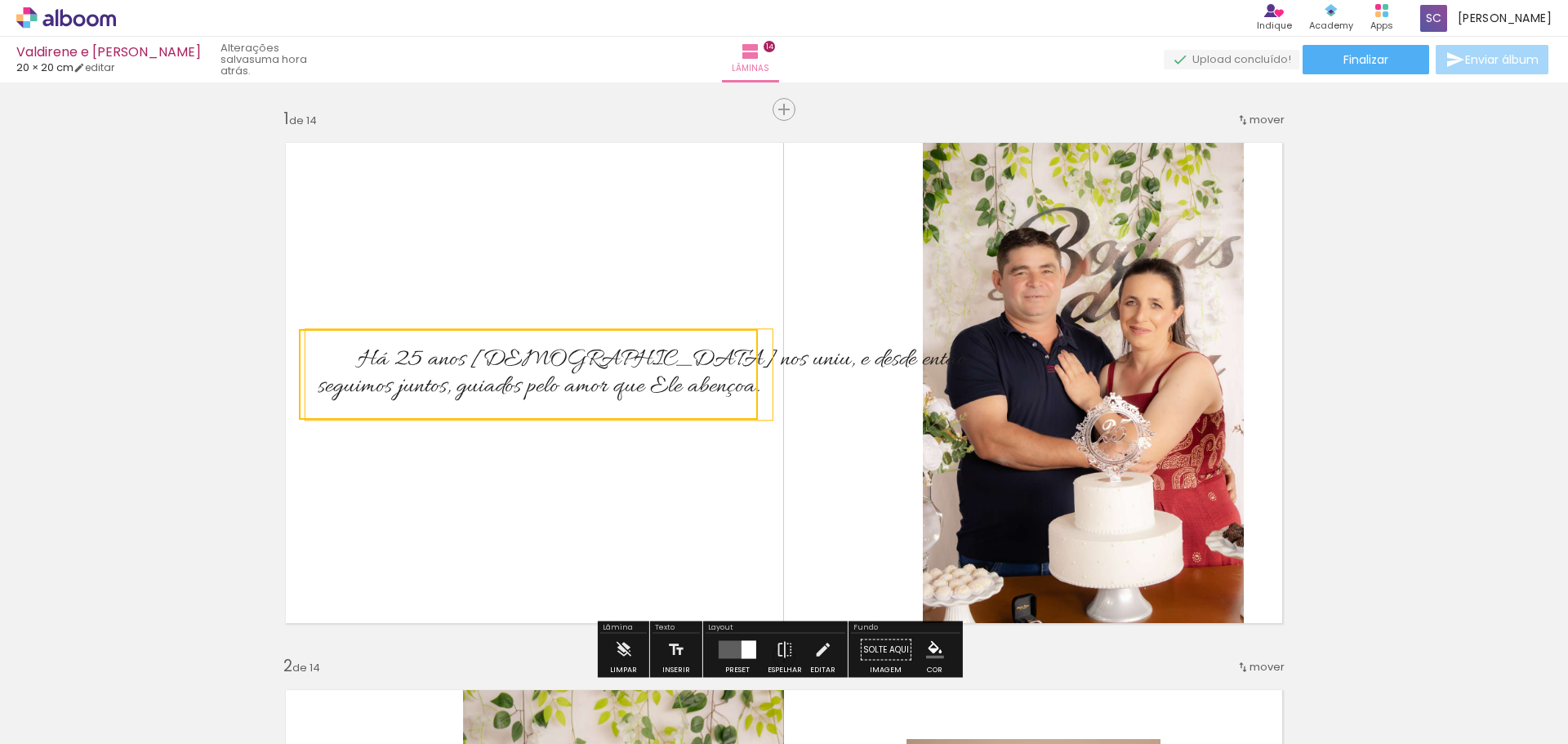
click at [501, 356] on quentale-selection at bounding box center [529, 374] width 459 height 90
type input "Allura"
click at [501, 356] on p "seguimos juntos, guiados pelo amor que Ele abençoa." at bounding box center [539, 374] width 443 height 71
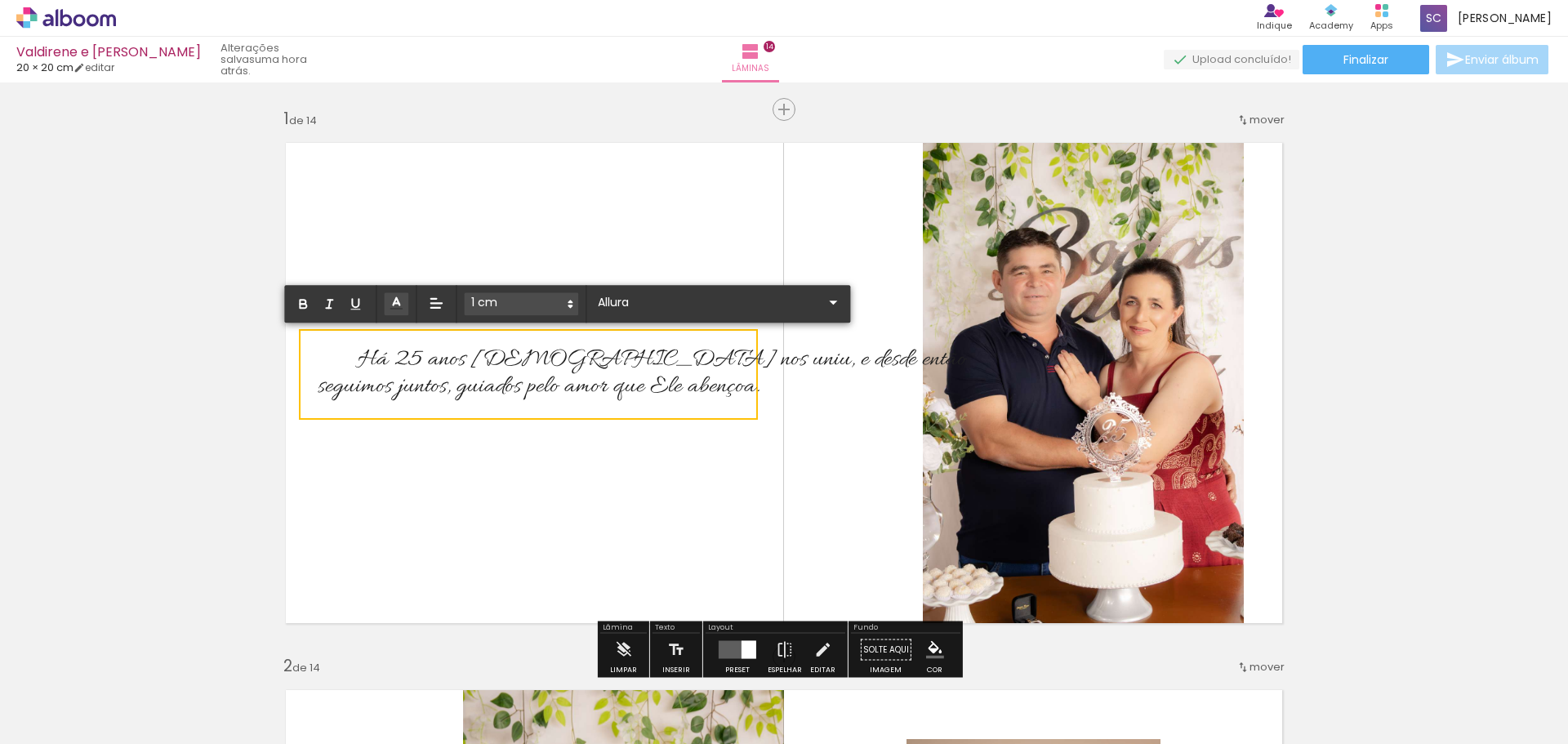
click at [676, 211] on quentale-layouter at bounding box center [784, 383] width 1022 height 506
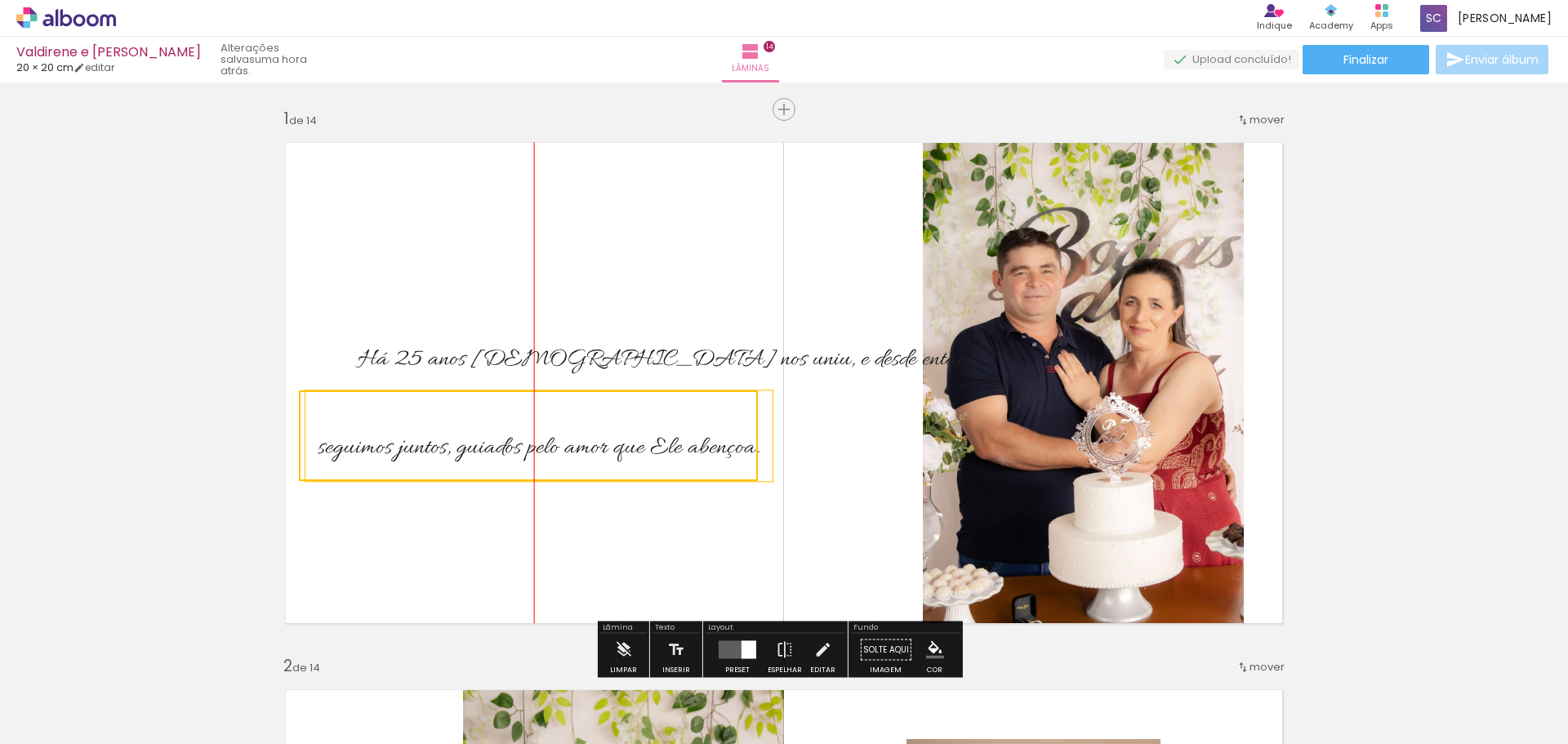
drag, startPoint x: 698, startPoint y: 402, endPoint x: 700, endPoint y: 519, distance: 117.0
click at [700, 481] on quentale-selection at bounding box center [529, 436] width 459 height 90
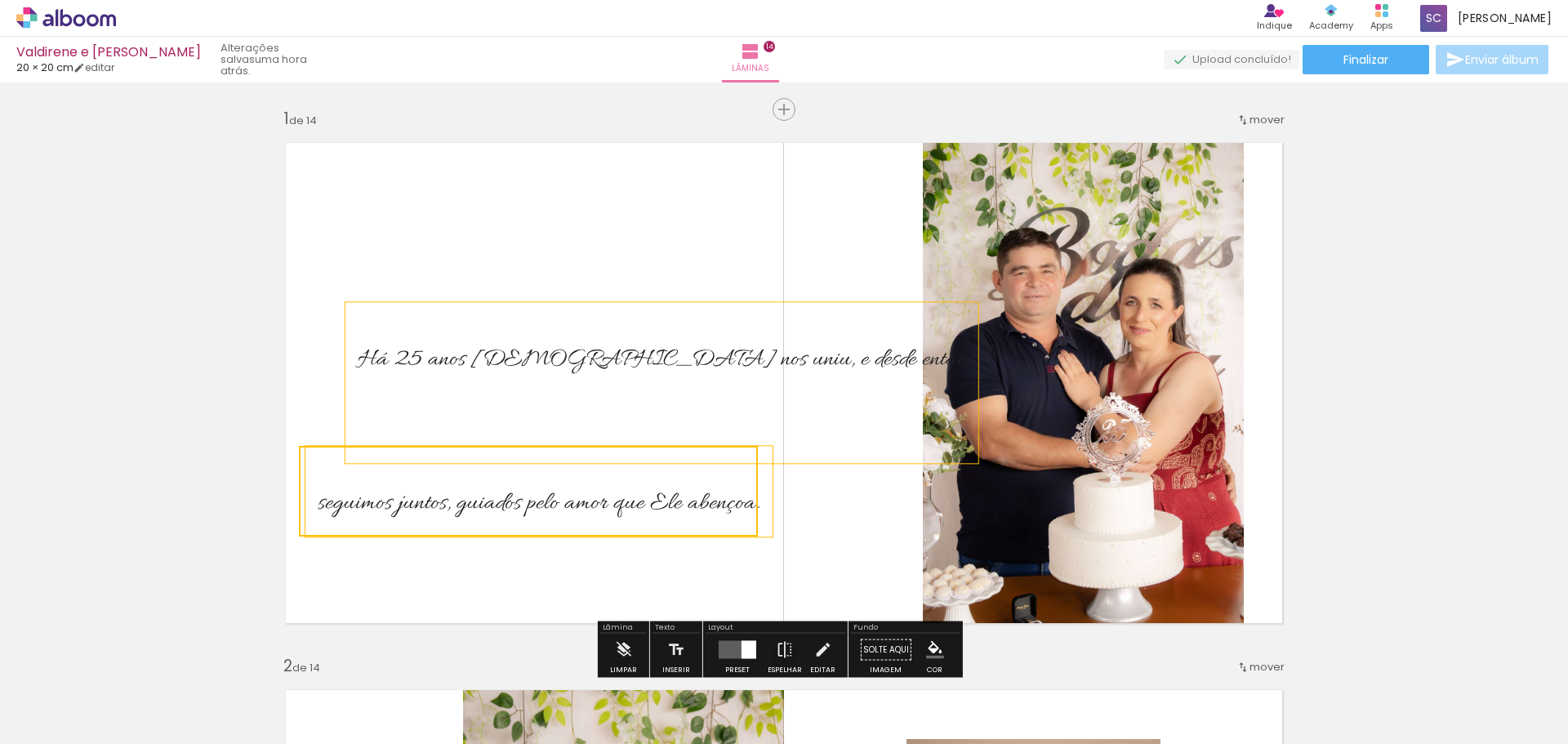
click at [688, 345] on span "Há 25 anos [DEMOGRAPHIC_DATA] nos uniu, e desde então" at bounding box center [662, 360] width 608 height 31
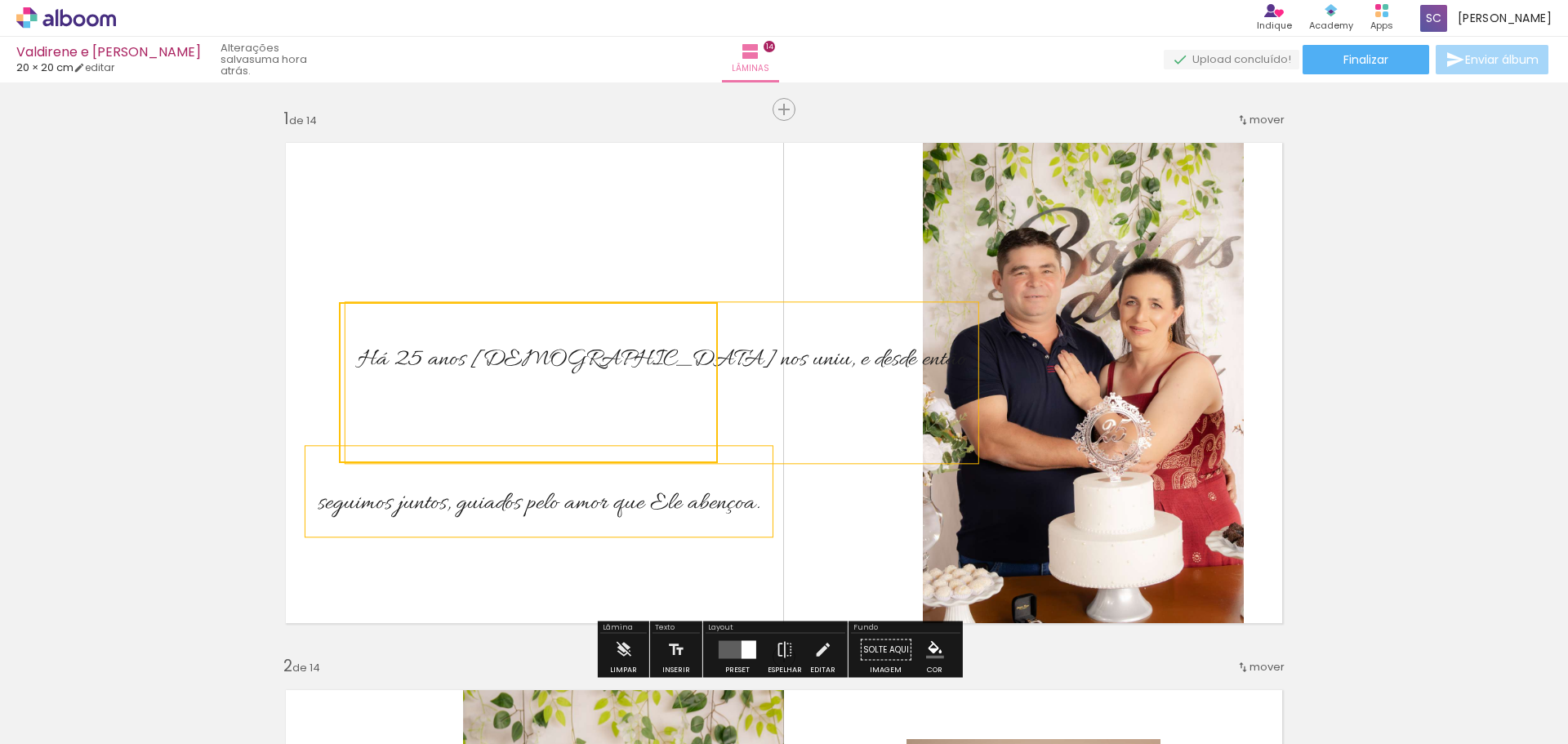
click at [688, 345] on quentale-selection at bounding box center [528, 383] width 379 height 161
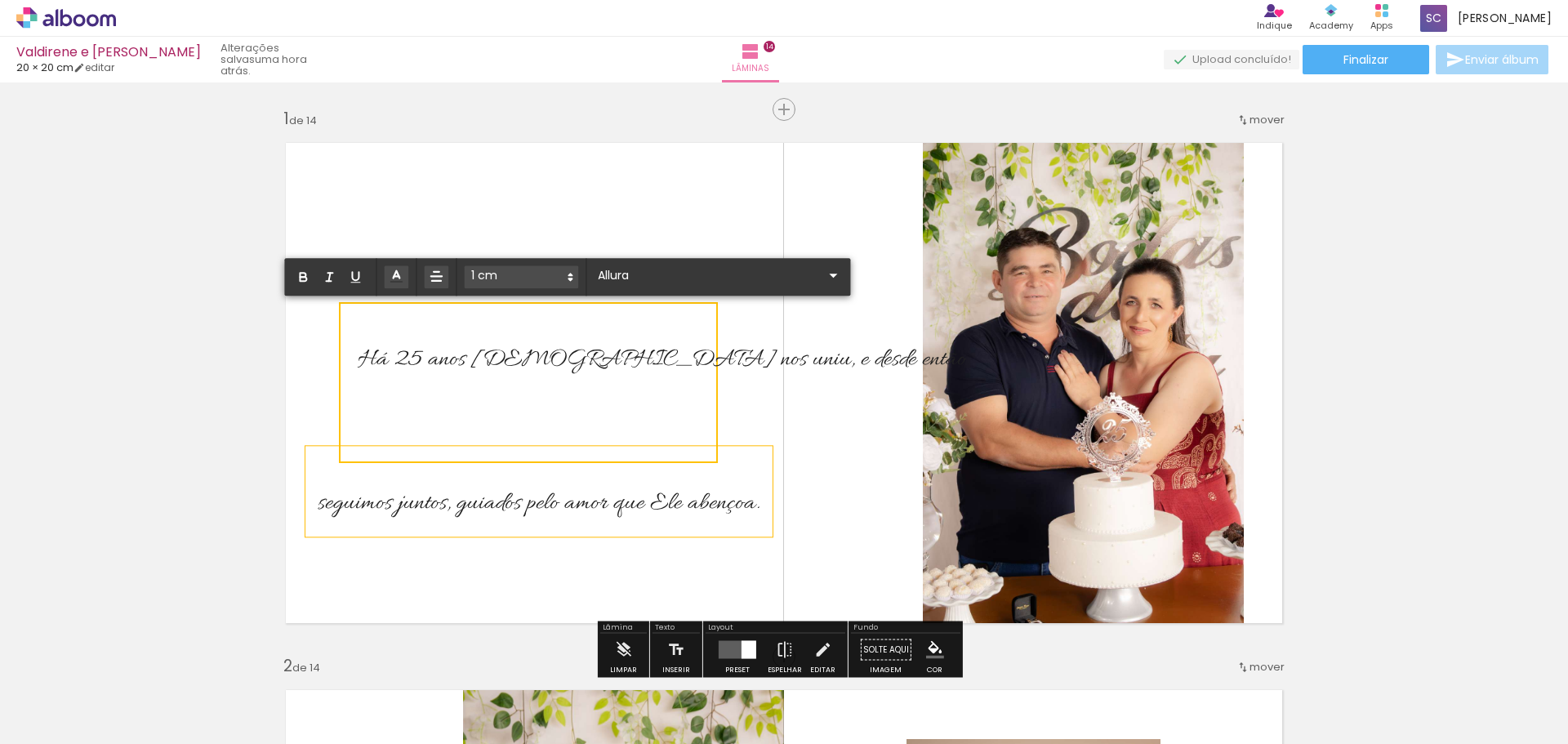
click at [688, 345] on span "Há 25 anos [DEMOGRAPHIC_DATA] nos uniu, e desde então" at bounding box center [662, 360] width 608 height 31
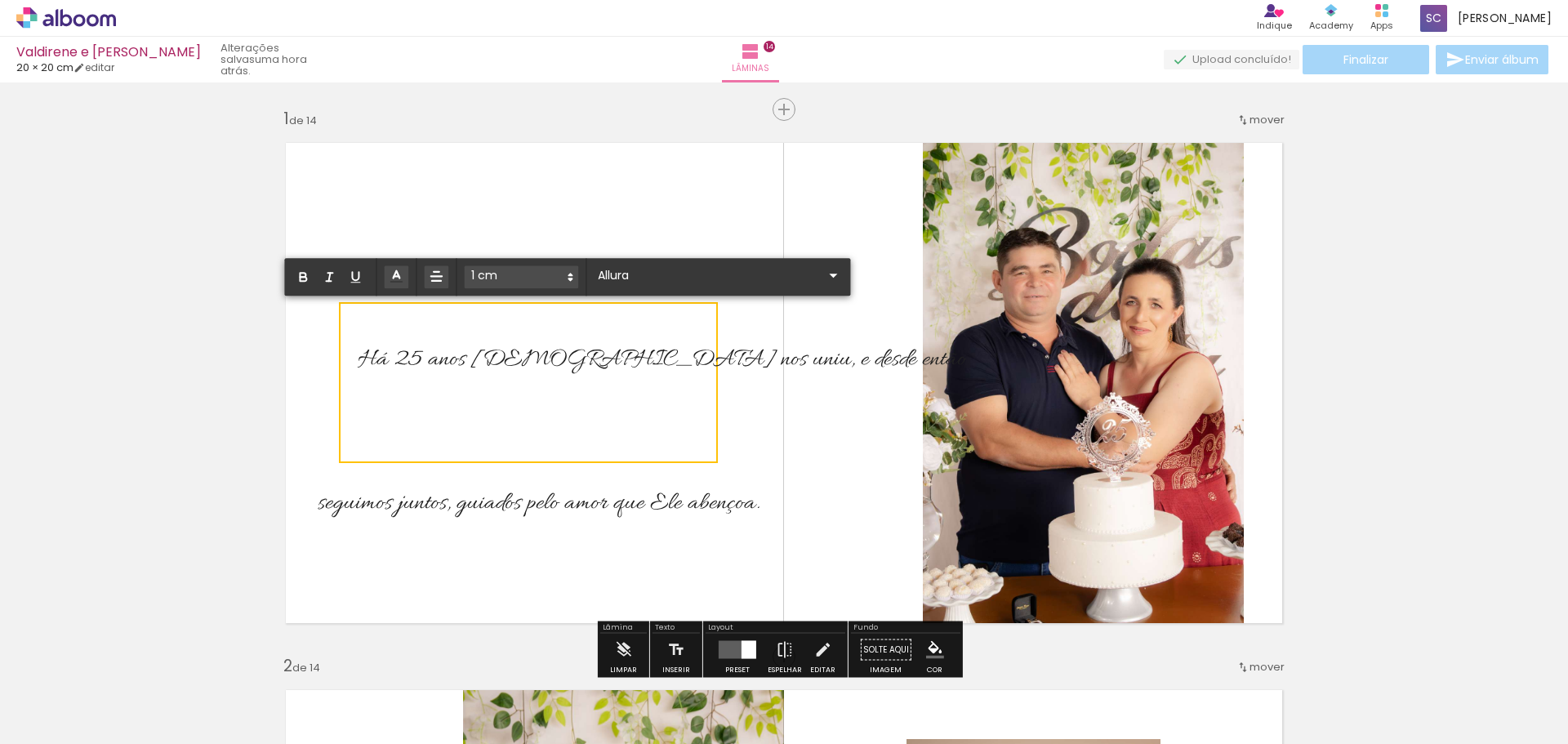
drag, startPoint x: 705, startPoint y: 505, endPoint x: 695, endPoint y: 423, distance: 82.6
click at [695, 422] on div "Há 25 anos Deus nos uniu, e desde então seguimos juntos, guiados pelo amor que …" at bounding box center [784, 383] width 1022 height 506
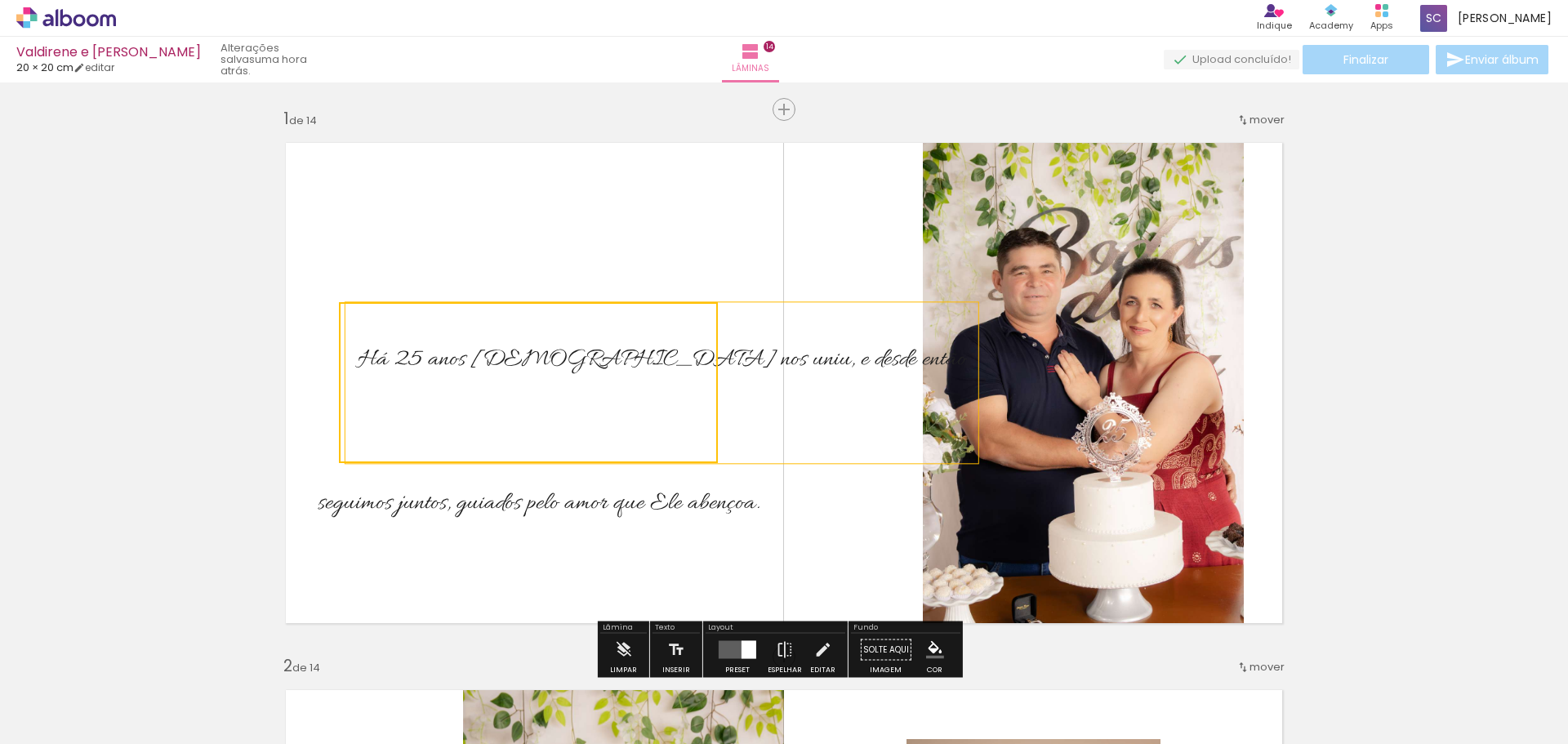
click at [713, 232] on quentale-layouter at bounding box center [784, 383] width 1022 height 506
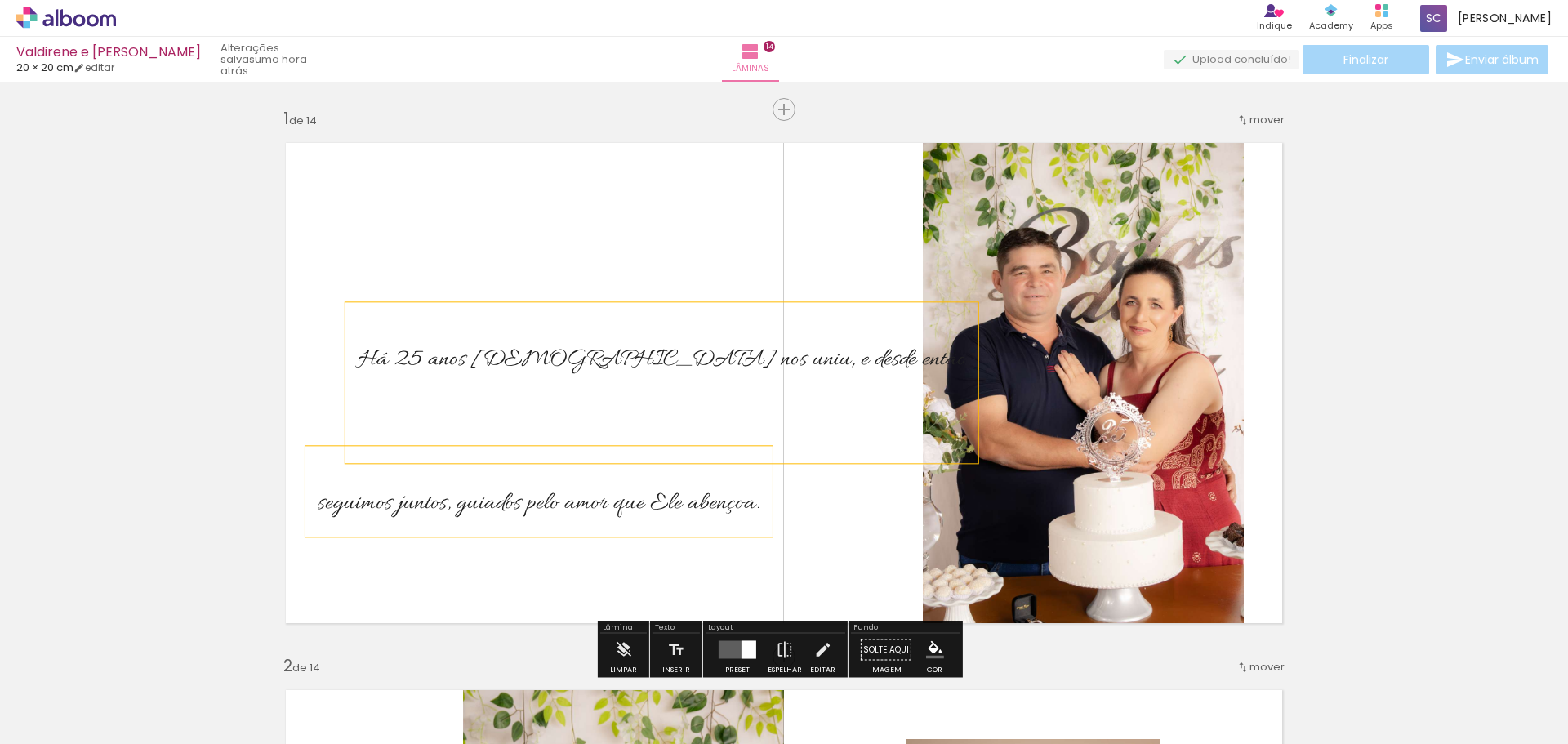
click at [701, 498] on span "seguimos juntos, guiados pelo amor que Ele abençoa." at bounding box center [539, 505] width 443 height 31
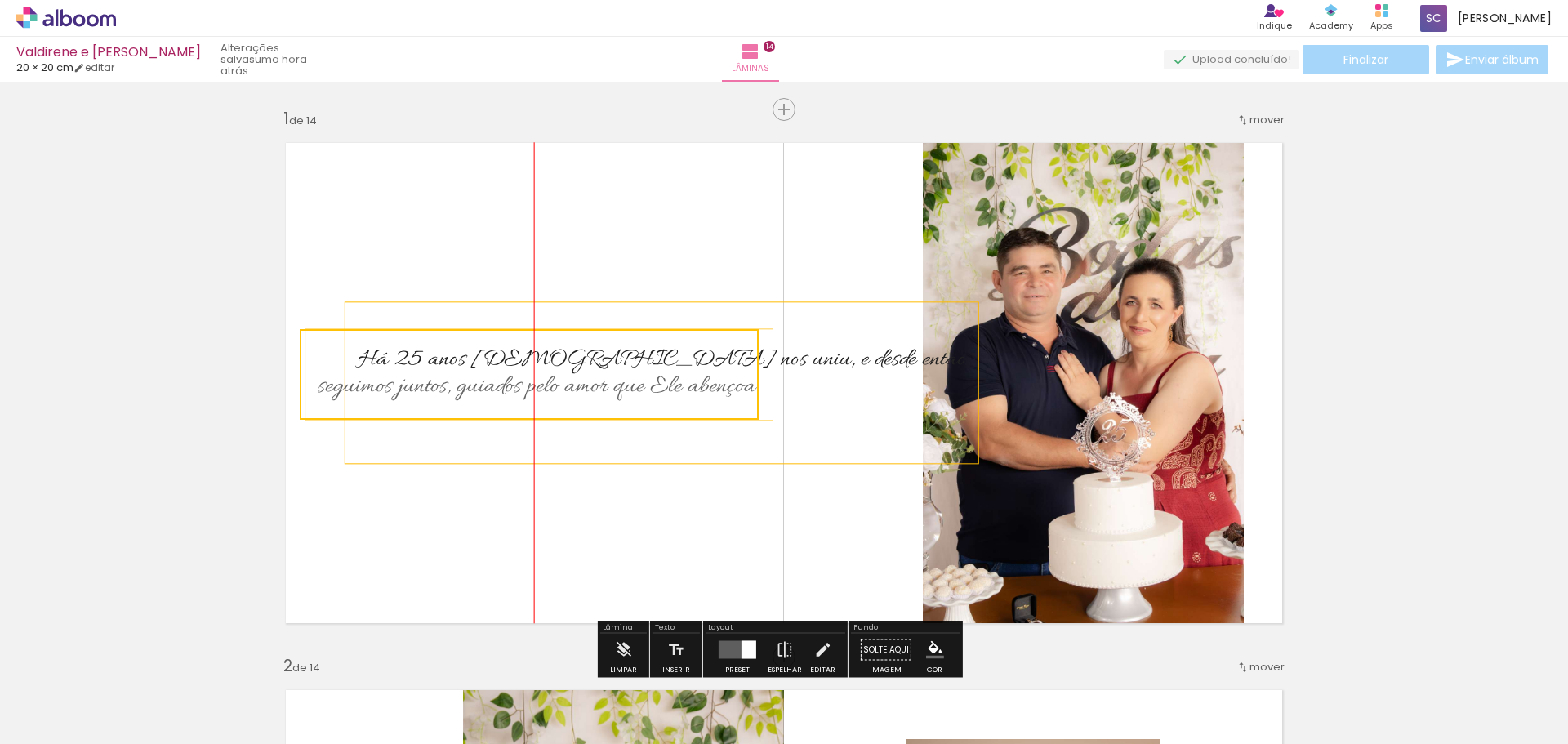
drag, startPoint x: 701, startPoint y: 498, endPoint x: 700, endPoint y: 381, distance: 117.0
click at [700, 381] on quentale-selection at bounding box center [530, 374] width 459 height 90
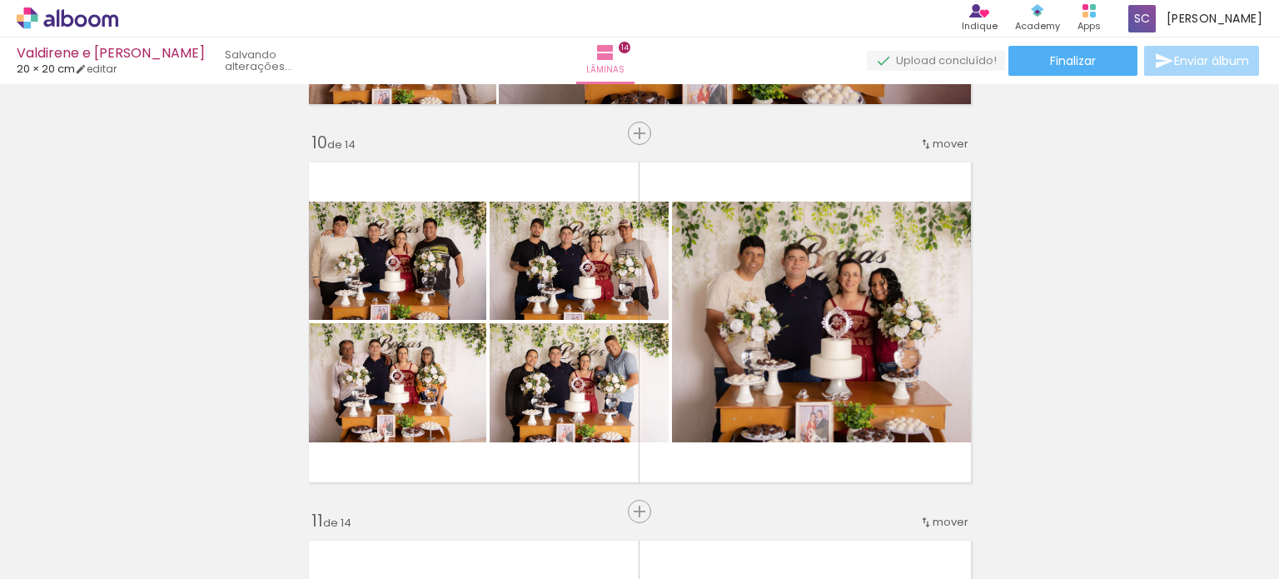
scroll to position [3330, 0]
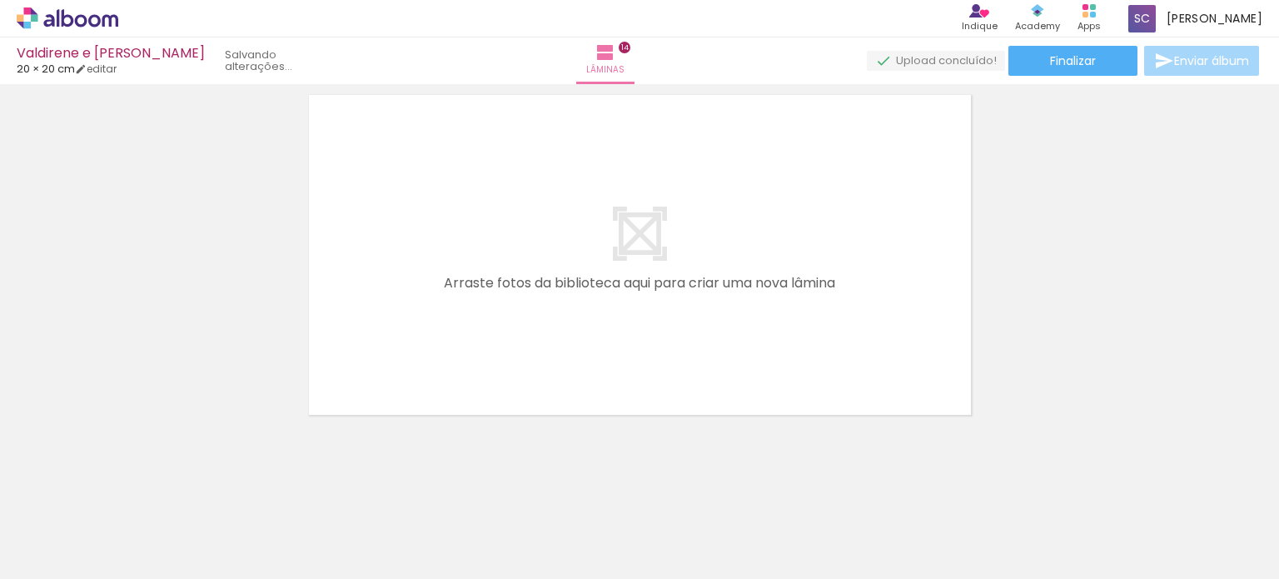
scroll to position [5343, 0]
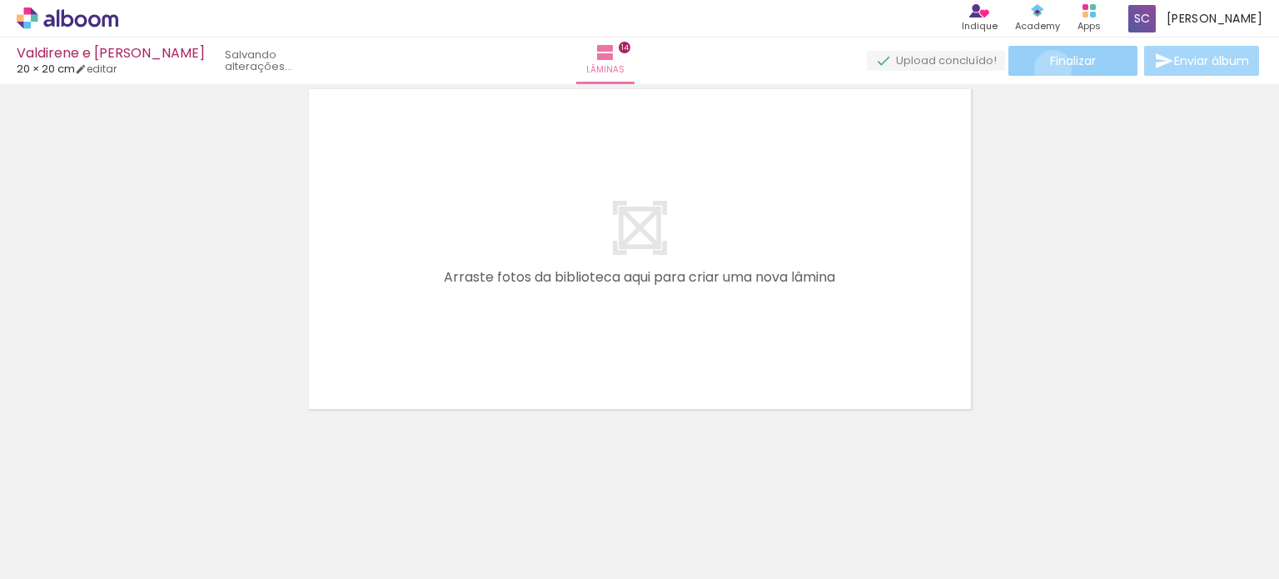
click at [1046, 68] on paper-button "Finalizar" at bounding box center [1072, 61] width 129 height 30
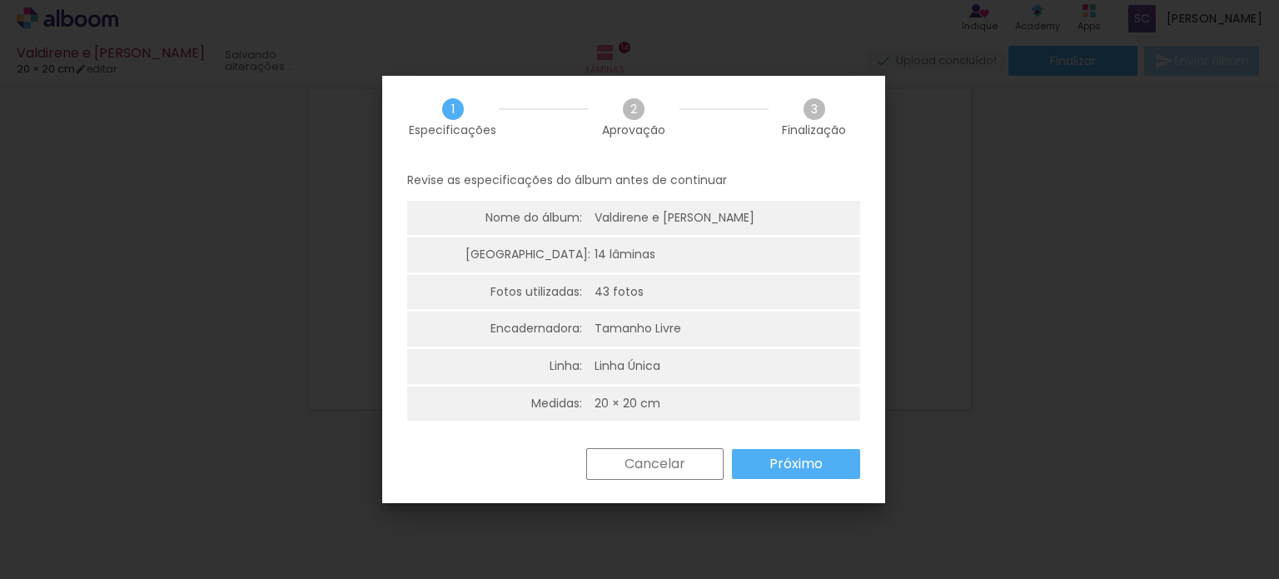
scroll to position [3, 0]
click at [0, 0] on slot "Próximo" at bounding box center [0, 0] width 0 height 0
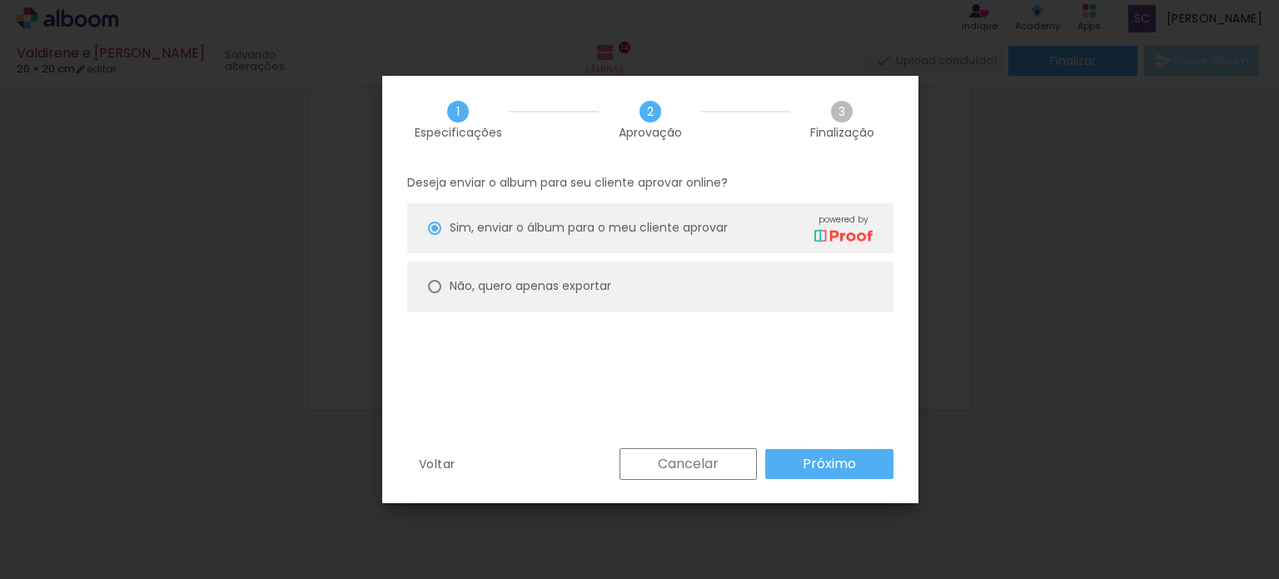
click at [0, 0] on slot "Próximo" at bounding box center [0, 0] width 0 height 0
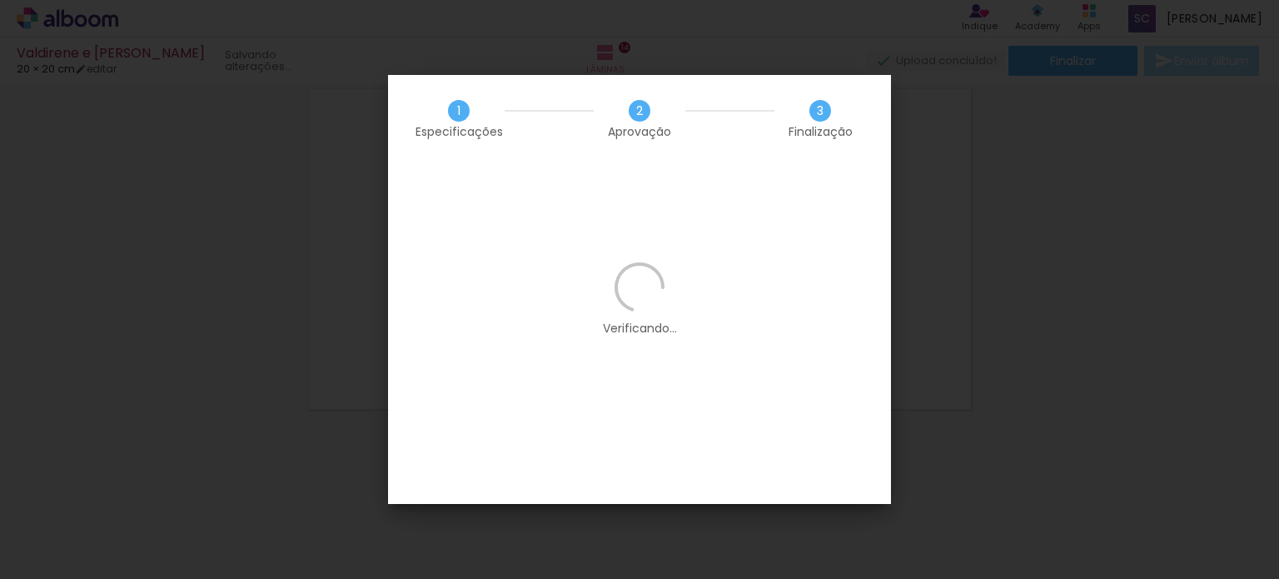
scroll to position [0, 2645]
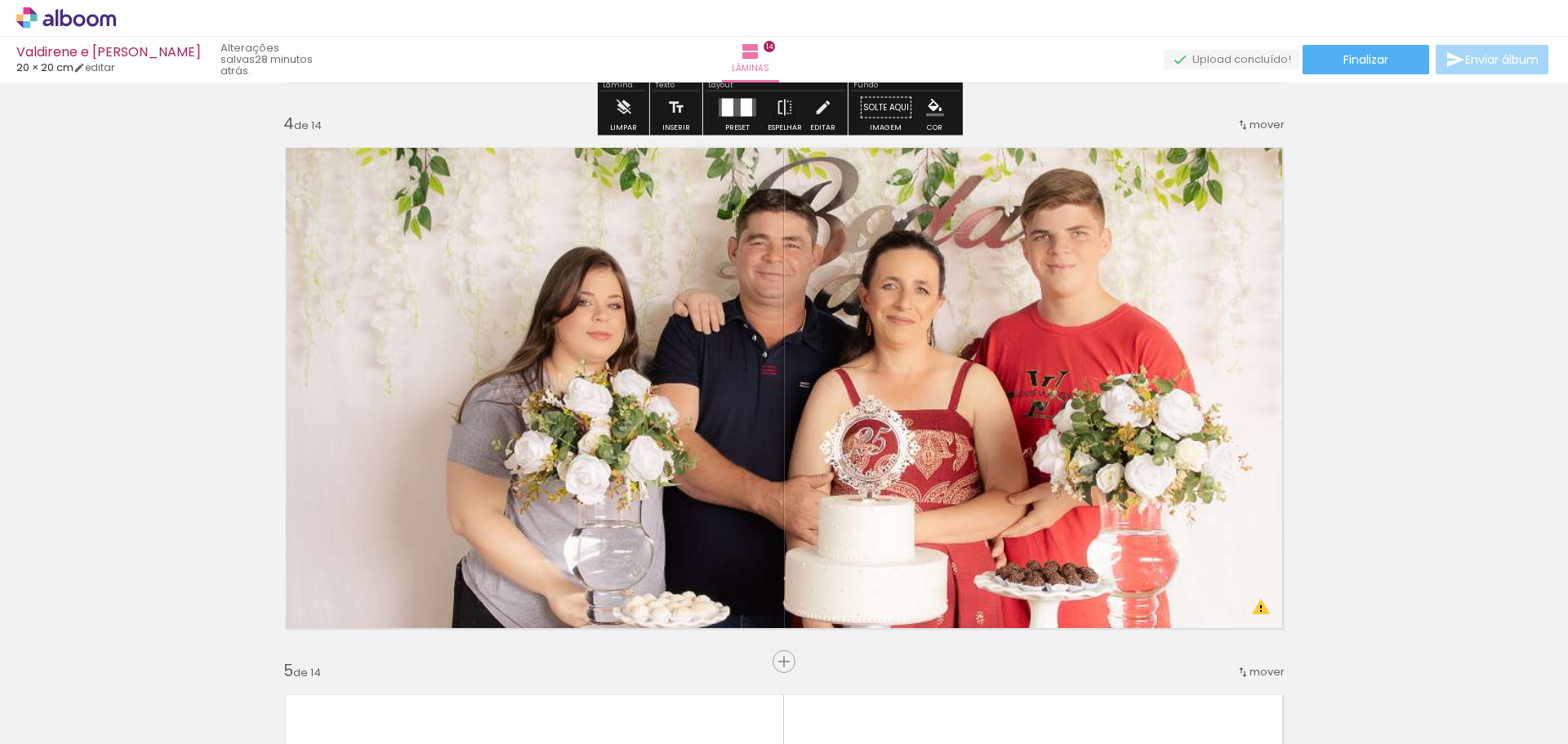
scroll to position [1716, 0]
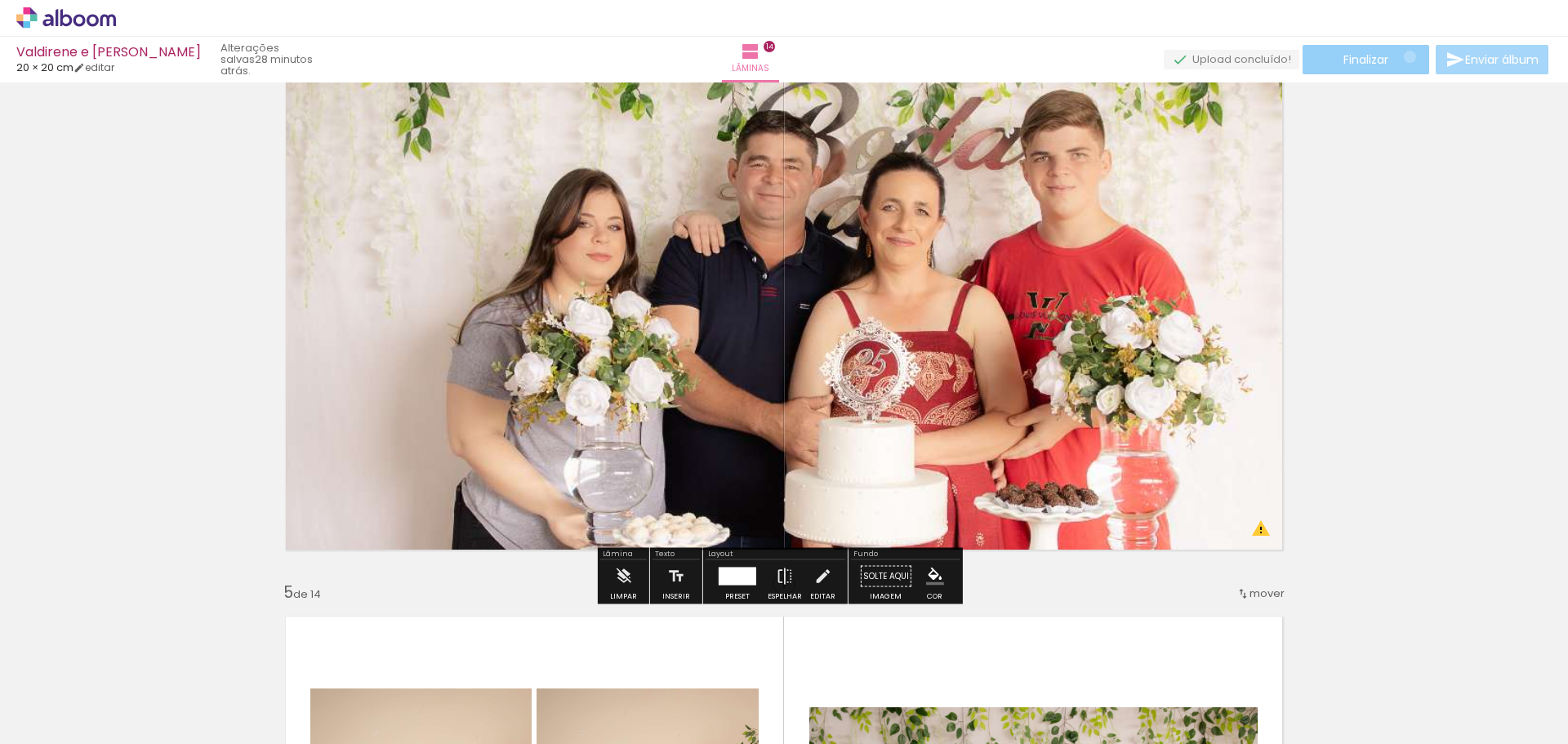
click at [1403, 56] on paper-button "Finalizar" at bounding box center [1366, 60] width 127 height 29
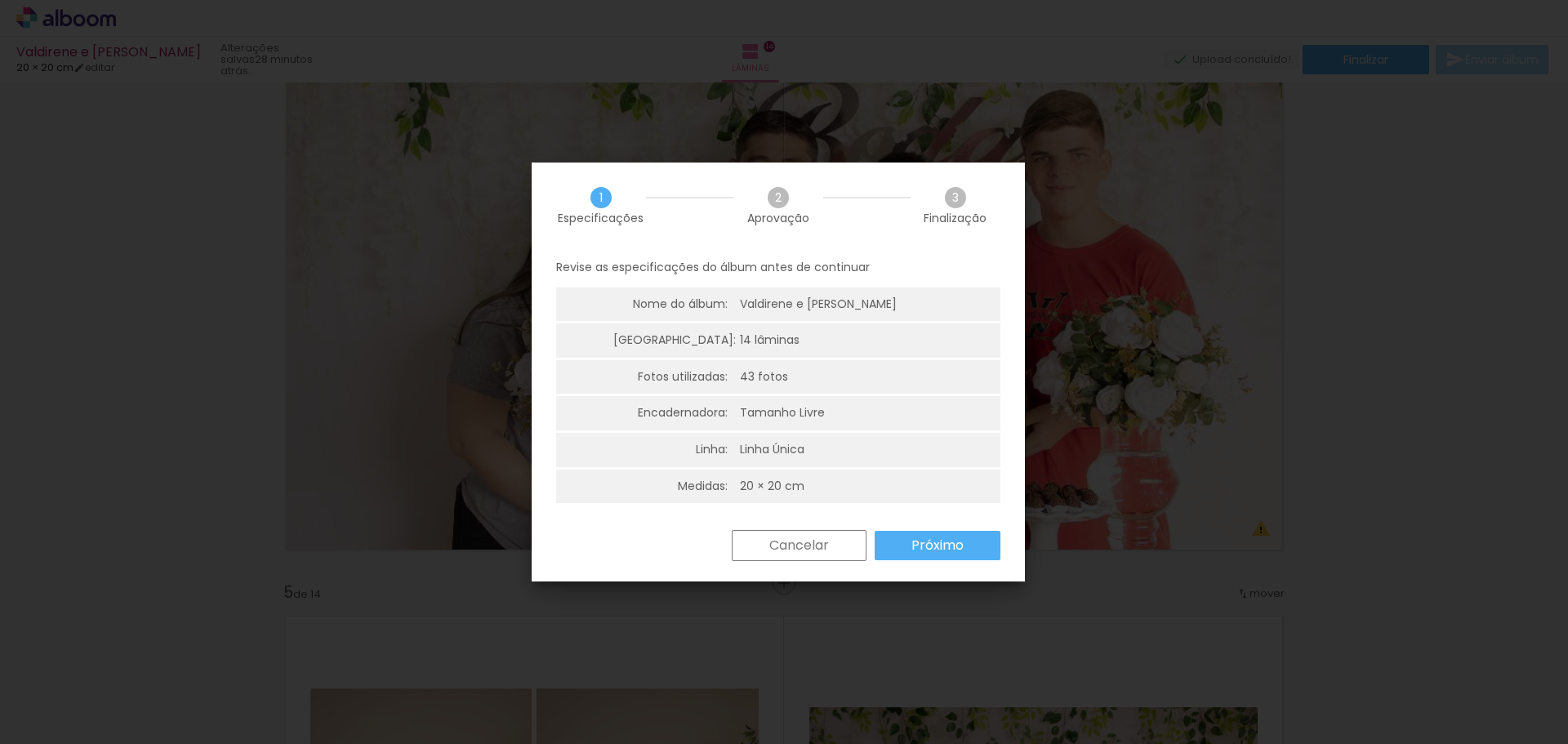
scroll to position [4, 0]
click at [903, 538] on paper-button "Próximo" at bounding box center [938, 542] width 126 height 29
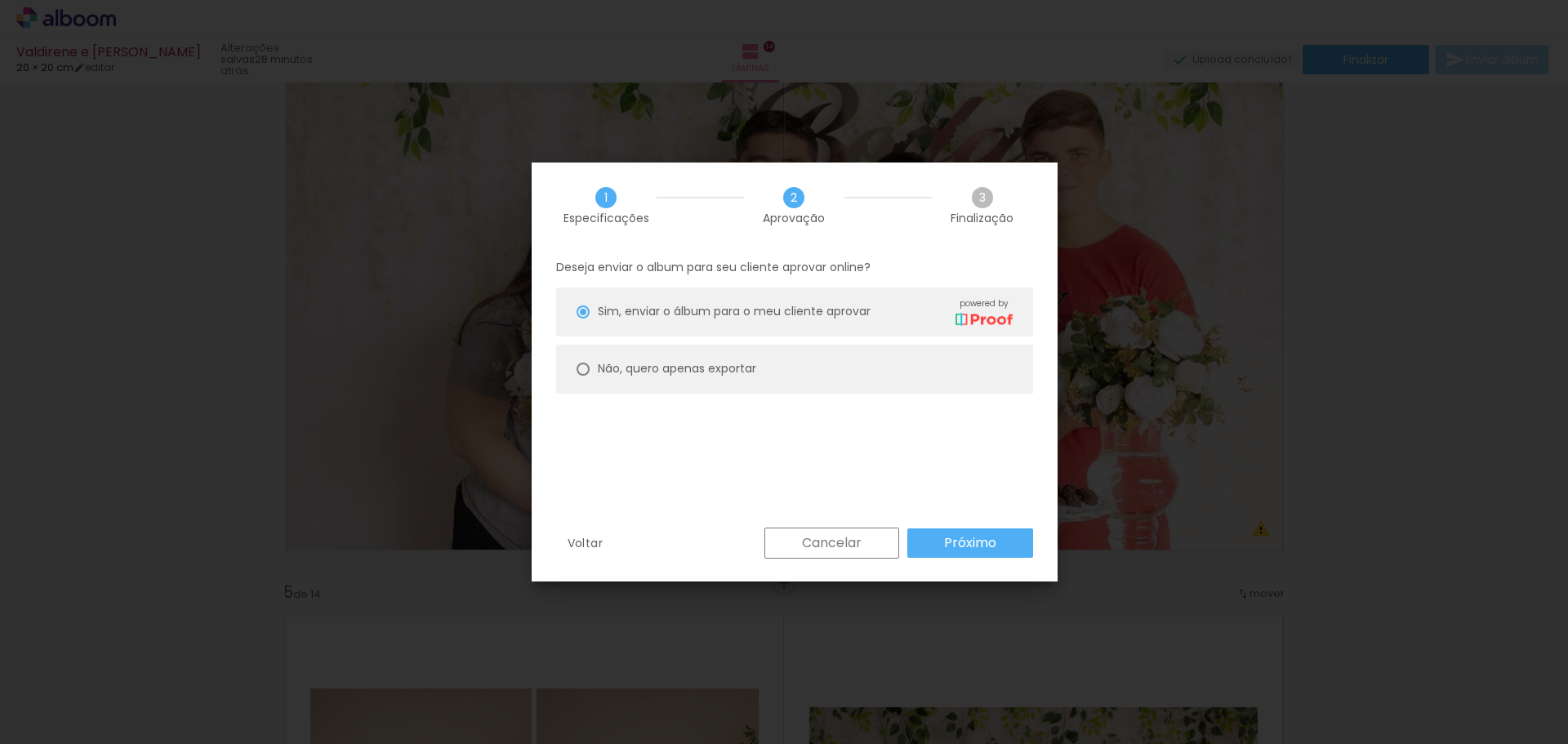
click at [926, 544] on paper-button "Próximo" at bounding box center [970, 544] width 126 height 29
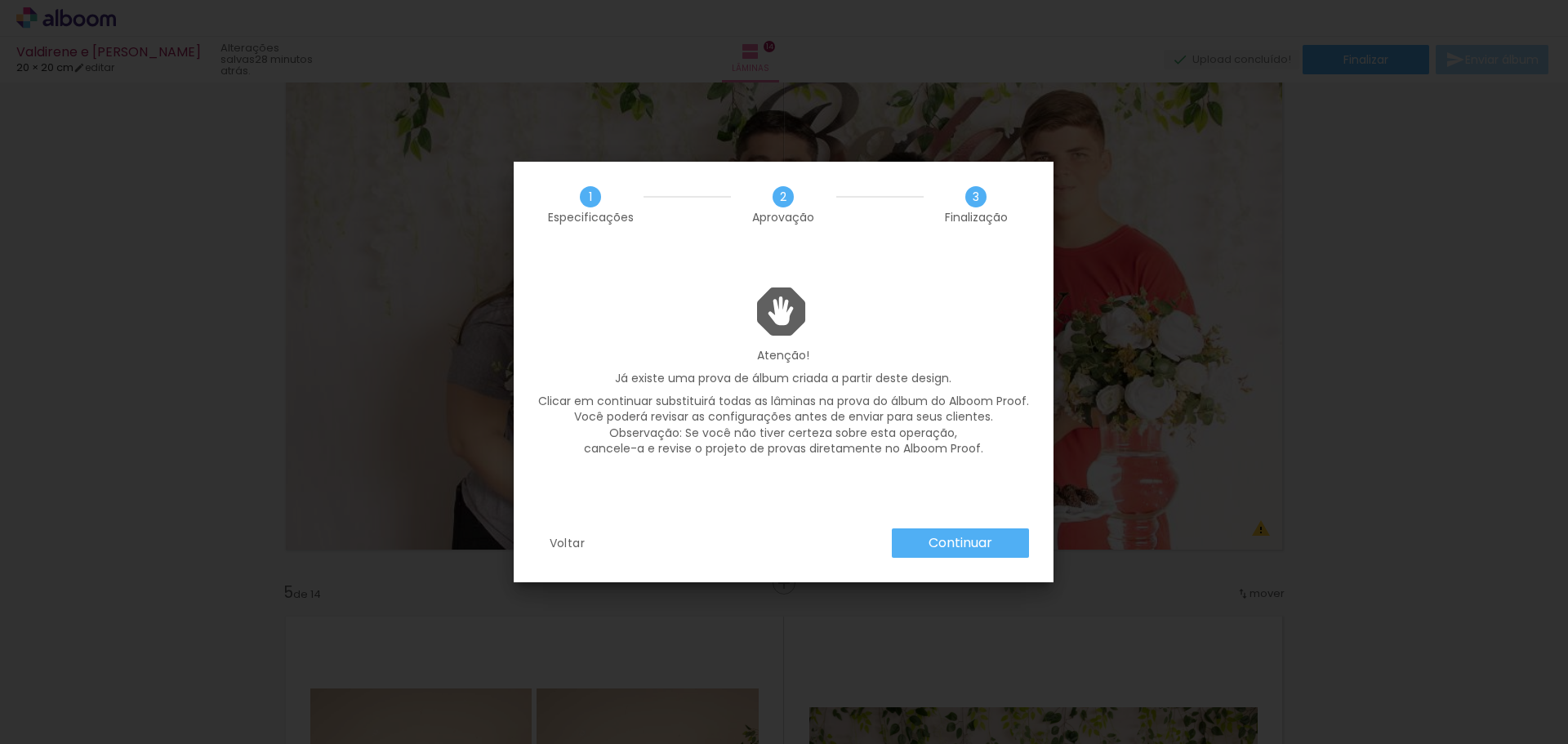
click at [985, 554] on paper-button "Continuar" at bounding box center [961, 544] width 137 height 29
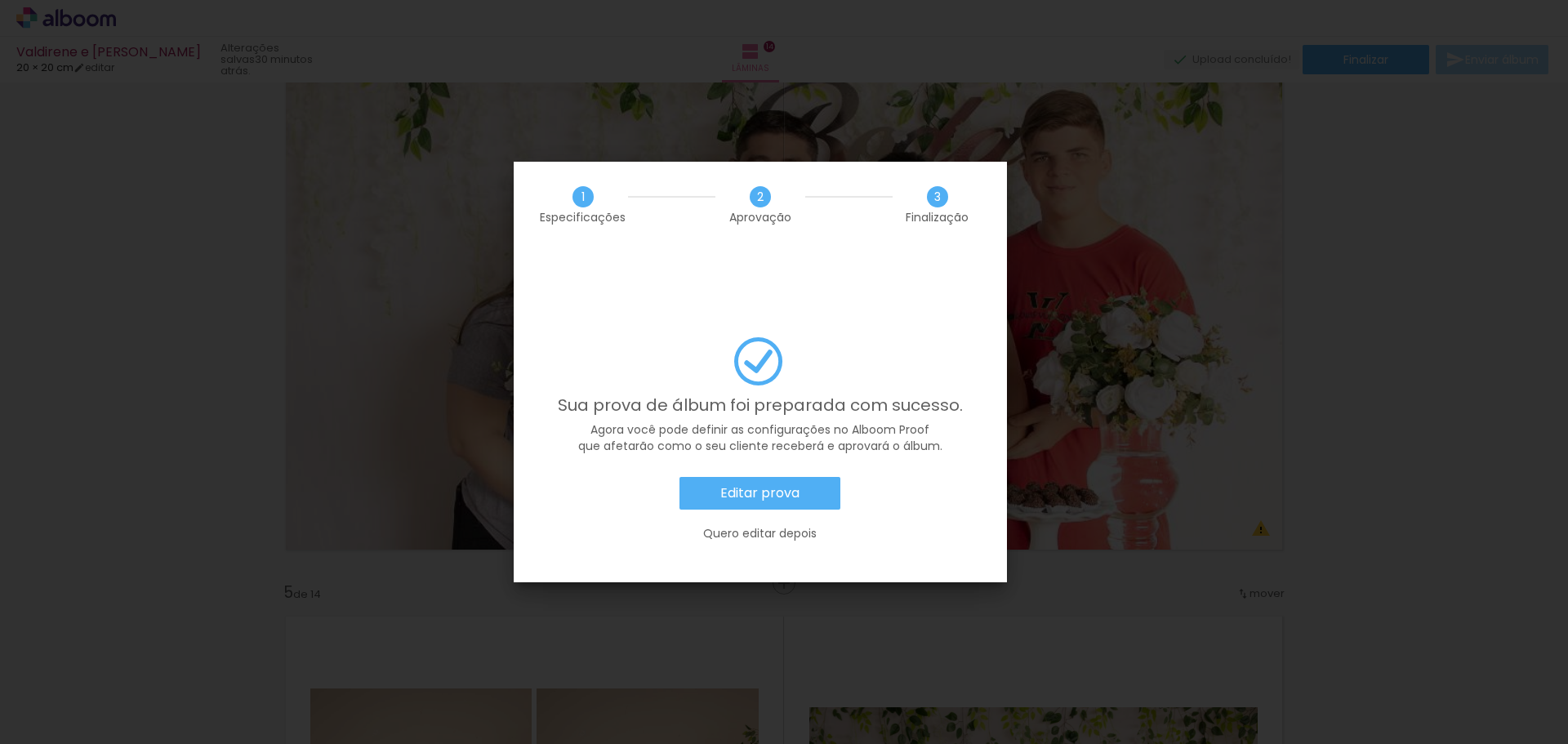
click at [0, 0] on slot "Quero editar depois" at bounding box center [0, 0] width 0 height 0
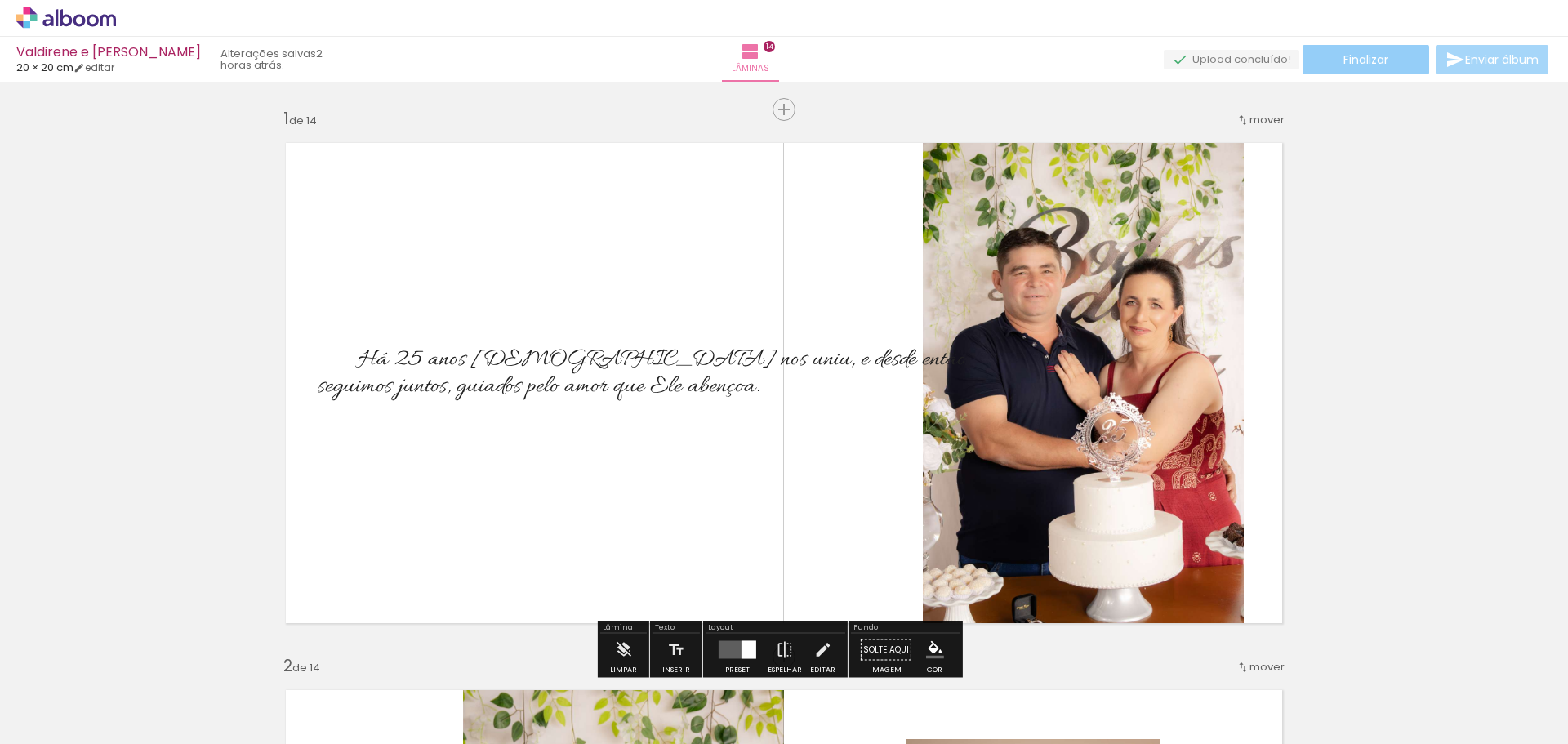
click at [1358, 57] on span "Finalizar" at bounding box center [1366, 60] width 45 height 12
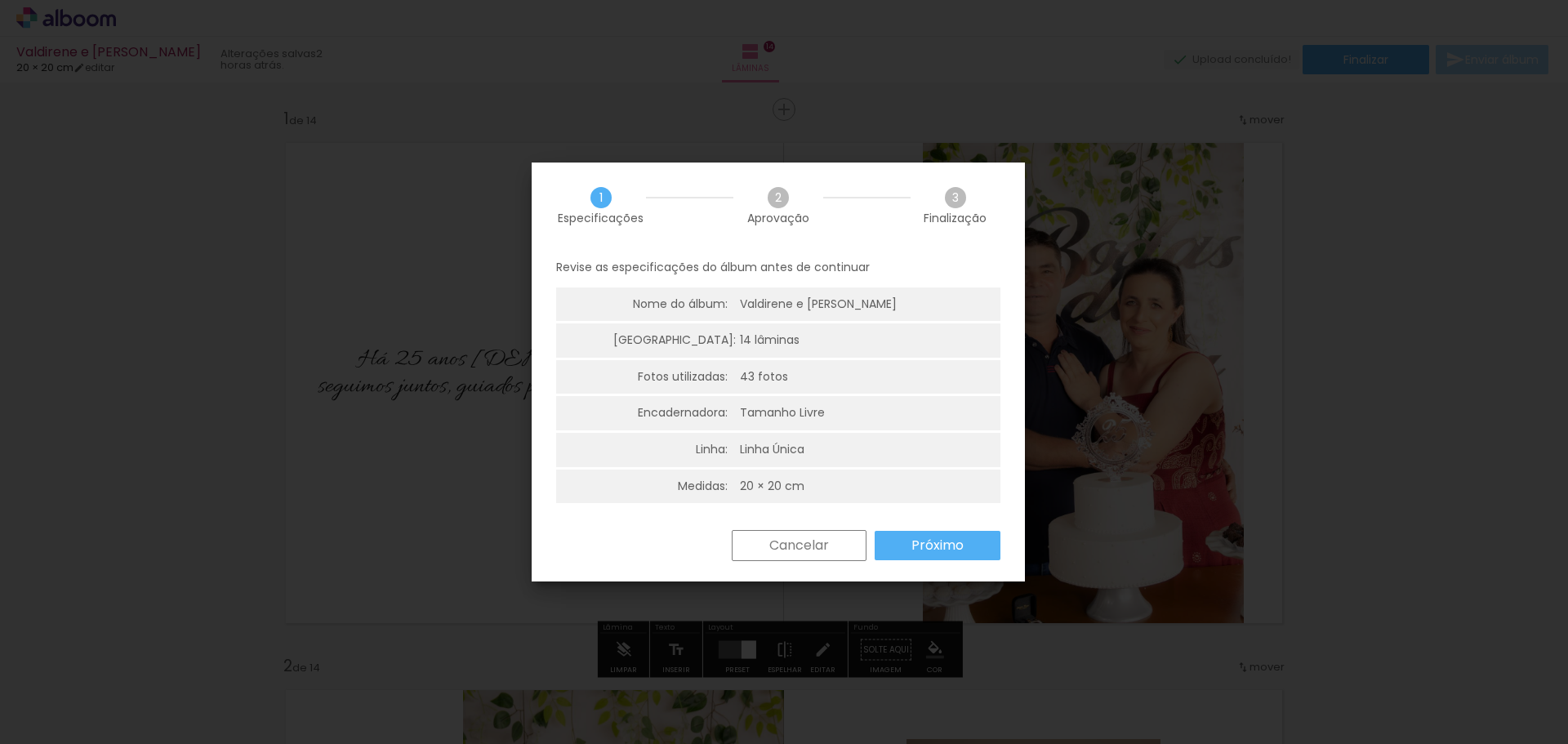
click at [972, 531] on paper-button "Próximo" at bounding box center [938, 546] width 126 height 29
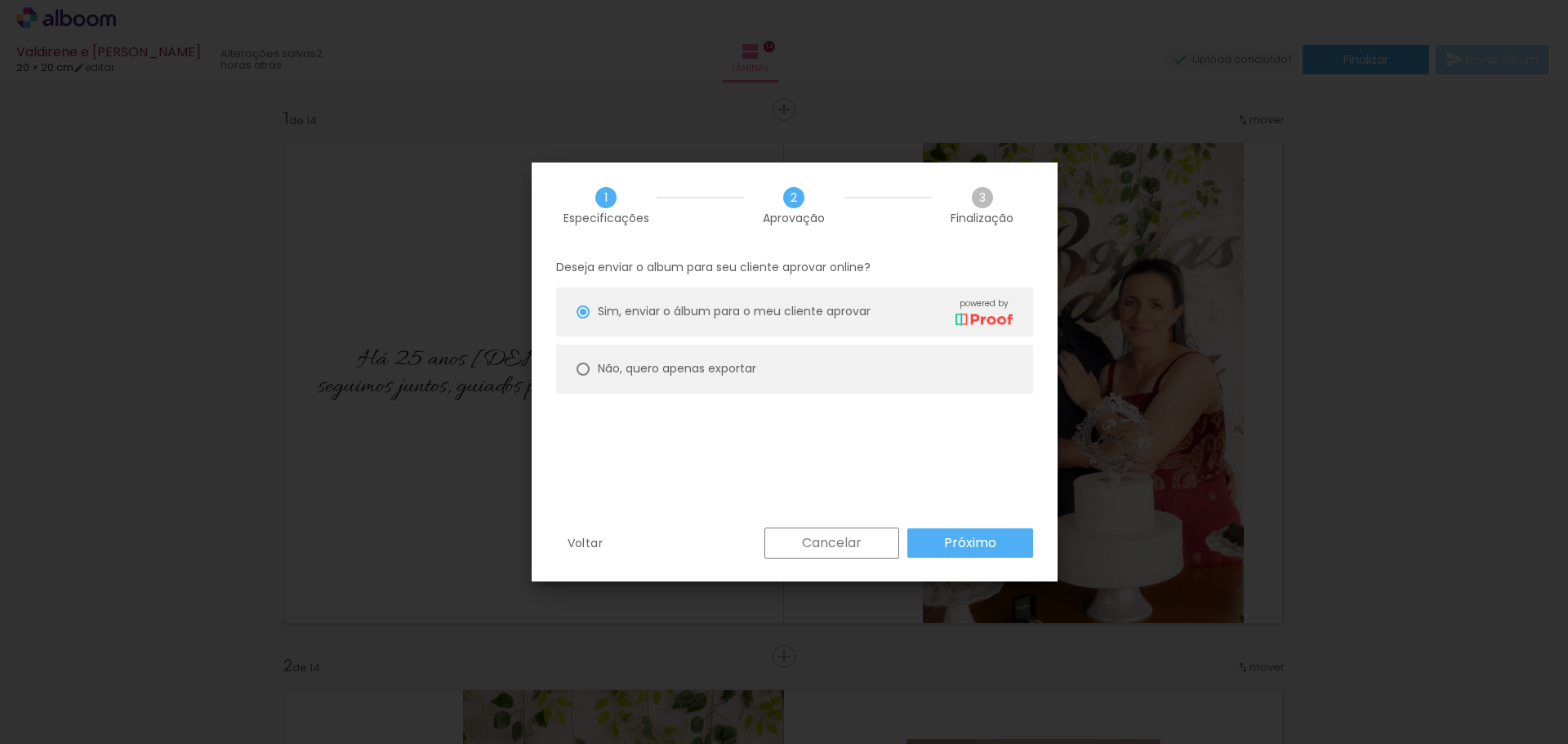
click at [0, 0] on slot "Próximo" at bounding box center [0, 0] width 0 height 0
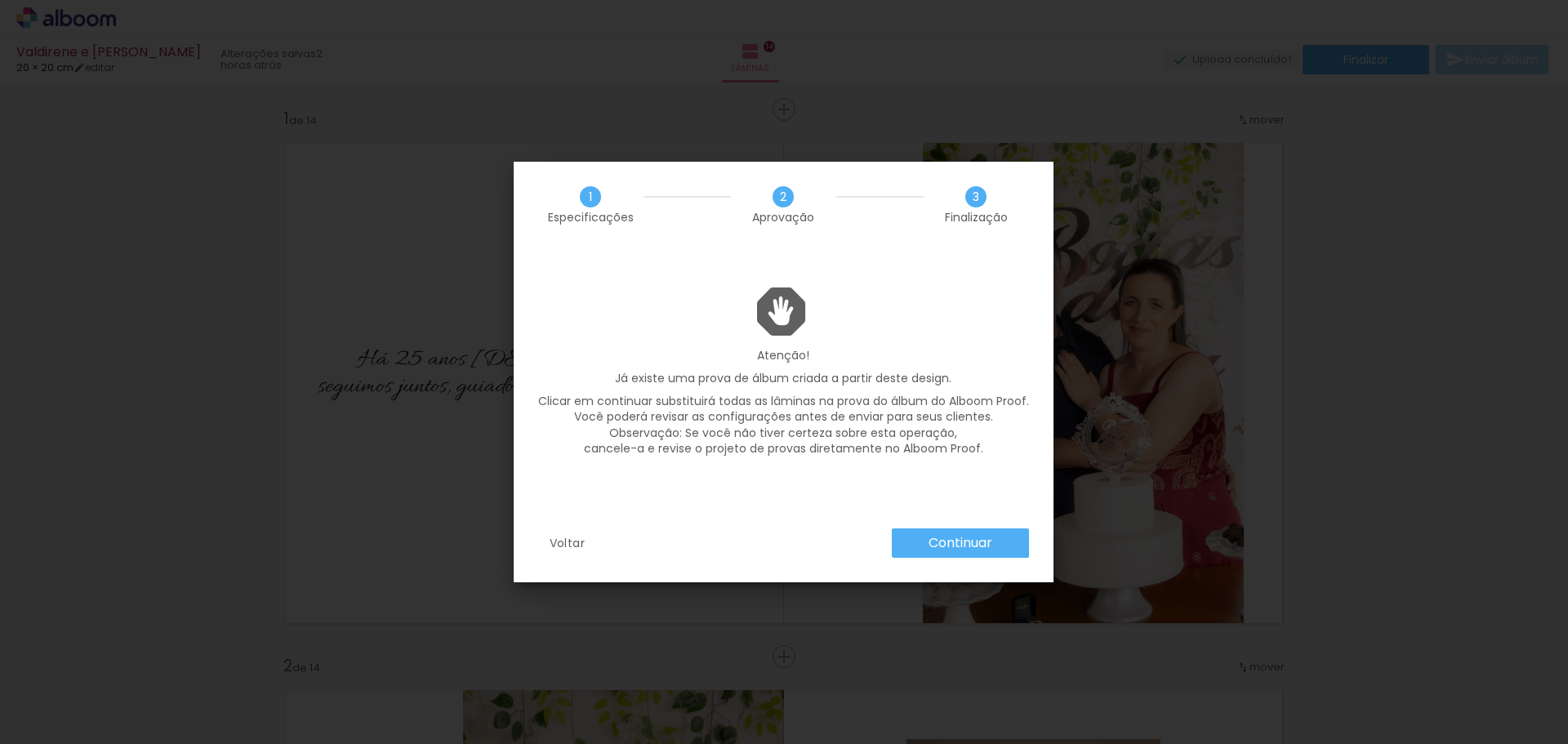
click at [583, 534] on paper-button "Voltar" at bounding box center [568, 544] width 59 height 29
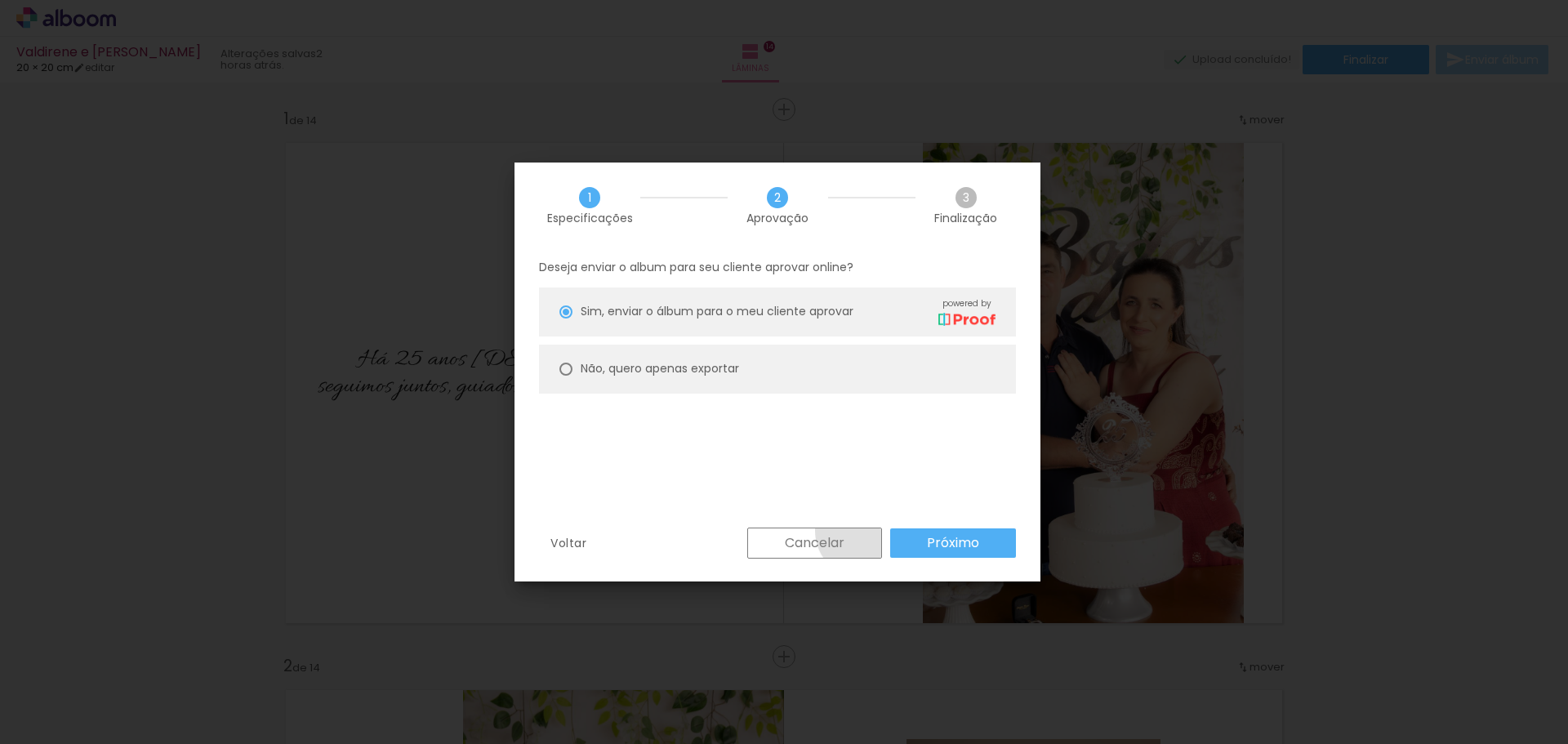
click at [864, 530] on paper-button "Cancelar" at bounding box center [814, 544] width 134 height 31
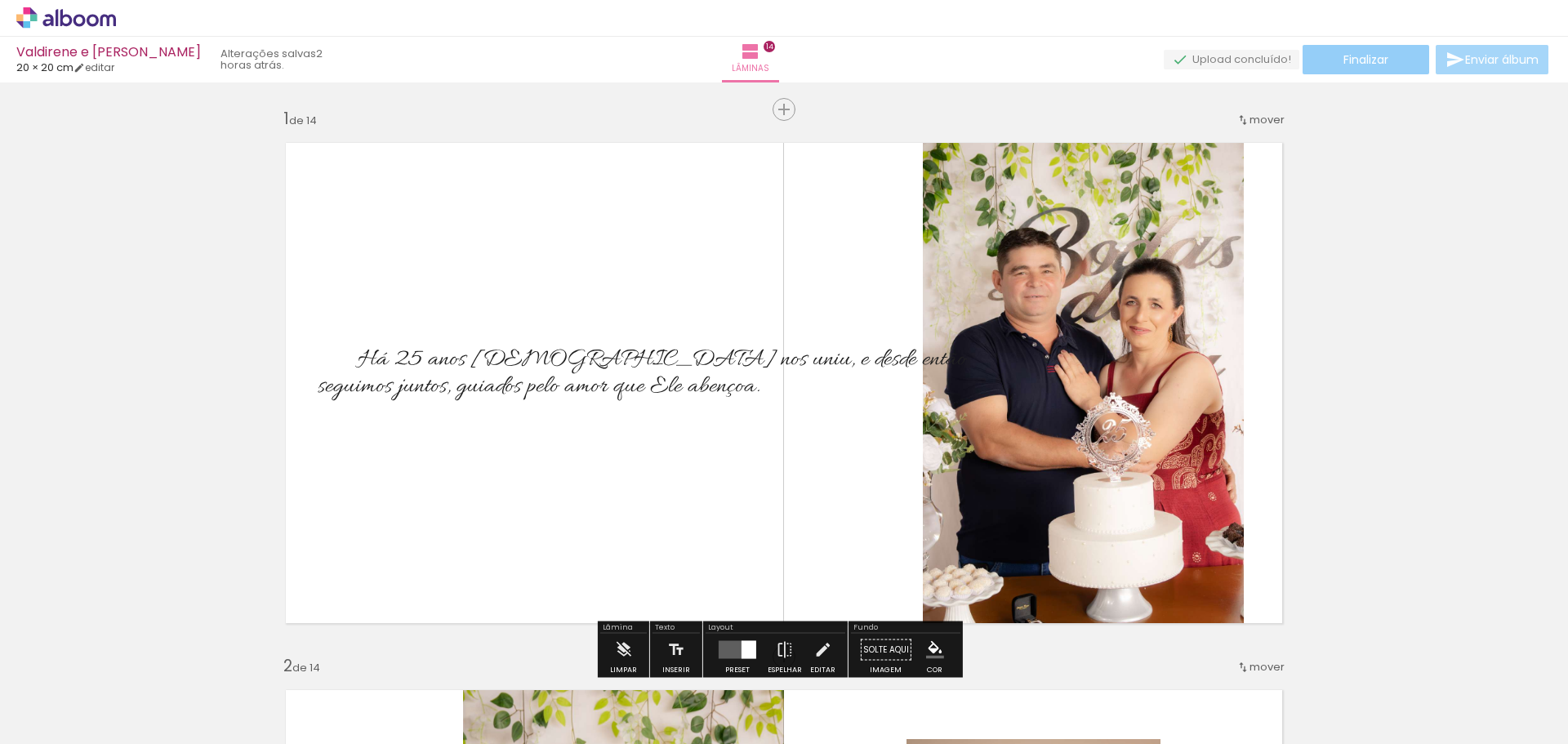
click at [1353, 61] on span "Finalizar" at bounding box center [1366, 60] width 45 height 12
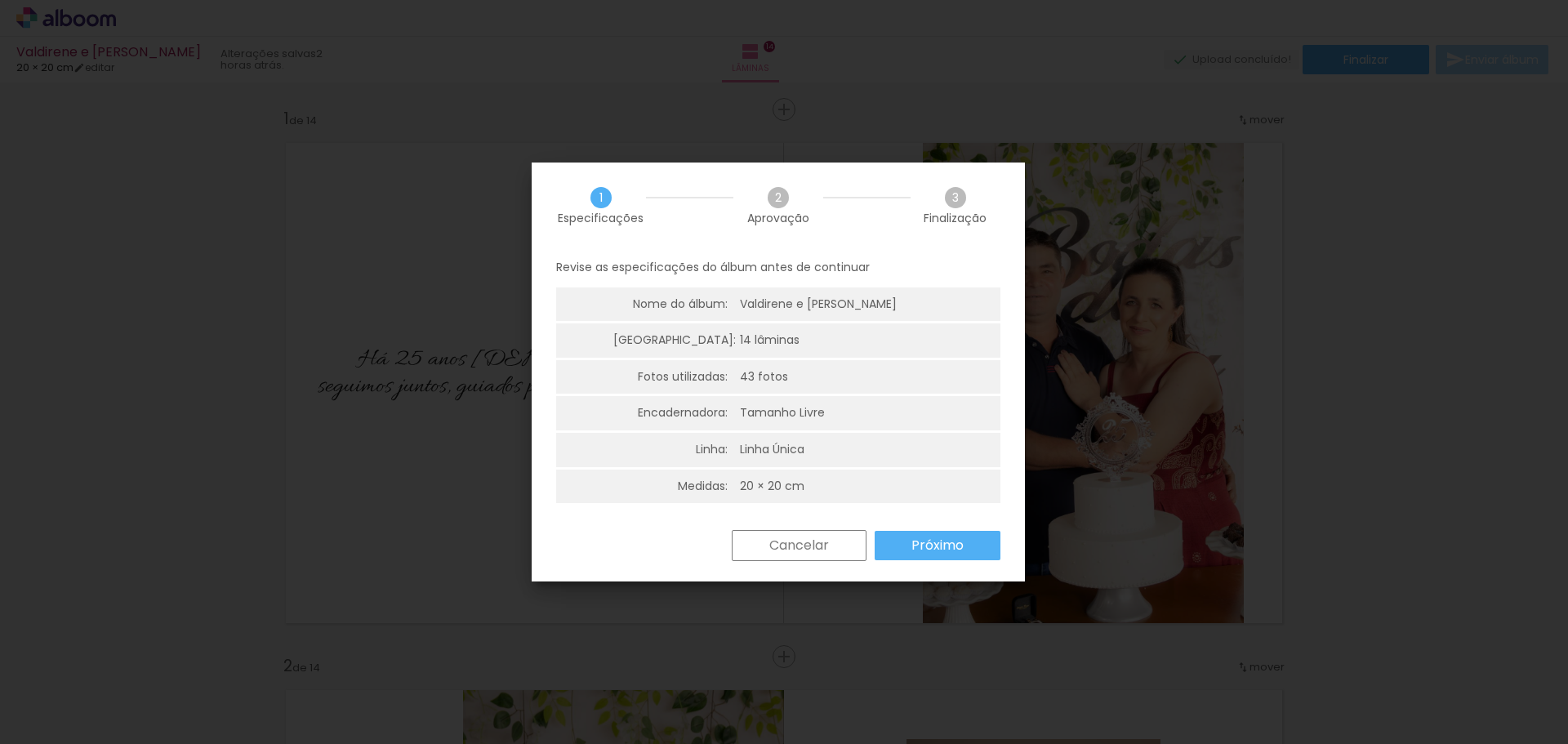
click at [932, 552] on paper-button "Próximo" at bounding box center [938, 546] width 126 height 29
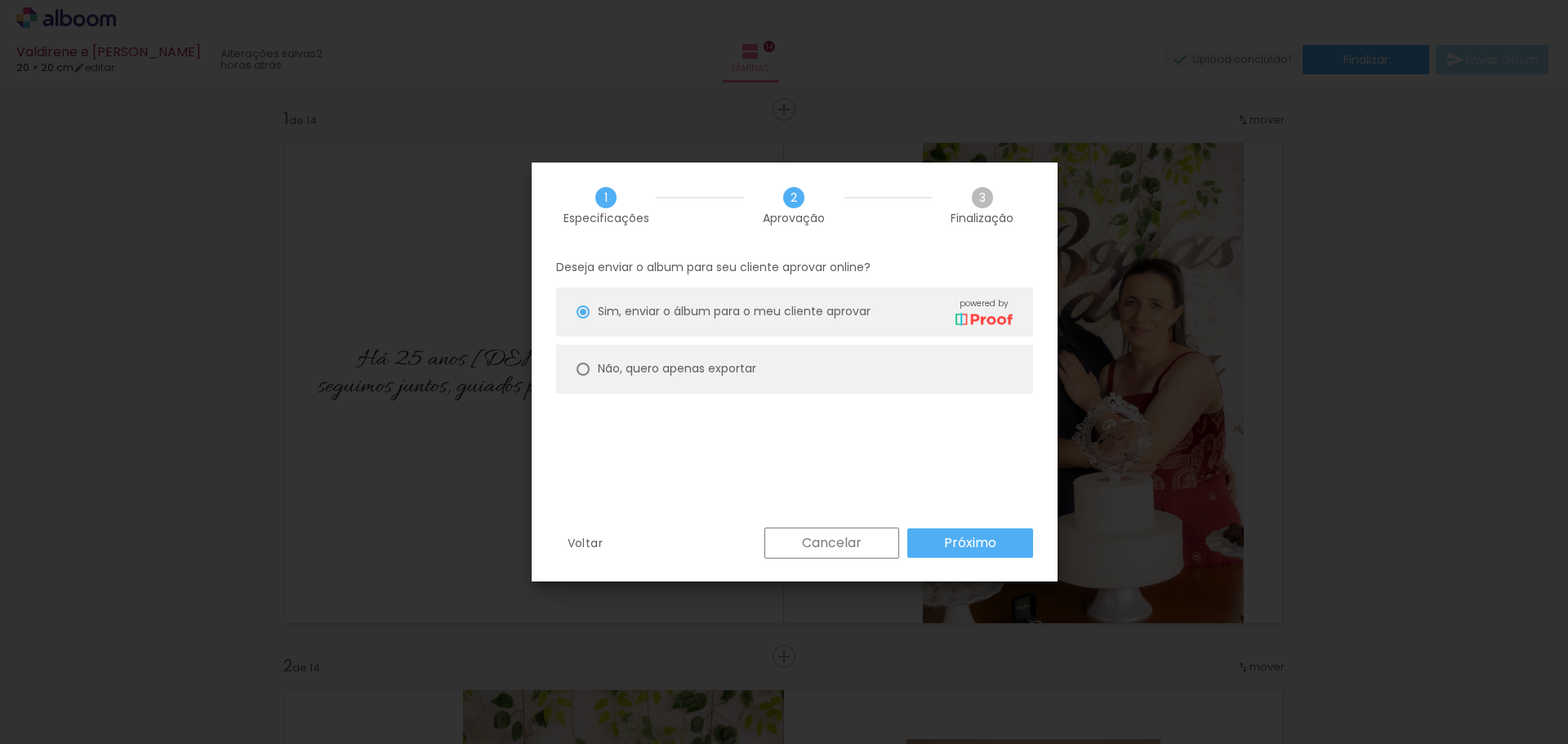
click at [0, 0] on slot "Próximo" at bounding box center [0, 0] width 0 height 0
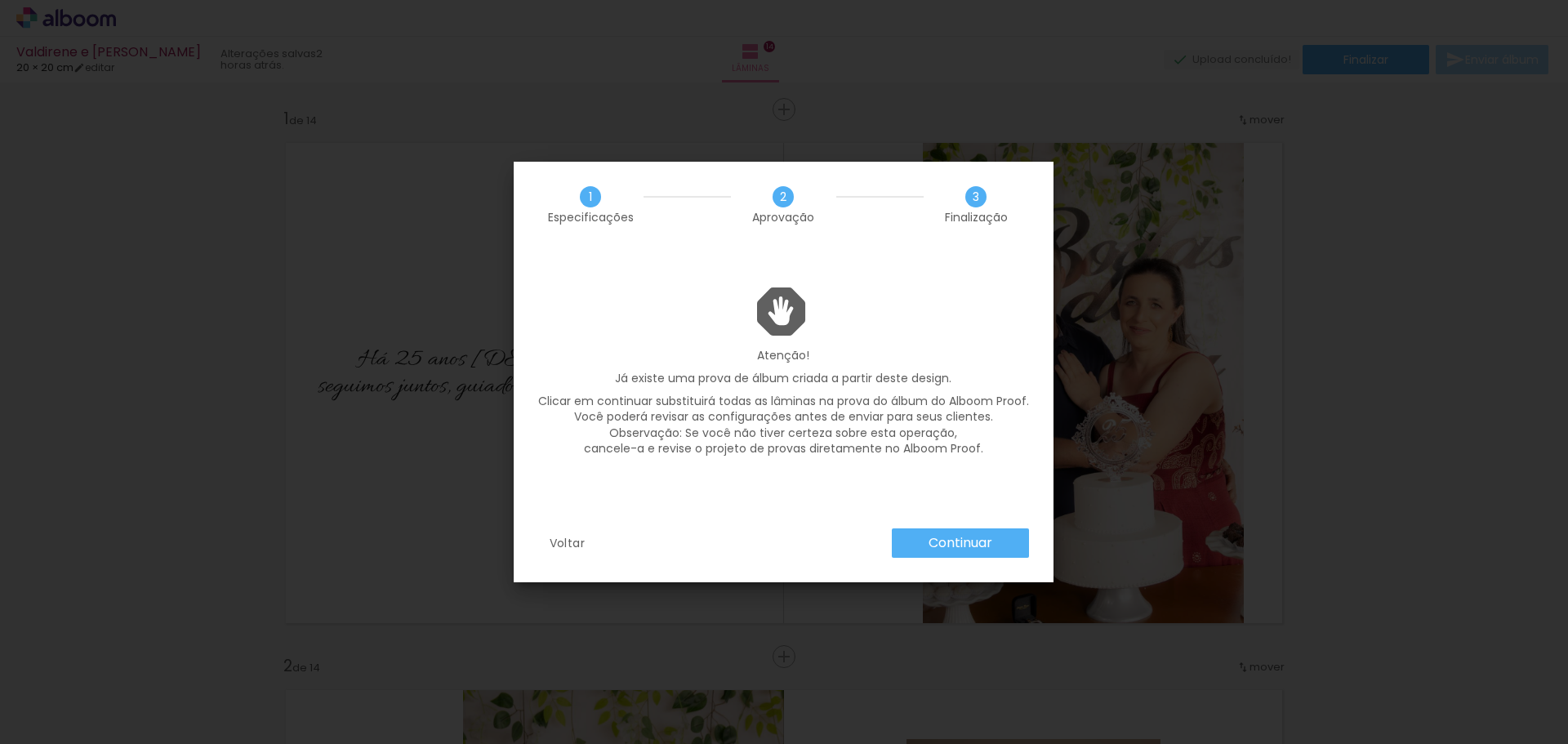
click at [0, 0] on slot "Continuar" at bounding box center [0, 0] width 0 height 0
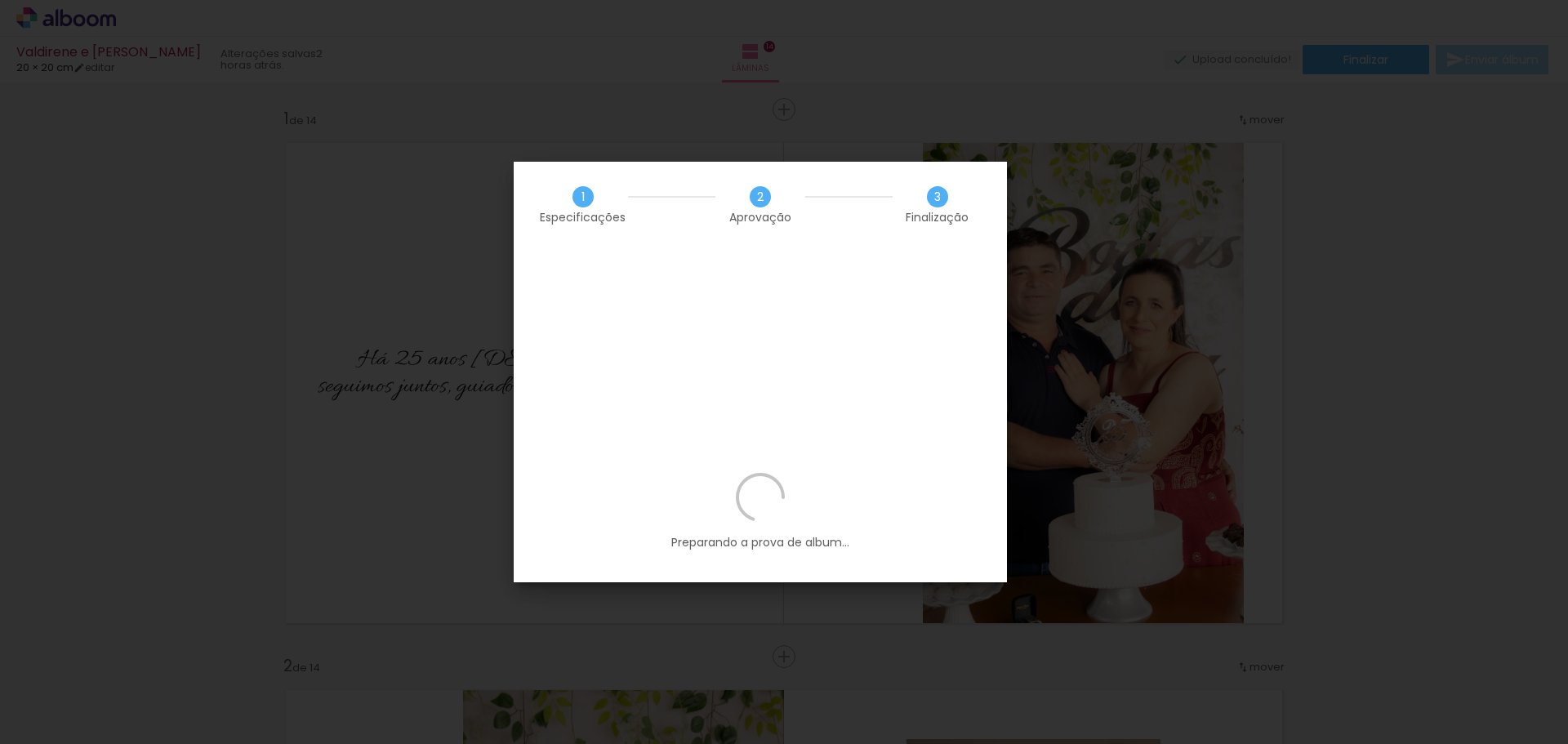
click at [846, 92] on iron-overlay-backdrop at bounding box center [784, 372] width 1568 height 744
